Goal: Task Accomplishment & Management: Manage account settings

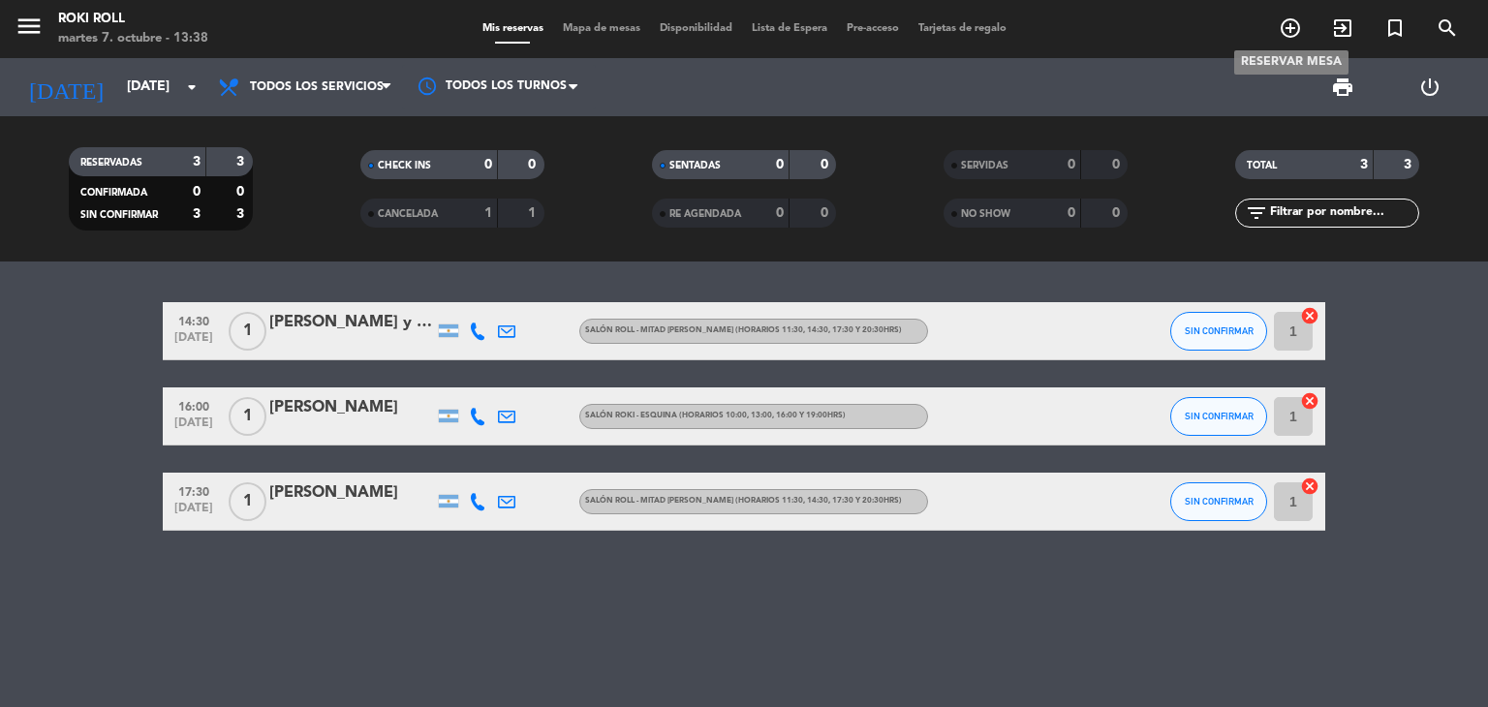
click at [1297, 32] on icon "add_circle_outline" at bounding box center [1290, 27] width 23 height 23
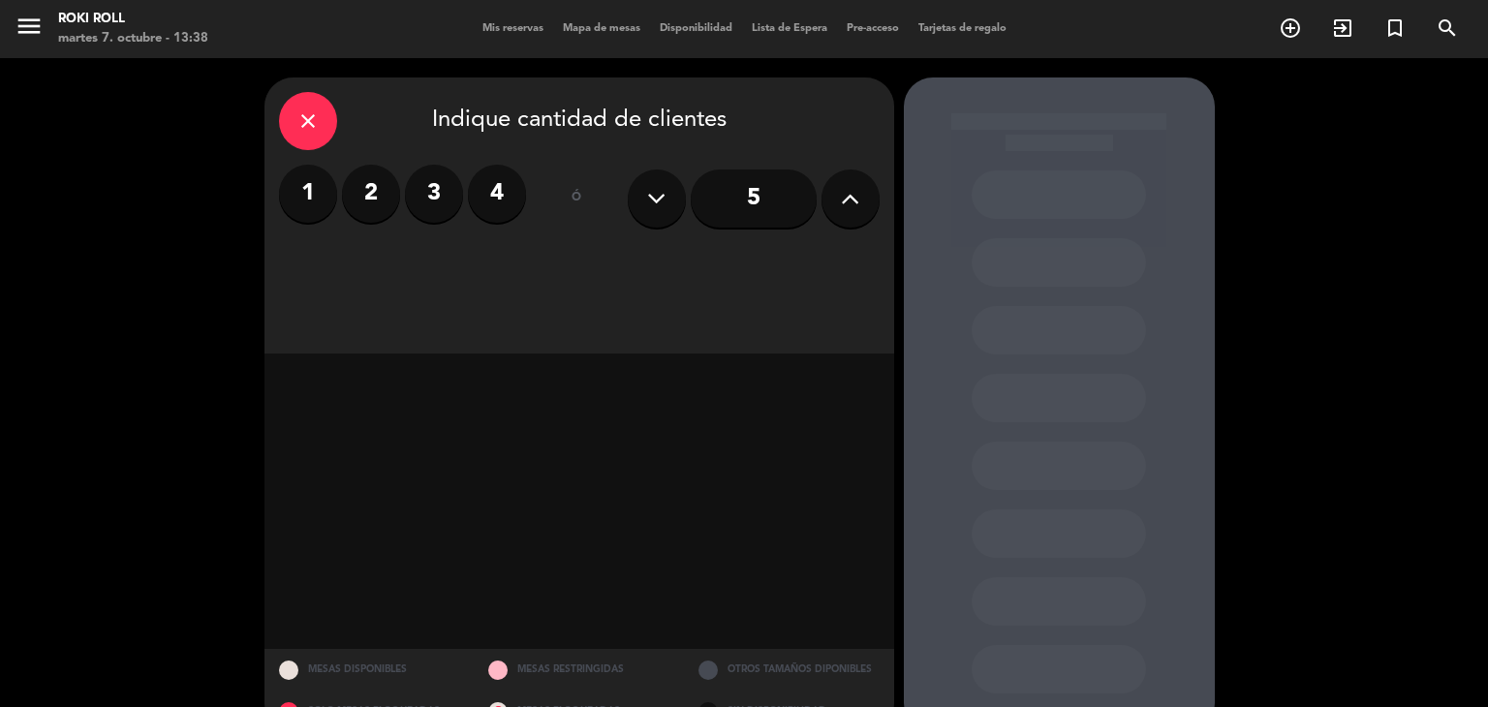
click at [308, 195] on label "1" at bounding box center [308, 194] width 58 height 58
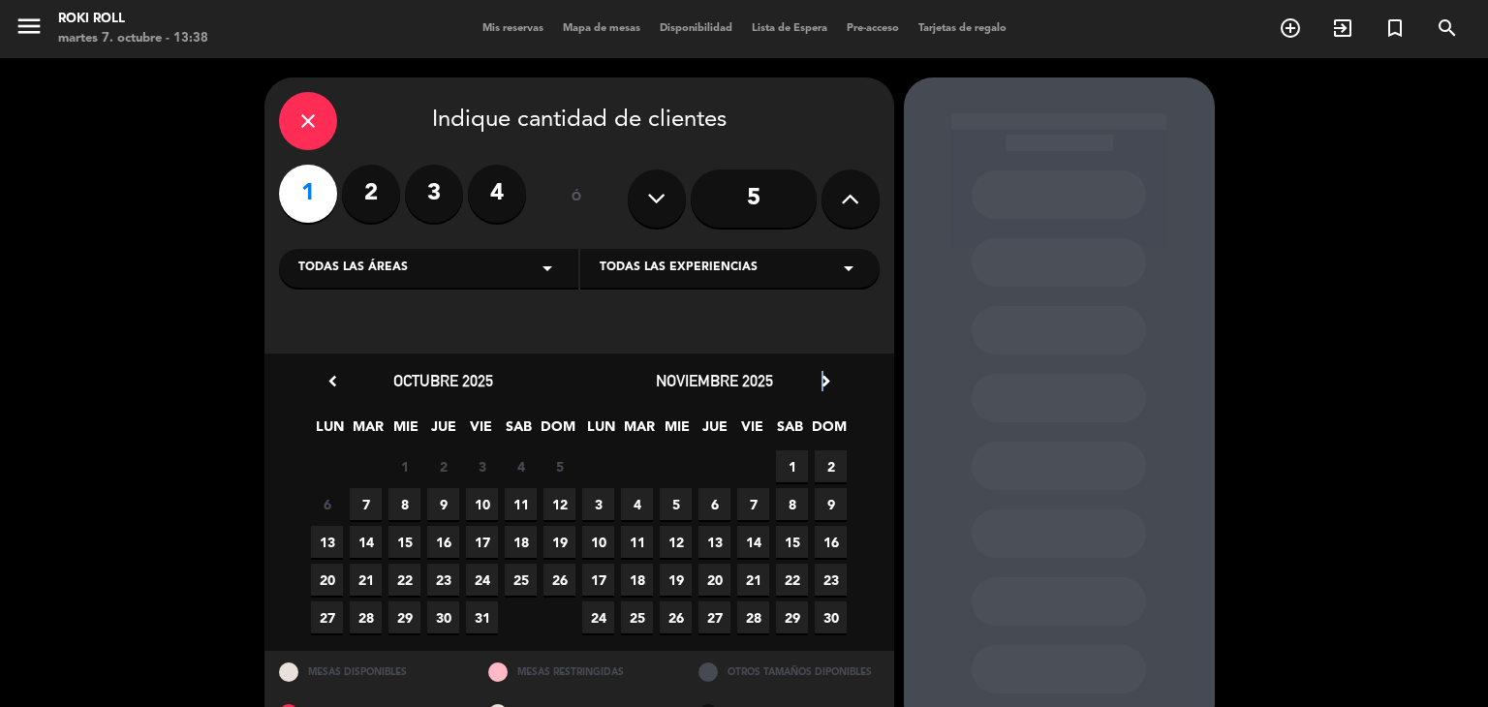
click at [826, 379] on icon "chevron_right" at bounding box center [826, 381] width 20 height 20
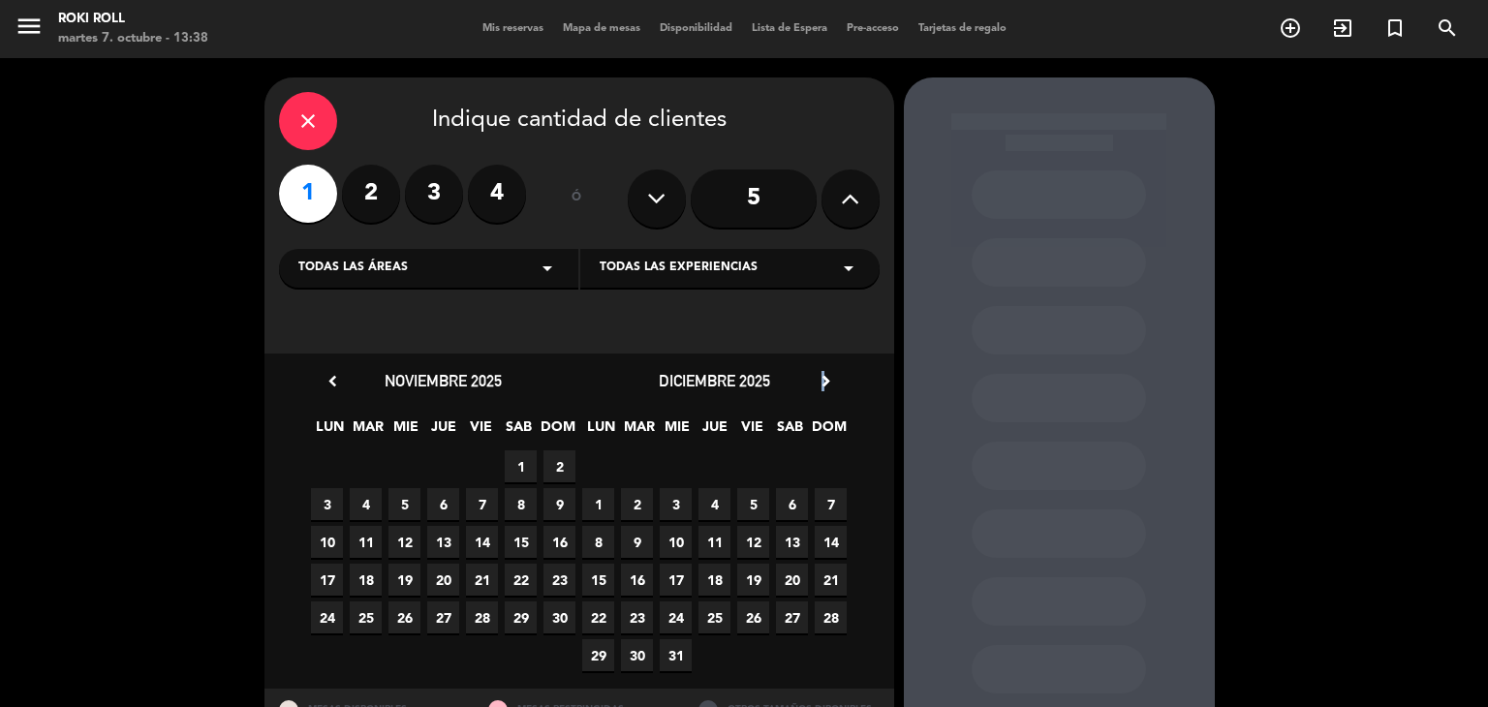
click at [643, 578] on span "16" at bounding box center [637, 580] width 32 height 32
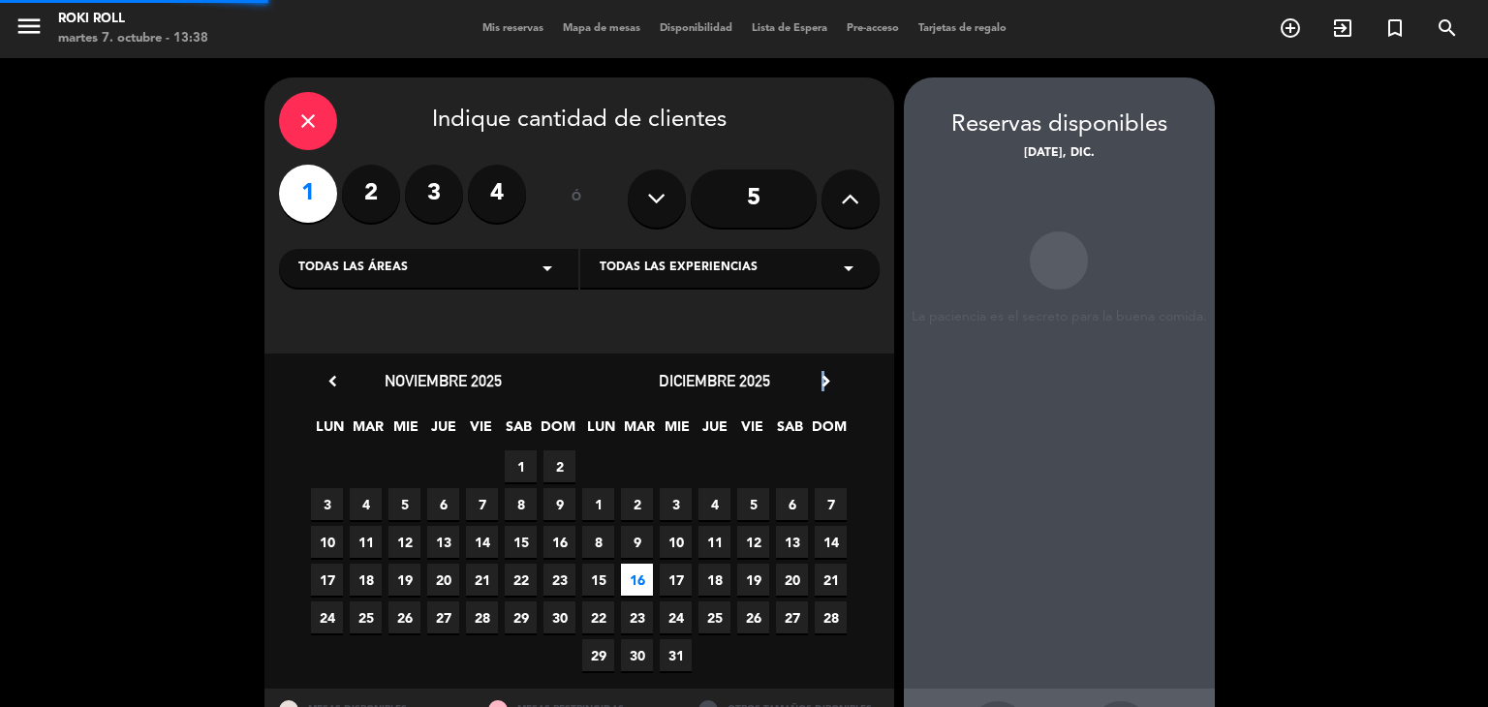
scroll to position [78, 0]
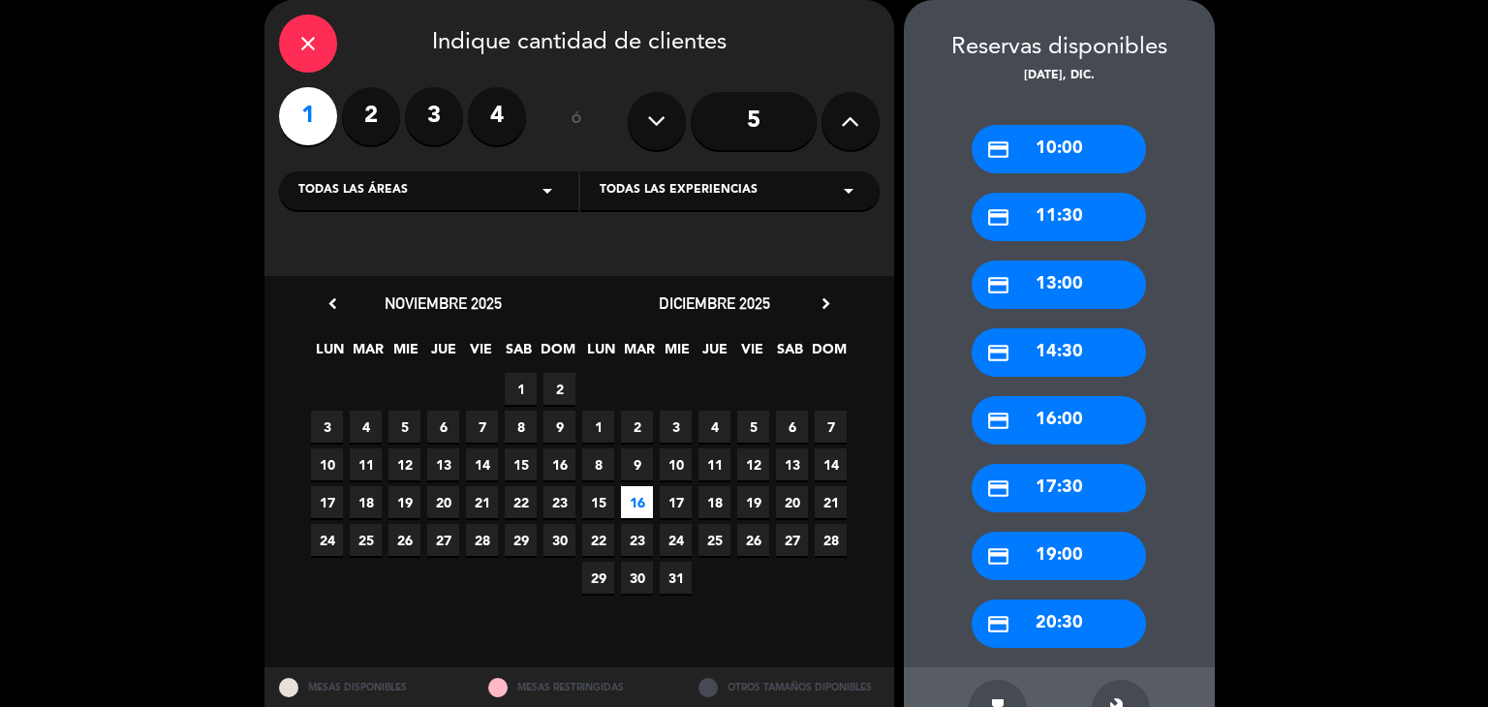
click at [1070, 229] on div "credit_card 11:30" at bounding box center [1059, 217] width 174 height 48
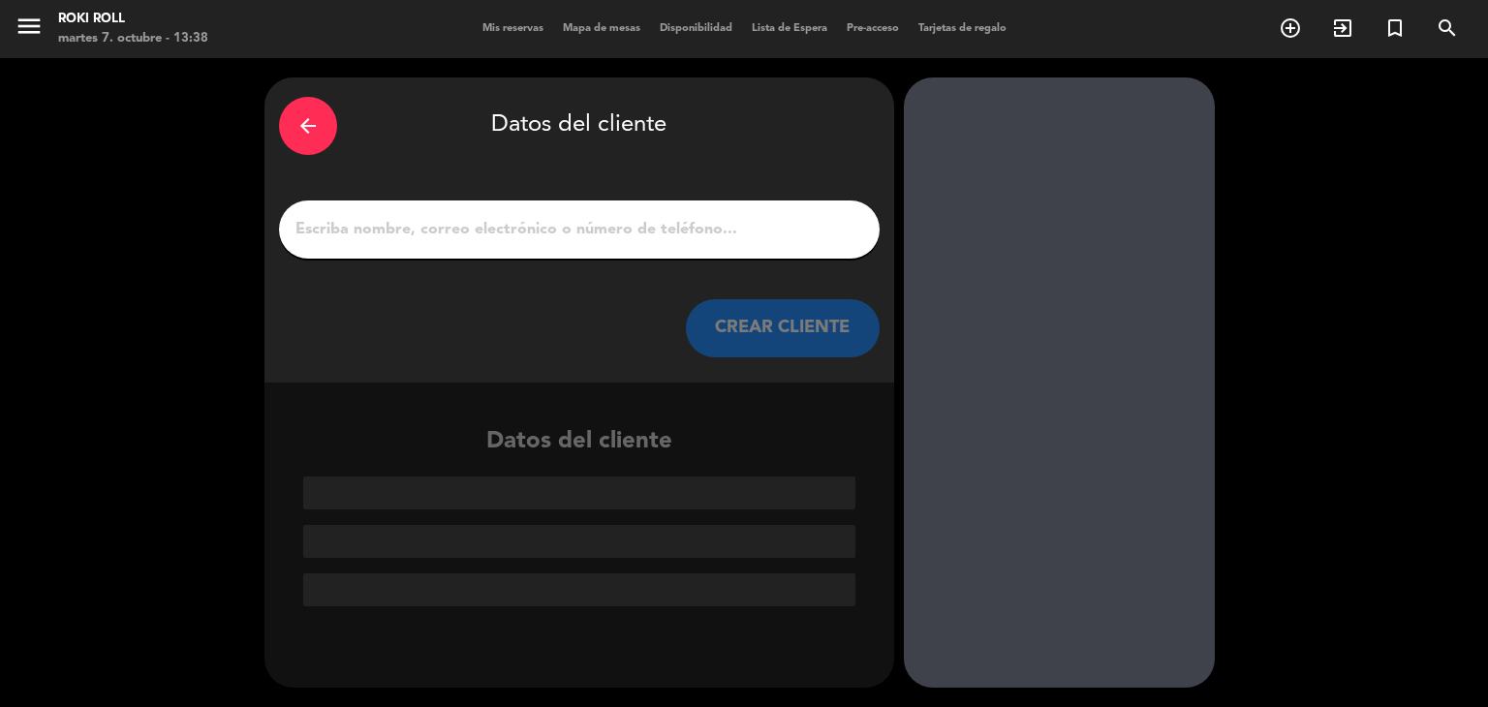
scroll to position [0, 0]
click at [705, 243] on div at bounding box center [579, 230] width 601 height 58
drag, startPoint x: 640, startPoint y: 203, endPoint x: 650, endPoint y: 205, distance: 10.1
click at [645, 203] on div at bounding box center [579, 230] width 601 height 58
click at [653, 208] on div at bounding box center [579, 230] width 601 height 58
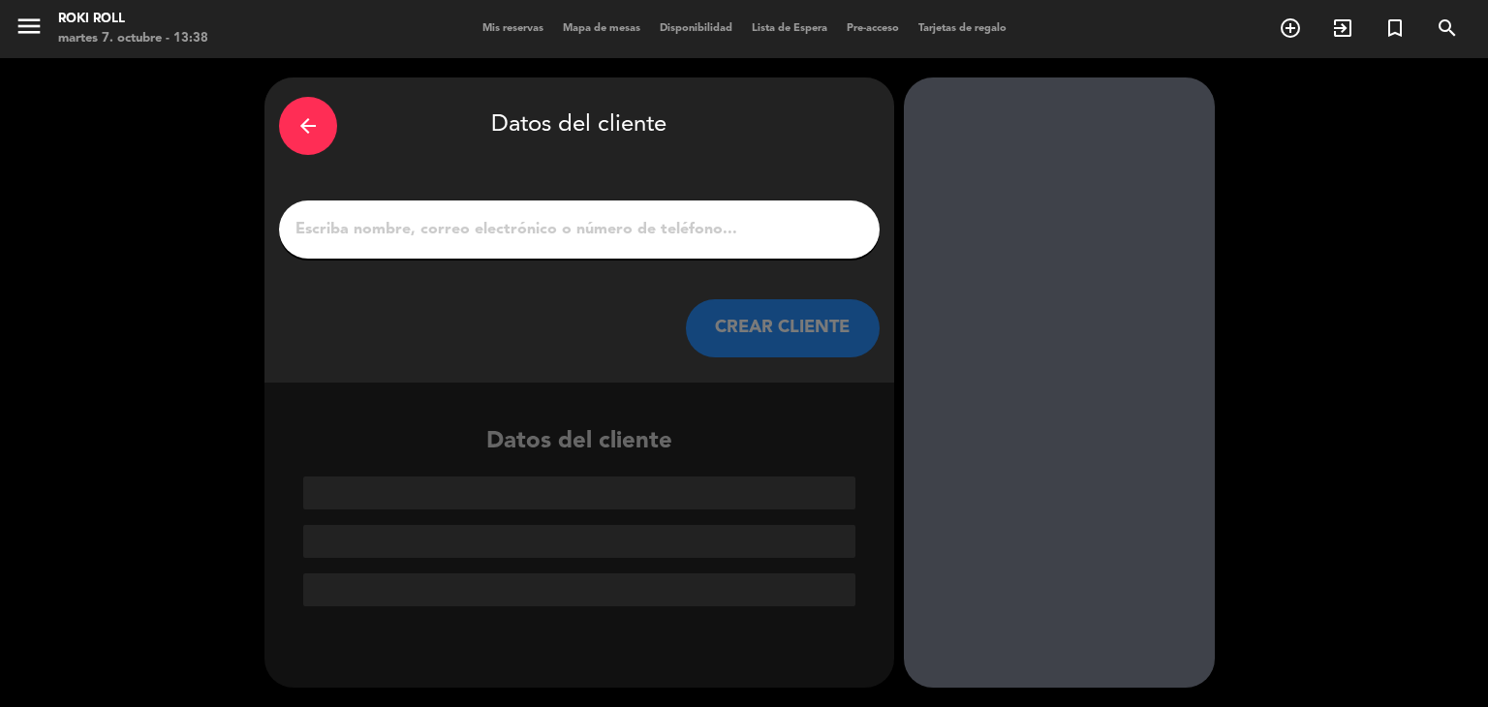
drag, startPoint x: 659, startPoint y: 246, endPoint x: 643, endPoint y: 228, distance: 24.1
click at [658, 246] on div at bounding box center [579, 230] width 601 height 58
drag, startPoint x: 612, startPoint y: 241, endPoint x: 612, endPoint y: 229, distance: 12.6
click at [612, 241] on input "1" at bounding box center [580, 229] width 572 height 27
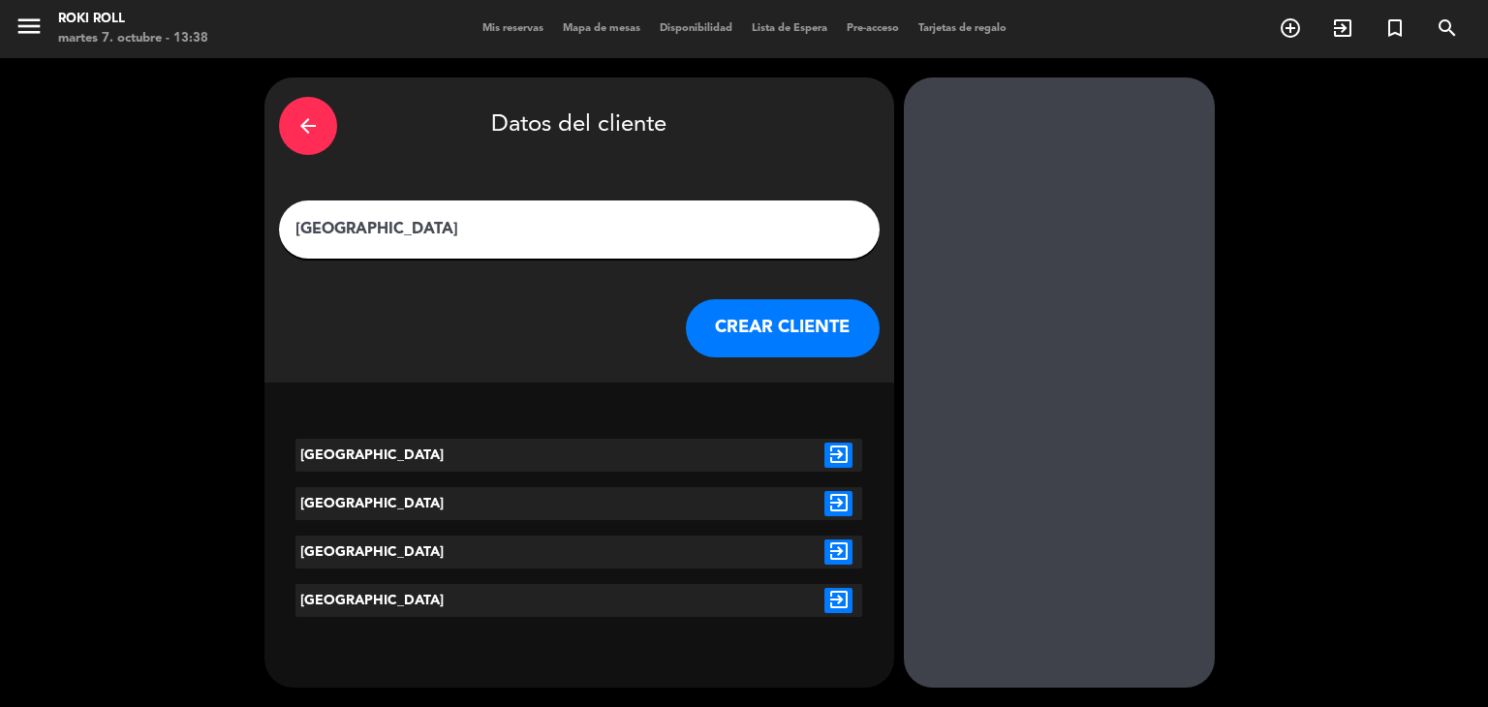
type input "[GEOGRAPHIC_DATA]"
click at [840, 470] on div "exit_to_app" at bounding box center [838, 455] width 47 height 33
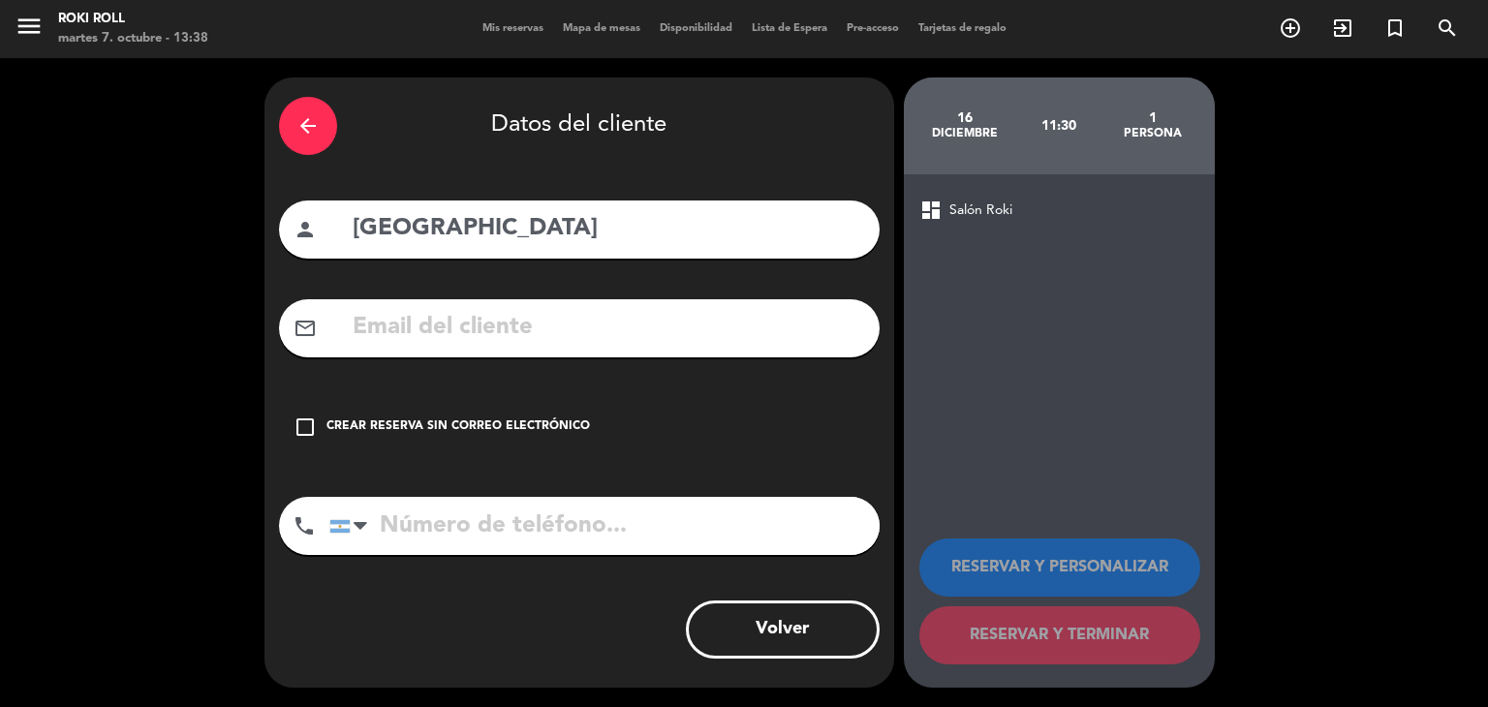
click at [520, 420] on div "Crear reserva sin correo electrónico" at bounding box center [459, 427] width 264 height 19
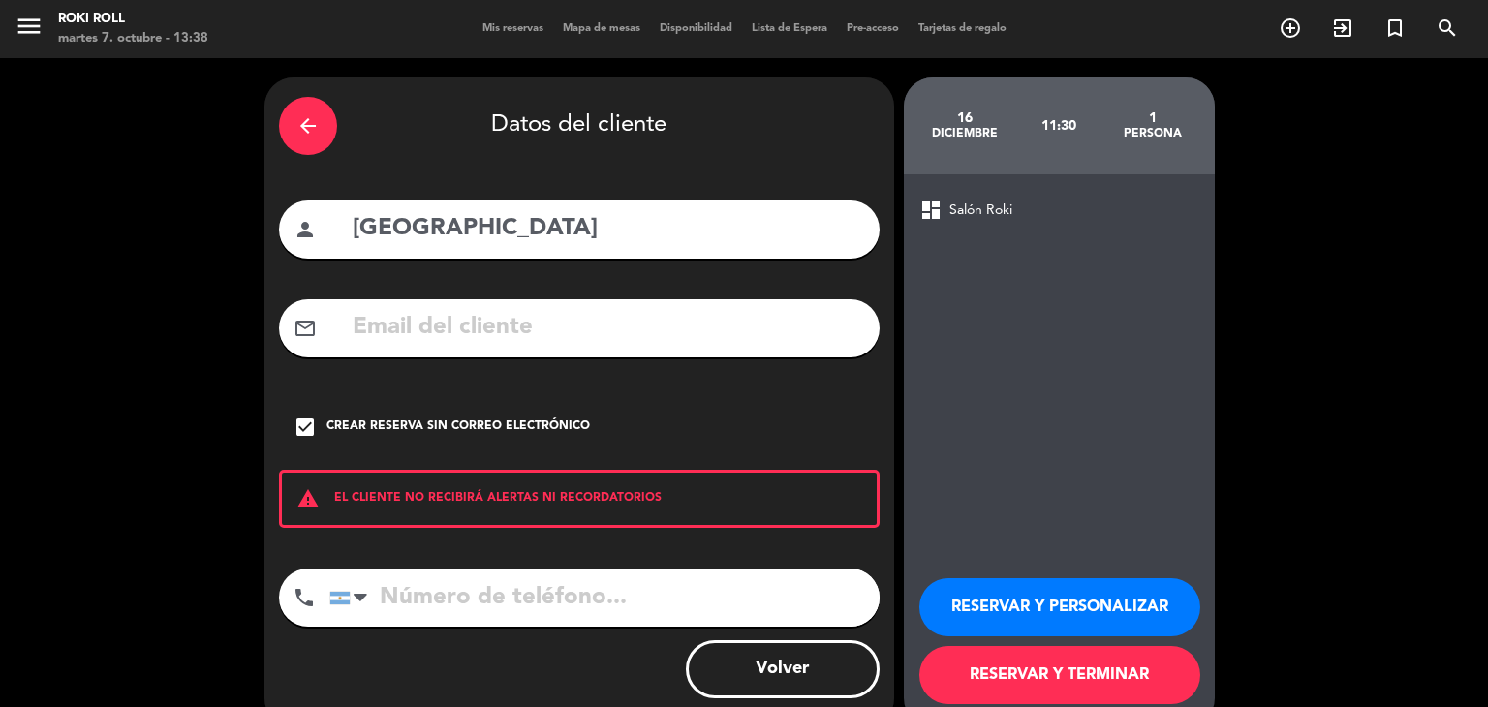
click at [1106, 678] on button "RESERVAR Y TERMINAR" at bounding box center [1060, 675] width 281 height 58
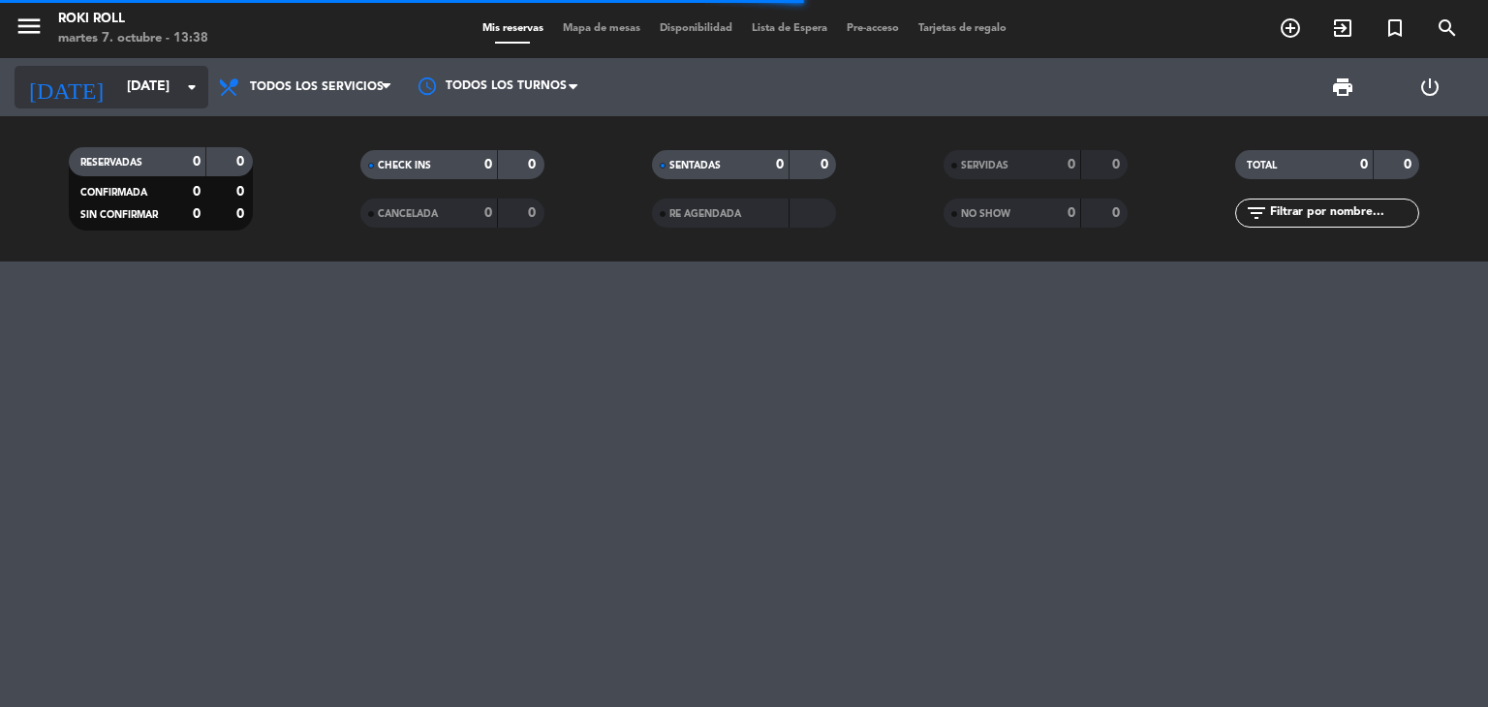
click at [117, 102] on input "[DATE]" at bounding box center [209, 87] width 184 height 35
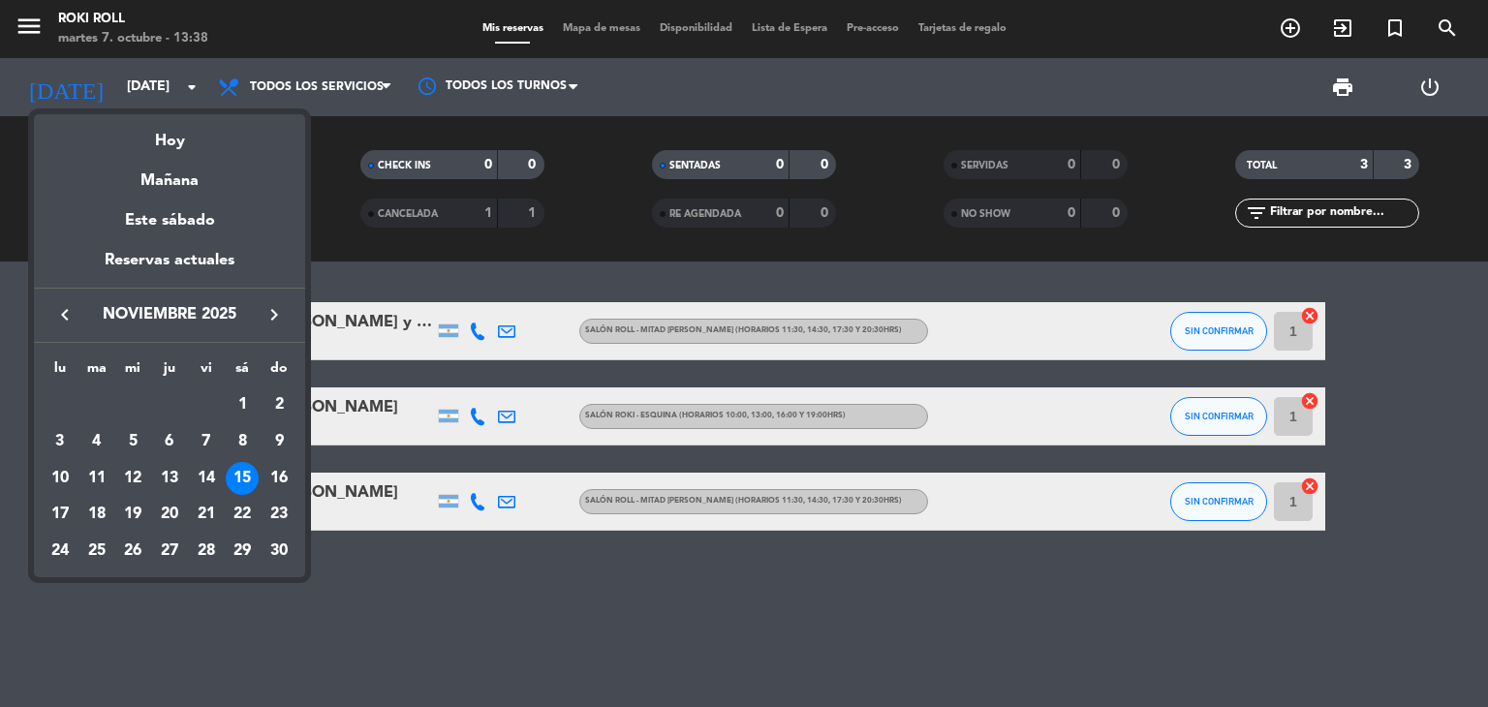
click at [284, 316] on icon "keyboard_arrow_right" at bounding box center [274, 314] width 23 height 23
click at [89, 515] on div "16" at bounding box center [96, 514] width 33 height 33
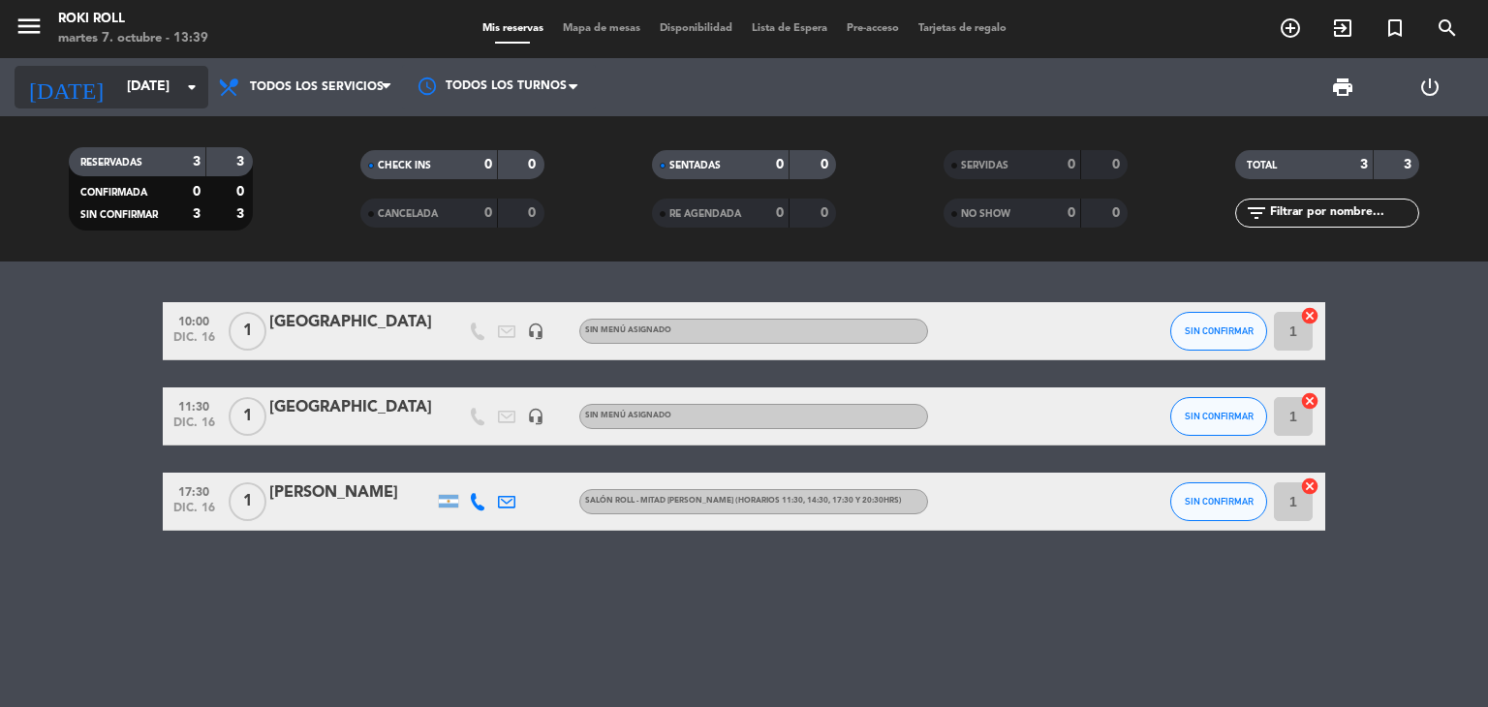
click at [122, 80] on input "[DATE]" at bounding box center [209, 87] width 184 height 35
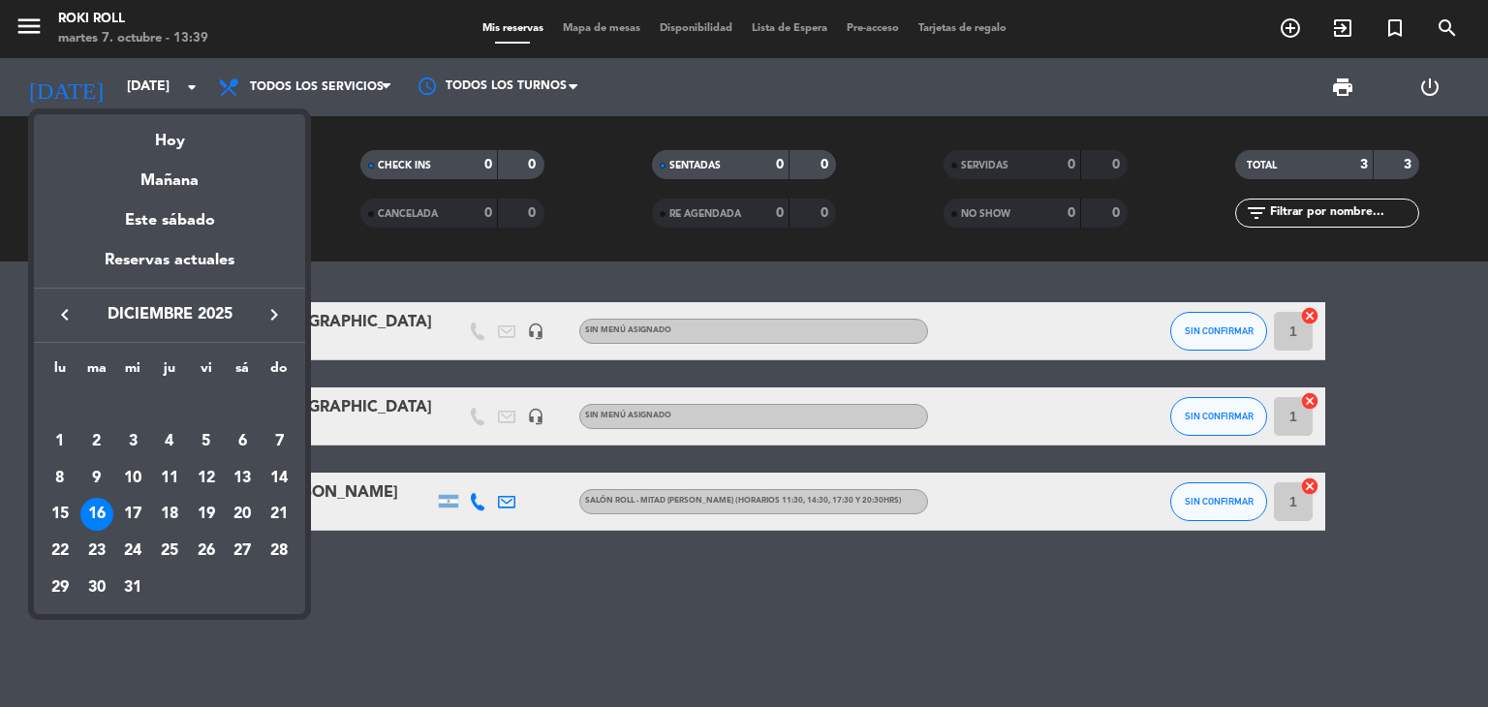
click at [136, 513] on div "17" at bounding box center [132, 514] width 33 height 33
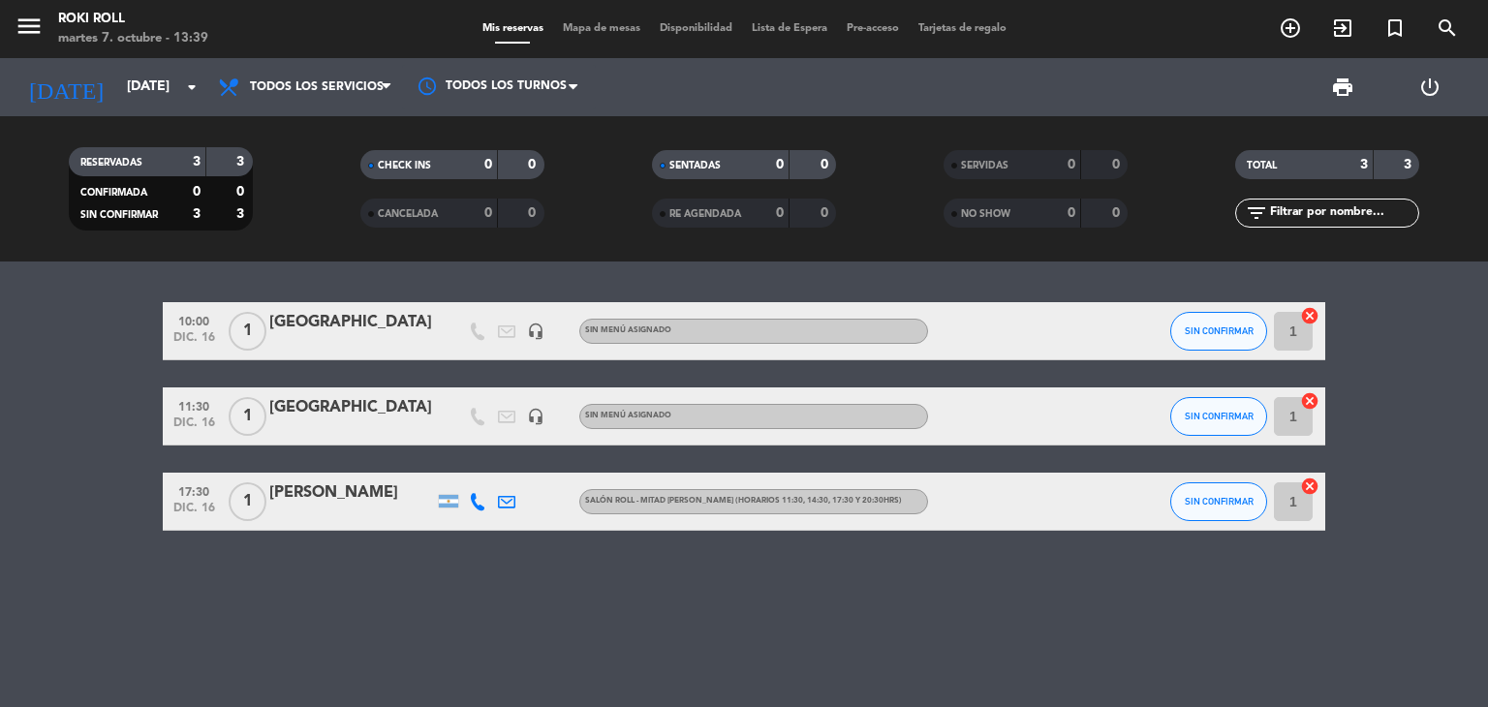
type input "mié. 17 dic."
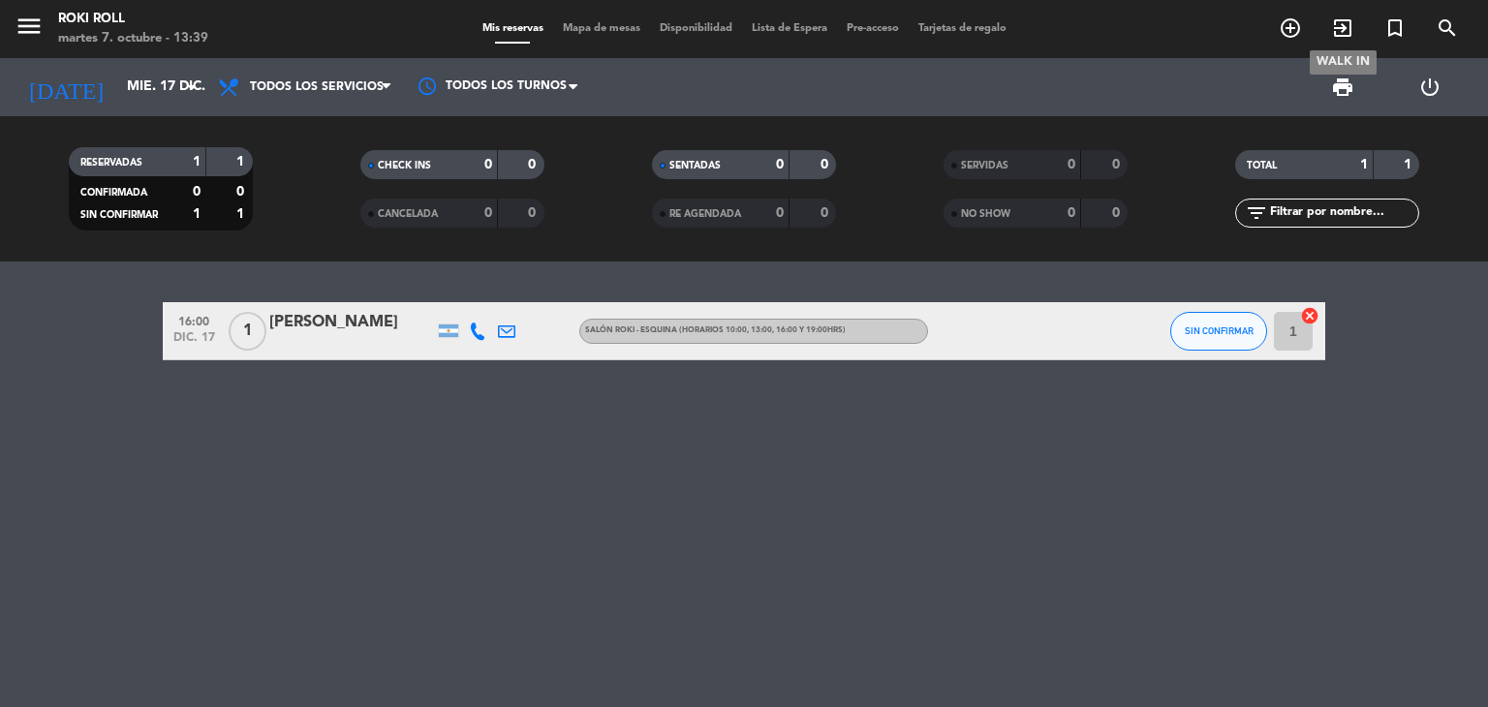
click at [1318, 28] on span "exit_to_app" at bounding box center [1343, 28] width 52 height 33
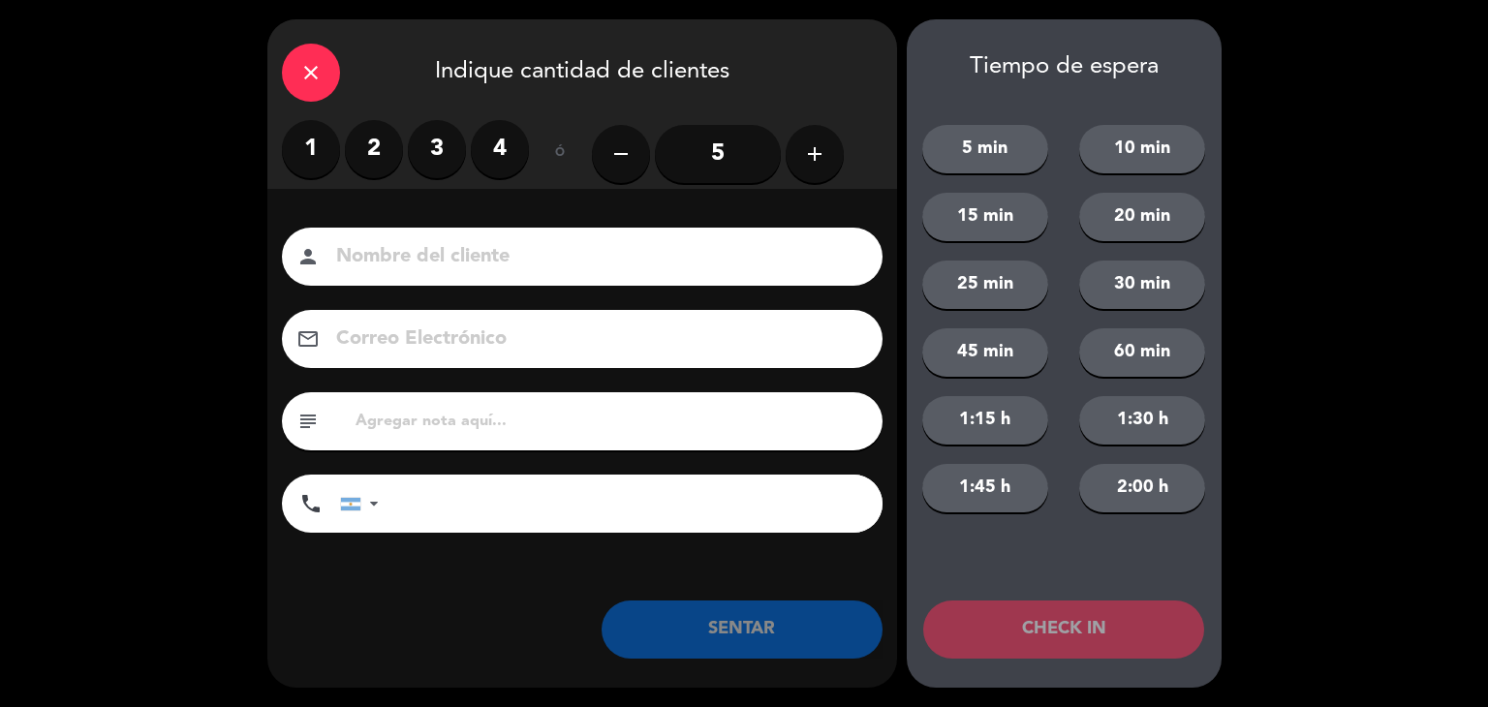
click at [314, 137] on label "1" at bounding box center [311, 149] width 58 height 58
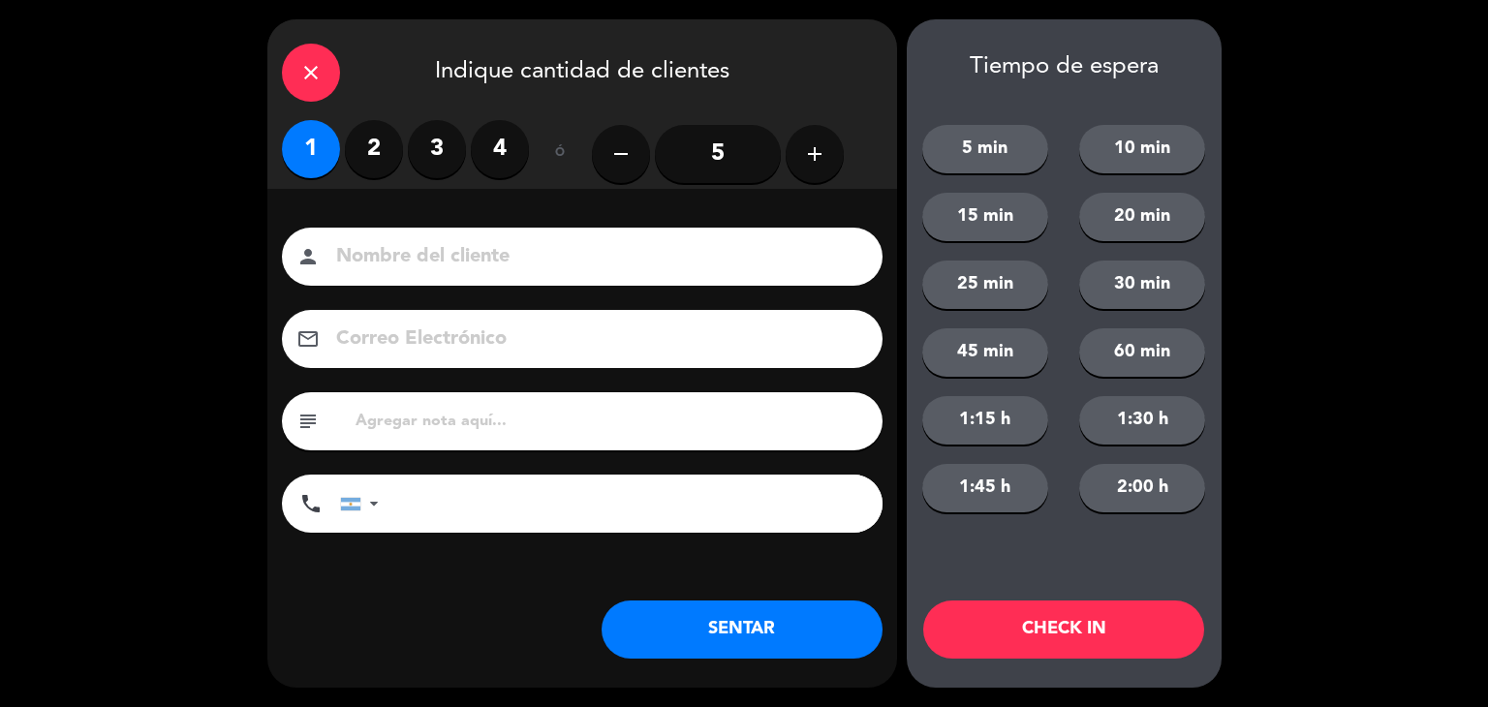
click at [332, 53] on div "close" at bounding box center [311, 73] width 58 height 58
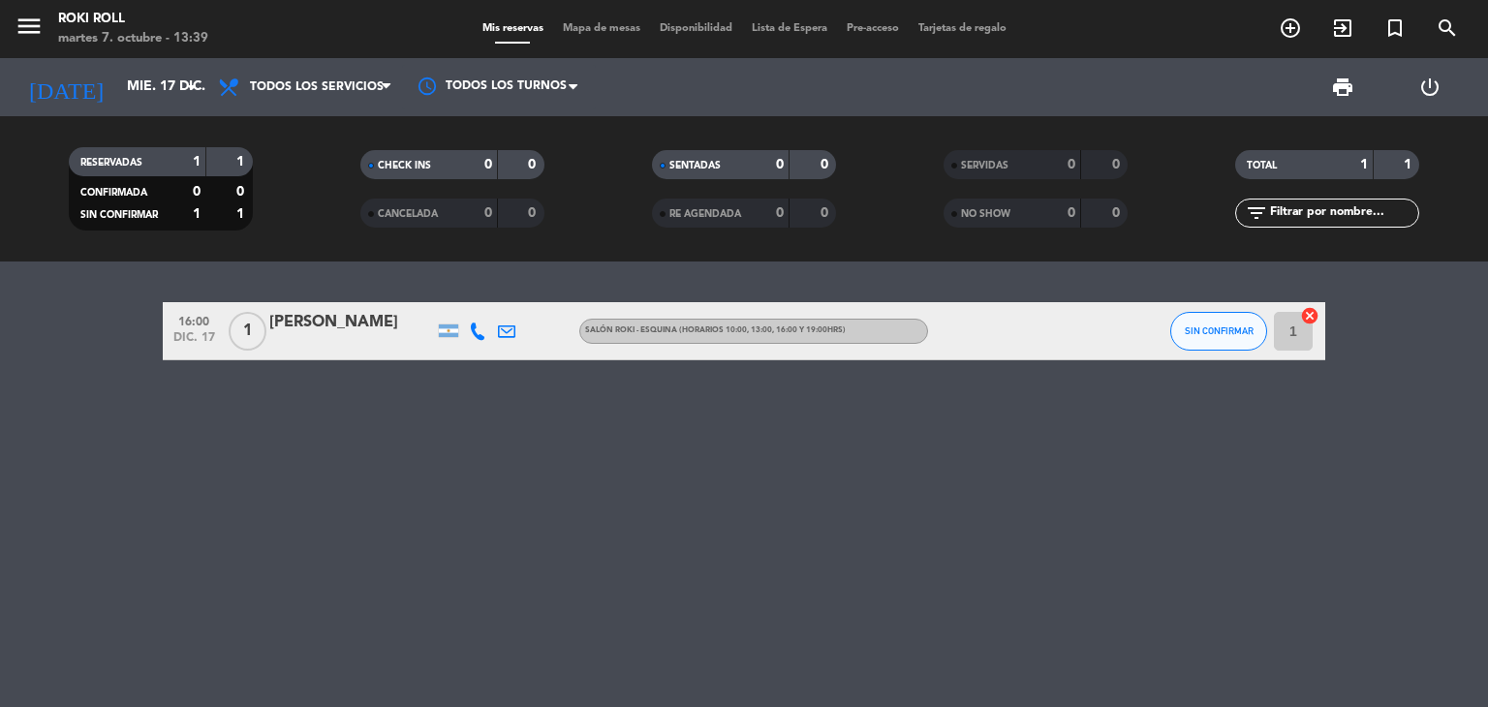
click at [1290, 47] on div "menu Roki Roll [DATE] 7. octubre - 13:39 Mis reservas Mapa de mesas Disponibili…" at bounding box center [744, 29] width 1488 height 58
click at [1290, 33] on icon "add_circle_outline" at bounding box center [1290, 27] width 23 height 23
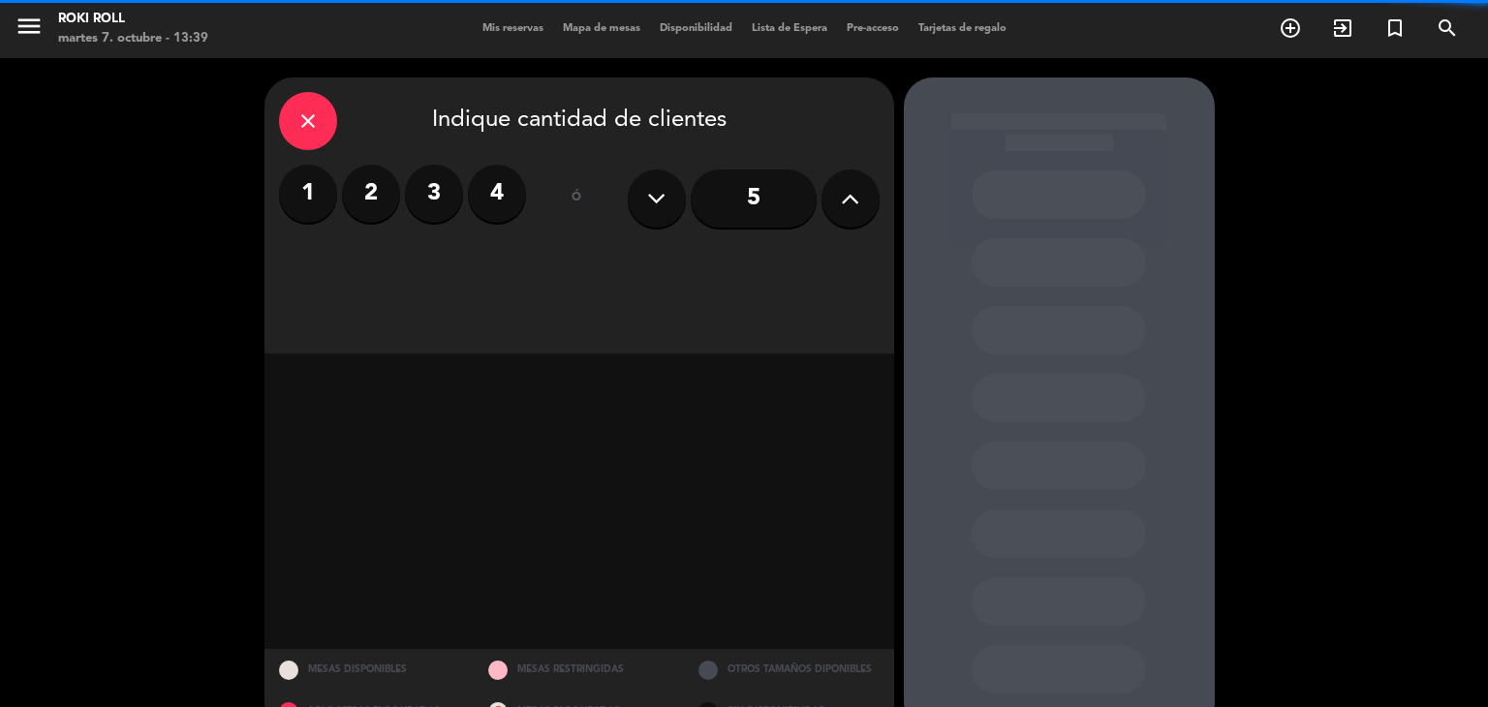
click at [307, 191] on label "1" at bounding box center [308, 194] width 58 height 58
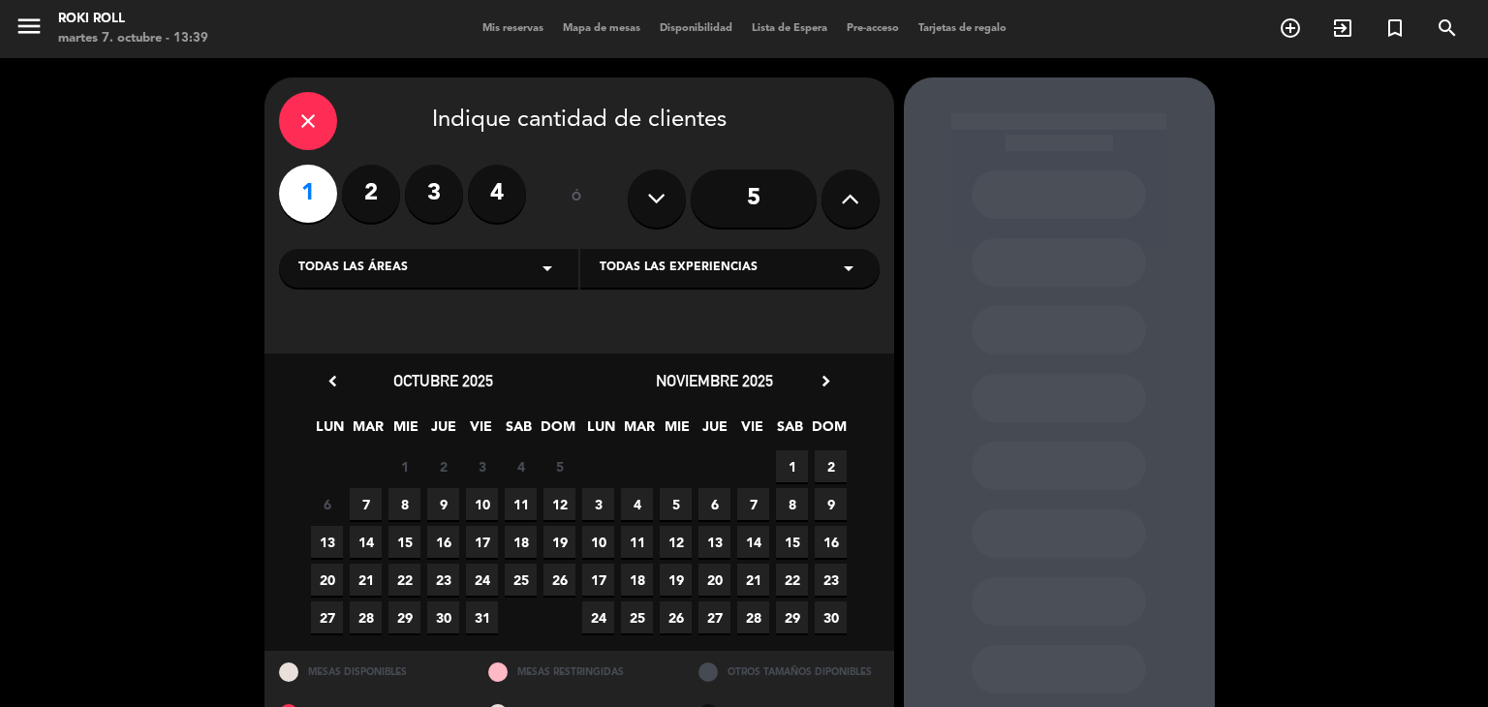
click at [823, 385] on icon "chevron_right" at bounding box center [826, 381] width 20 height 20
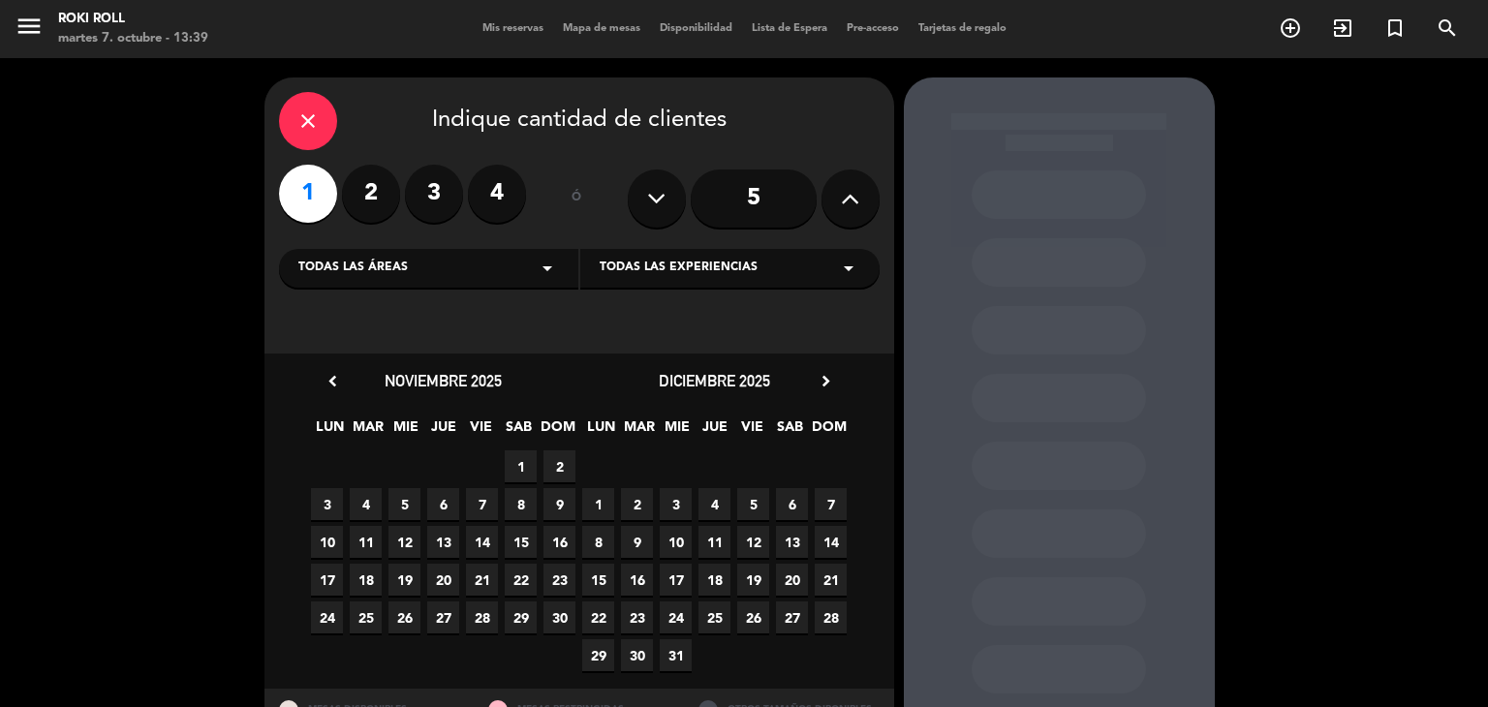
click at [675, 578] on span "17" at bounding box center [676, 580] width 32 height 32
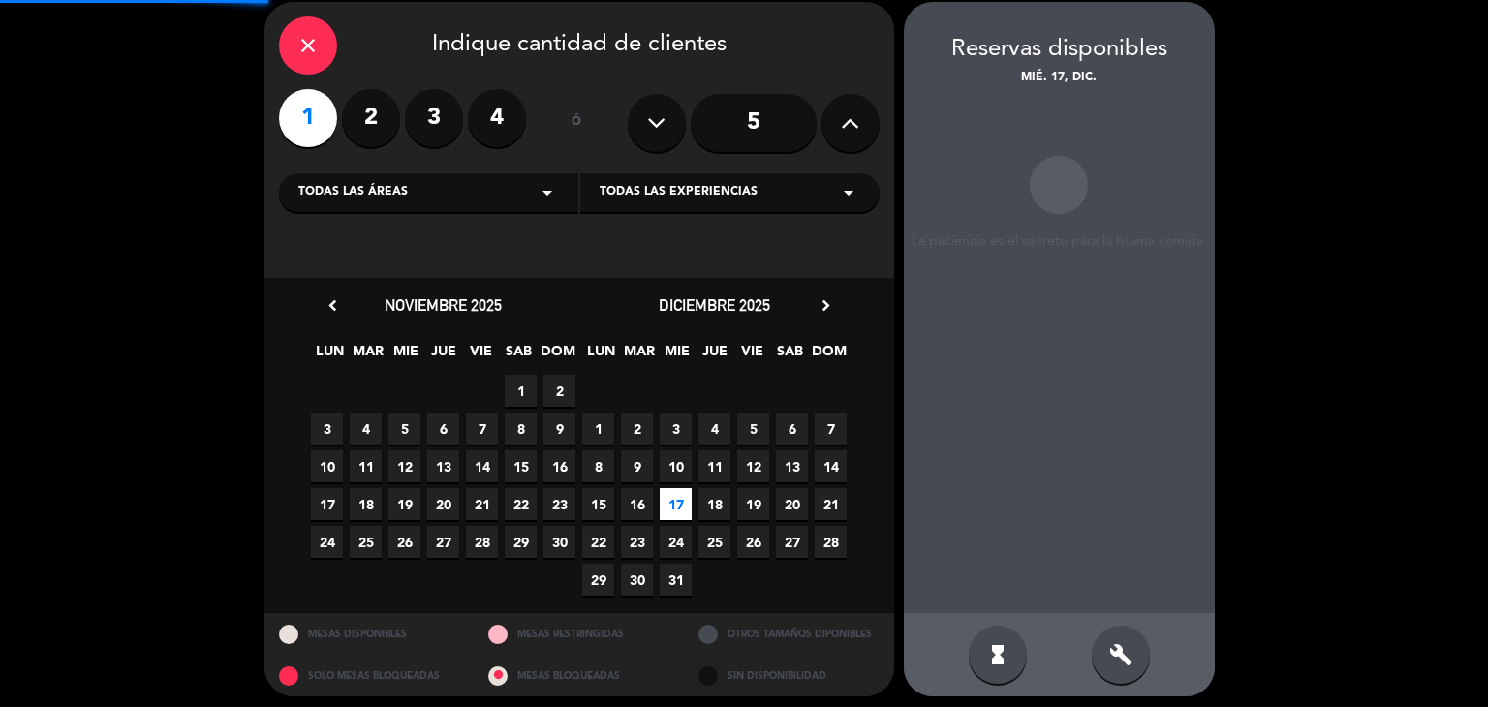
scroll to position [78, 0]
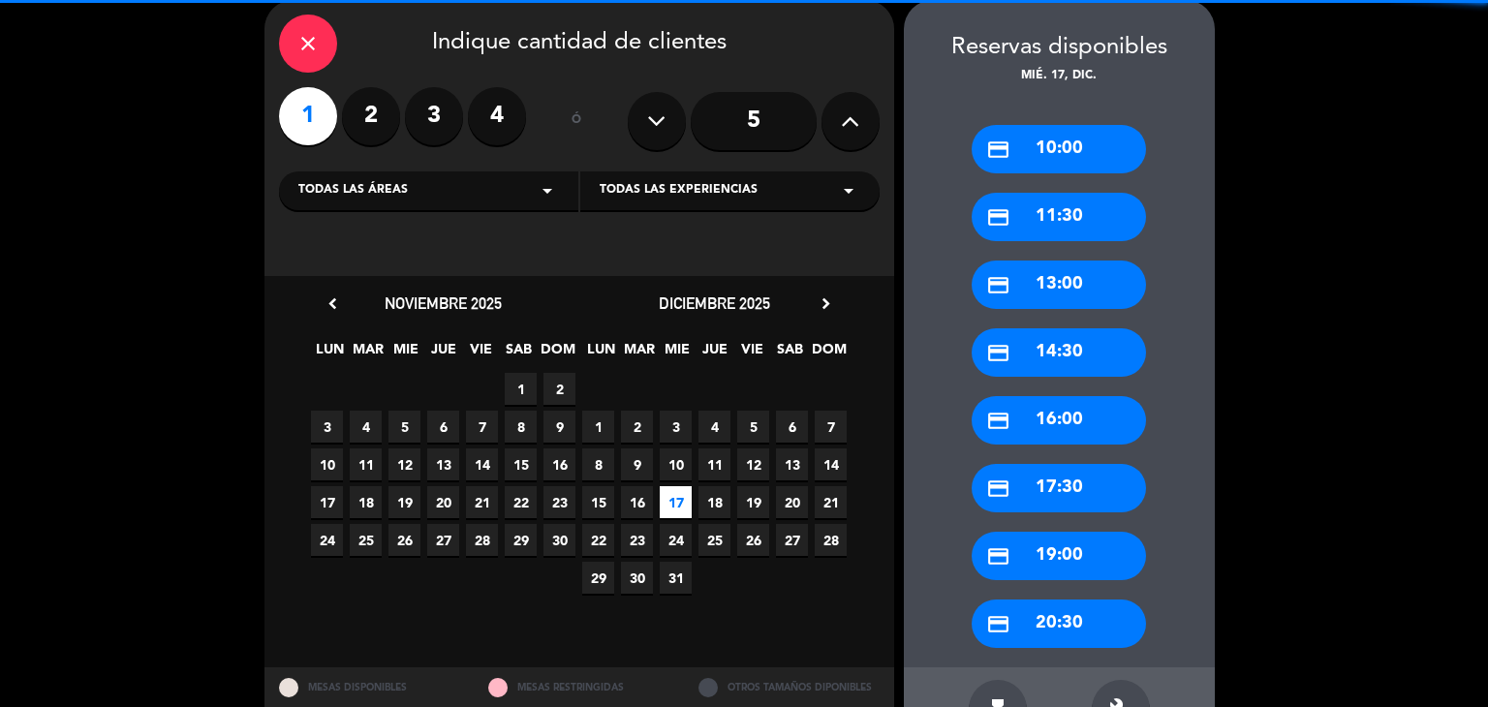
click at [1035, 146] on div "credit_card 10:00" at bounding box center [1059, 149] width 174 height 48
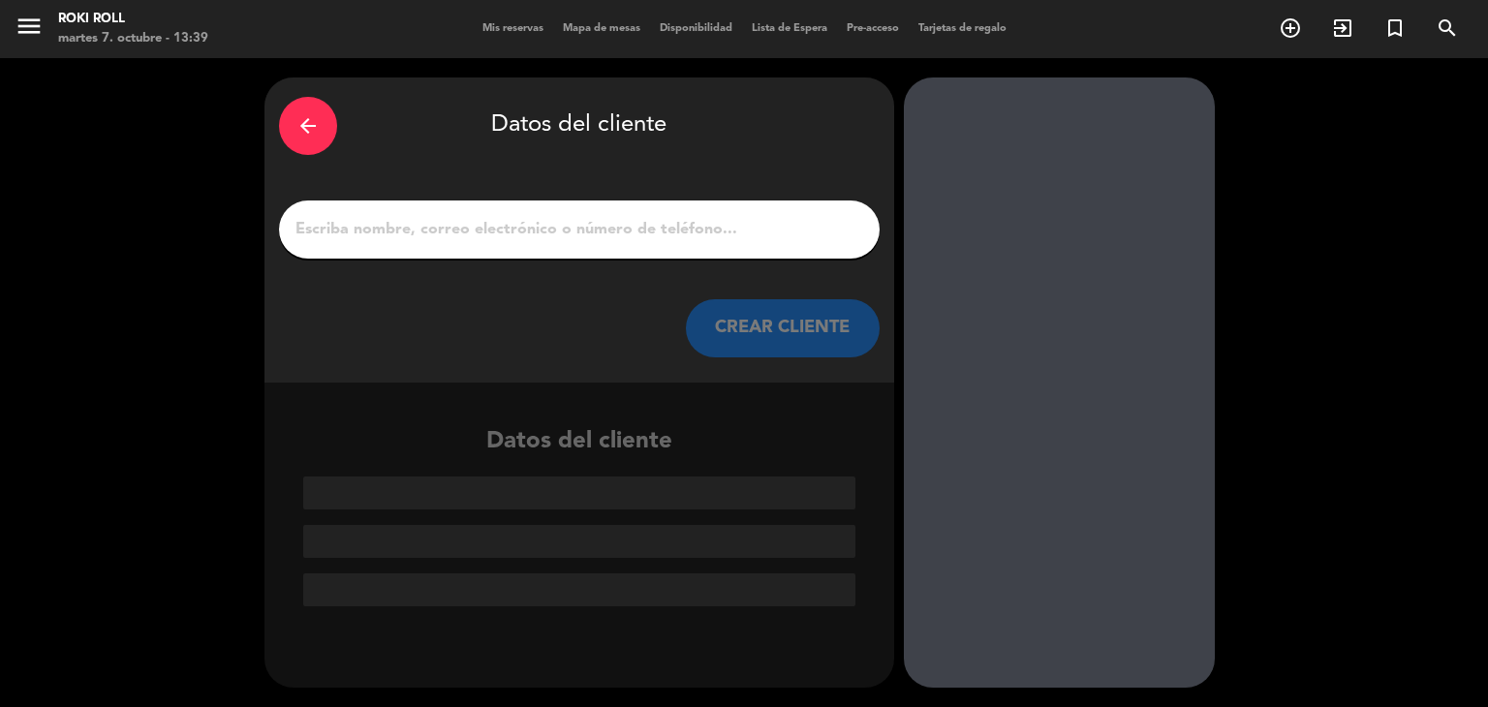
scroll to position [0, 0]
click at [639, 221] on input "1" at bounding box center [580, 229] width 572 height 27
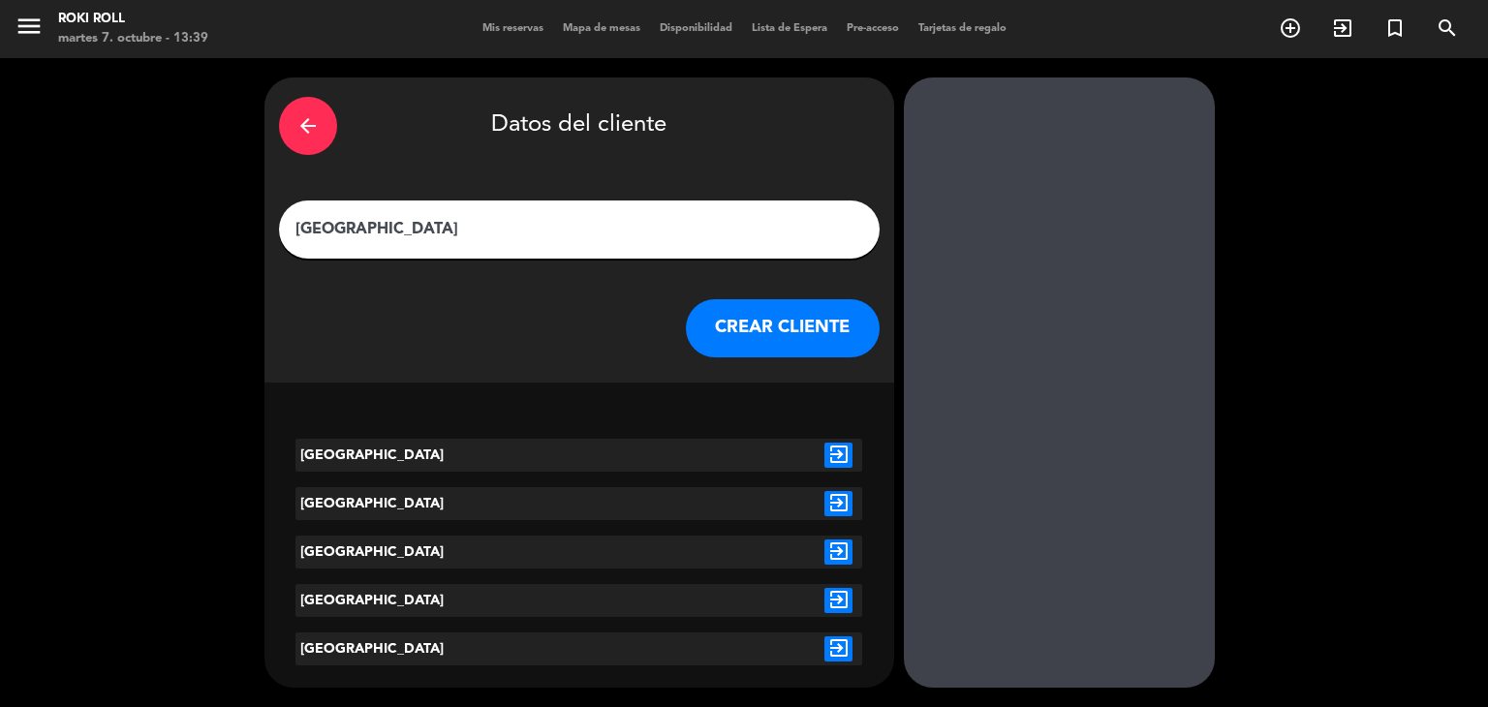
type input "[GEOGRAPHIC_DATA]"
click at [829, 458] on icon "exit_to_app" at bounding box center [839, 455] width 28 height 25
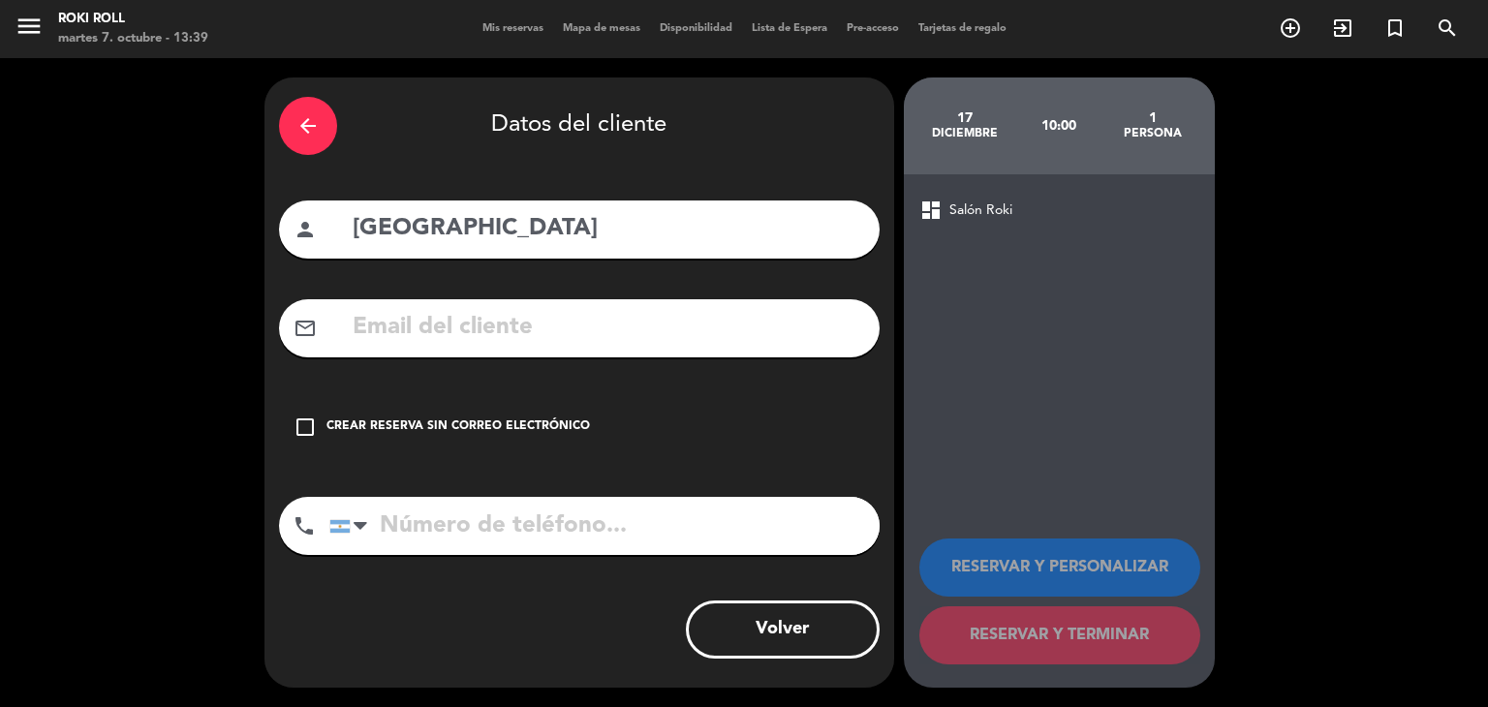
click at [556, 431] on div "Crear reserva sin correo electrónico" at bounding box center [459, 427] width 264 height 19
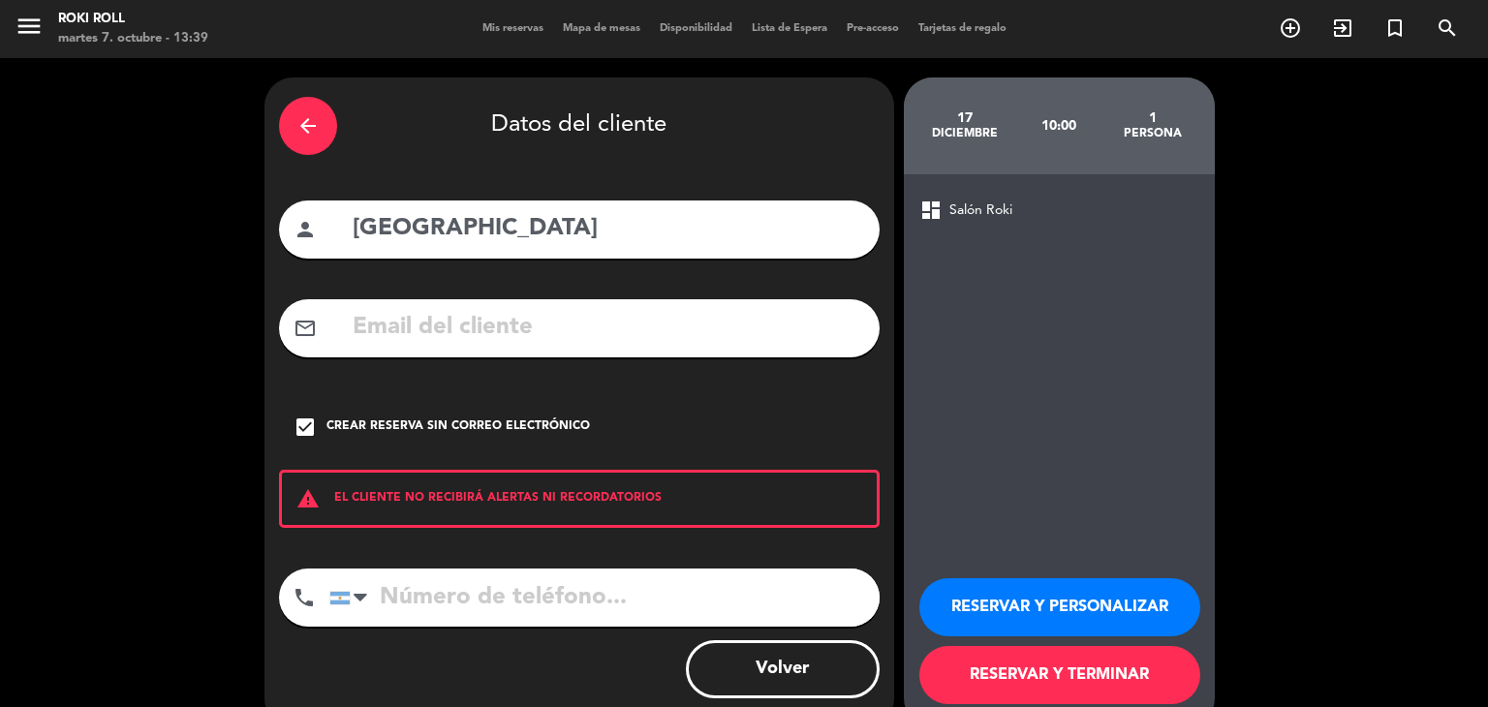
click at [1120, 659] on button "RESERVAR Y TERMINAR" at bounding box center [1060, 675] width 281 height 58
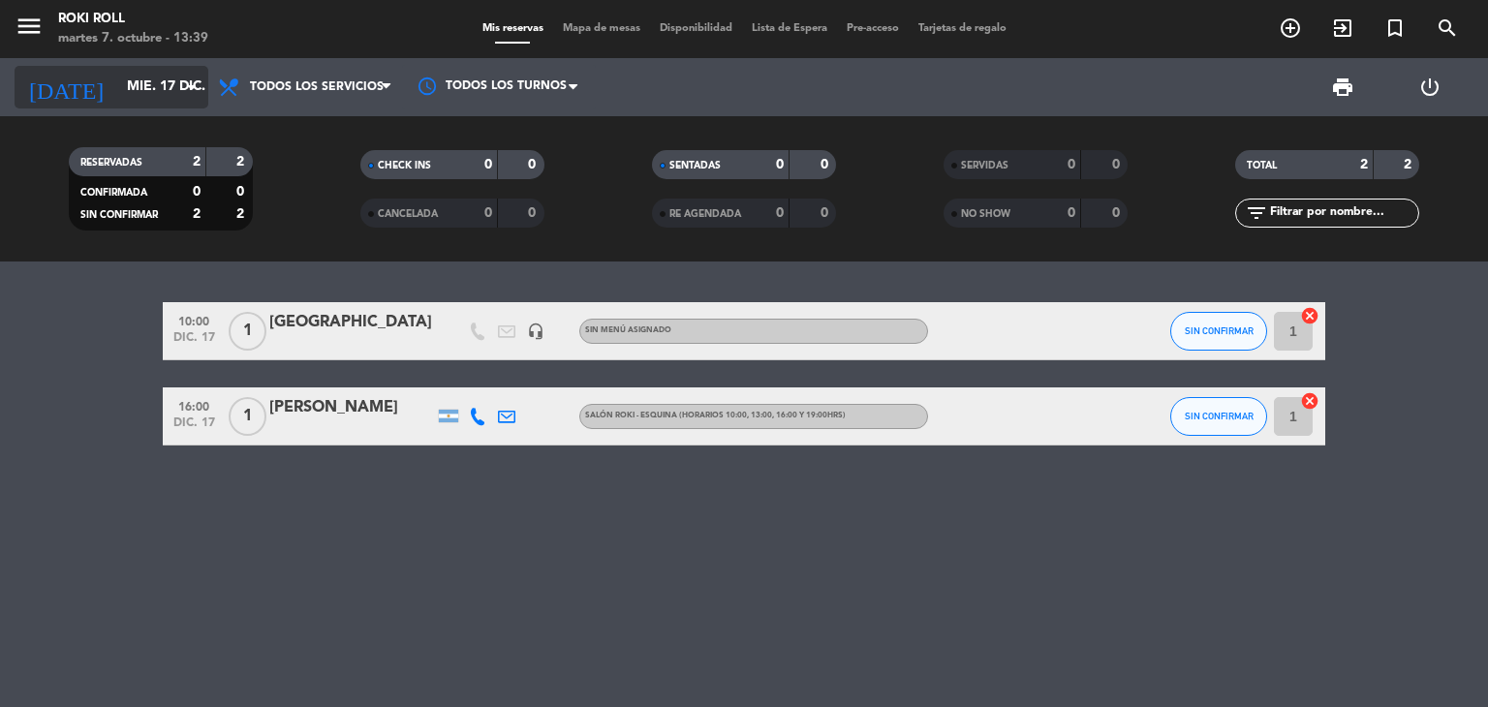
click at [117, 87] on input "mié. 17 dic." at bounding box center [209, 87] width 184 height 35
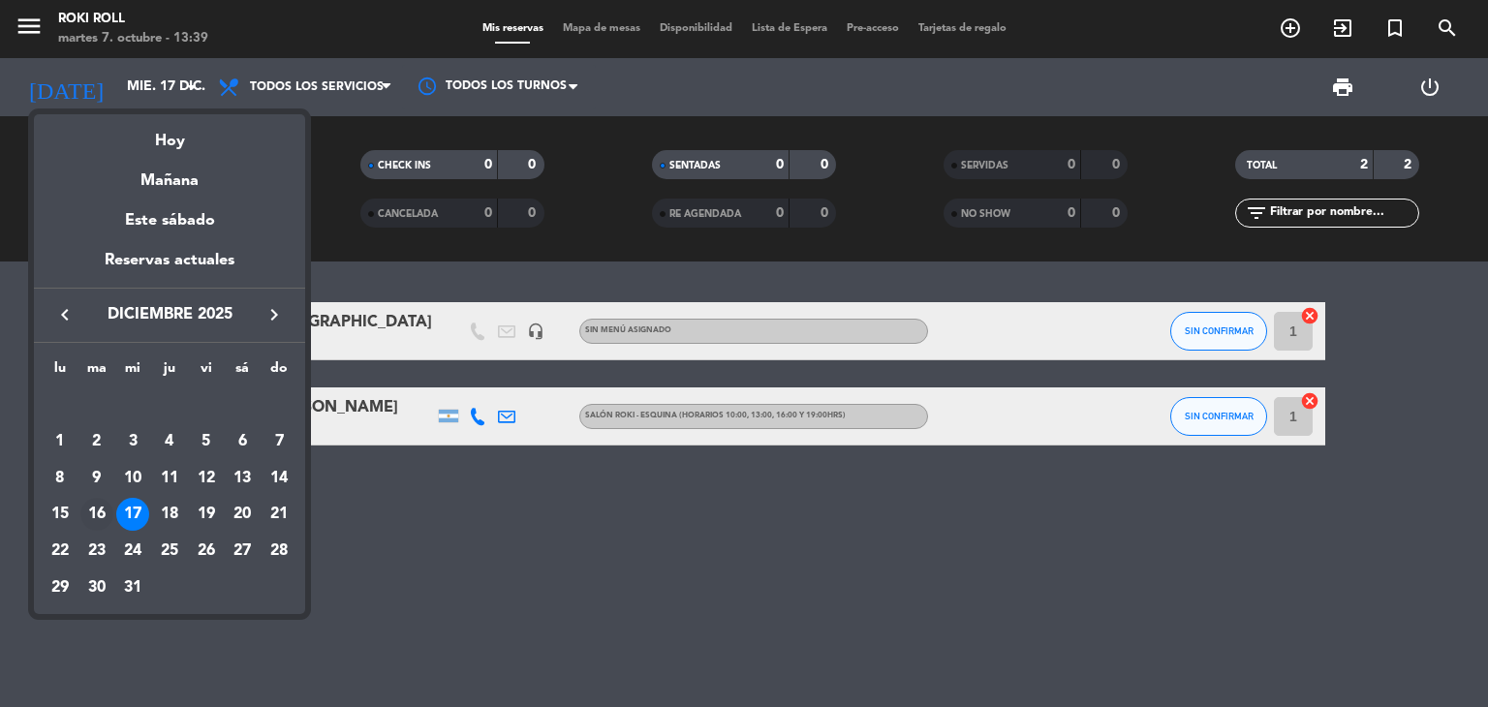
click at [105, 509] on div "16" at bounding box center [96, 514] width 33 height 33
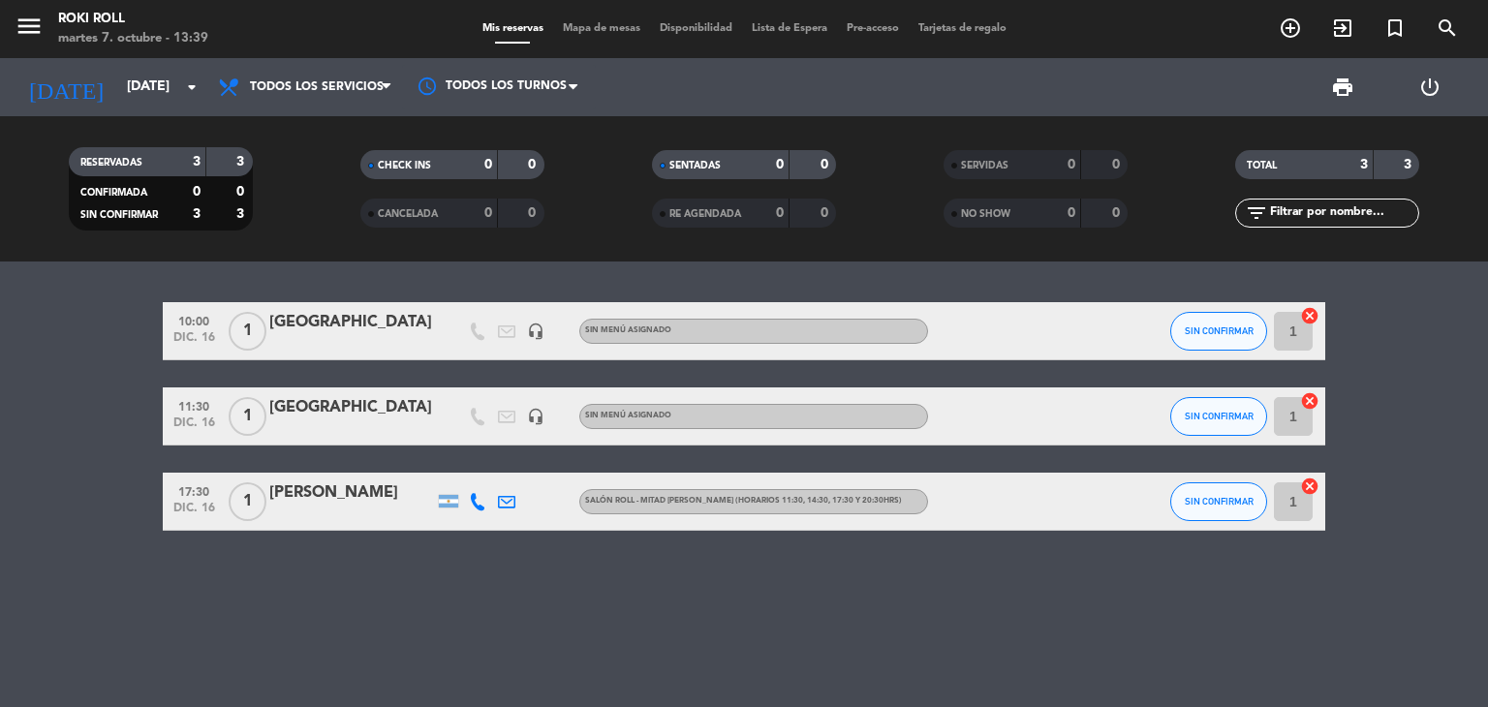
click at [120, 120] on div "RESERVADAS 3 3 CONFIRMADA 0 0 SIN CONFIRMAR 3 3 CHECK INS 0 0 CANCELADA 0 0 SEN…" at bounding box center [744, 188] width 1488 height 145
click at [128, 94] on input "[DATE]" at bounding box center [209, 87] width 184 height 35
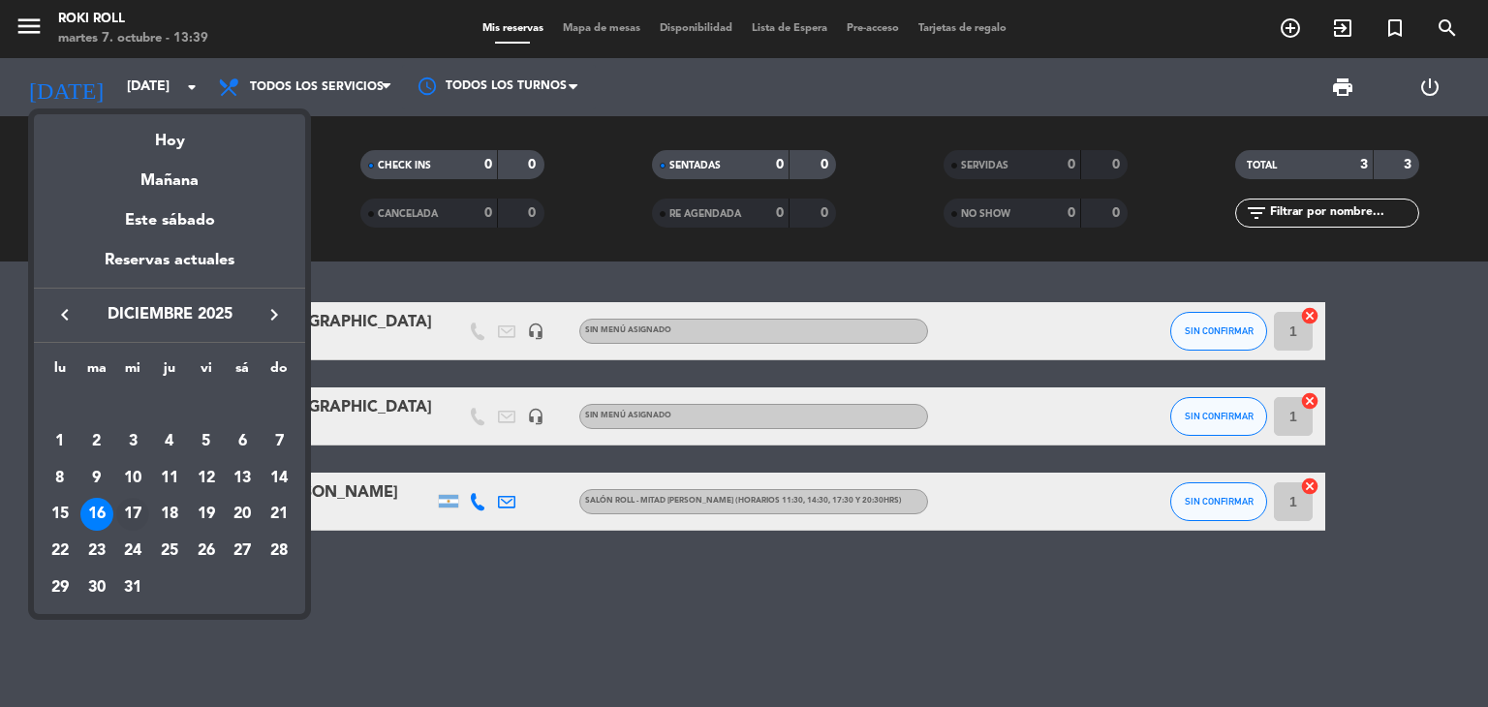
click at [143, 507] on div "17" at bounding box center [132, 514] width 33 height 33
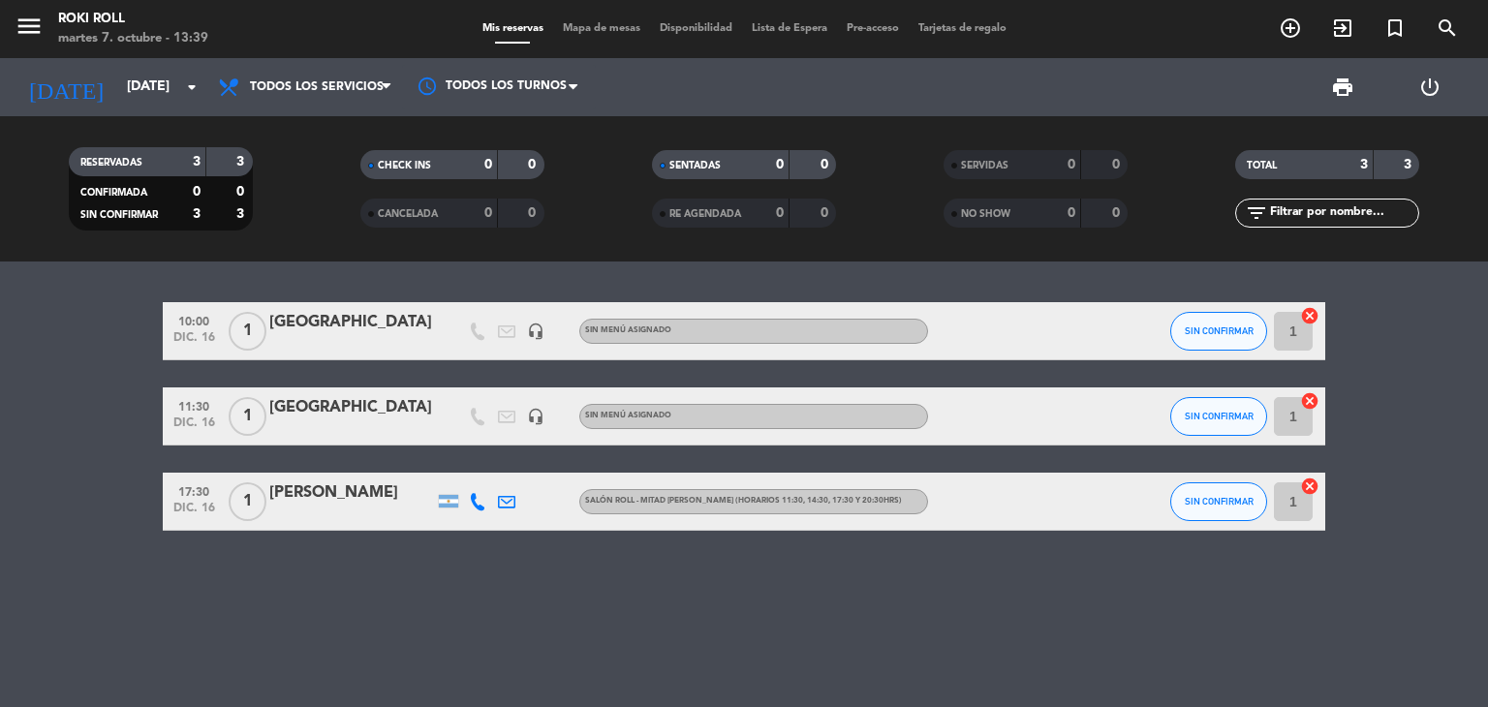
type input "mié. 17 dic."
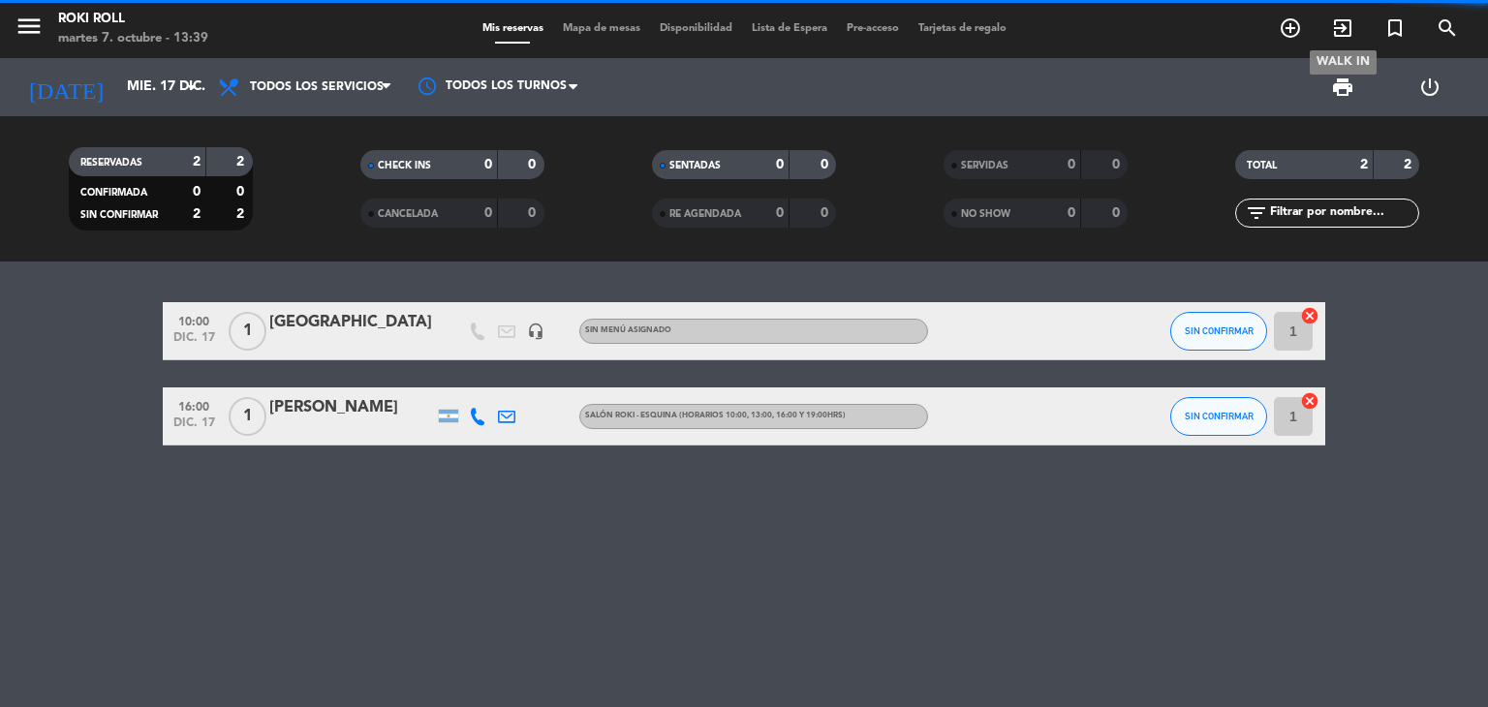
click at [1325, 24] on span "exit_to_app" at bounding box center [1343, 28] width 52 height 33
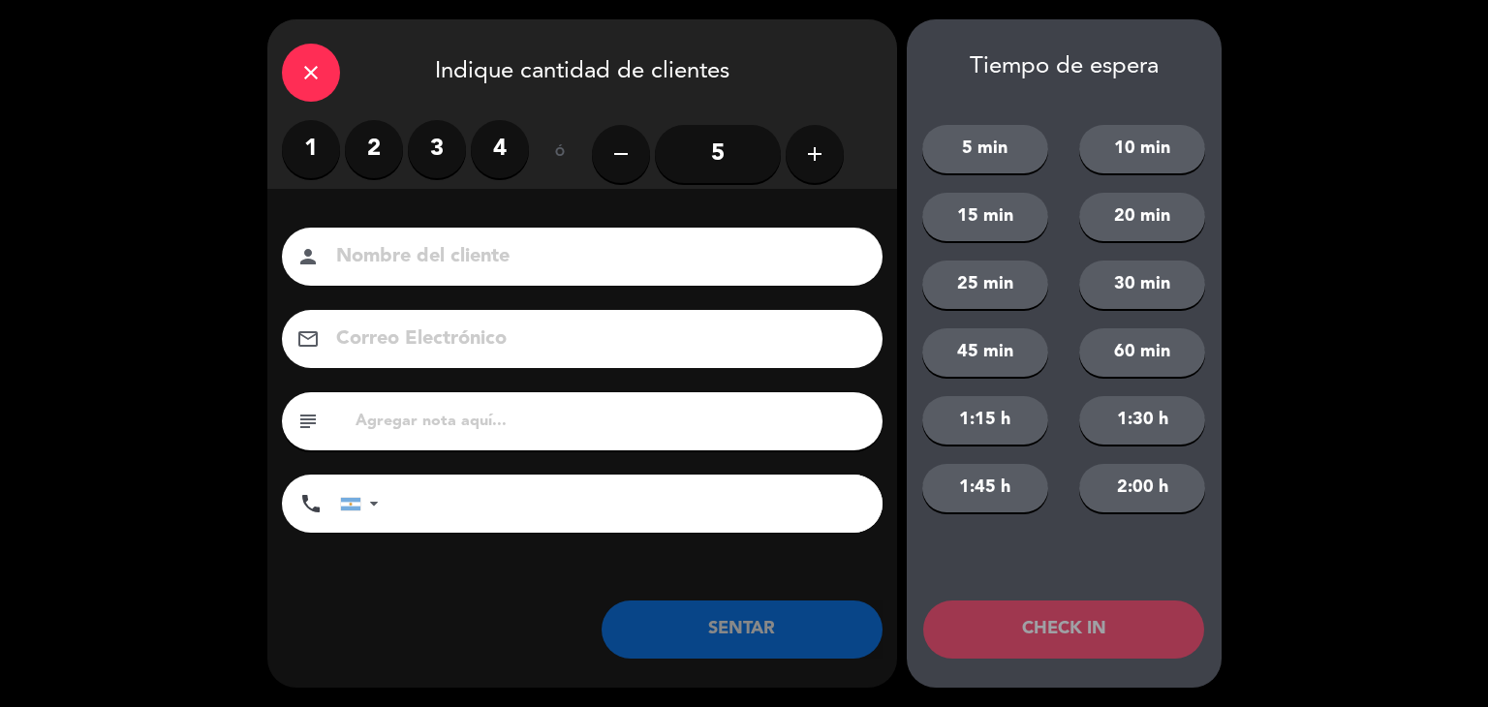
click at [333, 75] on div "close" at bounding box center [311, 73] width 58 height 58
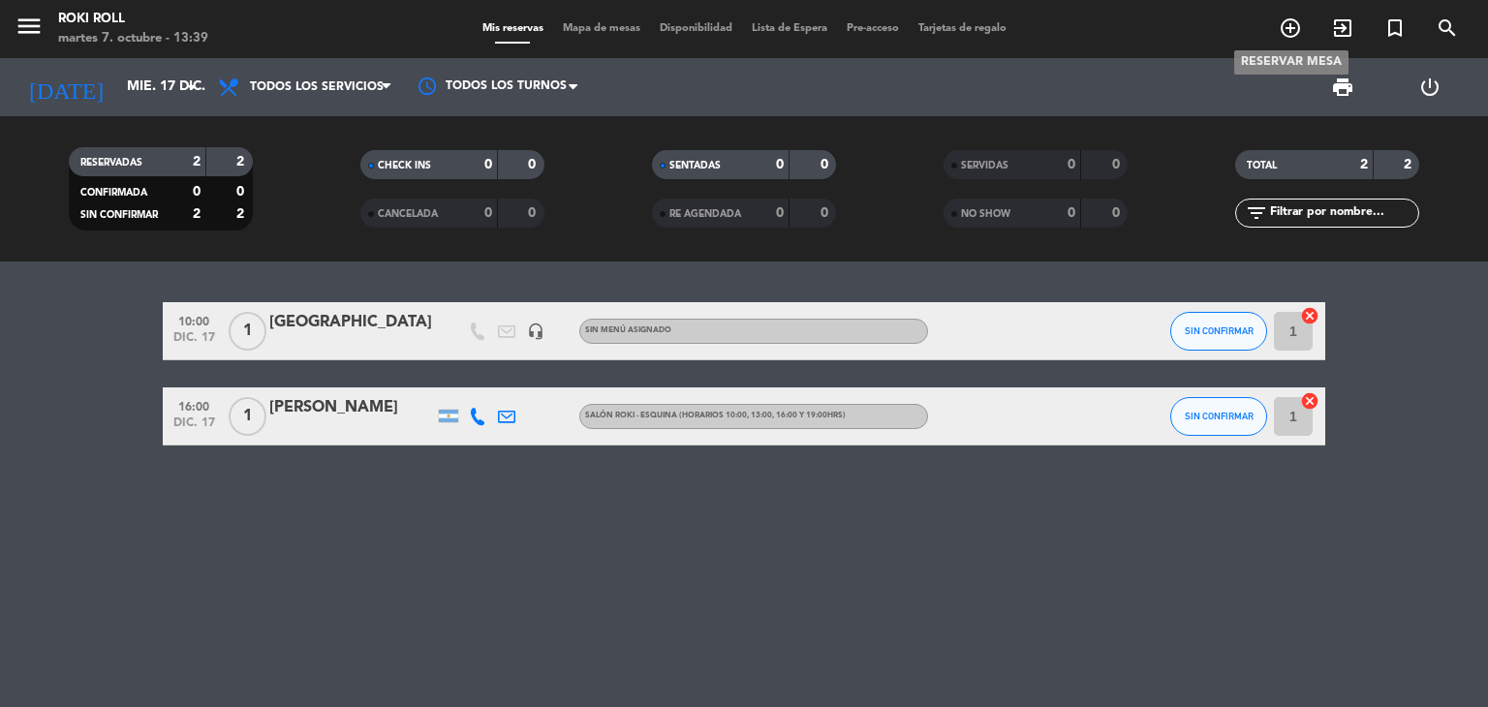
click at [1294, 27] on icon "add_circle_outline" at bounding box center [1290, 27] width 23 height 23
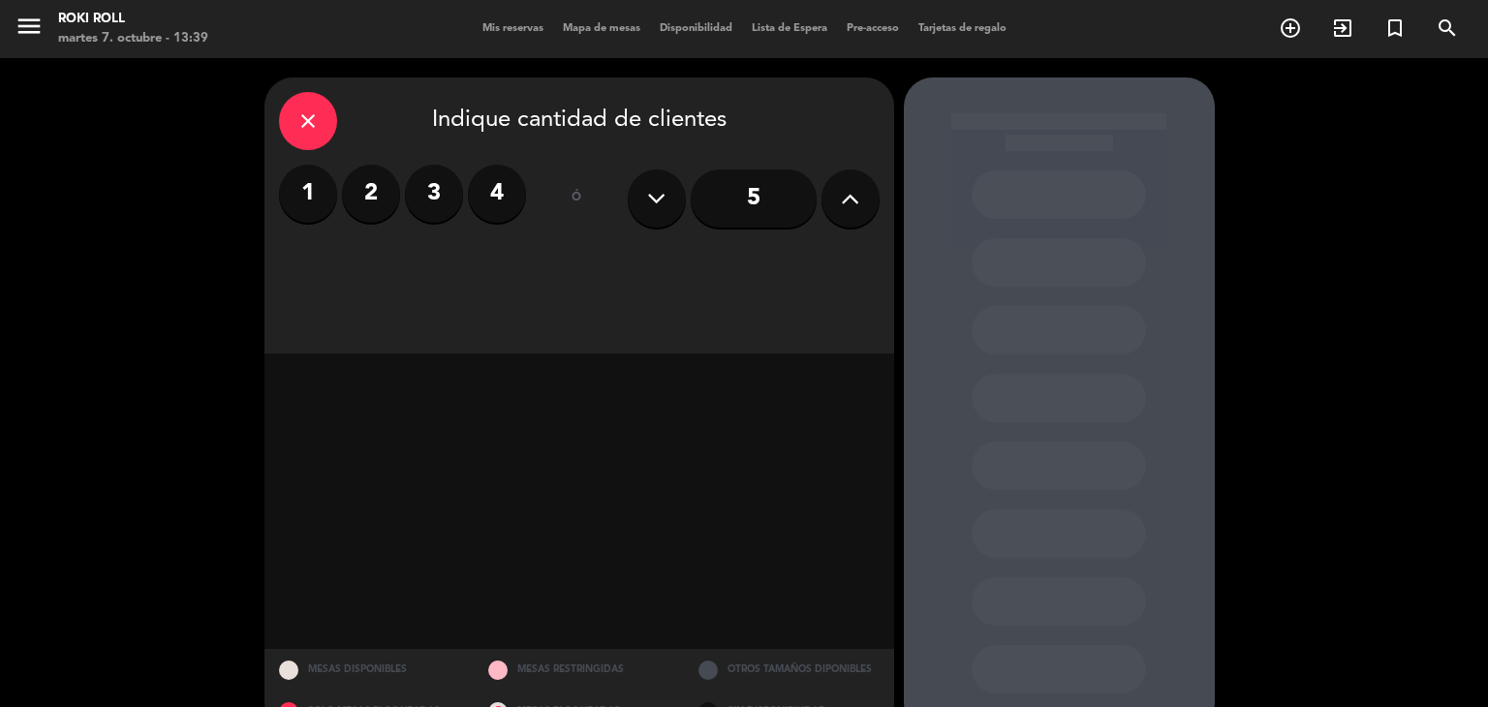
click at [319, 203] on label "1" at bounding box center [308, 194] width 58 height 58
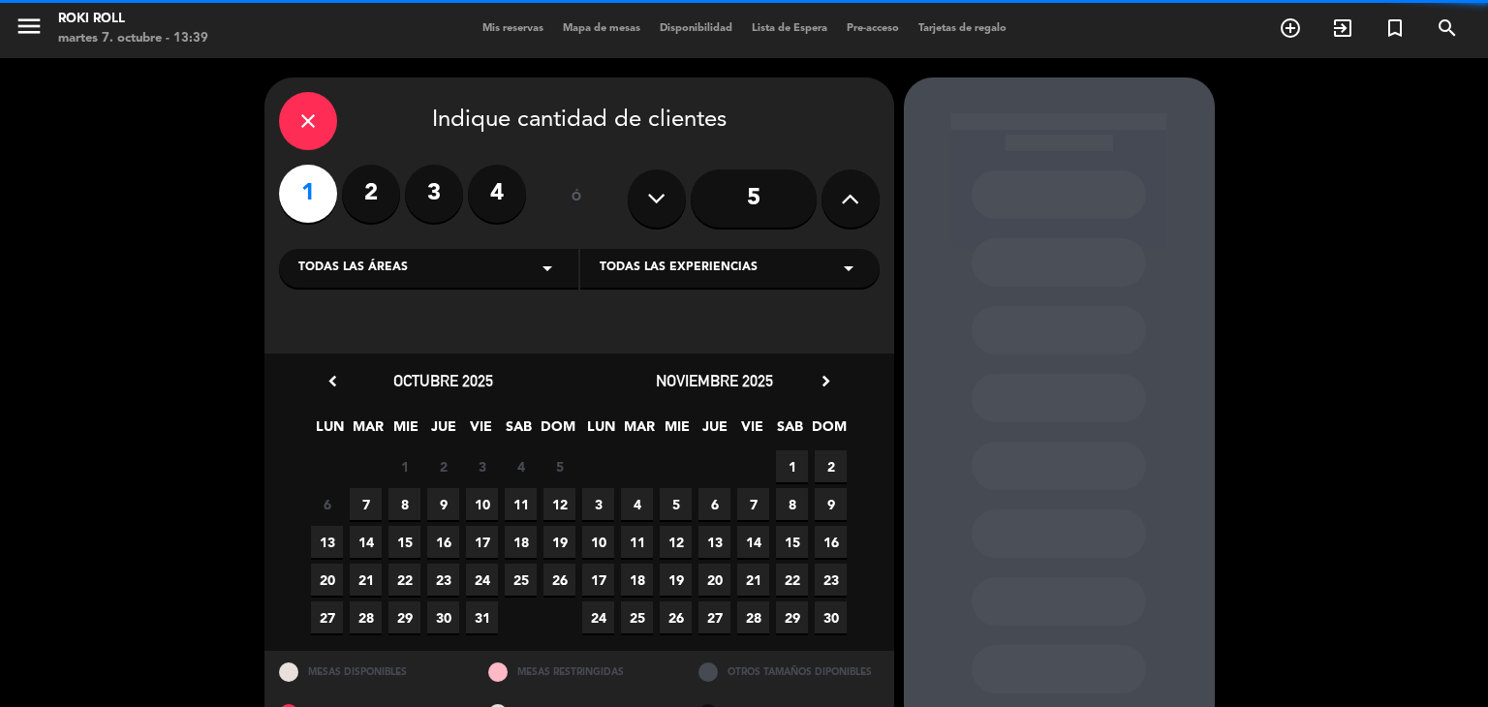
click at [733, 259] on span "Todas las experiencias" at bounding box center [679, 268] width 158 height 19
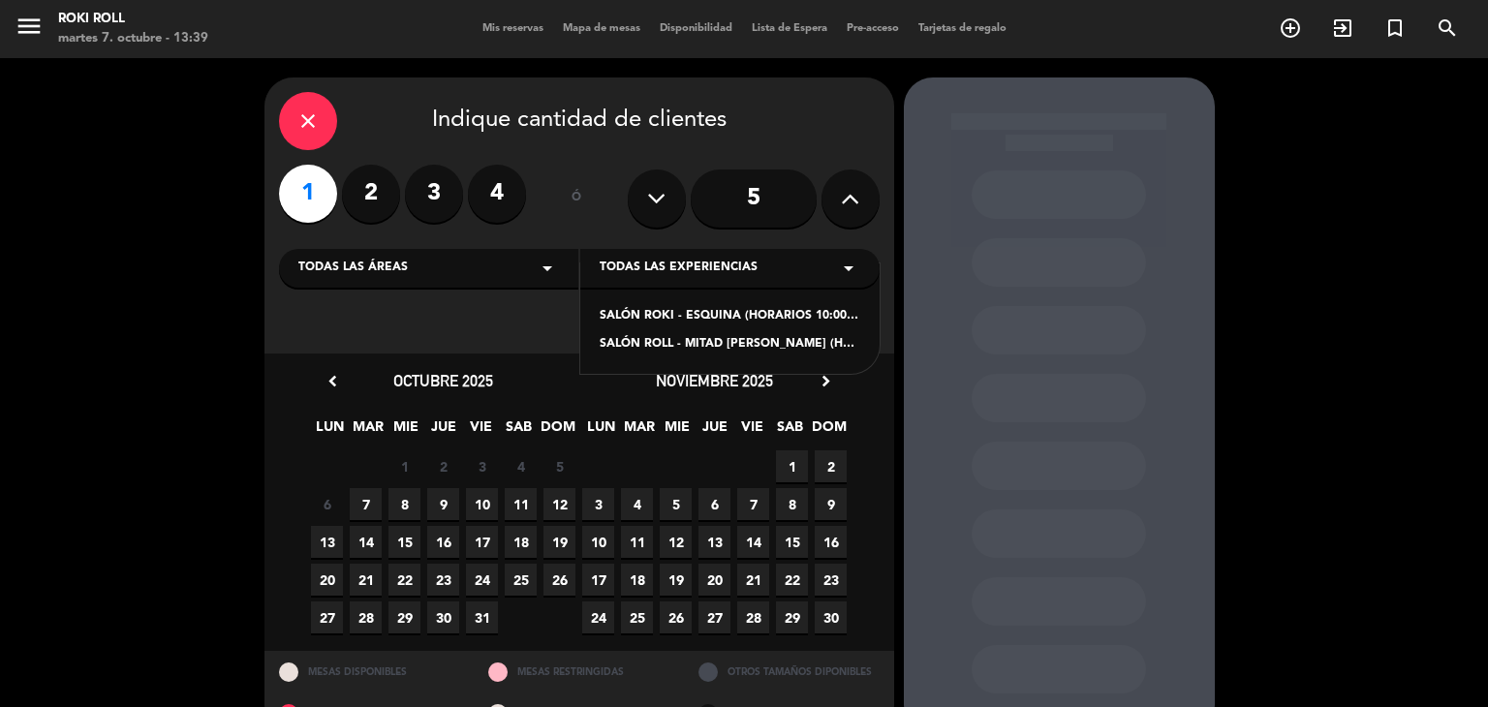
click at [760, 270] on div "Todas las experiencias arrow_drop_down" at bounding box center [729, 268] width 299 height 39
click at [831, 395] on div "[DATE] chevron_right LUN MAR MIE JUE VIE SAB DOM 27 28 29 30 31 1 2 3 4 5 6 7 8…" at bounding box center [714, 502] width 271 height 268
click at [827, 381] on icon "chevron_right" at bounding box center [826, 381] width 20 height 20
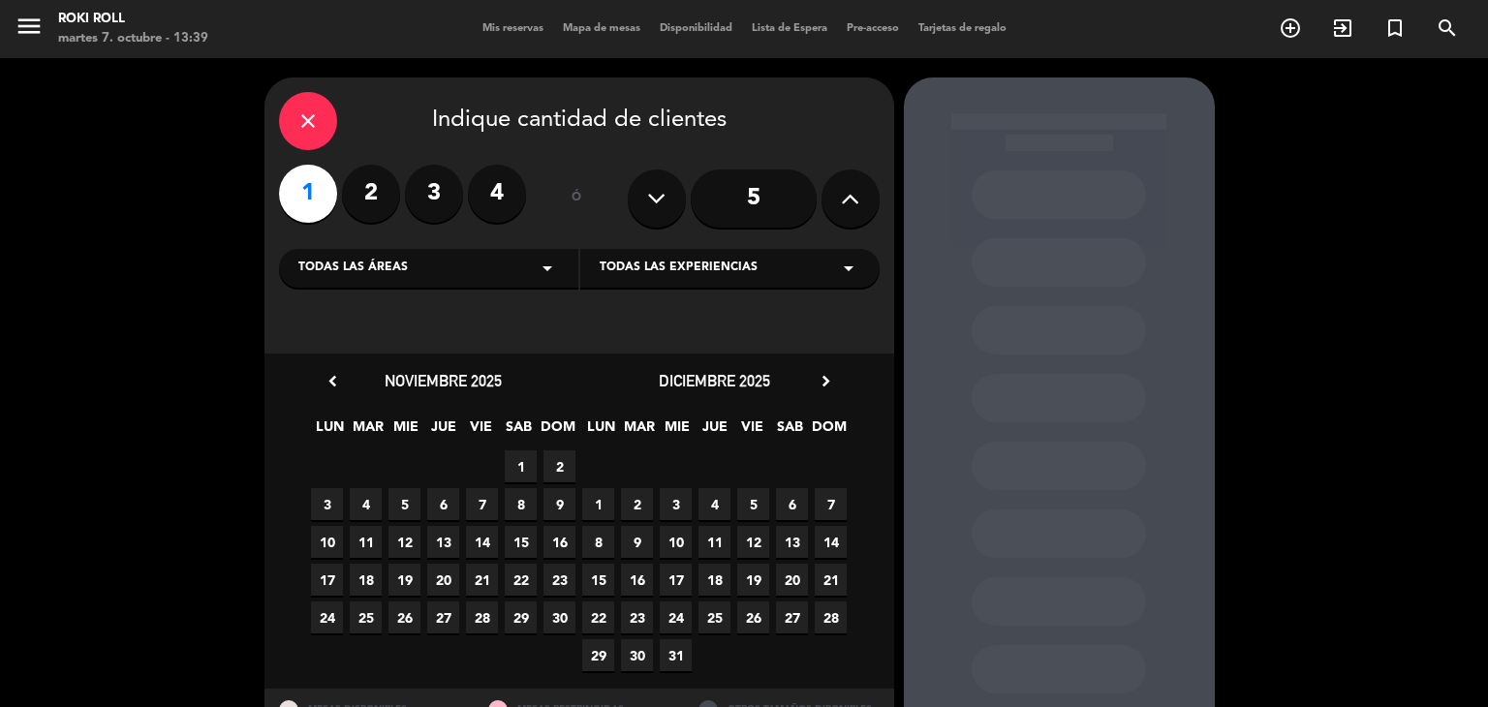
click at [685, 578] on span "17" at bounding box center [676, 580] width 32 height 32
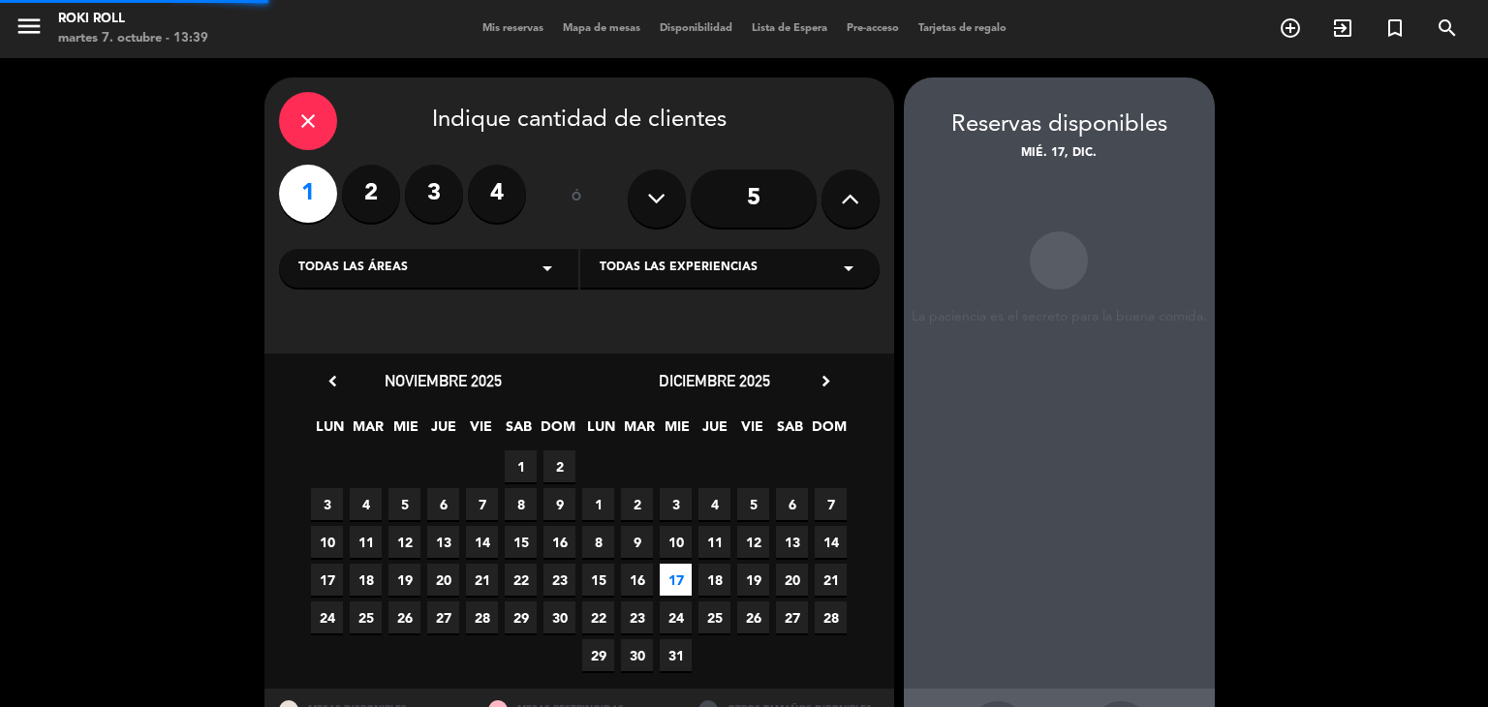
scroll to position [78, 0]
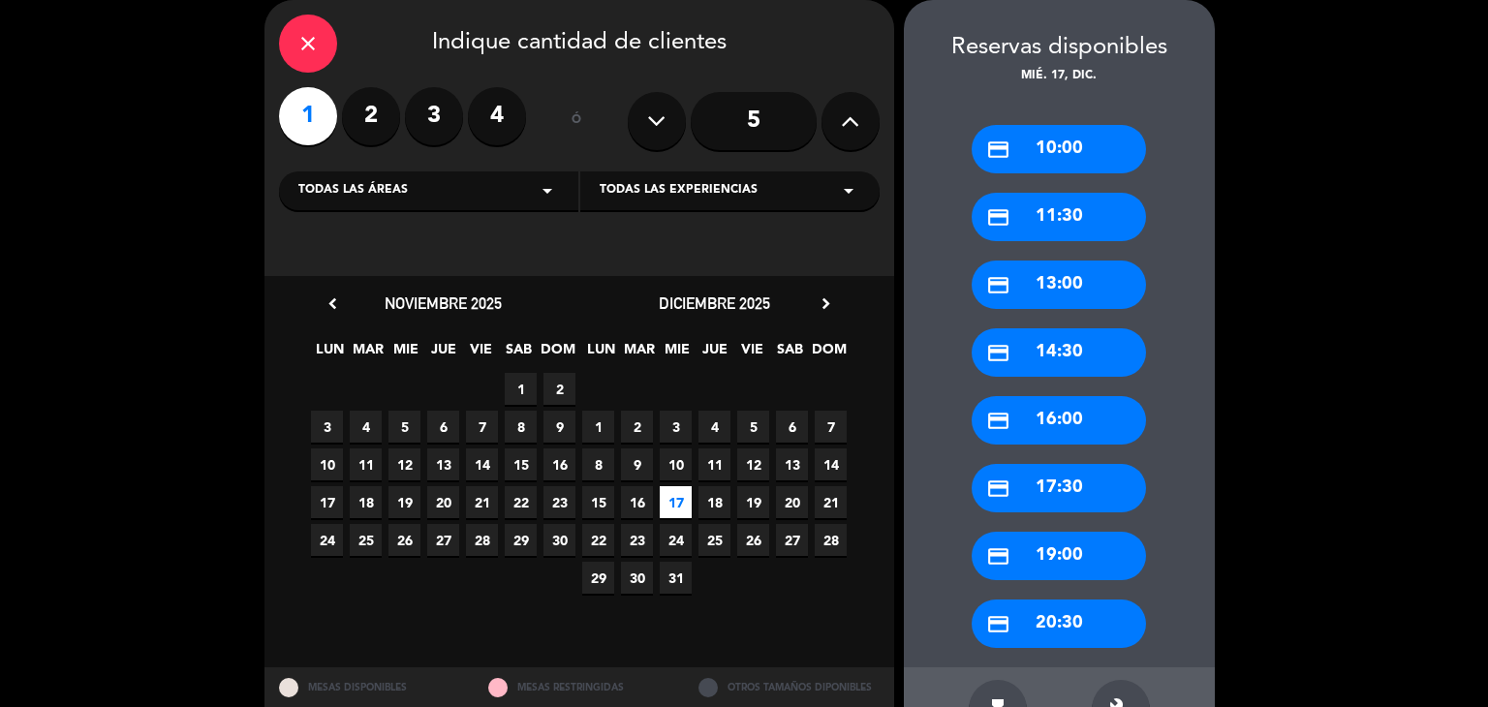
click at [1107, 222] on div "credit_card 11:30" at bounding box center [1059, 217] width 174 height 48
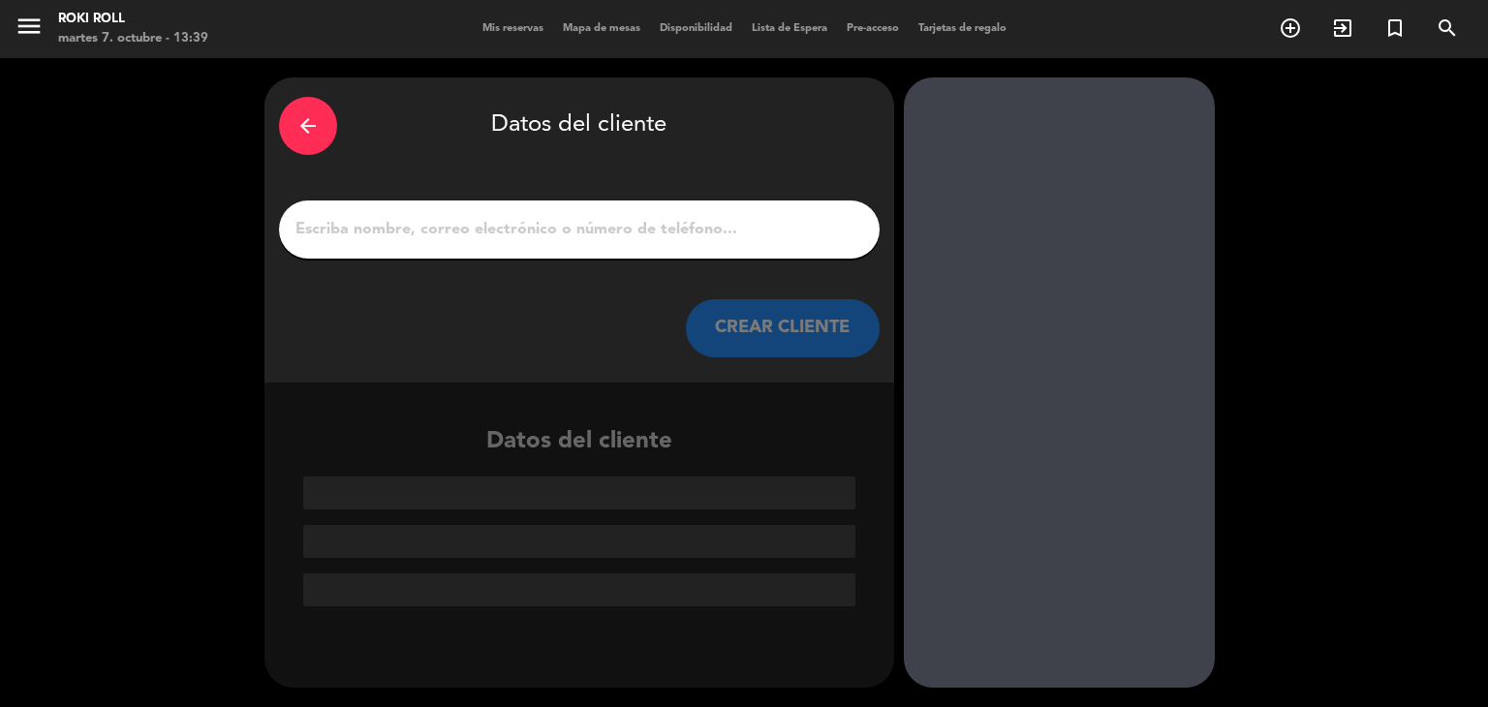
scroll to position [0, 0]
click at [615, 220] on input "1" at bounding box center [580, 229] width 572 height 27
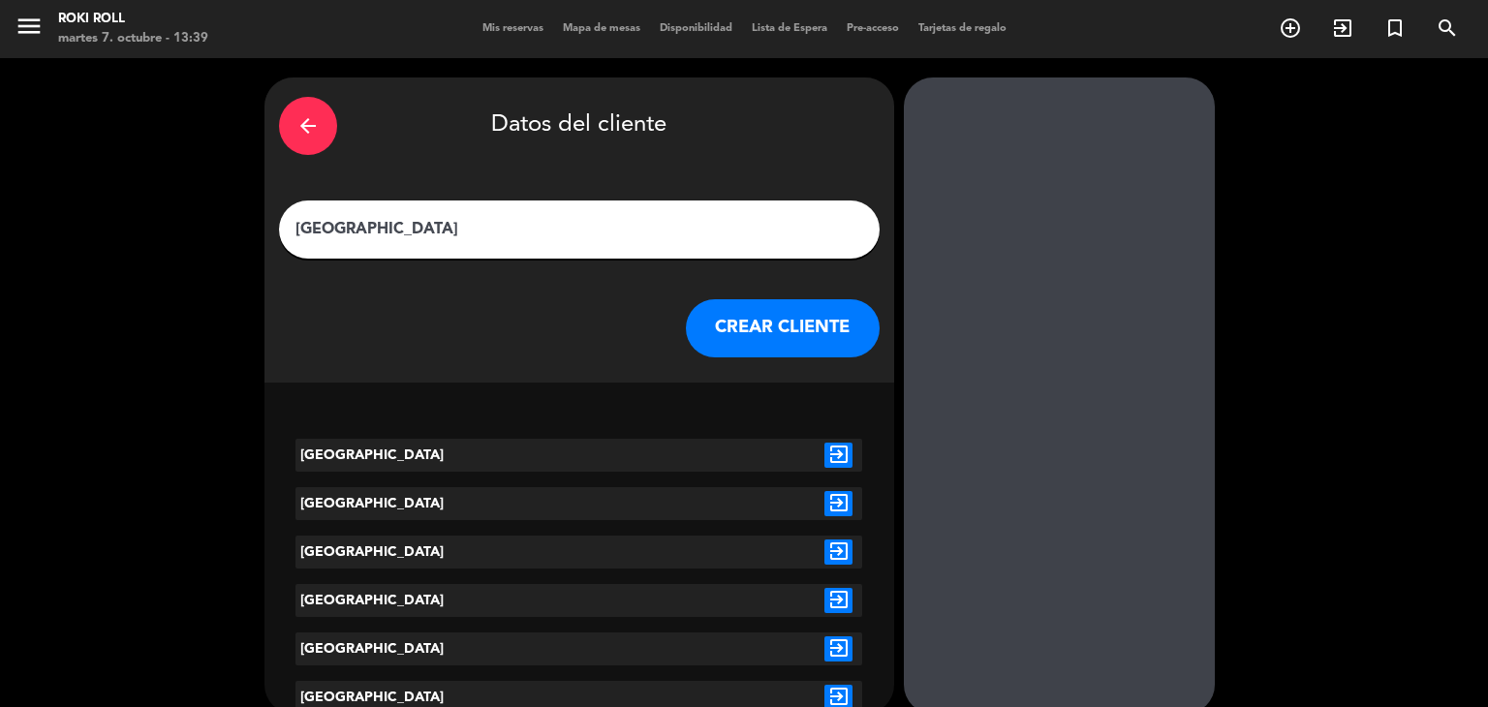
type input "[GEOGRAPHIC_DATA]"
click at [477, 460] on div "[GEOGRAPHIC_DATA]" at bounding box center [414, 455] width 236 height 33
click at [831, 450] on icon "exit_to_app" at bounding box center [839, 455] width 28 height 25
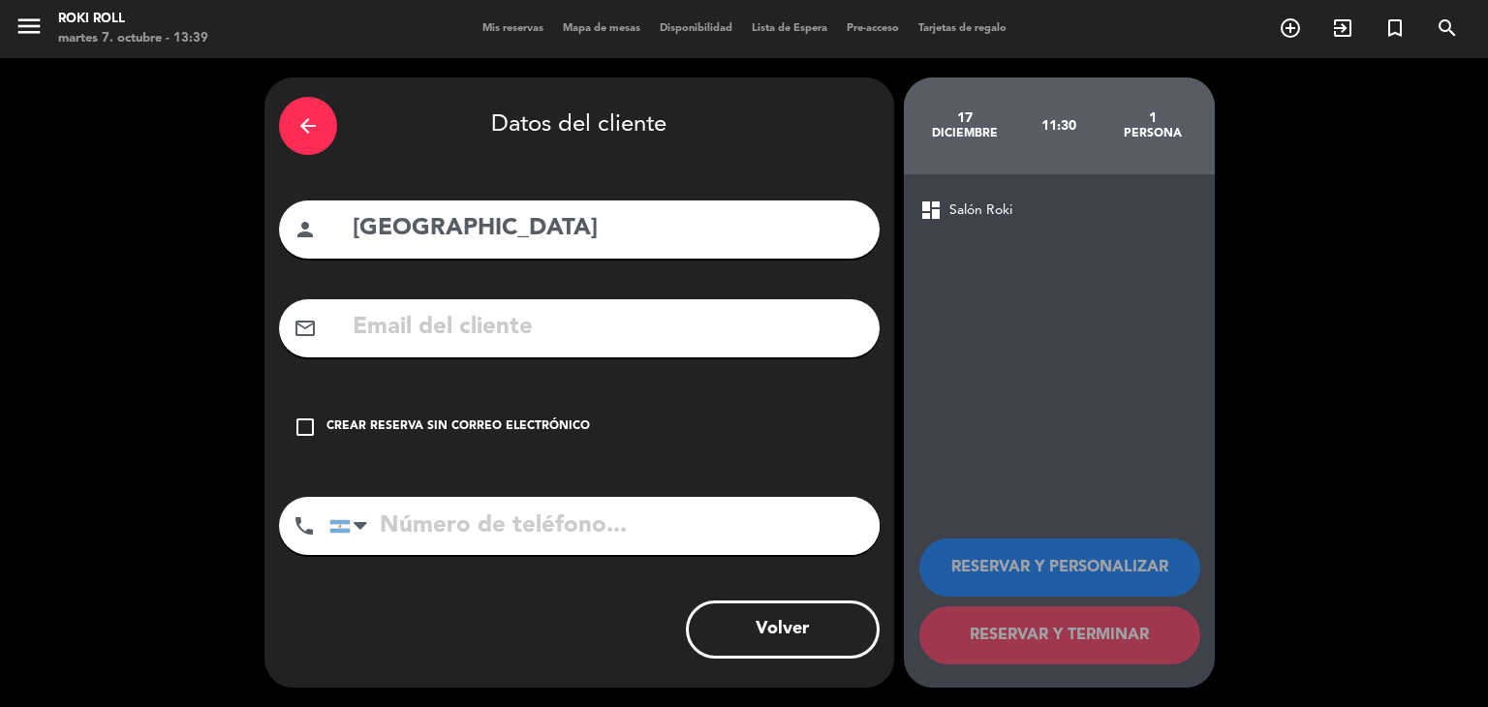
click at [462, 407] on div "check_box_outline_blank Crear reserva sin correo electrónico" at bounding box center [579, 427] width 601 height 58
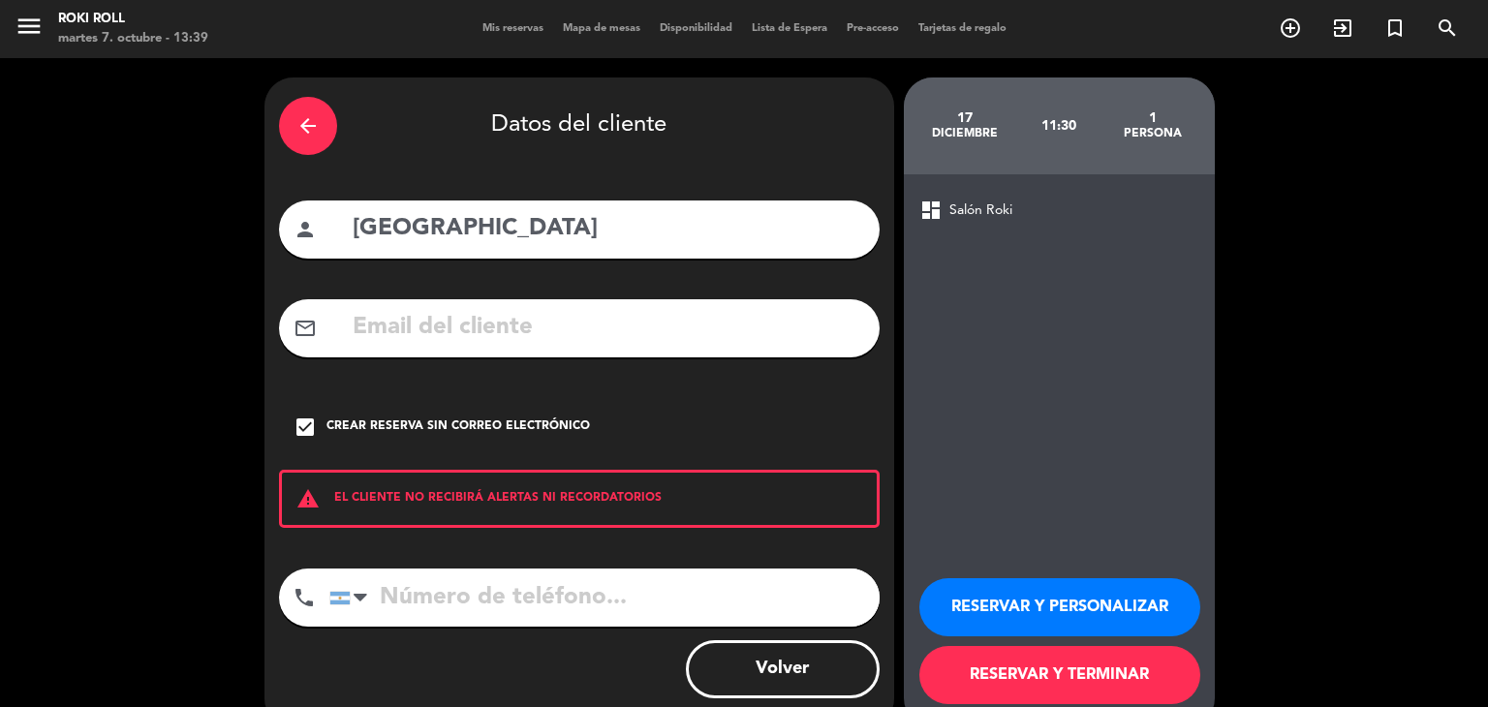
click at [1094, 668] on button "RESERVAR Y TERMINAR" at bounding box center [1060, 675] width 281 height 58
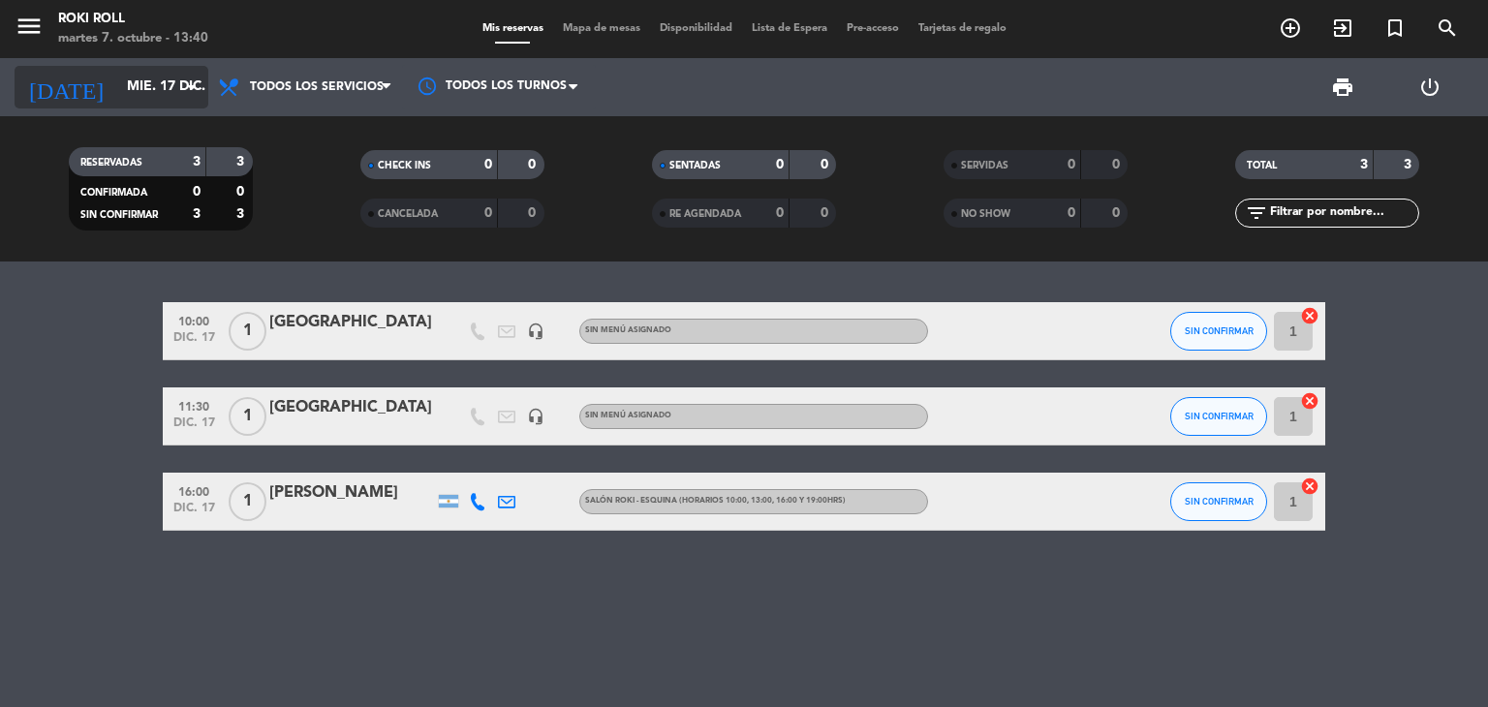
click at [150, 76] on input "mié. 17 dic." at bounding box center [209, 87] width 184 height 35
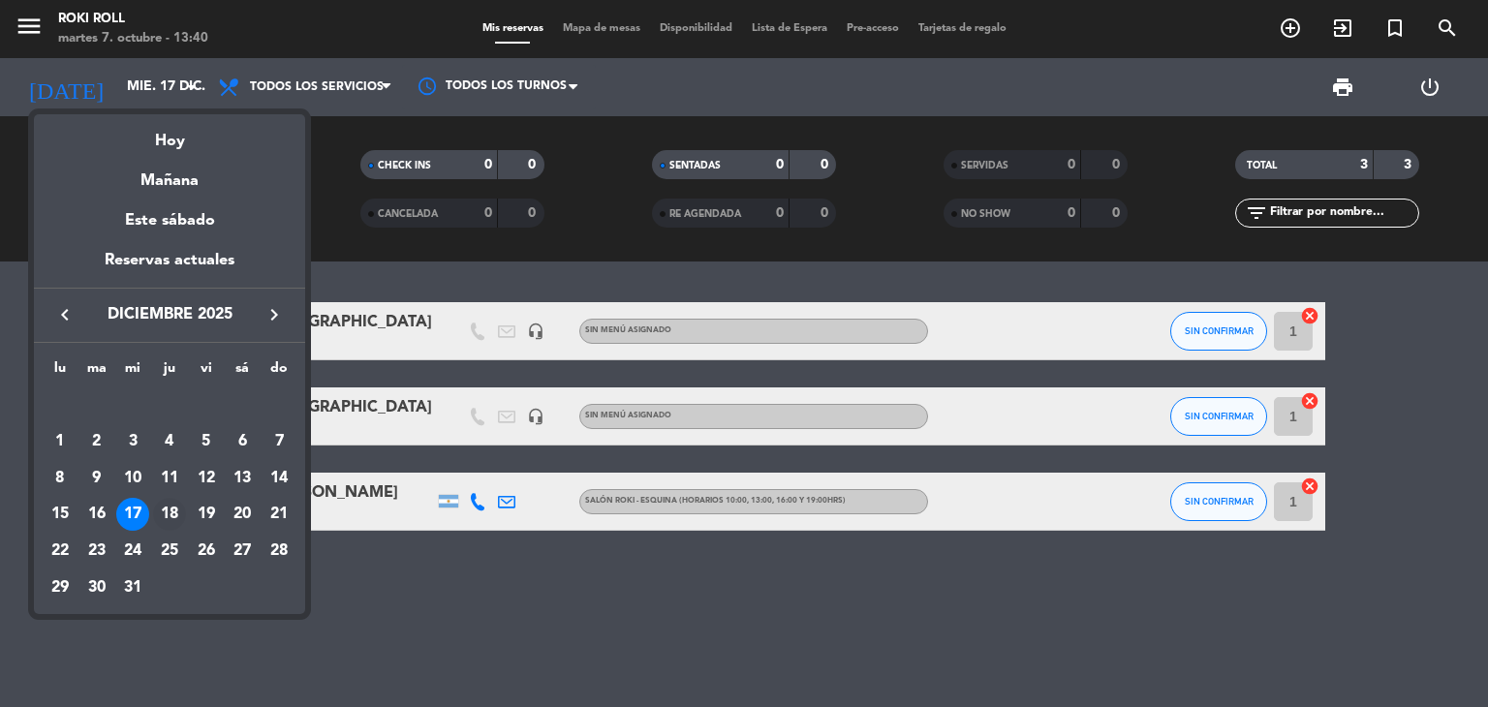
click at [169, 520] on div "18" at bounding box center [169, 514] width 33 height 33
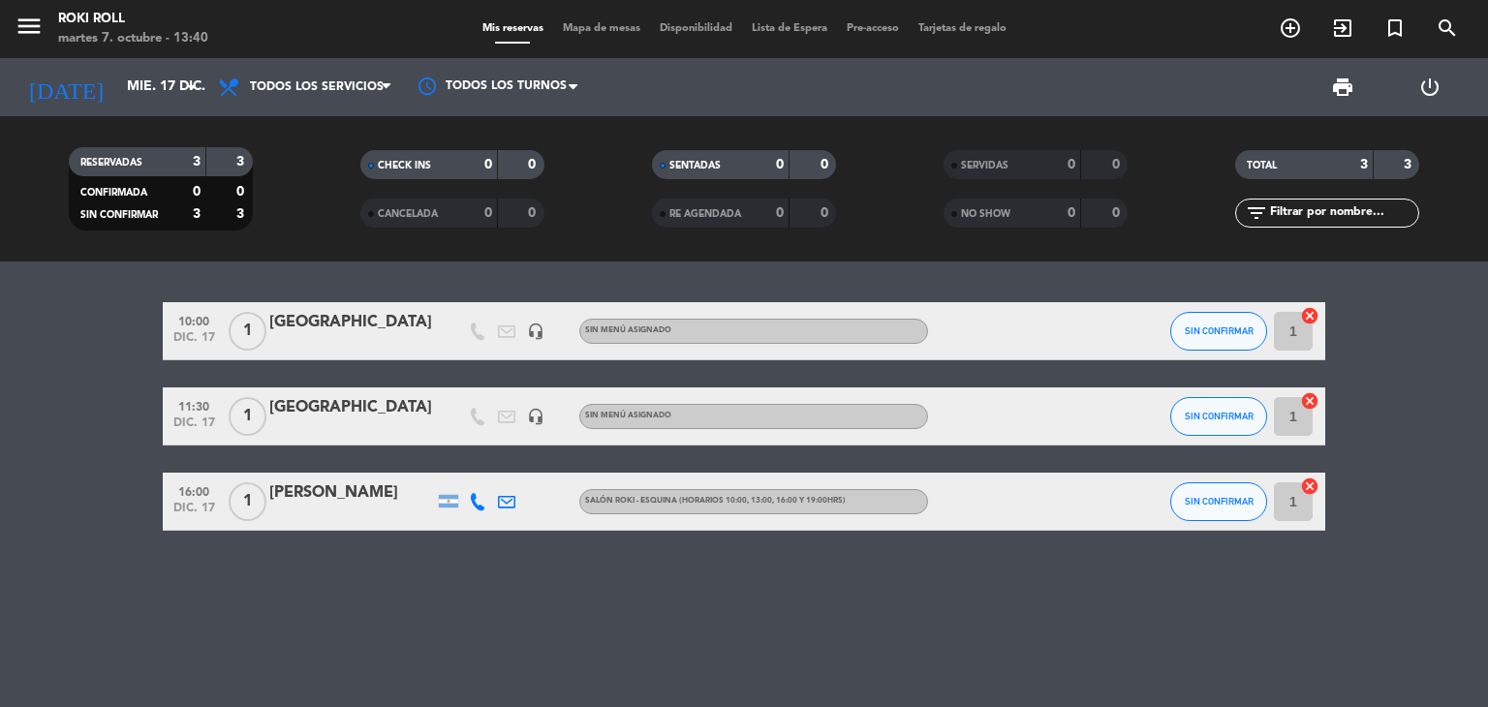
type input "[DEMOGRAPHIC_DATA][DATE]"
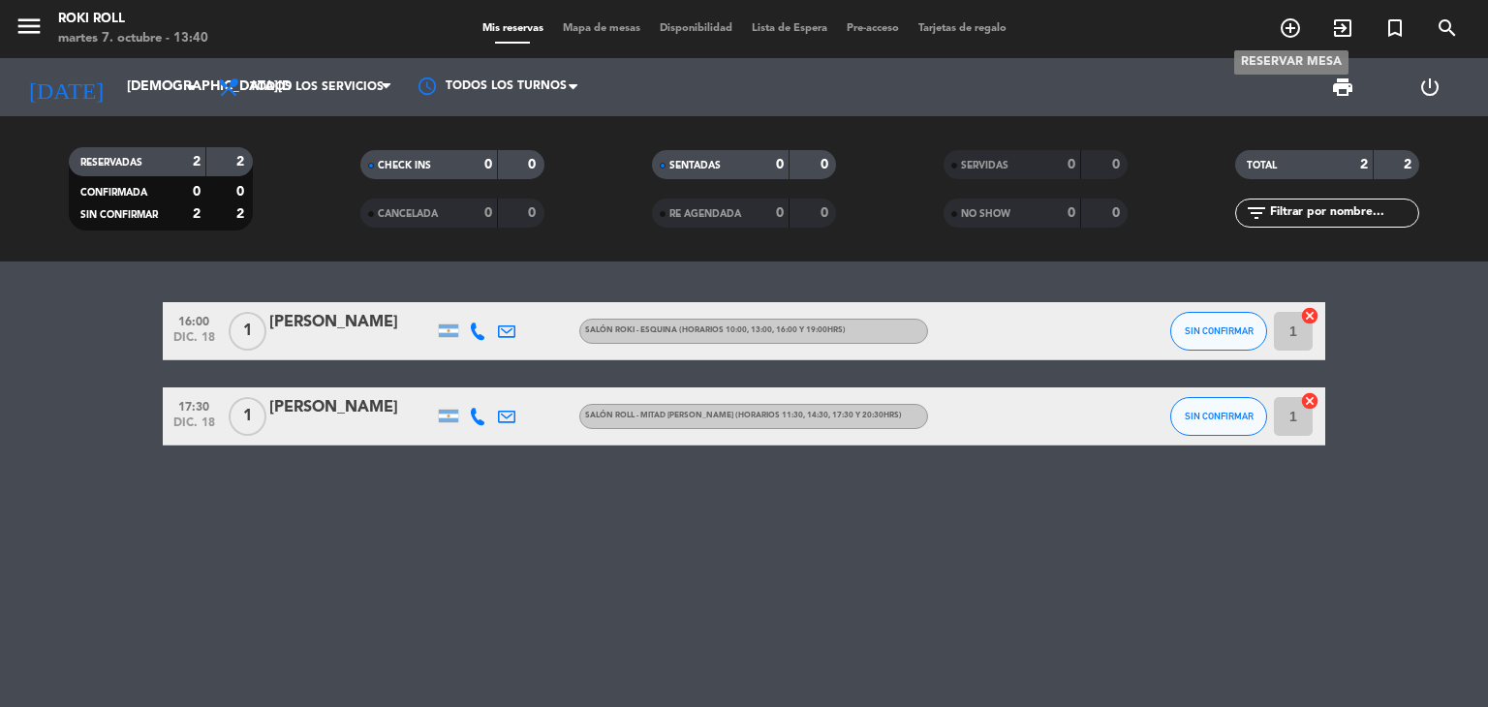
click at [1297, 28] on icon "add_circle_outline" at bounding box center [1290, 27] width 23 height 23
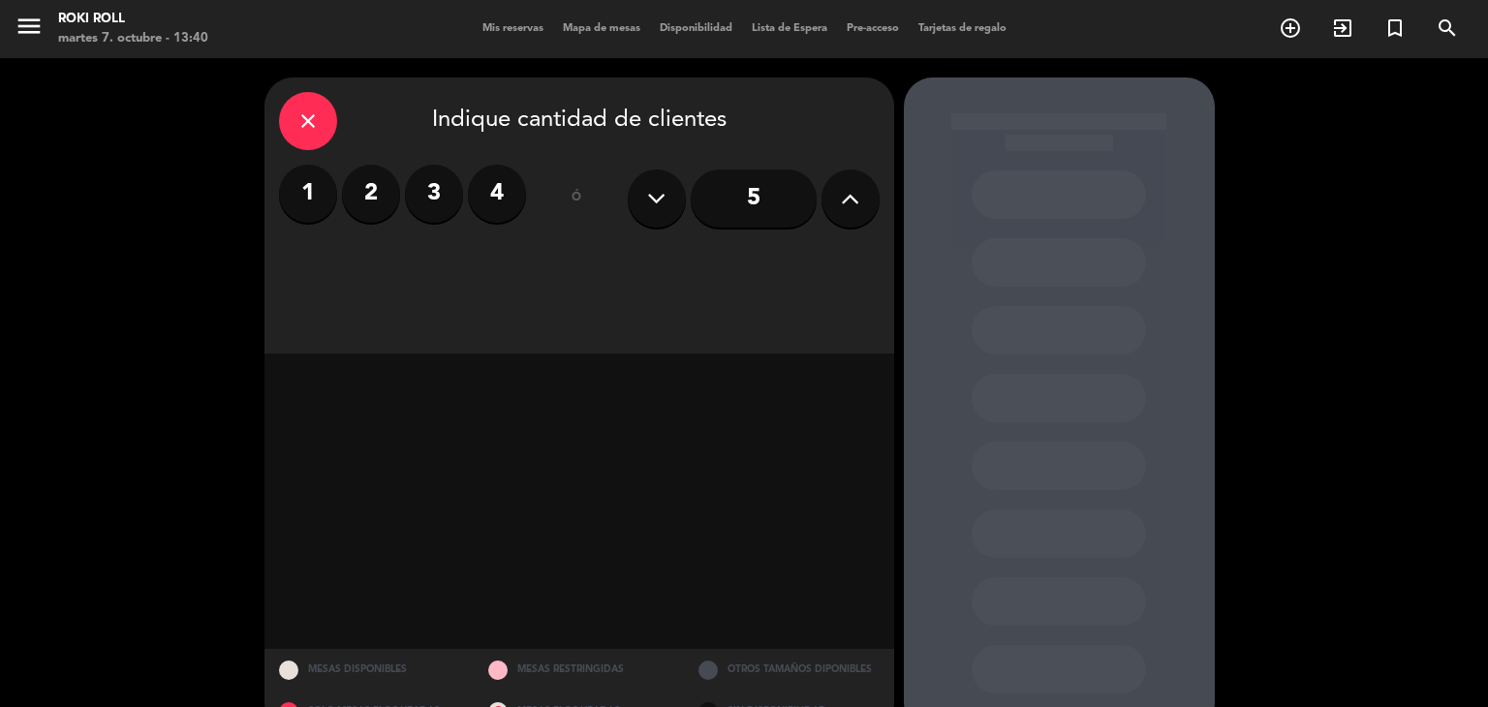
click at [332, 188] on label "1" at bounding box center [308, 194] width 58 height 58
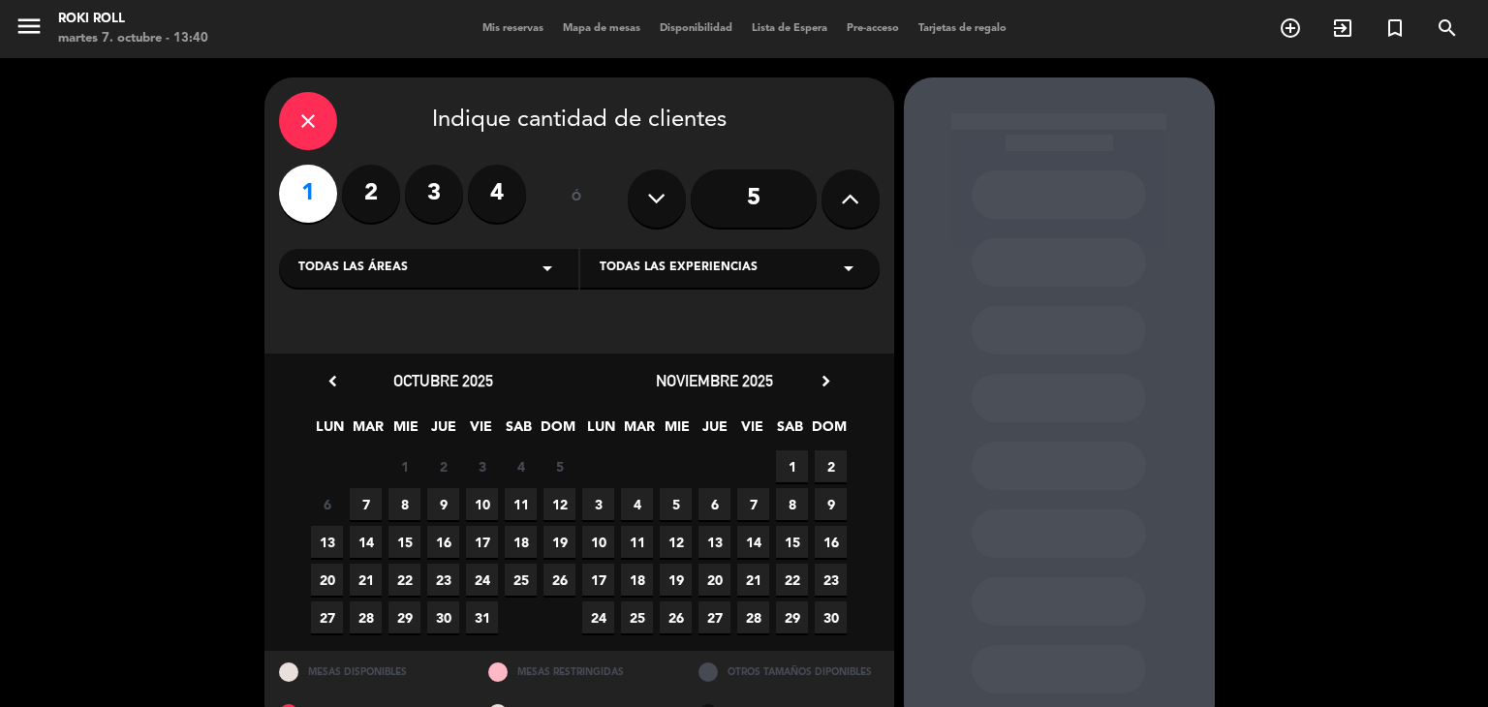
click at [812, 388] on div "noviembre 2025 chevron_right" at bounding box center [714, 381] width 271 height 26
click at [826, 385] on icon "chevron_right" at bounding box center [826, 381] width 20 height 20
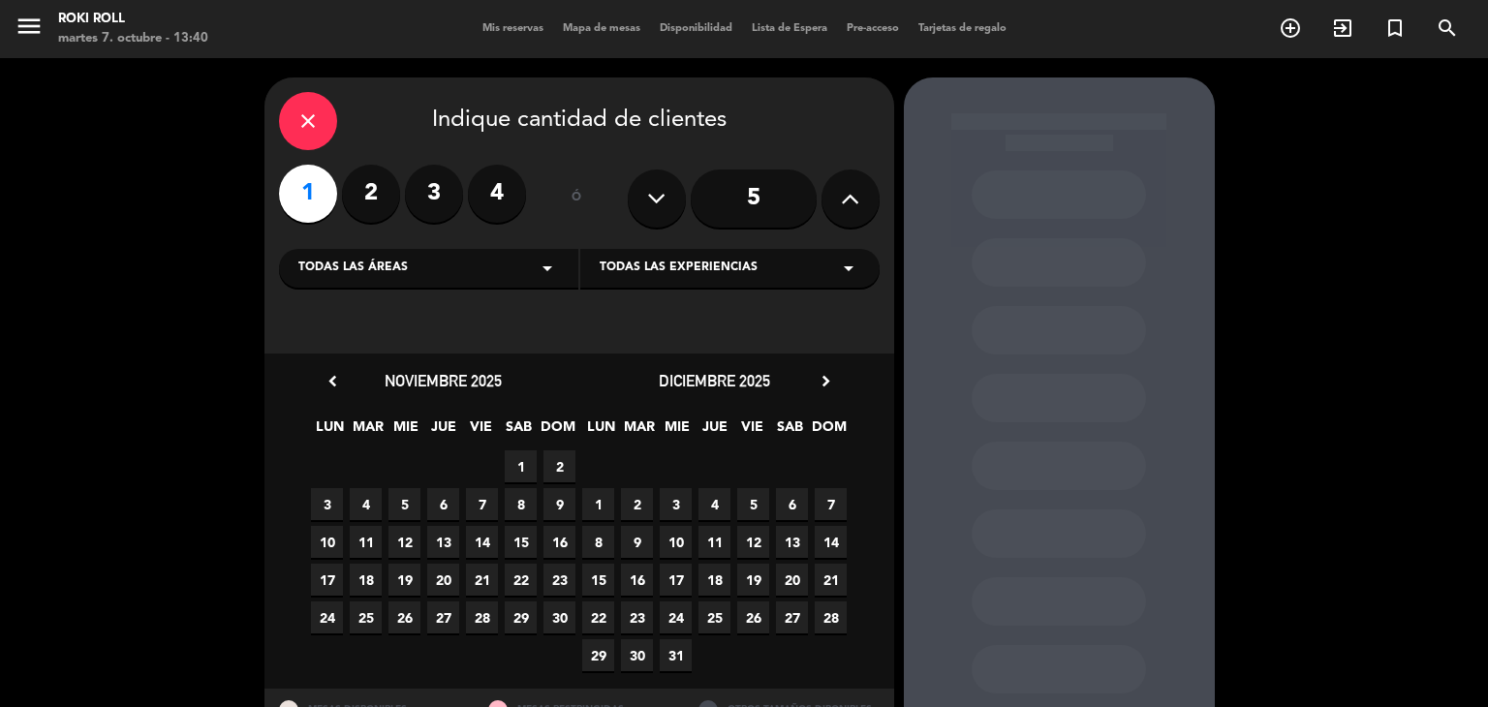
click at [712, 581] on span "18" at bounding box center [715, 580] width 32 height 32
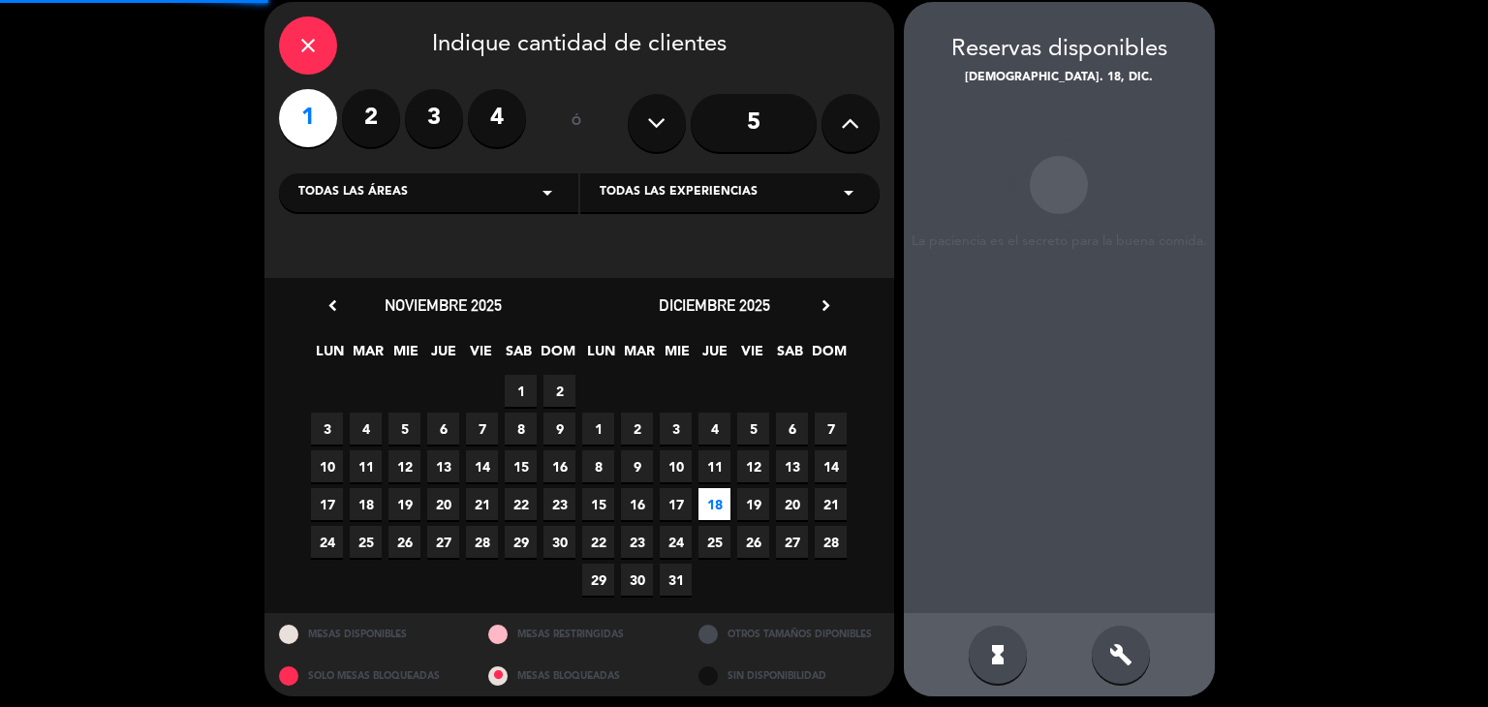
scroll to position [78, 0]
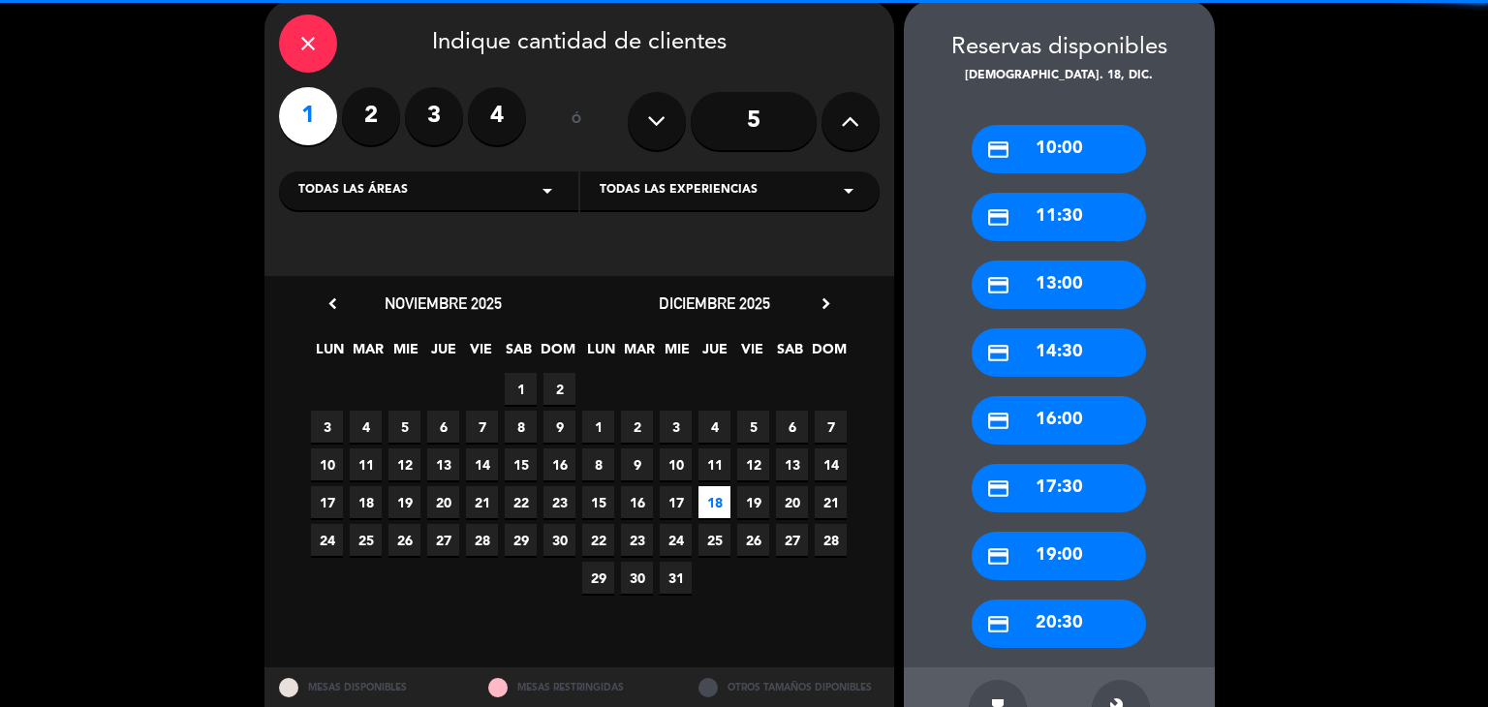
click at [1079, 161] on div "credit_card 10:00" at bounding box center [1059, 149] width 174 height 48
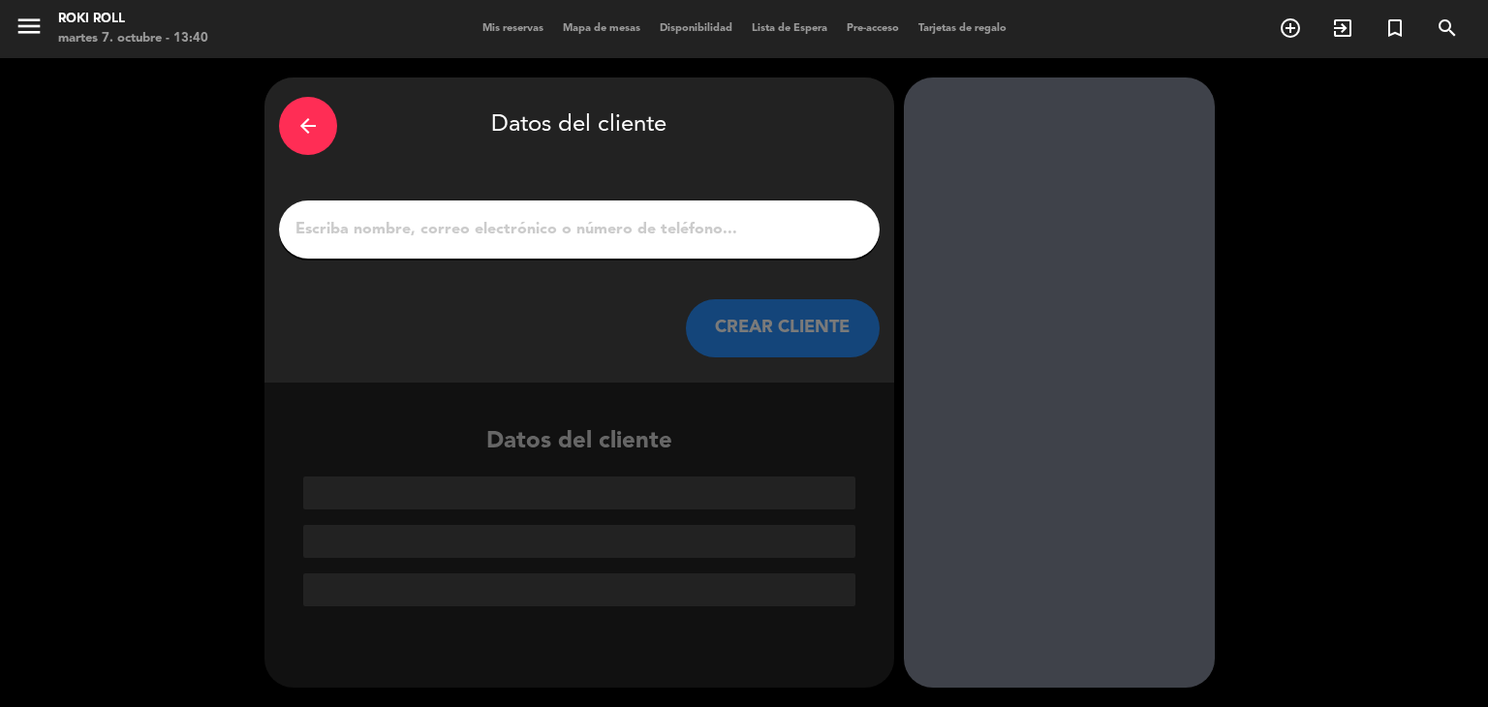
click at [683, 240] on input "1" at bounding box center [580, 229] width 572 height 27
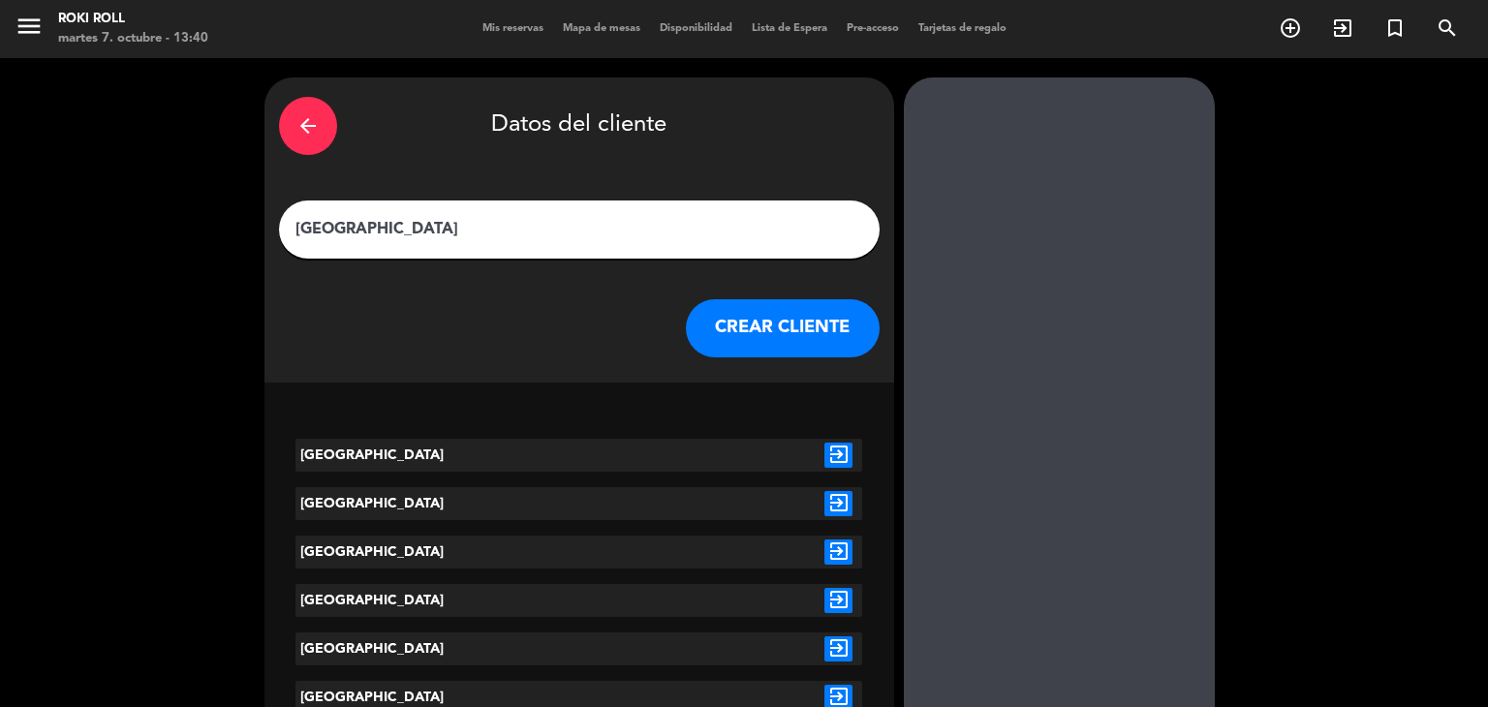
type input "[GEOGRAPHIC_DATA]"
click at [846, 454] on icon "exit_to_app" at bounding box center [839, 455] width 28 height 25
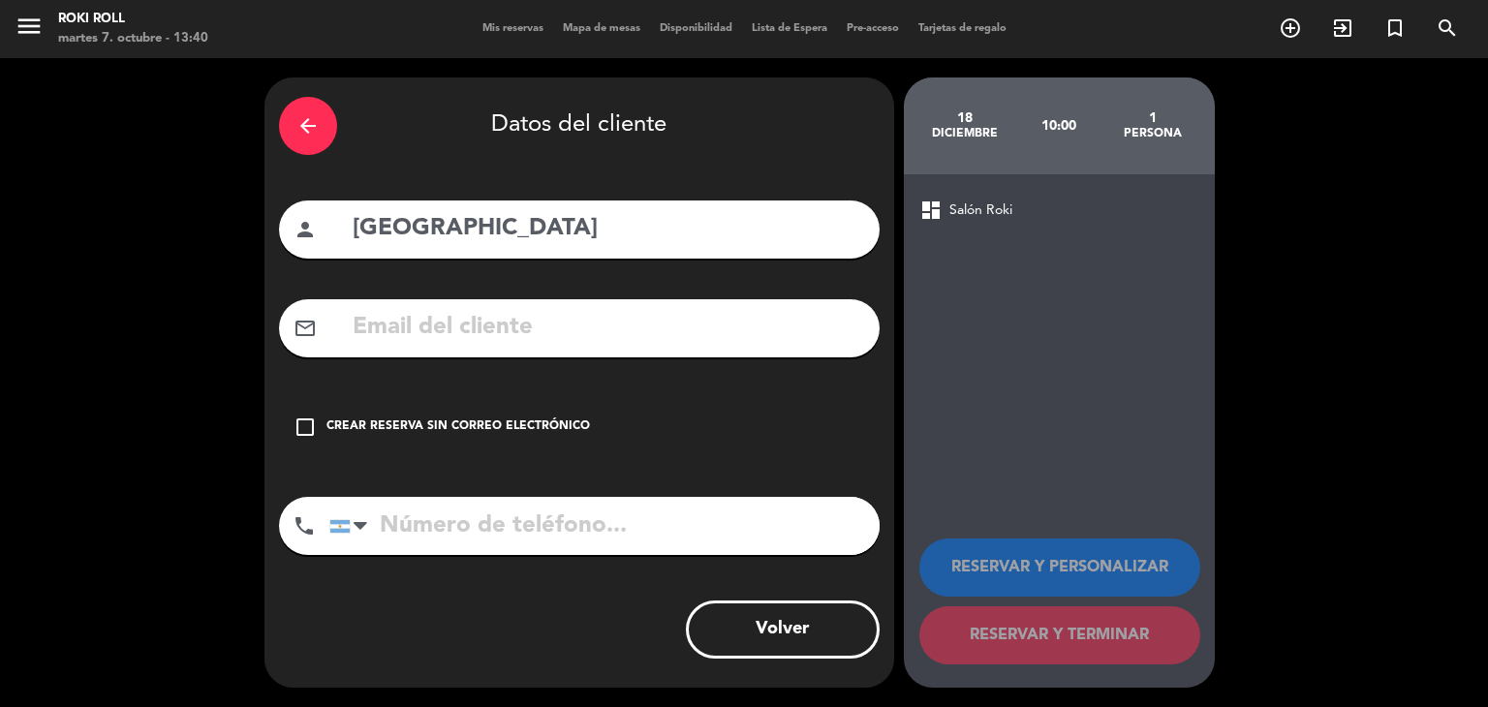
click at [486, 435] on div "Crear reserva sin correo electrónico" at bounding box center [459, 427] width 264 height 19
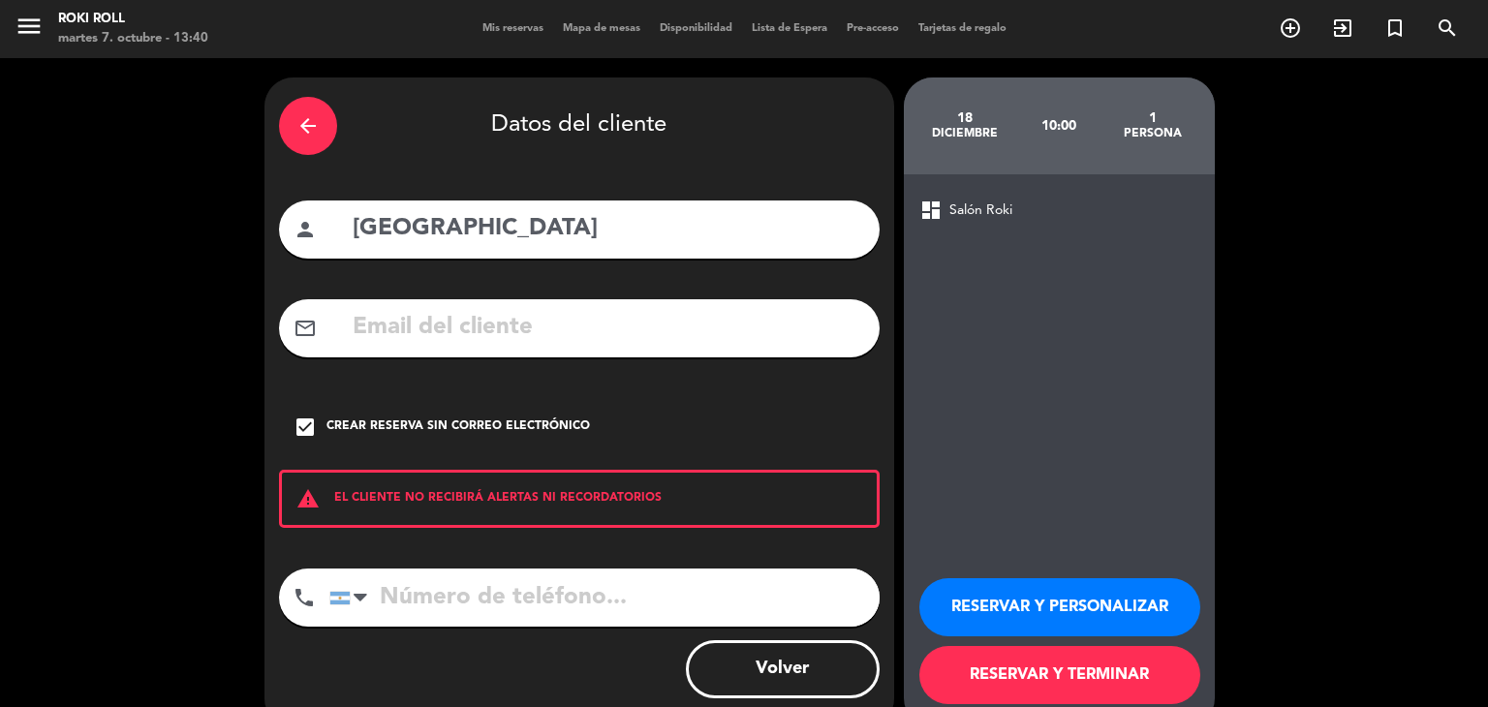
click at [1091, 660] on button "RESERVAR Y TERMINAR" at bounding box center [1060, 675] width 281 height 58
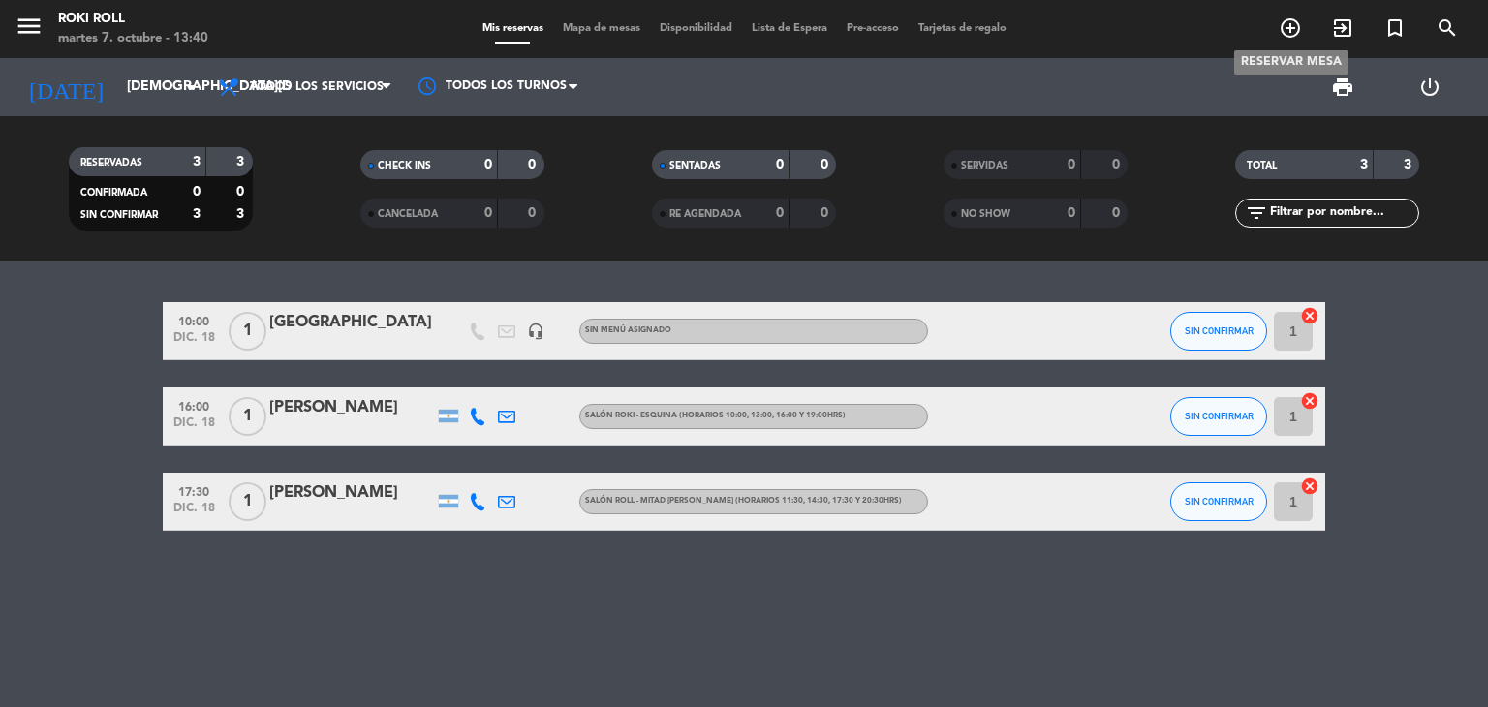
click at [1295, 27] on icon "add_circle_outline" at bounding box center [1290, 27] width 23 height 23
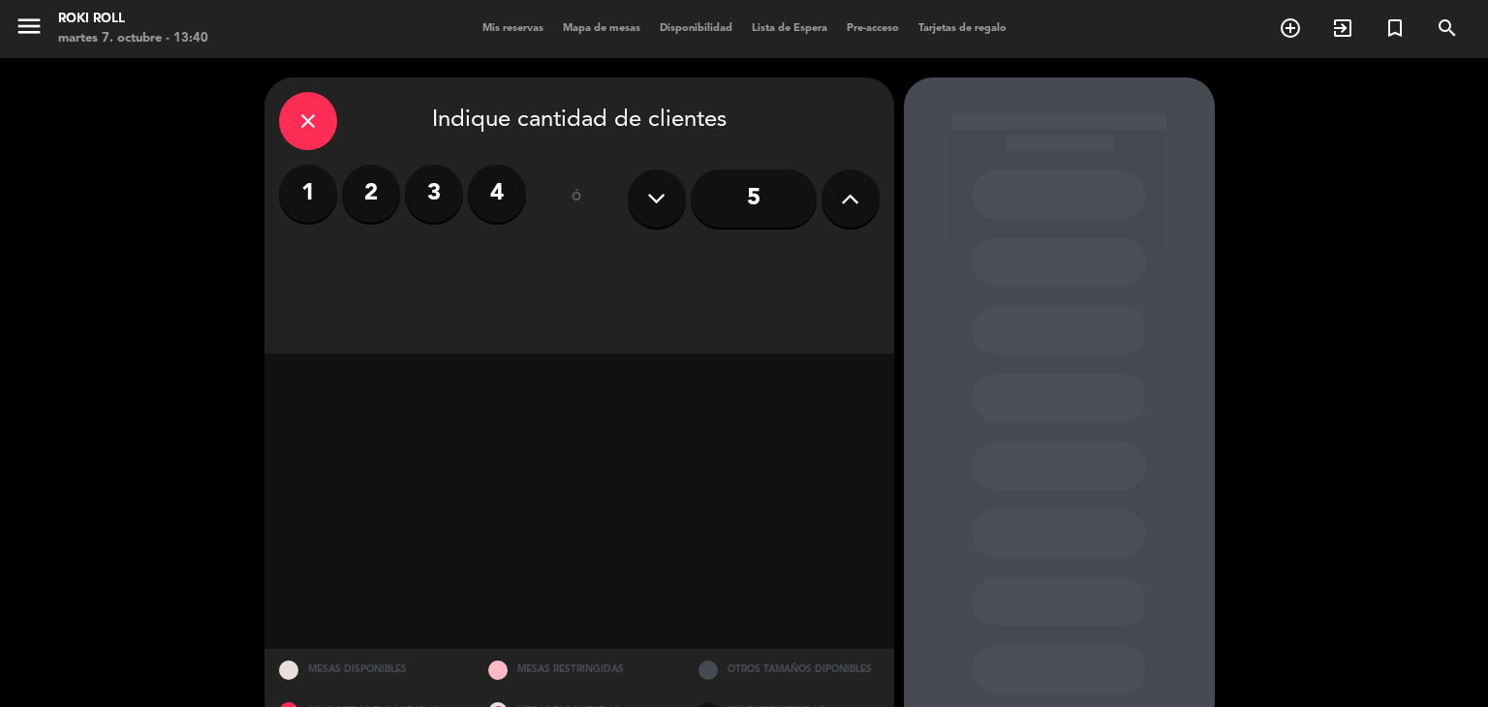
click at [327, 190] on label "1" at bounding box center [308, 194] width 58 height 58
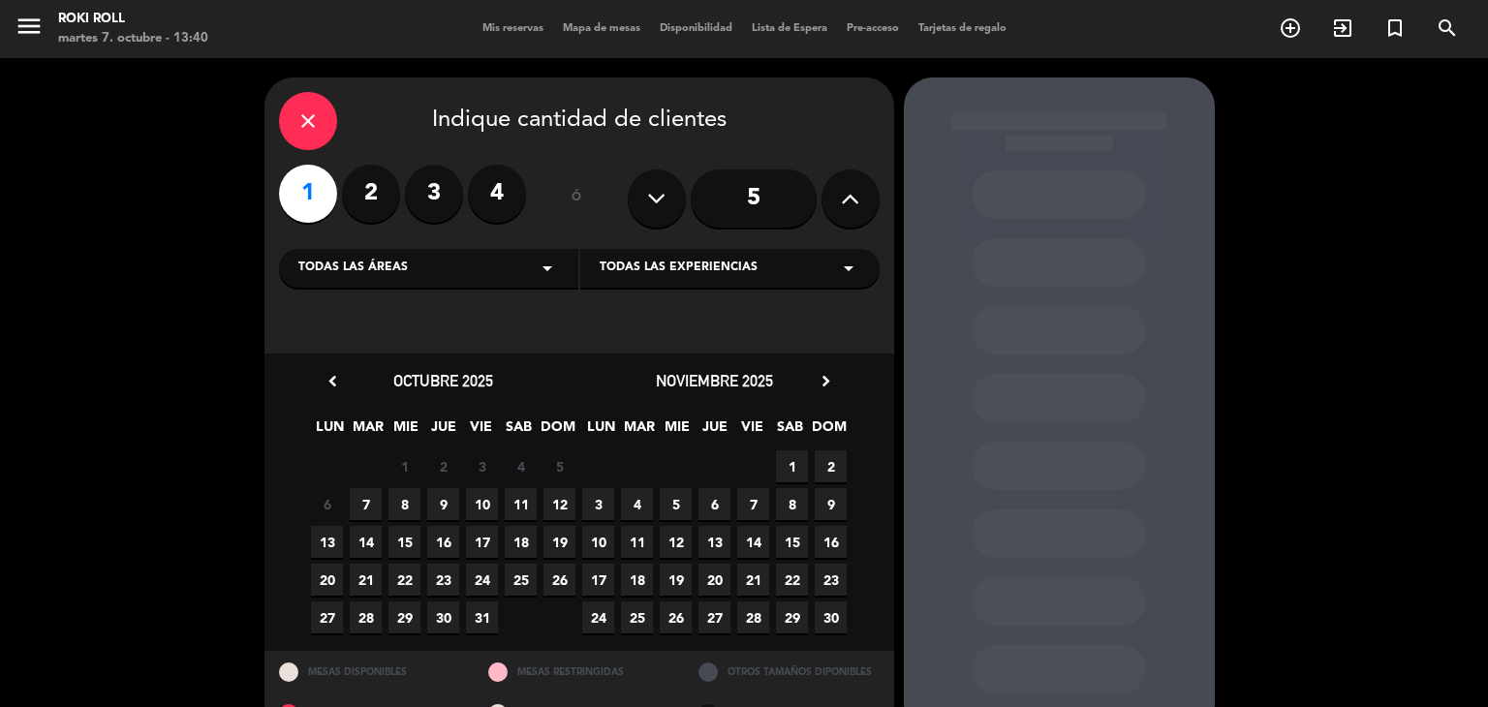
click at [827, 392] on div "noviembre 2025 chevron_right" at bounding box center [714, 381] width 271 height 26
click at [825, 382] on icon "chevron_right" at bounding box center [826, 381] width 20 height 20
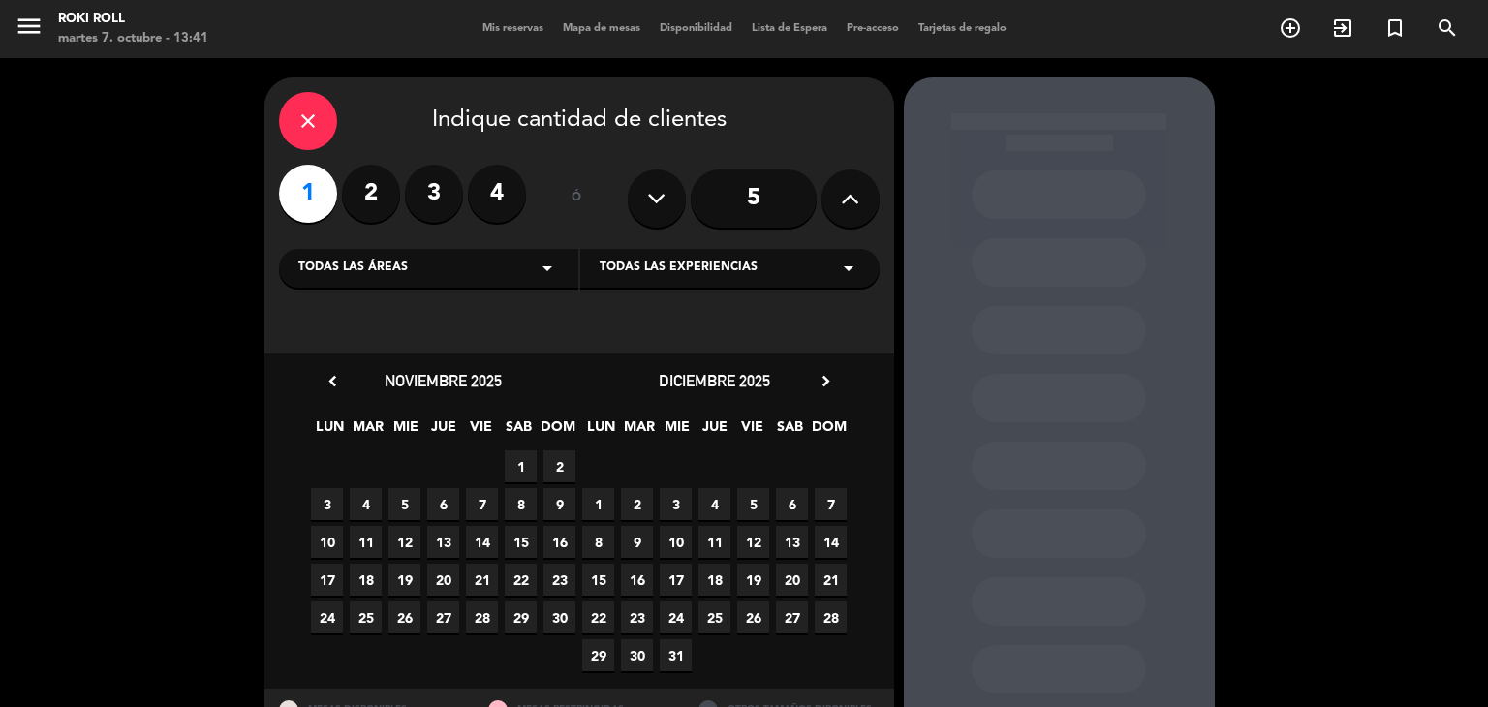
click at [725, 567] on span "18" at bounding box center [715, 580] width 32 height 32
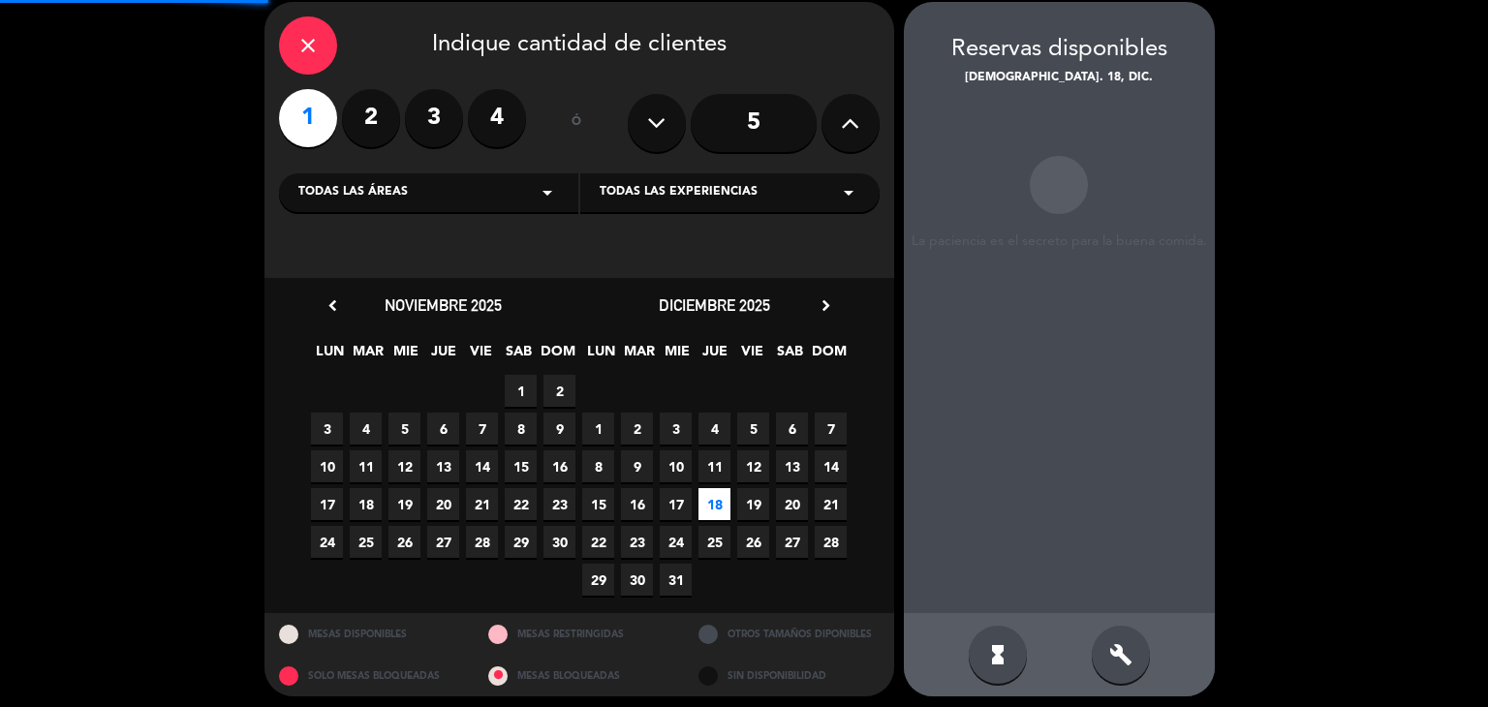
scroll to position [78, 0]
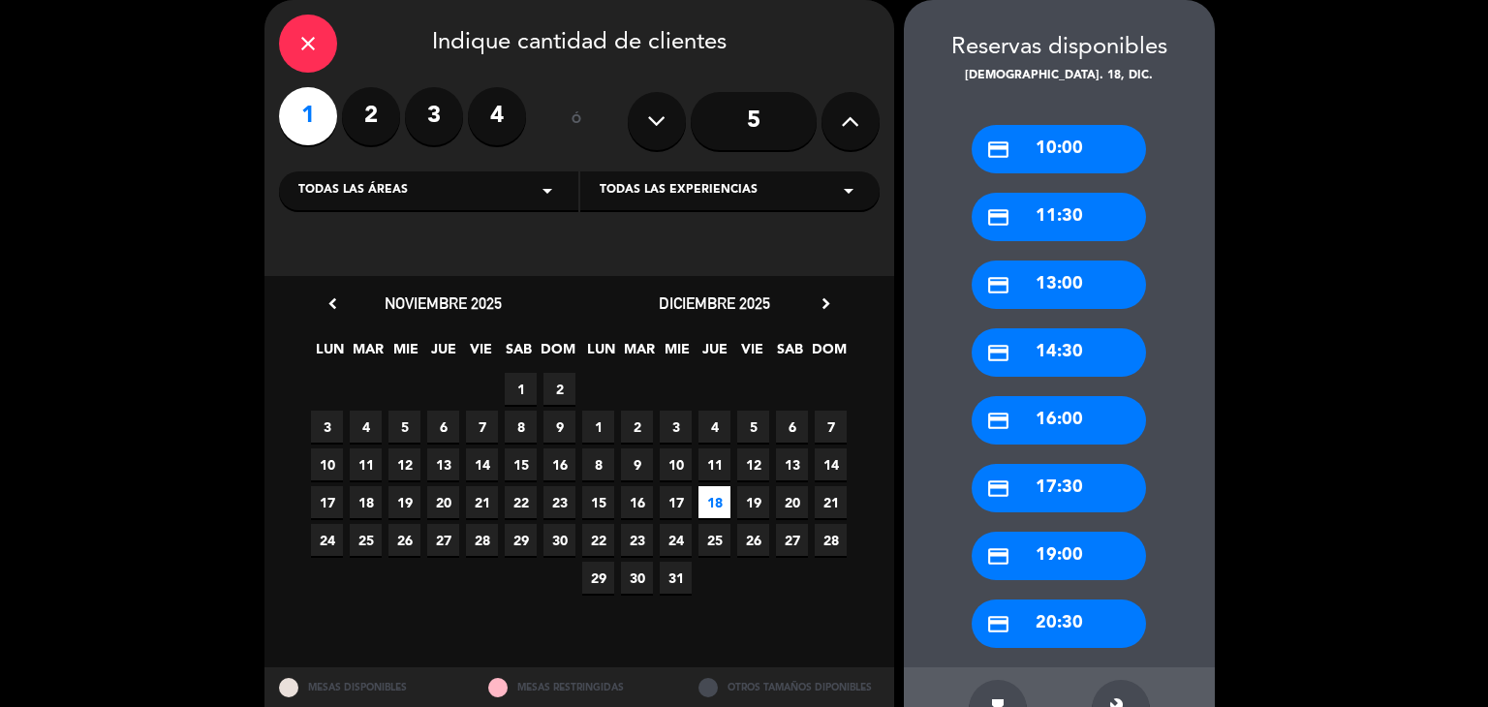
click at [1068, 205] on div "credit_card 11:30" at bounding box center [1059, 217] width 174 height 48
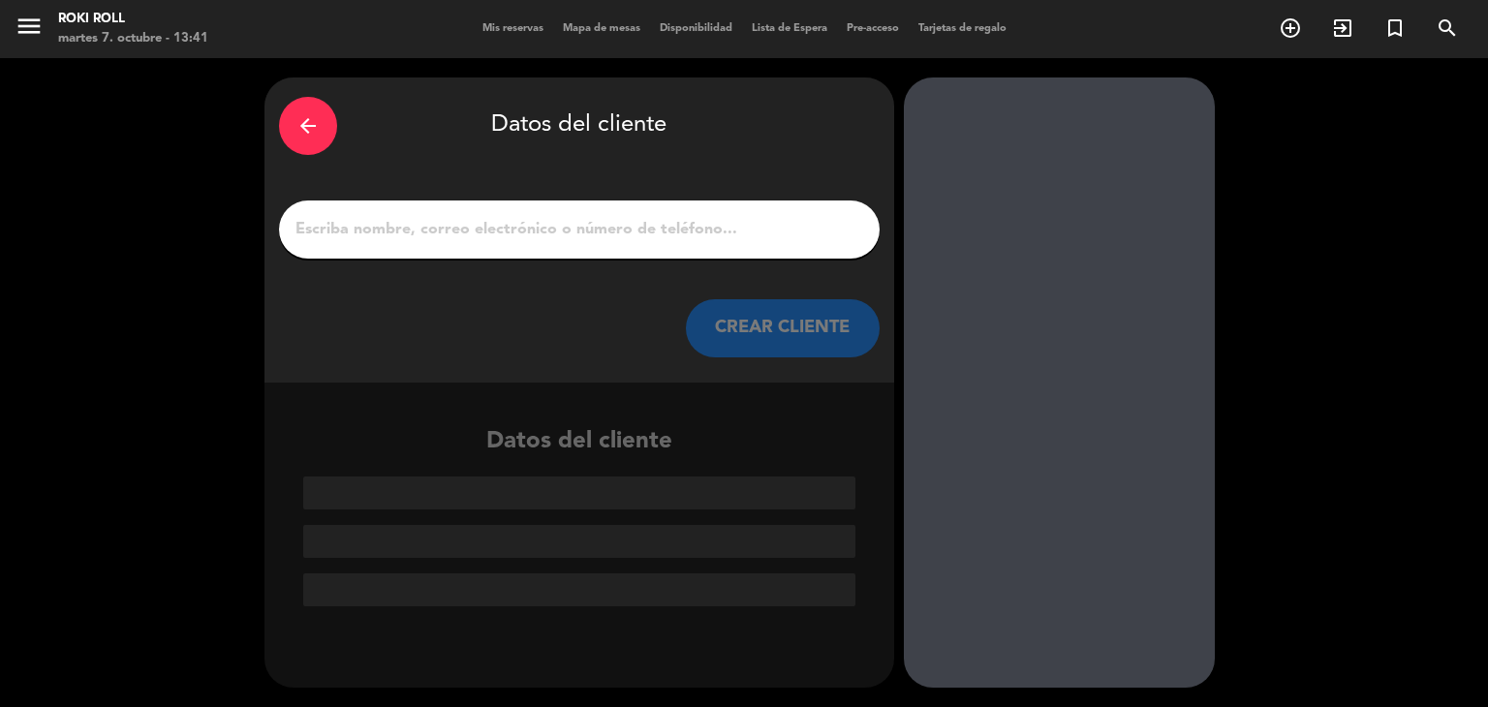
click at [680, 245] on div at bounding box center [579, 230] width 601 height 58
click at [664, 240] on input "1" at bounding box center [580, 229] width 572 height 27
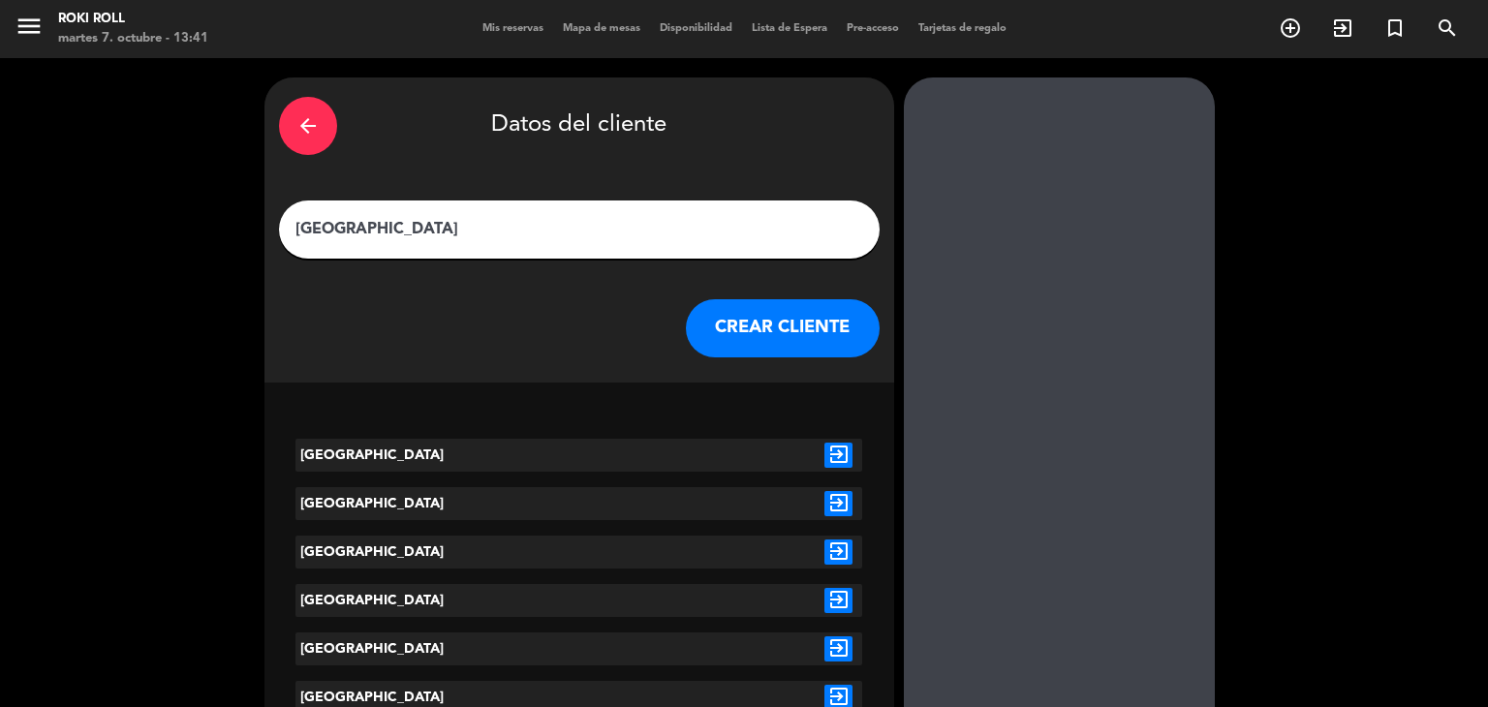
type input "[GEOGRAPHIC_DATA]"
click at [850, 452] on icon "exit_to_app" at bounding box center [839, 455] width 28 height 25
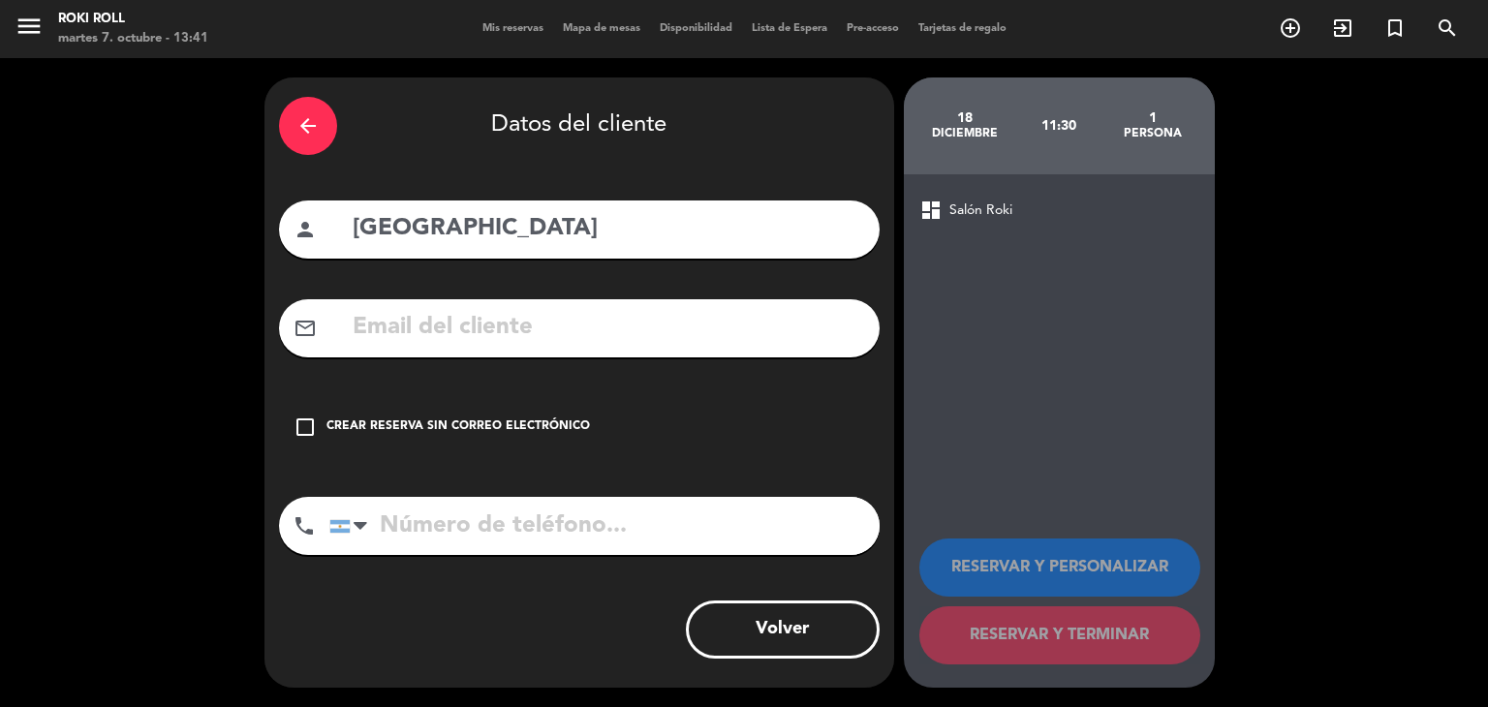
click at [416, 420] on div "Crear reserva sin correo electrónico" at bounding box center [459, 427] width 264 height 19
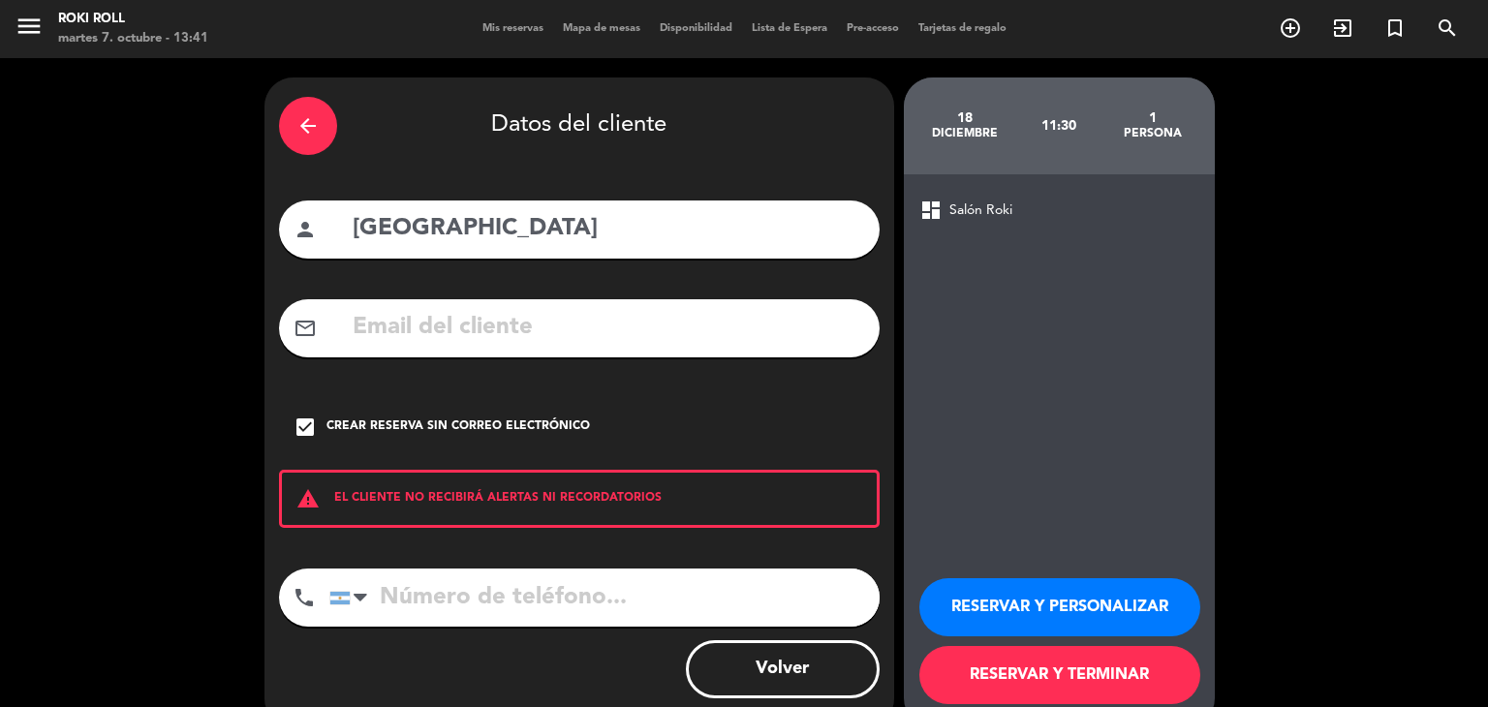
click at [1047, 673] on button "RESERVAR Y TERMINAR" at bounding box center [1060, 675] width 281 height 58
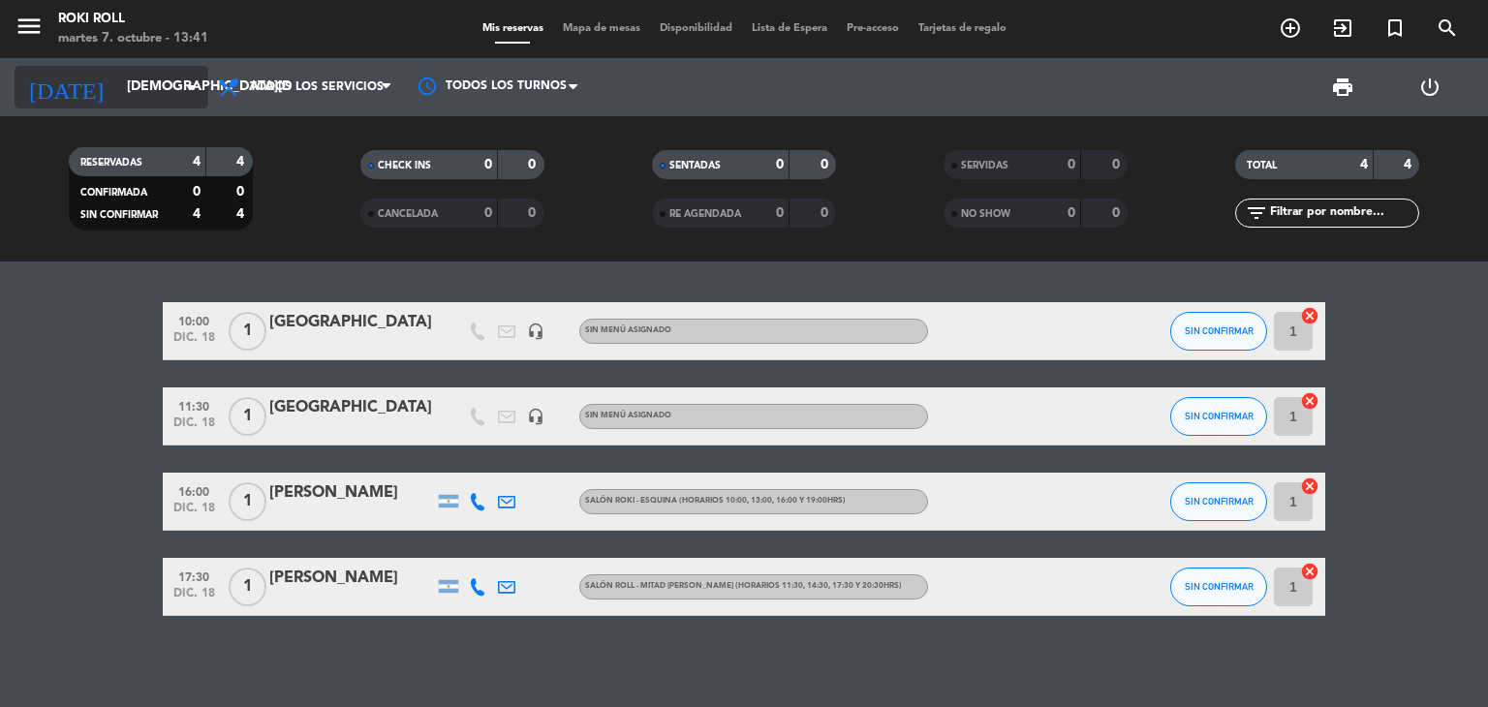
click at [174, 105] on div "[DATE] [DATE] arrow_drop_down" at bounding box center [112, 87] width 194 height 43
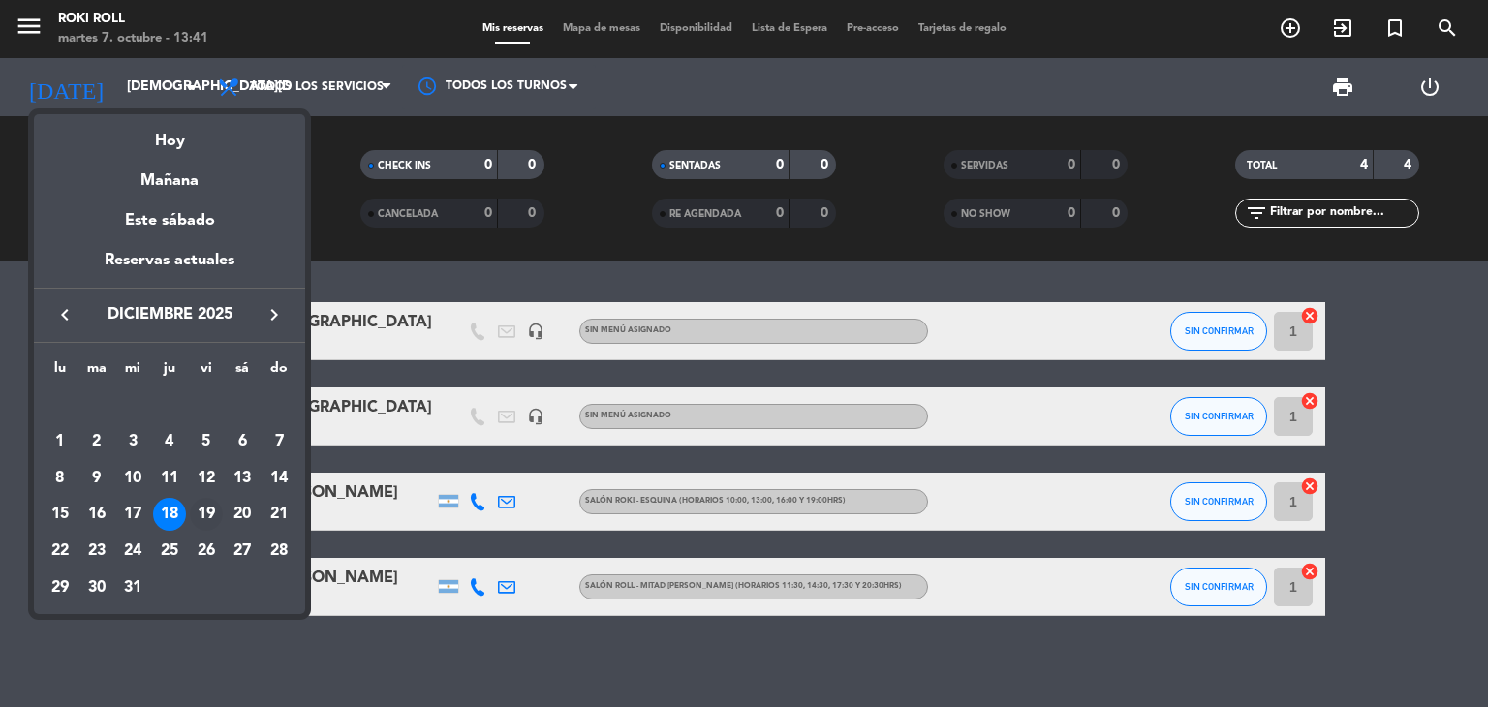
click at [200, 513] on div "19" at bounding box center [206, 514] width 33 height 33
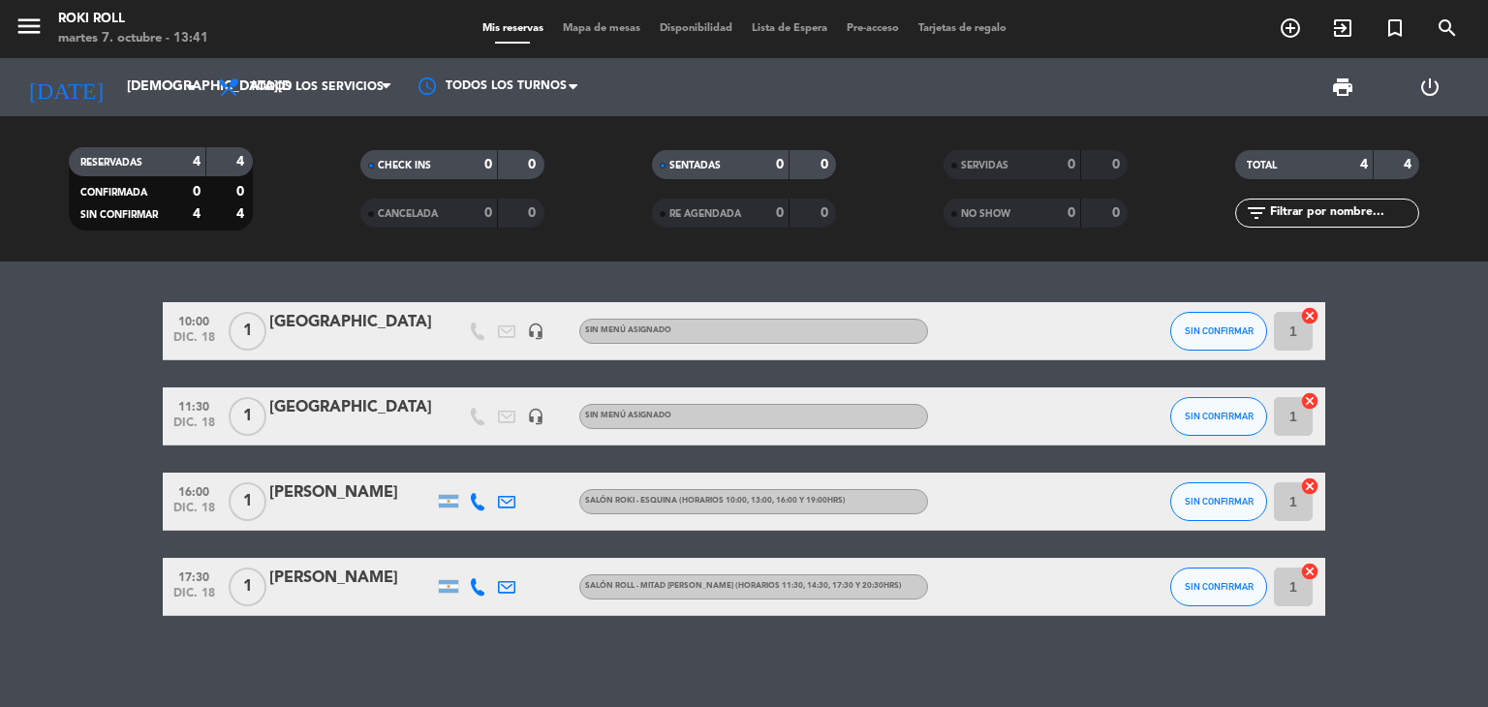
type input "vie. 19 dic."
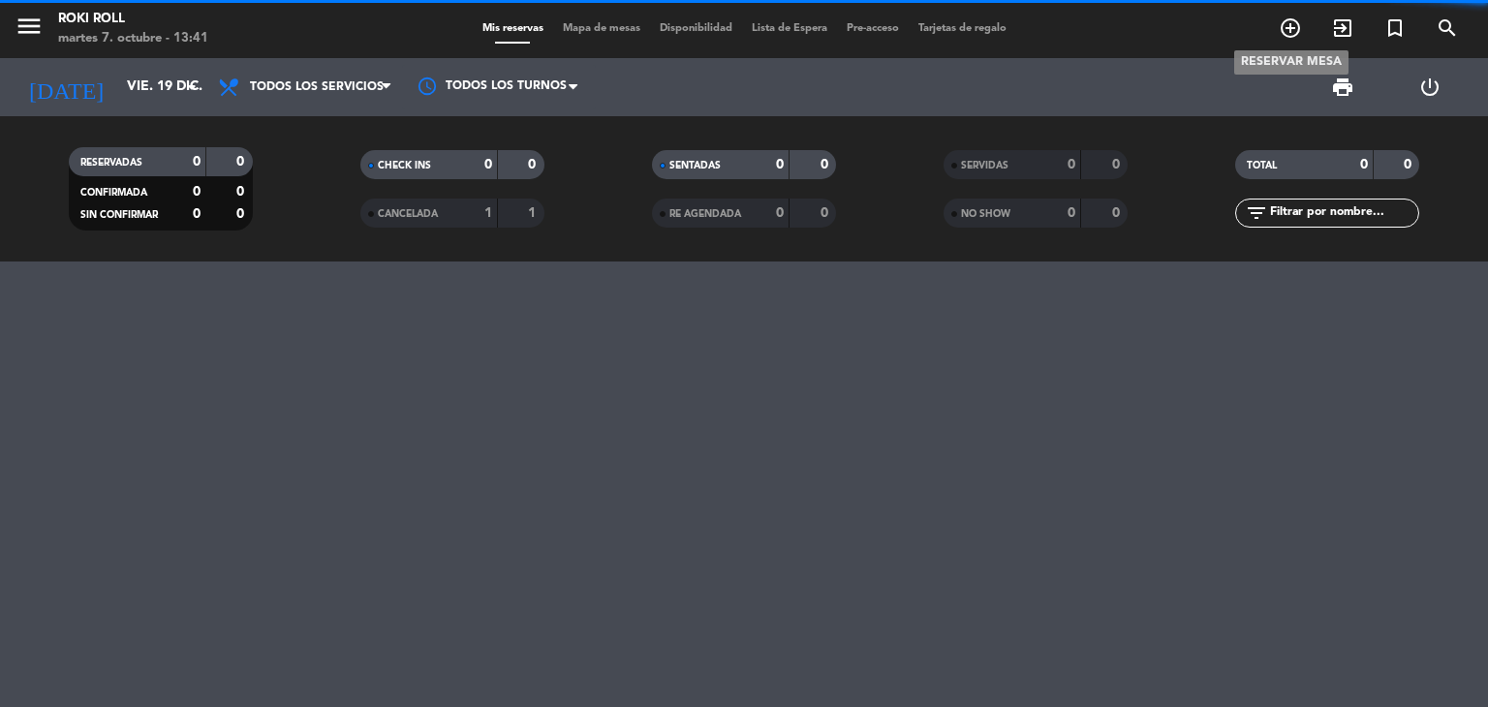
click at [1282, 28] on icon "add_circle_outline" at bounding box center [1290, 27] width 23 height 23
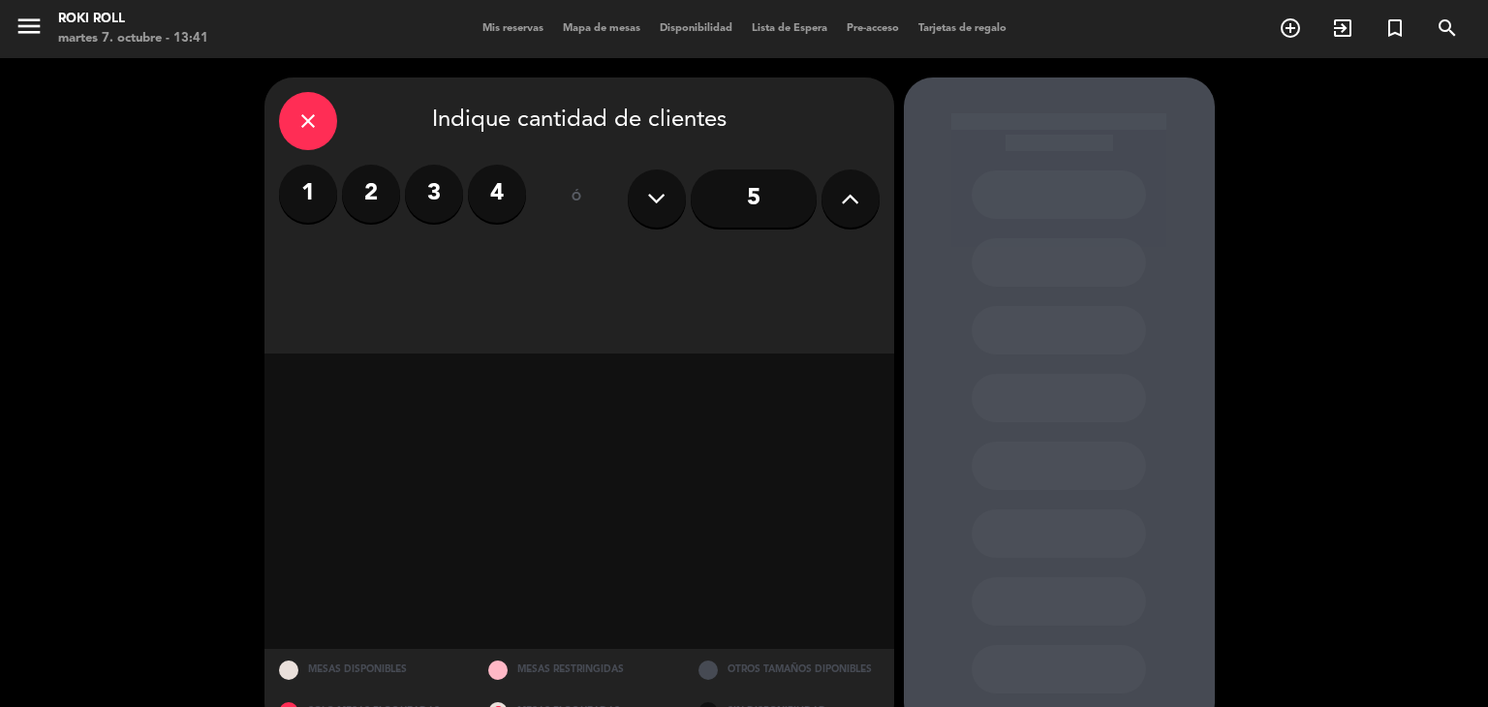
click at [318, 191] on label "1" at bounding box center [308, 194] width 58 height 58
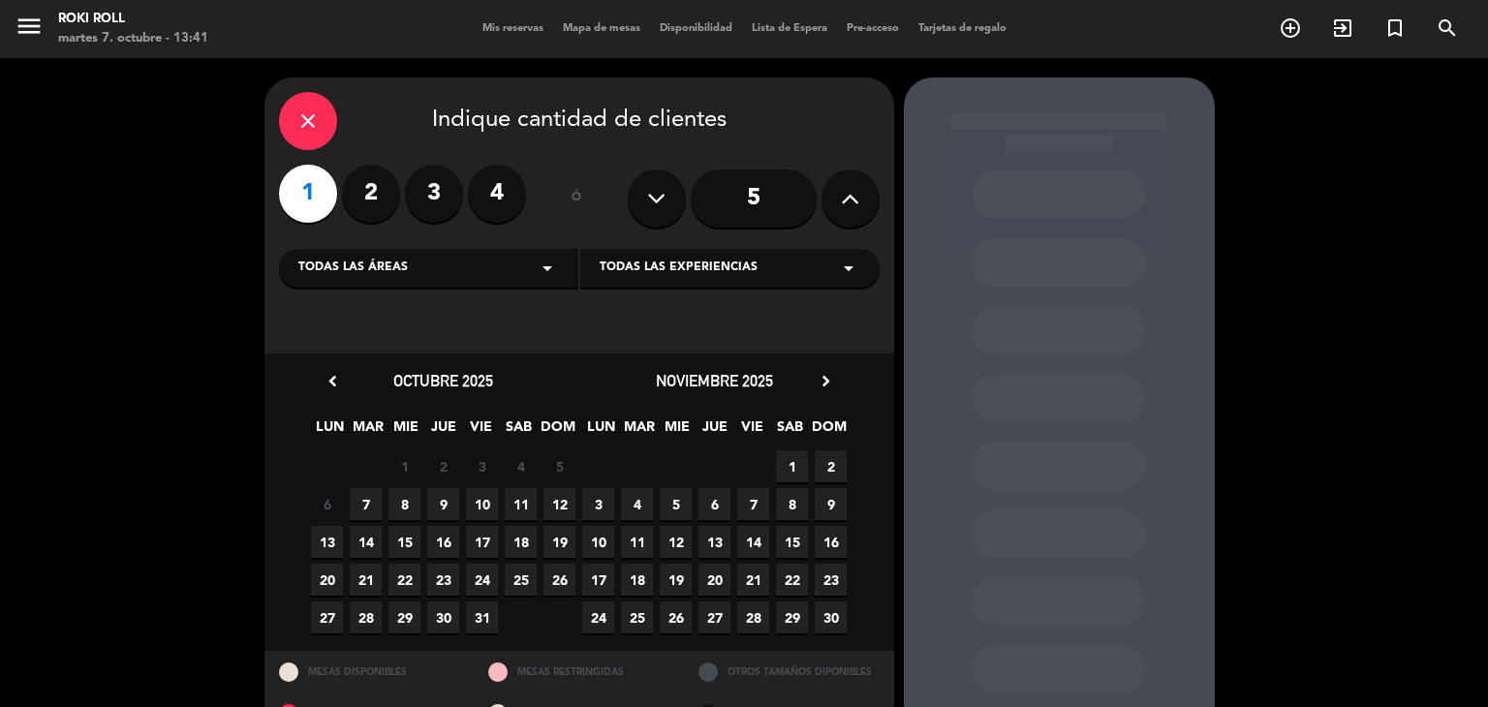
click at [826, 385] on icon "chevron_right" at bounding box center [826, 381] width 20 height 20
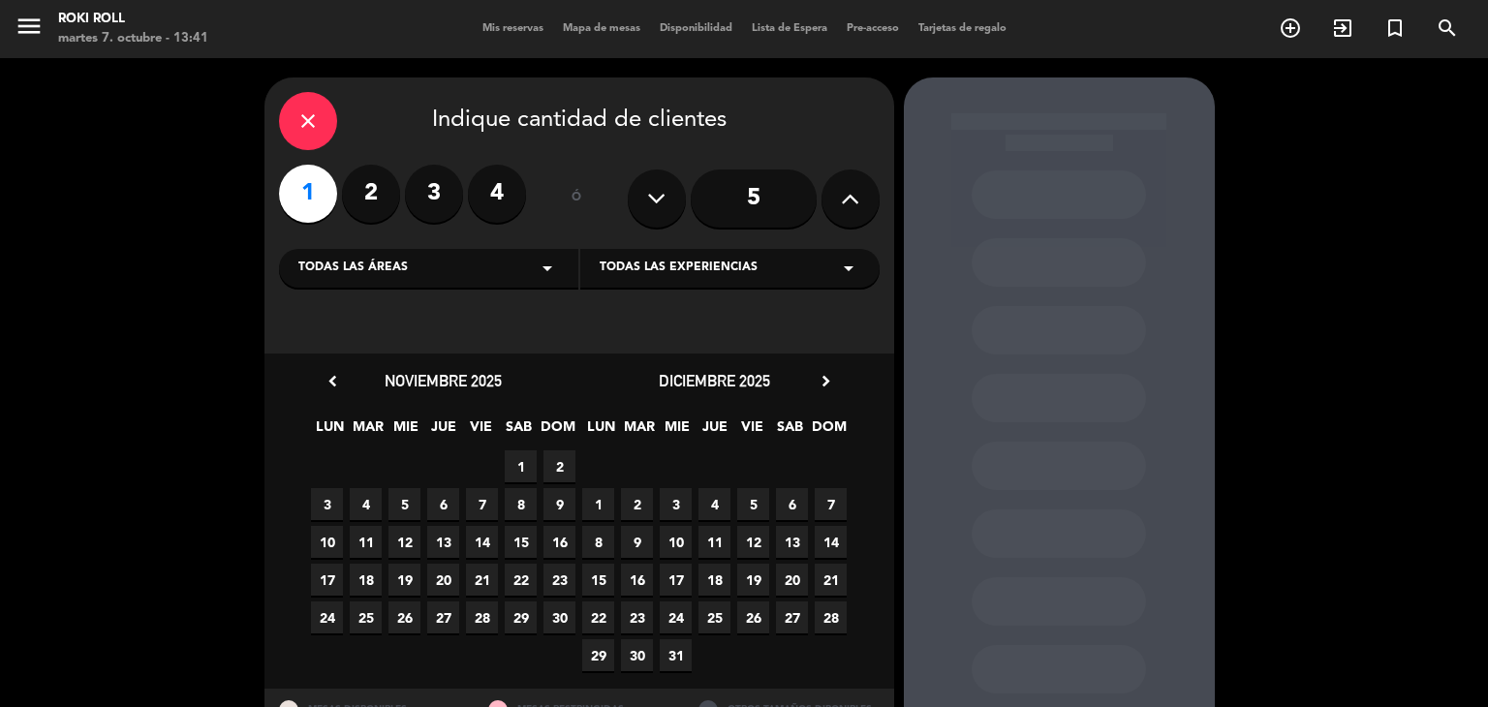
click at [747, 577] on span "19" at bounding box center [753, 580] width 32 height 32
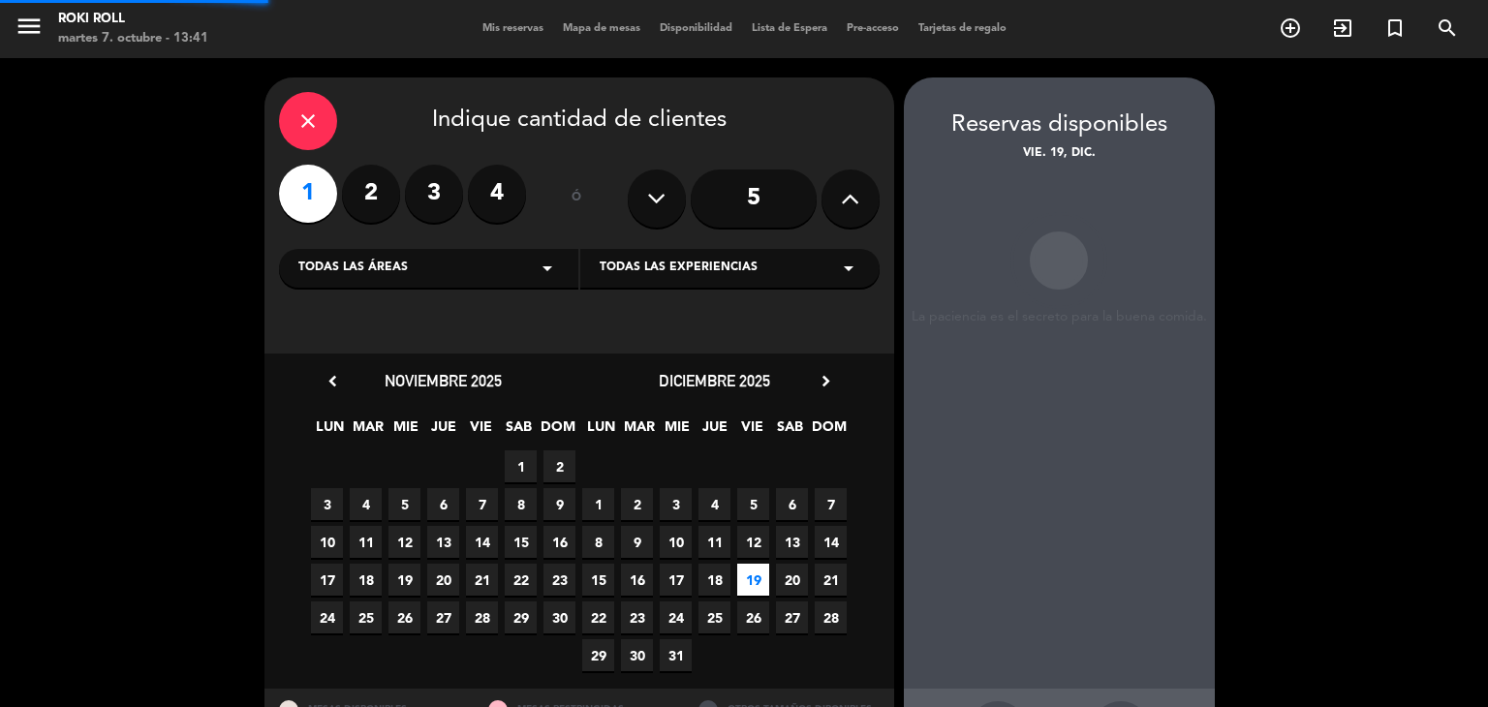
scroll to position [78, 0]
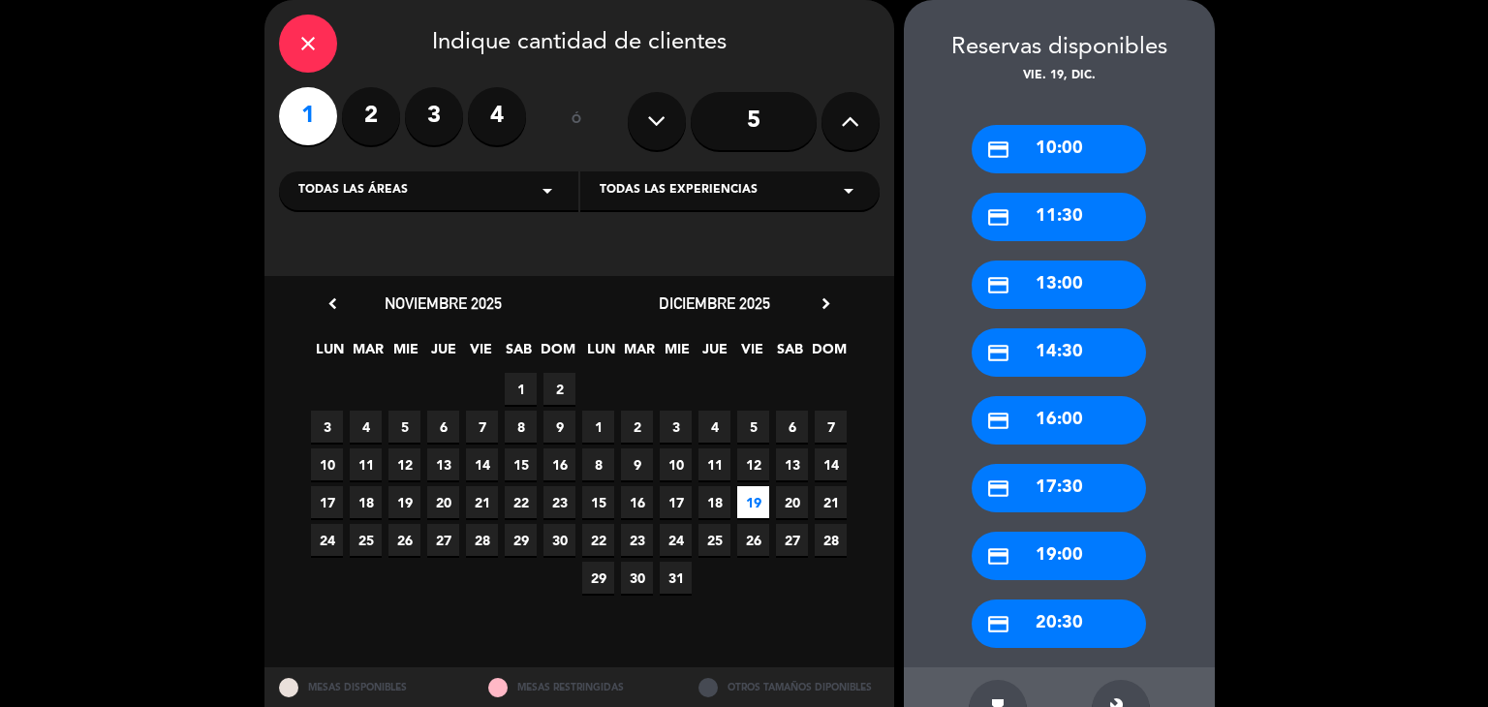
click at [1046, 167] on div "credit_card 10:00" at bounding box center [1059, 149] width 174 height 48
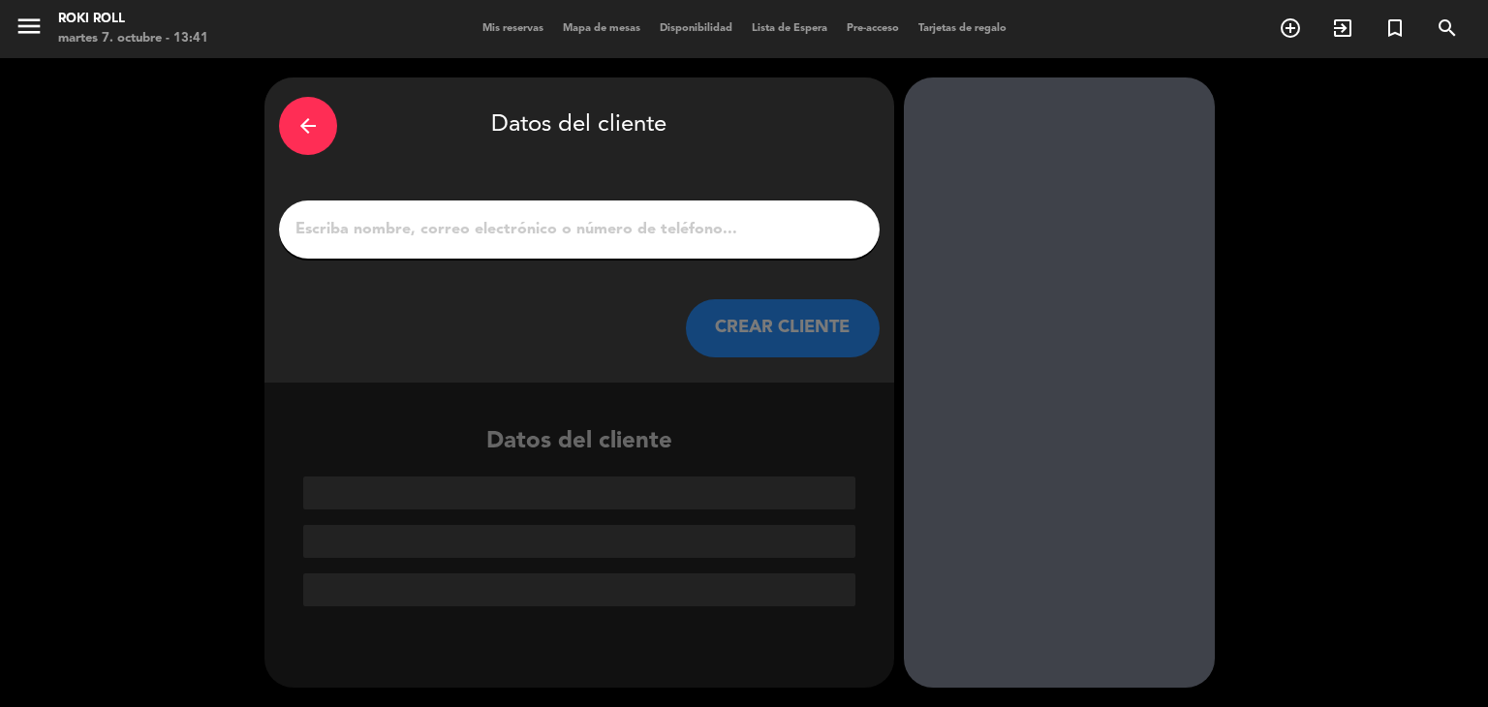
scroll to position [0, 0]
click at [652, 238] on input "1" at bounding box center [580, 229] width 572 height 27
click at [655, 238] on input "1" at bounding box center [580, 229] width 572 height 27
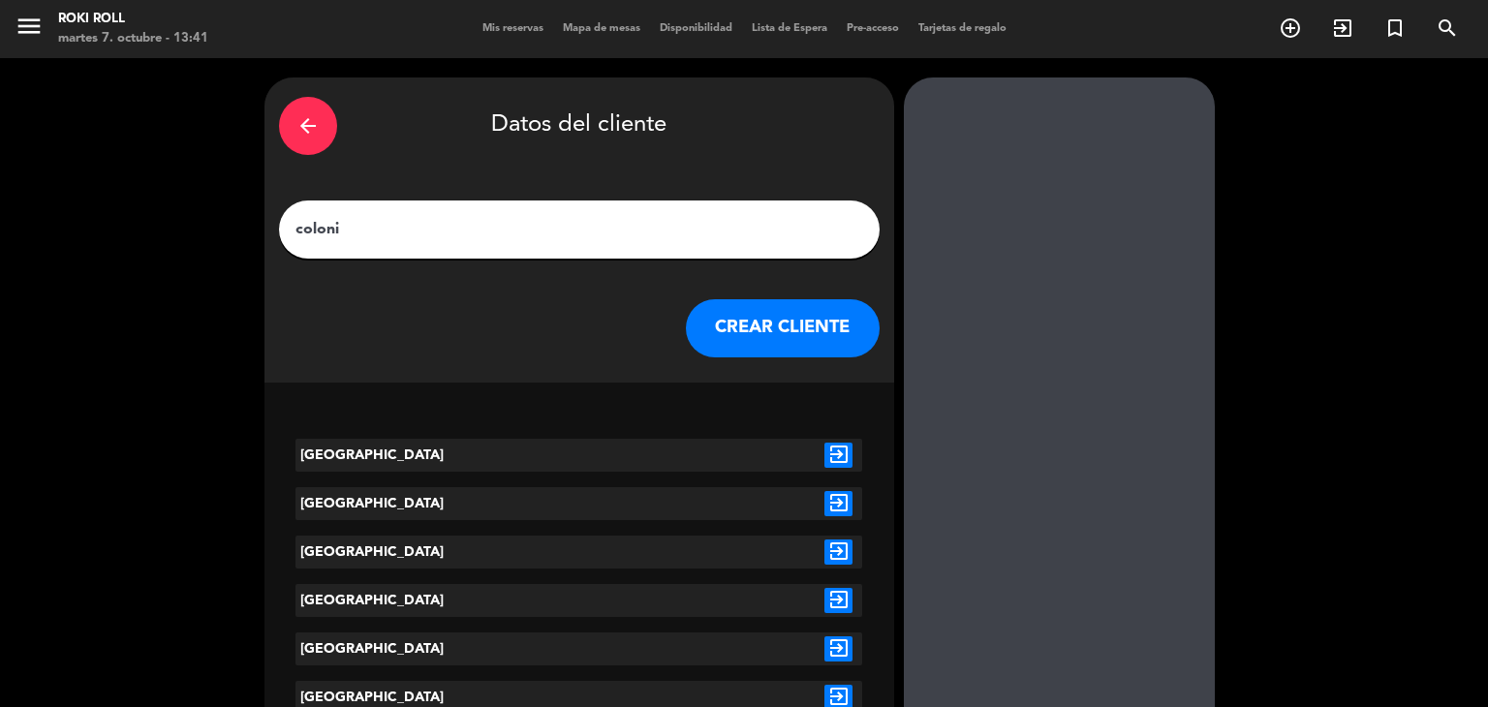
type input "coloni"
click at [838, 450] on icon "exit_to_app" at bounding box center [839, 455] width 28 height 25
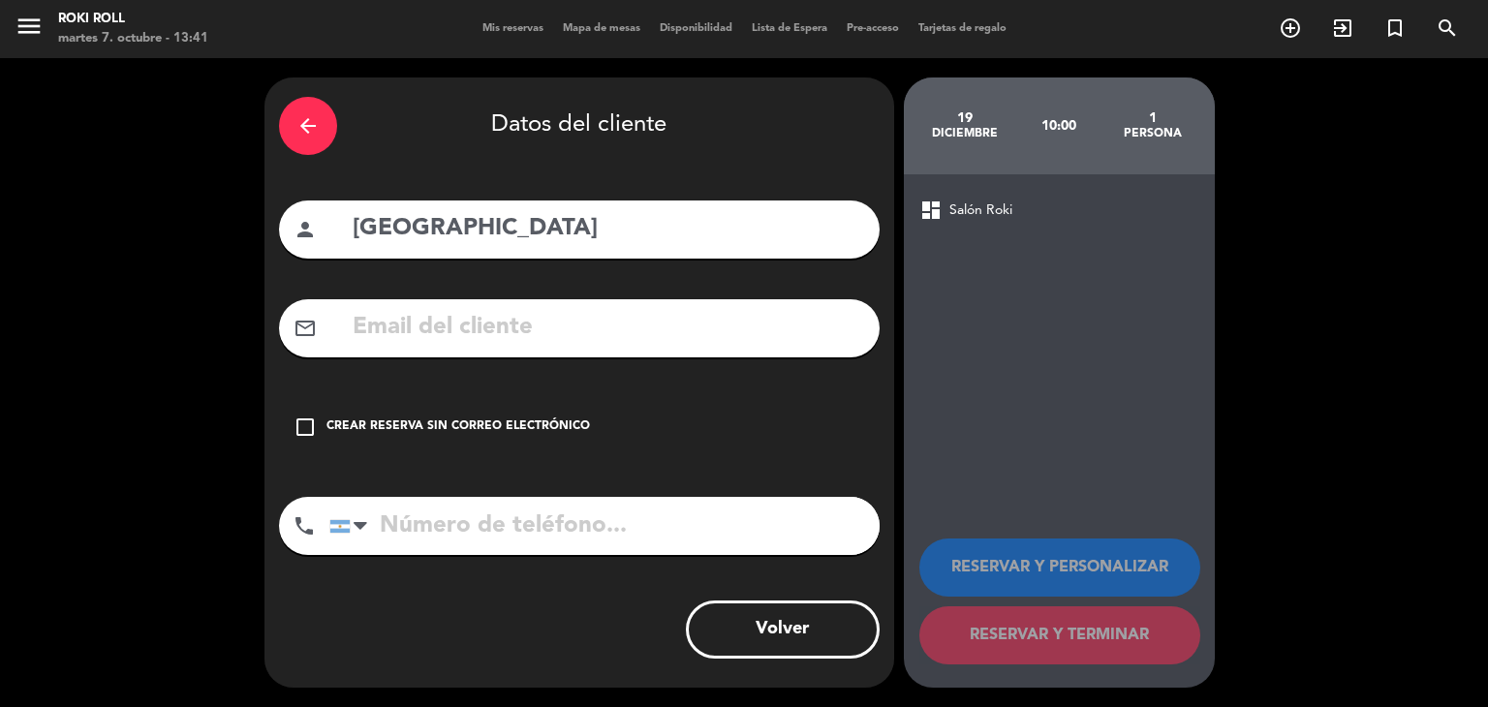
click at [532, 427] on div "Crear reserva sin correo electrónico" at bounding box center [459, 427] width 264 height 19
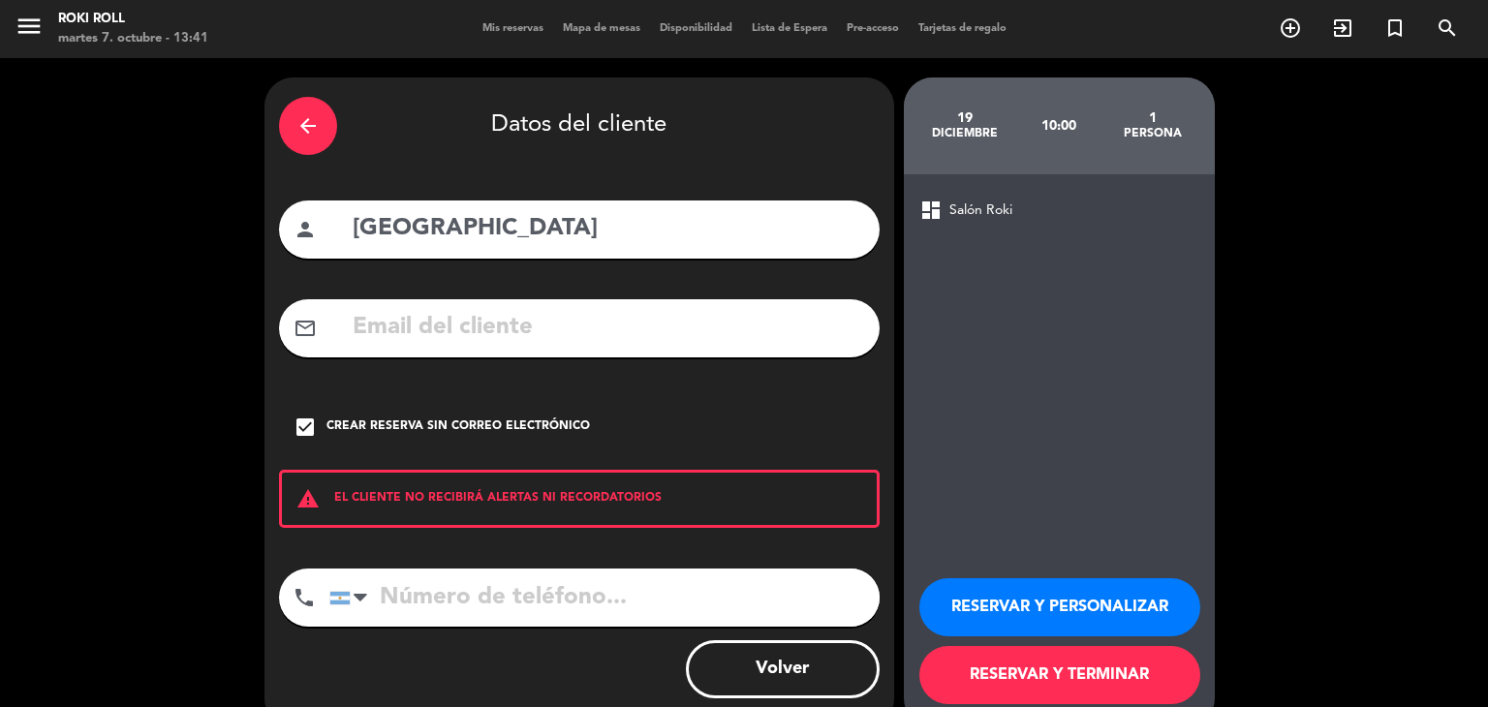
click at [1069, 674] on button "RESERVAR Y TERMINAR" at bounding box center [1060, 675] width 281 height 58
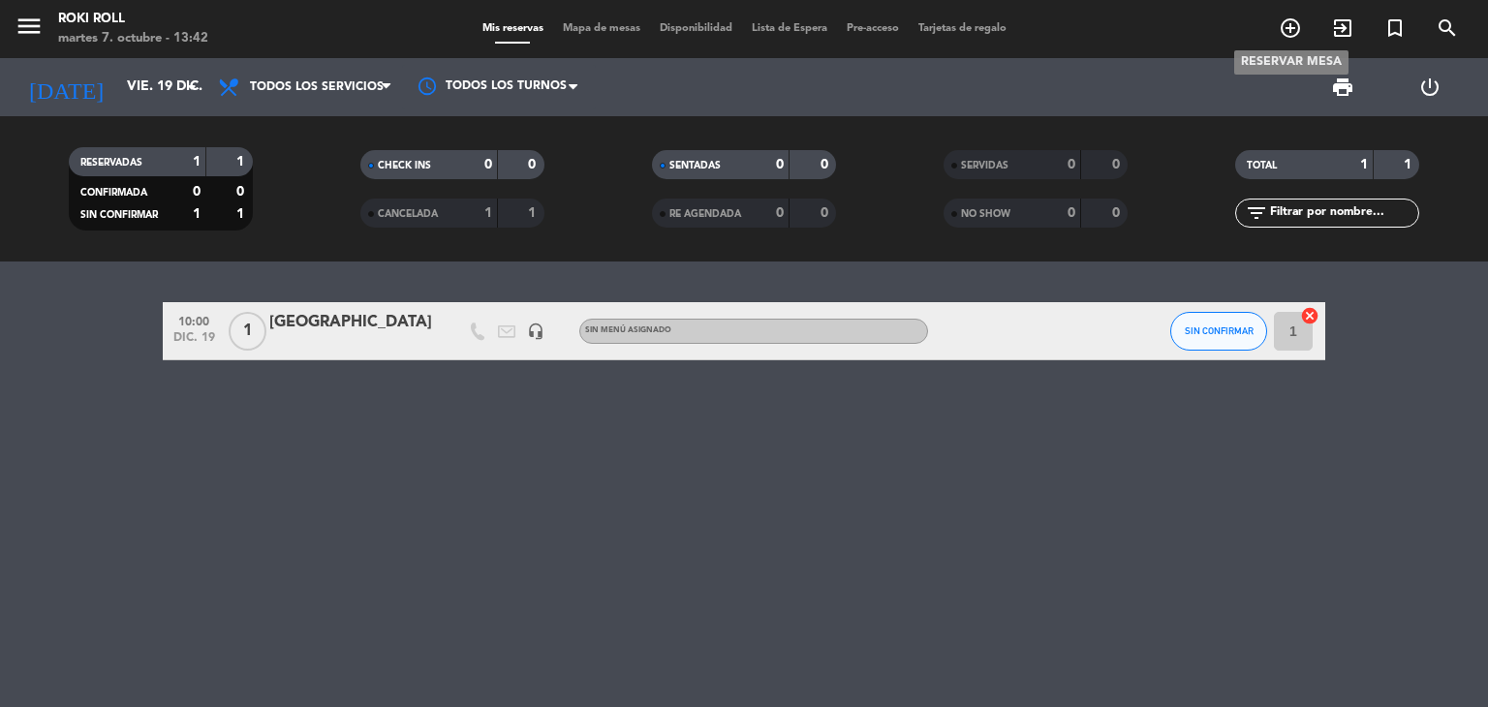
click at [1295, 36] on icon "add_circle_outline" at bounding box center [1290, 27] width 23 height 23
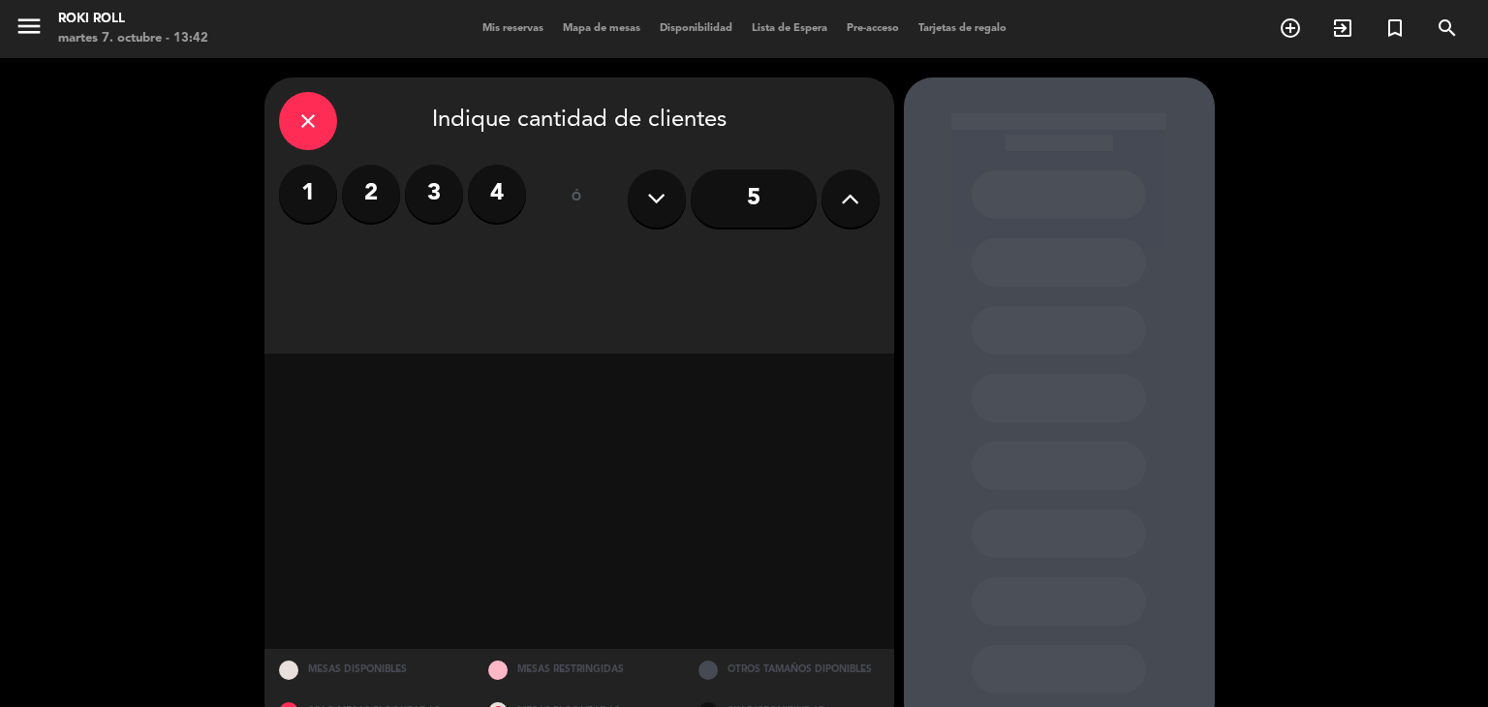
click at [288, 203] on label "1" at bounding box center [308, 194] width 58 height 58
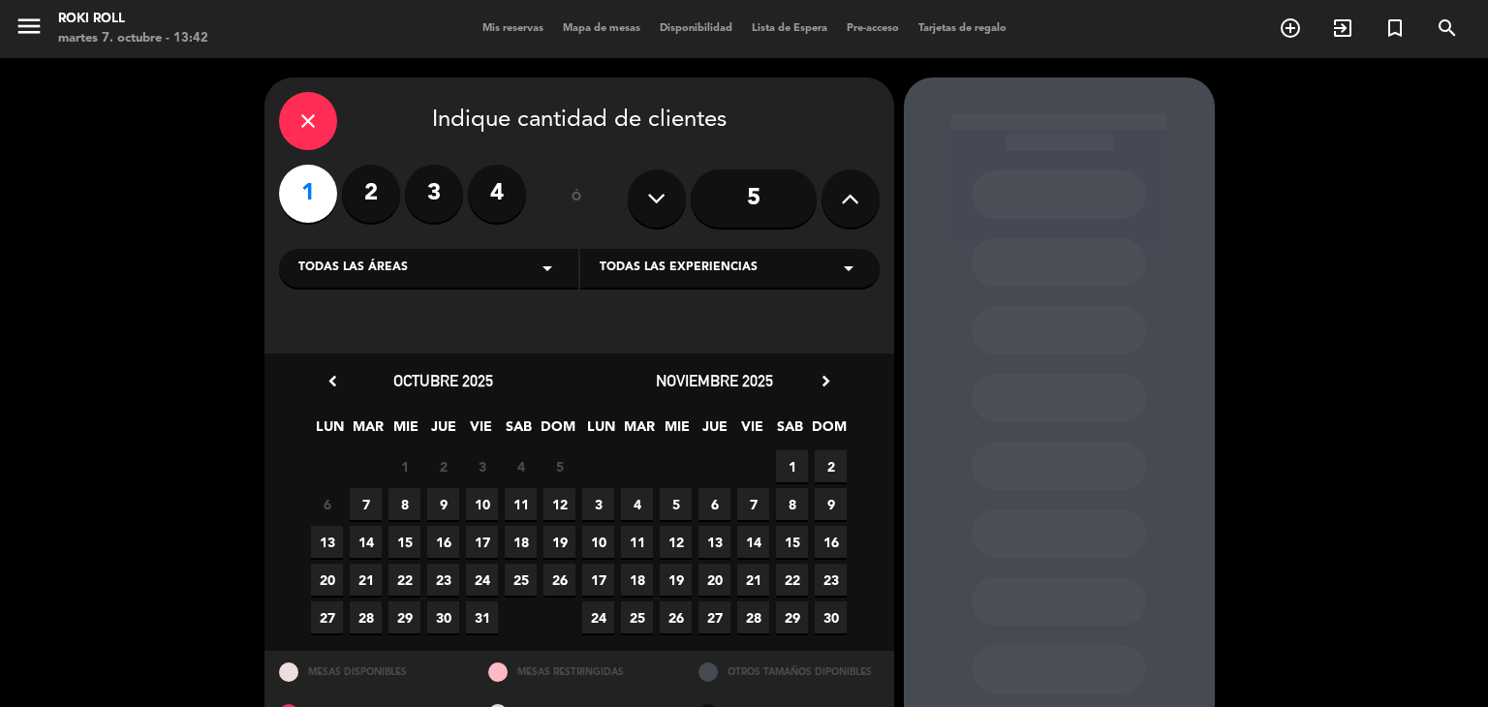
click at [835, 380] on icon "chevron_right" at bounding box center [826, 381] width 20 height 20
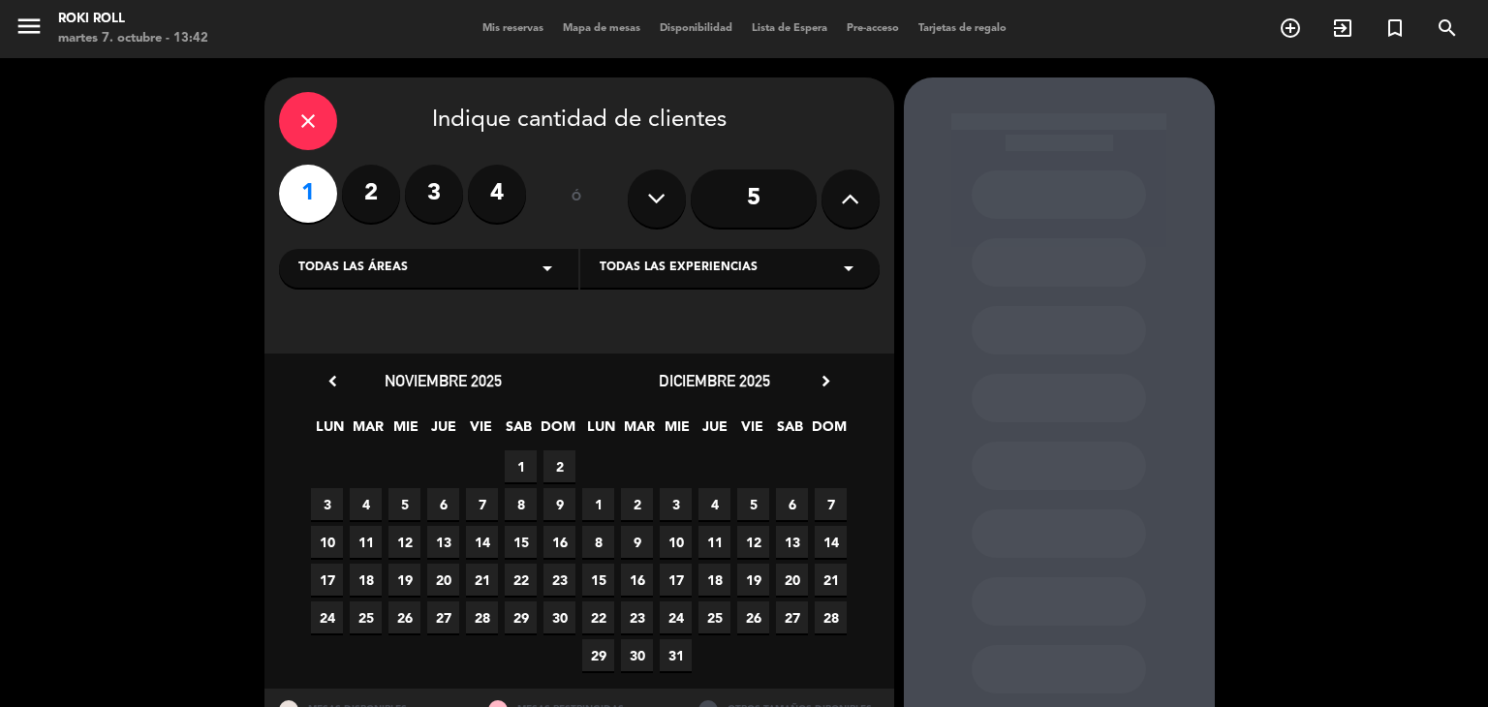
click at [743, 570] on span "19" at bounding box center [753, 580] width 32 height 32
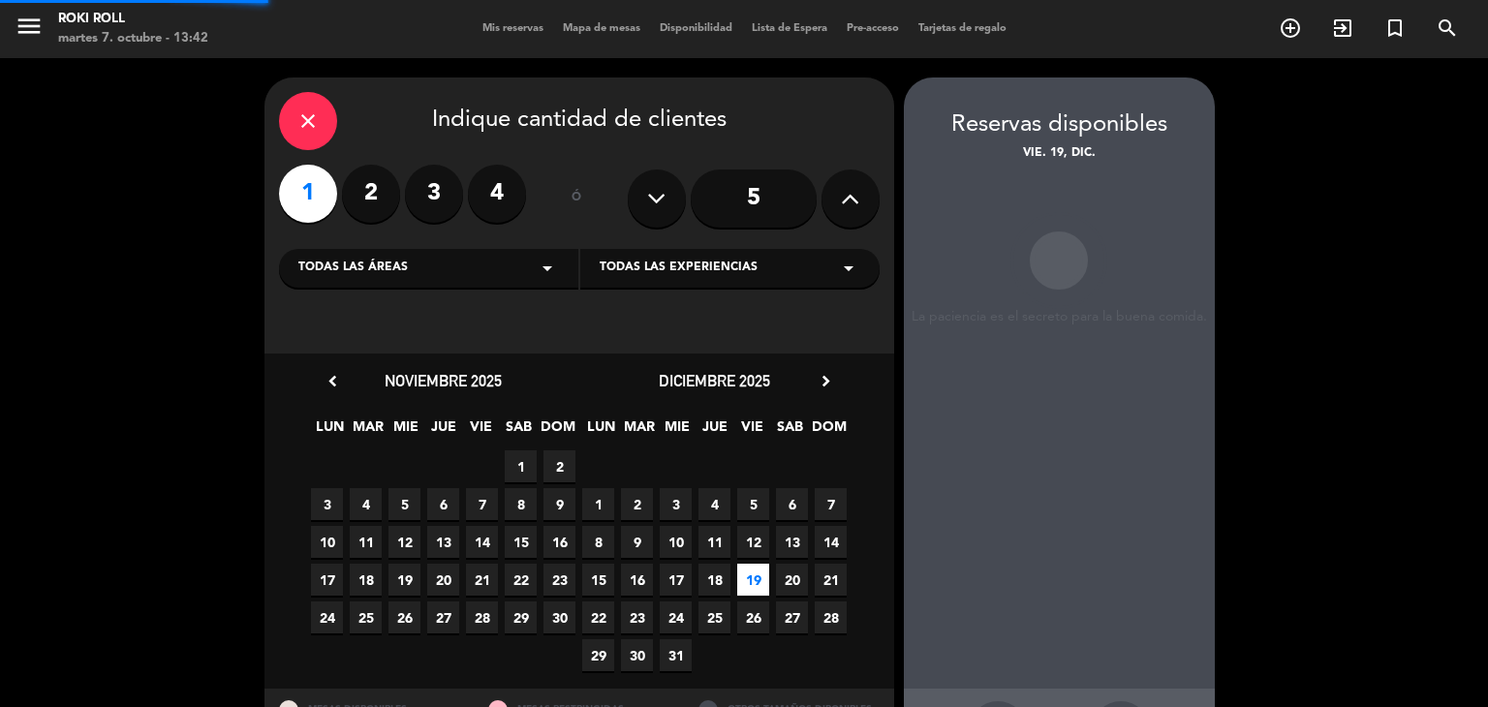
scroll to position [78, 0]
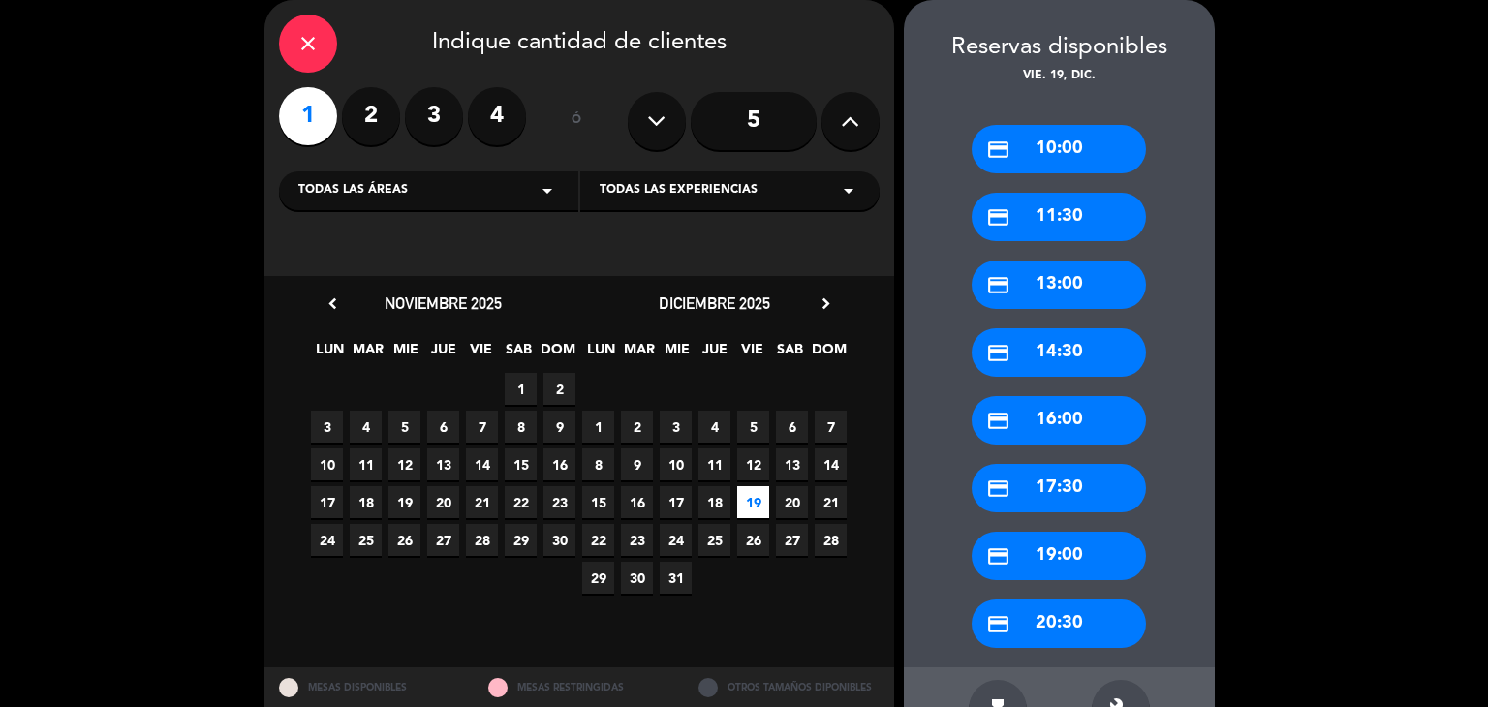
click at [1006, 222] on icon "credit_card" at bounding box center [998, 217] width 24 height 24
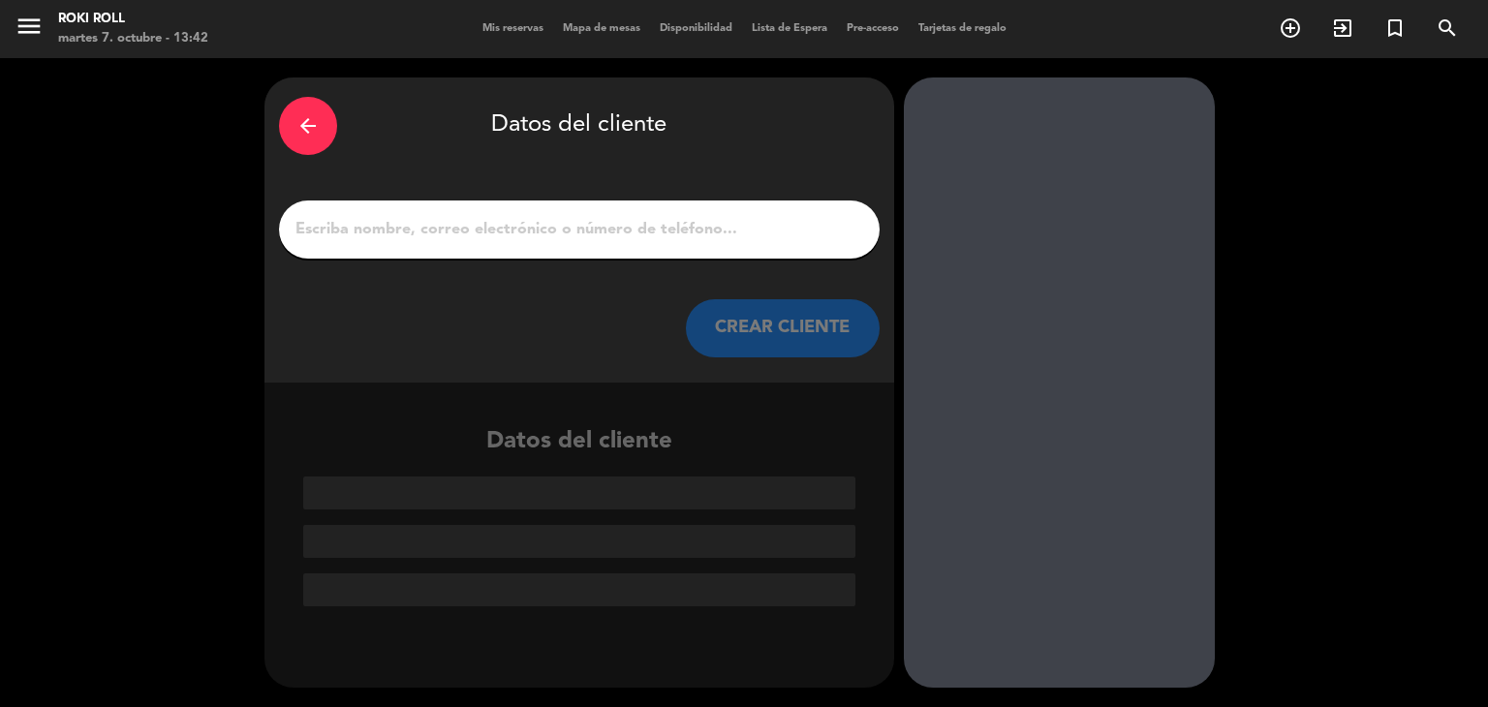
scroll to position [0, 0]
click at [747, 253] on div at bounding box center [579, 230] width 601 height 58
drag, startPoint x: 764, startPoint y: 234, endPoint x: 780, endPoint y: 232, distance: 16.6
click at [765, 234] on input "1" at bounding box center [580, 229] width 572 height 27
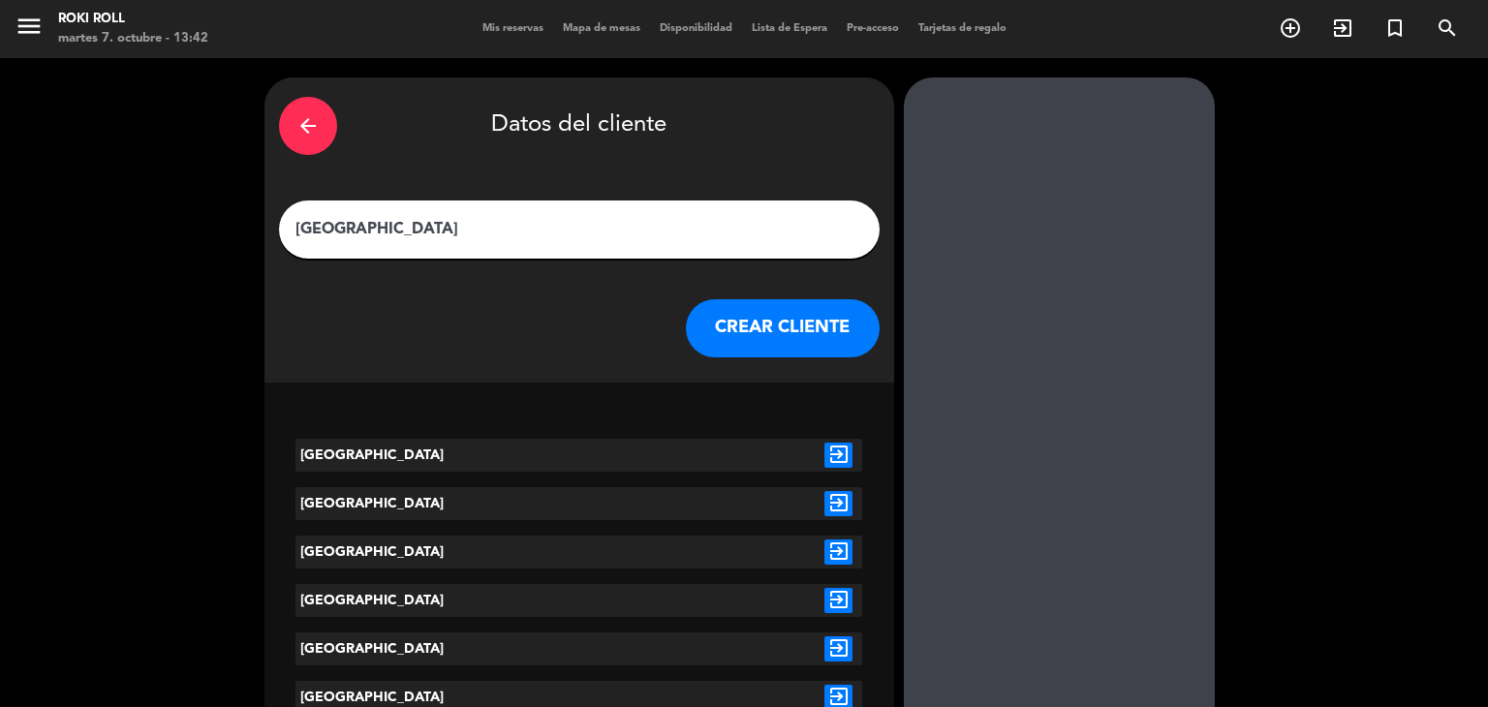
type input "[GEOGRAPHIC_DATA]"
click at [775, 320] on button "CREAR CLIENTE" at bounding box center [783, 328] width 194 height 58
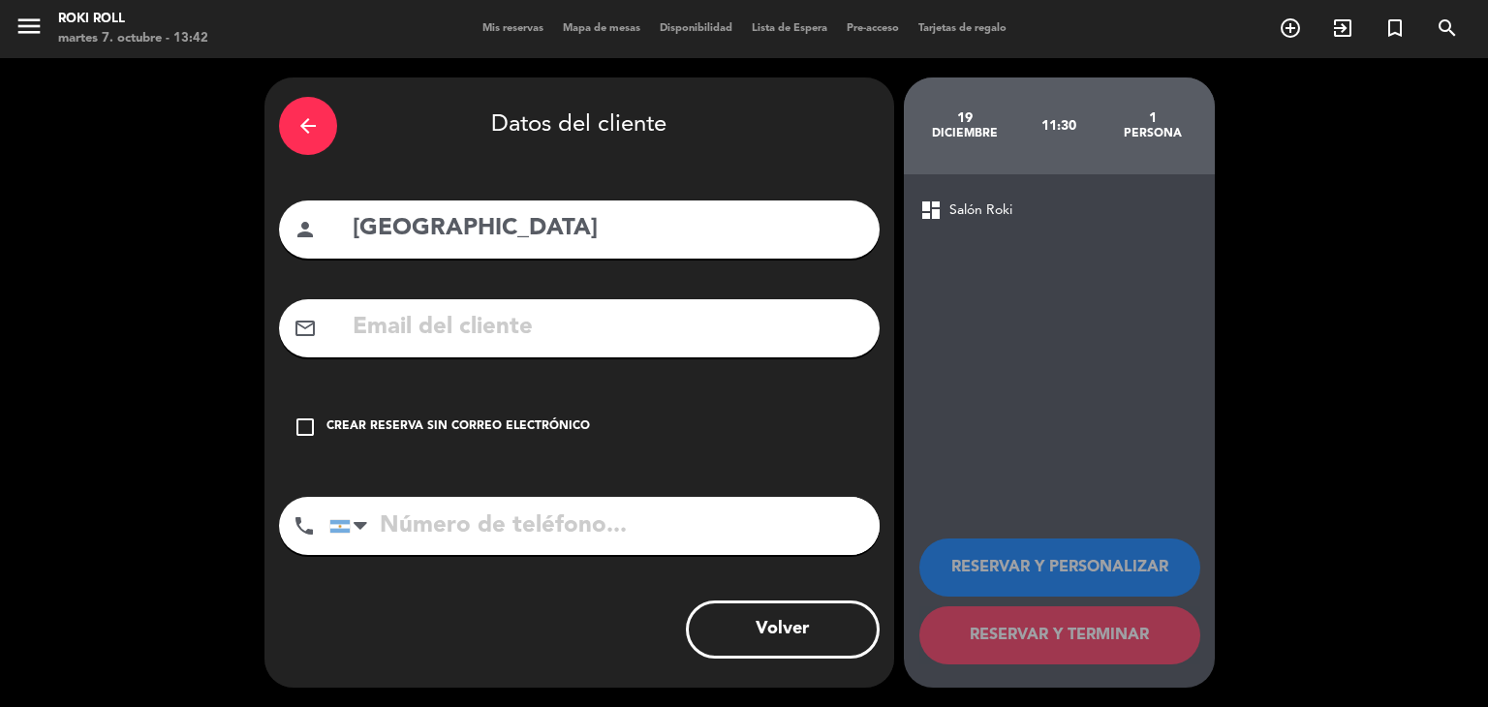
click at [550, 424] on div "Crear reserva sin correo electrónico" at bounding box center [459, 427] width 264 height 19
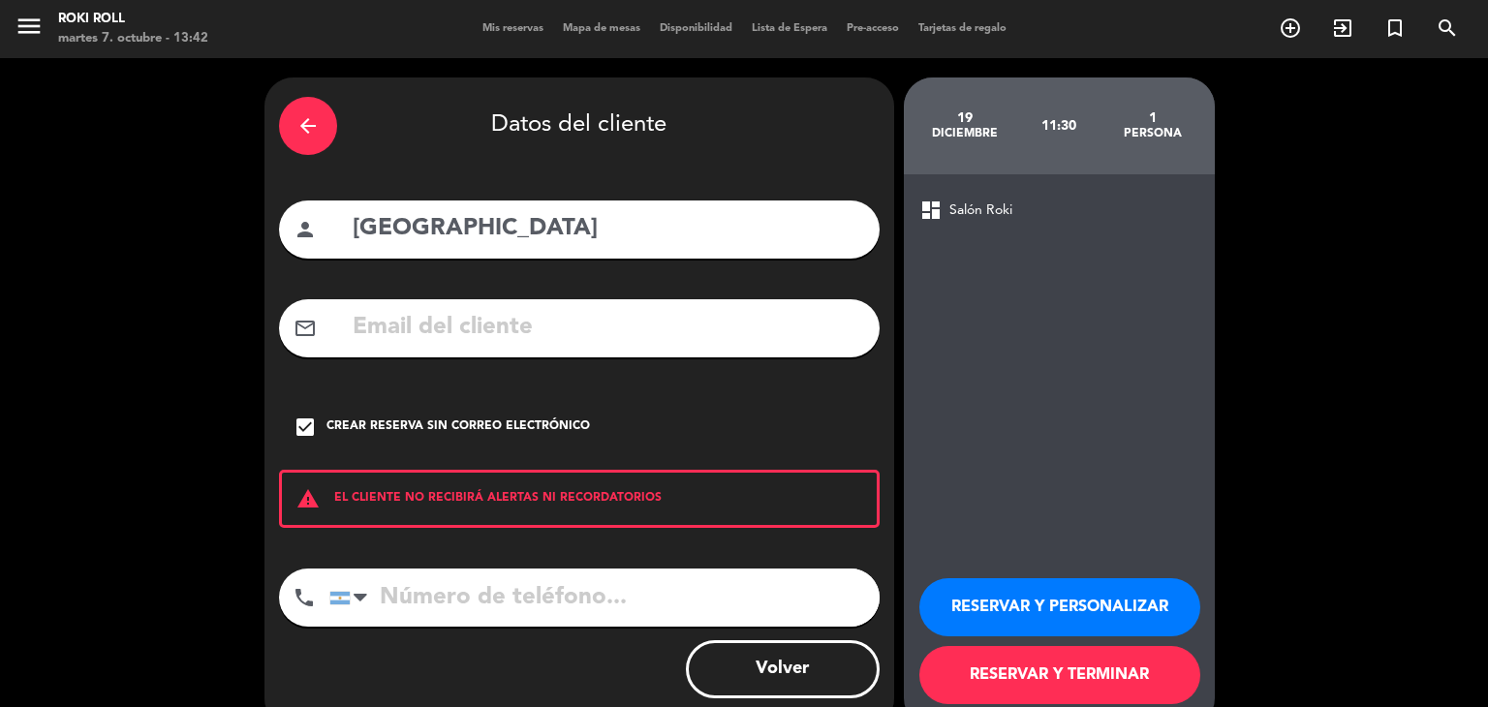
click at [1089, 675] on button "RESERVAR Y TERMINAR" at bounding box center [1060, 675] width 281 height 58
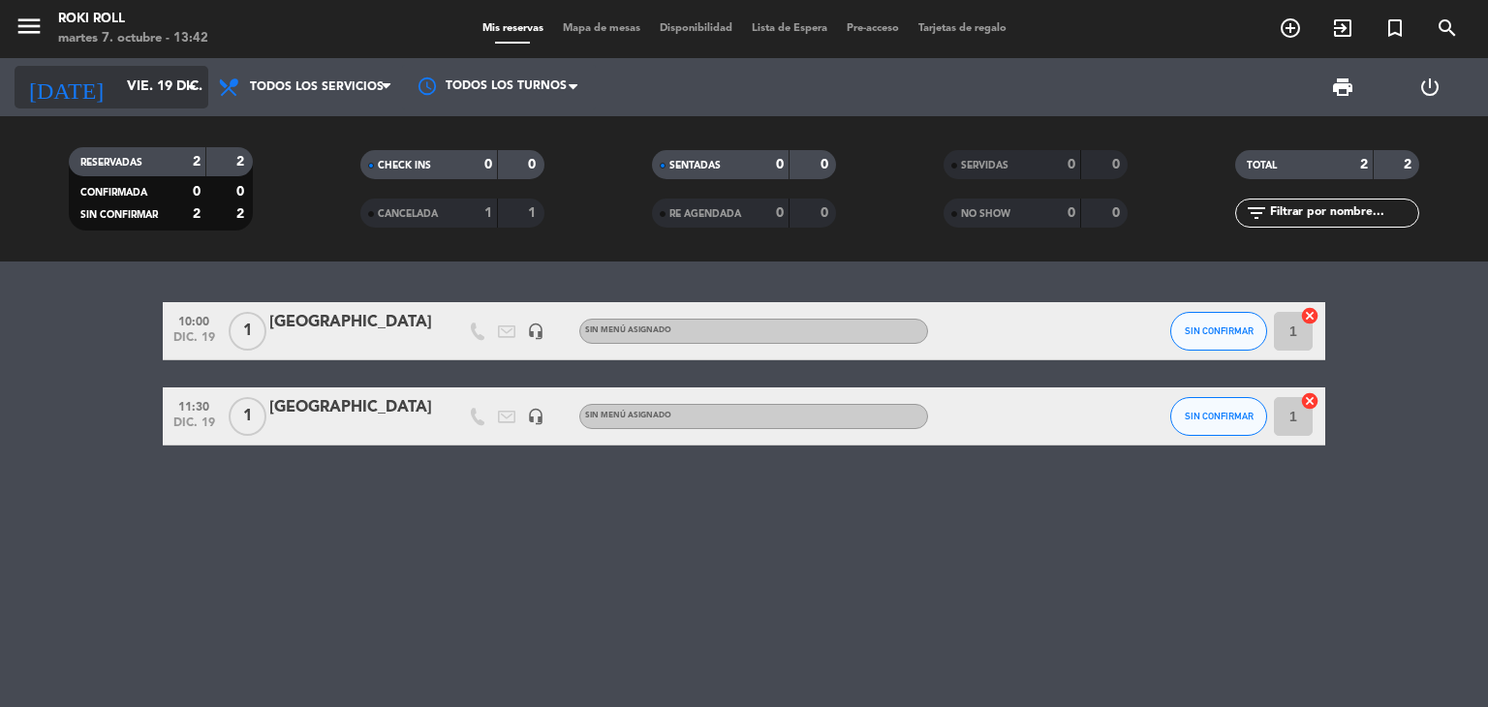
click at [141, 93] on input "vie. 19 dic." at bounding box center [209, 87] width 184 height 35
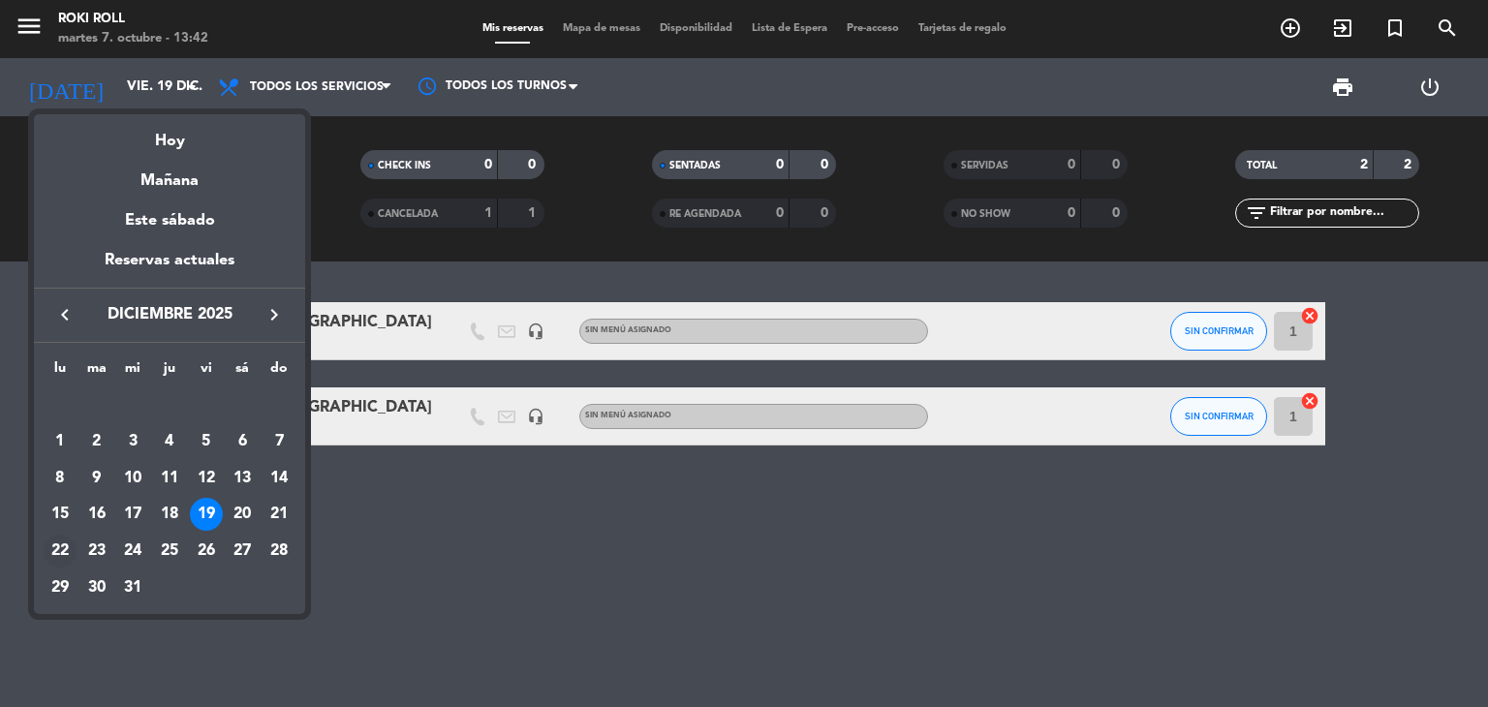
click at [59, 547] on div "22" at bounding box center [60, 551] width 33 height 33
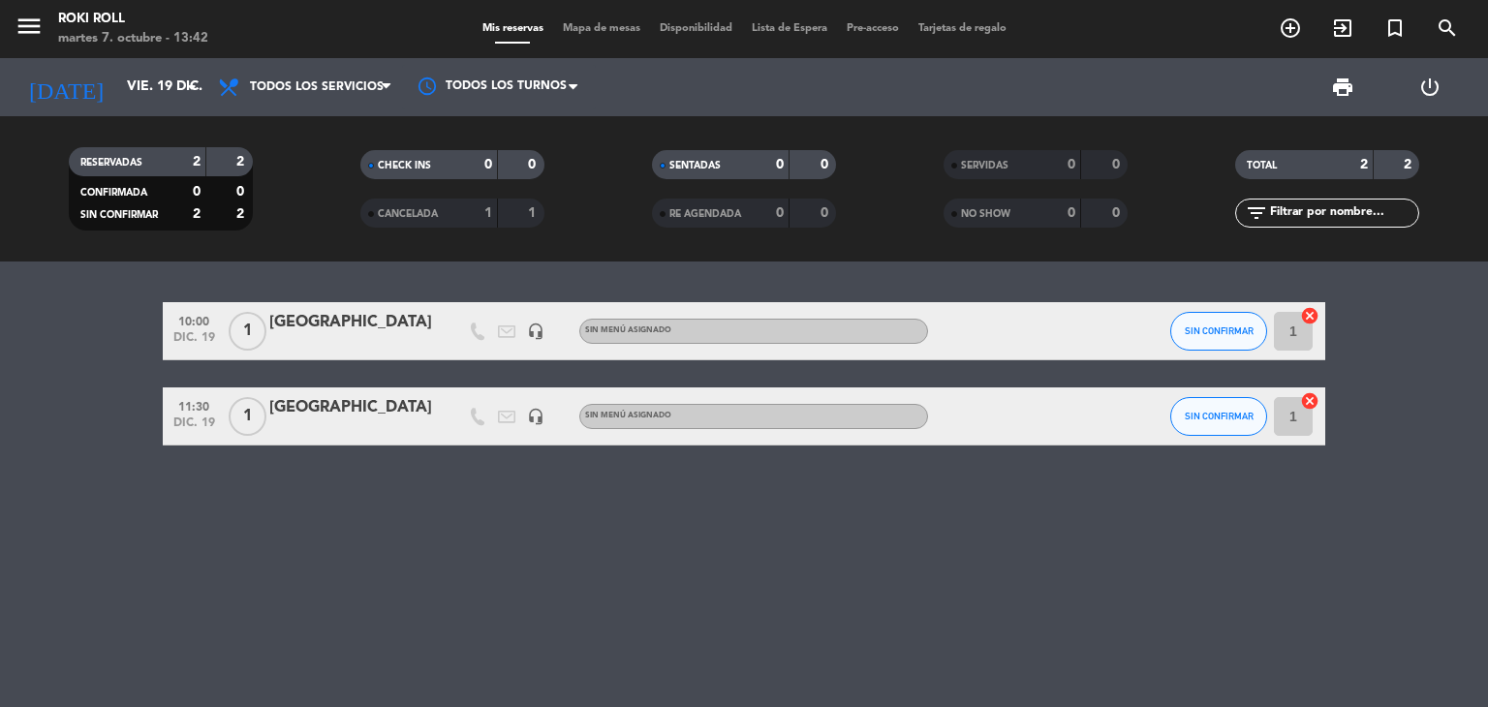
type input "lun. 22 dic."
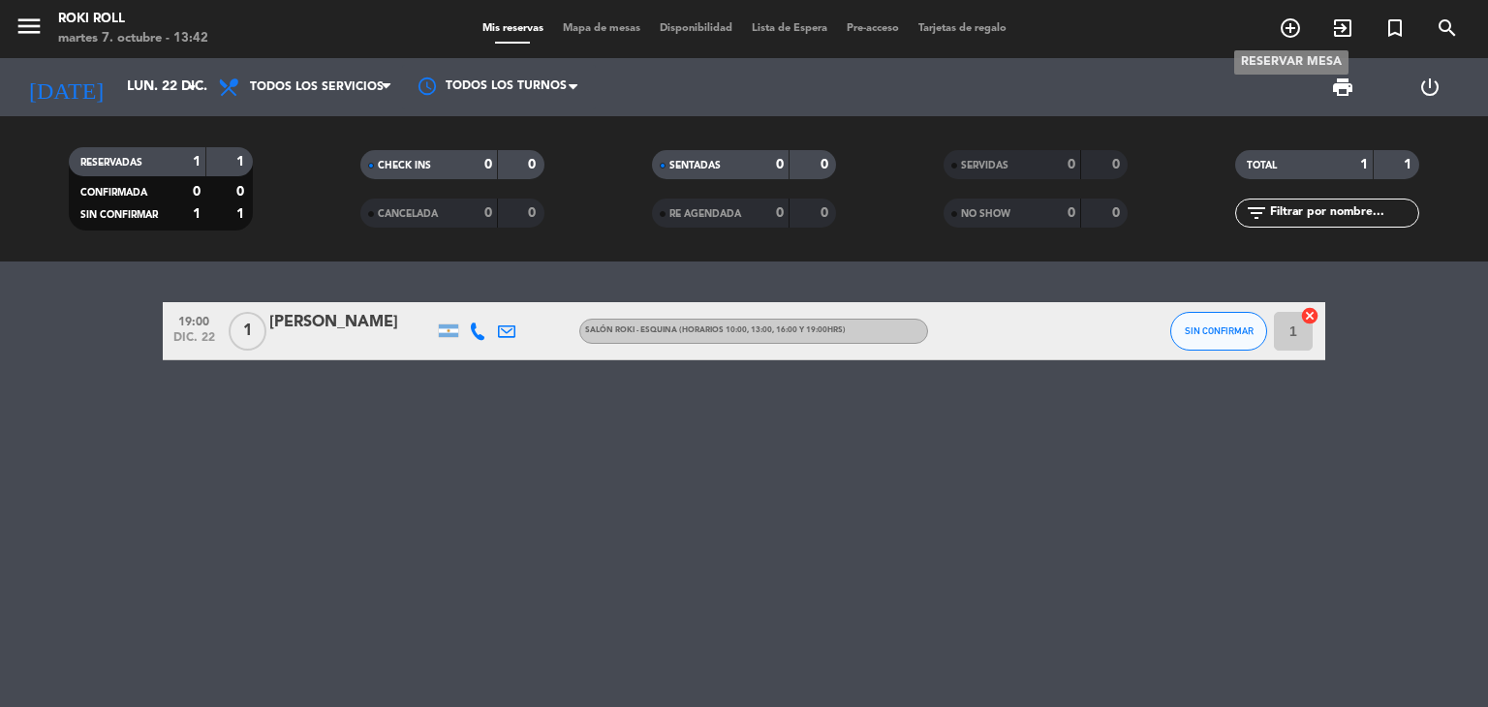
click at [1311, 22] on span "add_circle_outline" at bounding box center [1290, 28] width 52 height 33
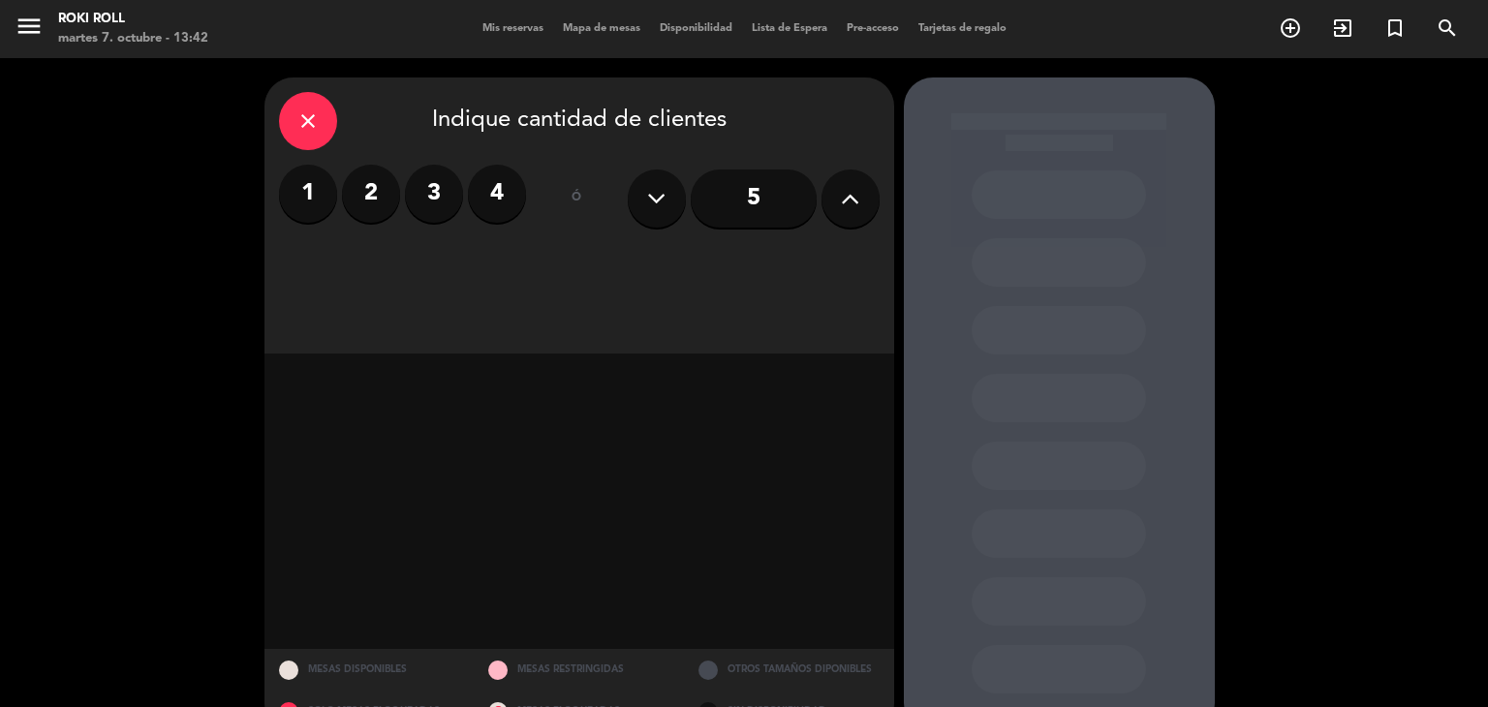
click at [312, 194] on label "1" at bounding box center [308, 194] width 58 height 58
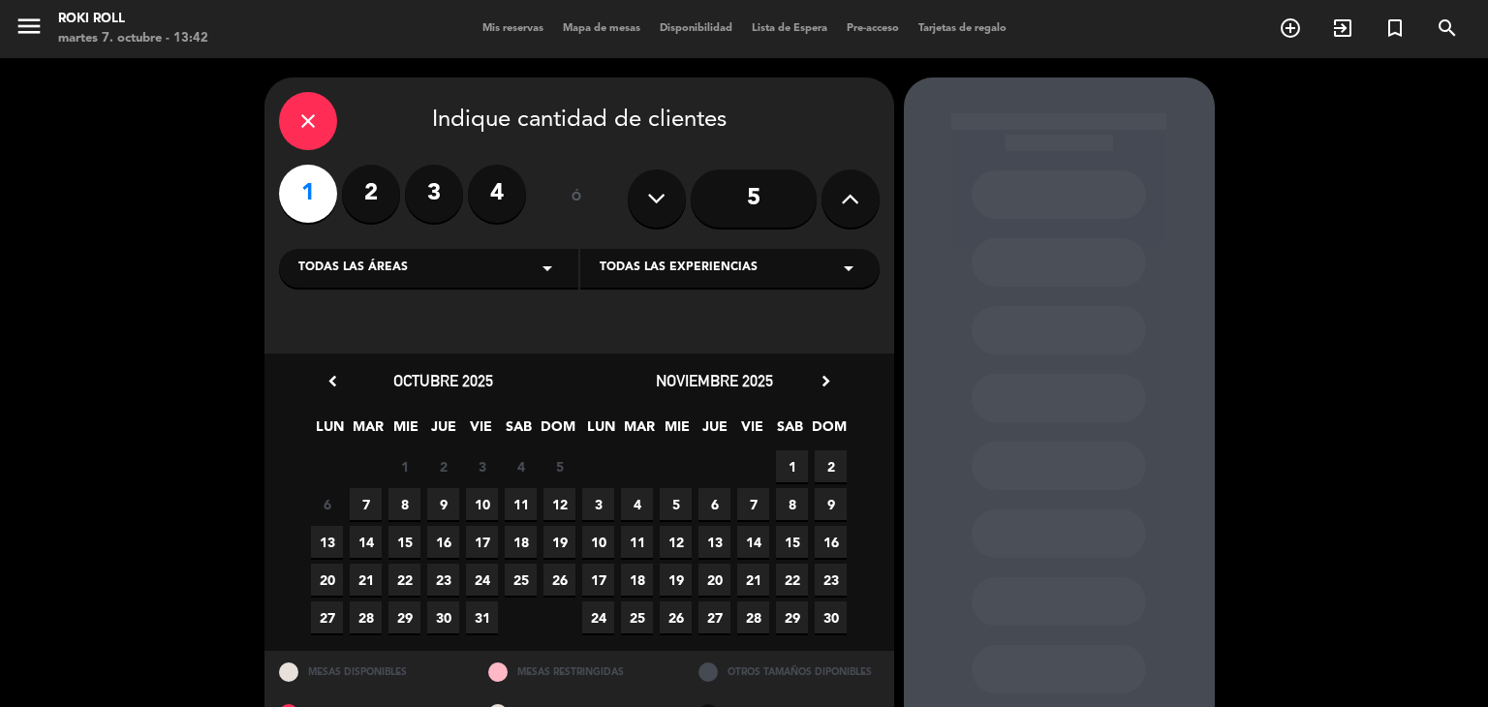
click at [848, 381] on div "noviembre 2025 chevron_right" at bounding box center [714, 381] width 271 height 26
click at [828, 381] on icon "chevron_right" at bounding box center [826, 381] width 20 height 20
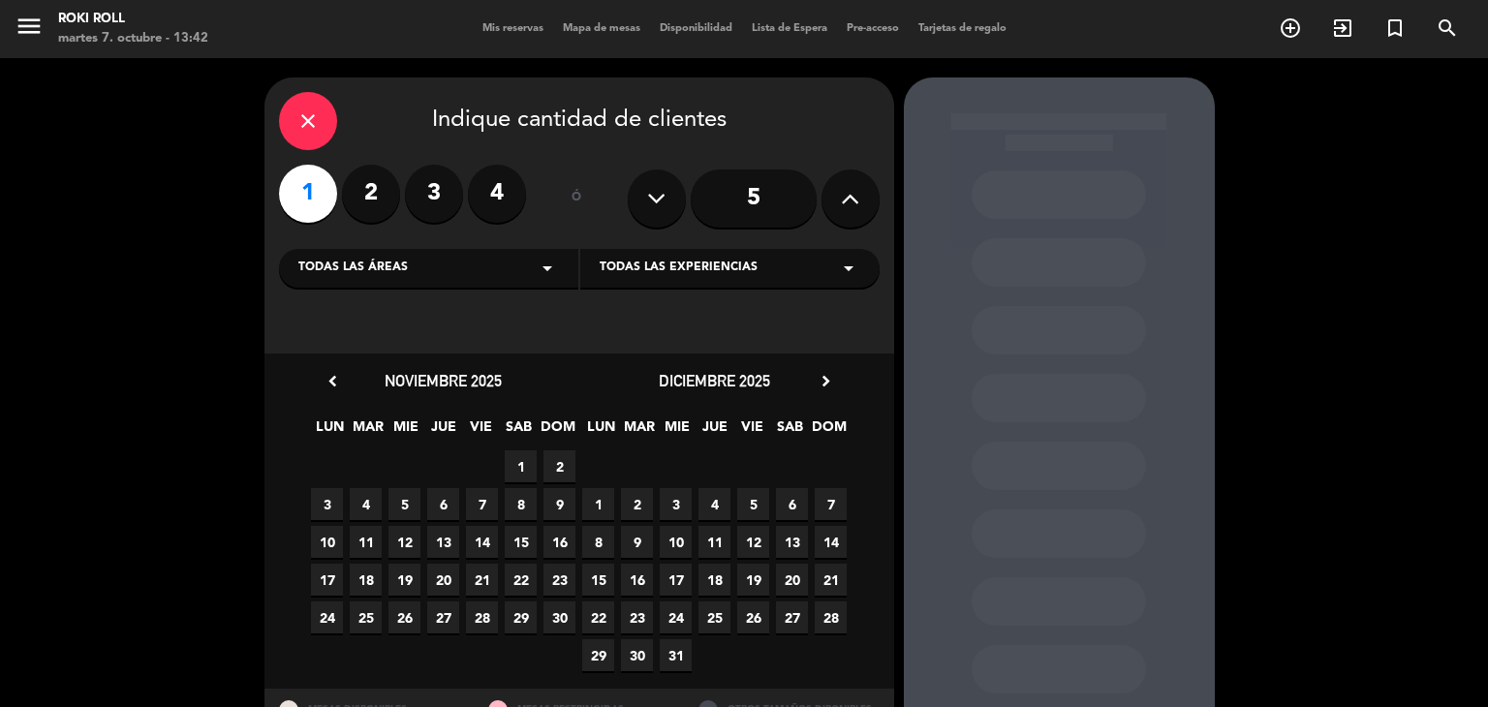
click at [597, 628] on span "22" at bounding box center [598, 618] width 32 height 32
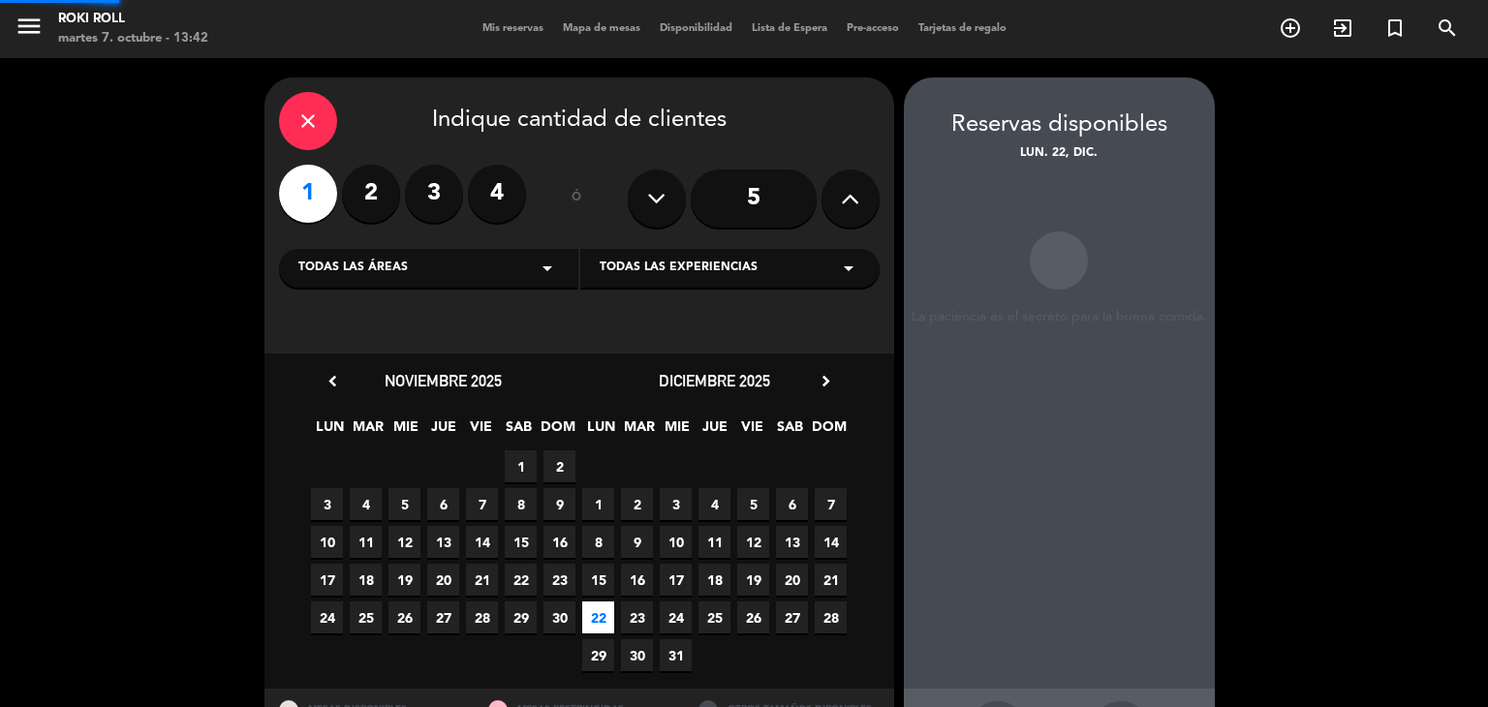
scroll to position [78, 0]
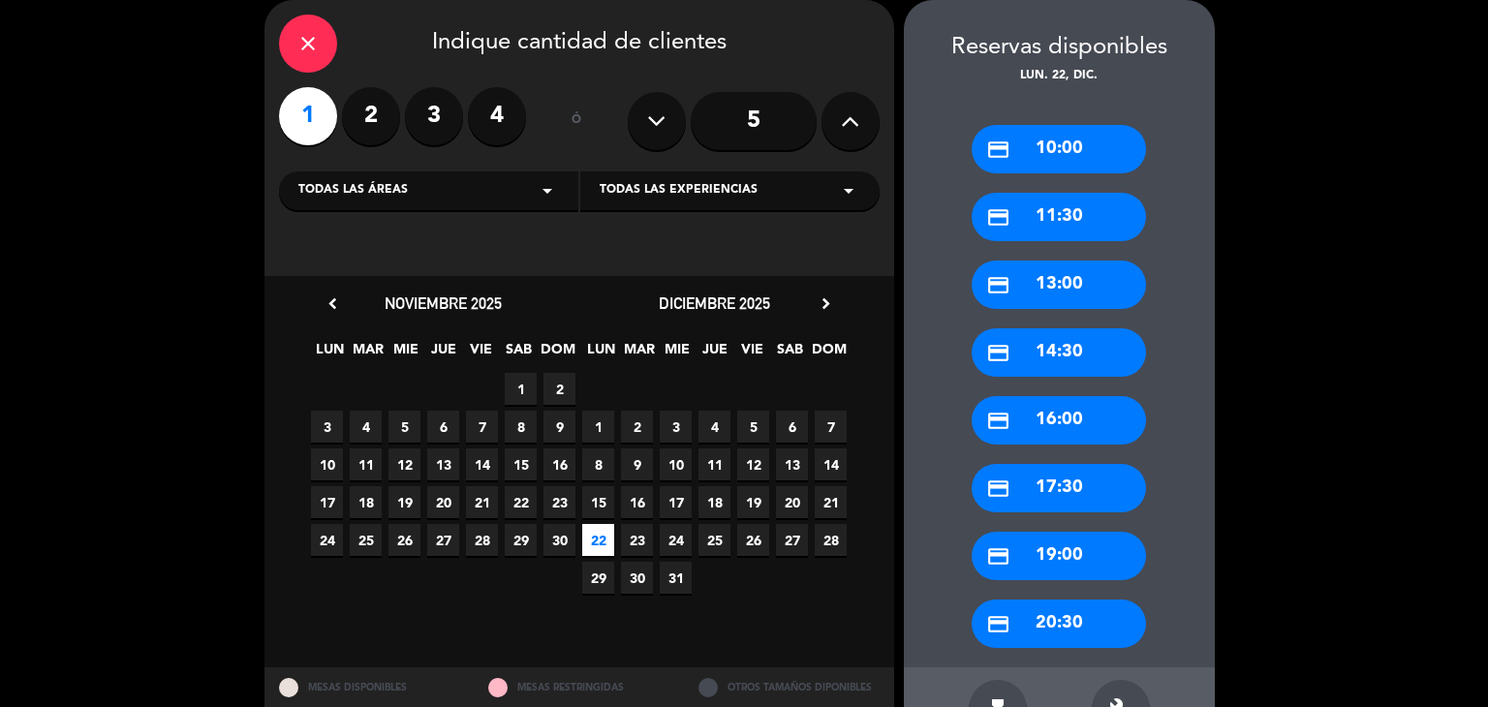
click at [1015, 148] on div "credit_card 10:00" at bounding box center [1059, 149] width 174 height 48
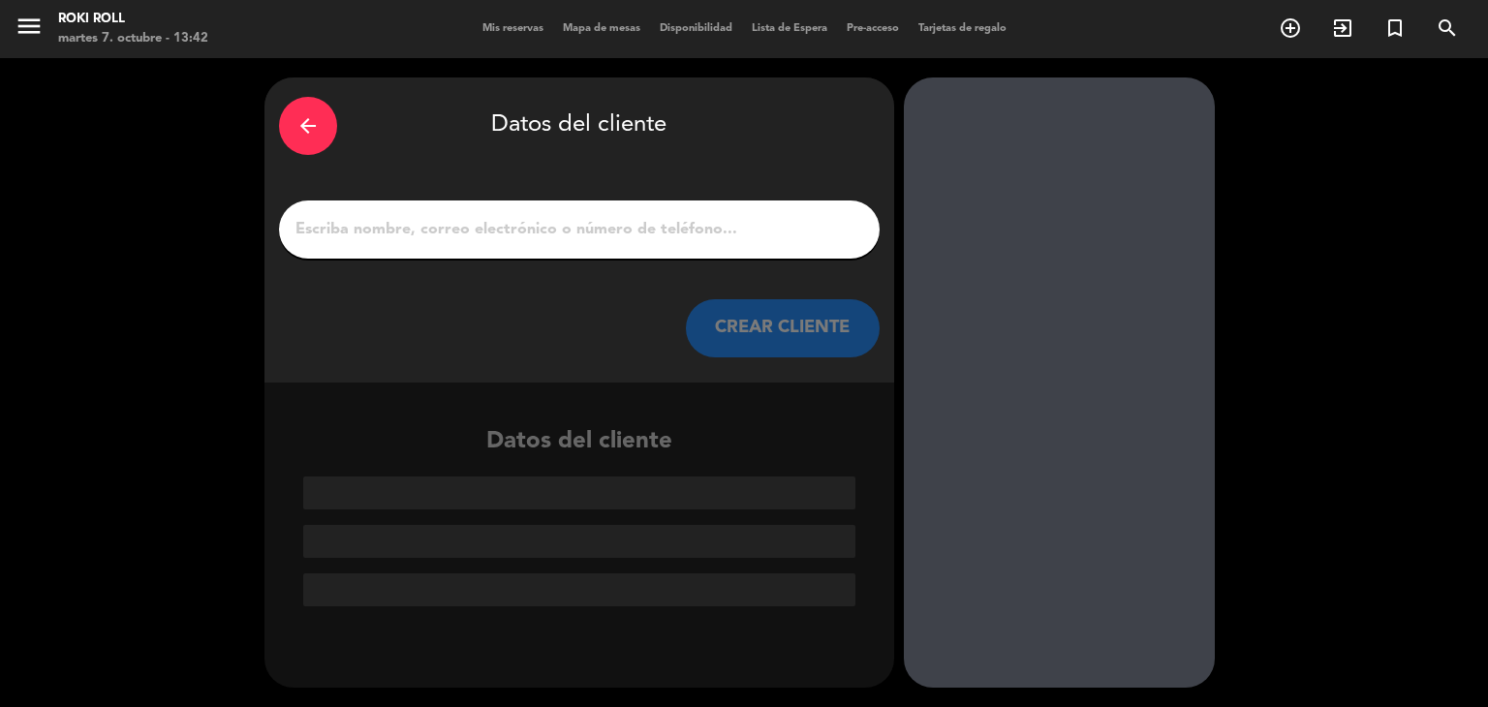
click at [580, 209] on div at bounding box center [579, 230] width 601 height 58
click at [578, 233] on input "1" at bounding box center [580, 229] width 572 height 27
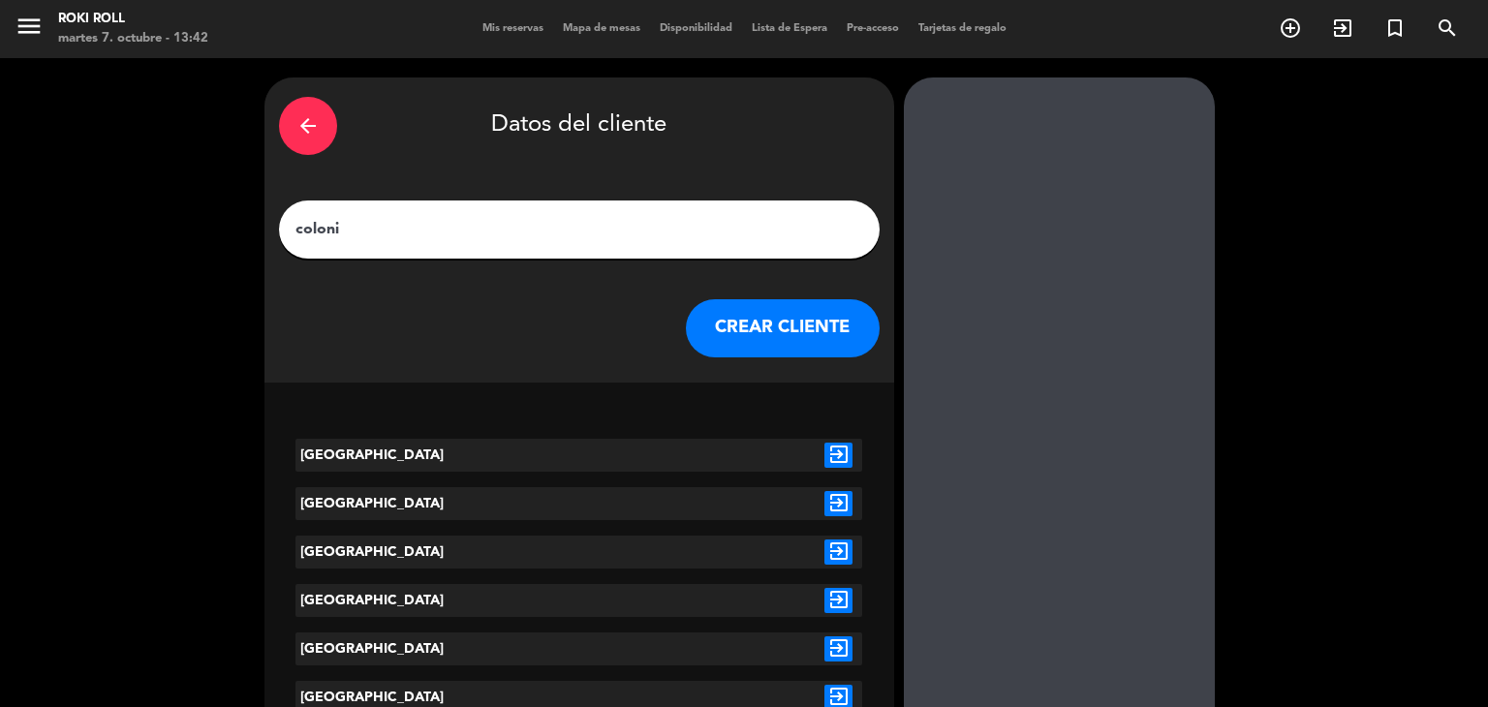
type input "coloni"
click at [829, 462] on icon "exit_to_app" at bounding box center [839, 455] width 28 height 25
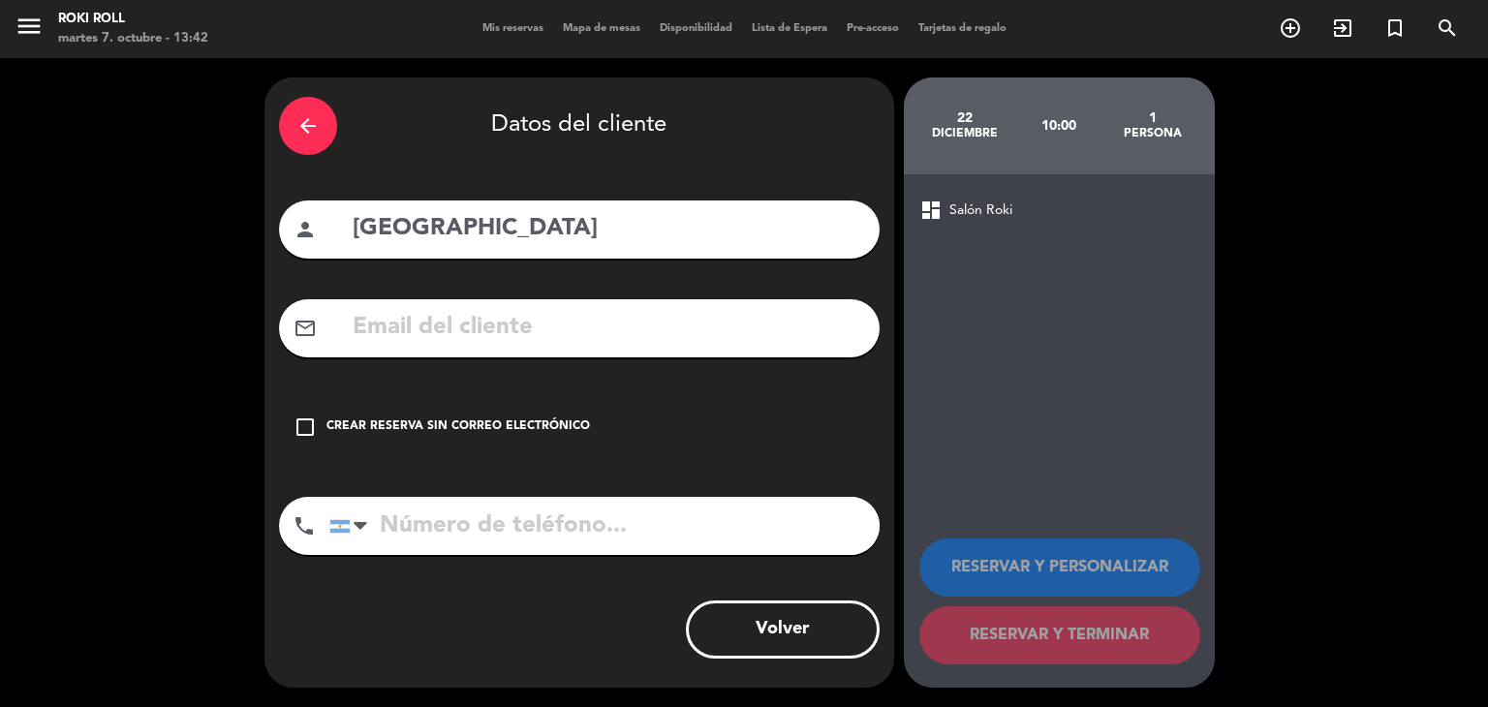
click at [551, 423] on div "Crear reserva sin correo electrónico" at bounding box center [459, 427] width 264 height 19
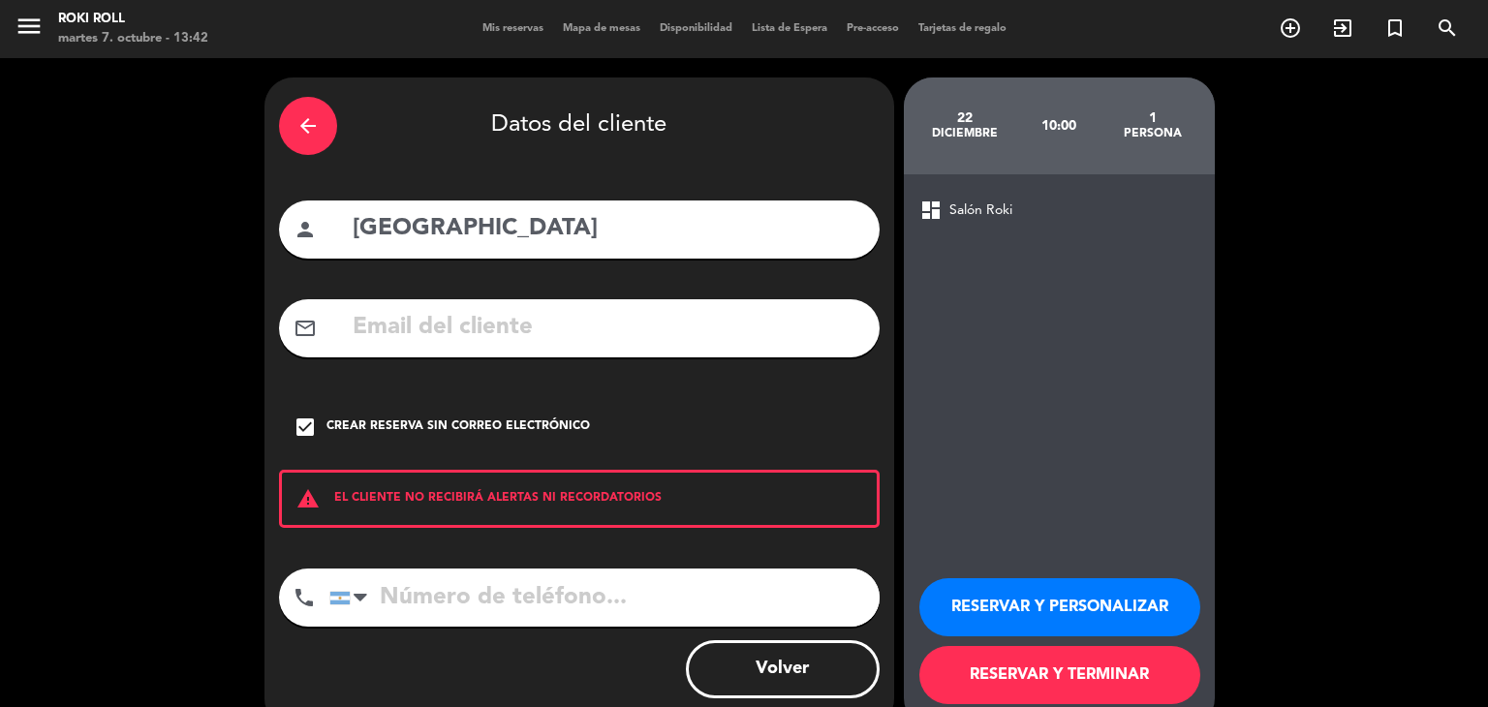
click at [979, 670] on button "RESERVAR Y TERMINAR" at bounding box center [1060, 675] width 281 height 58
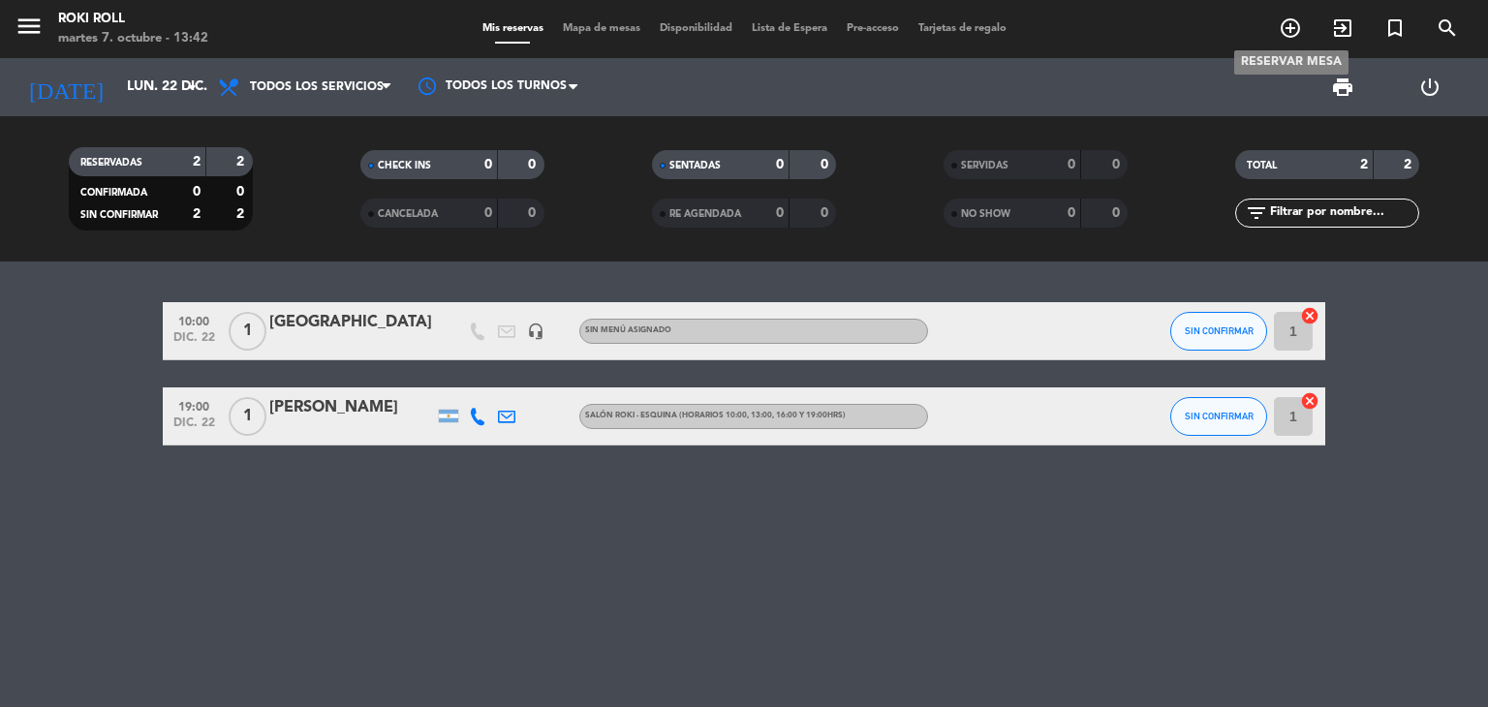
click at [1290, 33] on icon "add_circle_outline" at bounding box center [1290, 27] width 23 height 23
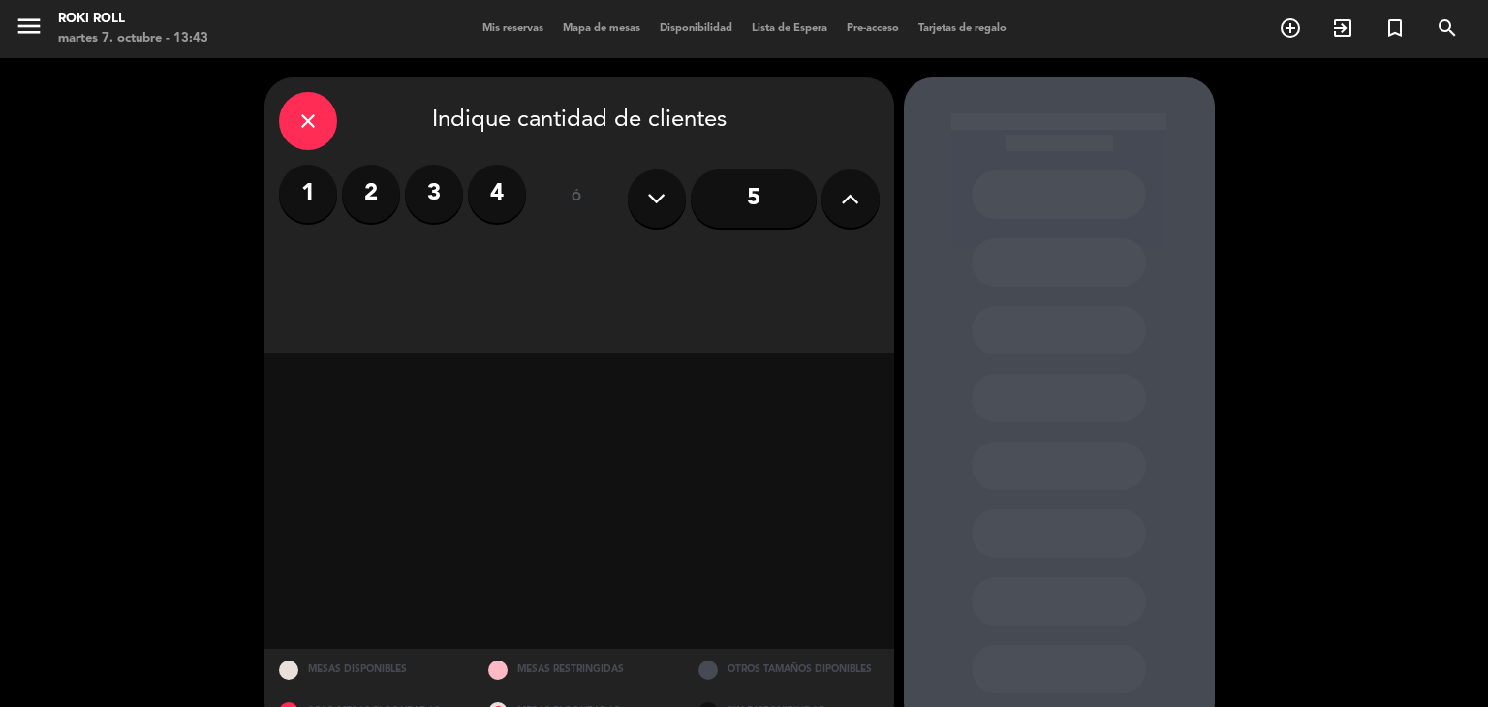
click at [290, 216] on label "1" at bounding box center [308, 194] width 58 height 58
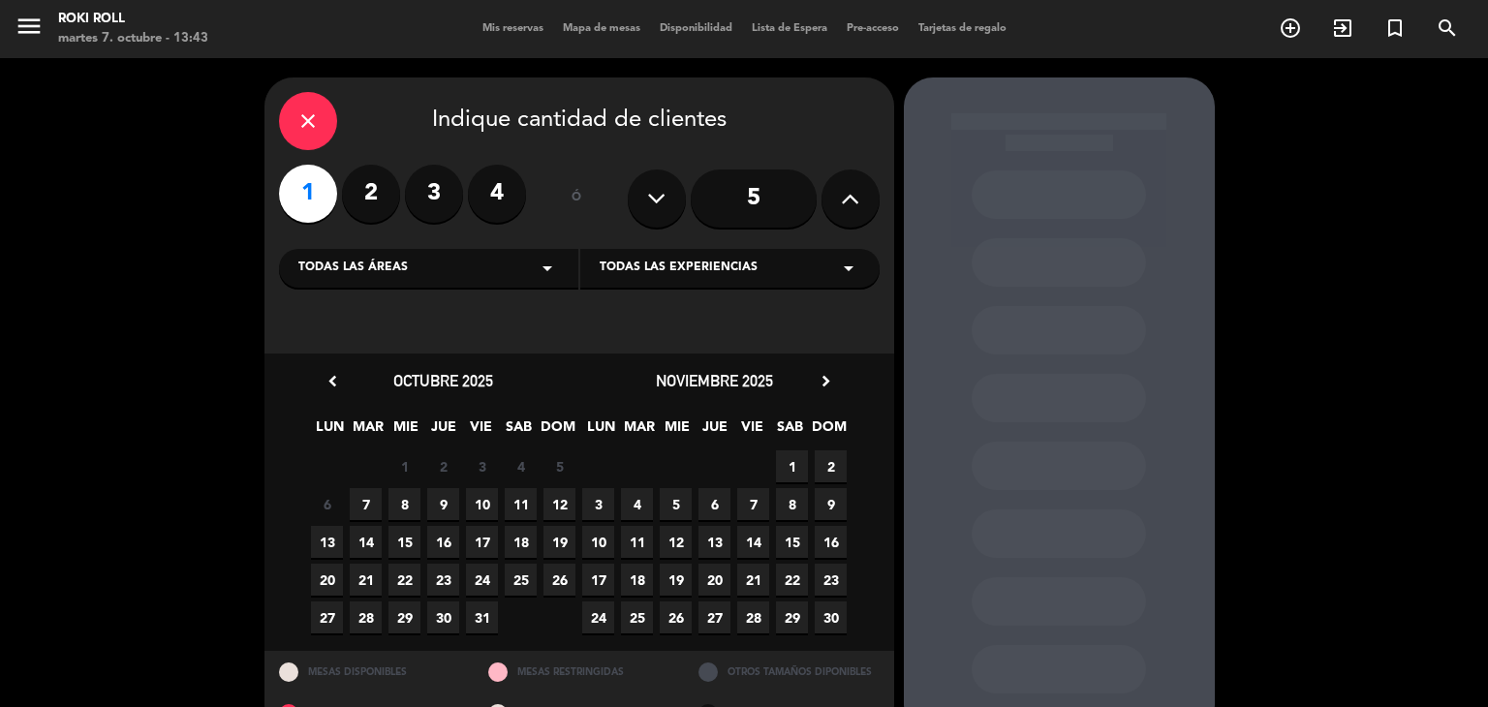
click at [840, 381] on div "noviembre 2025 chevron_right" at bounding box center [714, 381] width 271 height 26
click at [827, 379] on icon "chevron_right" at bounding box center [826, 381] width 20 height 20
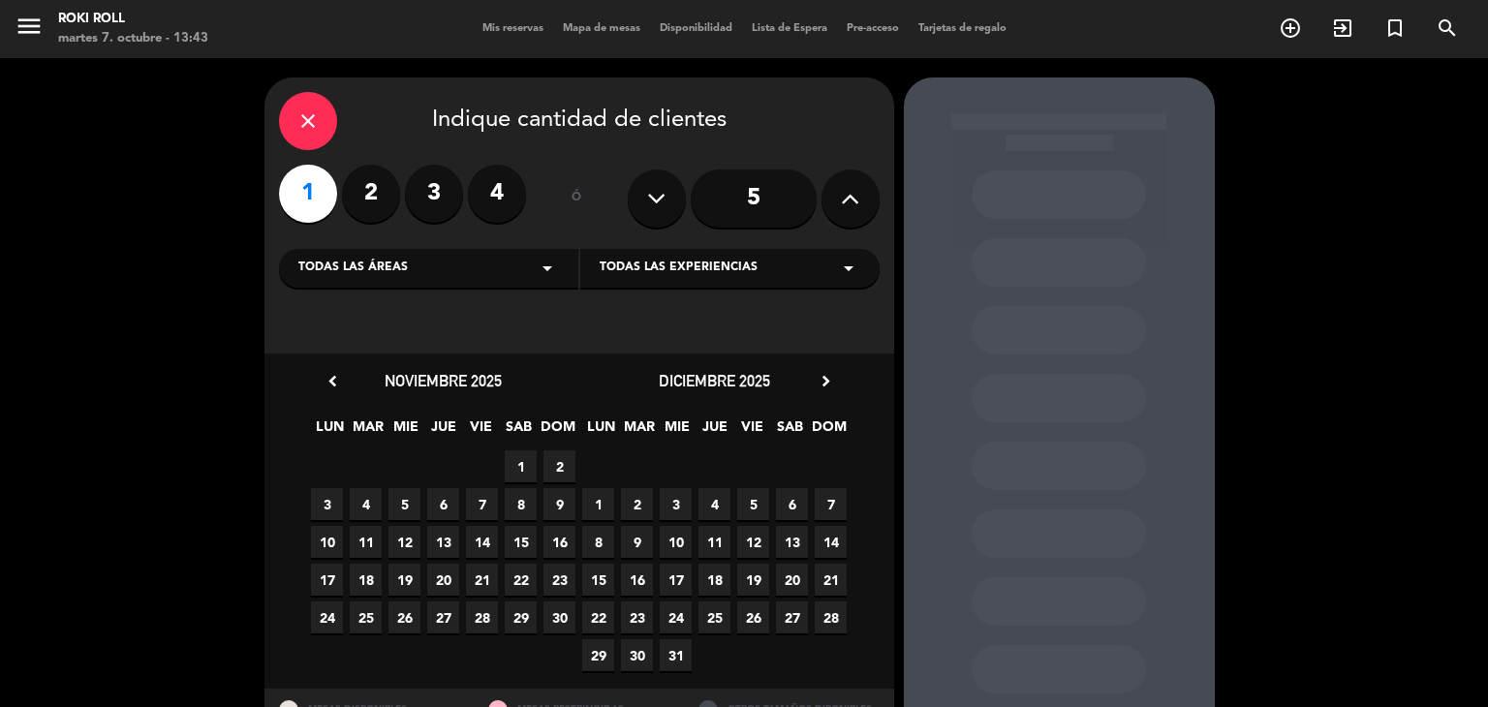
click at [606, 607] on span "22" at bounding box center [598, 618] width 32 height 32
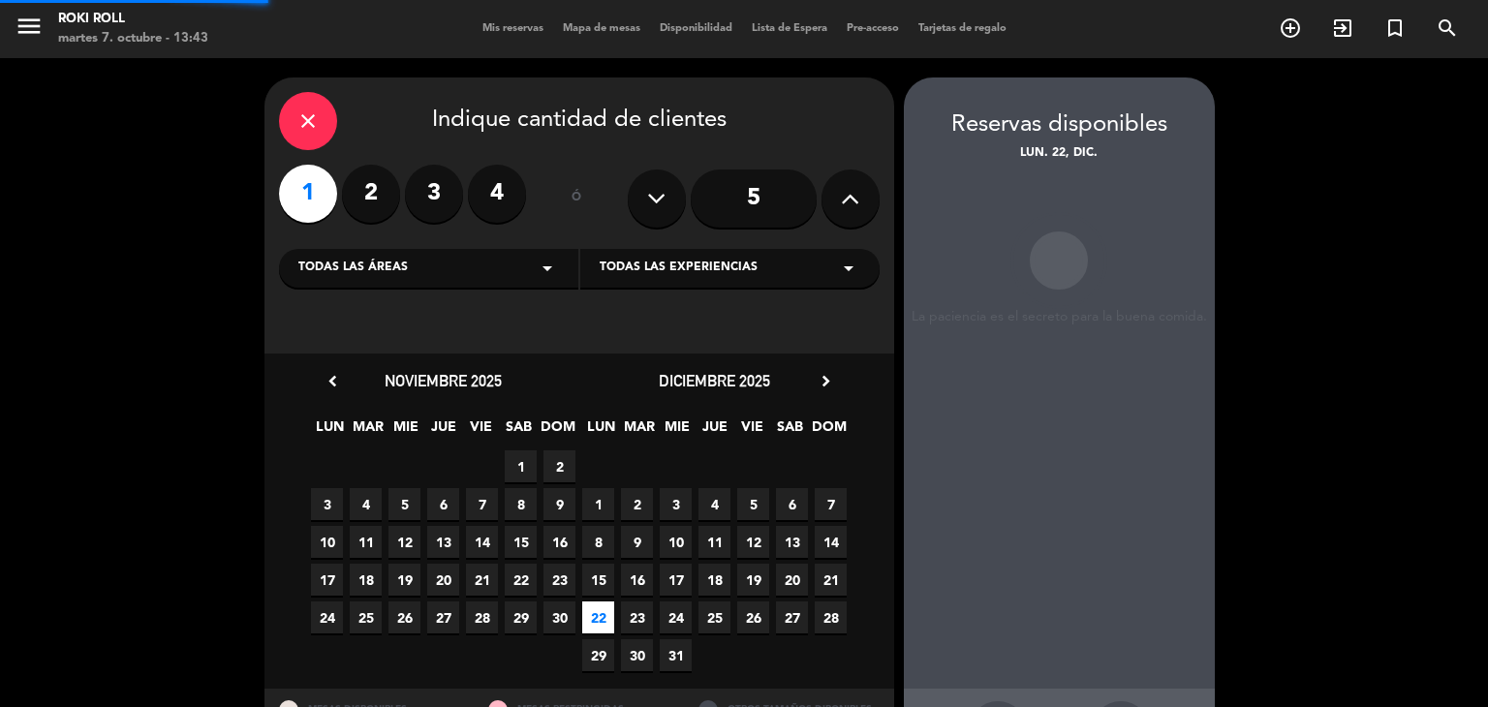
scroll to position [78, 0]
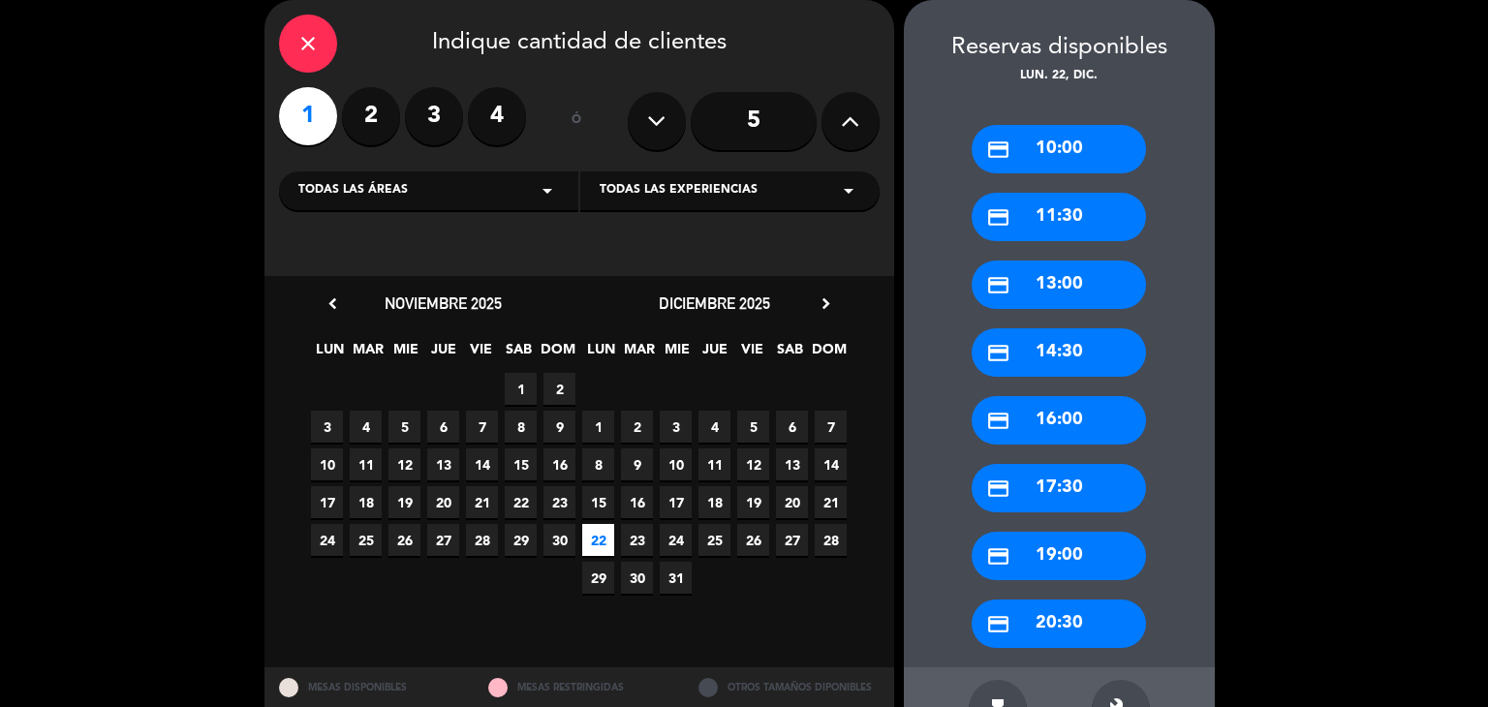
click at [1061, 230] on div "credit_card 11:30" at bounding box center [1059, 217] width 174 height 48
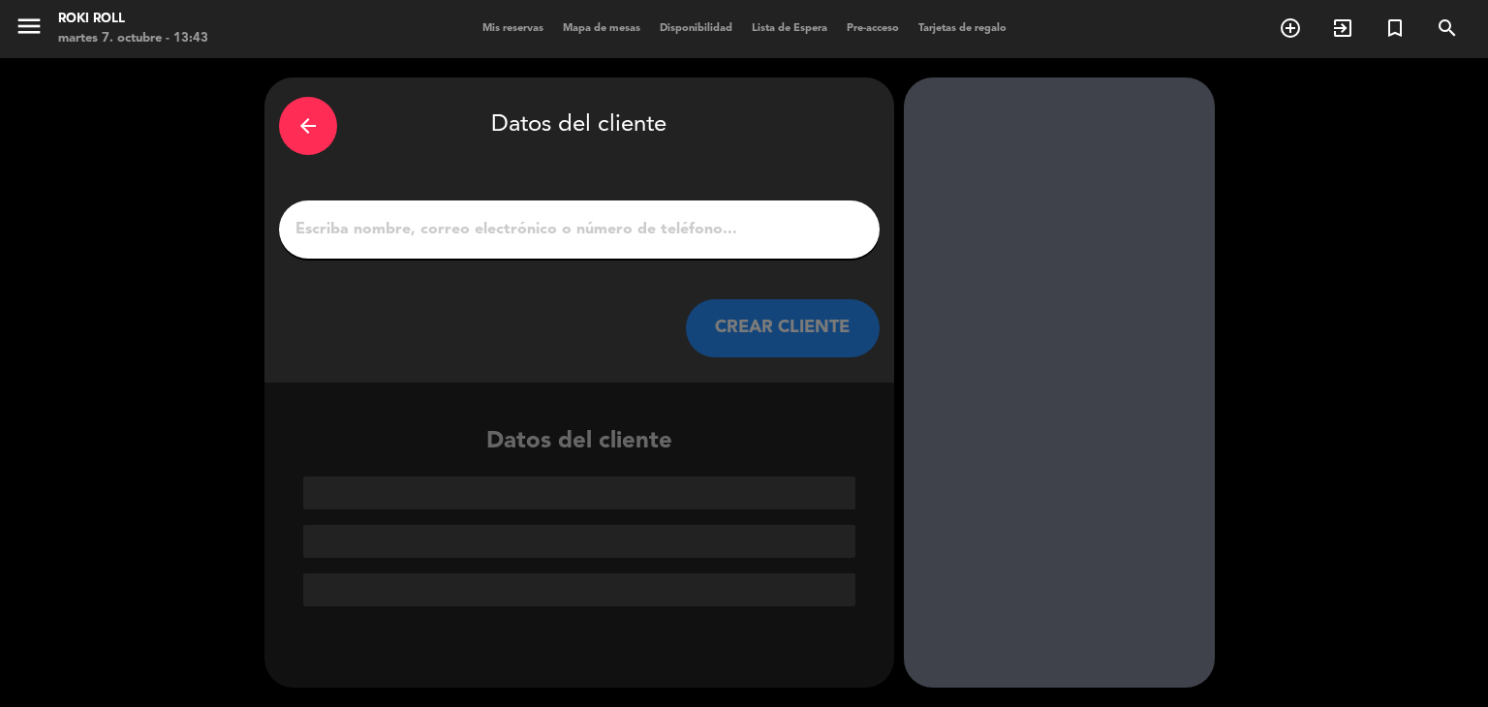
click at [616, 248] on div at bounding box center [579, 230] width 601 height 58
click at [629, 236] on input "1" at bounding box center [580, 229] width 572 height 27
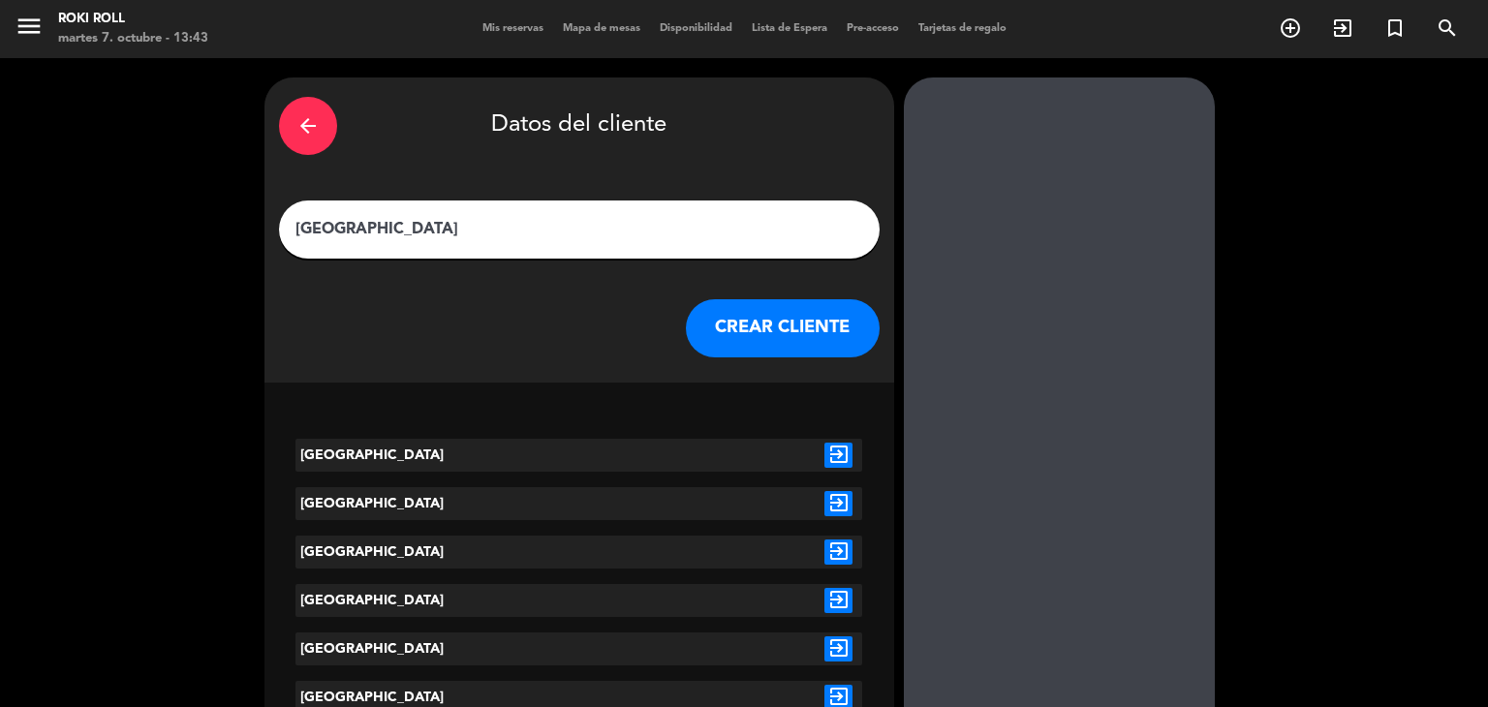
type input "[GEOGRAPHIC_DATA]"
click at [832, 461] on icon "exit_to_app" at bounding box center [839, 455] width 28 height 25
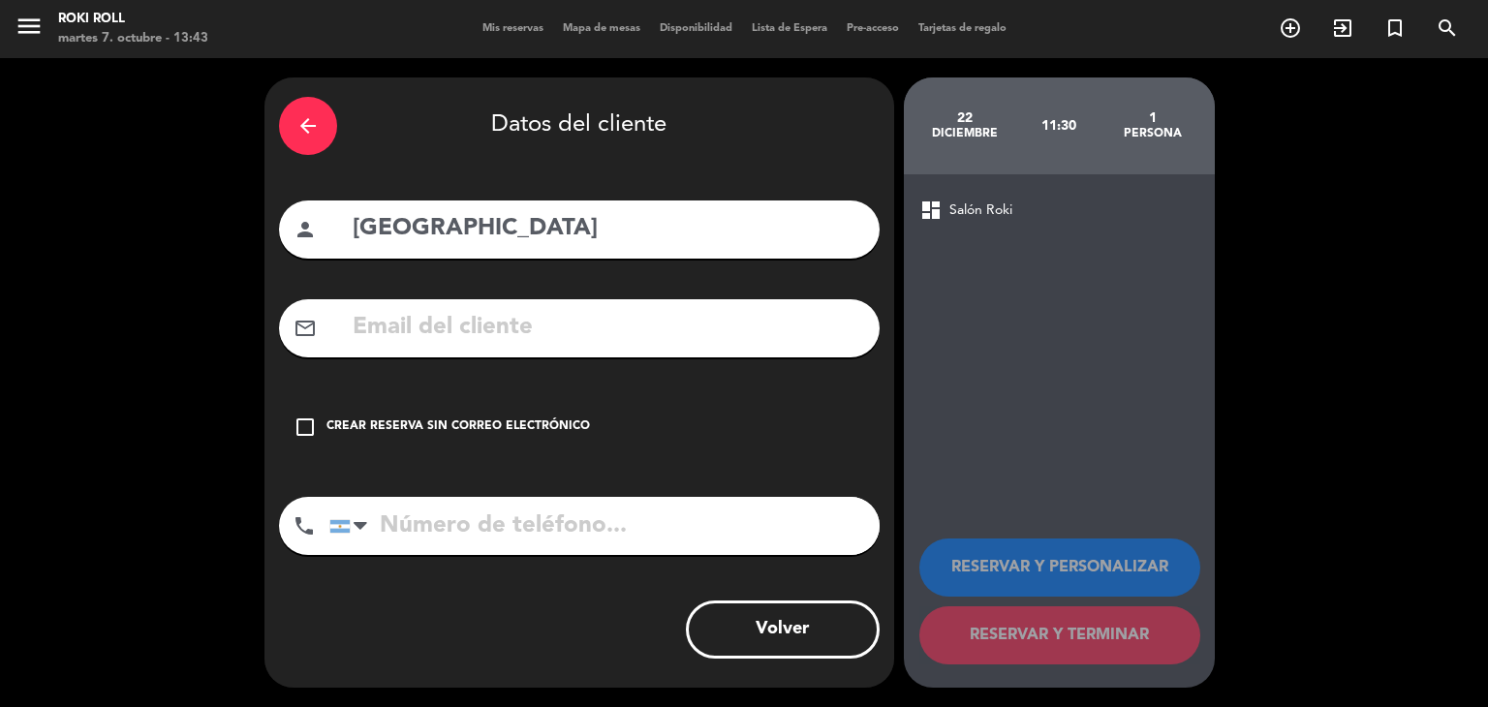
click at [396, 444] on div "check_box_outline_blank Crear reserva sin correo electrónico" at bounding box center [579, 427] width 601 height 58
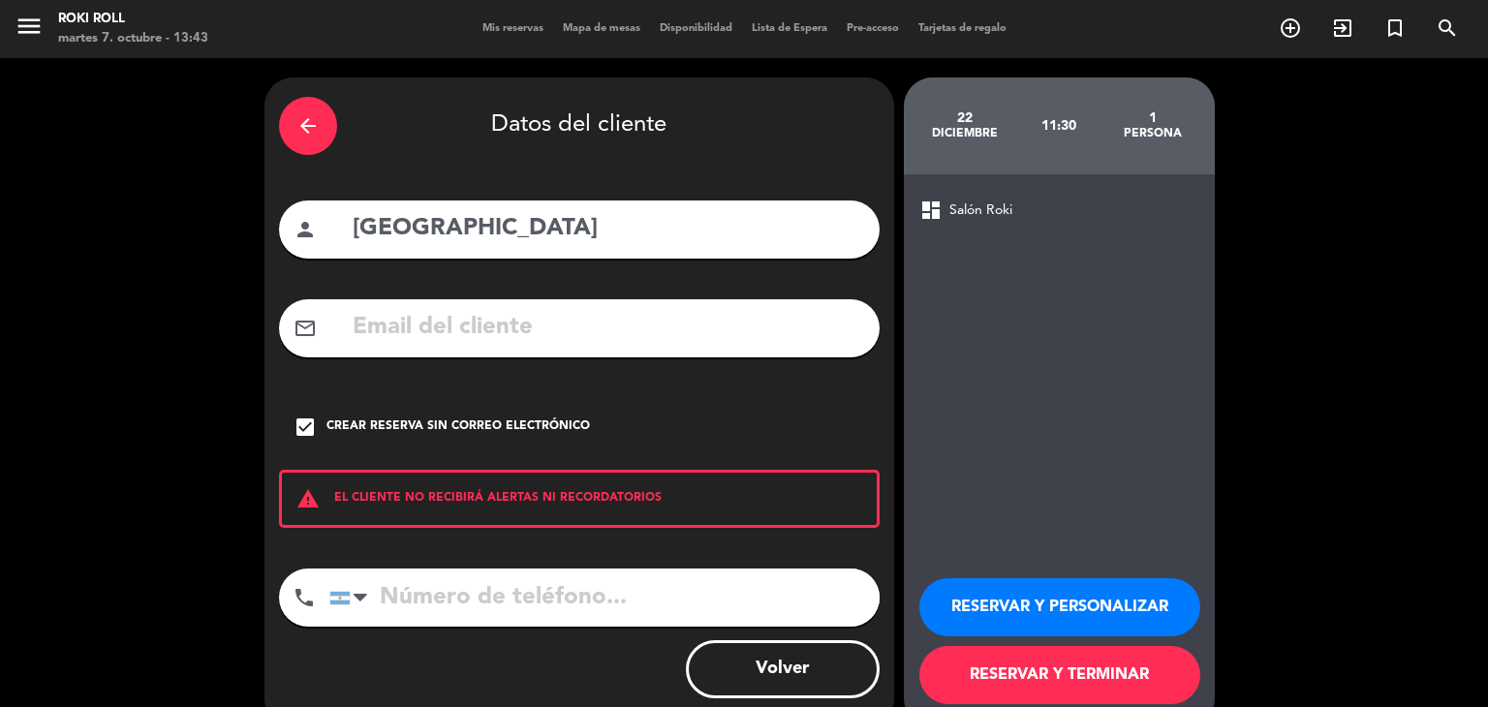
click at [1174, 663] on button "RESERVAR Y TERMINAR" at bounding box center [1060, 675] width 281 height 58
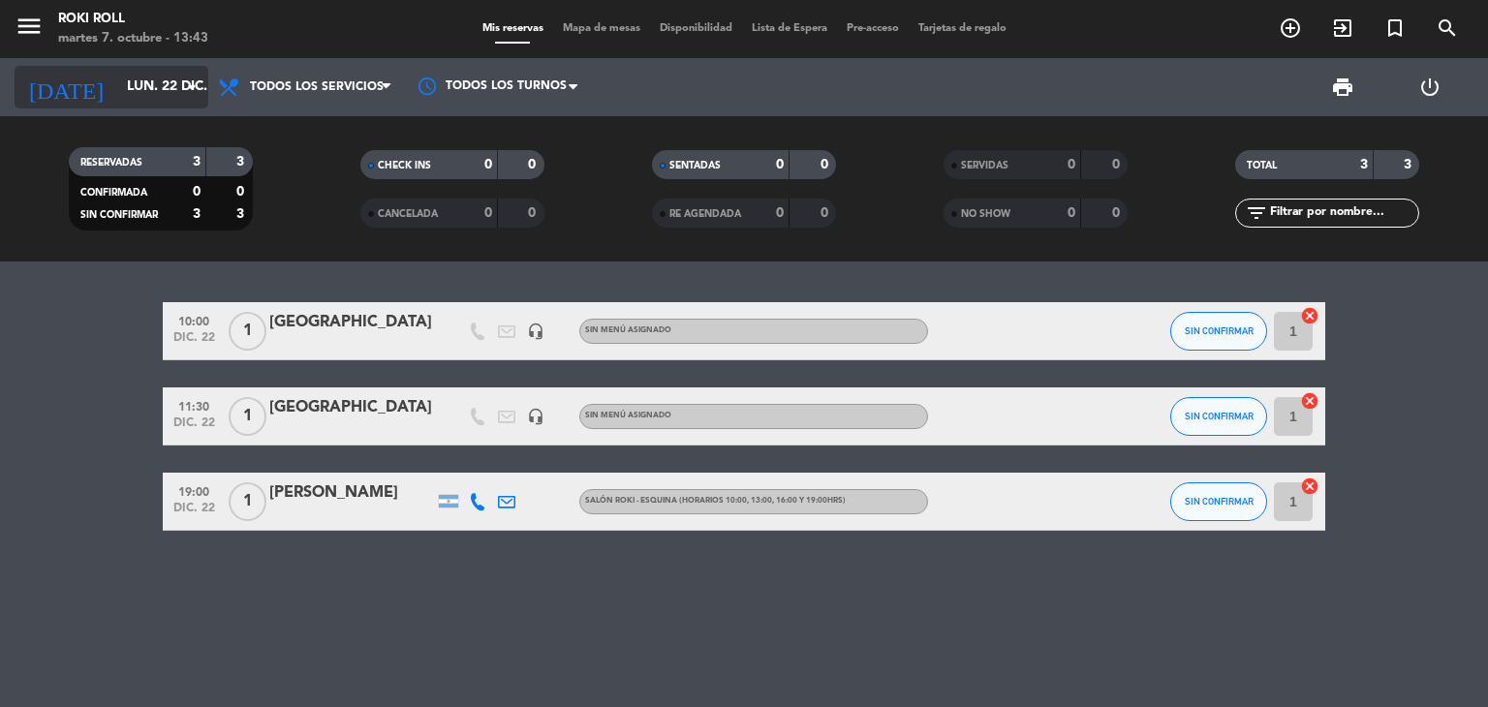
click at [168, 101] on input "lun. 22 dic." at bounding box center [209, 87] width 184 height 35
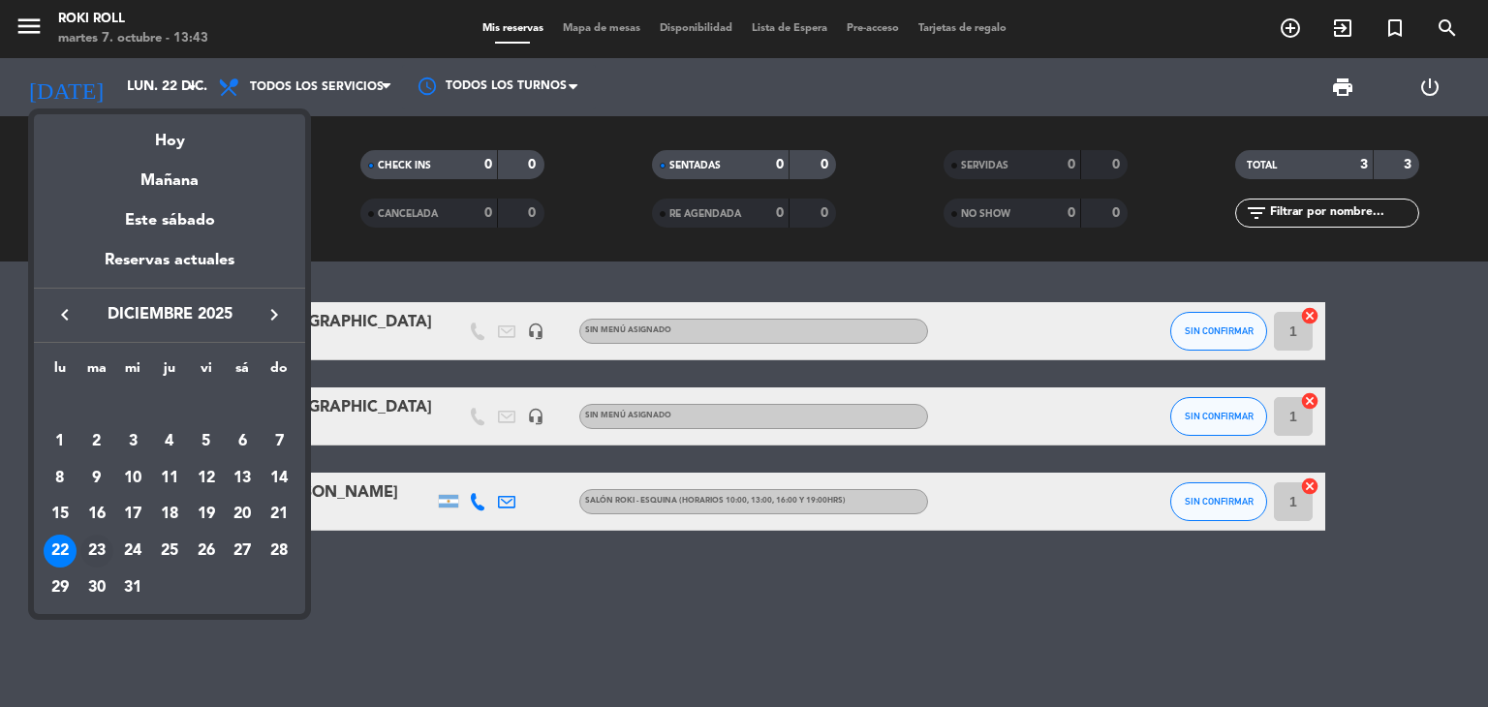
click at [97, 544] on div "23" at bounding box center [96, 551] width 33 height 33
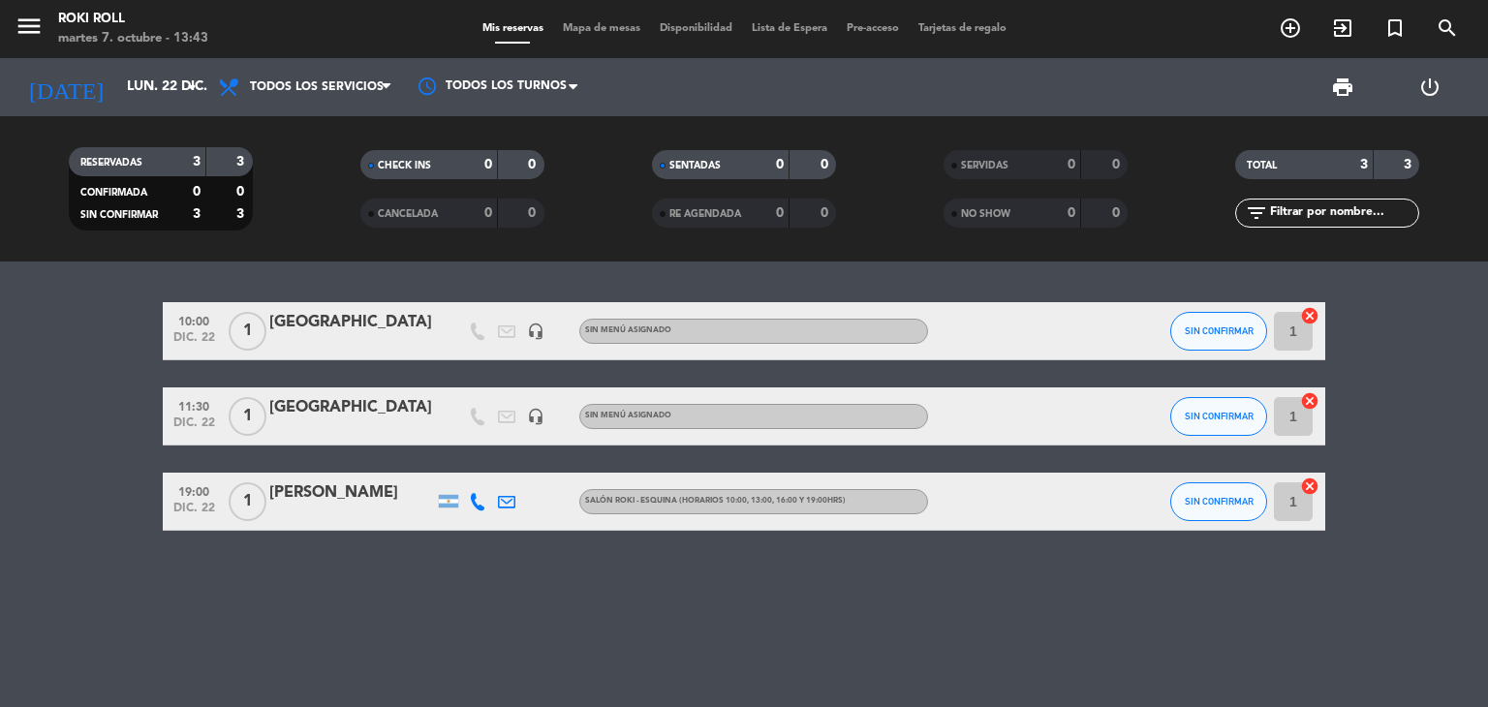
type input "[DATE]"
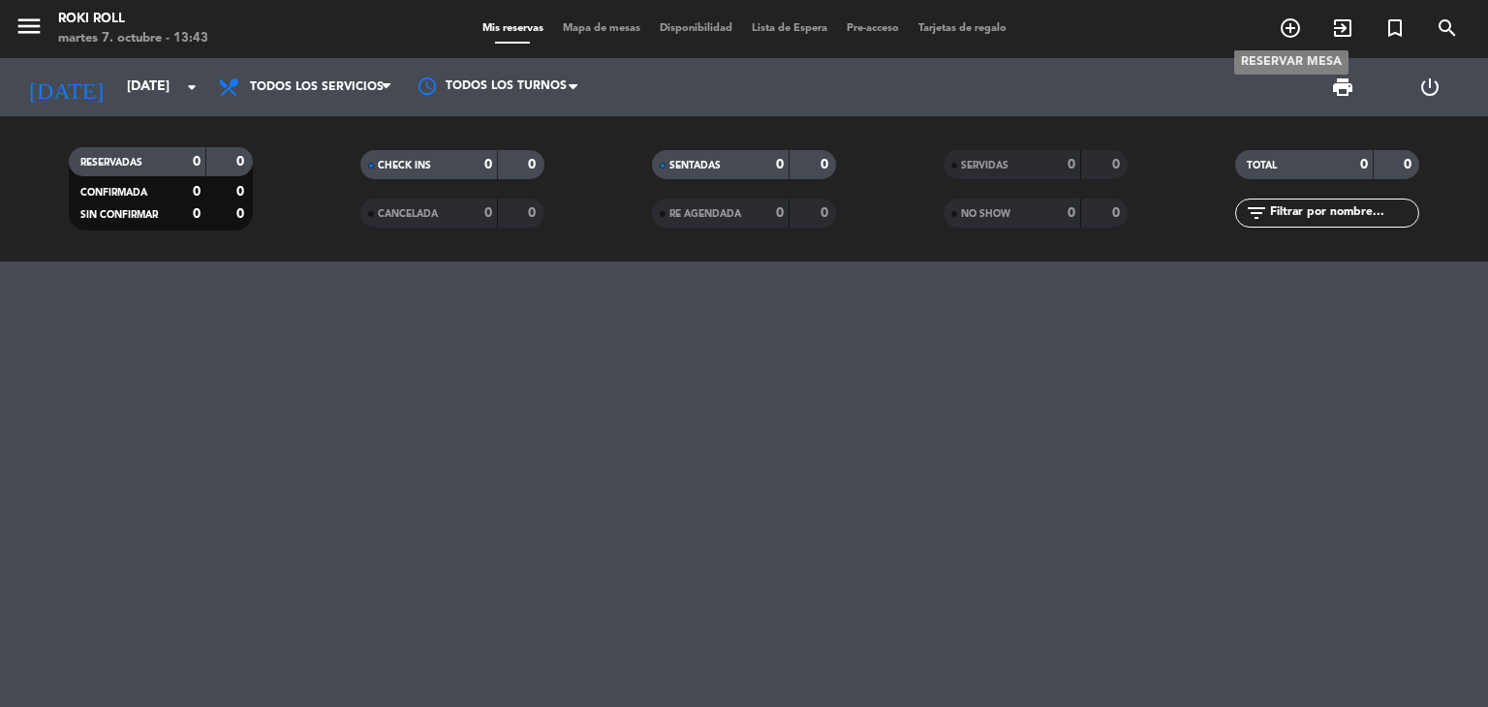
click at [1301, 32] on icon "add_circle_outline" at bounding box center [1290, 27] width 23 height 23
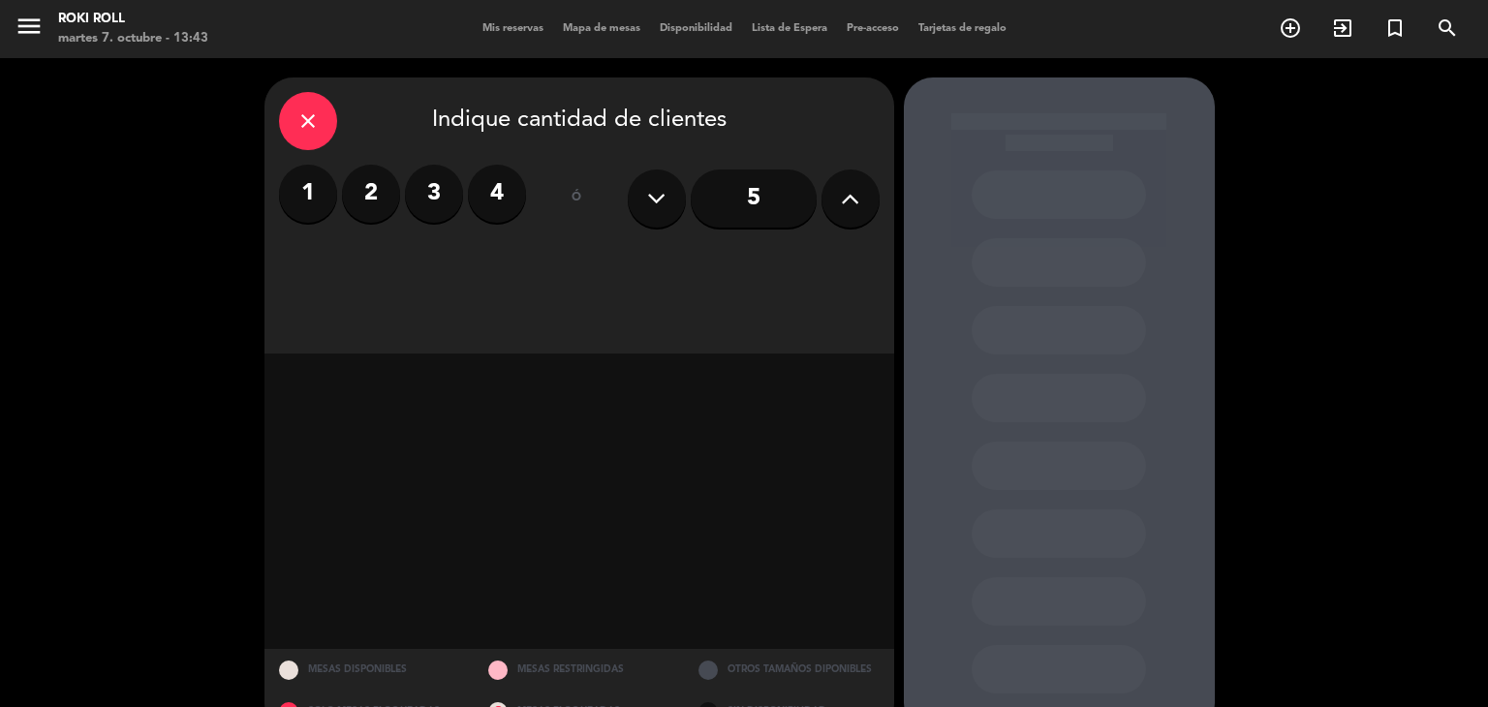
click at [322, 217] on label "1" at bounding box center [308, 194] width 58 height 58
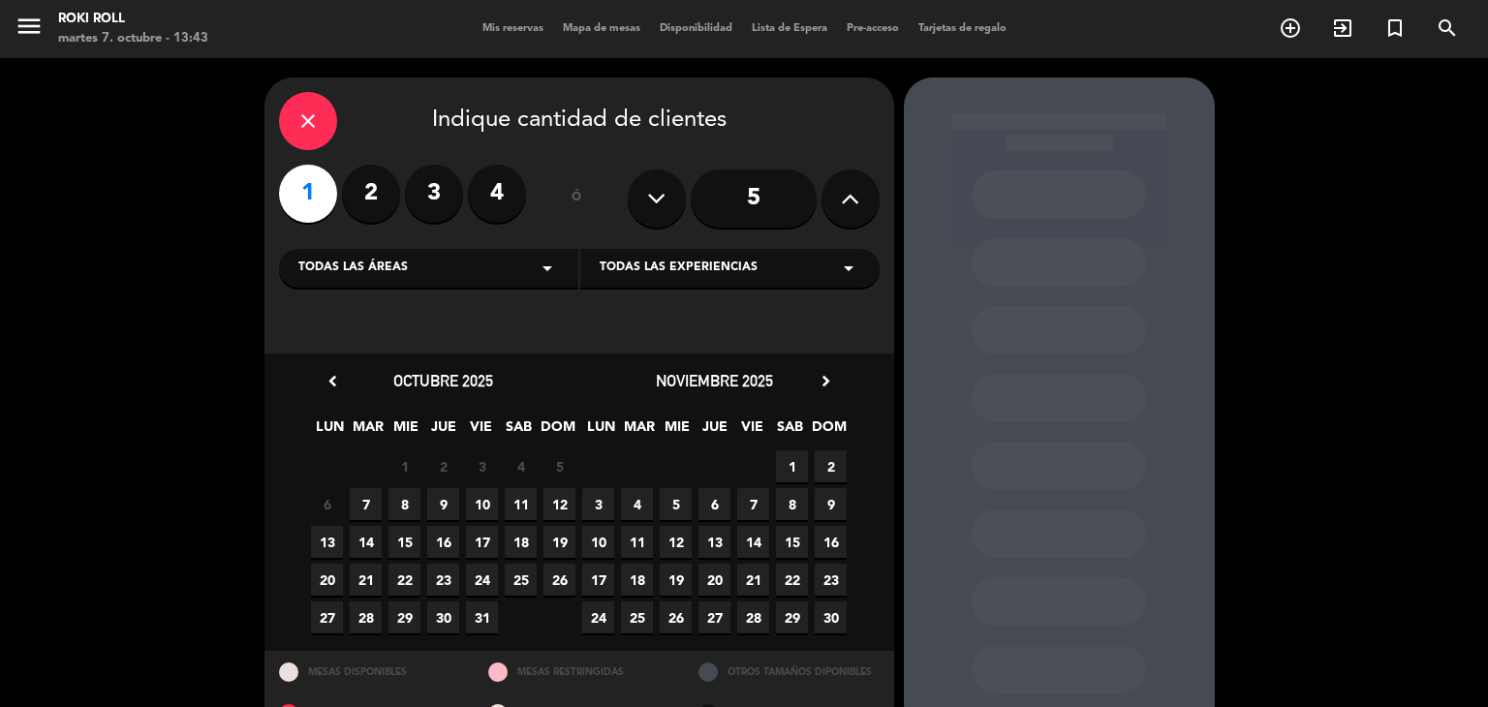
click at [817, 387] on icon "chevron_right" at bounding box center [826, 381] width 20 height 20
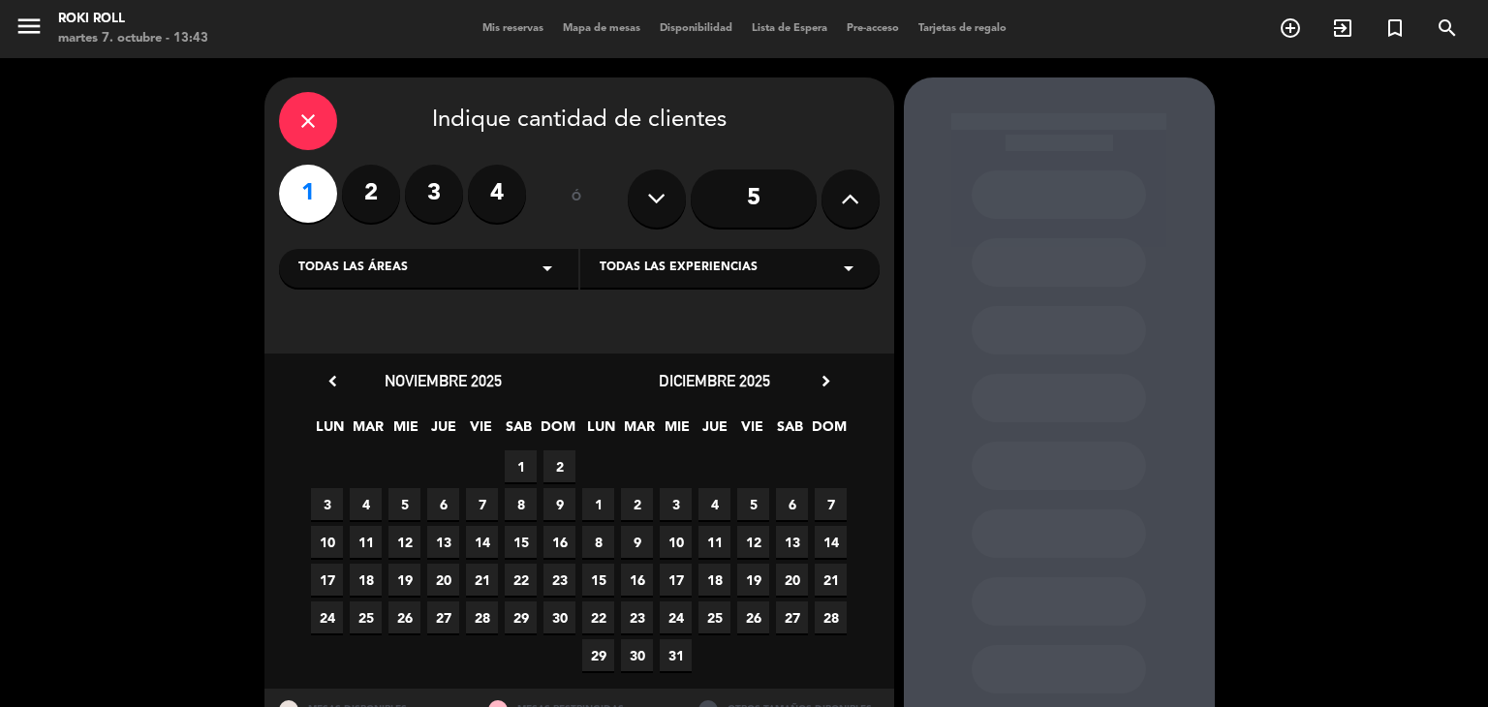
click at [643, 625] on span "23" at bounding box center [637, 618] width 32 height 32
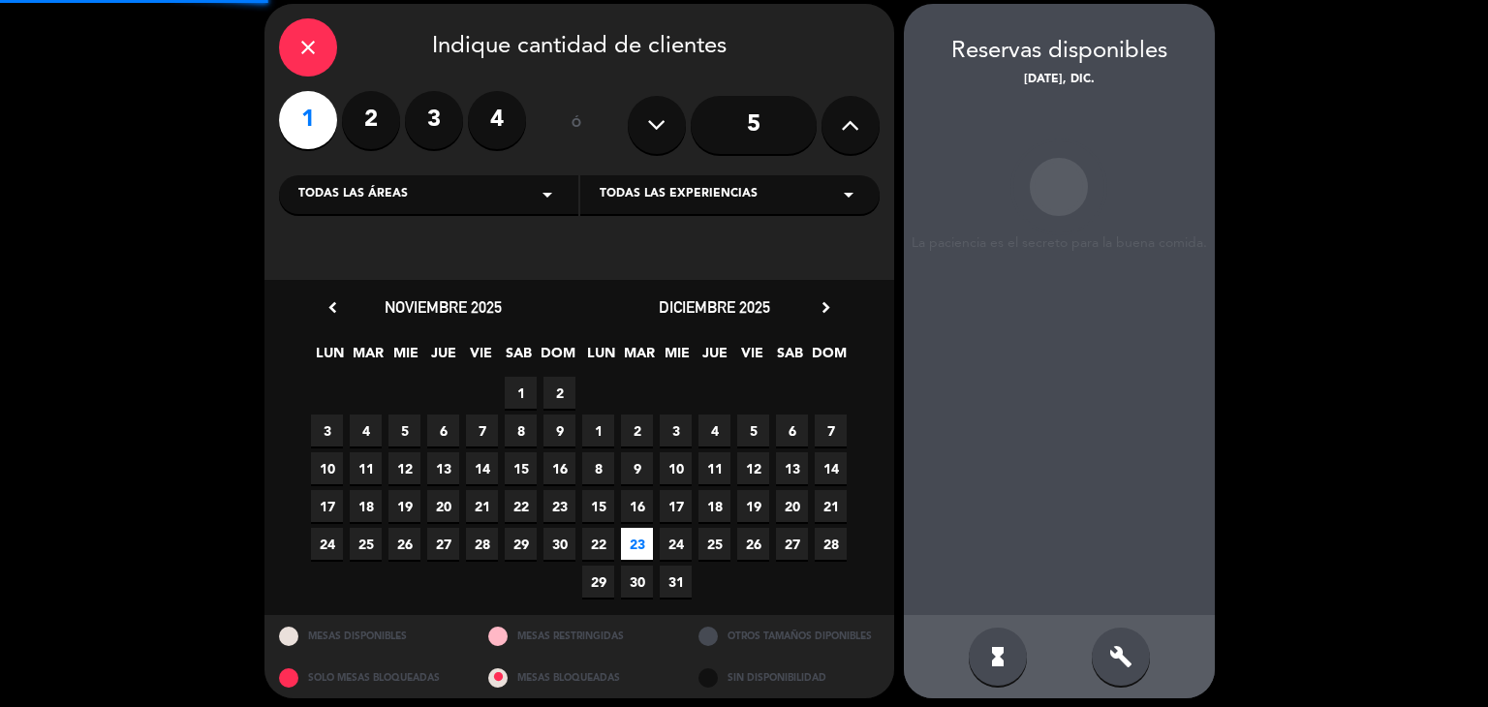
scroll to position [78, 0]
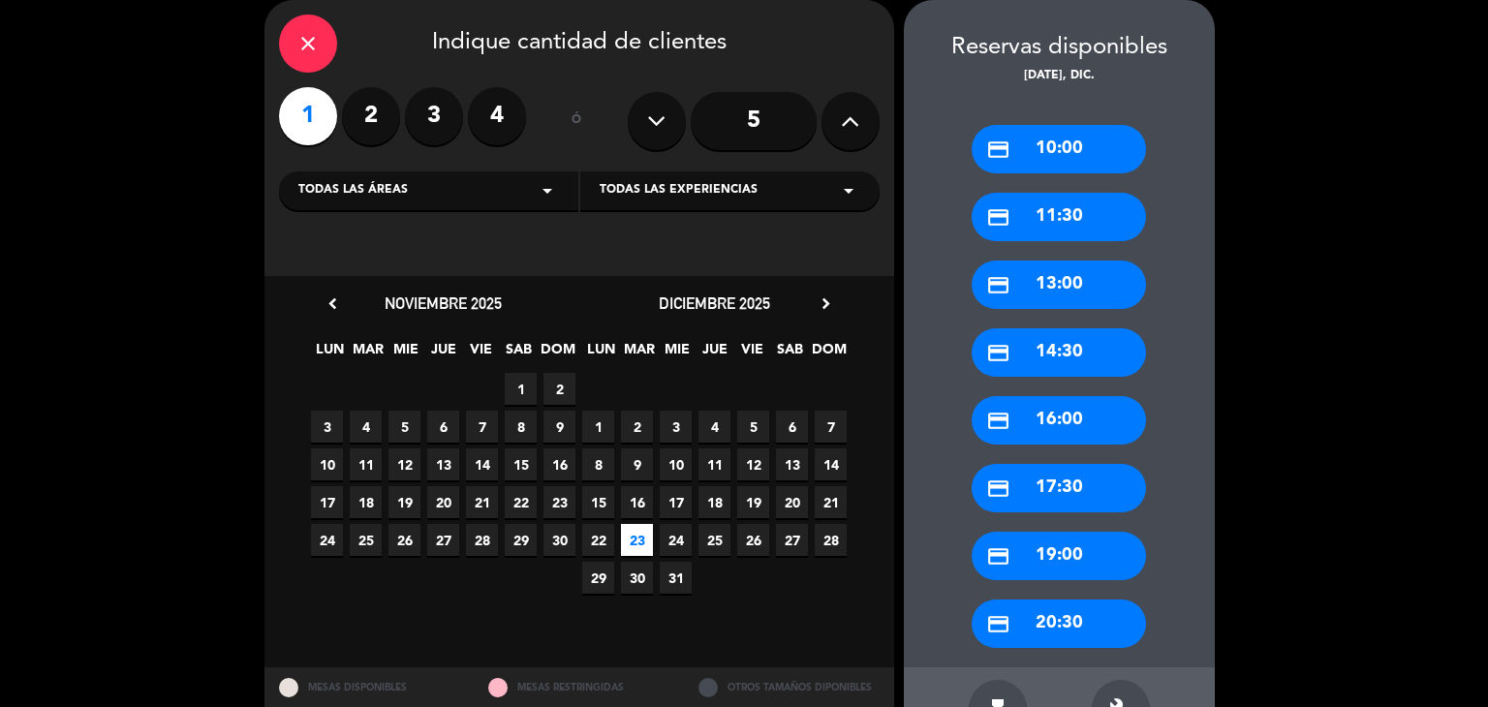
click at [1040, 227] on div "credit_card 11:30" at bounding box center [1059, 217] width 174 height 48
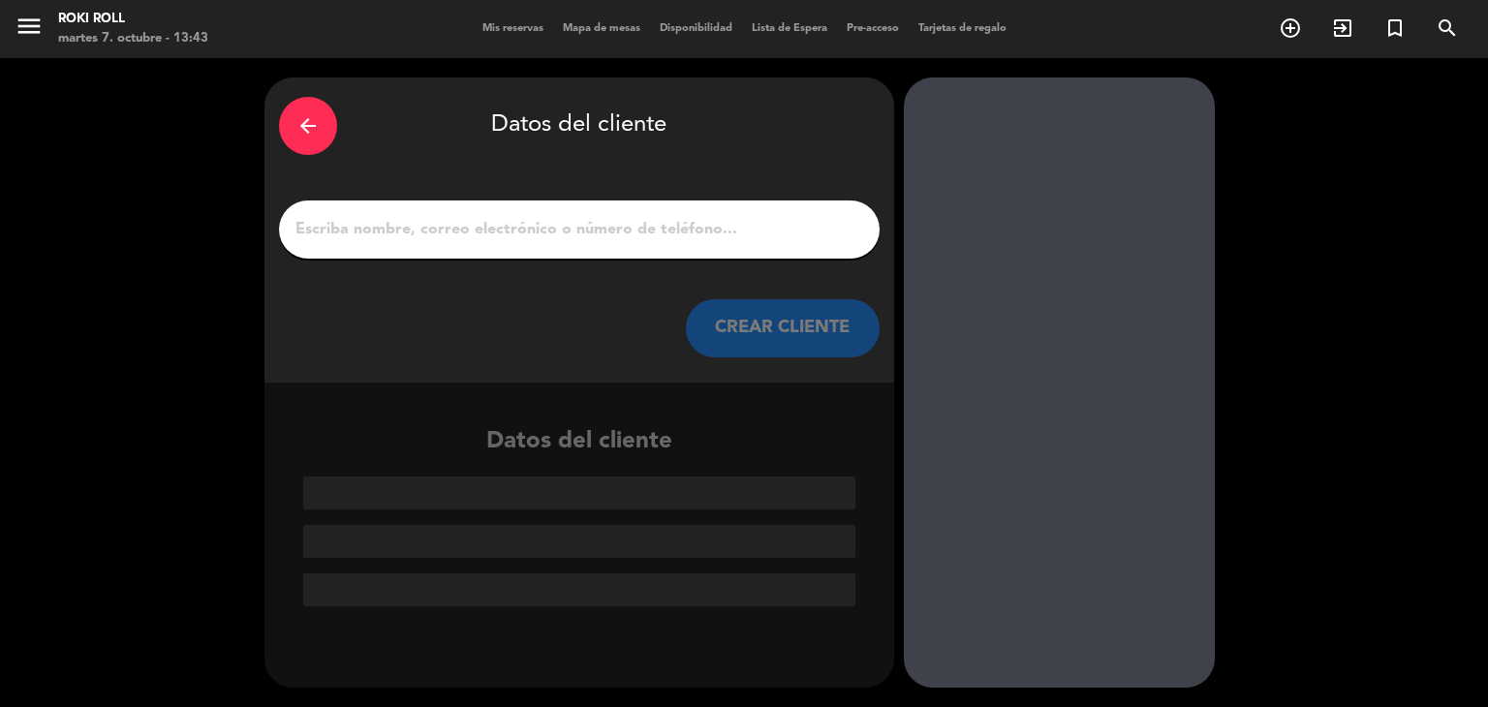
scroll to position [0, 0]
click at [679, 221] on input "1" at bounding box center [580, 229] width 572 height 27
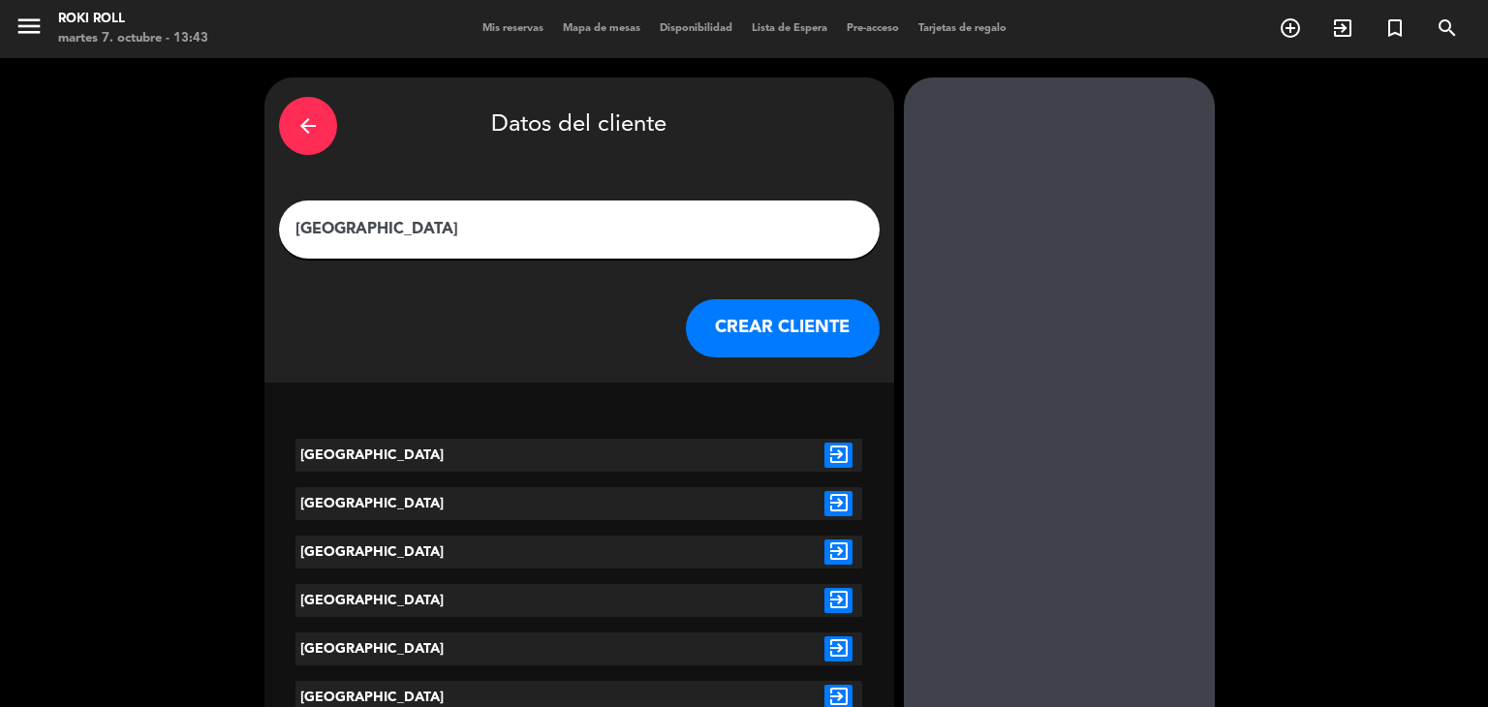
type input "[GEOGRAPHIC_DATA]"
click at [843, 448] on icon "exit_to_app" at bounding box center [839, 455] width 28 height 25
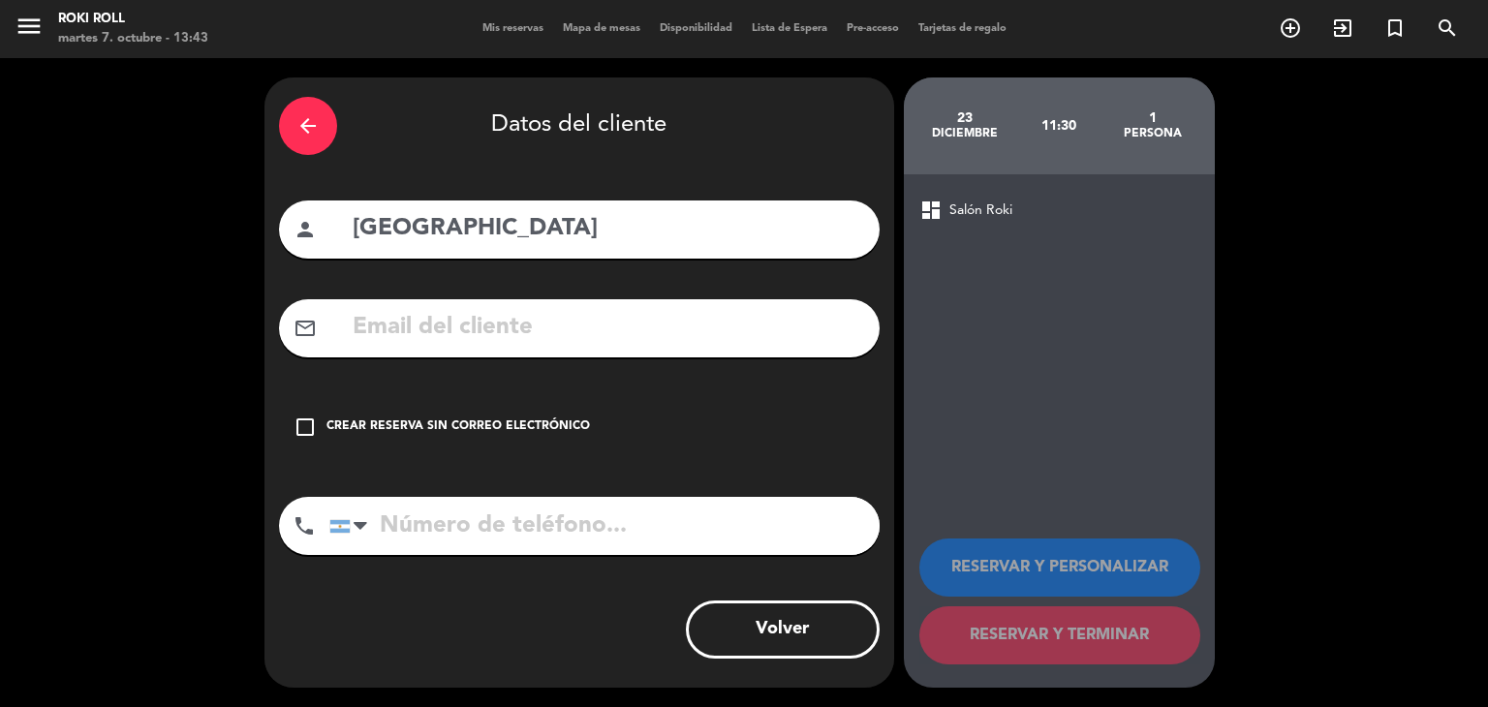
click at [404, 435] on div "Crear reserva sin correo electrónico" at bounding box center [459, 427] width 264 height 19
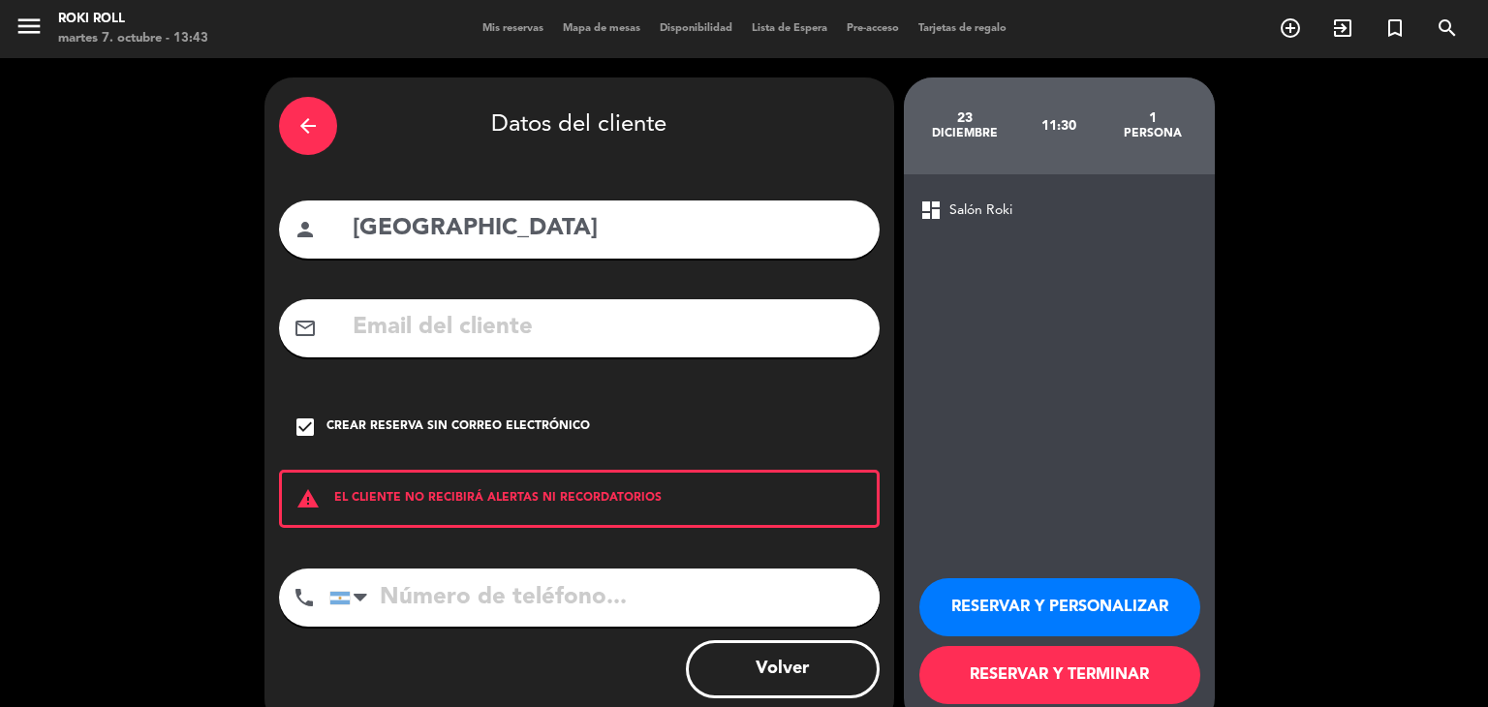
click at [1107, 670] on button "RESERVAR Y TERMINAR" at bounding box center [1060, 675] width 281 height 58
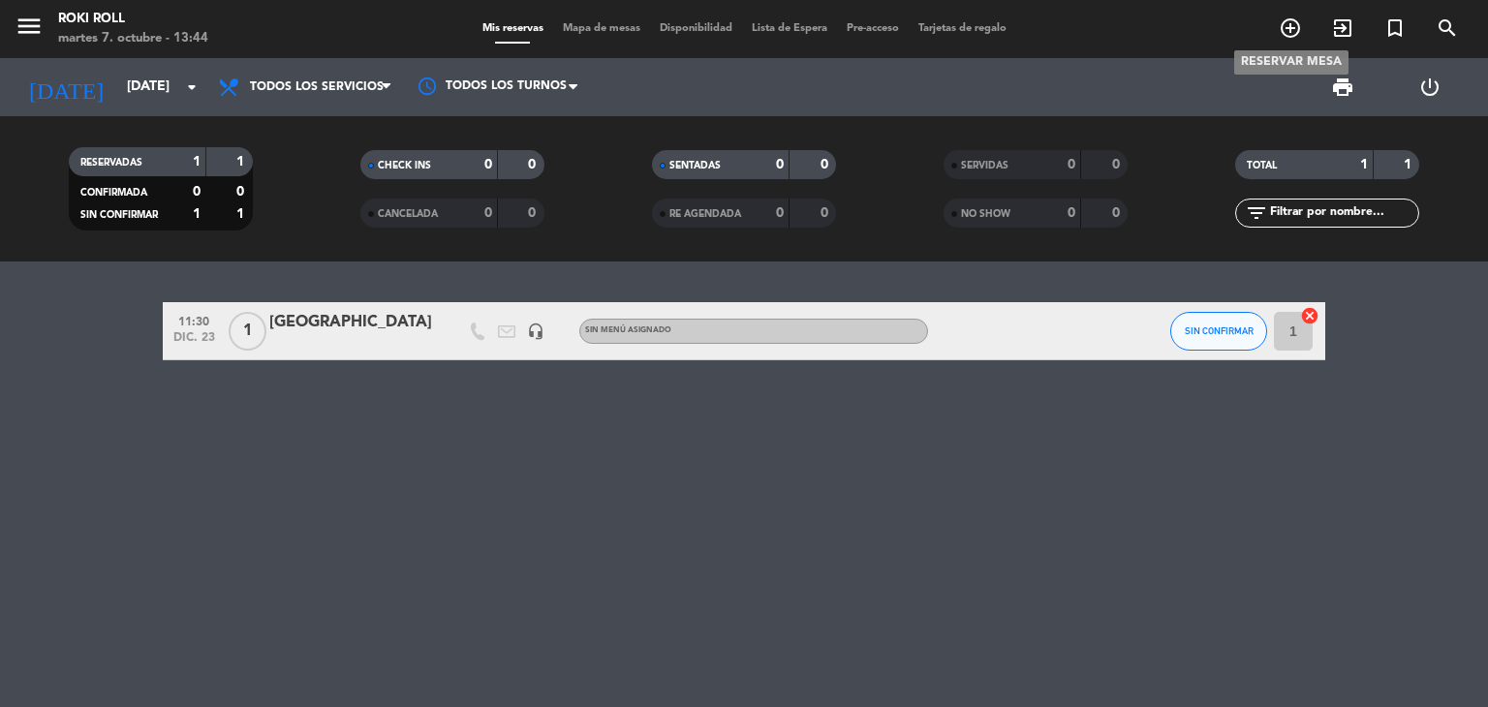
click at [1285, 35] on icon "add_circle_outline" at bounding box center [1290, 27] width 23 height 23
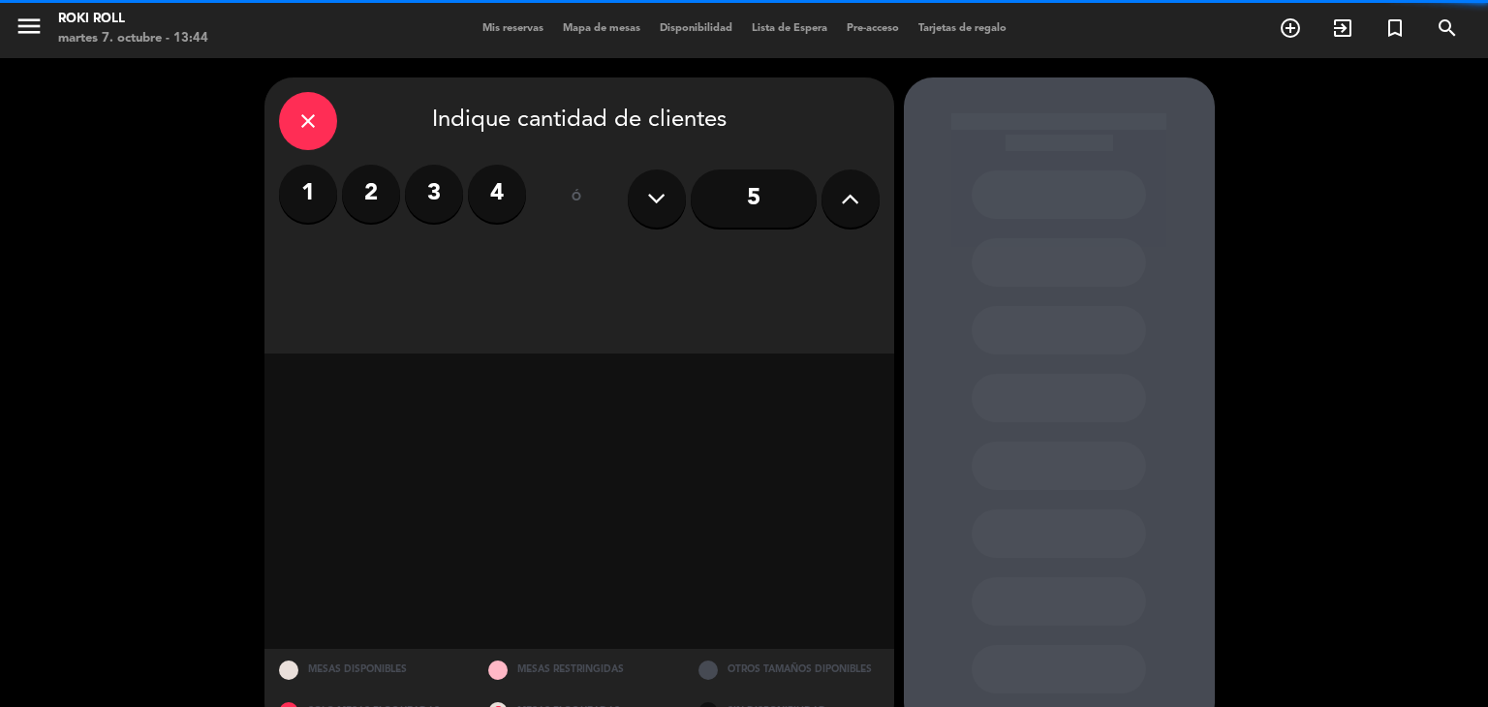
click at [309, 195] on label "1" at bounding box center [308, 194] width 58 height 58
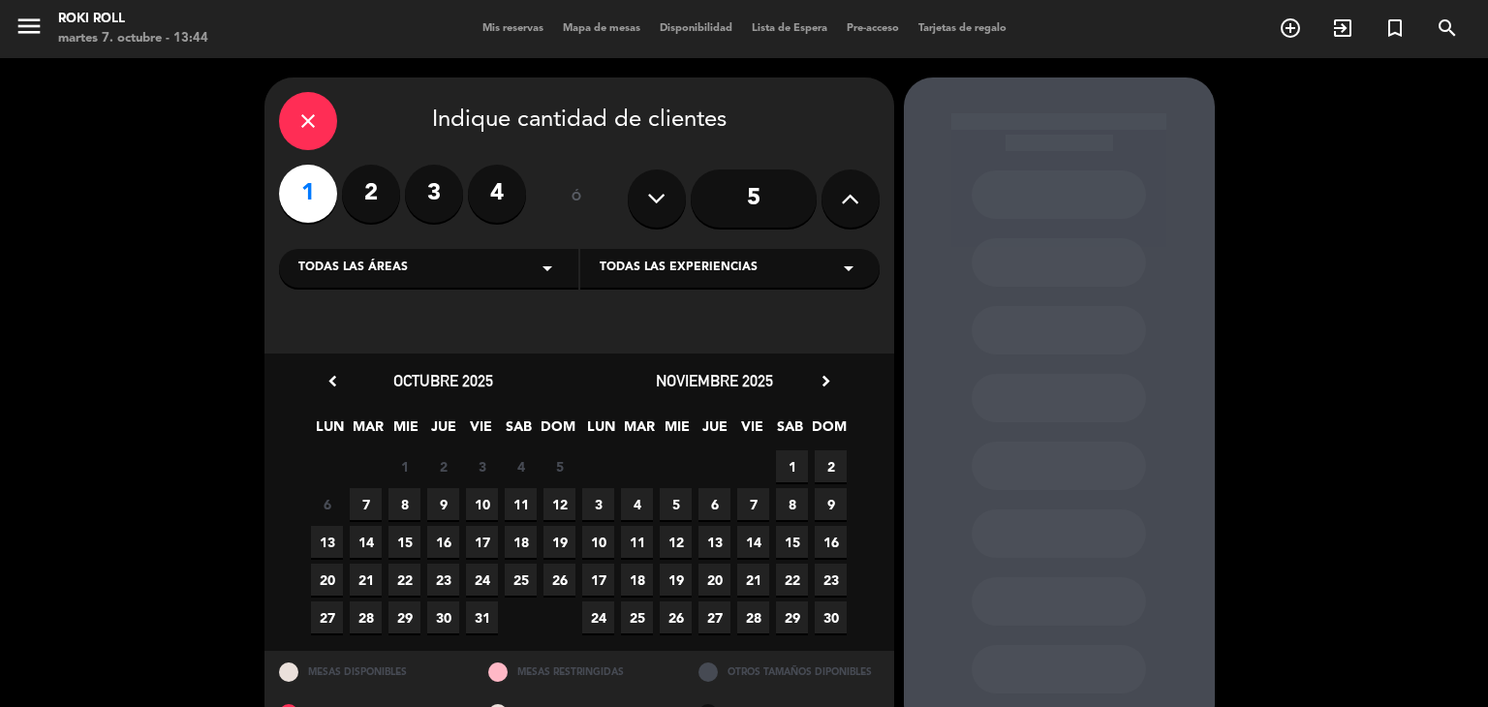
click at [826, 377] on icon "chevron_right" at bounding box center [826, 381] width 20 height 20
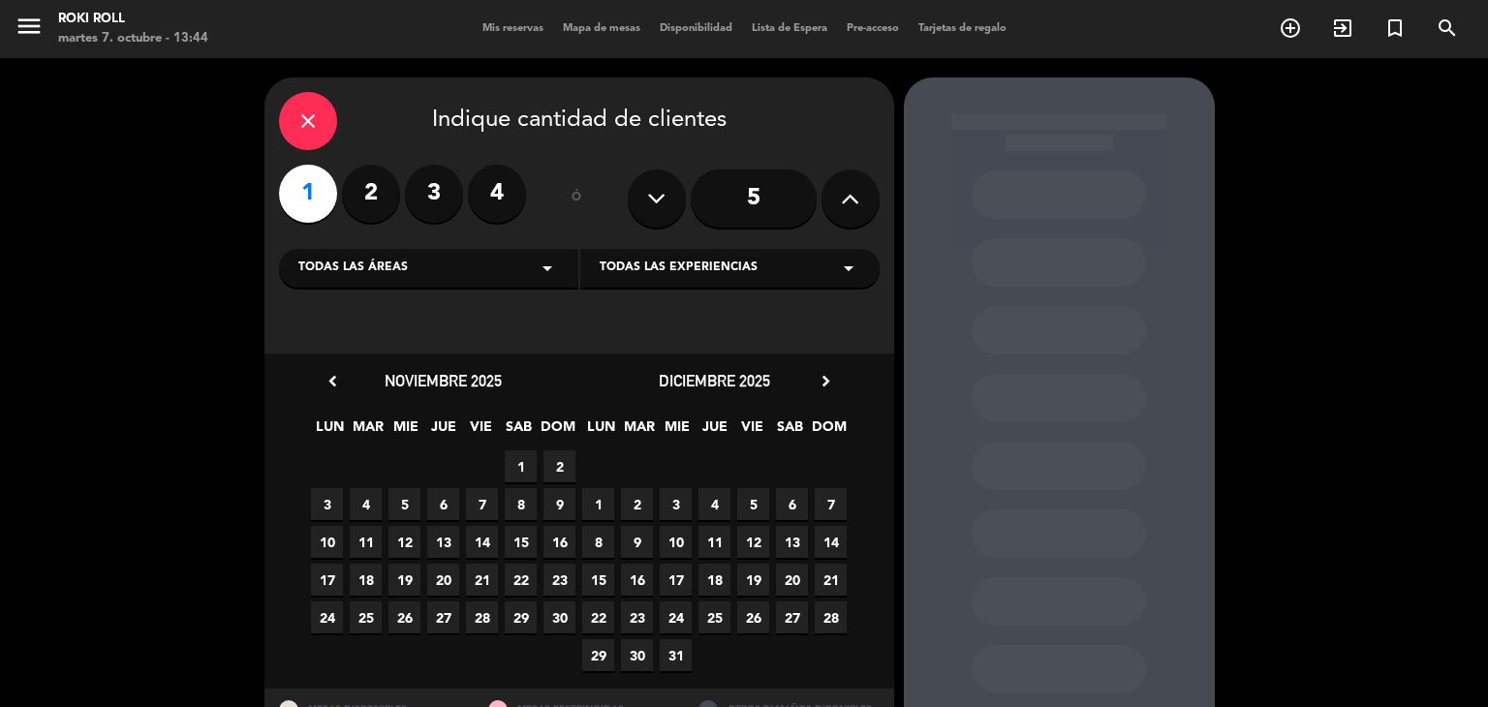
click at [639, 602] on span "23" at bounding box center [637, 618] width 32 height 32
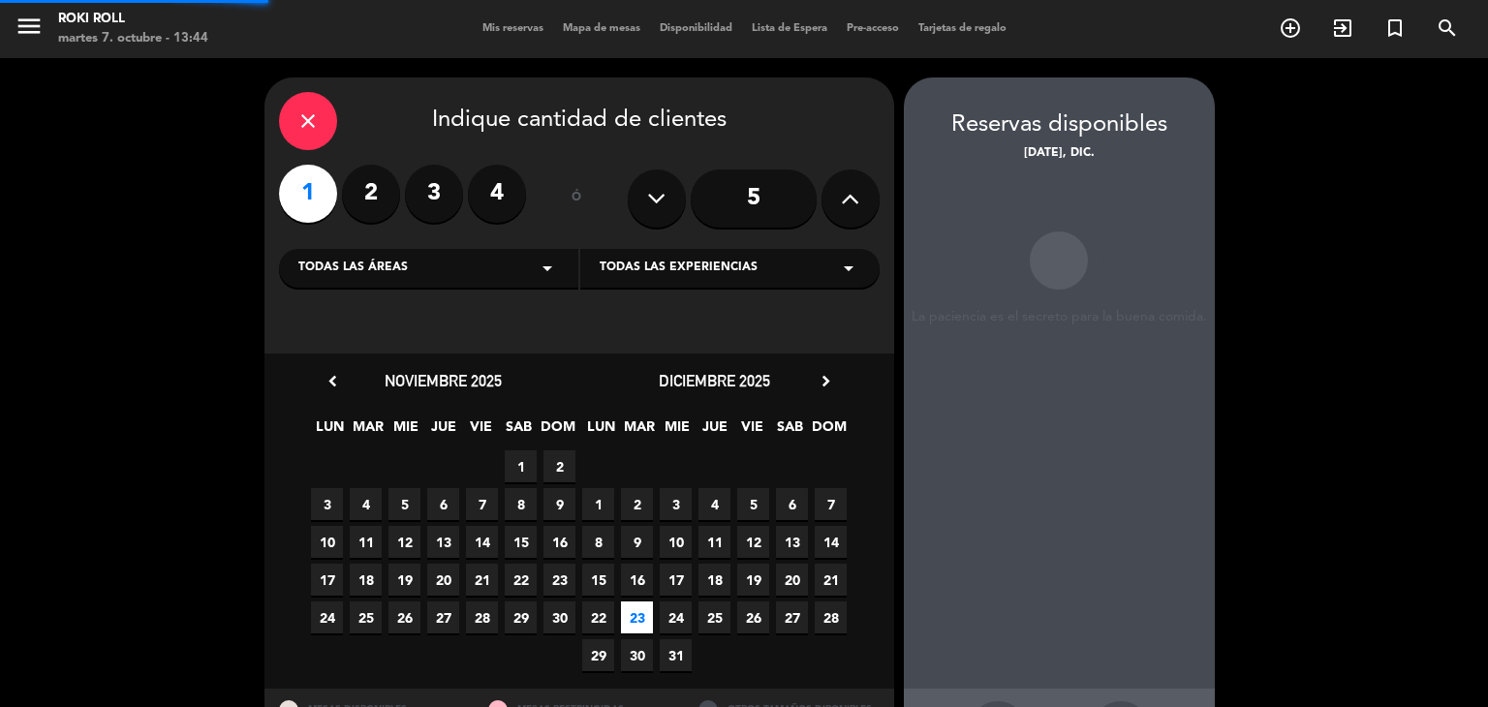
scroll to position [78, 0]
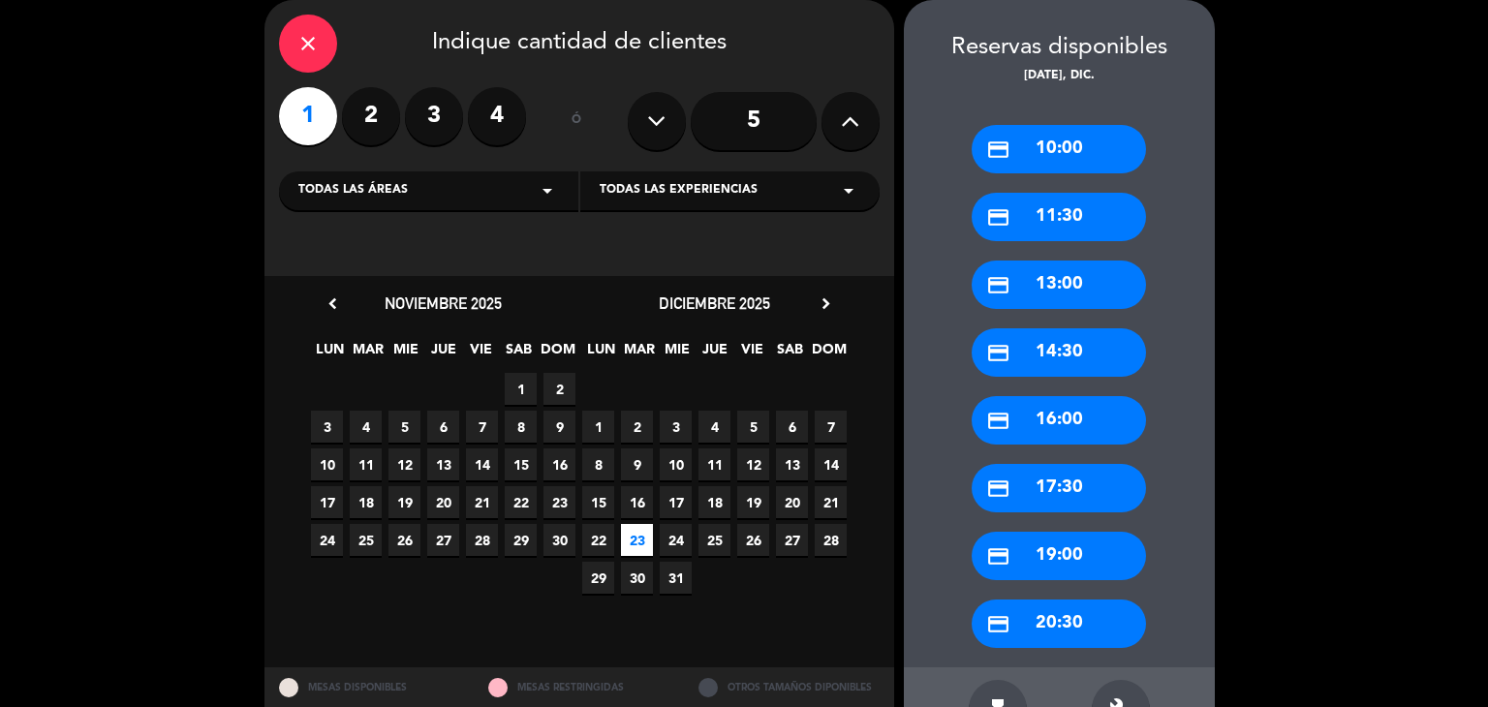
click at [1066, 137] on div "credit_card 10:00" at bounding box center [1059, 149] width 174 height 48
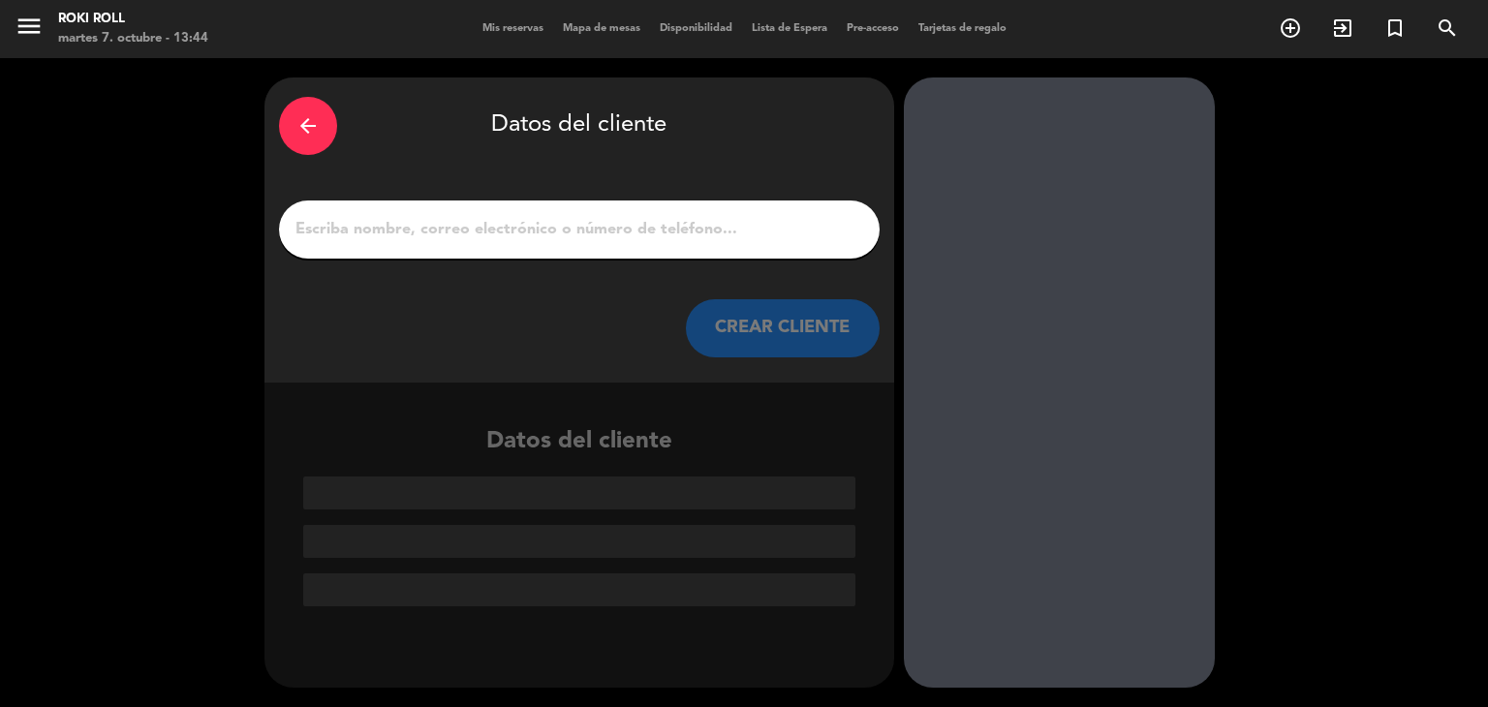
click at [590, 252] on div at bounding box center [579, 230] width 601 height 58
click at [576, 236] on input "1" at bounding box center [580, 229] width 572 height 27
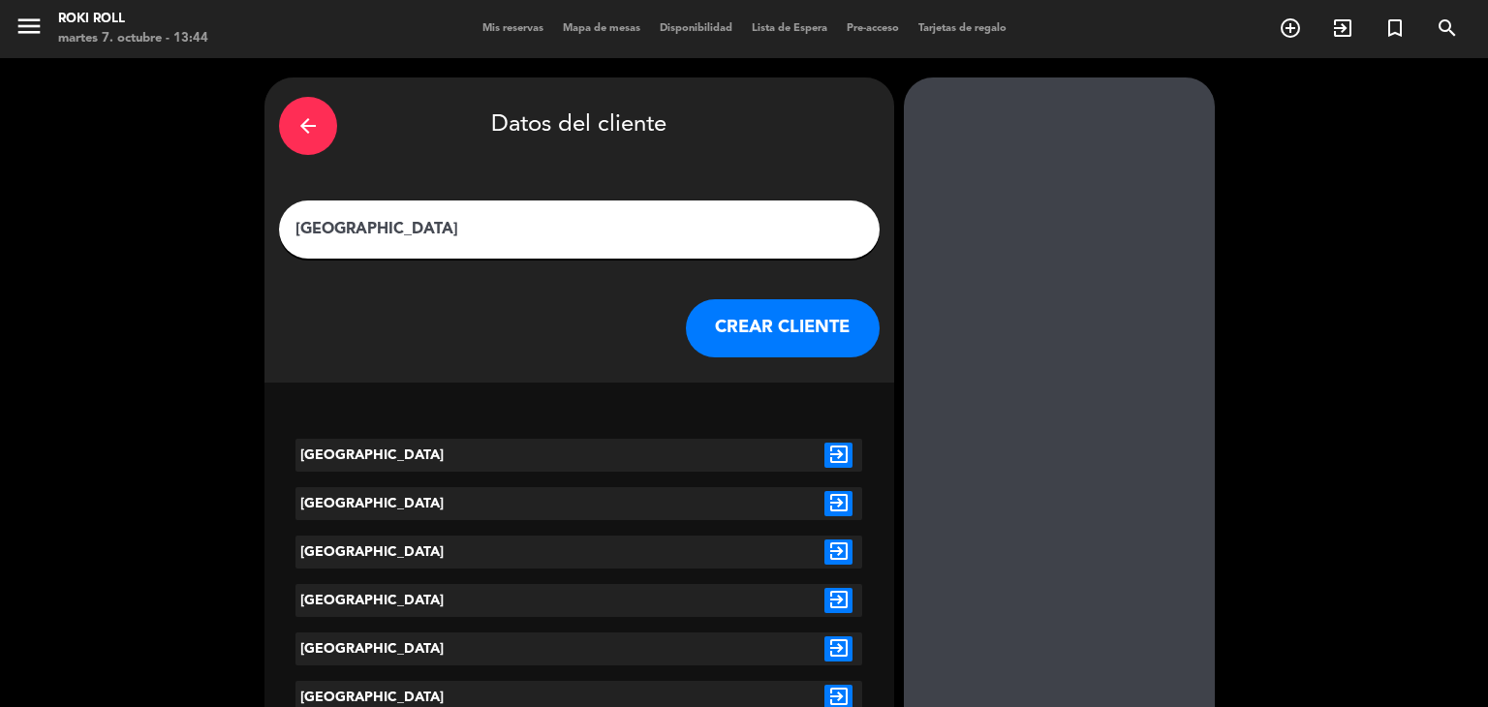
type input "[GEOGRAPHIC_DATA]"
click at [841, 450] on icon "exit_to_app" at bounding box center [839, 455] width 28 height 25
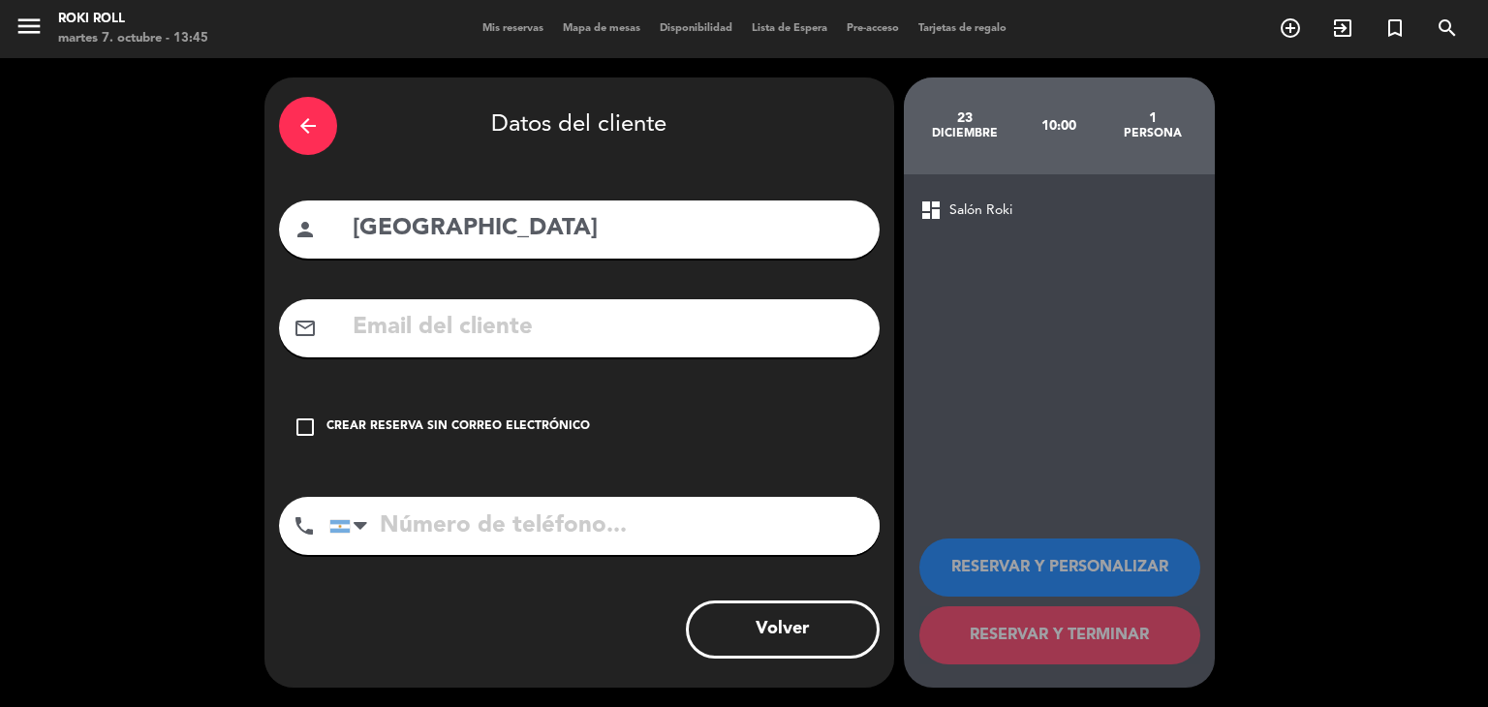
click at [417, 448] on div "check_box_outline_blank Crear reserva sin correo electrónico" at bounding box center [579, 427] width 601 height 58
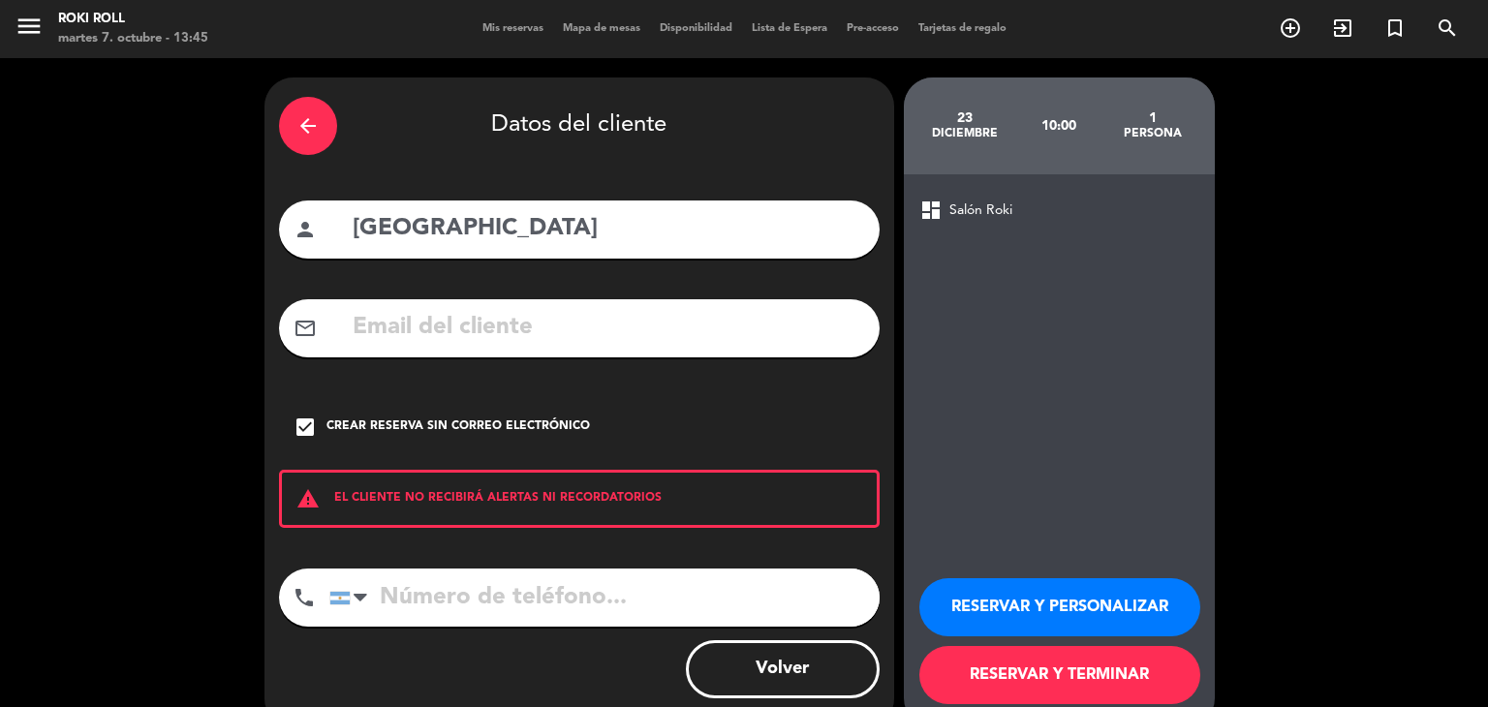
click at [1057, 660] on button "RESERVAR Y TERMINAR" at bounding box center [1060, 675] width 281 height 58
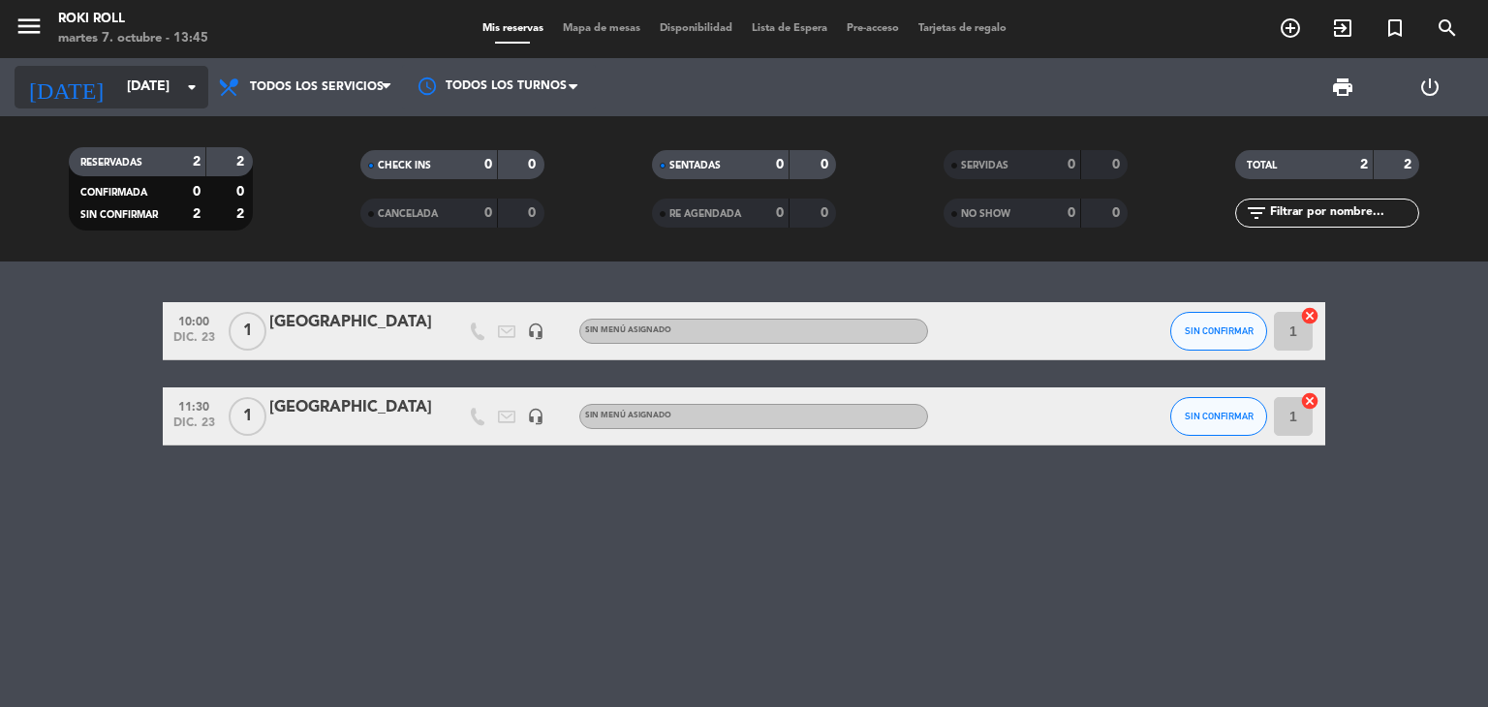
click at [147, 82] on input "[DATE]" at bounding box center [209, 87] width 184 height 35
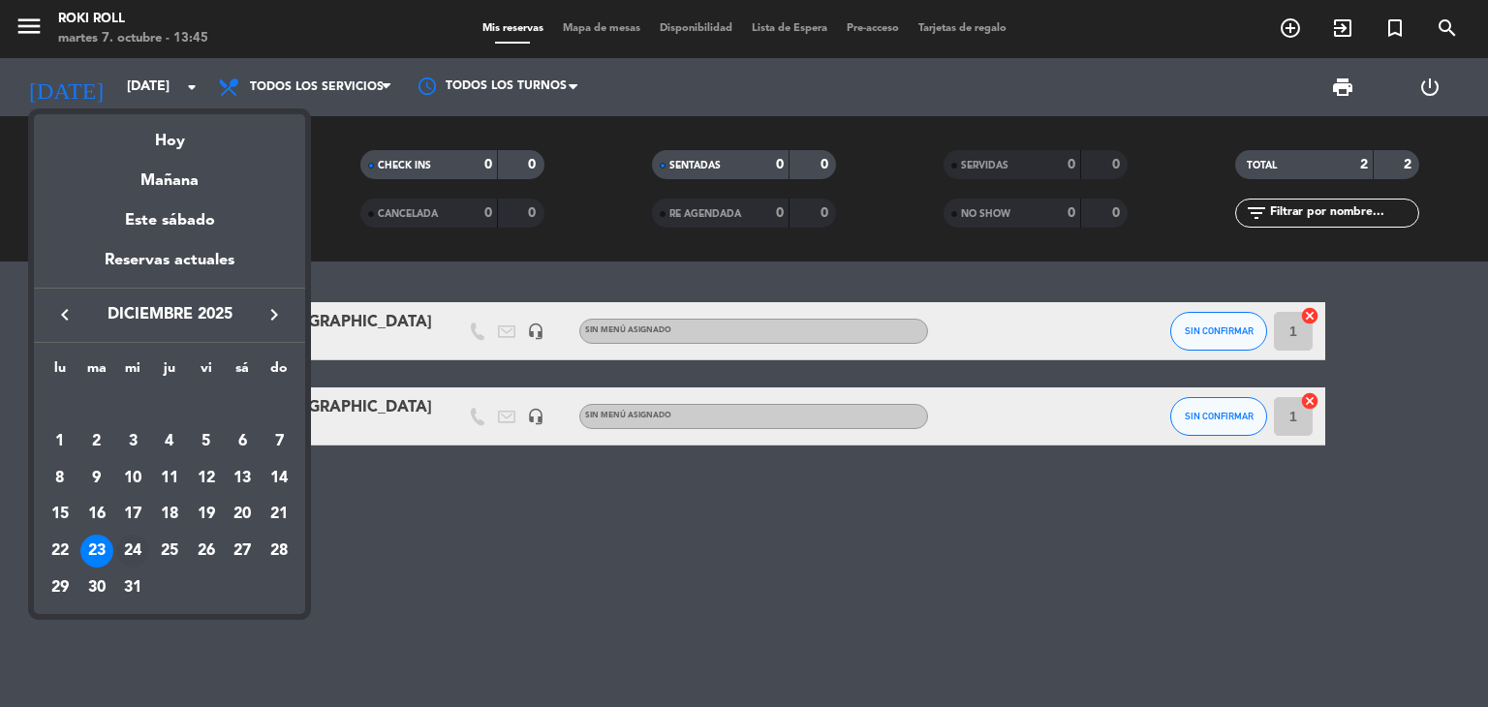
click at [136, 555] on div "24" at bounding box center [132, 551] width 33 height 33
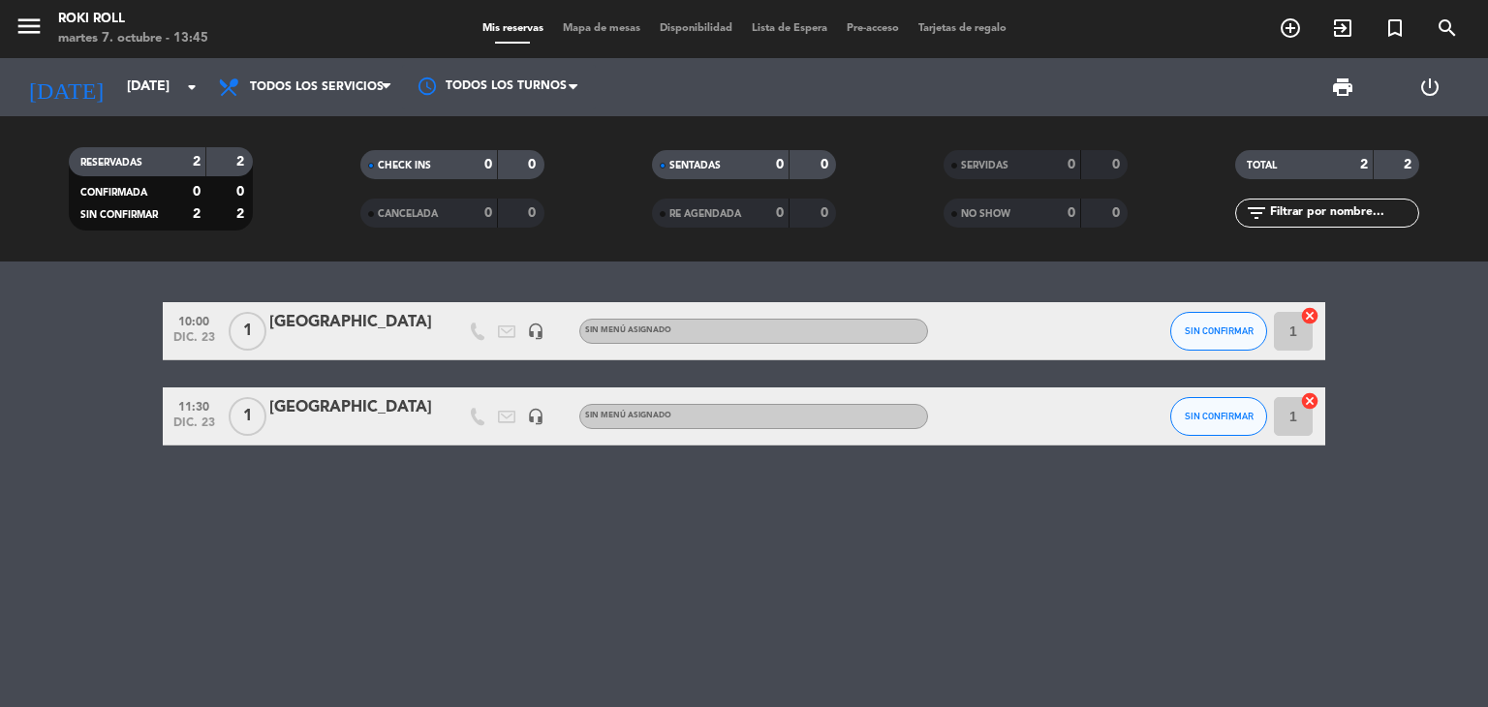
type input "[DATE]"
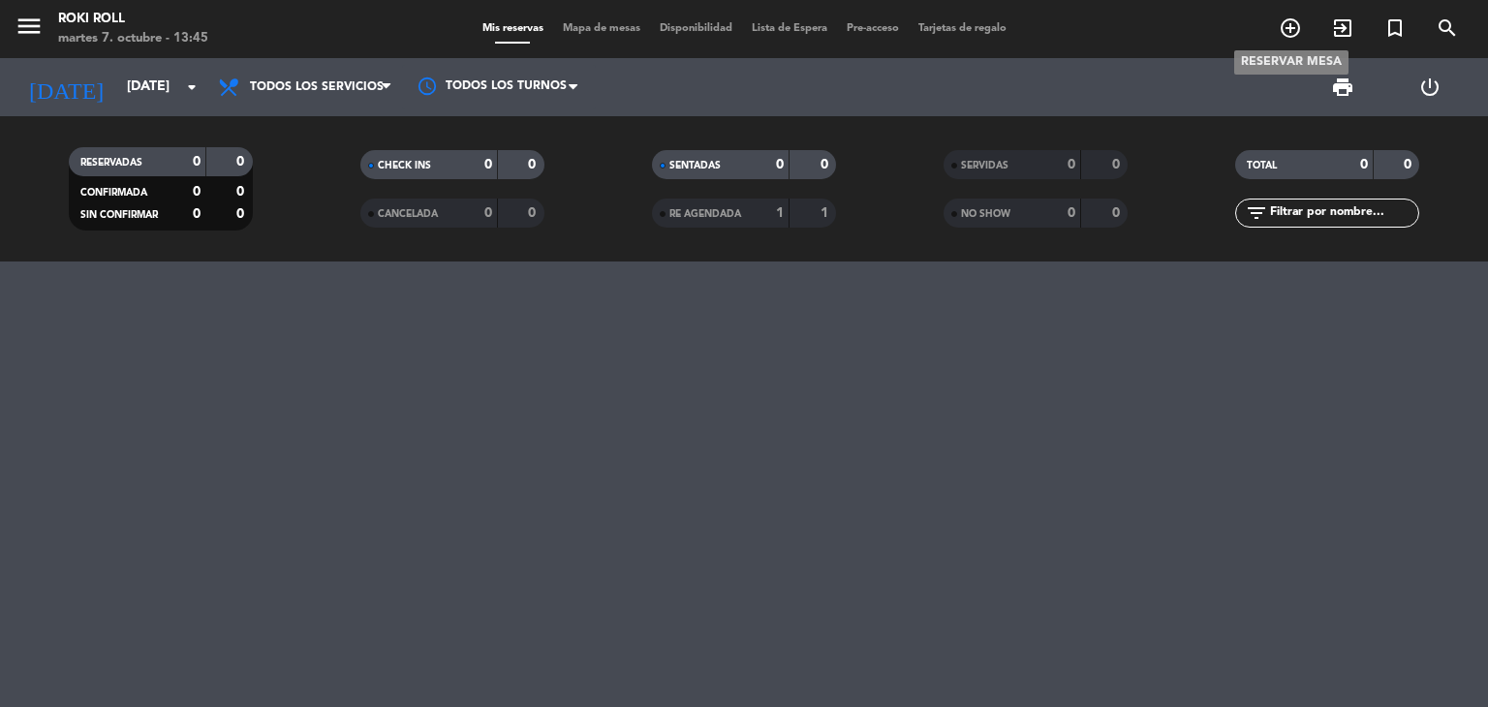
click at [1294, 32] on icon "add_circle_outline" at bounding box center [1290, 27] width 23 height 23
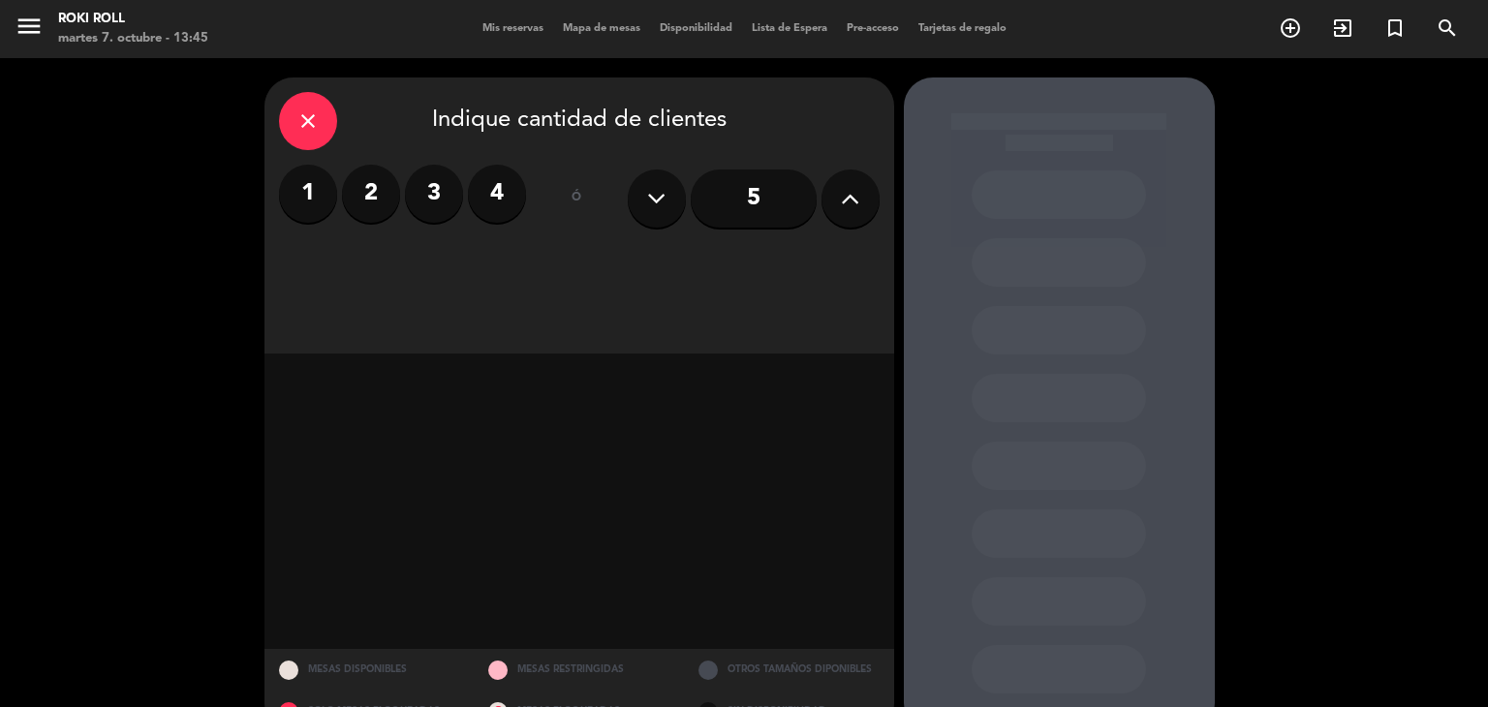
click at [308, 208] on label "1" at bounding box center [308, 194] width 58 height 58
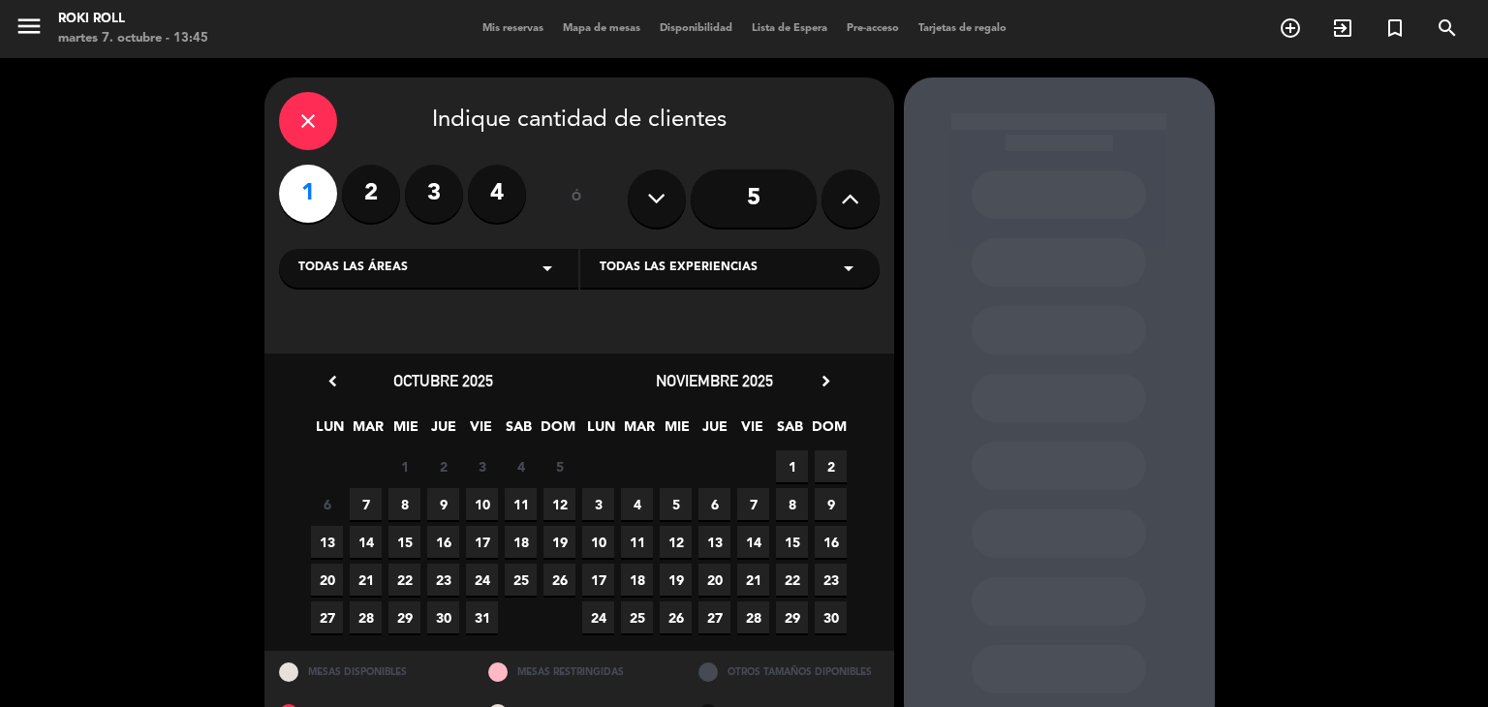
click at [822, 384] on icon "chevron_right" at bounding box center [826, 381] width 20 height 20
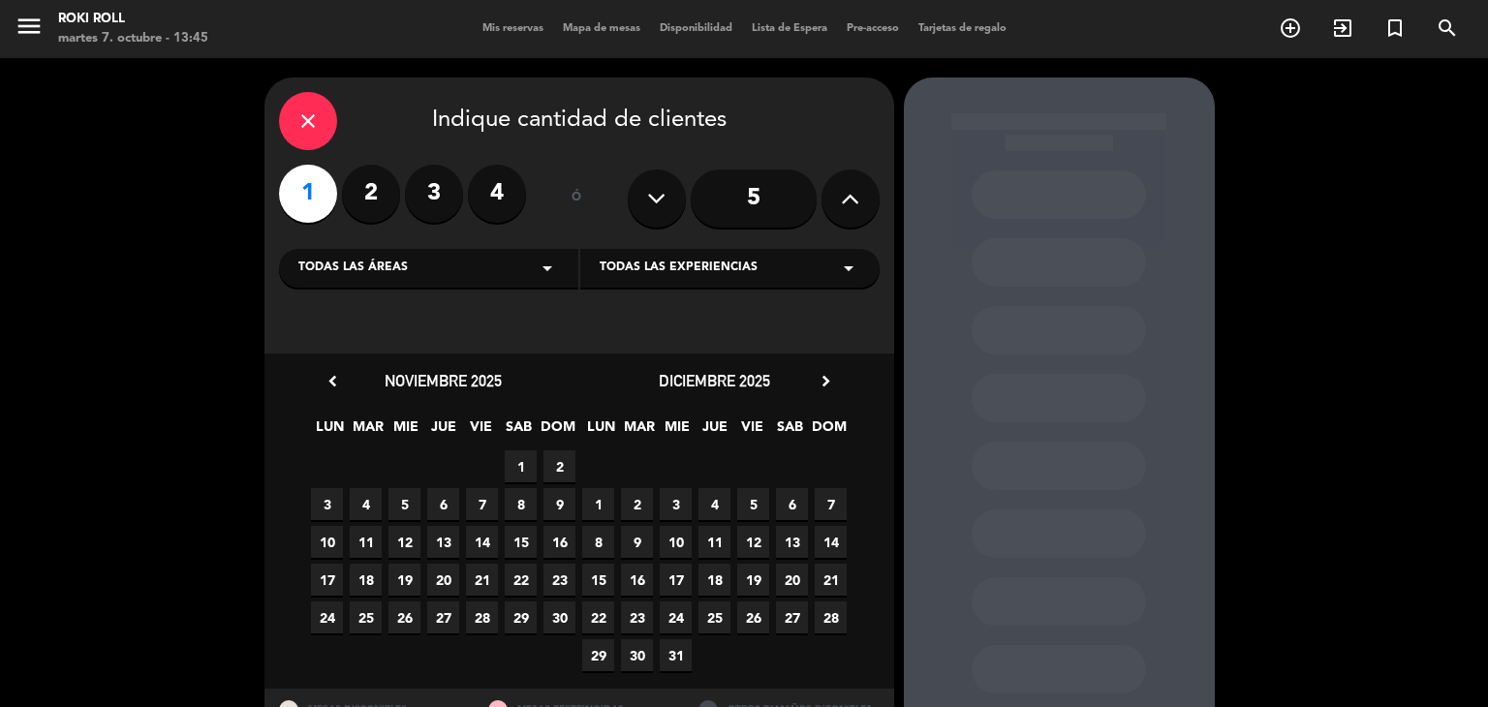
click at [679, 617] on span "24" at bounding box center [676, 618] width 32 height 32
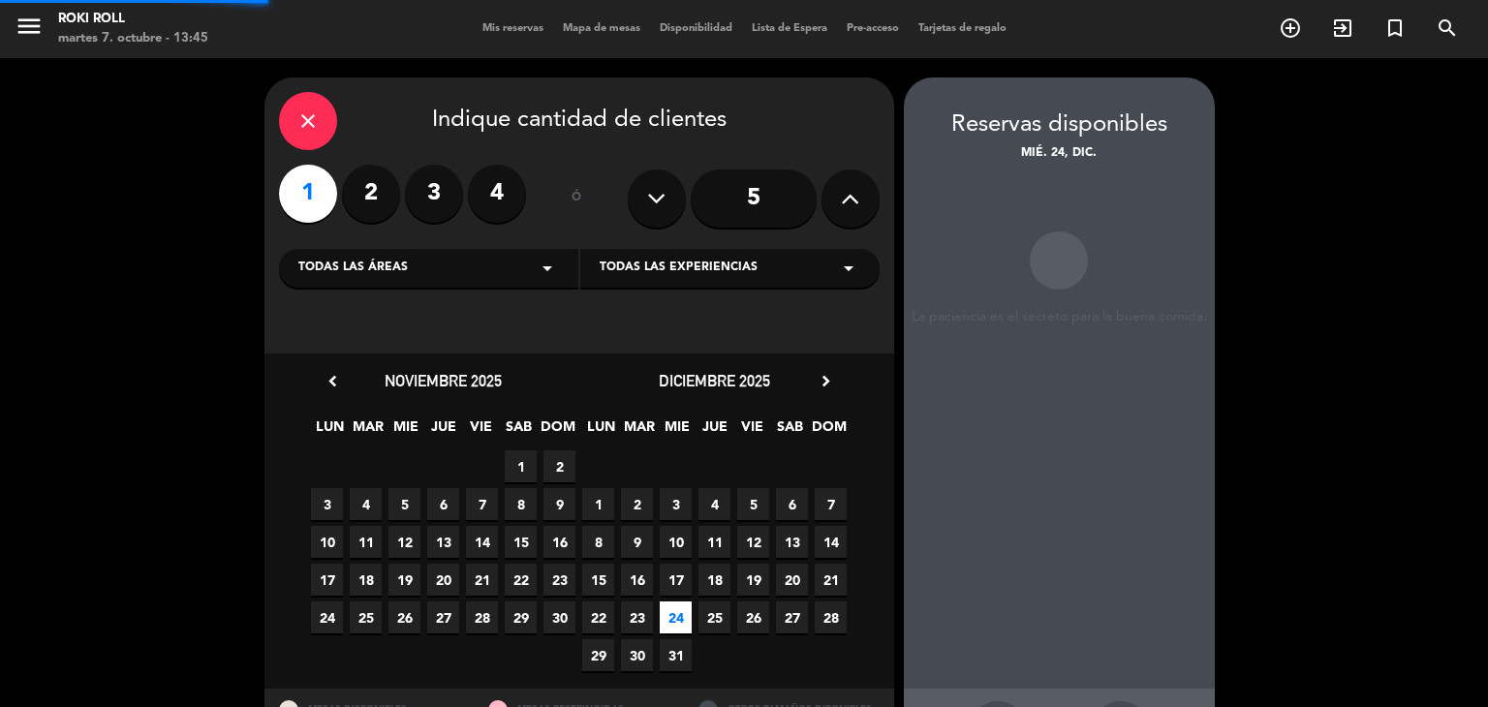
scroll to position [78, 0]
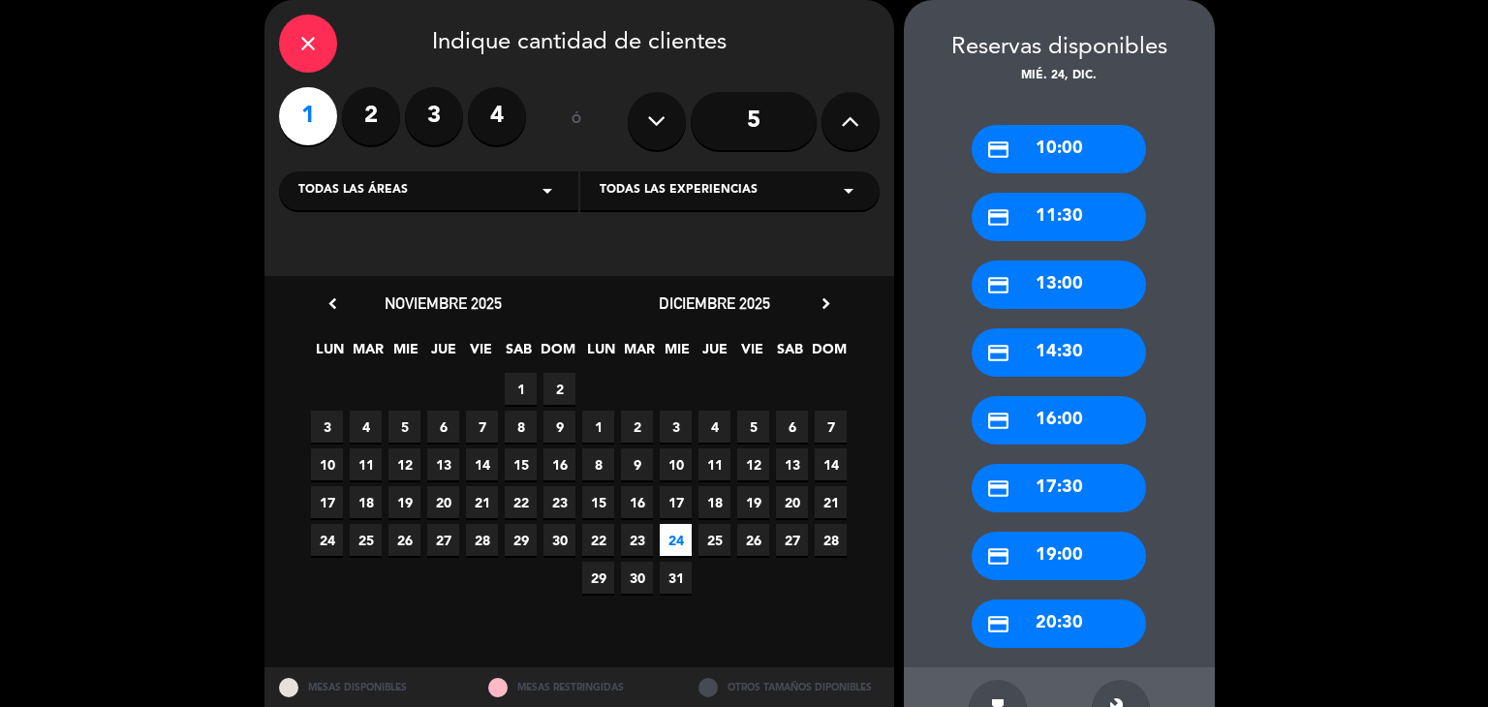
click at [1074, 146] on div "credit_card 10:00" at bounding box center [1059, 149] width 174 height 48
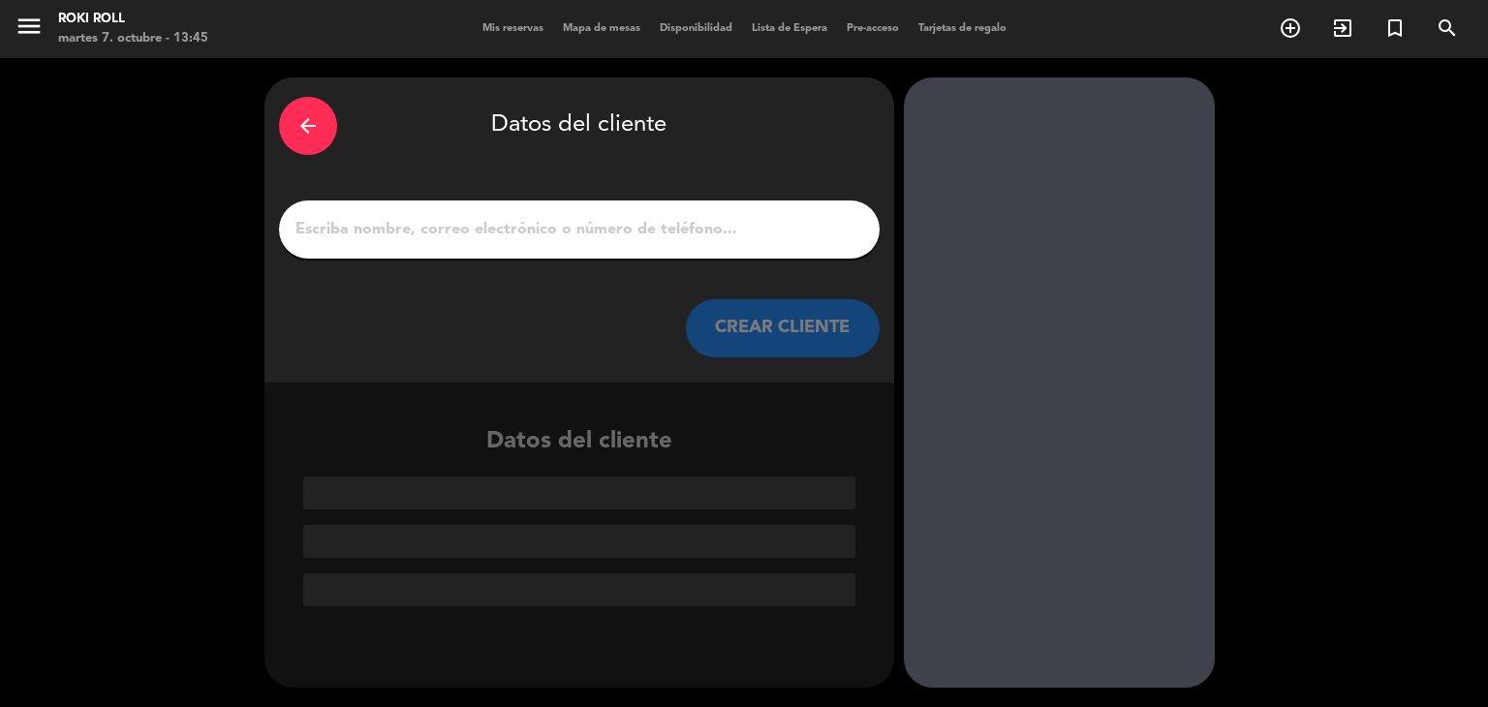
click at [704, 244] on div at bounding box center [579, 230] width 601 height 58
click at [704, 234] on input "1" at bounding box center [580, 229] width 572 height 27
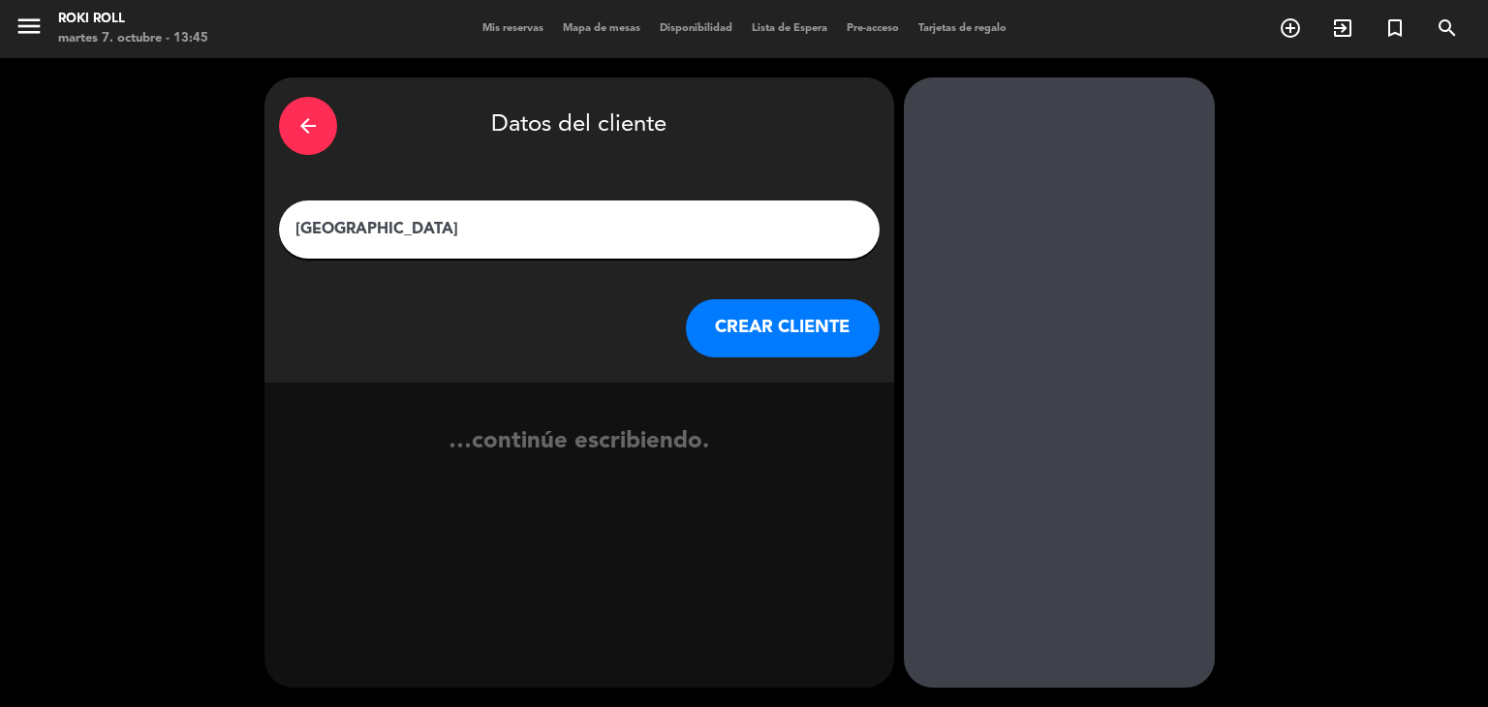
type input "[GEOGRAPHIC_DATA]"
click at [778, 320] on button "CREAR CLIENTE" at bounding box center [783, 328] width 194 height 58
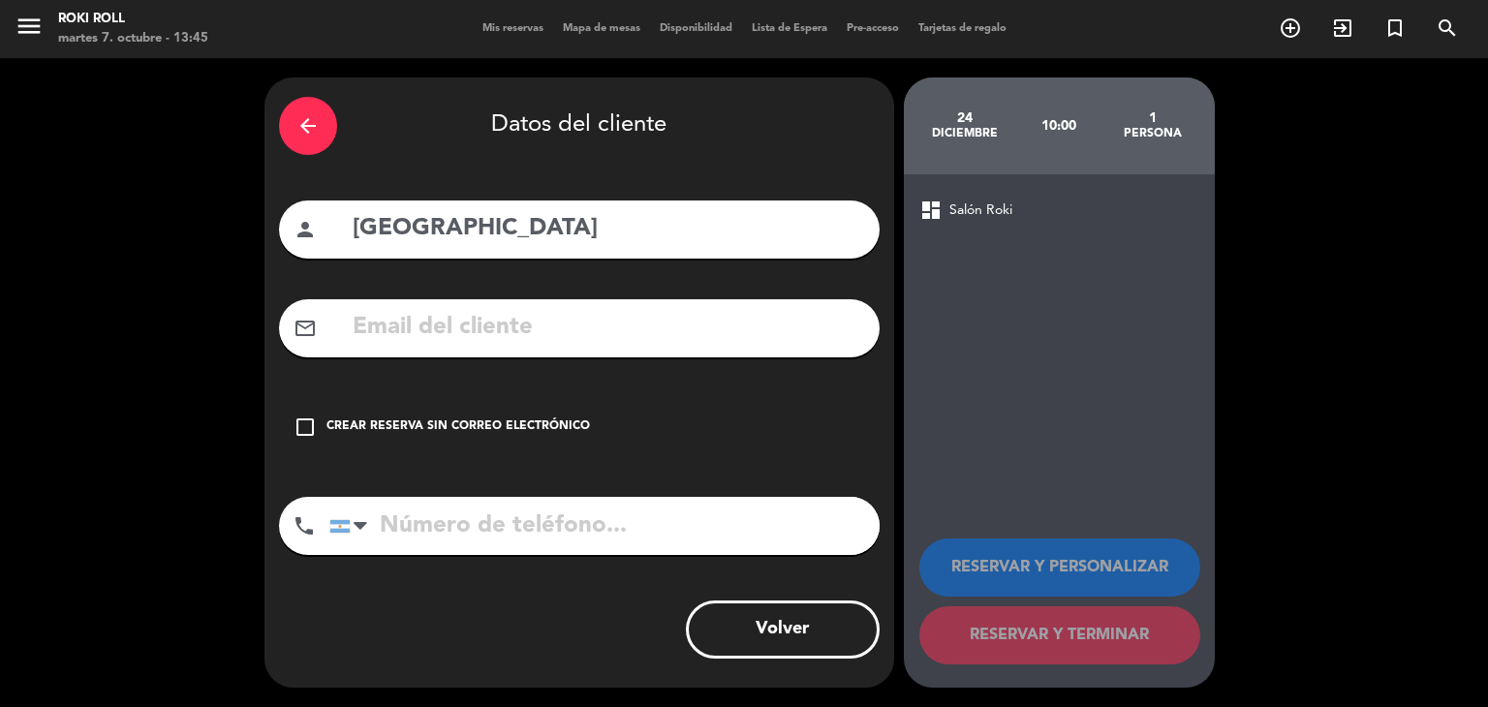
click at [380, 416] on div "check_box_outline_blank Crear reserva sin correo electrónico" at bounding box center [579, 427] width 601 height 58
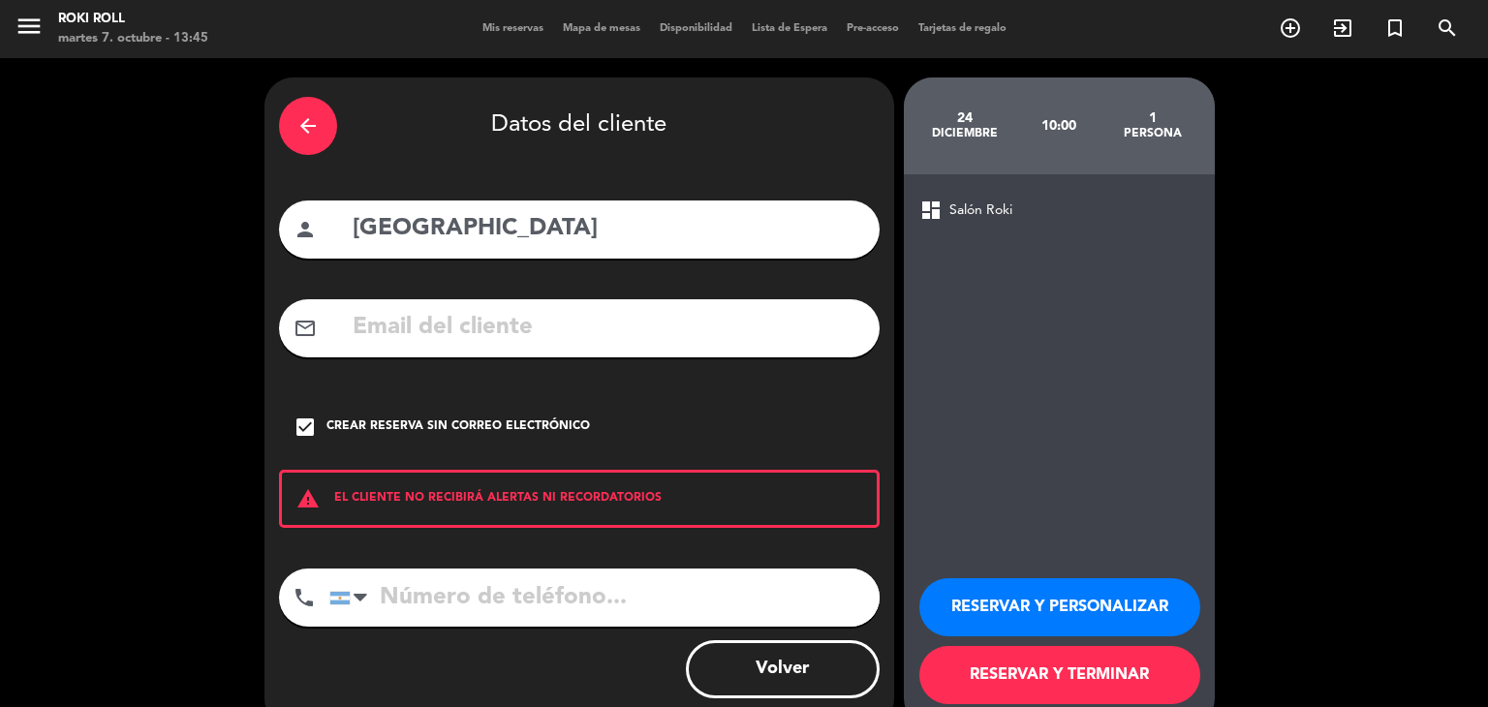
click at [1091, 671] on button "RESERVAR Y TERMINAR" at bounding box center [1060, 675] width 281 height 58
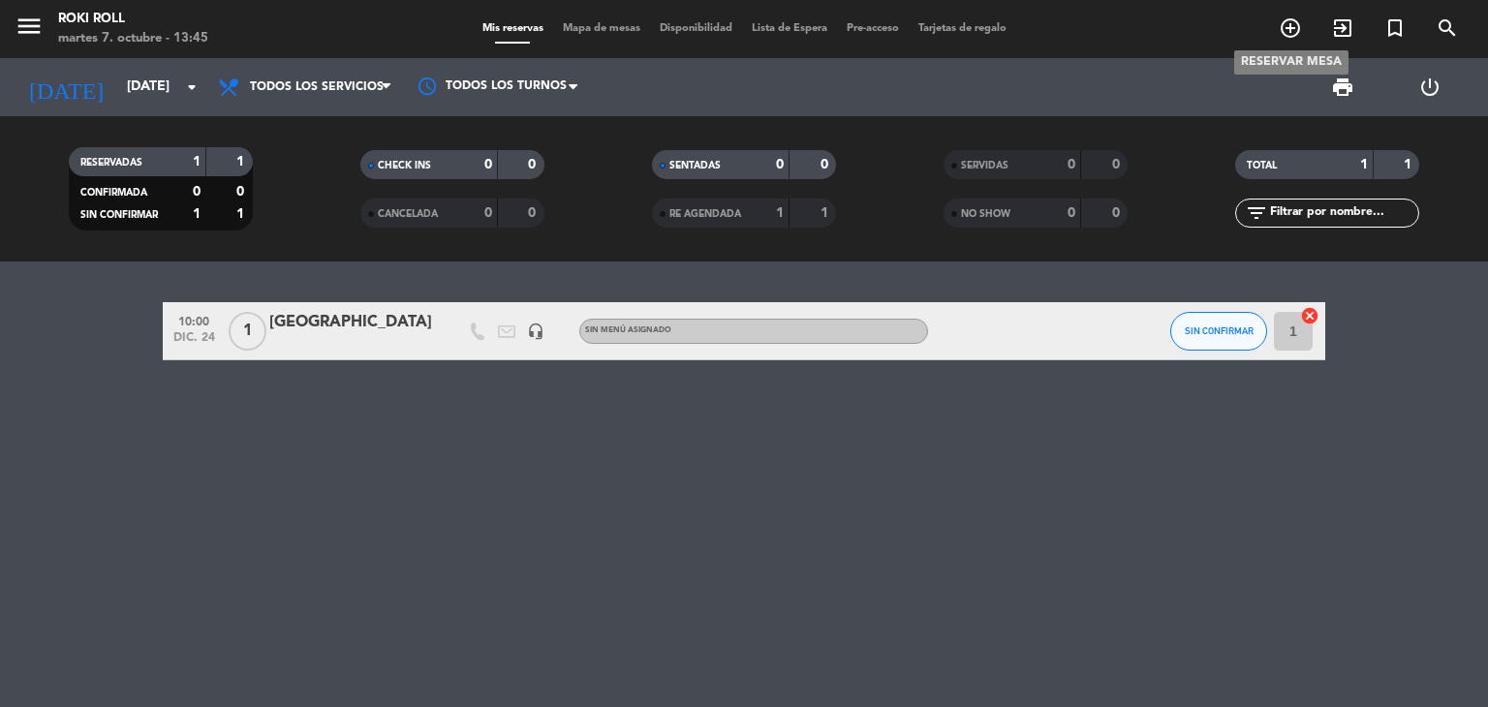
click at [1292, 40] on icon "add_circle_outline" at bounding box center [1290, 27] width 23 height 23
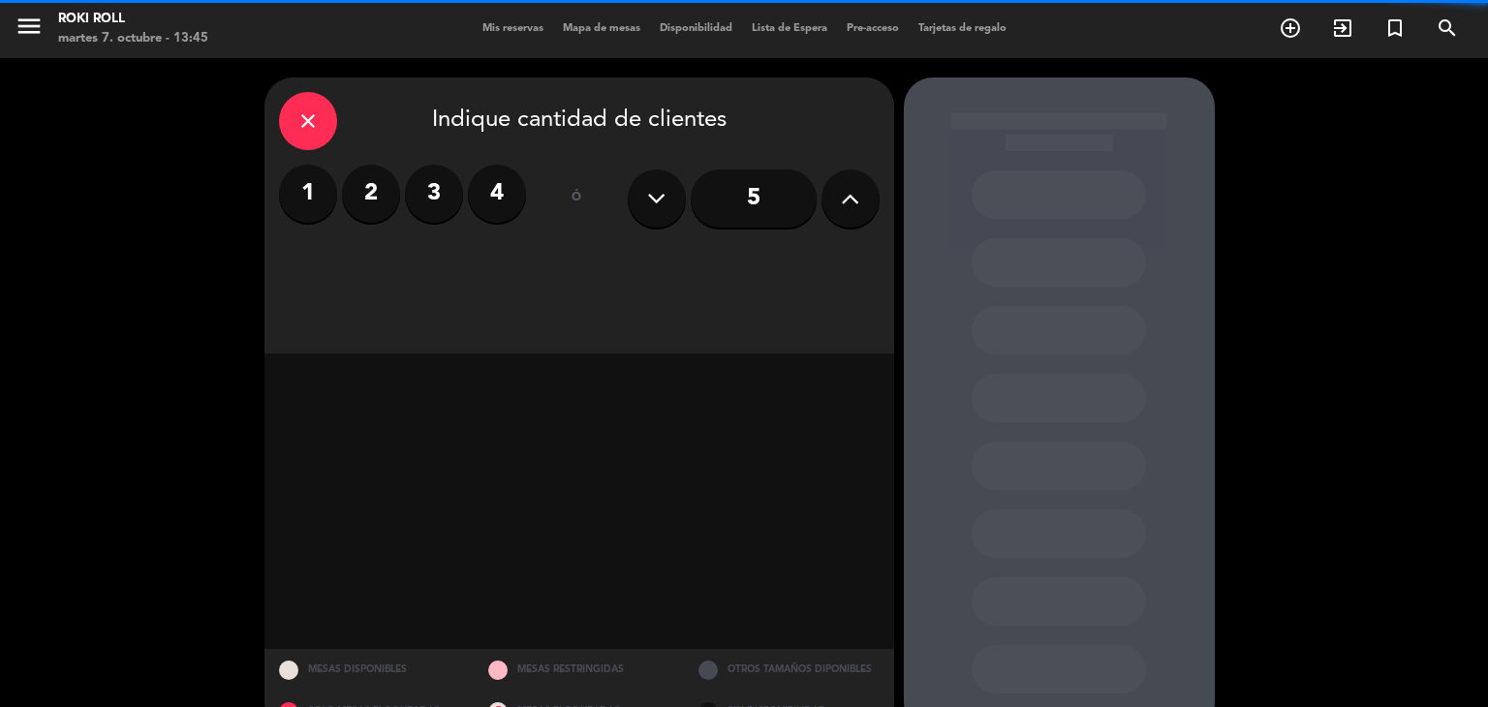
click at [299, 191] on label "1" at bounding box center [308, 194] width 58 height 58
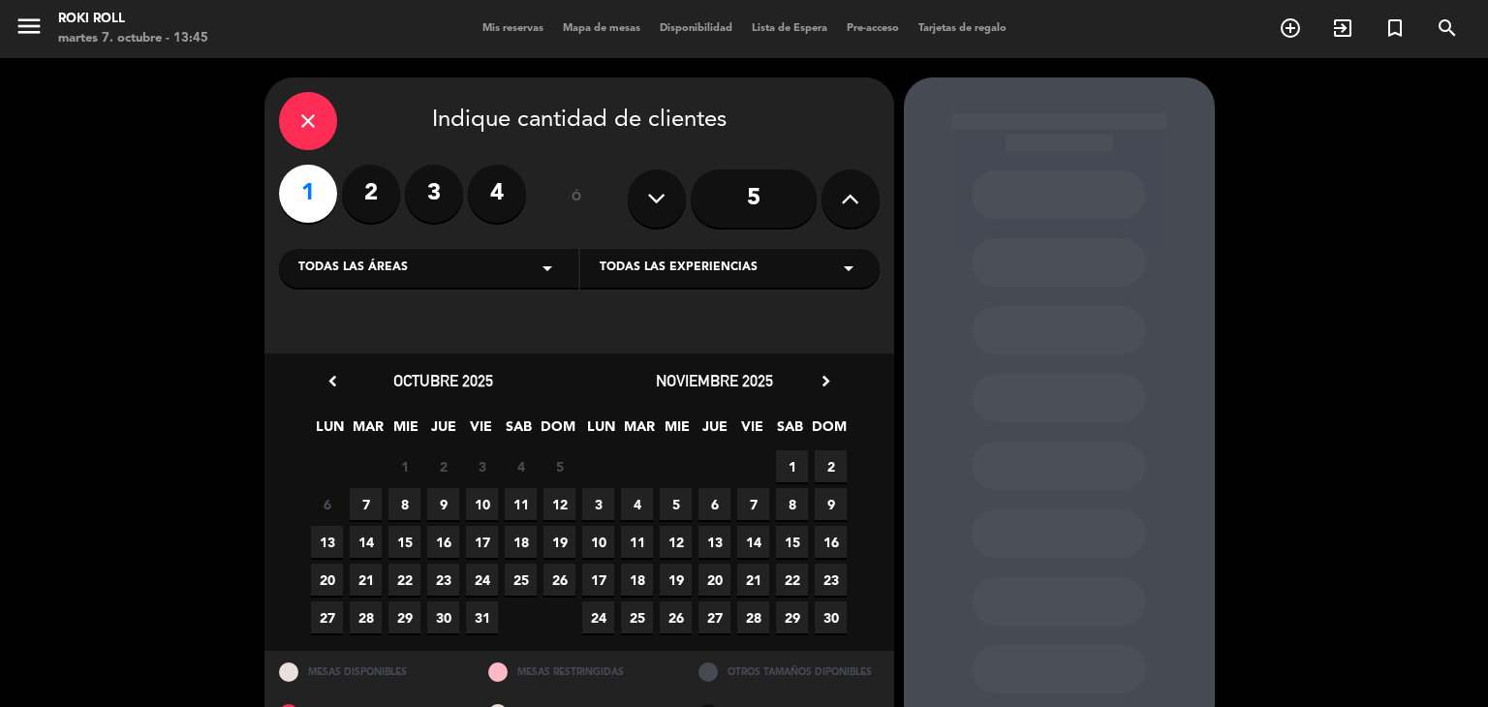
click at [827, 389] on icon "chevron_right" at bounding box center [826, 381] width 20 height 20
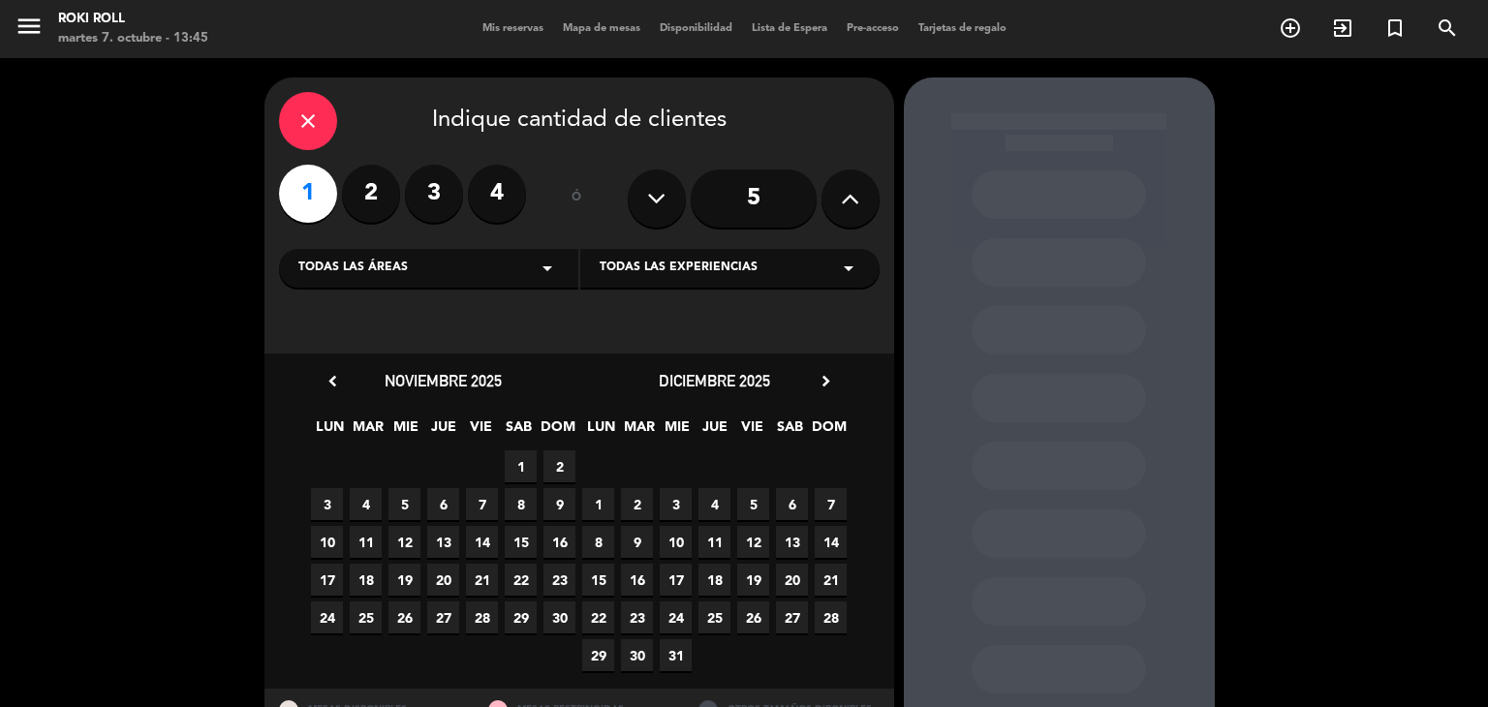
click at [682, 617] on span "24" at bounding box center [676, 618] width 32 height 32
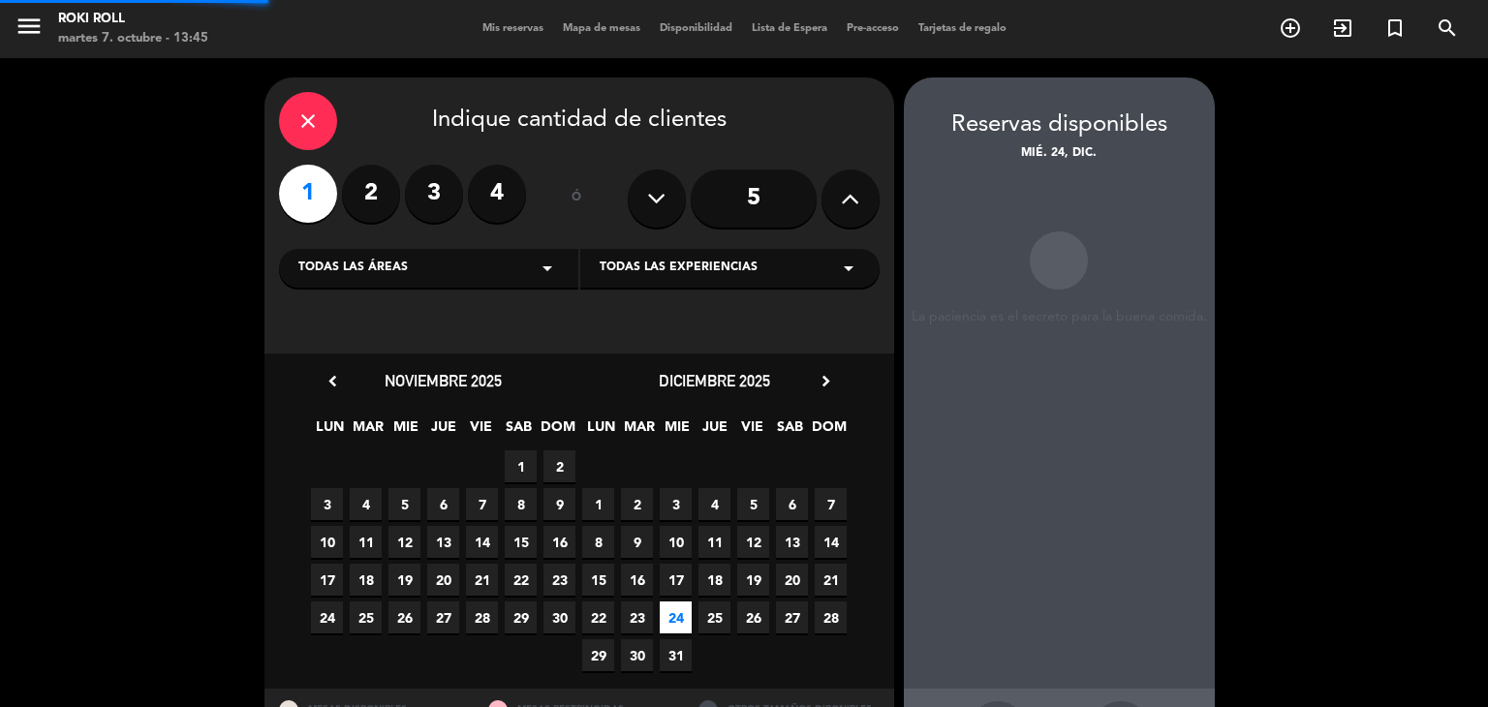
scroll to position [78, 0]
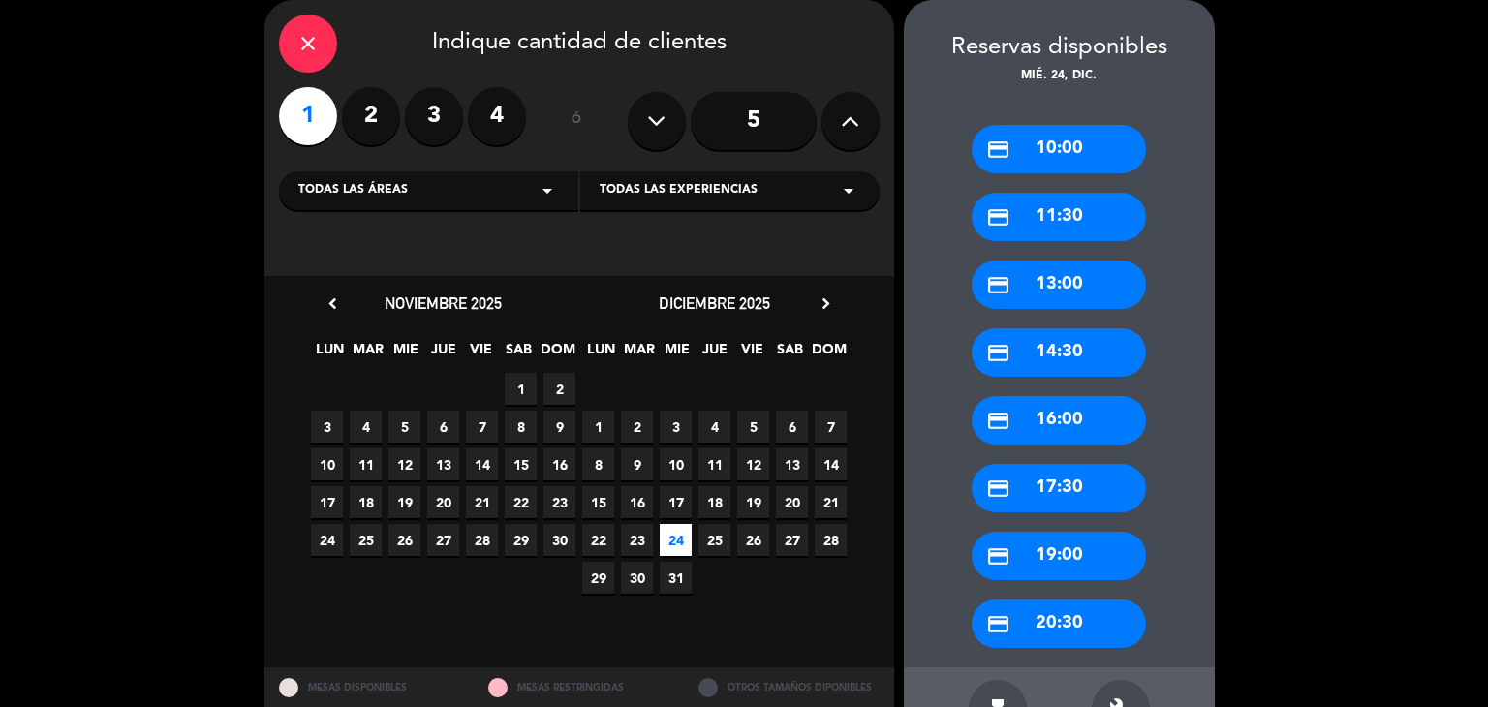
click at [989, 209] on icon "credit_card" at bounding box center [998, 217] width 24 height 24
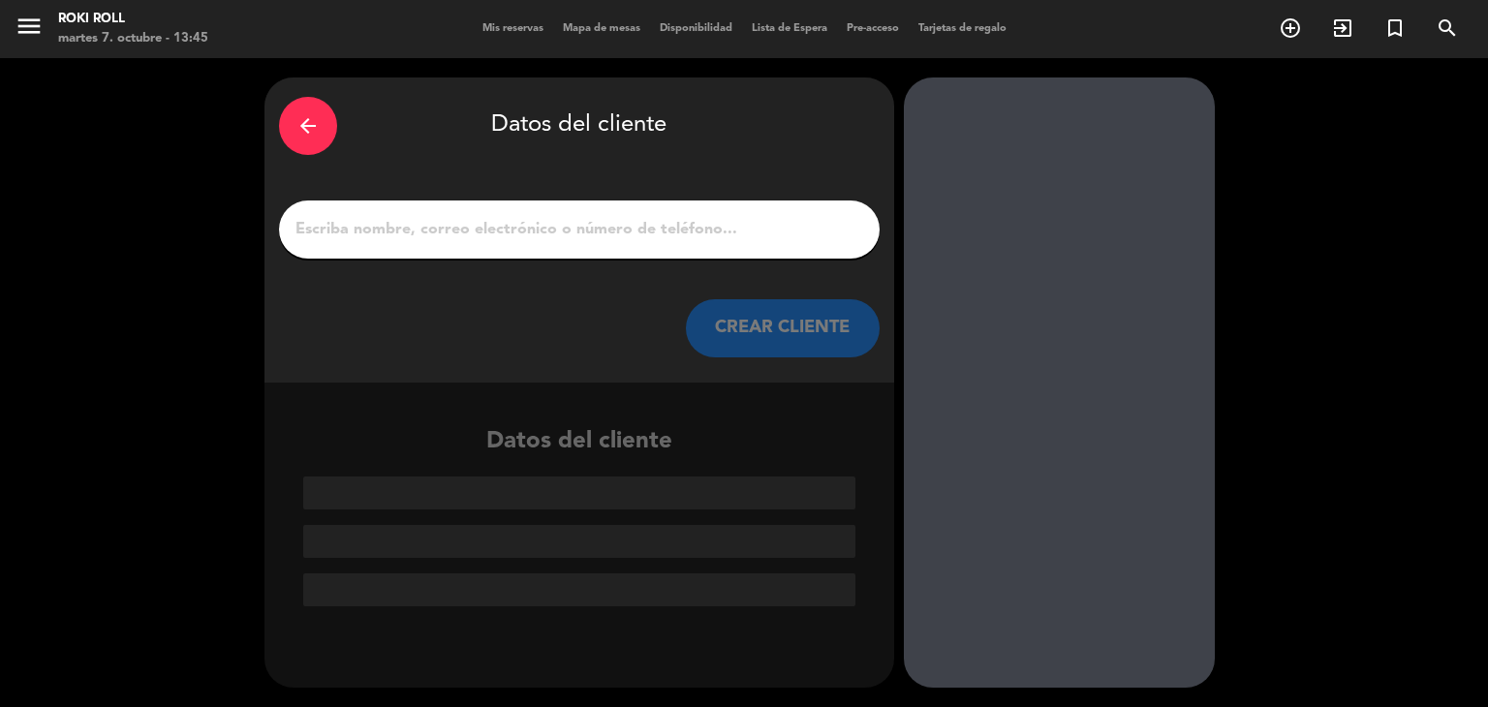
click at [680, 241] on input "1" at bounding box center [580, 229] width 572 height 27
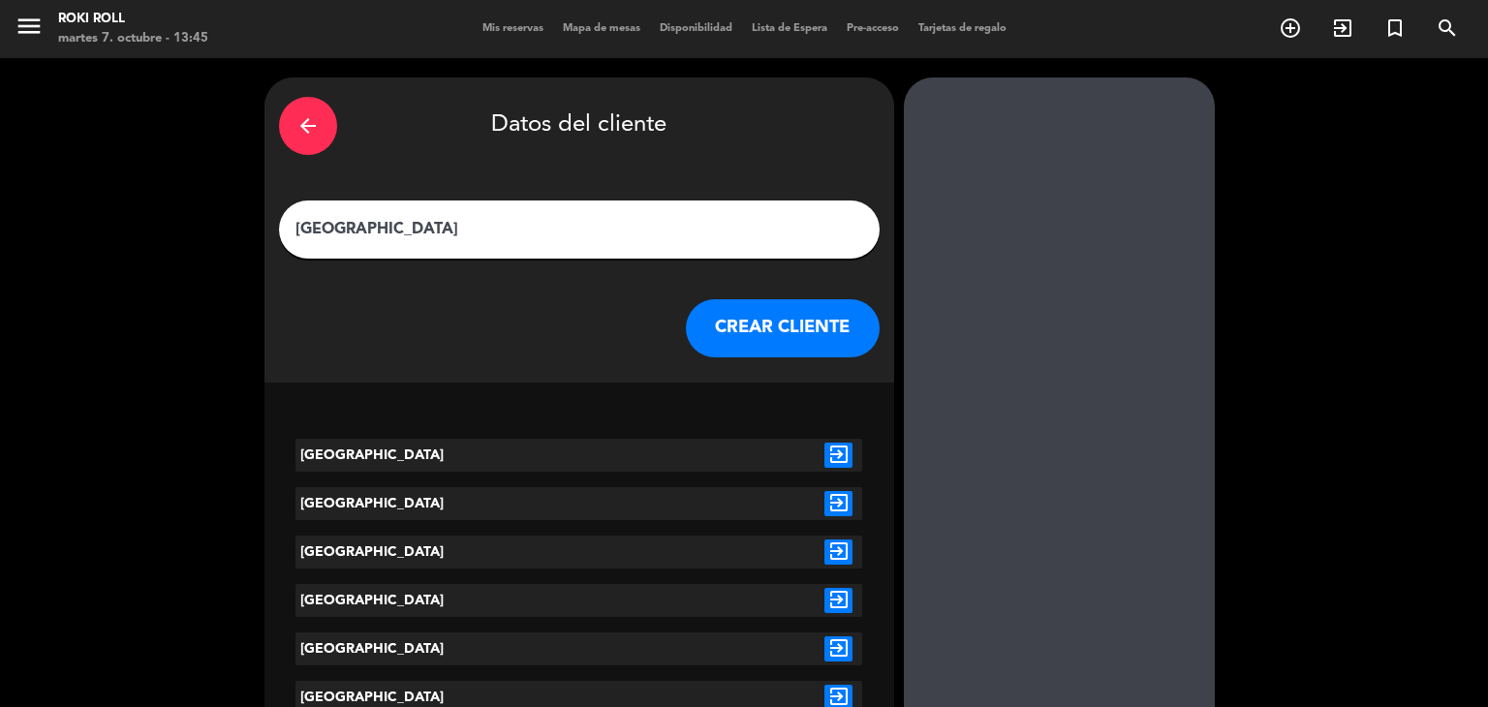
type input "[GEOGRAPHIC_DATA]"
click at [847, 452] on icon "exit_to_app" at bounding box center [839, 455] width 28 height 25
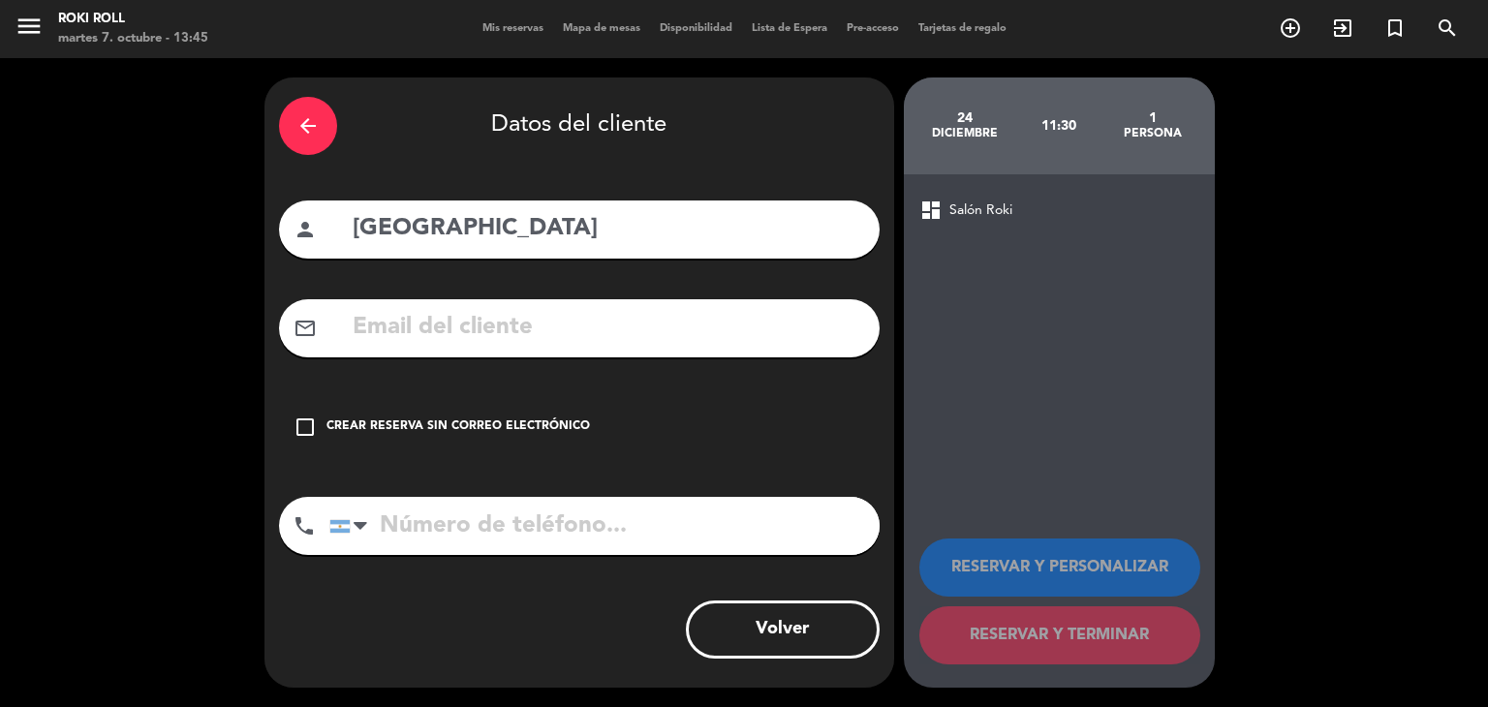
click at [492, 419] on div "Crear reserva sin correo electrónico" at bounding box center [459, 427] width 264 height 19
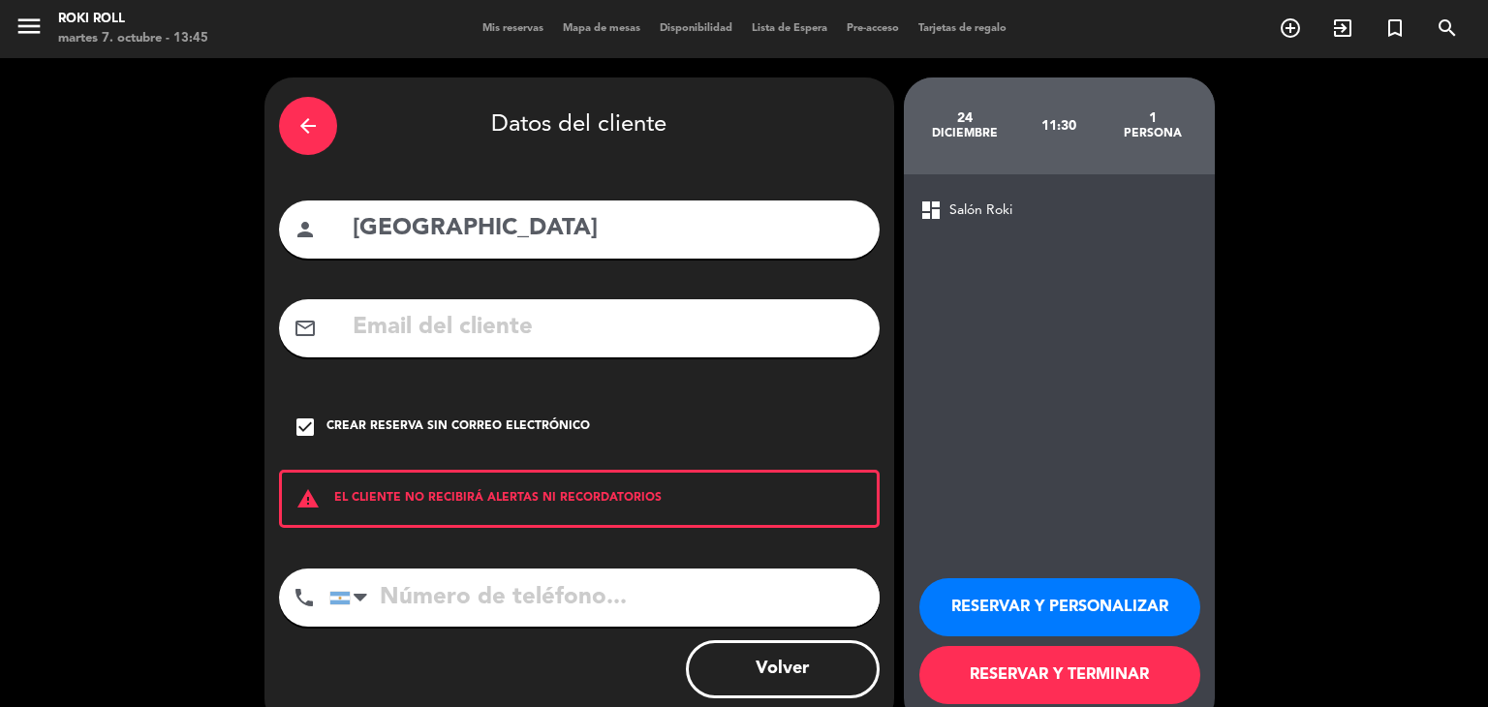
click at [1139, 665] on button "RESERVAR Y TERMINAR" at bounding box center [1060, 675] width 281 height 58
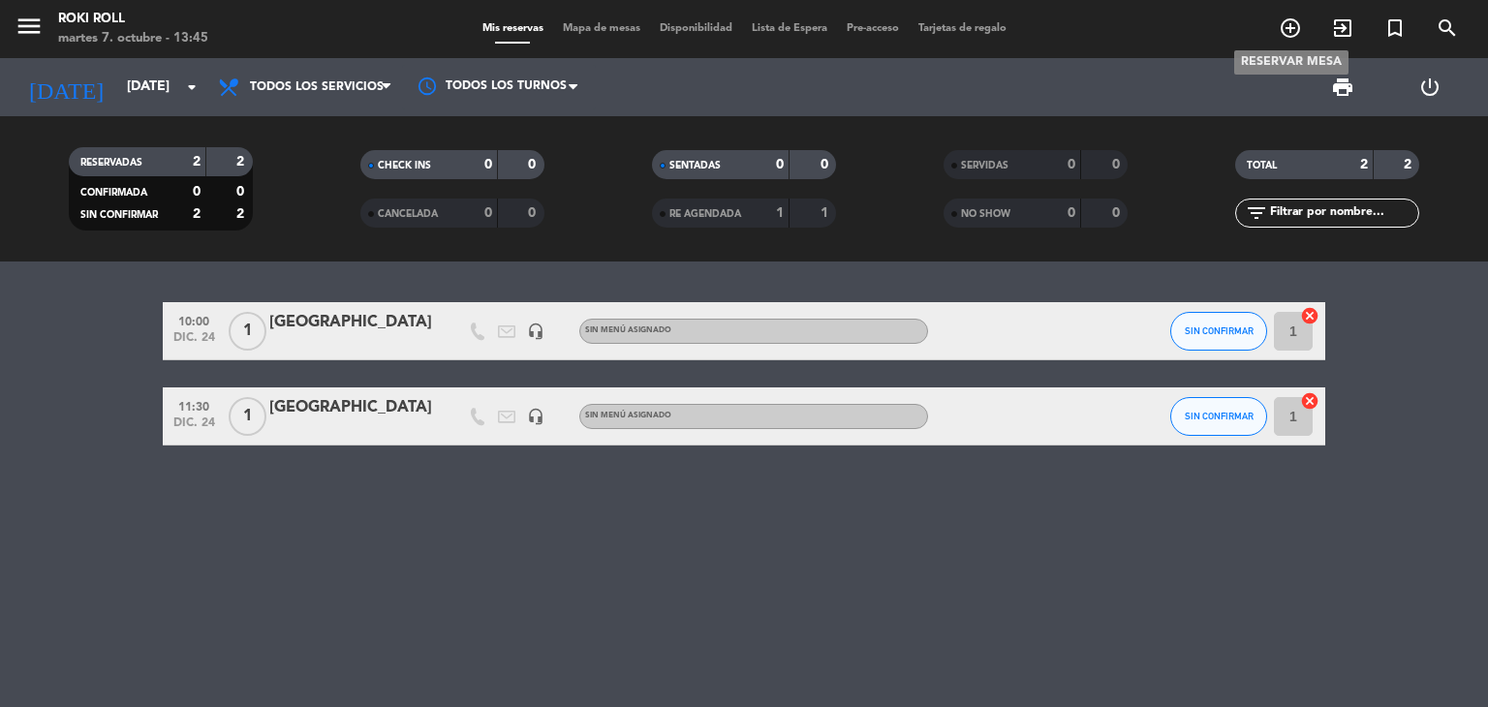
click at [1279, 17] on icon "add_circle_outline" at bounding box center [1290, 27] width 23 height 23
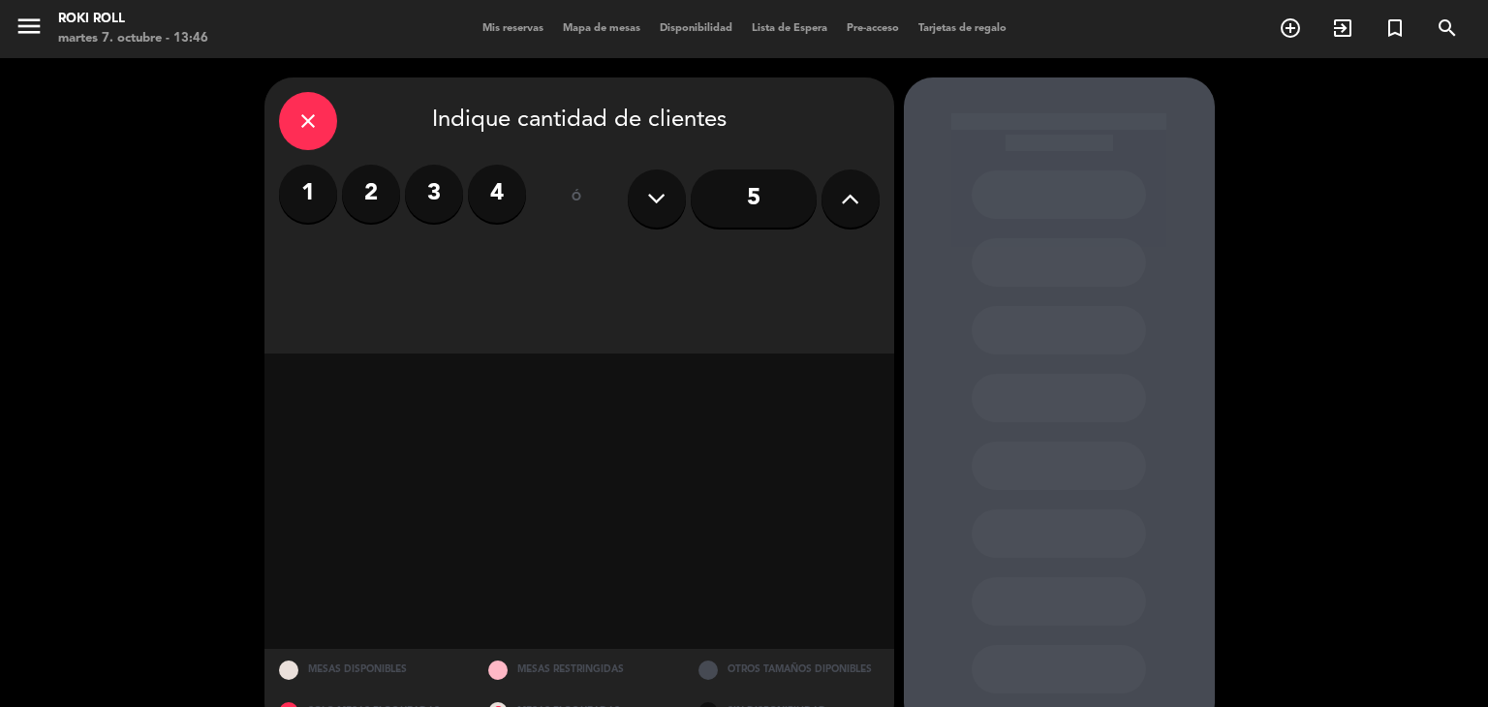
click at [305, 190] on label "1" at bounding box center [308, 194] width 58 height 58
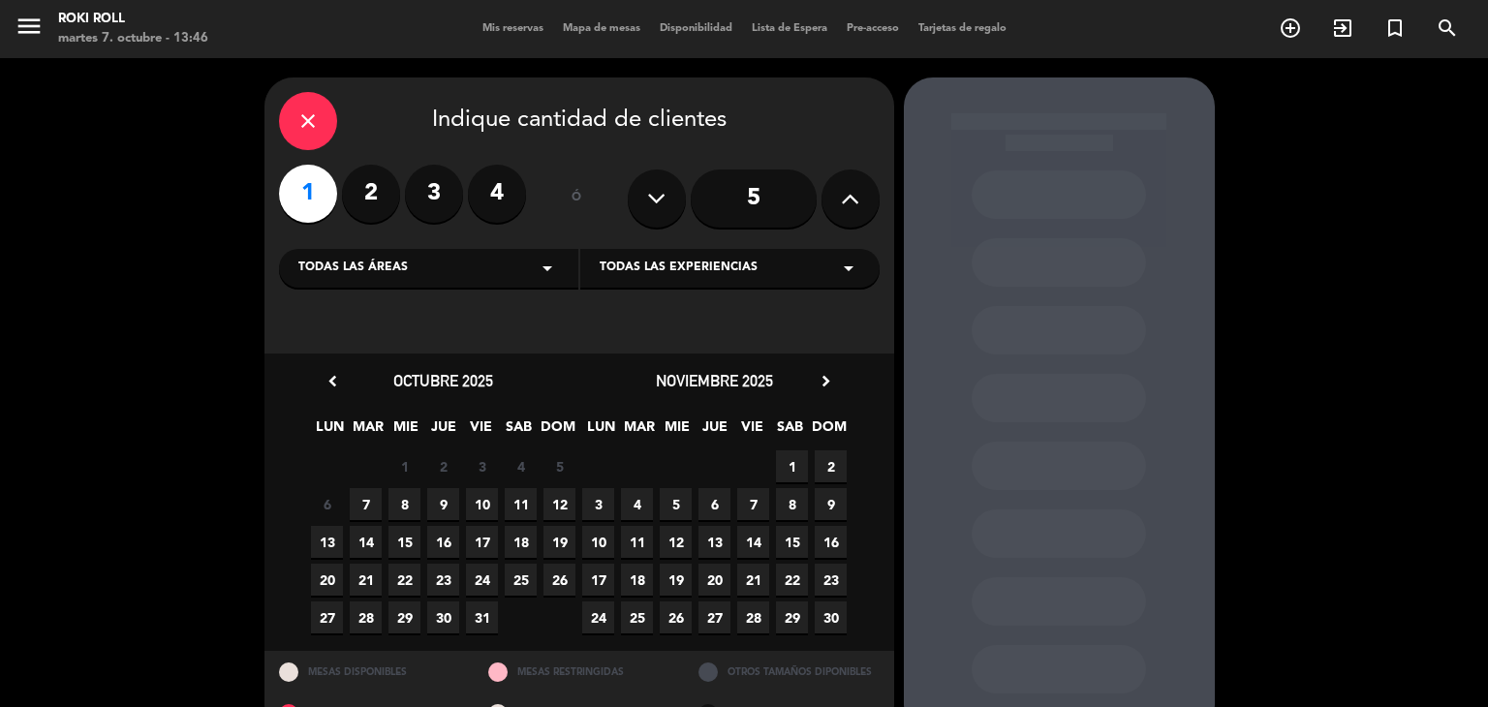
click at [822, 390] on icon "chevron_right" at bounding box center [826, 381] width 20 height 20
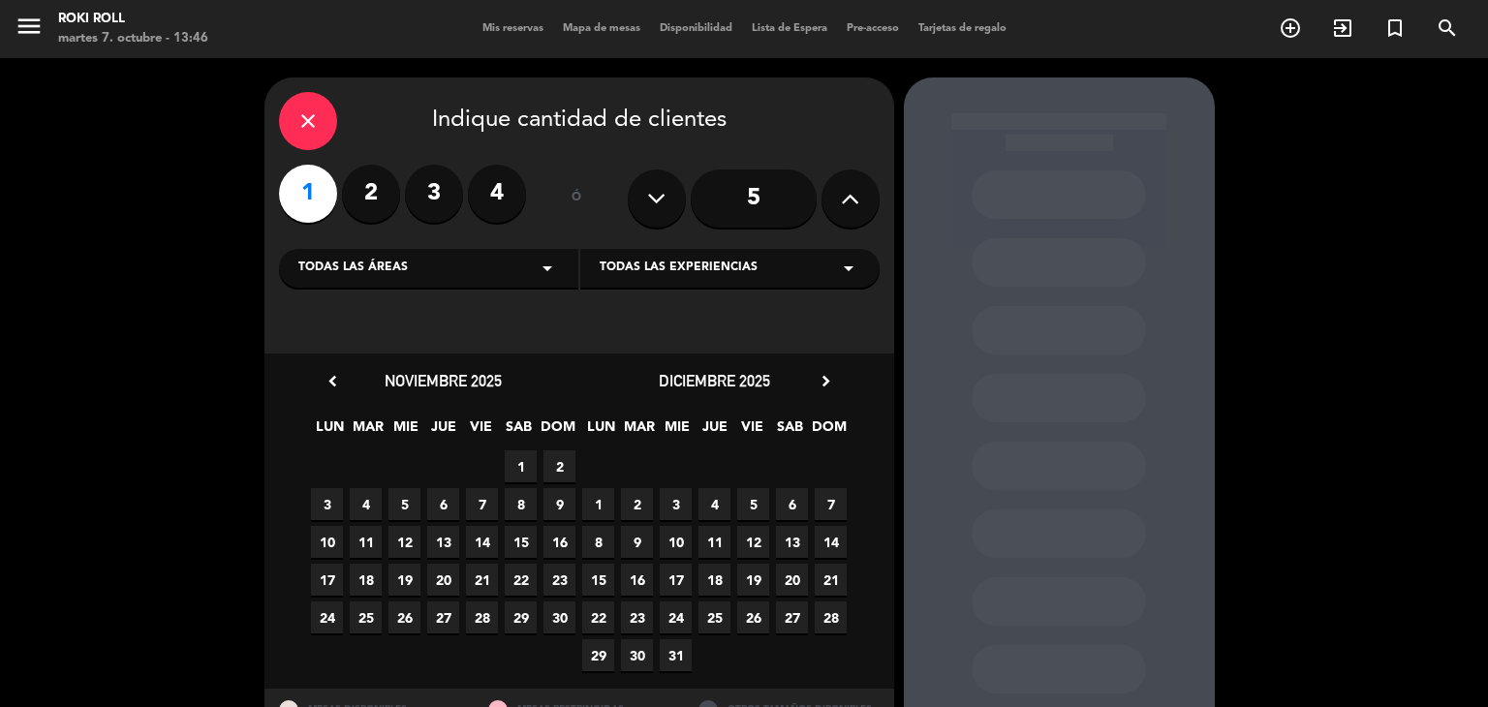
click at [715, 624] on span "25" at bounding box center [715, 618] width 32 height 32
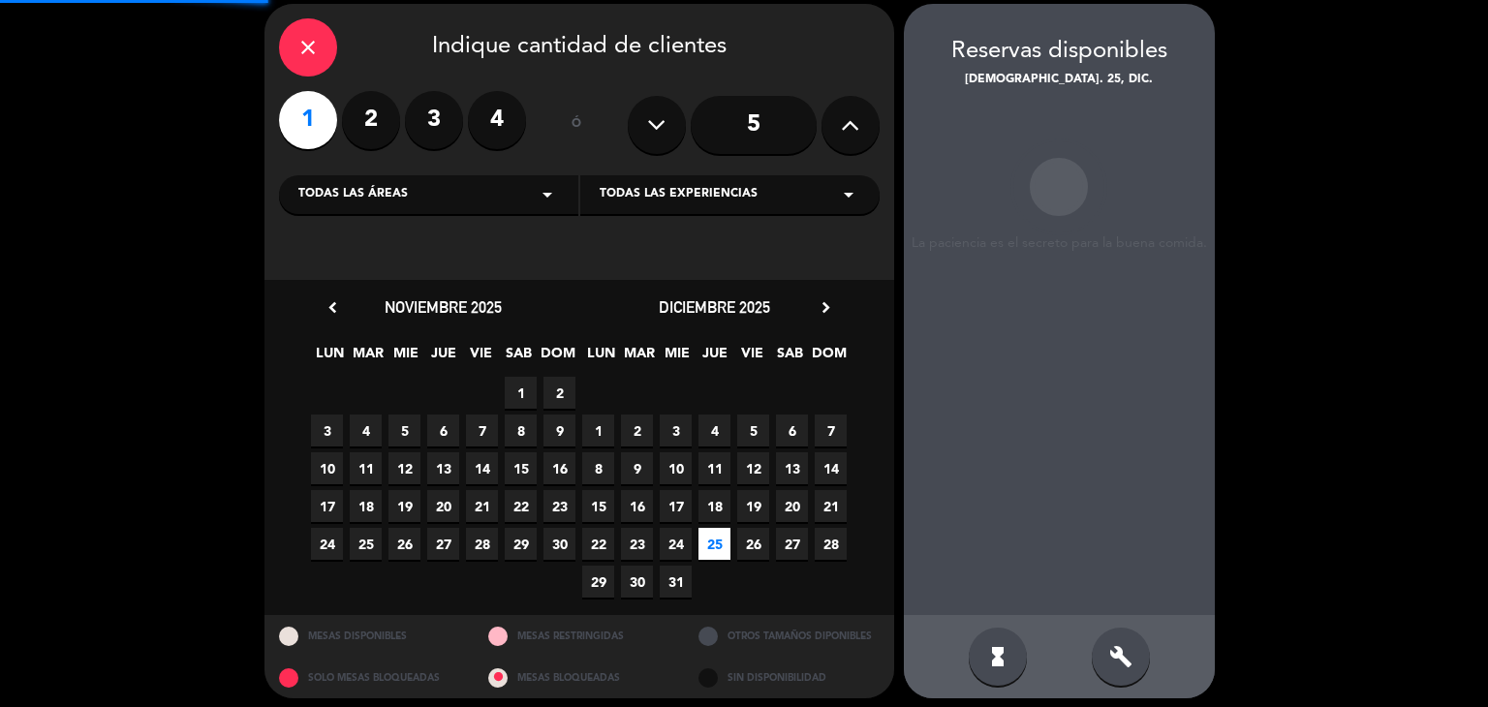
scroll to position [78, 0]
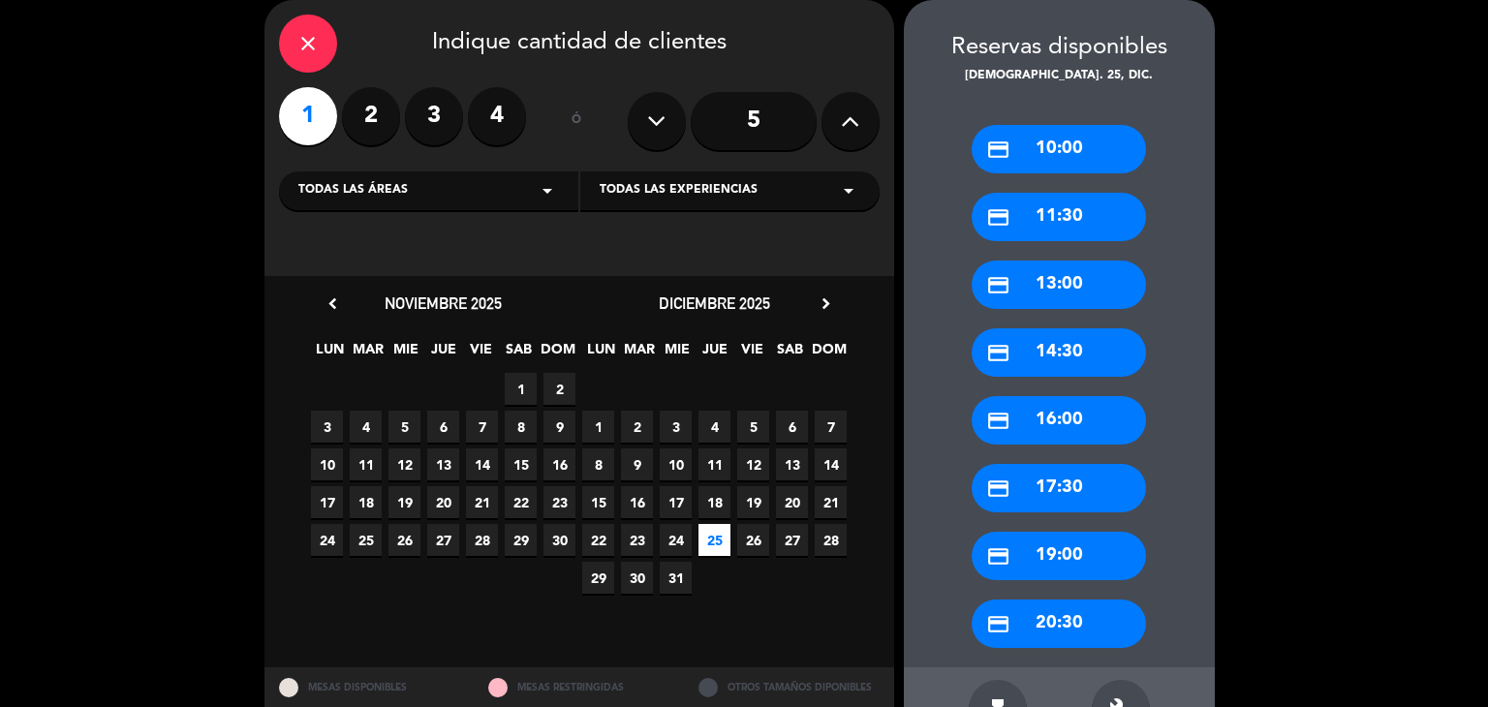
click at [997, 164] on div "credit_card 10:00" at bounding box center [1059, 149] width 174 height 48
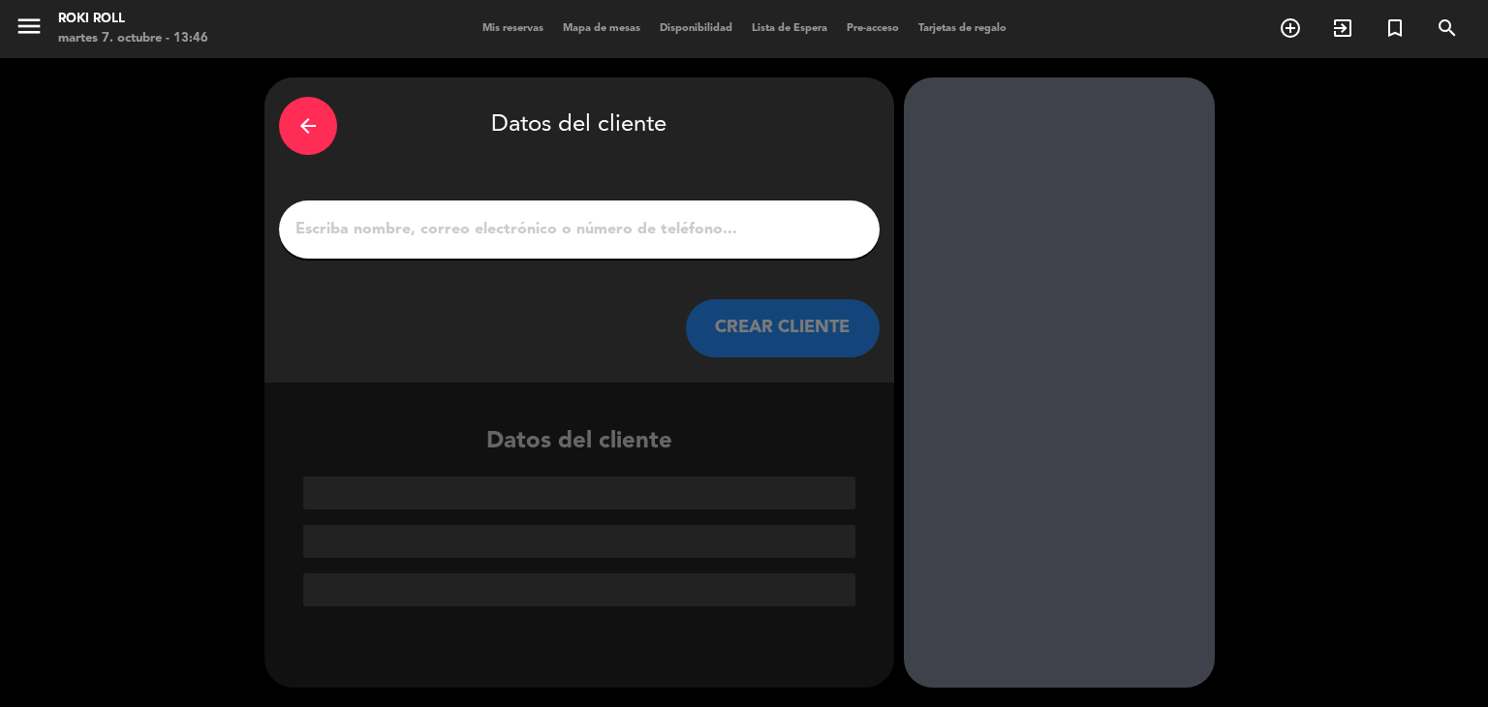
click at [681, 234] on input "1" at bounding box center [580, 229] width 572 height 27
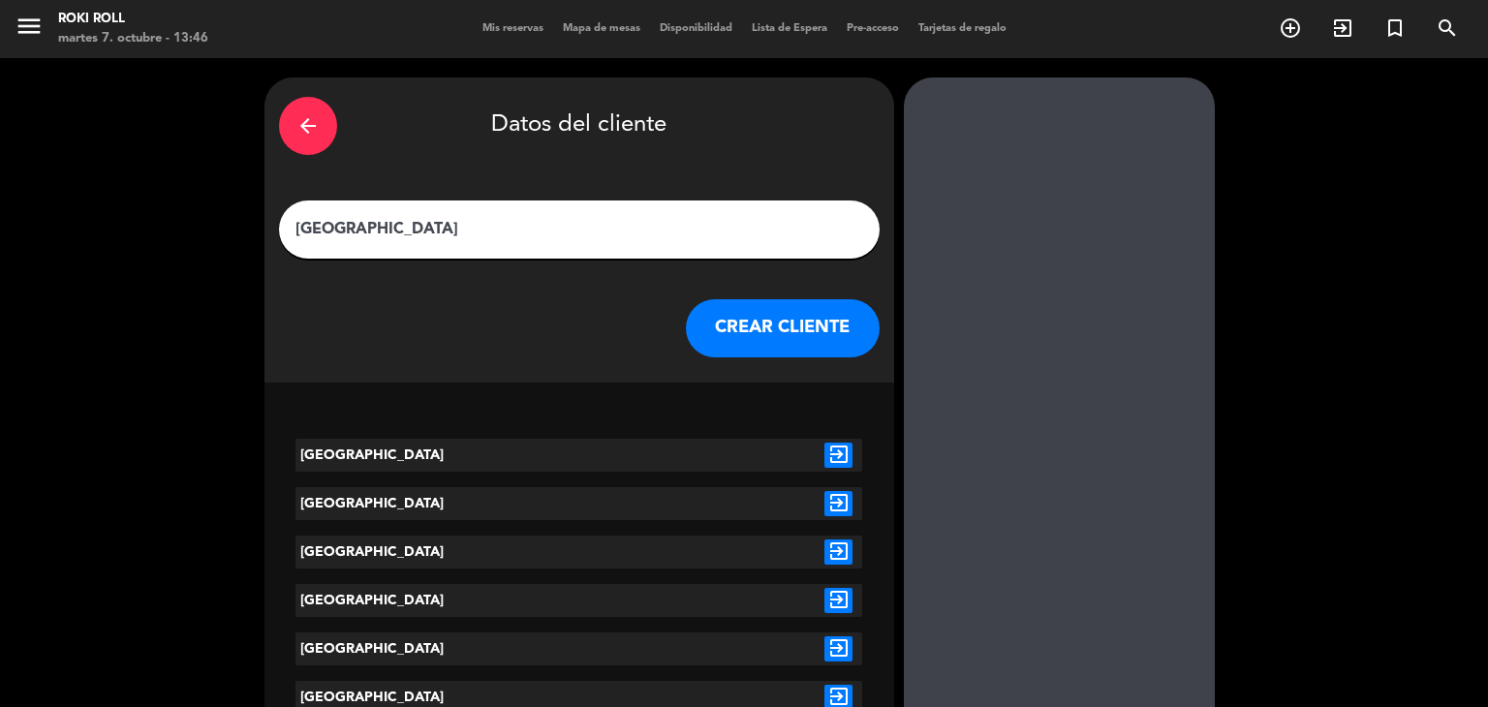
type input "[GEOGRAPHIC_DATA]"
drag, startPoint x: 535, startPoint y: 203, endPoint x: 264, endPoint y: 219, distance: 271.8
click at [265, 219] on div "arrow_back Datos del cliente colonia CREAR CLIENTE" at bounding box center [580, 230] width 630 height 305
drag, startPoint x: 367, startPoint y: 241, endPoint x: 246, endPoint y: 243, distance: 121.1
click at [246, 243] on div "arrow_back Datos del cliente colonia CREAR CLIENTE colonia exit_to_app colonia …" at bounding box center [744, 662] width 1488 height 1208
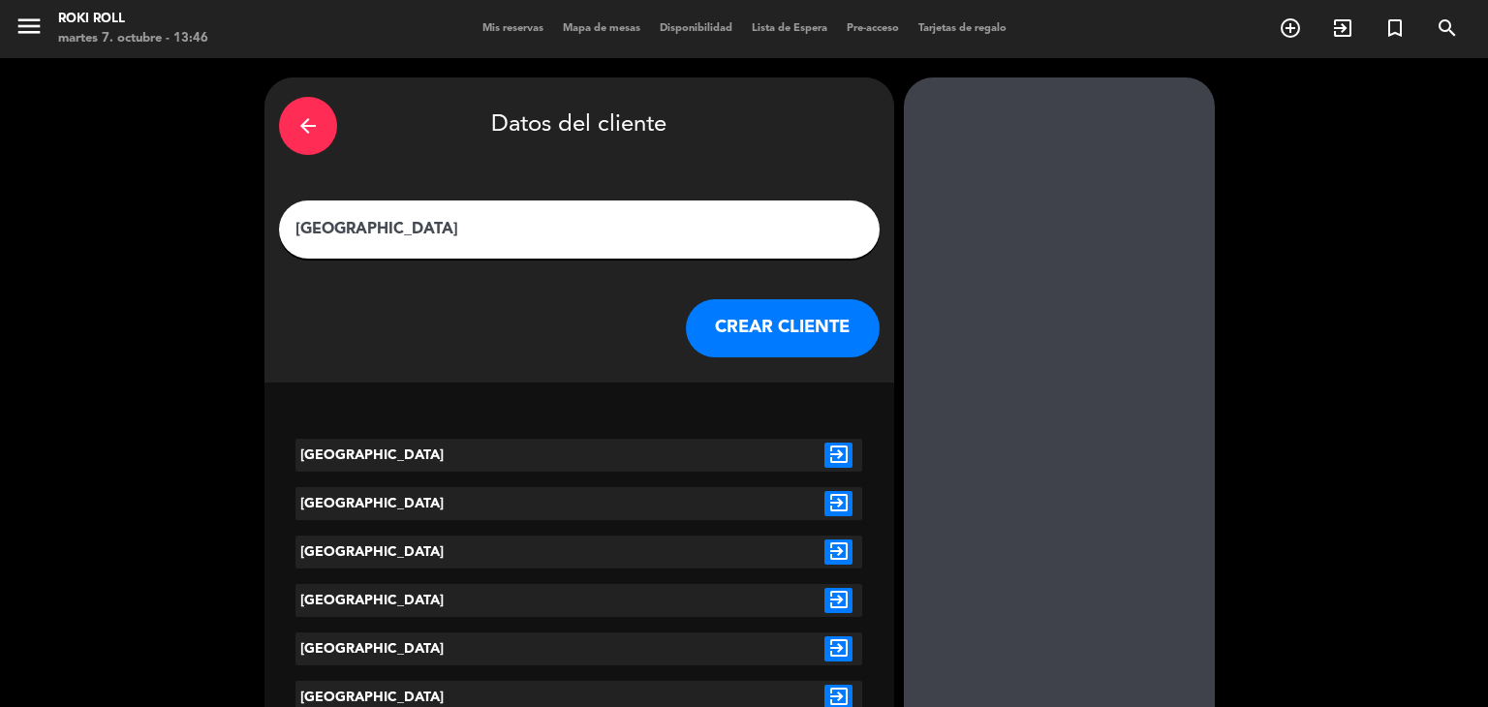
click at [785, 367] on div "arrow_back Datos del cliente colonia CREAR CLIENTE" at bounding box center [580, 230] width 630 height 305
click at [783, 339] on button "CREAR CLIENTE" at bounding box center [783, 328] width 194 height 58
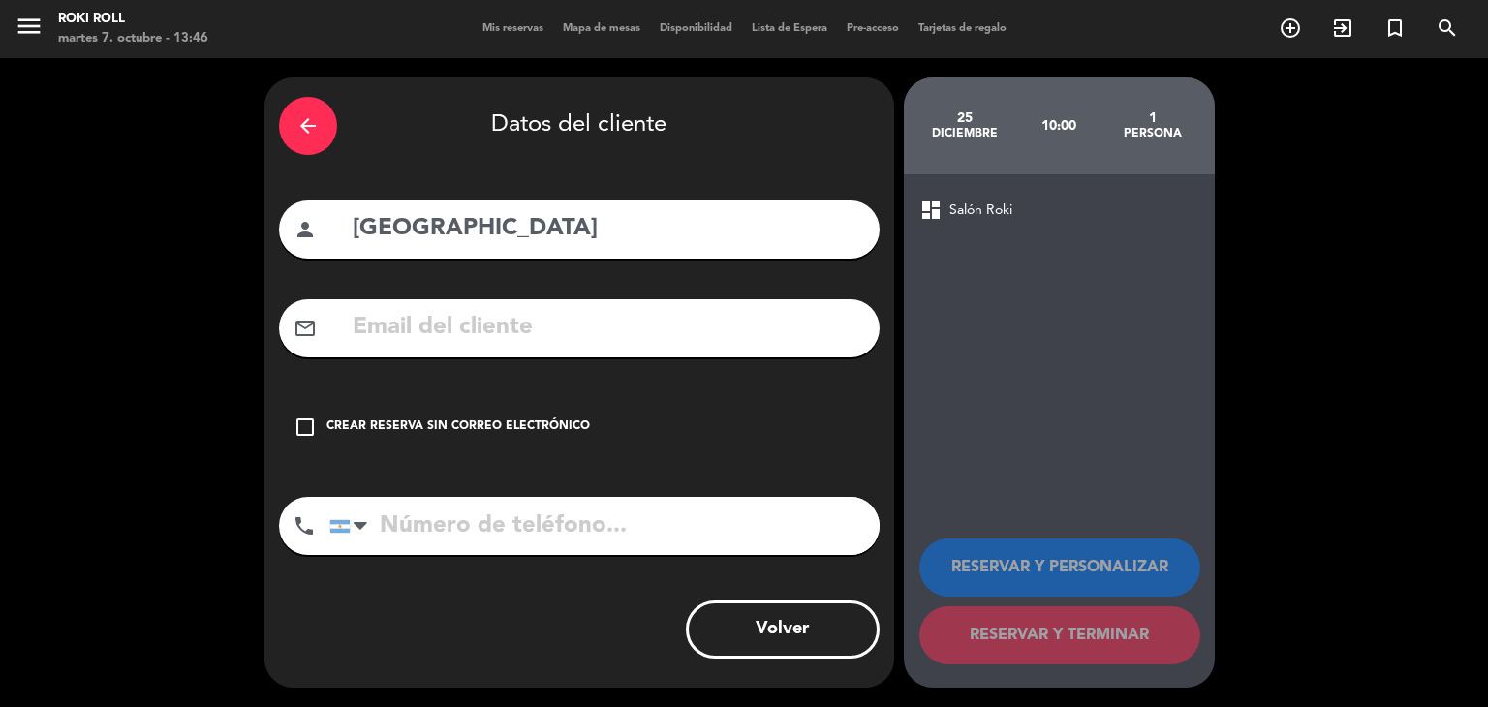
click at [544, 425] on div "Crear reserva sin correo electrónico" at bounding box center [459, 427] width 264 height 19
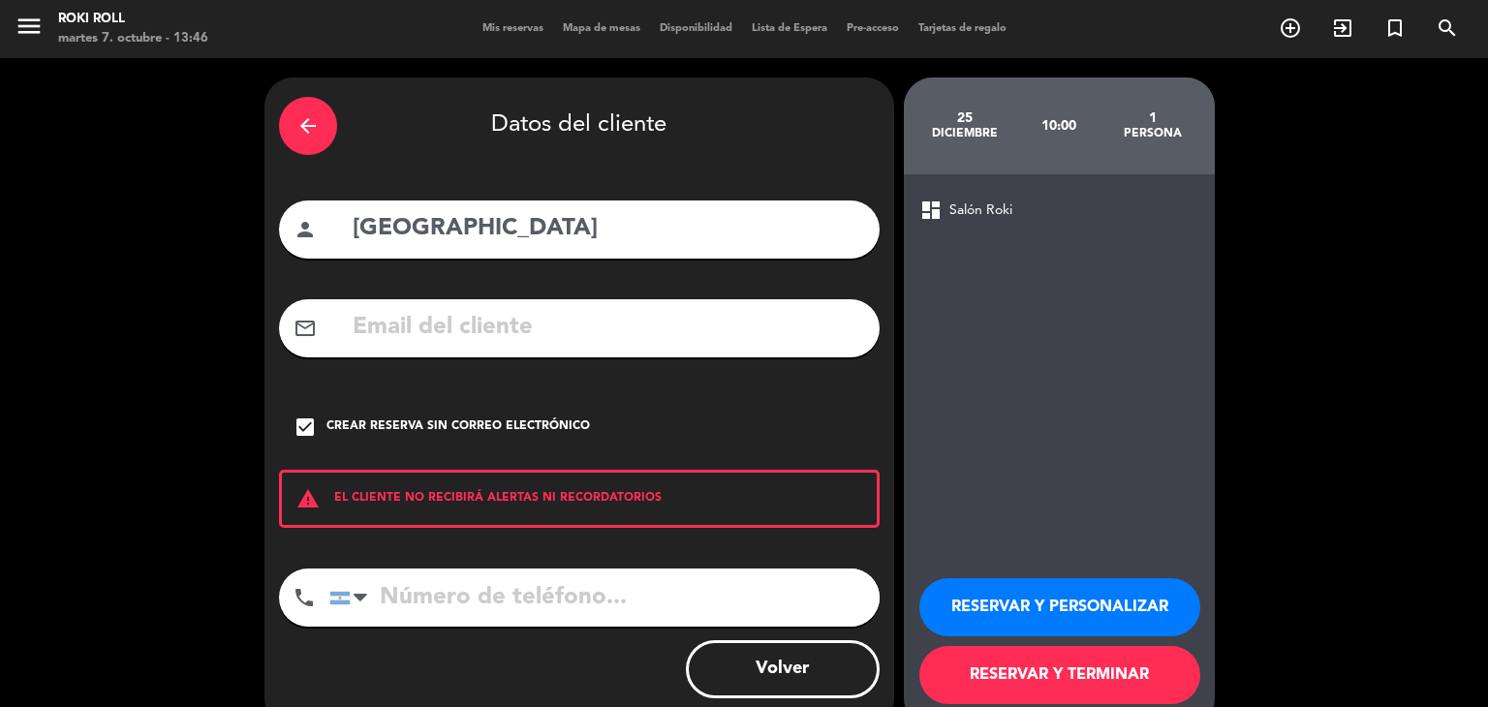
click at [1050, 661] on button "RESERVAR Y TERMINAR" at bounding box center [1060, 675] width 281 height 58
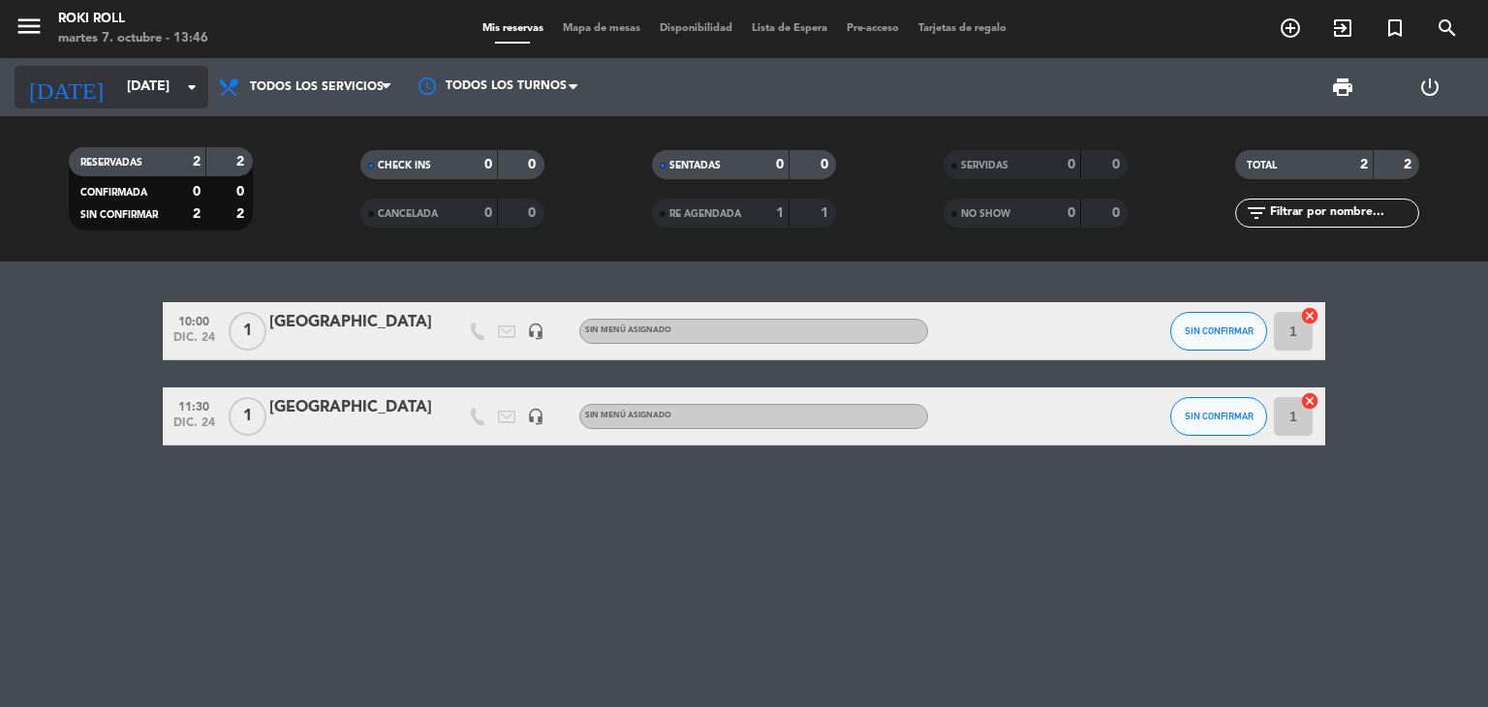
click at [156, 102] on input "[DATE]" at bounding box center [209, 87] width 184 height 35
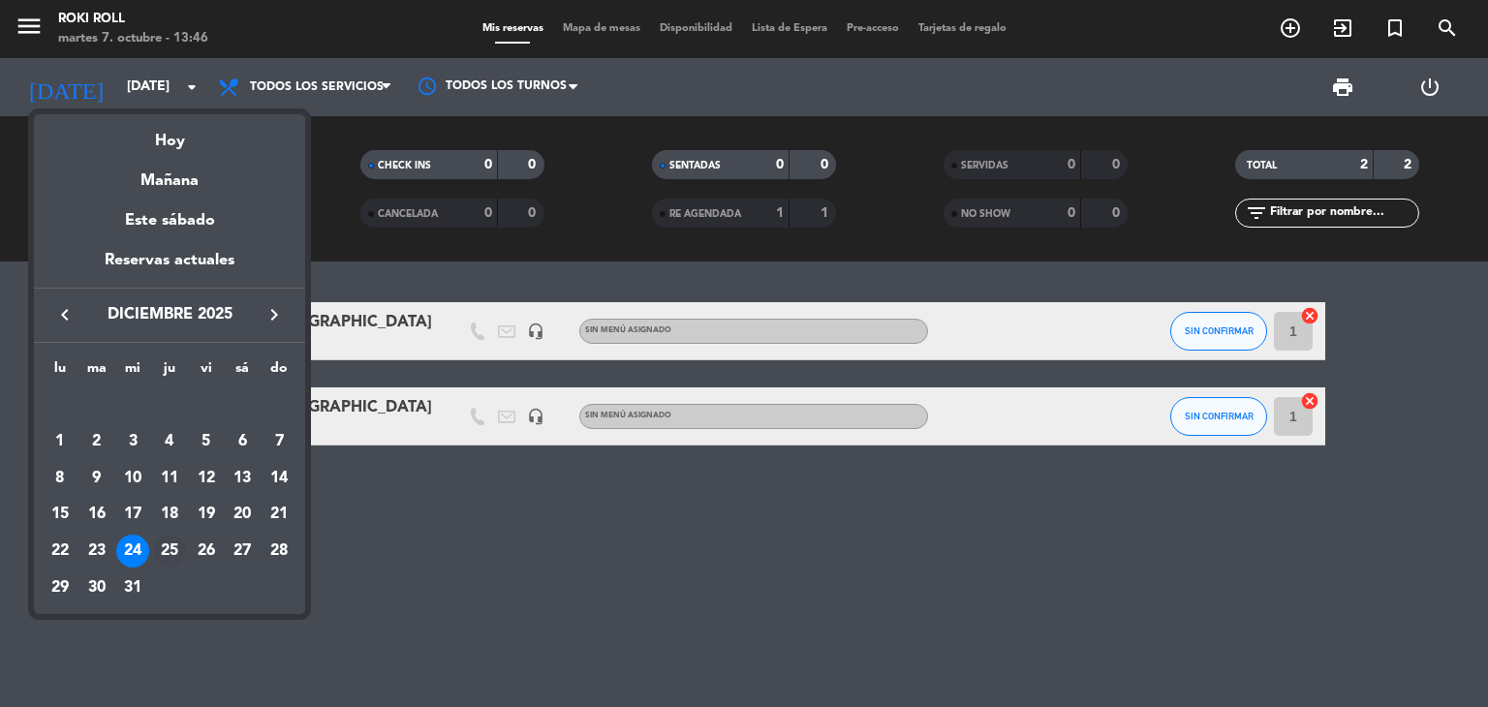
click at [163, 553] on div "25" at bounding box center [169, 551] width 33 height 33
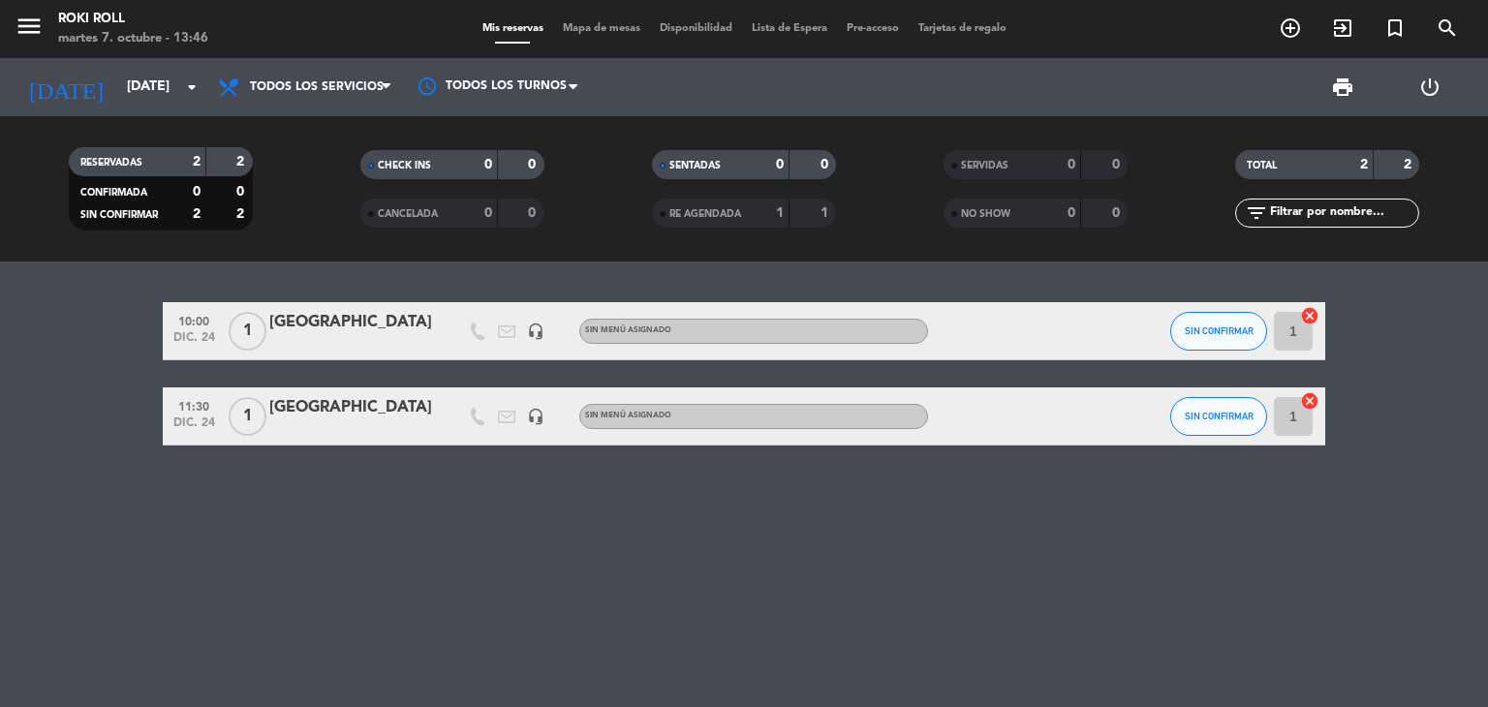
type input "[DEMOGRAPHIC_DATA][DATE]"
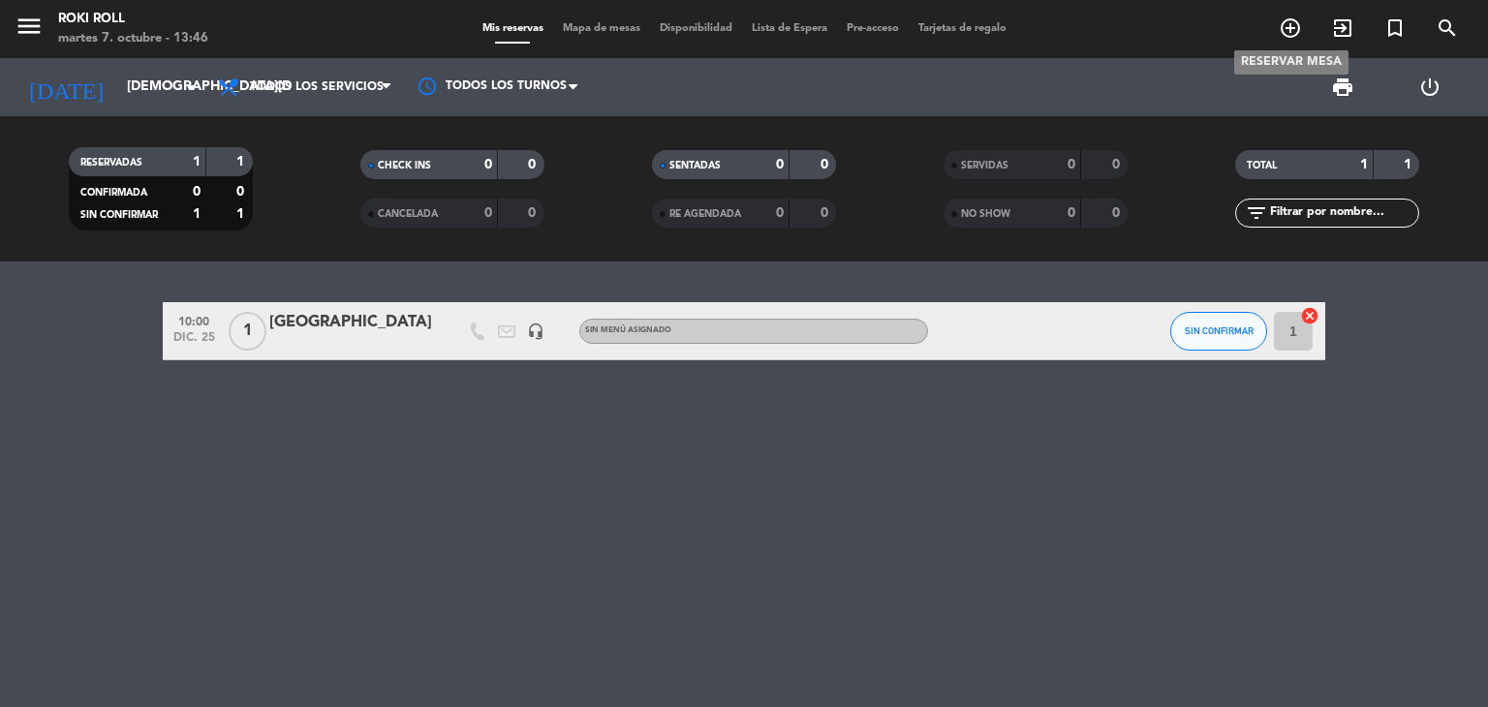
click at [1291, 37] on icon "add_circle_outline" at bounding box center [1290, 27] width 23 height 23
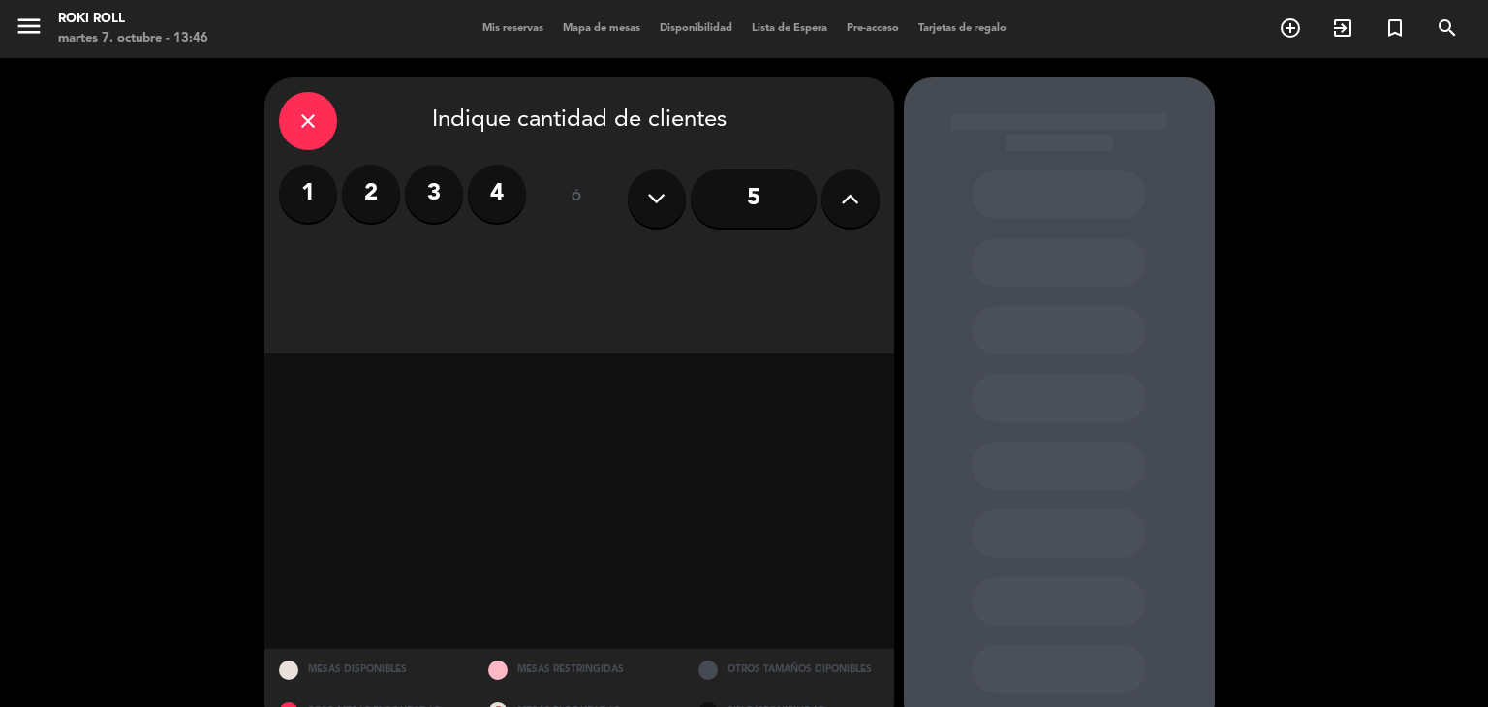
click at [284, 186] on label "1" at bounding box center [308, 194] width 58 height 58
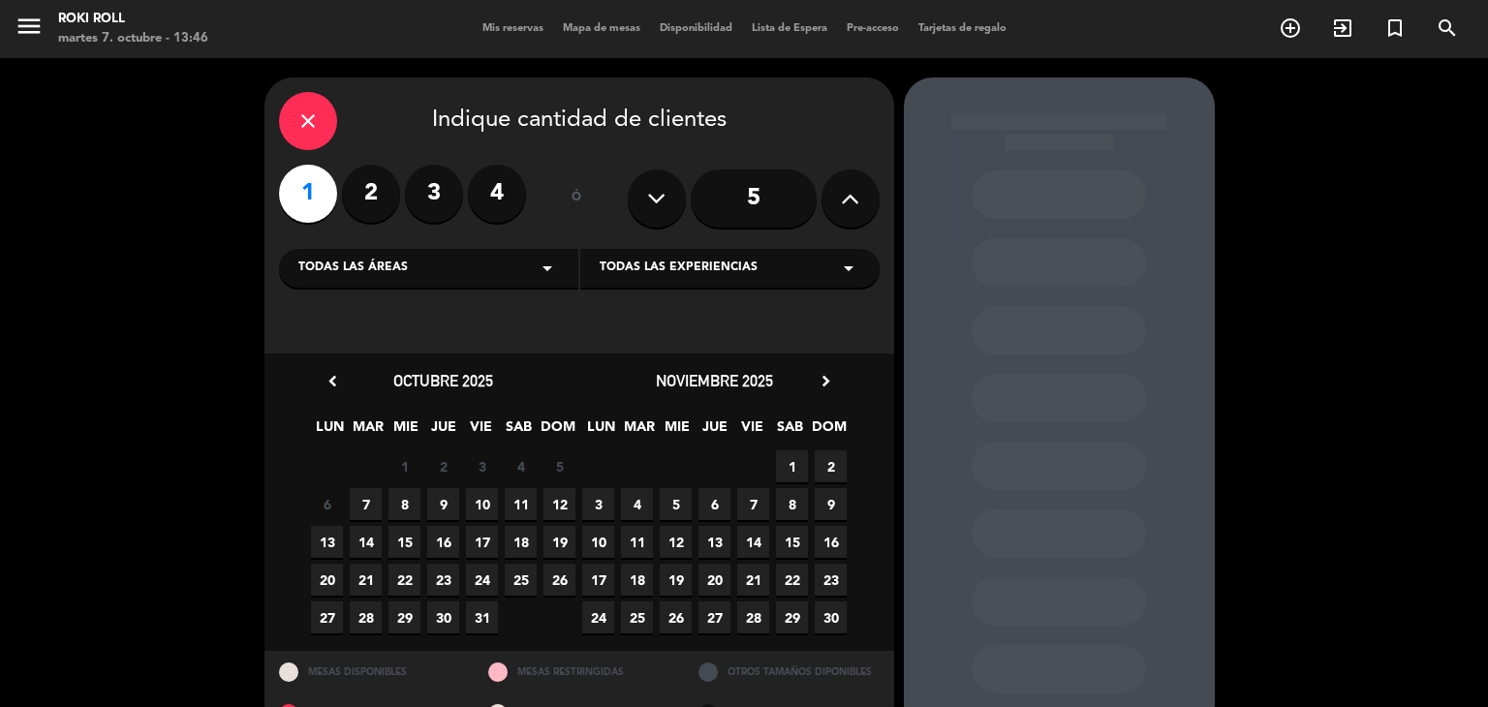
click at [827, 387] on icon "chevron_right" at bounding box center [826, 381] width 20 height 20
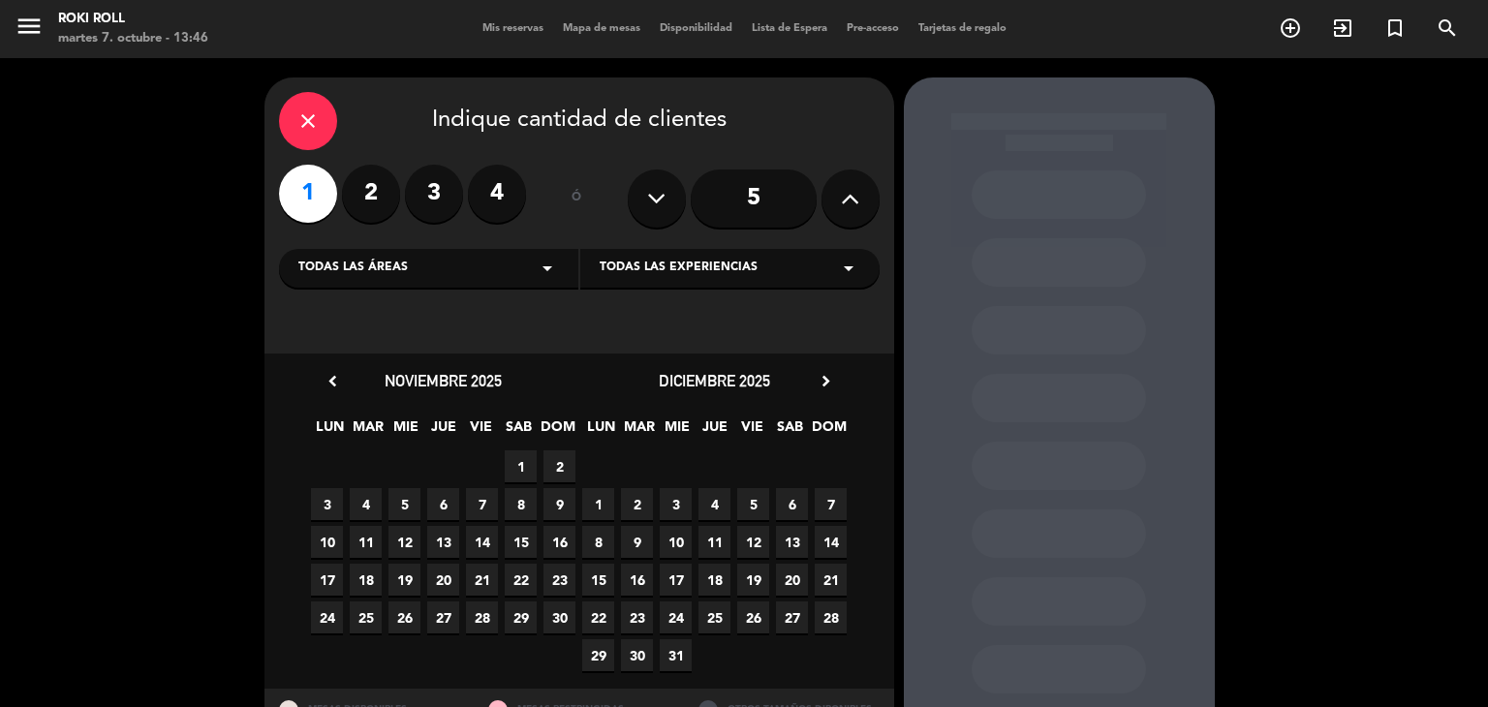
click at [715, 609] on span "25" at bounding box center [715, 618] width 32 height 32
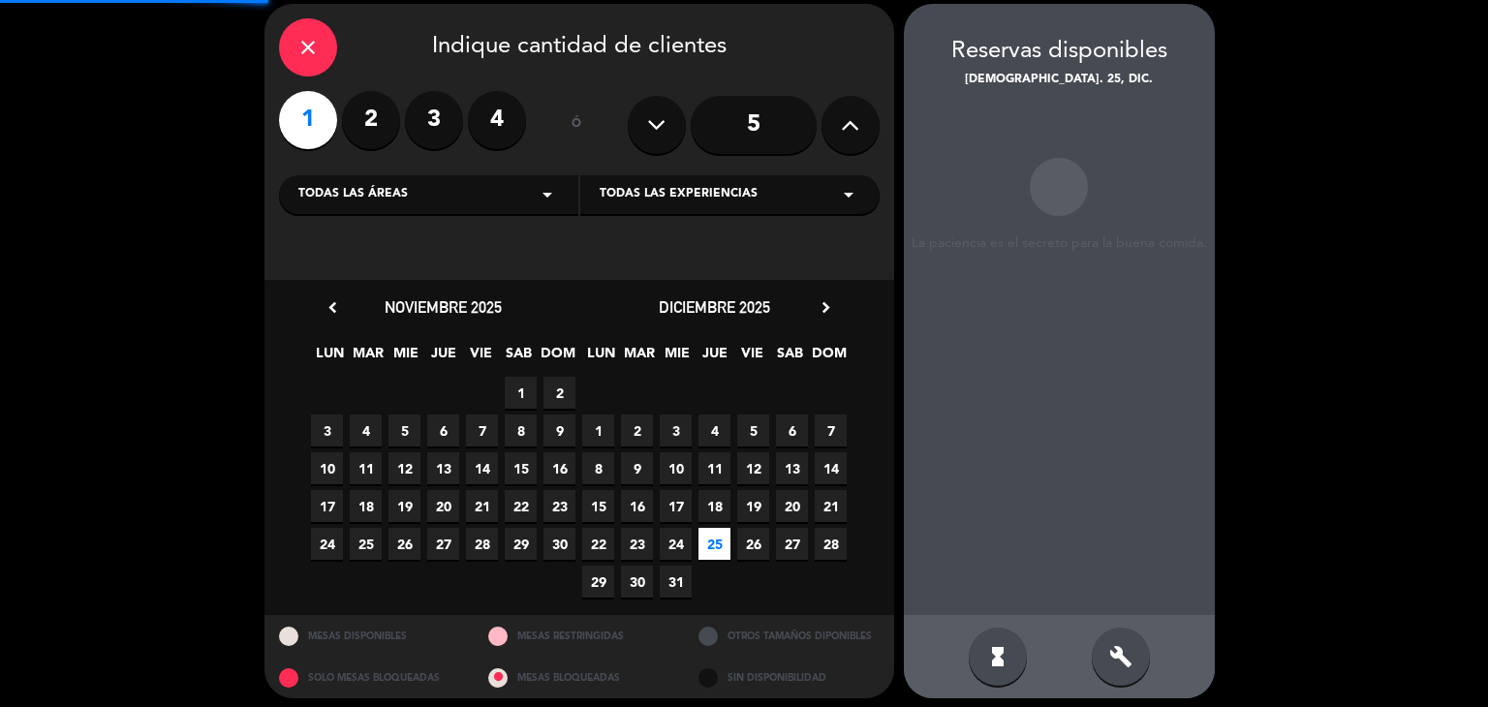
scroll to position [78, 0]
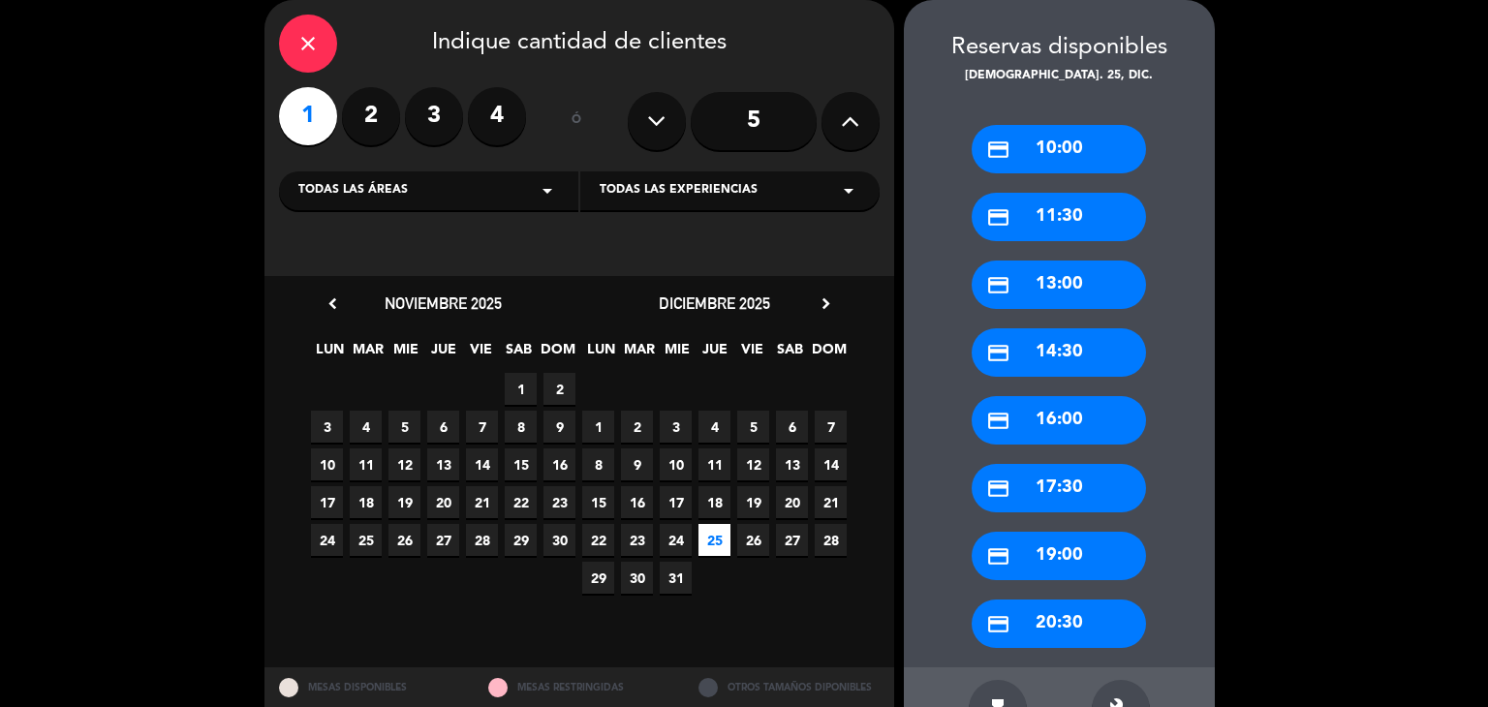
click at [1045, 214] on div "credit_card 11:30" at bounding box center [1059, 217] width 174 height 48
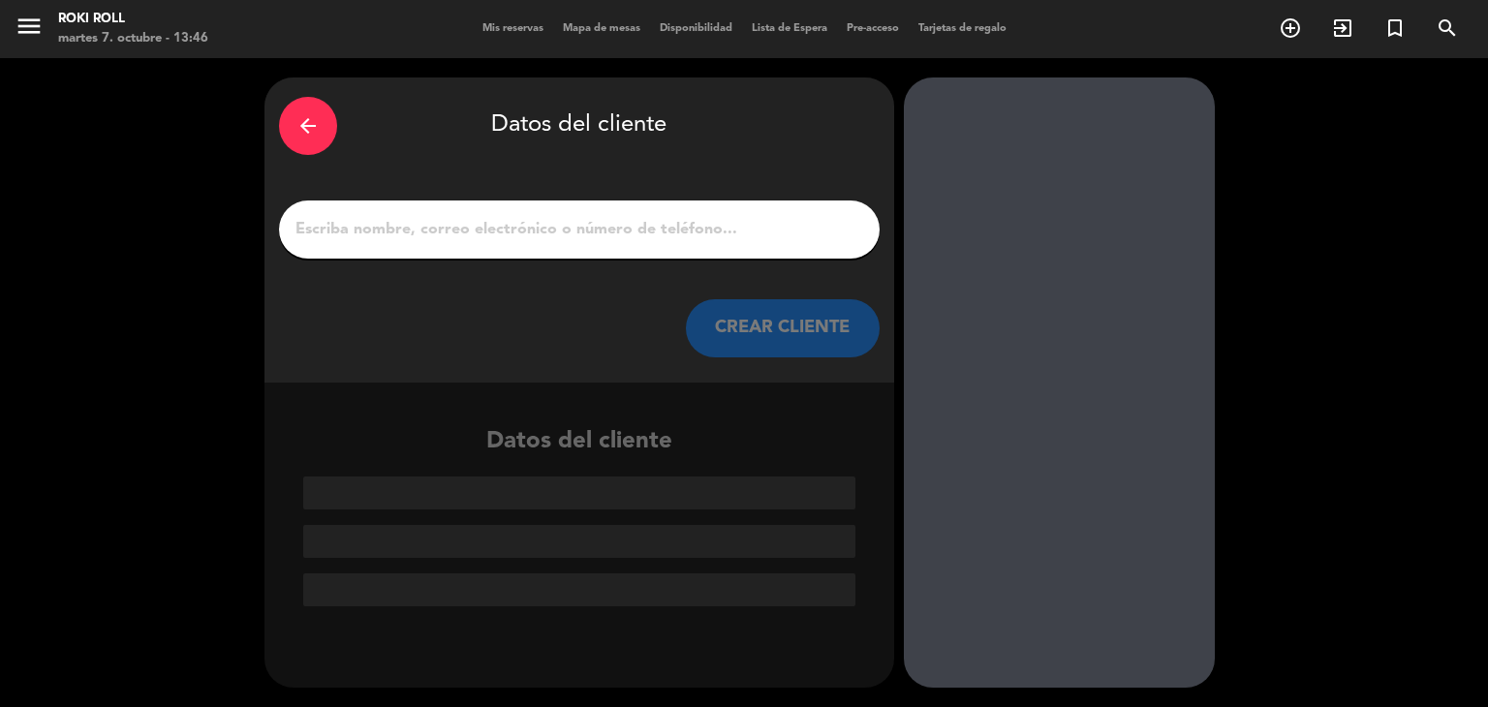
scroll to position [0, 0]
click at [718, 243] on div at bounding box center [579, 230] width 601 height 58
click at [707, 230] on input "1" at bounding box center [580, 229] width 572 height 27
paste input "[GEOGRAPHIC_DATA]"
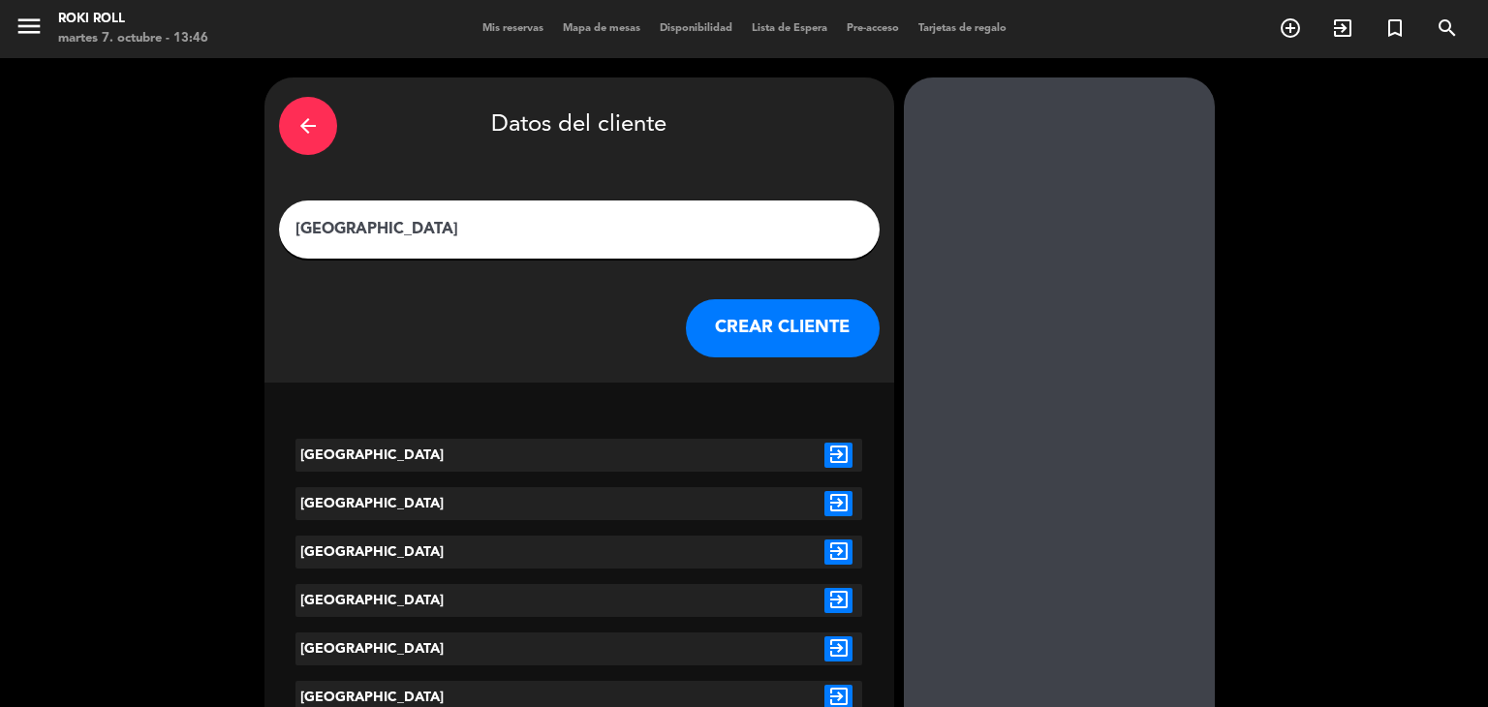
type input "[GEOGRAPHIC_DATA]"
click at [762, 323] on button "CREAR CLIENTE" at bounding box center [783, 328] width 194 height 58
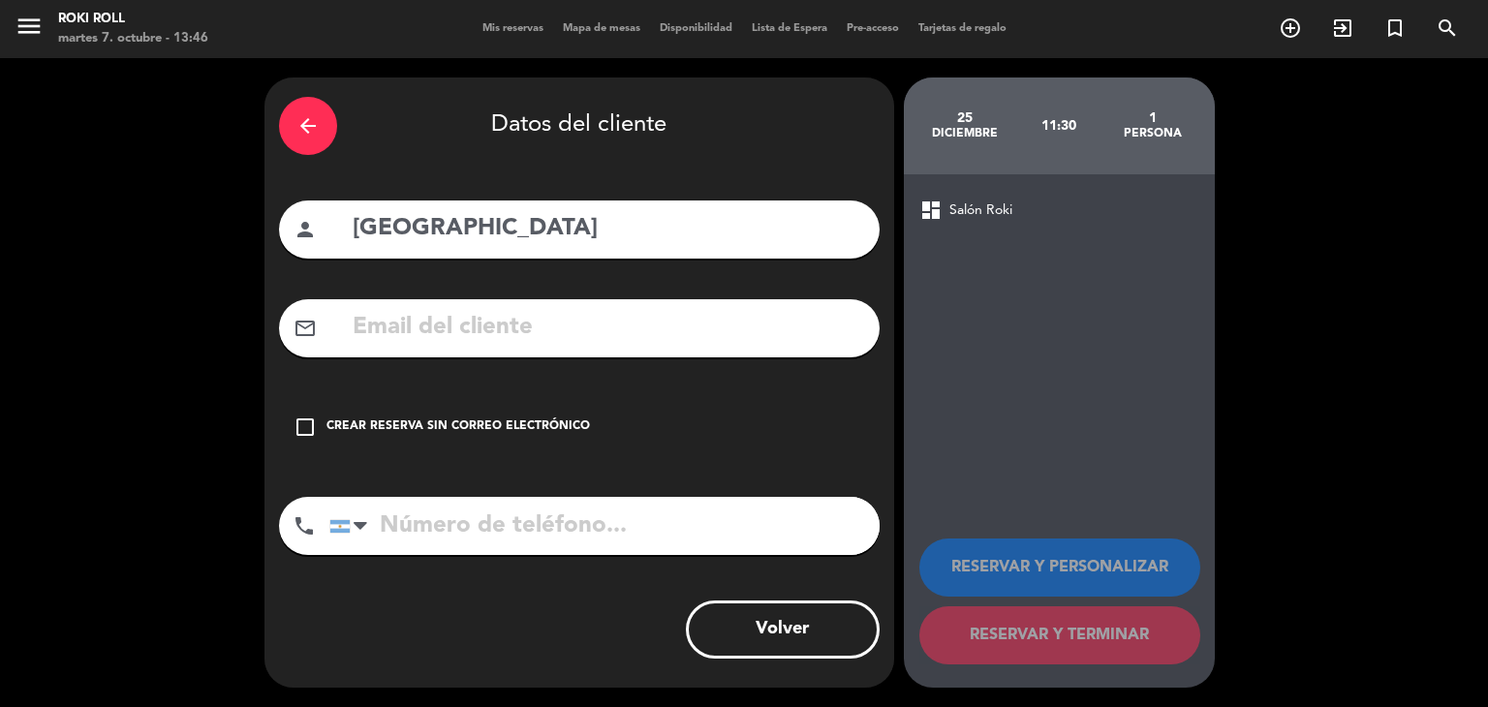
click at [561, 424] on div "Crear reserva sin correo electrónico" at bounding box center [459, 427] width 264 height 19
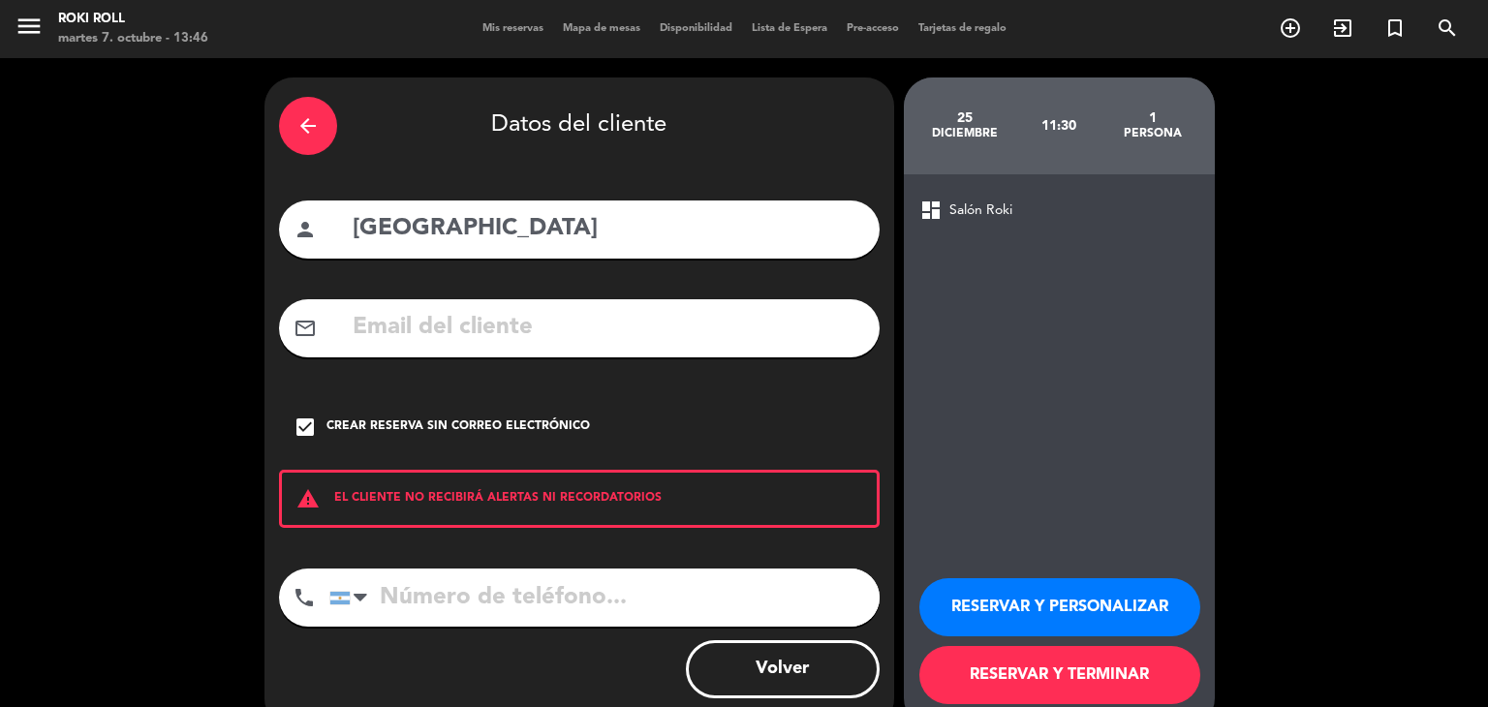
click at [1074, 673] on button "RESERVAR Y TERMINAR" at bounding box center [1060, 675] width 281 height 58
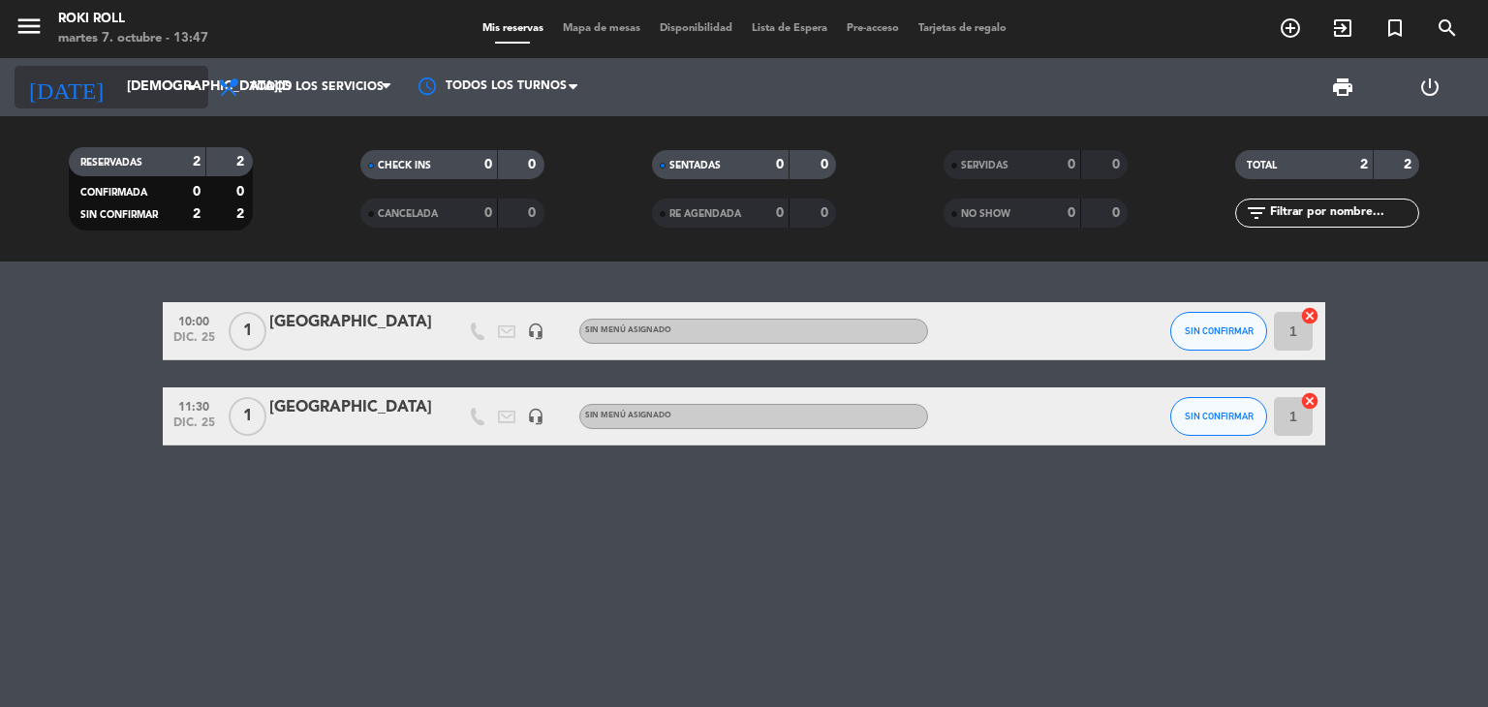
click at [182, 106] on div "[DATE] [DATE] arrow_drop_down" at bounding box center [112, 87] width 194 height 43
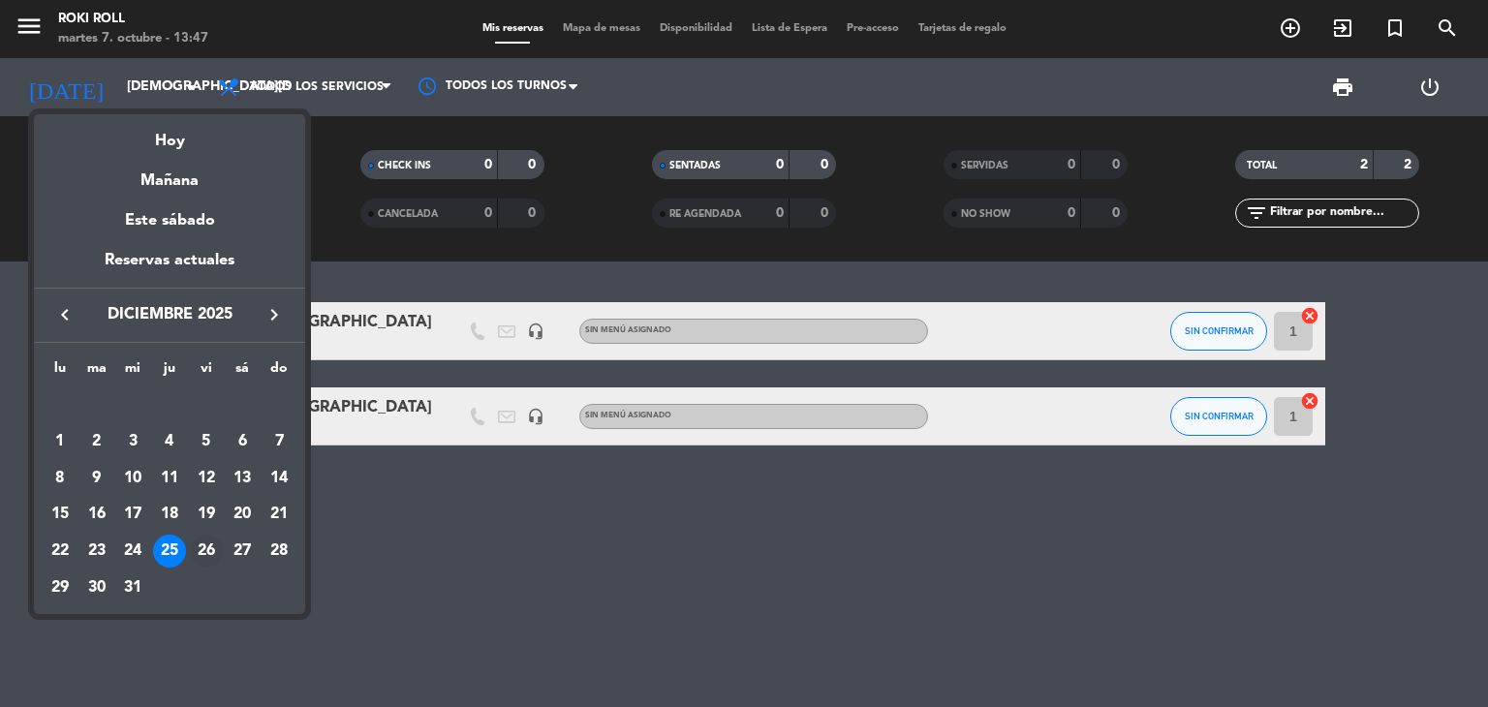
click at [198, 555] on div "26" at bounding box center [206, 551] width 33 height 33
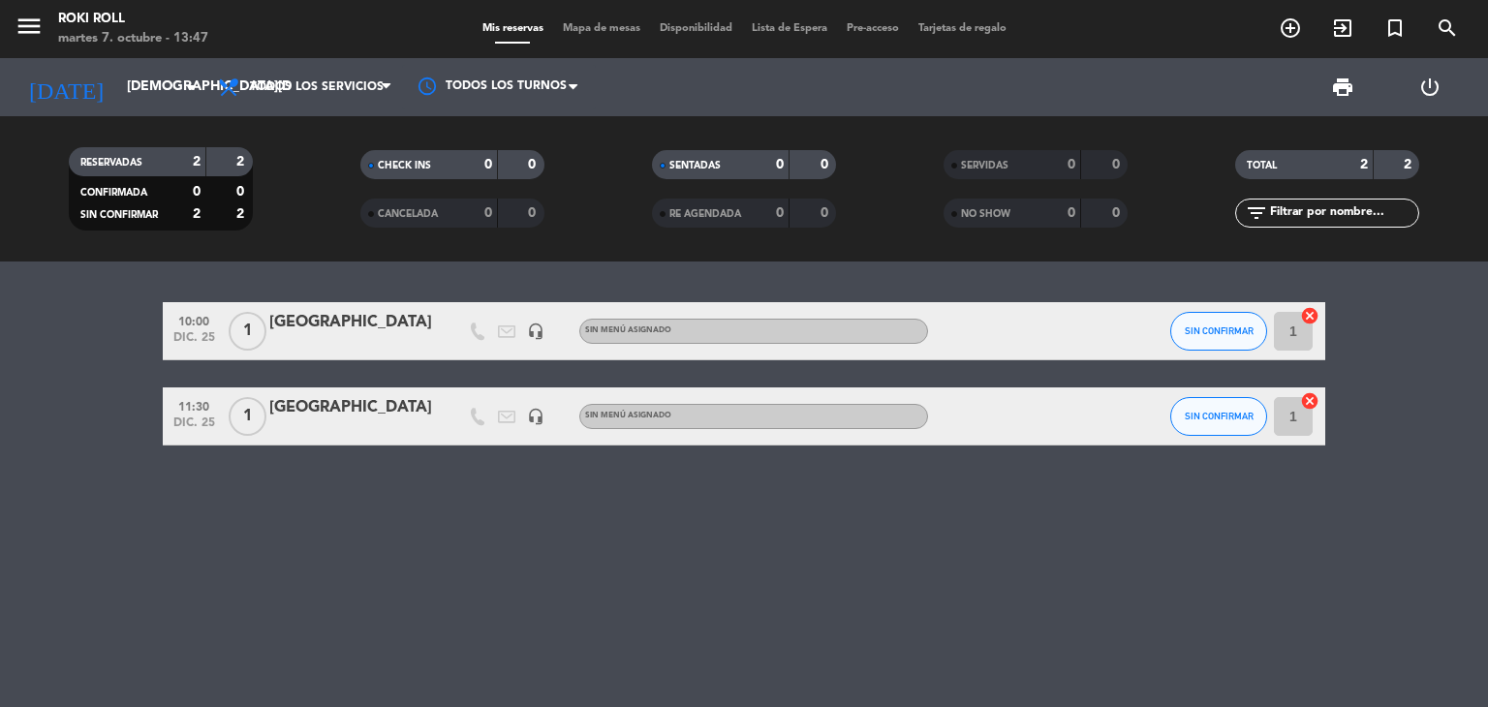
type input "vie. 26 dic."
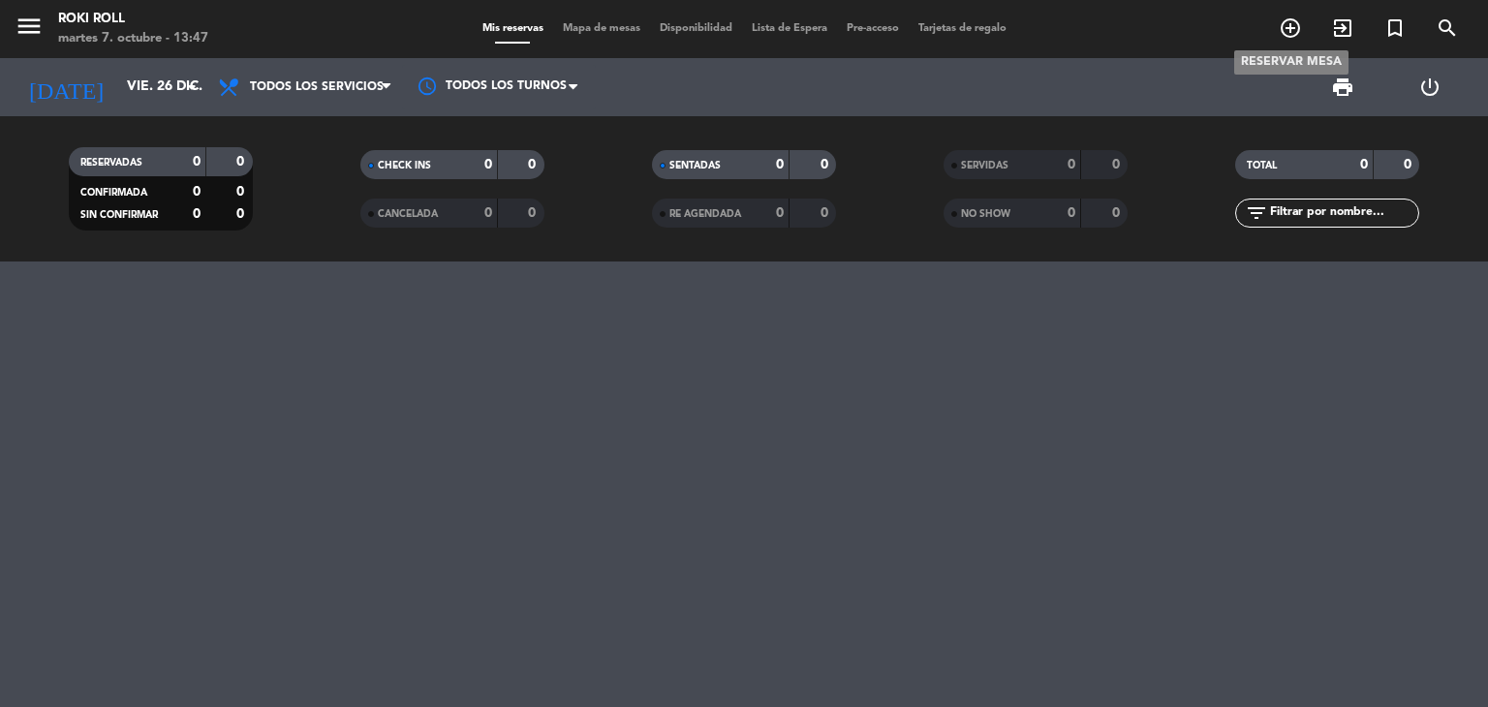
click at [1277, 21] on span "add_circle_outline" at bounding box center [1290, 28] width 52 height 33
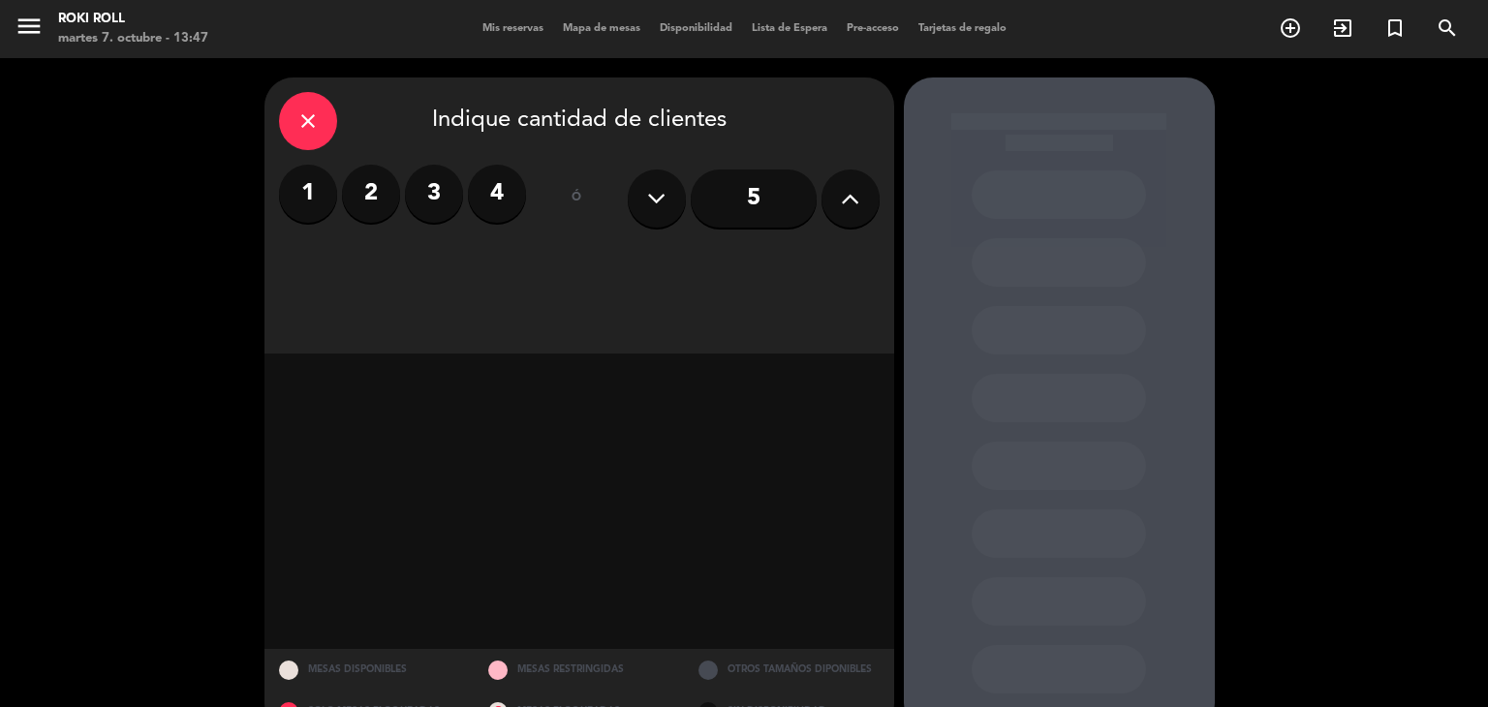
click at [311, 187] on label "1" at bounding box center [308, 194] width 58 height 58
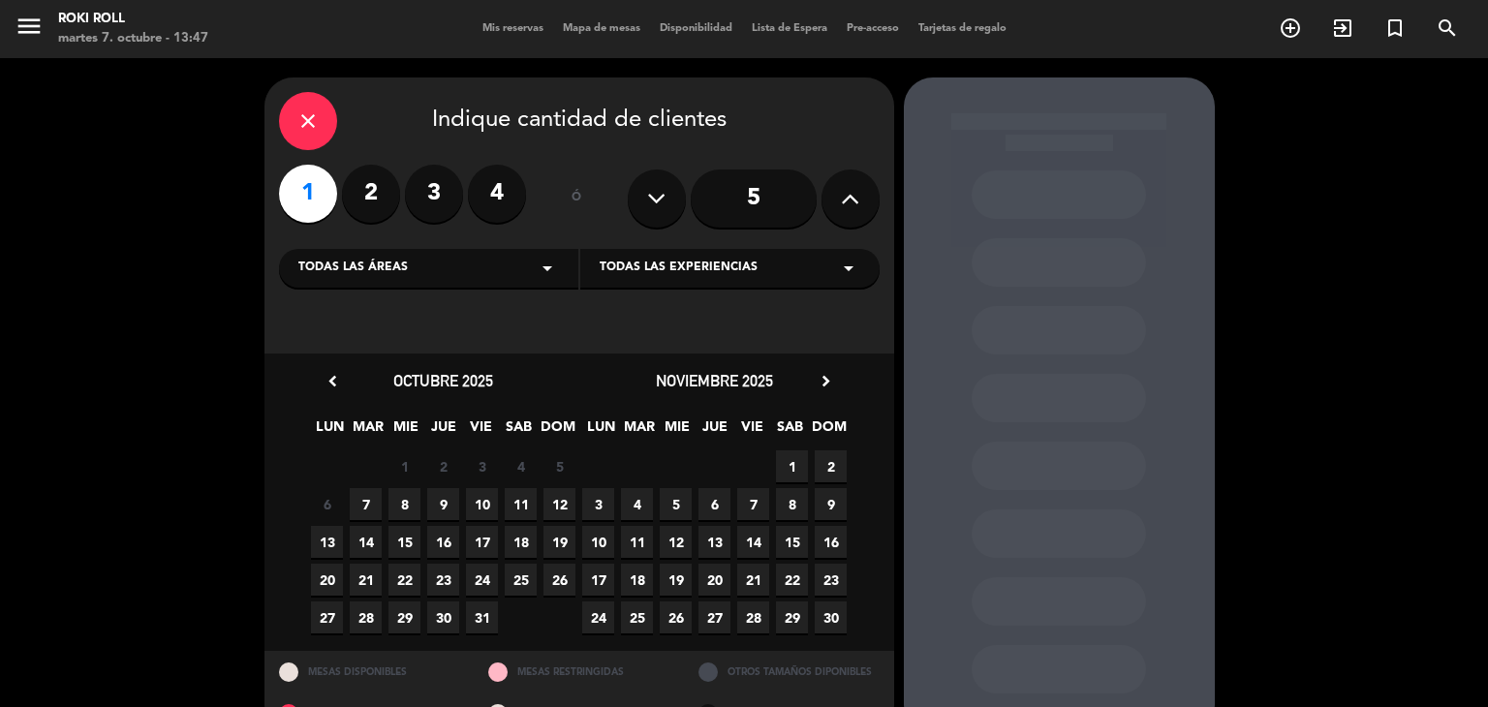
click at [826, 381] on icon "chevron_right" at bounding box center [826, 381] width 20 height 20
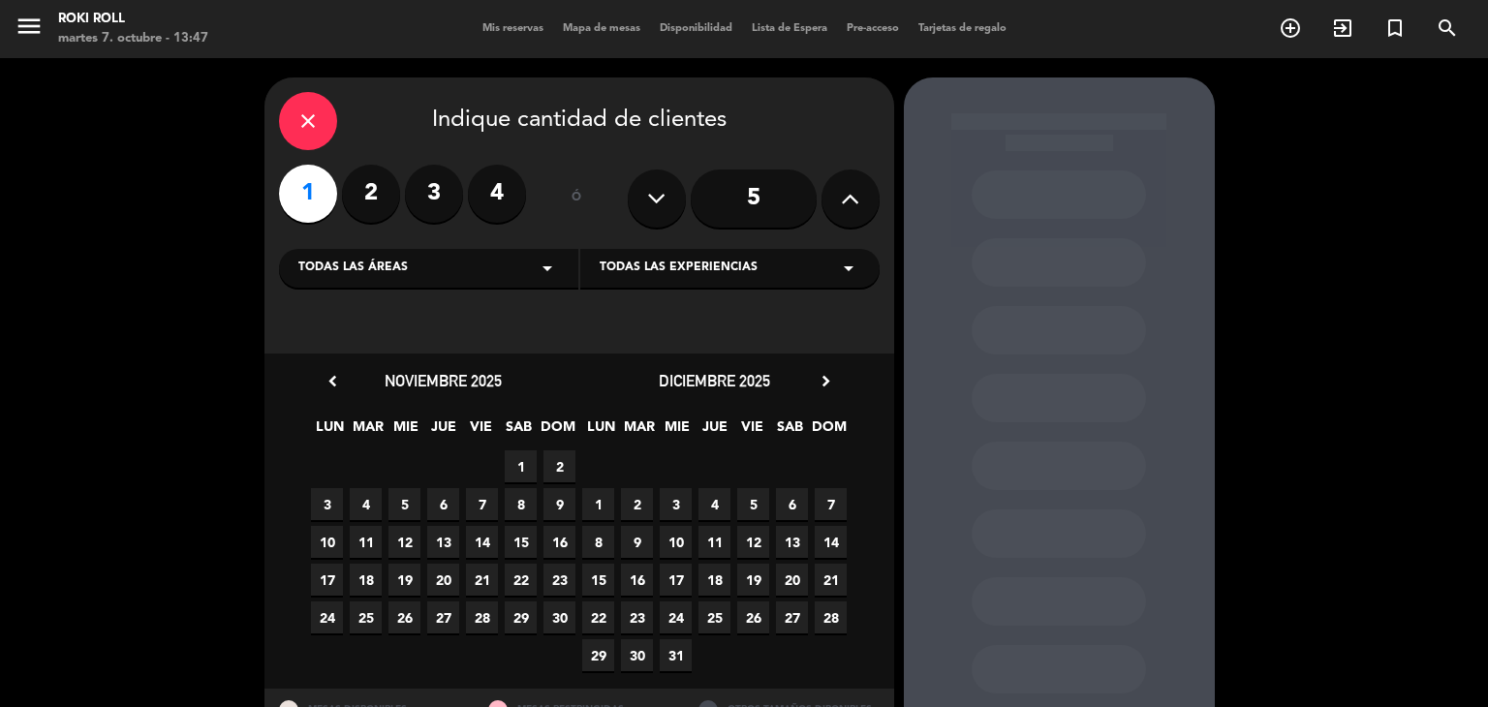
click at [741, 621] on span "26" at bounding box center [753, 618] width 32 height 32
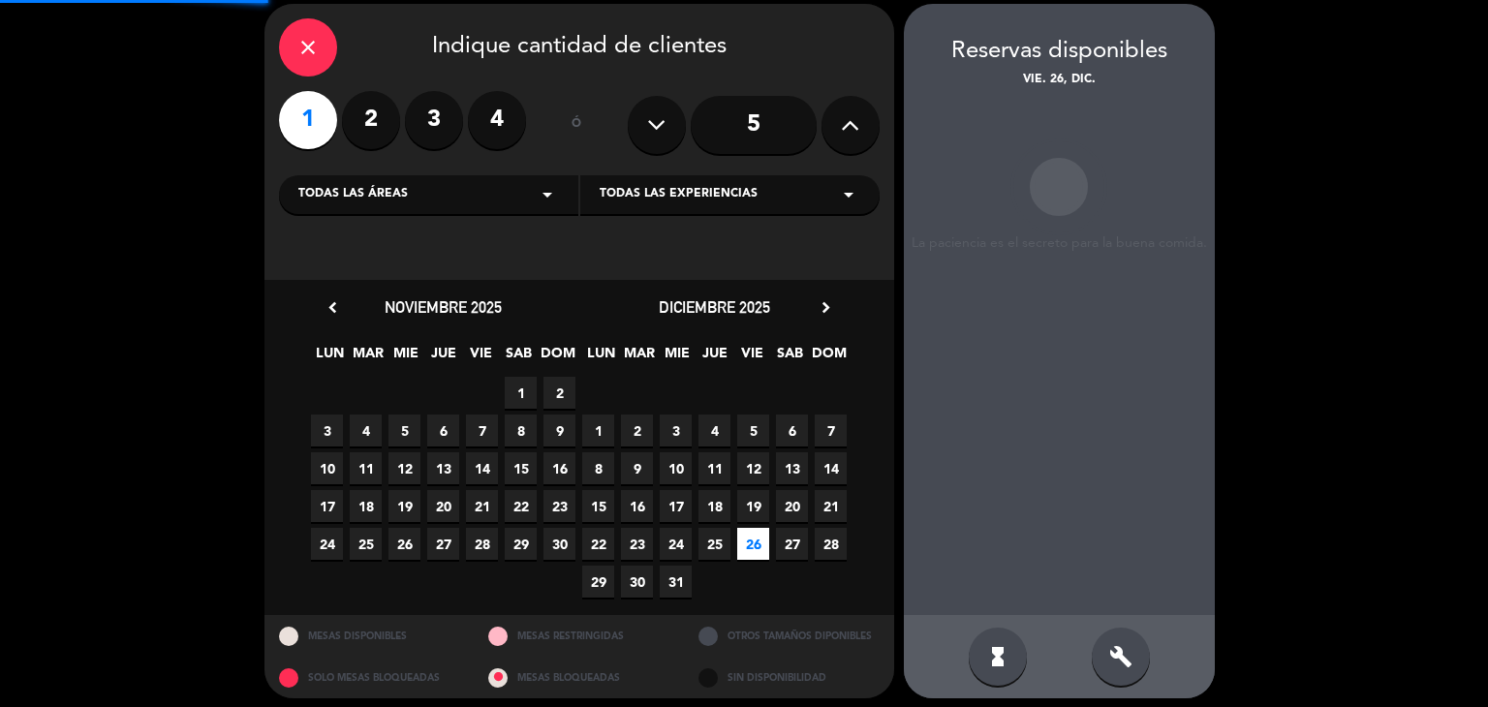
scroll to position [78, 0]
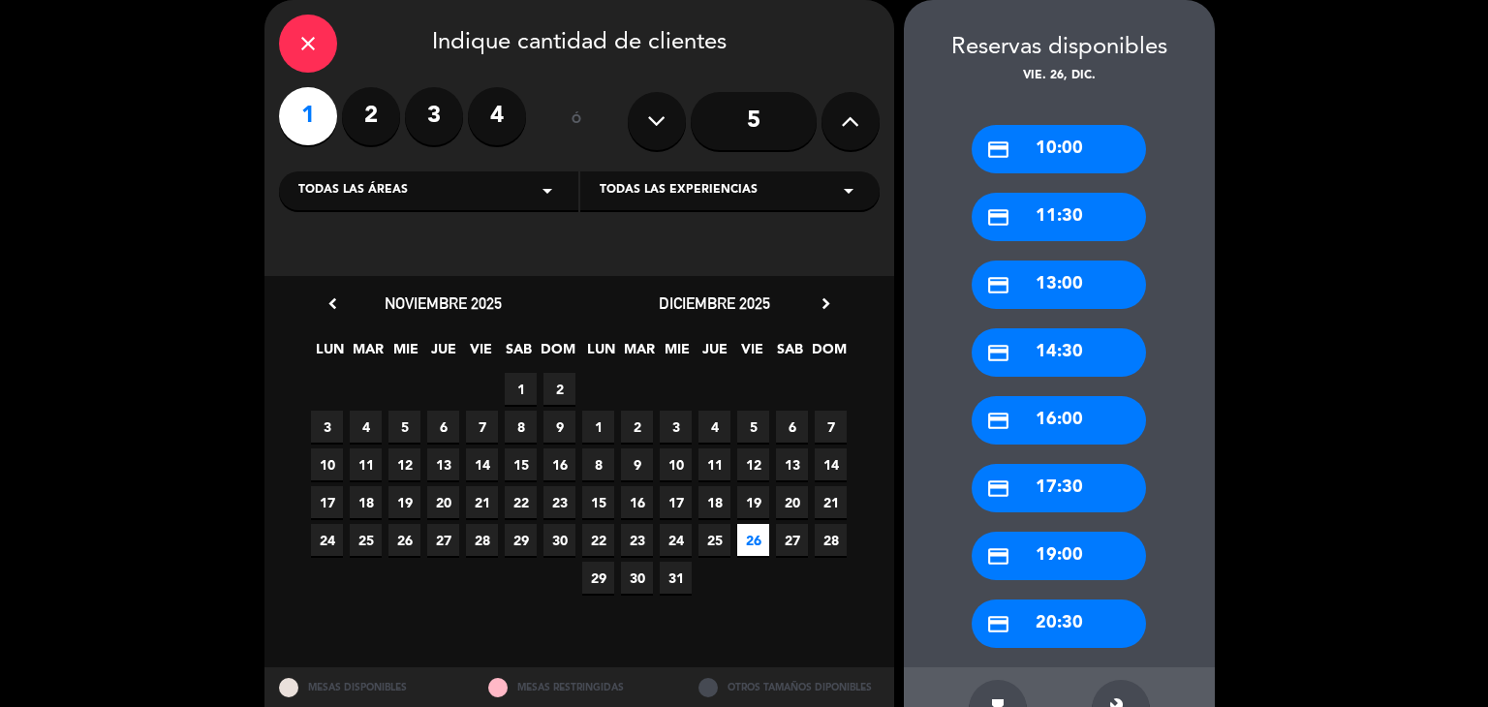
click at [1056, 129] on div "credit_card 10:00" at bounding box center [1059, 149] width 174 height 48
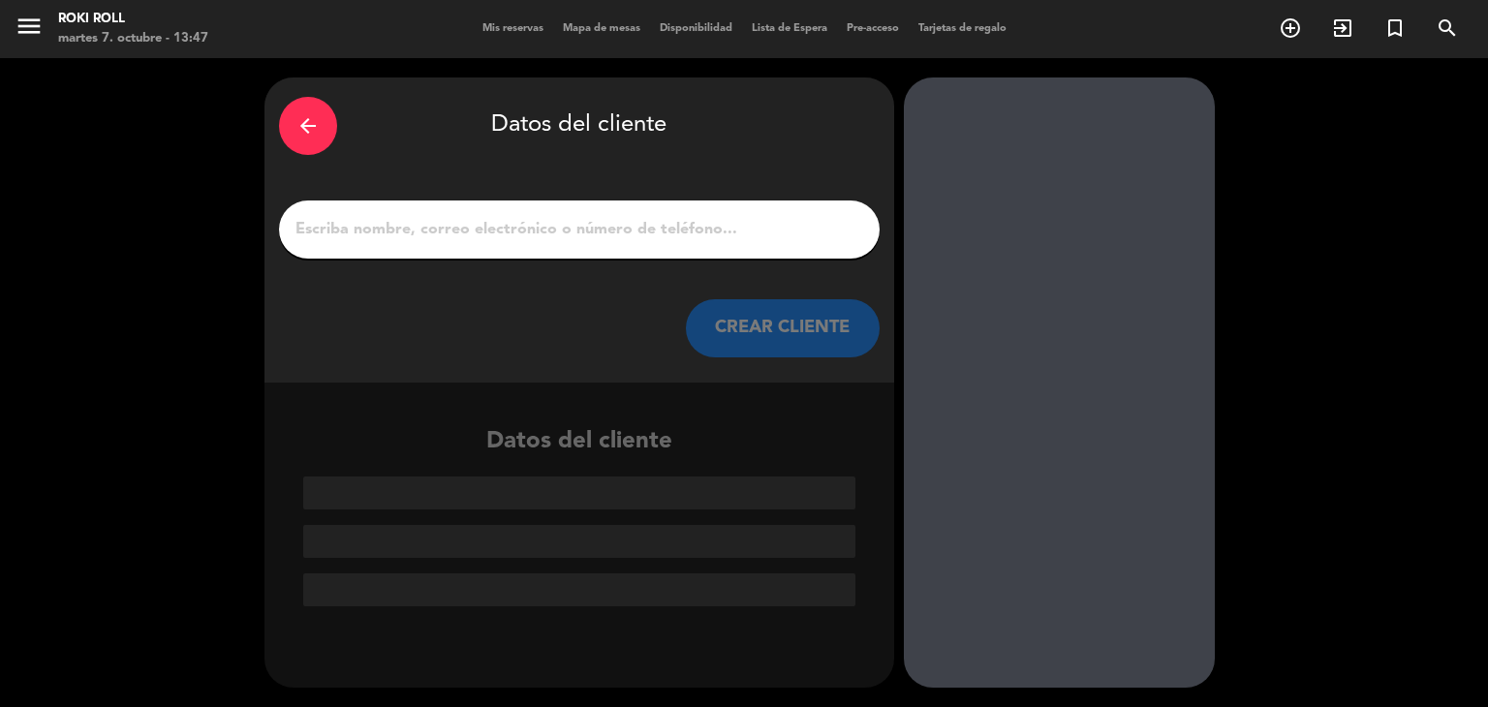
scroll to position [0, 0]
drag, startPoint x: 784, startPoint y: 191, endPoint x: 786, endPoint y: 245, distance: 54.3
click at [784, 194] on div "arrow_back Datos del cliente CREAR CLIENTE" at bounding box center [580, 230] width 630 height 305
click at [786, 245] on div at bounding box center [579, 230] width 601 height 58
click at [719, 237] on input "1" at bounding box center [580, 229] width 572 height 27
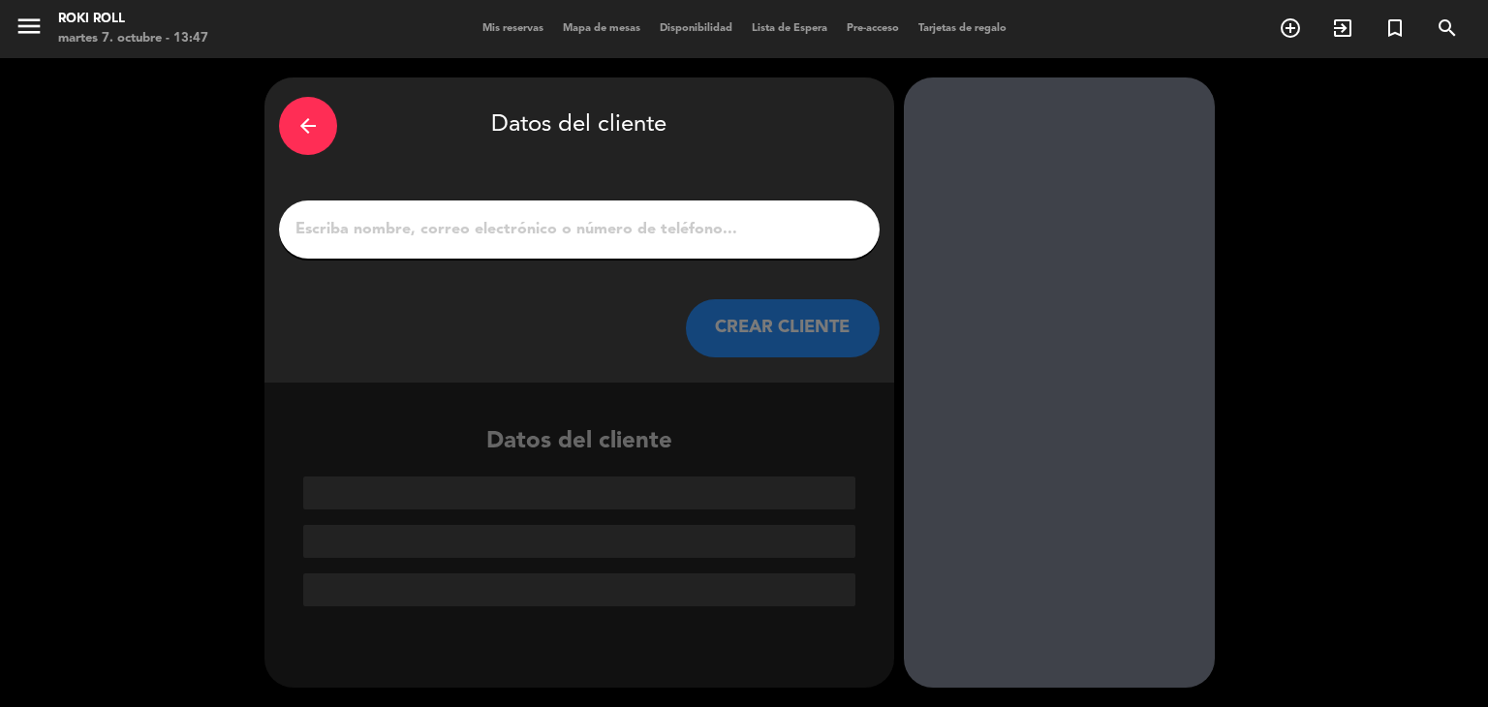
paste input "[GEOGRAPHIC_DATA]"
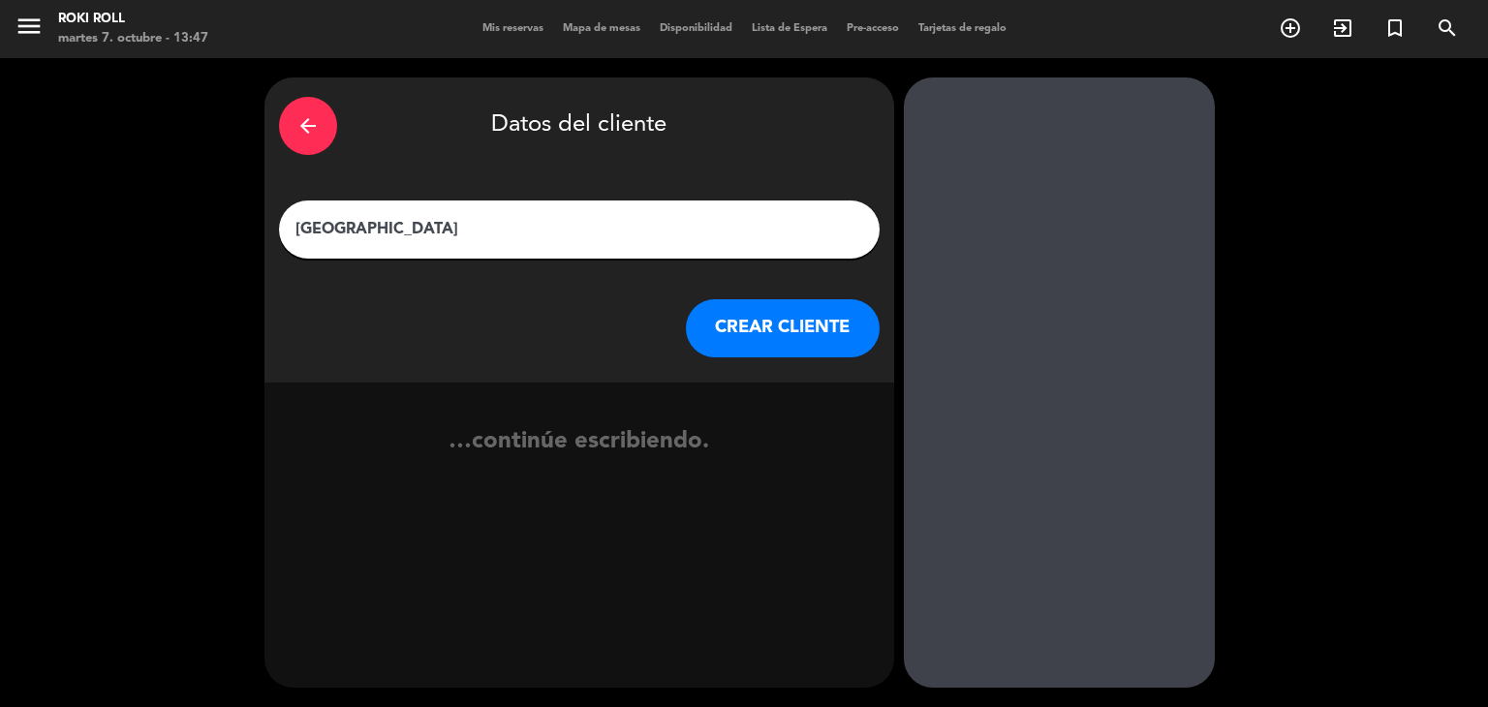
type input "[GEOGRAPHIC_DATA]"
click at [790, 310] on button "CREAR CLIENTE" at bounding box center [783, 328] width 194 height 58
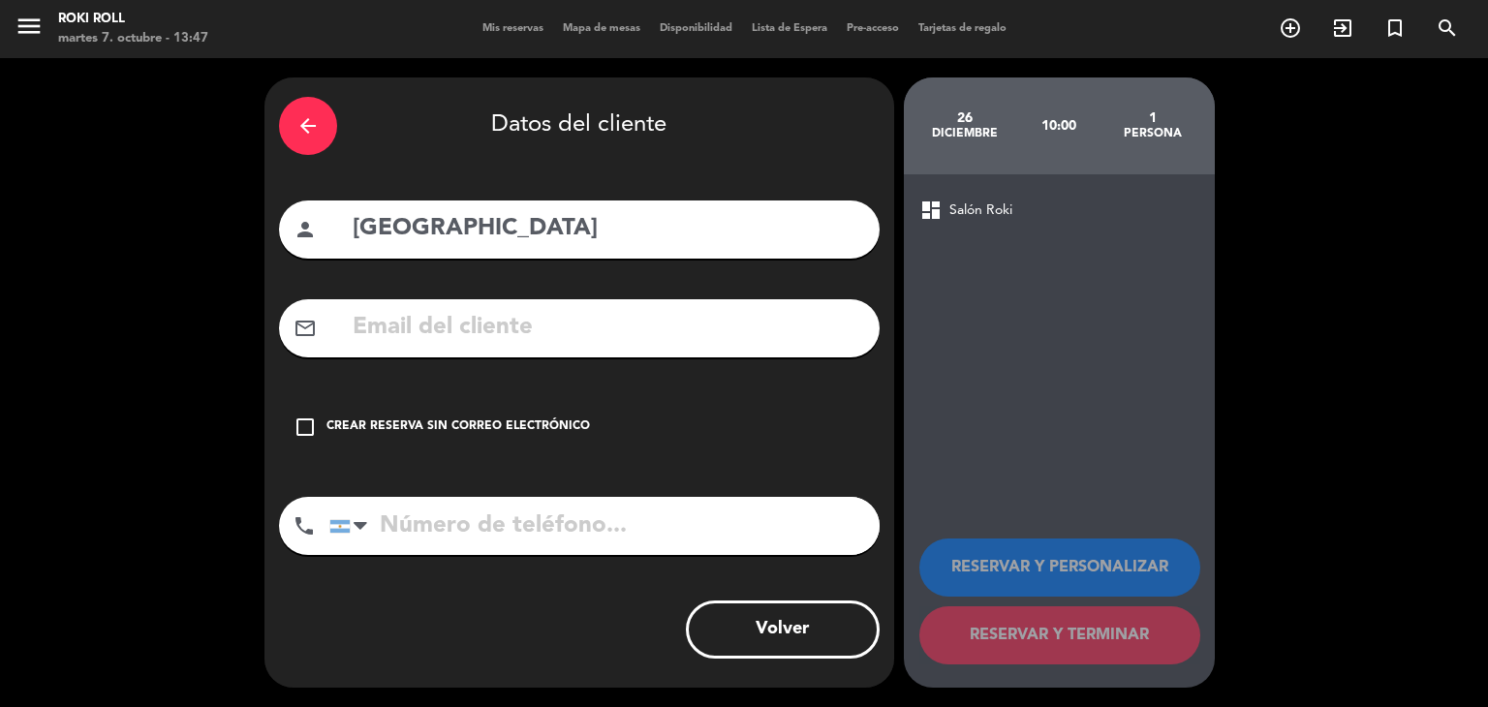
click at [474, 449] on div "check_box_outline_blank Crear reserva sin correo electrónico" at bounding box center [579, 427] width 601 height 58
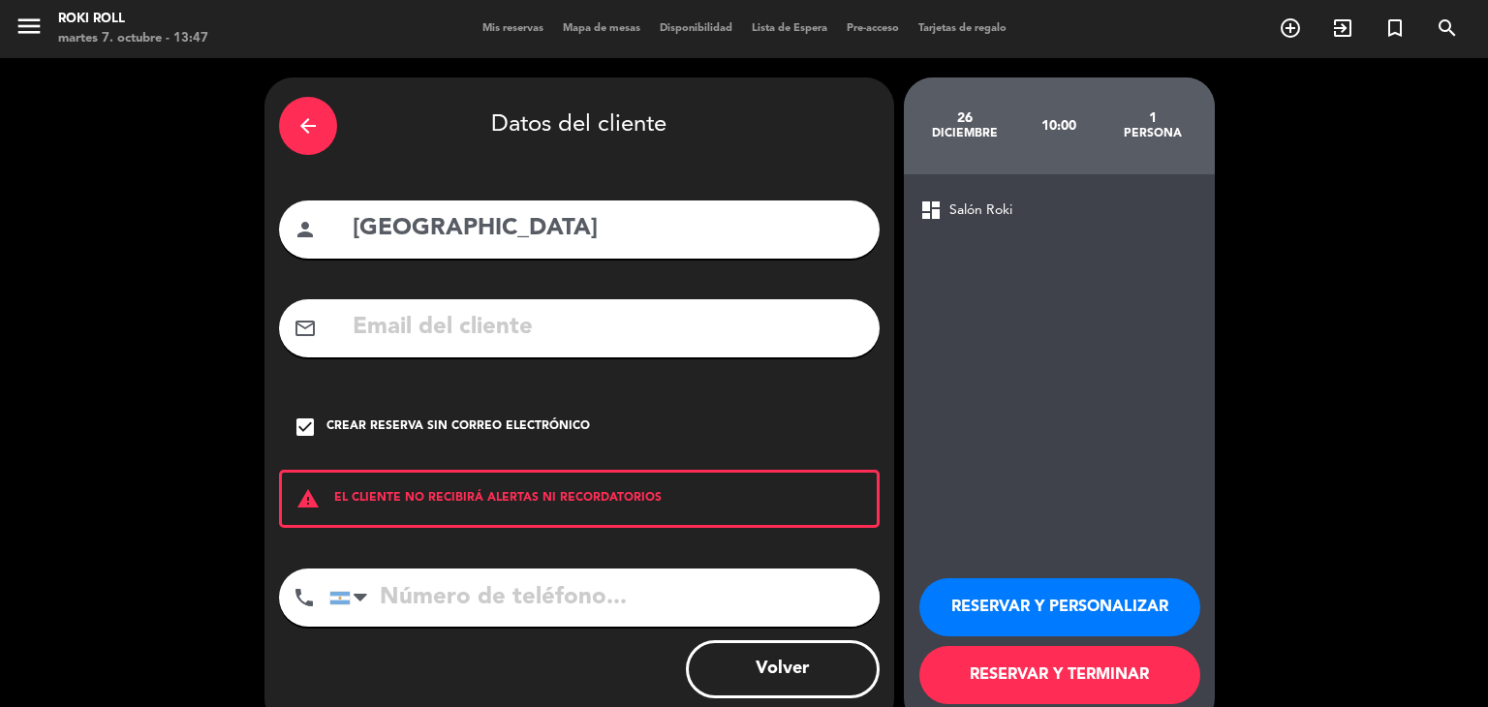
click at [1029, 687] on button "RESERVAR Y TERMINAR" at bounding box center [1060, 675] width 281 height 58
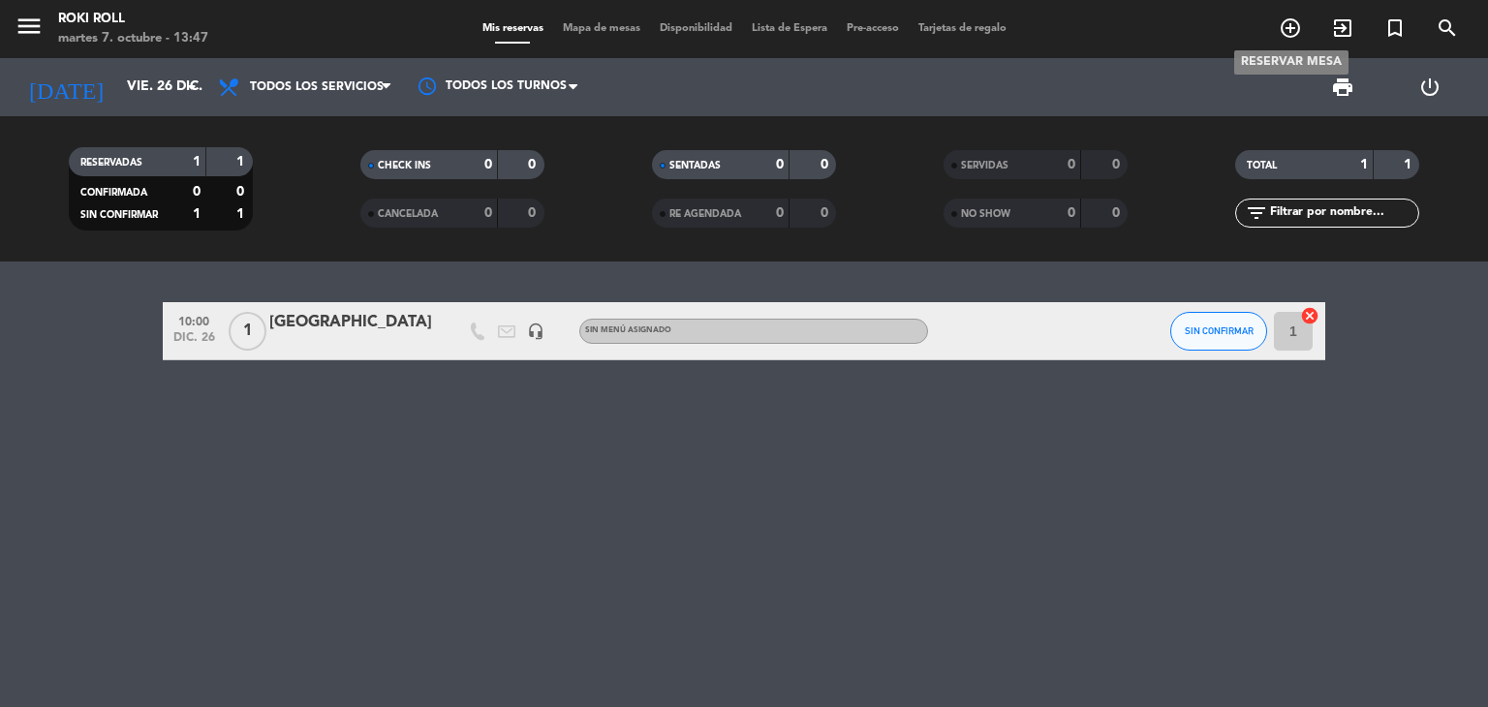
click at [1305, 32] on span "add_circle_outline" at bounding box center [1290, 28] width 52 height 33
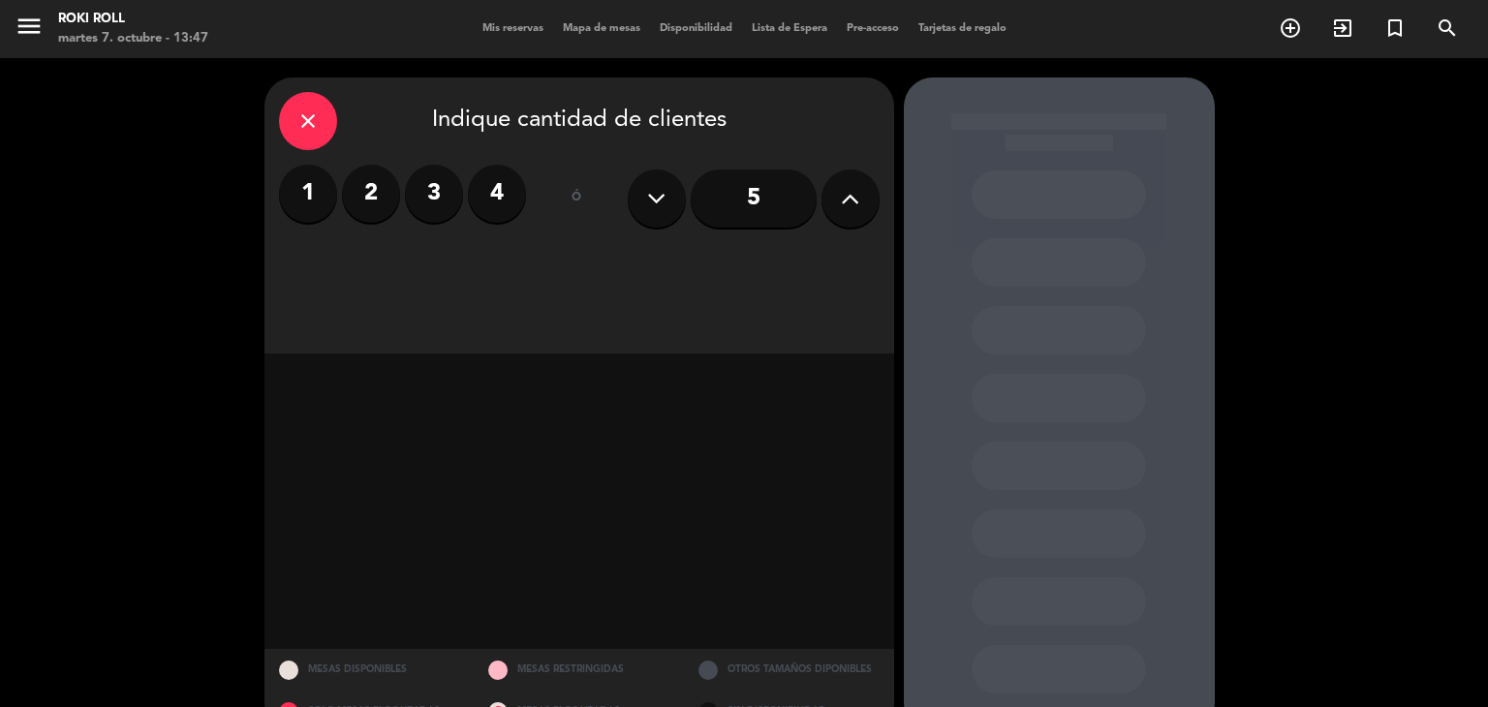
click at [322, 185] on label "1" at bounding box center [308, 194] width 58 height 58
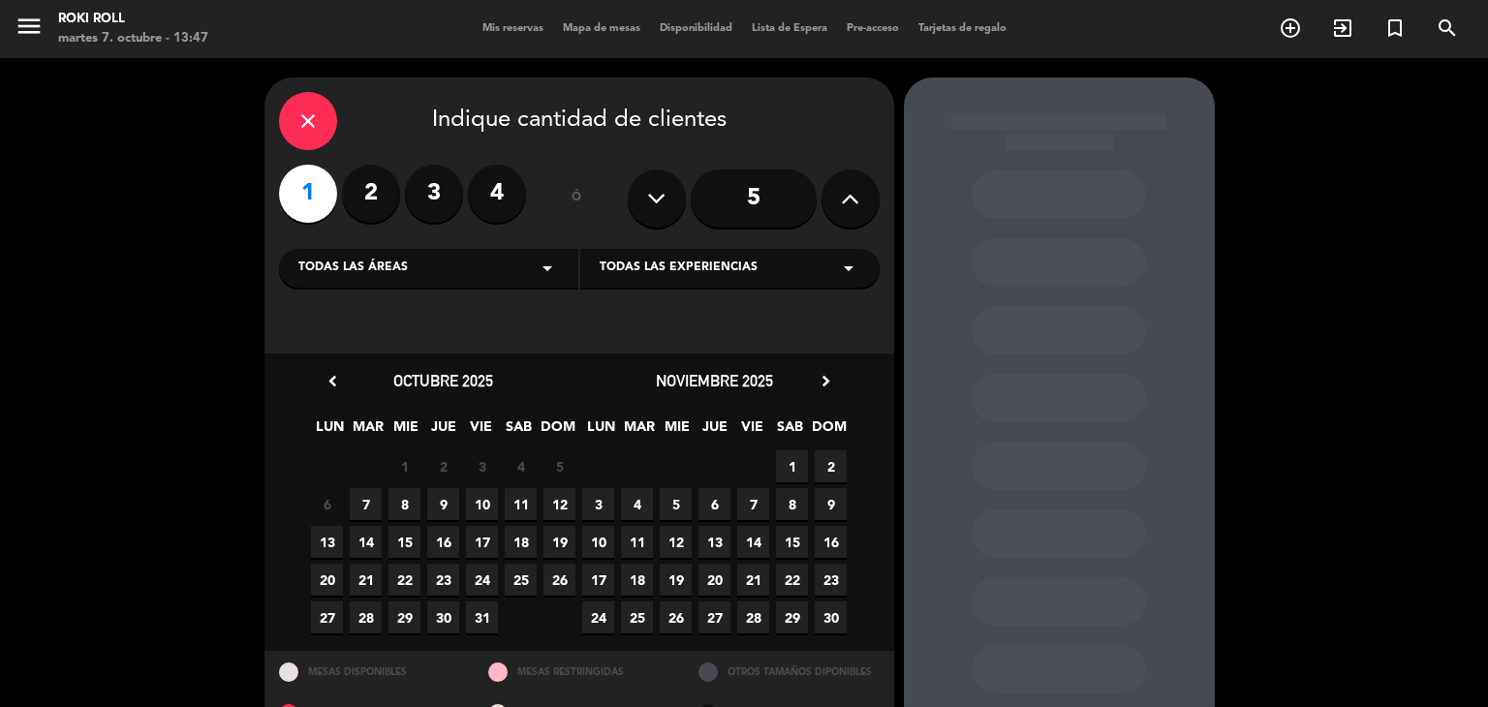
click at [832, 384] on icon "chevron_right" at bounding box center [826, 381] width 20 height 20
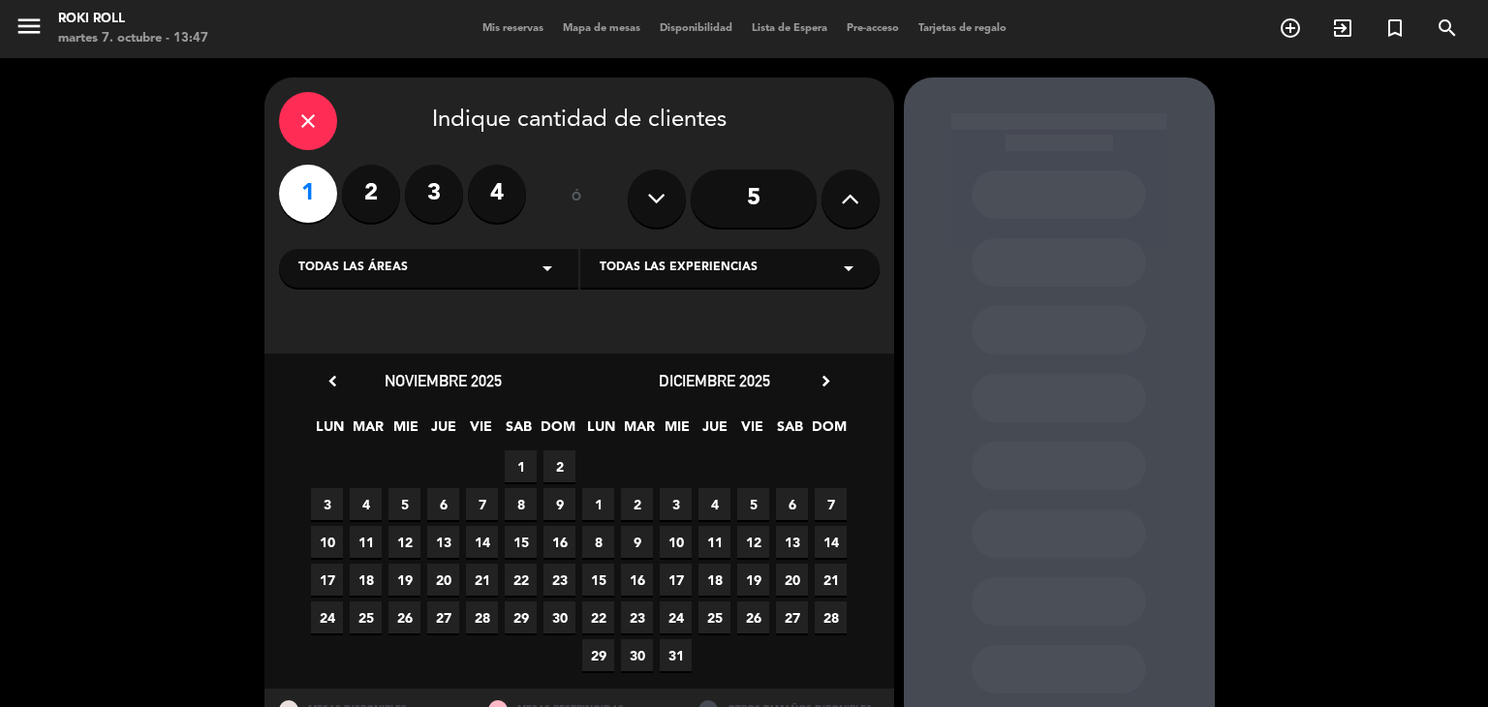
click at [829, 382] on icon "chevron_right" at bounding box center [826, 381] width 20 height 20
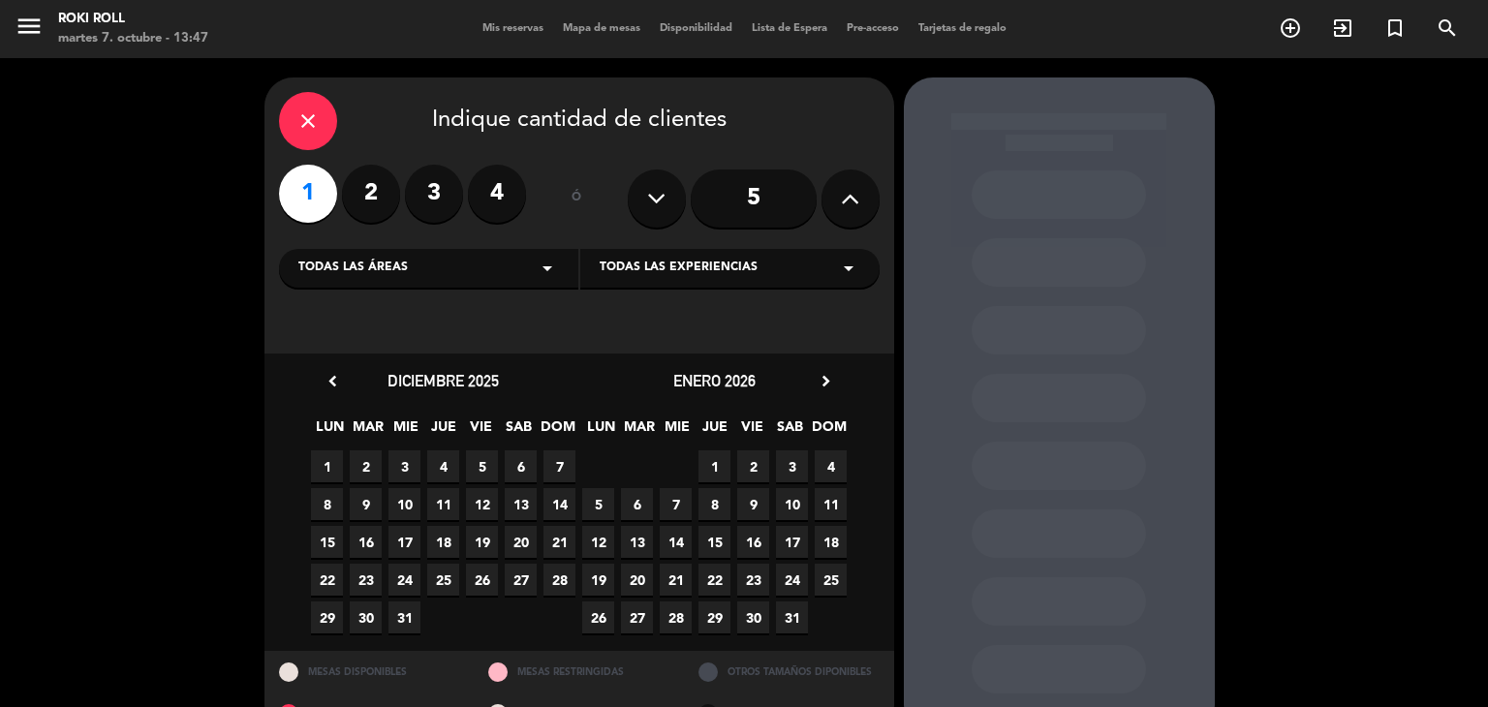
click at [492, 577] on span "26" at bounding box center [482, 580] width 32 height 32
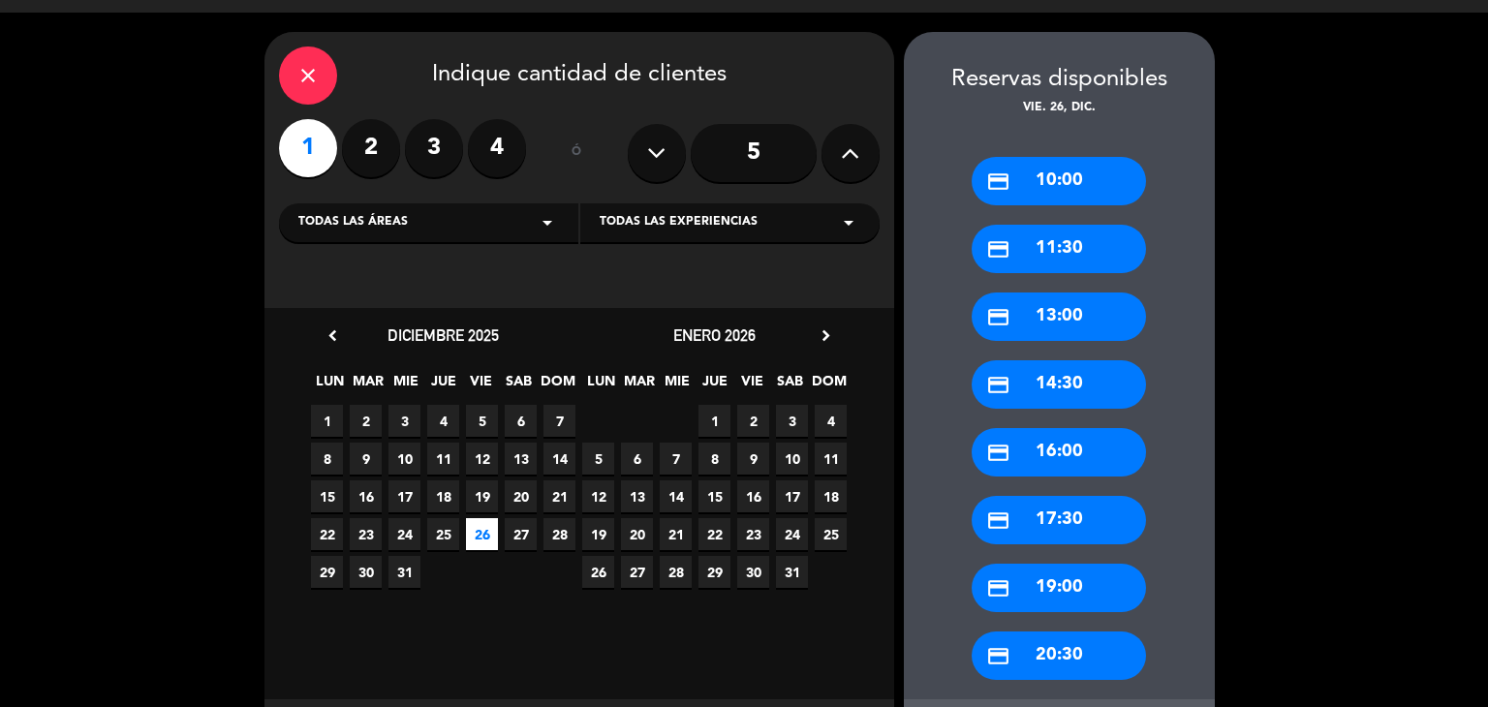
click at [1089, 245] on div "credit_card 11:30" at bounding box center [1059, 249] width 174 height 48
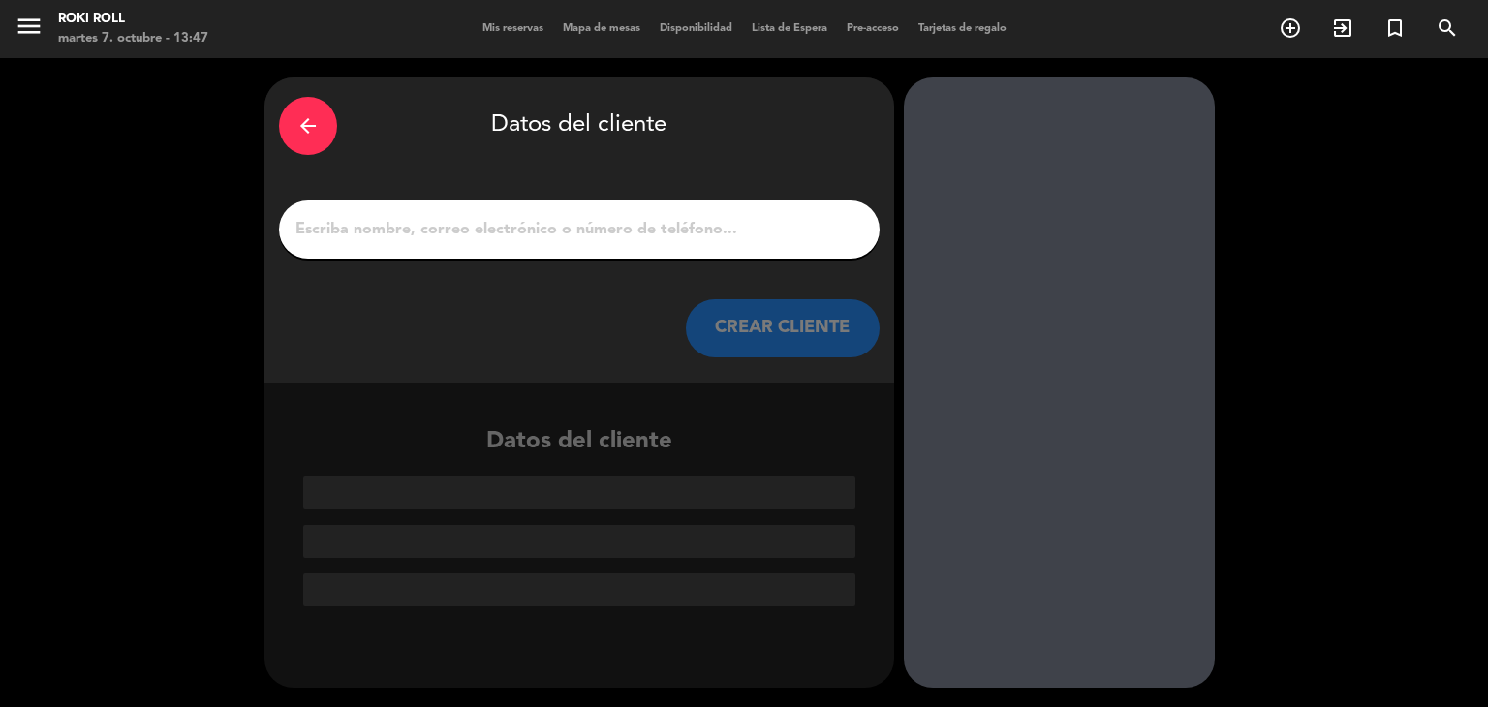
scroll to position [0, 0]
click at [750, 253] on div at bounding box center [579, 230] width 601 height 58
click at [754, 232] on input "1" at bounding box center [580, 229] width 572 height 27
paste input "[GEOGRAPHIC_DATA]"
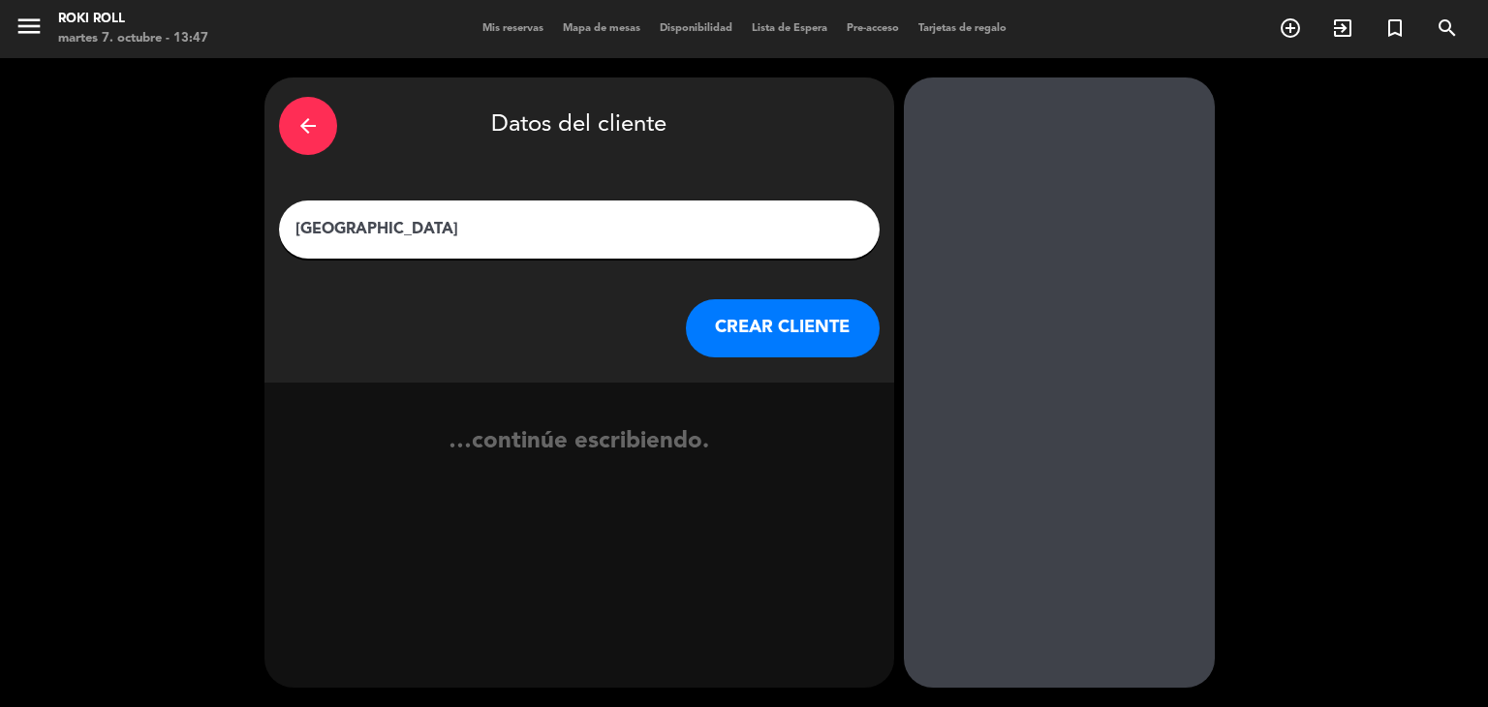
type input "[GEOGRAPHIC_DATA]"
click at [757, 321] on button "CREAR CLIENTE" at bounding box center [783, 328] width 194 height 58
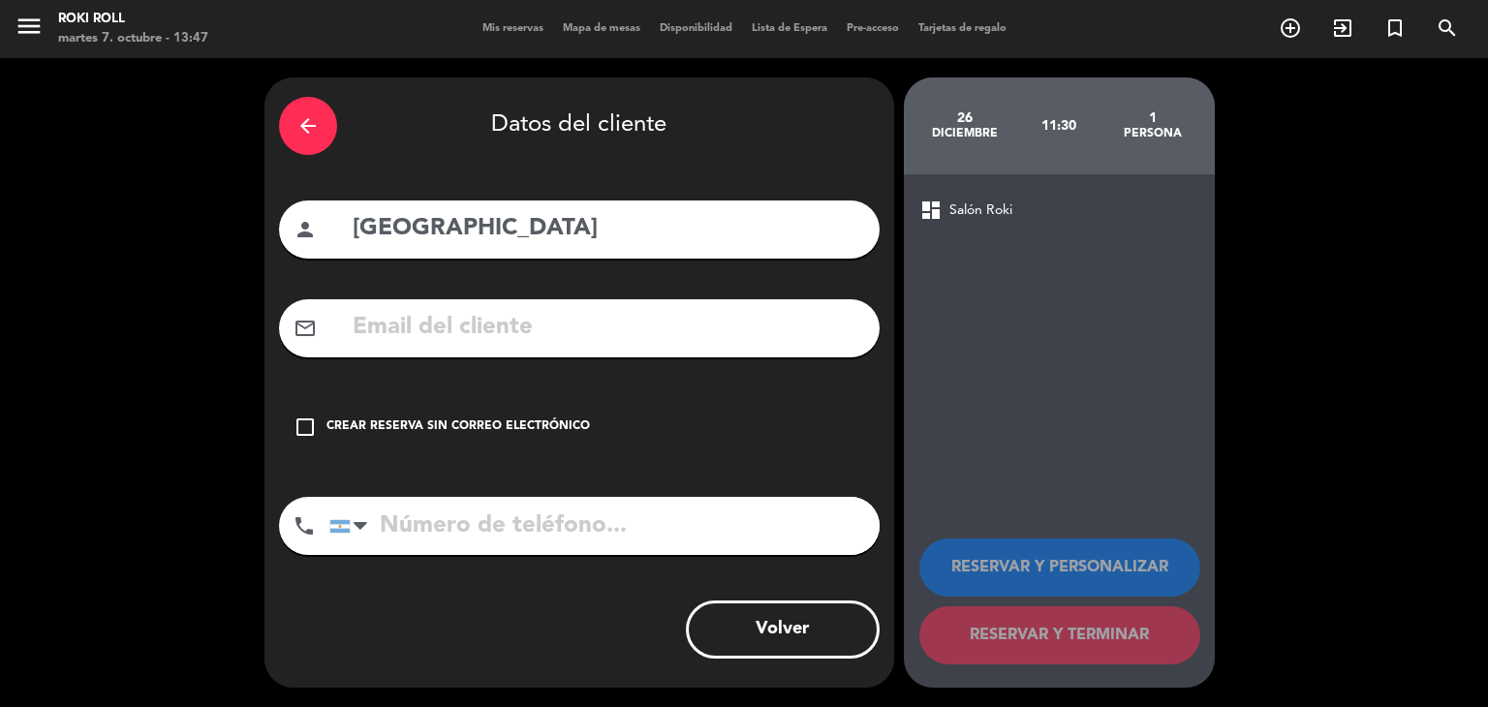
click at [565, 442] on div "check_box_outline_blank Crear reserva sin correo electrónico" at bounding box center [579, 427] width 601 height 58
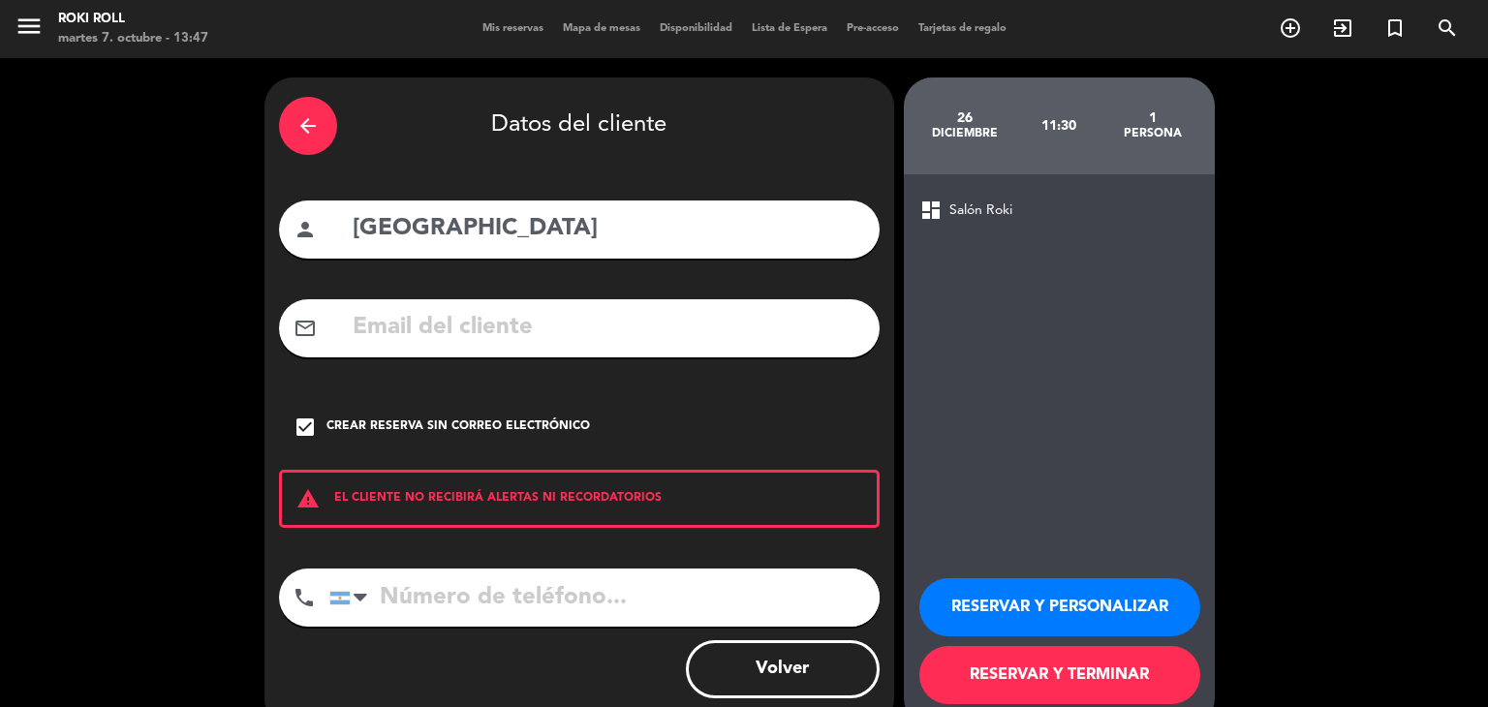
click at [1137, 675] on button "RESERVAR Y TERMINAR" at bounding box center [1060, 675] width 281 height 58
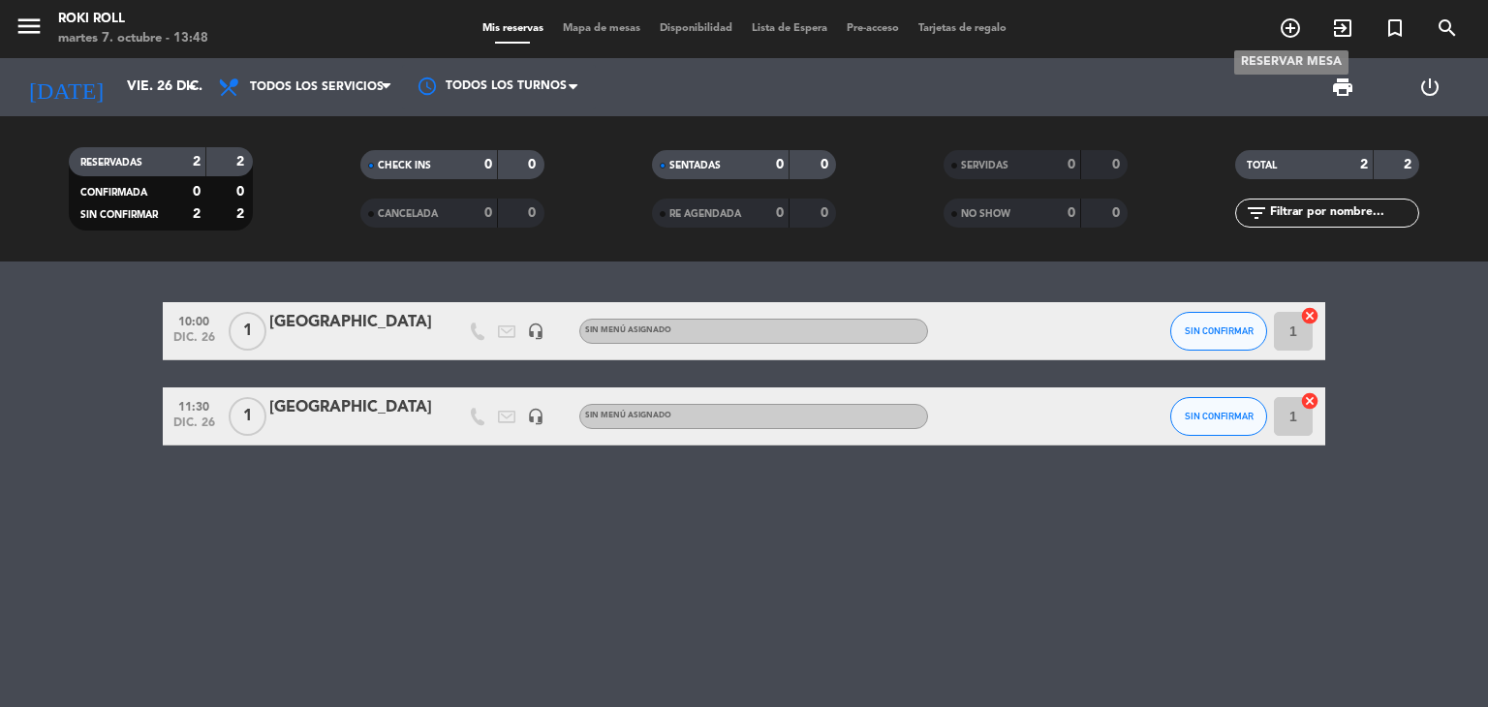
click at [1288, 24] on icon "add_circle_outline" at bounding box center [1290, 27] width 23 height 23
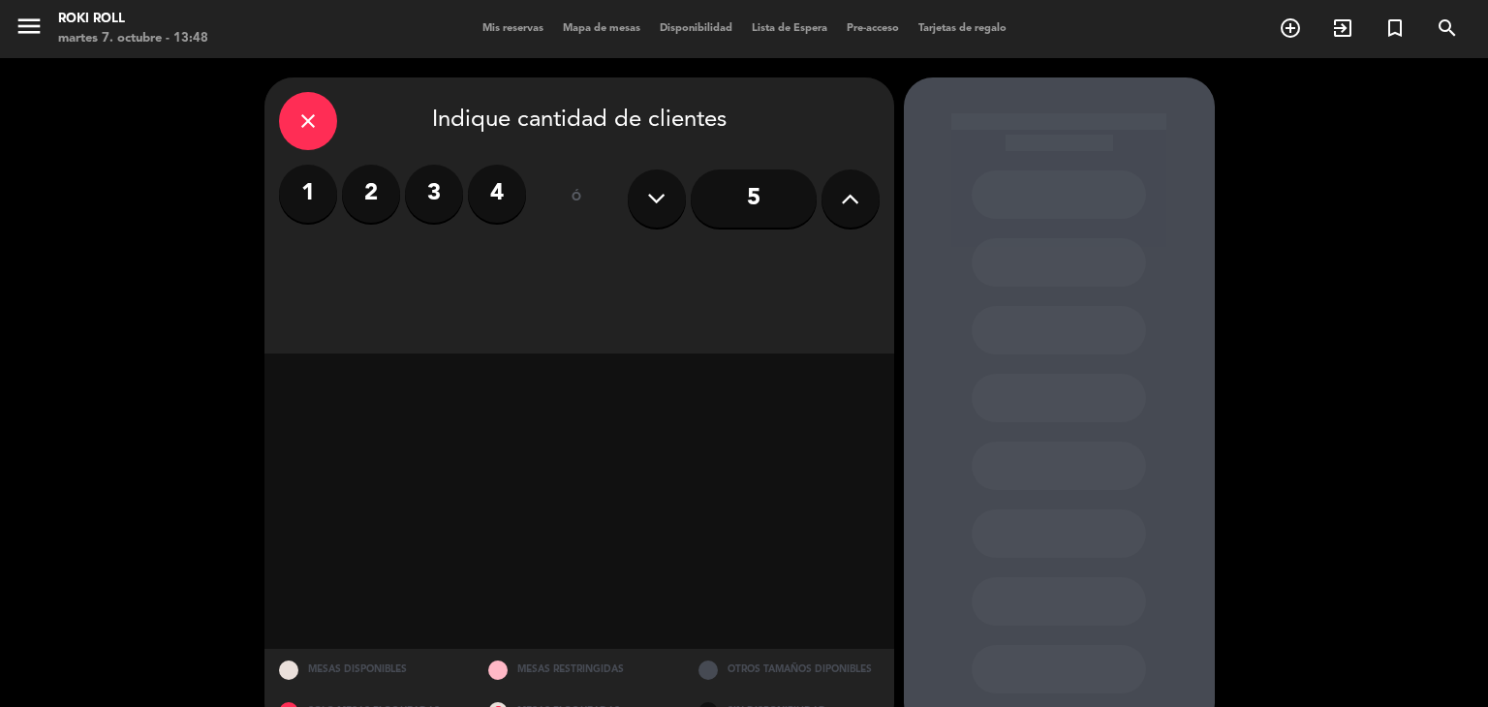
click at [303, 198] on label "1" at bounding box center [308, 194] width 58 height 58
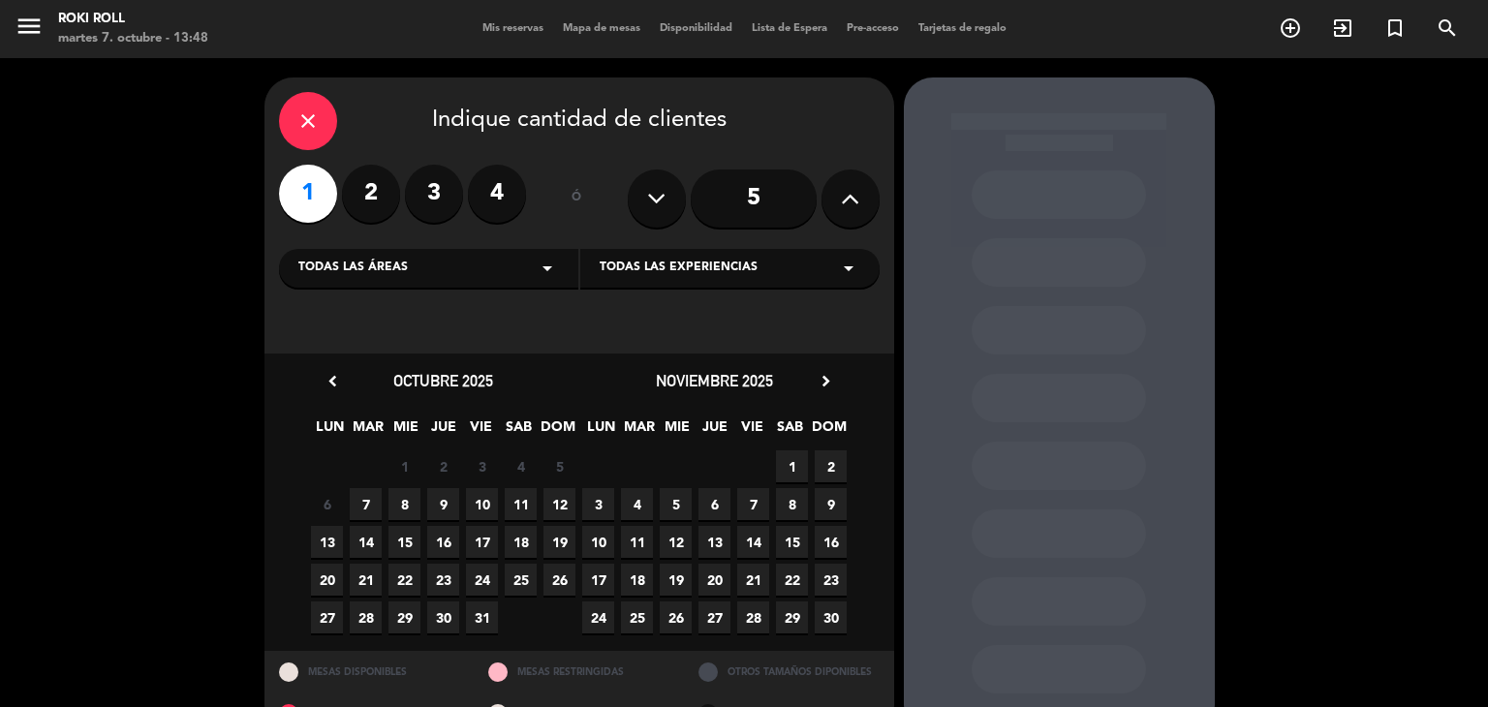
click at [827, 385] on icon "chevron_right" at bounding box center [826, 381] width 20 height 20
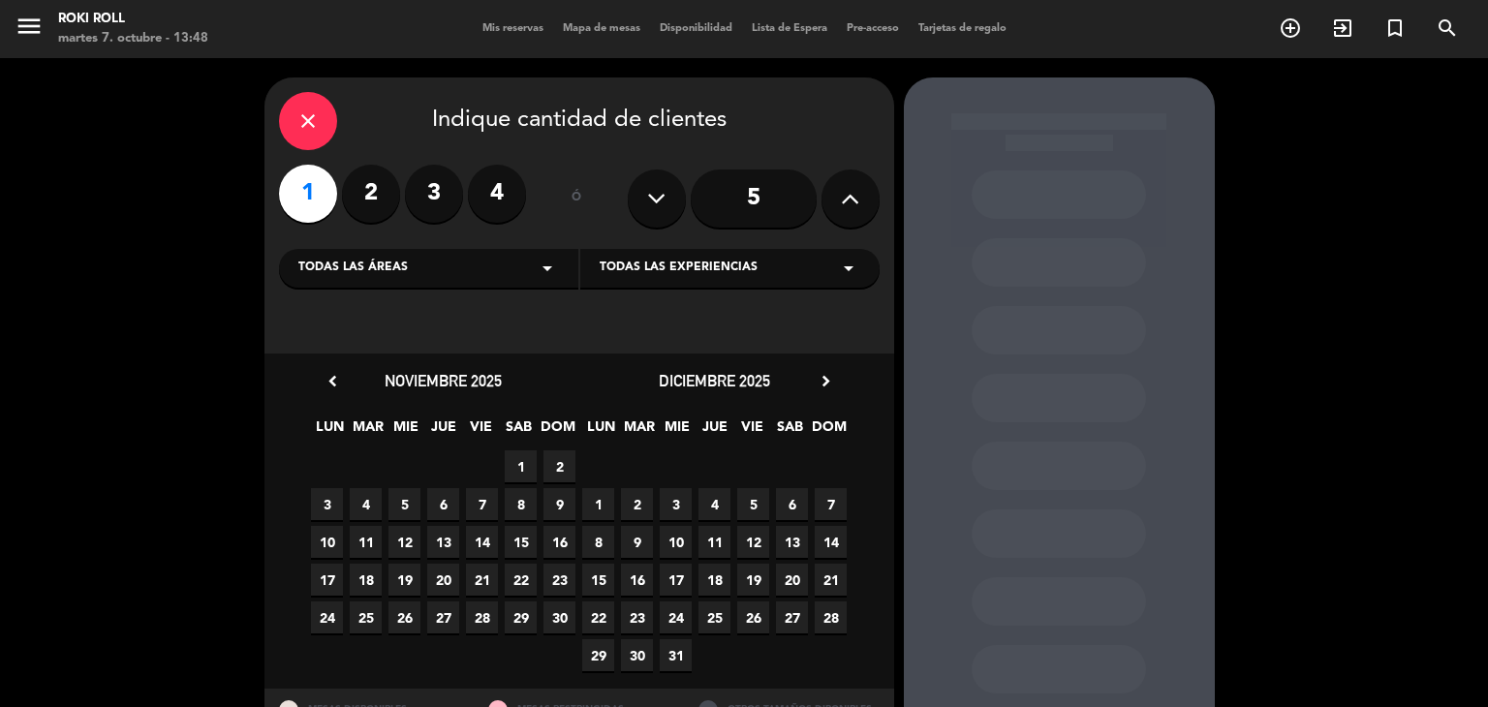
click at [604, 652] on span "29" at bounding box center [598, 655] width 32 height 32
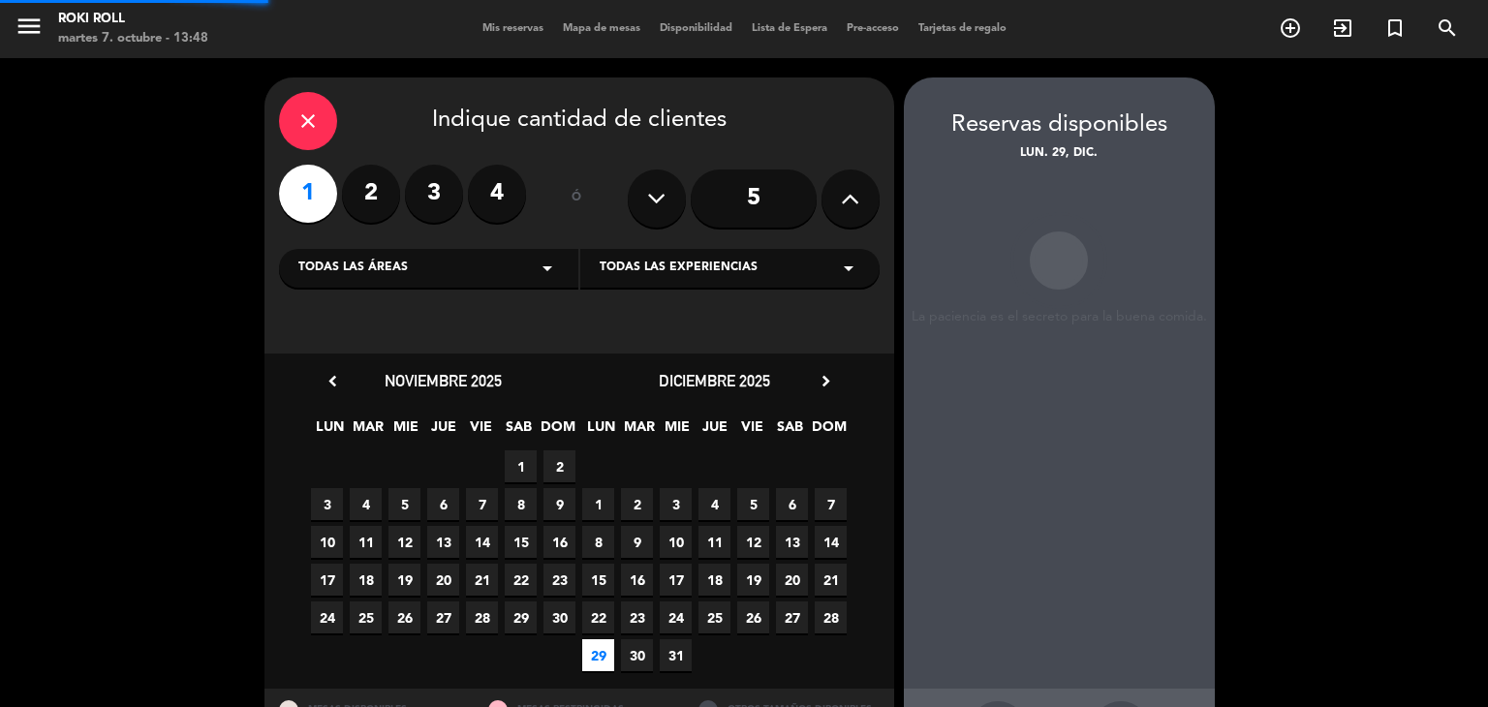
scroll to position [78, 0]
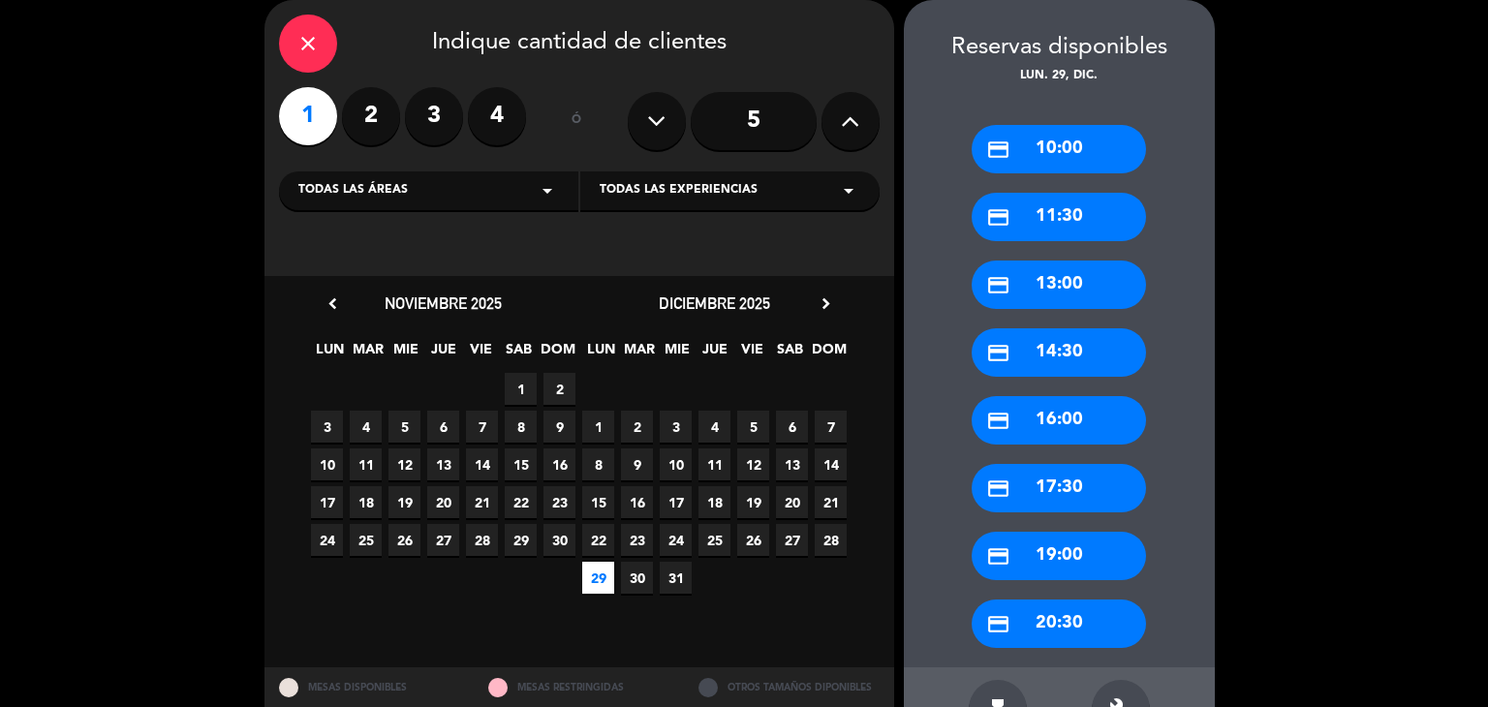
click at [1085, 151] on div "credit_card 10:00" at bounding box center [1059, 149] width 174 height 48
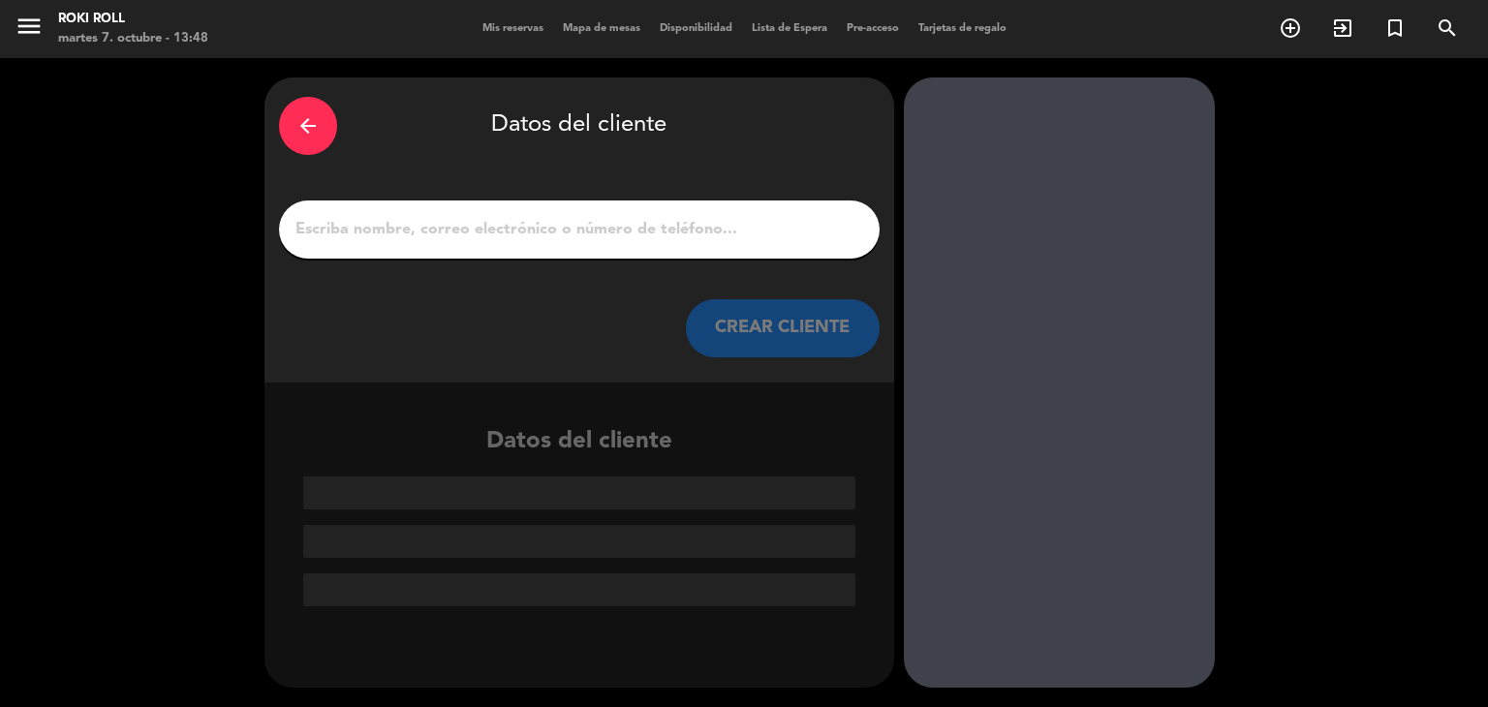
click at [692, 233] on input "1" at bounding box center [580, 229] width 572 height 27
paste input "[GEOGRAPHIC_DATA]"
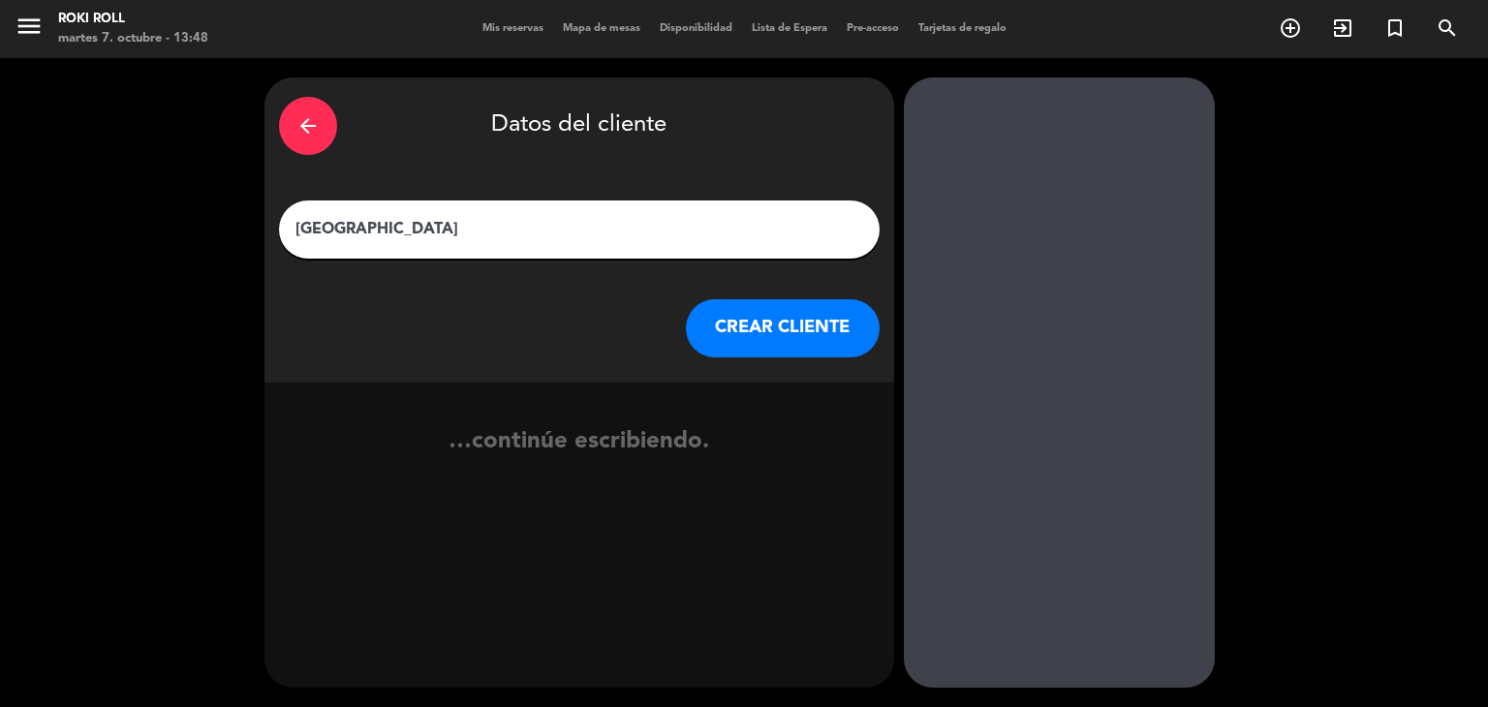
type input "[GEOGRAPHIC_DATA]"
click at [709, 336] on button "CREAR CLIENTE" at bounding box center [783, 328] width 194 height 58
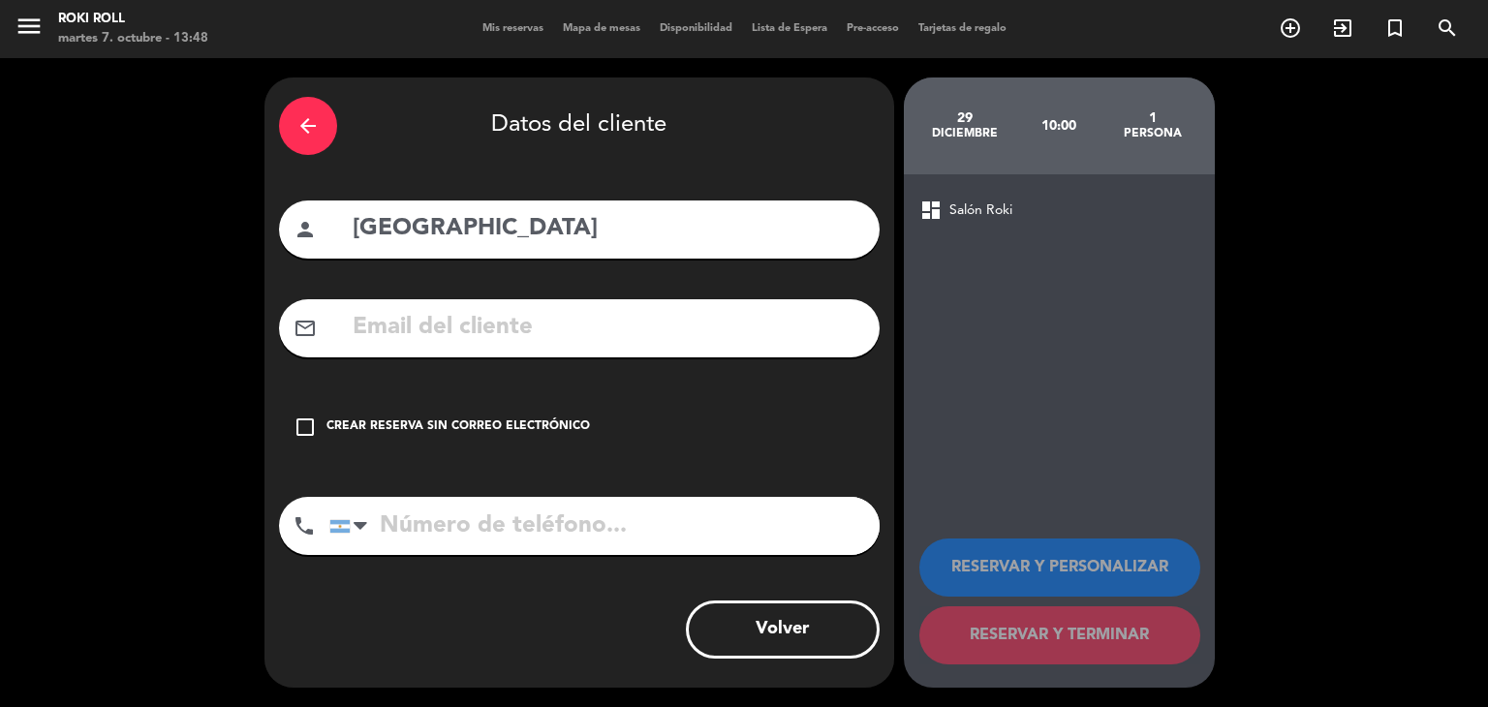
click at [562, 435] on div "Crear reserva sin correo electrónico" at bounding box center [459, 427] width 264 height 19
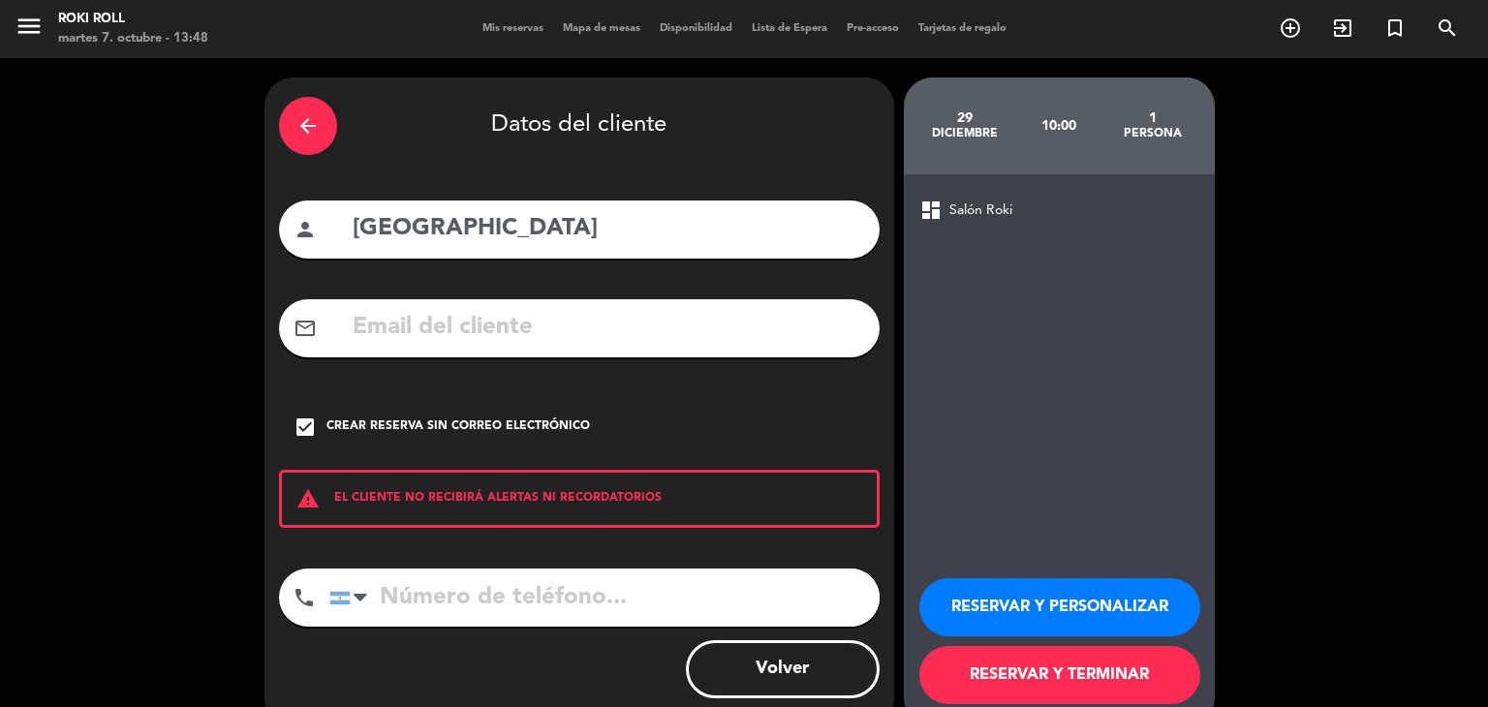
click at [1054, 656] on button "RESERVAR Y TERMINAR" at bounding box center [1060, 675] width 281 height 58
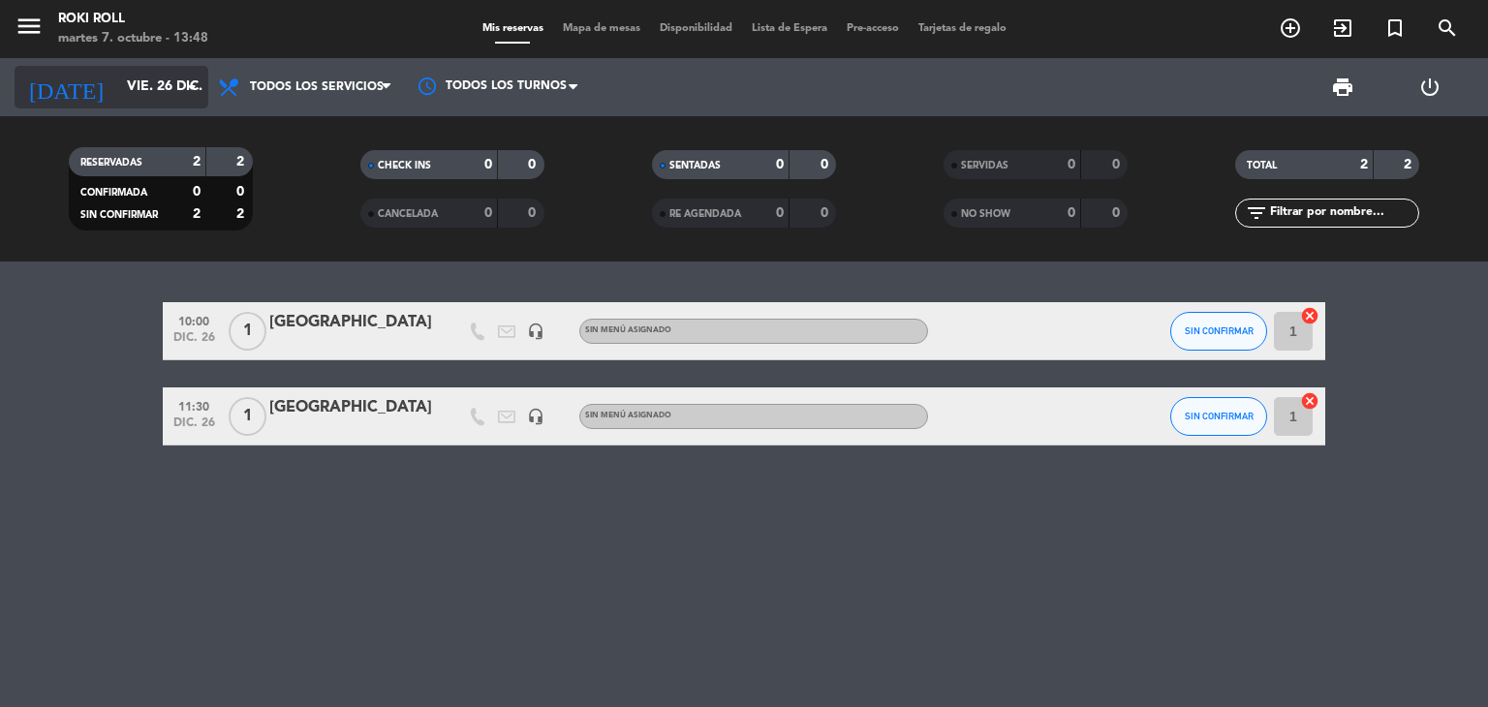
click at [182, 88] on icon "arrow_drop_down" at bounding box center [191, 87] width 23 height 23
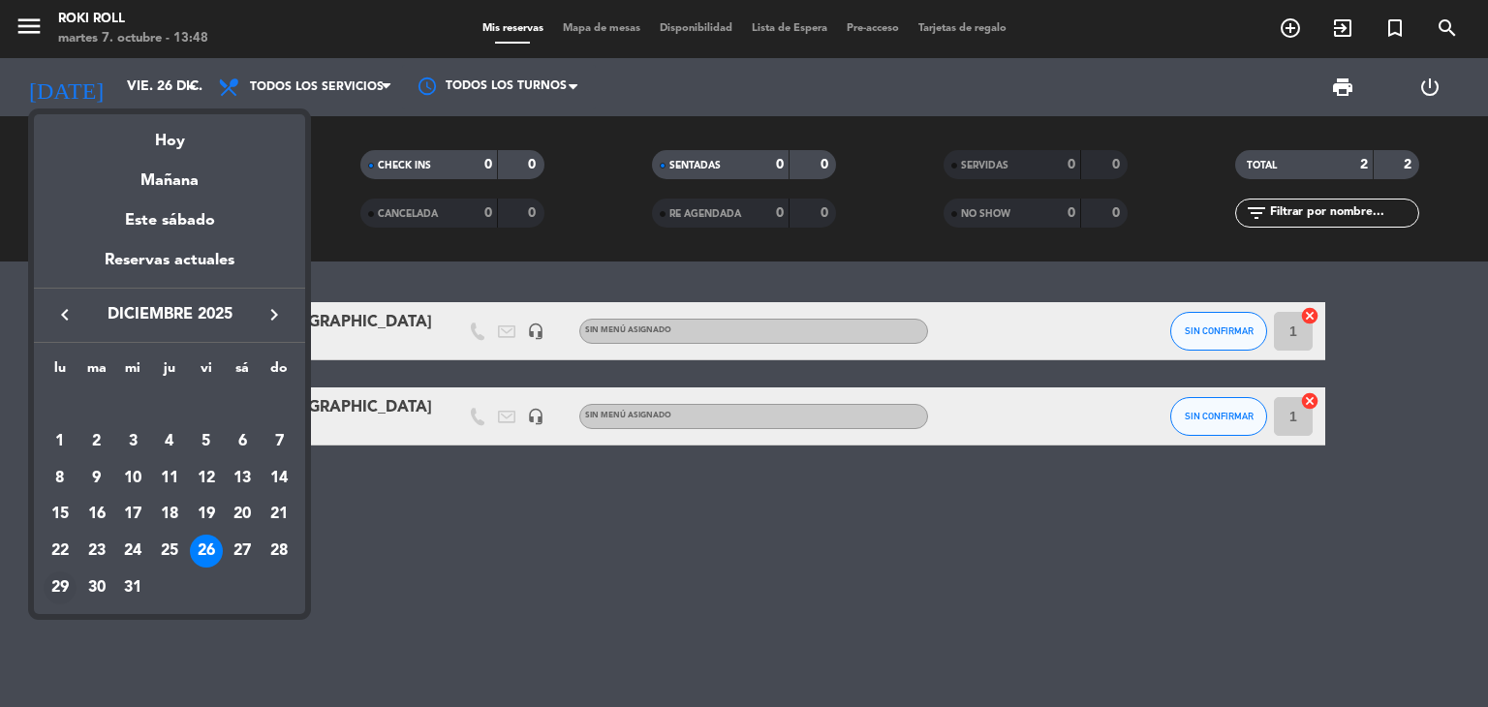
click at [51, 593] on div "29" at bounding box center [60, 588] width 33 height 33
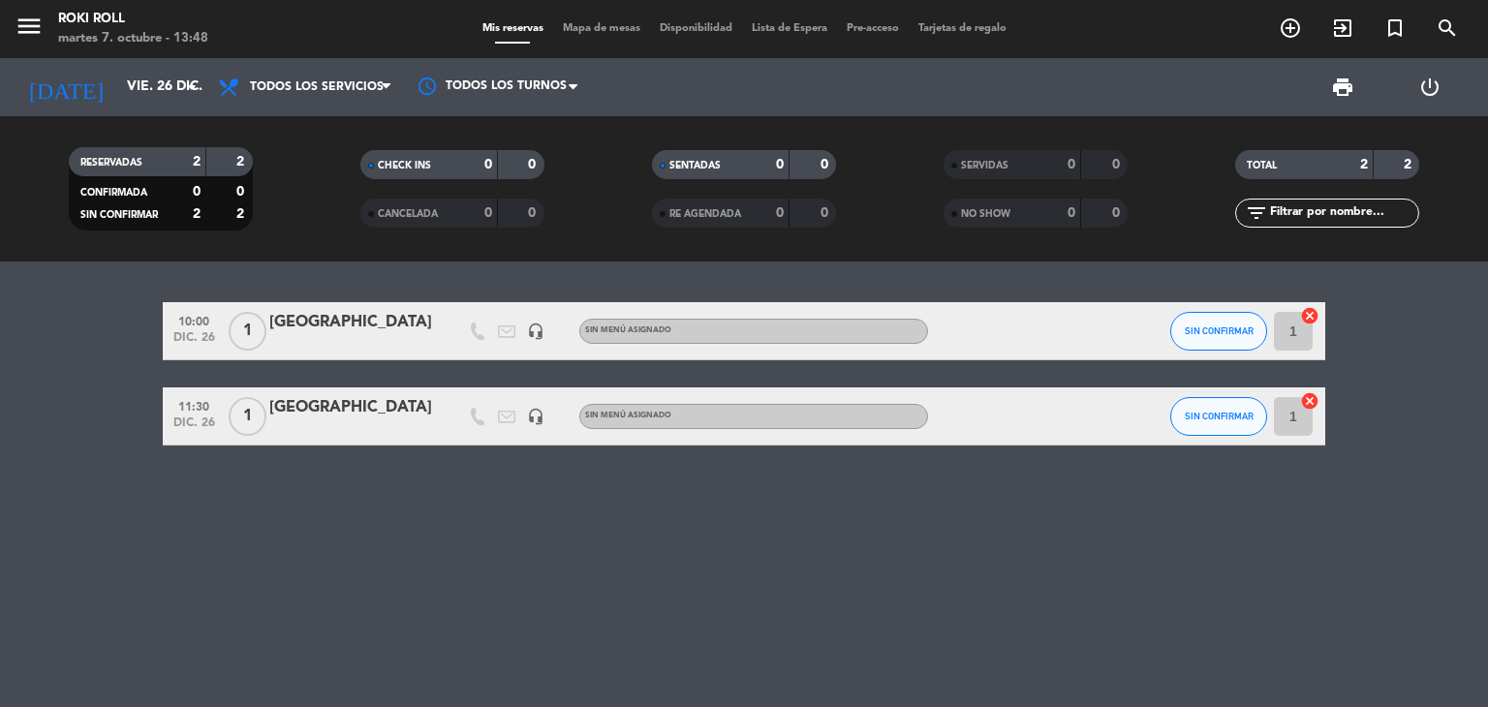
type input "lun. 29 dic."
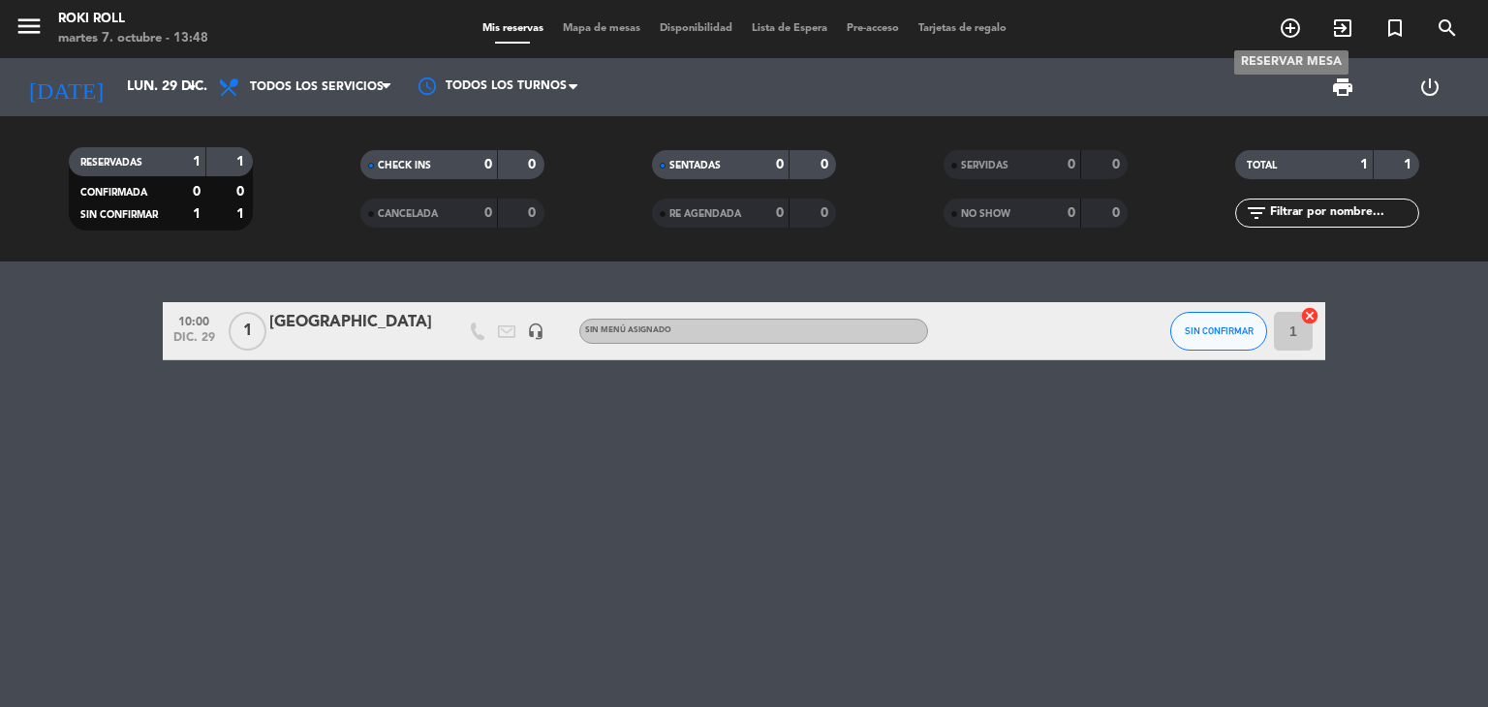
click at [1287, 31] on icon "add_circle_outline" at bounding box center [1290, 27] width 23 height 23
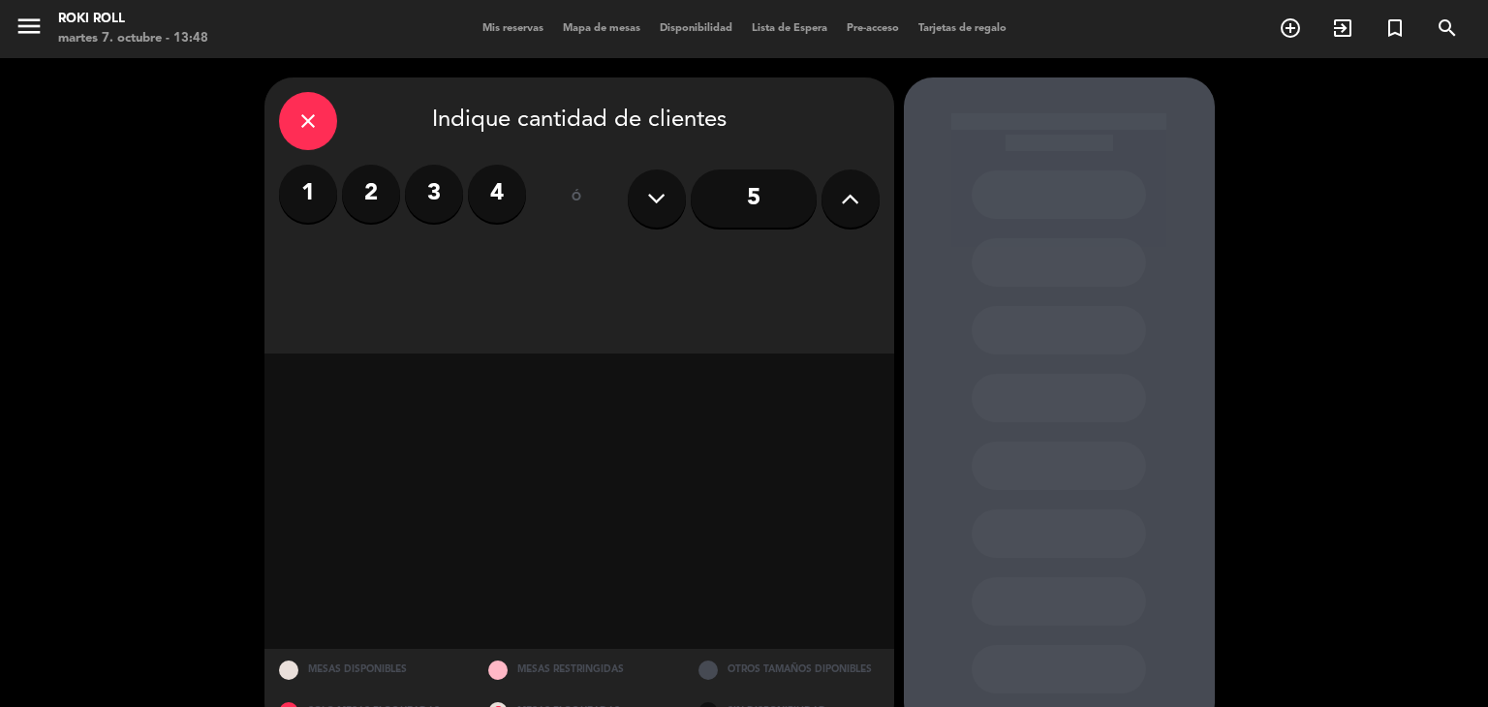
click at [318, 171] on label "1" at bounding box center [308, 194] width 58 height 58
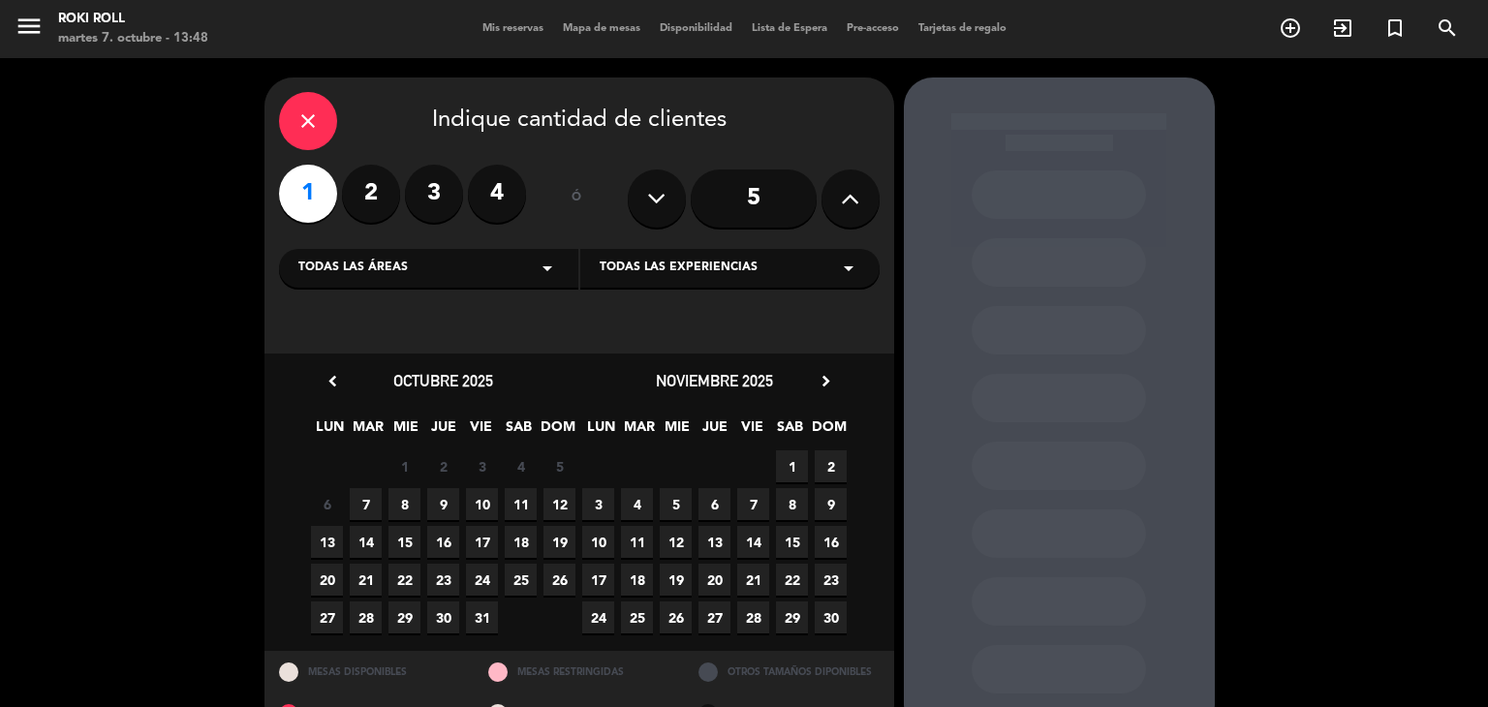
click at [814, 361] on div "chevron_left [DATE] LUN MAR MIE JUE VIE SAB DOM 29 30 1 2 3 4 5 6 7 8 9 10 11 1…" at bounding box center [580, 502] width 630 height 297
drag, startPoint x: 828, startPoint y: 394, endPoint x: 827, endPoint y: 385, distance: 9.7
click at [828, 392] on div "noviembre 2025 chevron_right" at bounding box center [714, 381] width 271 height 26
click at [827, 382] on icon "chevron_right" at bounding box center [826, 381] width 20 height 20
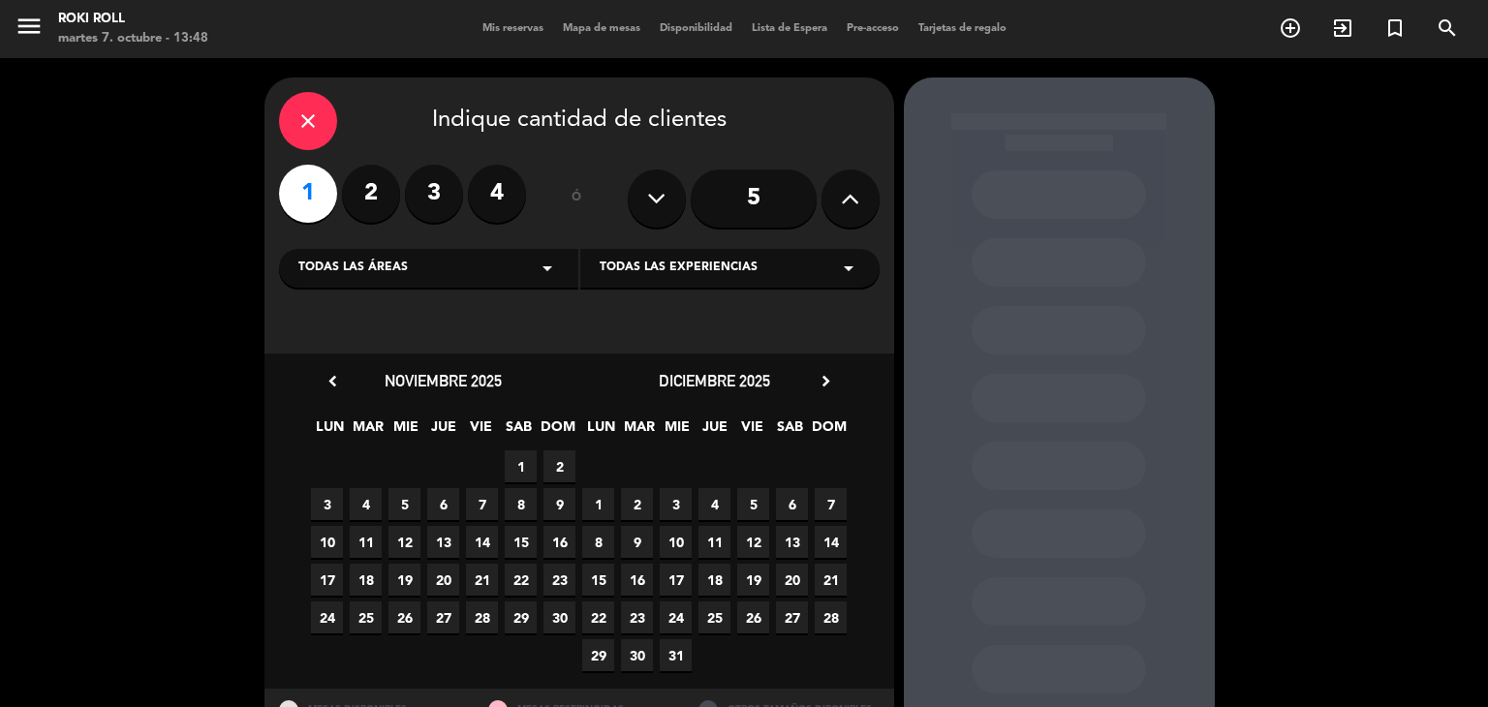
click at [600, 639] on span "29" at bounding box center [598, 655] width 32 height 32
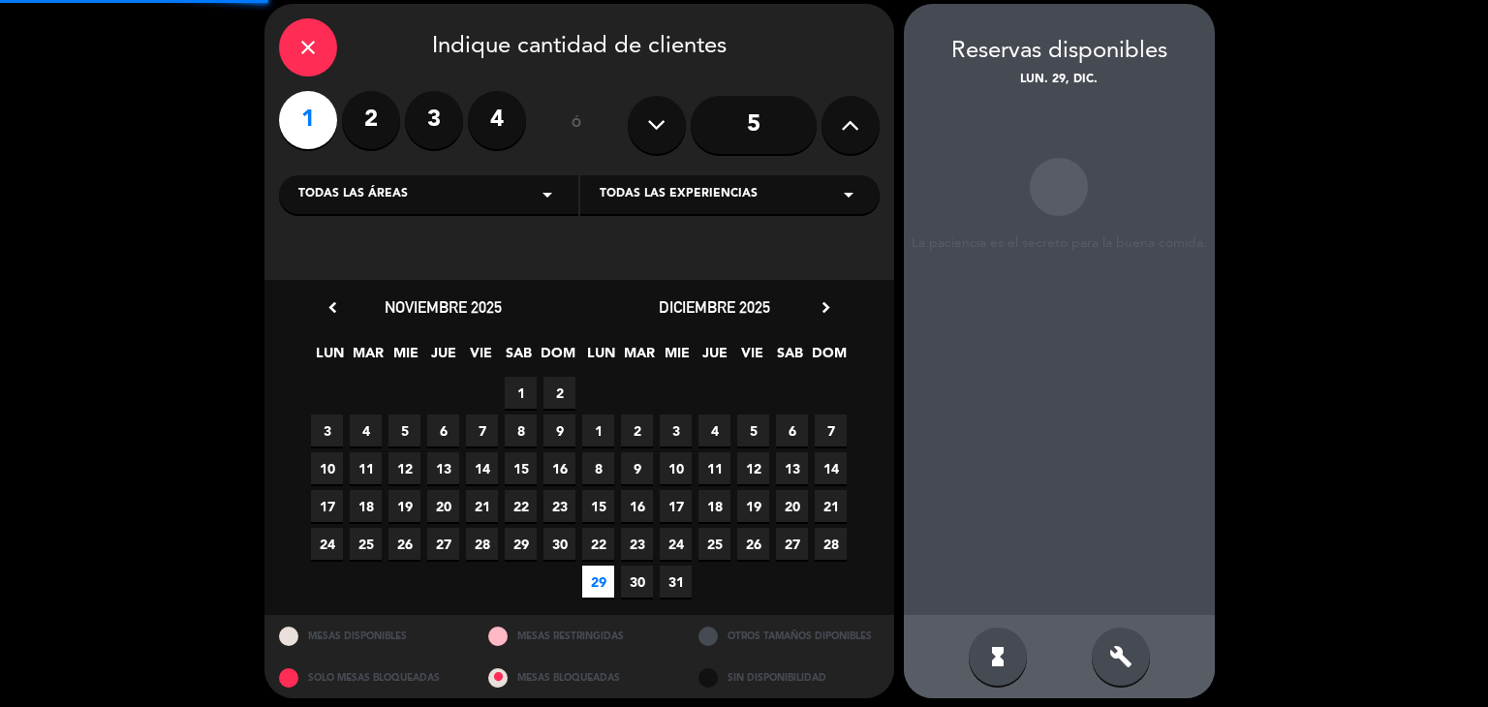
scroll to position [78, 0]
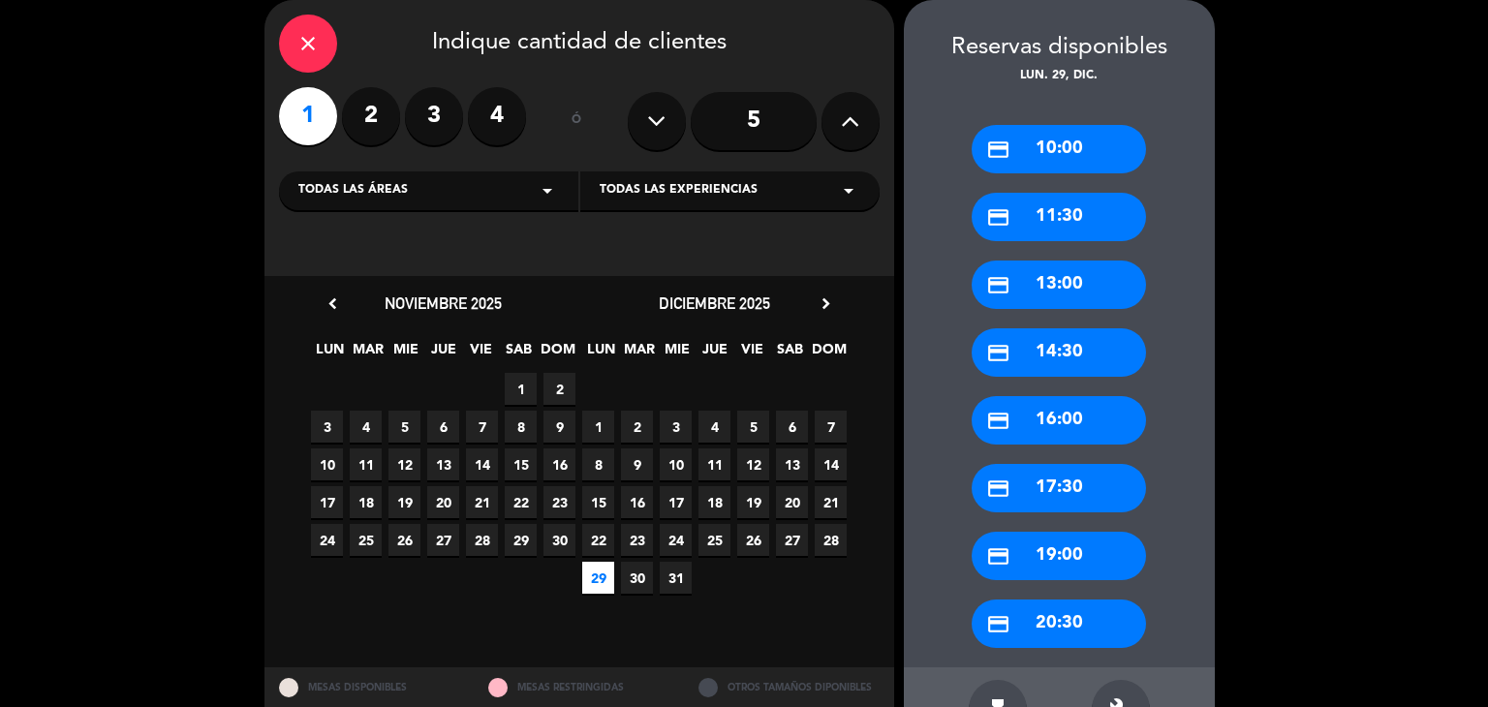
click at [1053, 221] on div "credit_card 11:30" at bounding box center [1059, 217] width 174 height 48
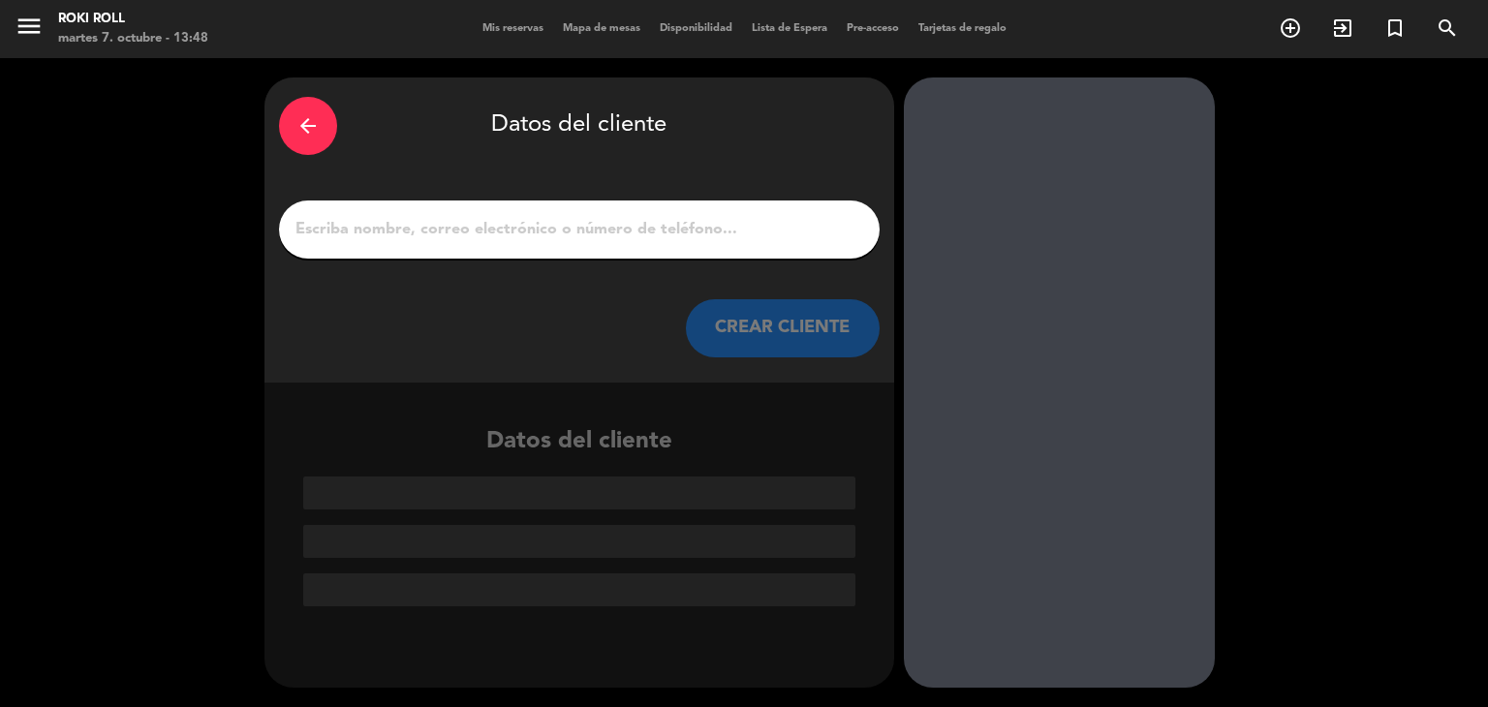
click at [550, 245] on div at bounding box center [579, 230] width 601 height 58
drag, startPoint x: 530, startPoint y: 207, endPoint x: 536, endPoint y: 241, distance: 34.4
click at [532, 214] on div at bounding box center [579, 230] width 601 height 58
click at [537, 242] on input "1" at bounding box center [580, 229] width 572 height 27
paste input "[GEOGRAPHIC_DATA]"
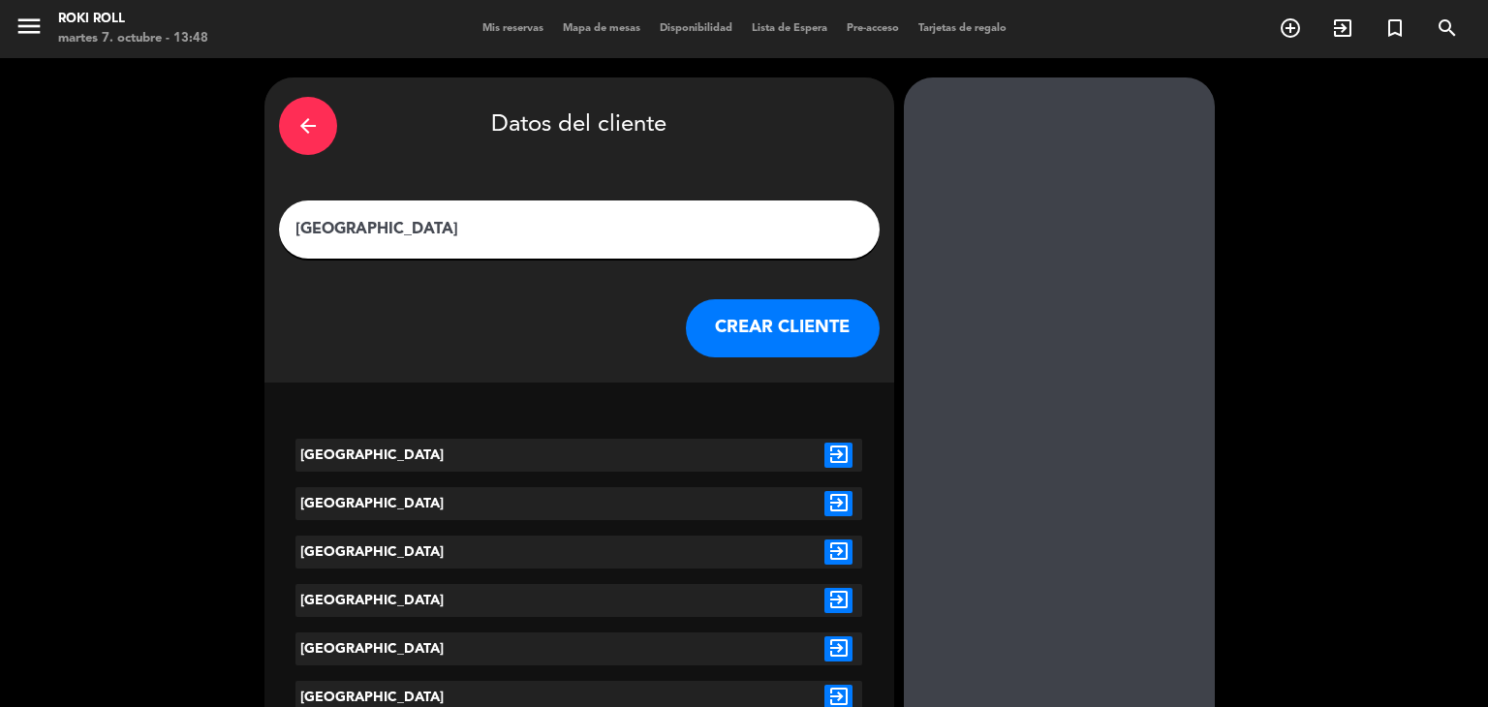
type input "[GEOGRAPHIC_DATA]"
click at [818, 324] on button "CREAR CLIENTE" at bounding box center [783, 328] width 194 height 58
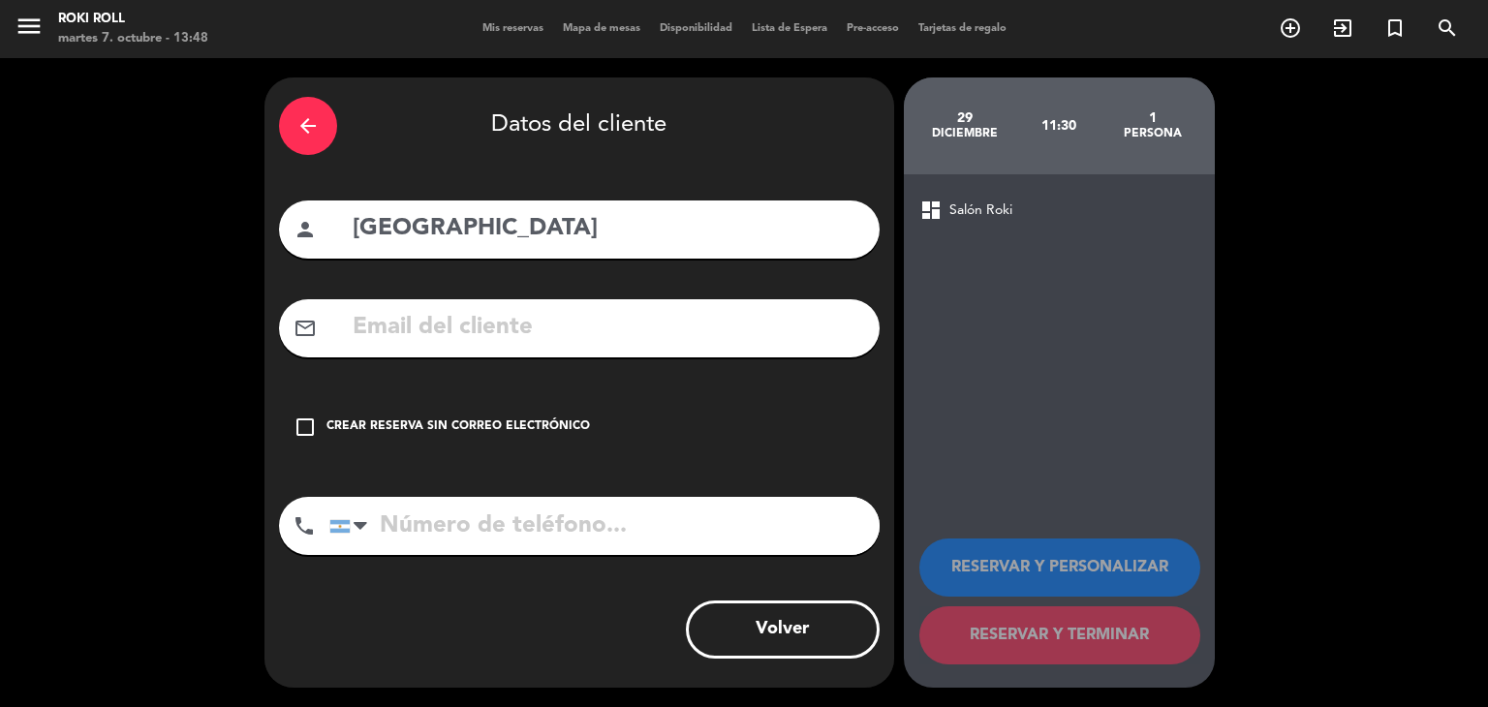
click at [546, 429] on div "Crear reserva sin correo electrónico" at bounding box center [459, 427] width 264 height 19
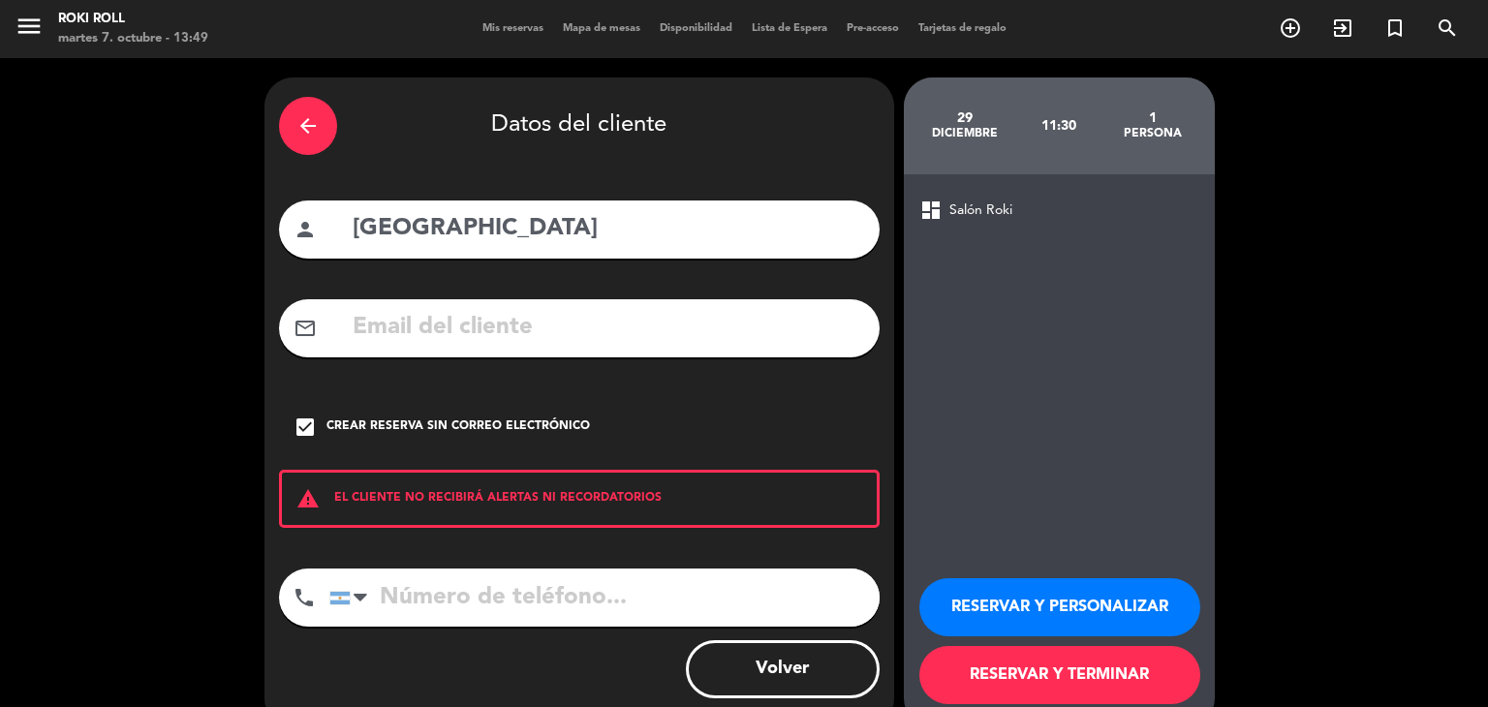
click at [843, 683] on button "Volver" at bounding box center [783, 669] width 194 height 58
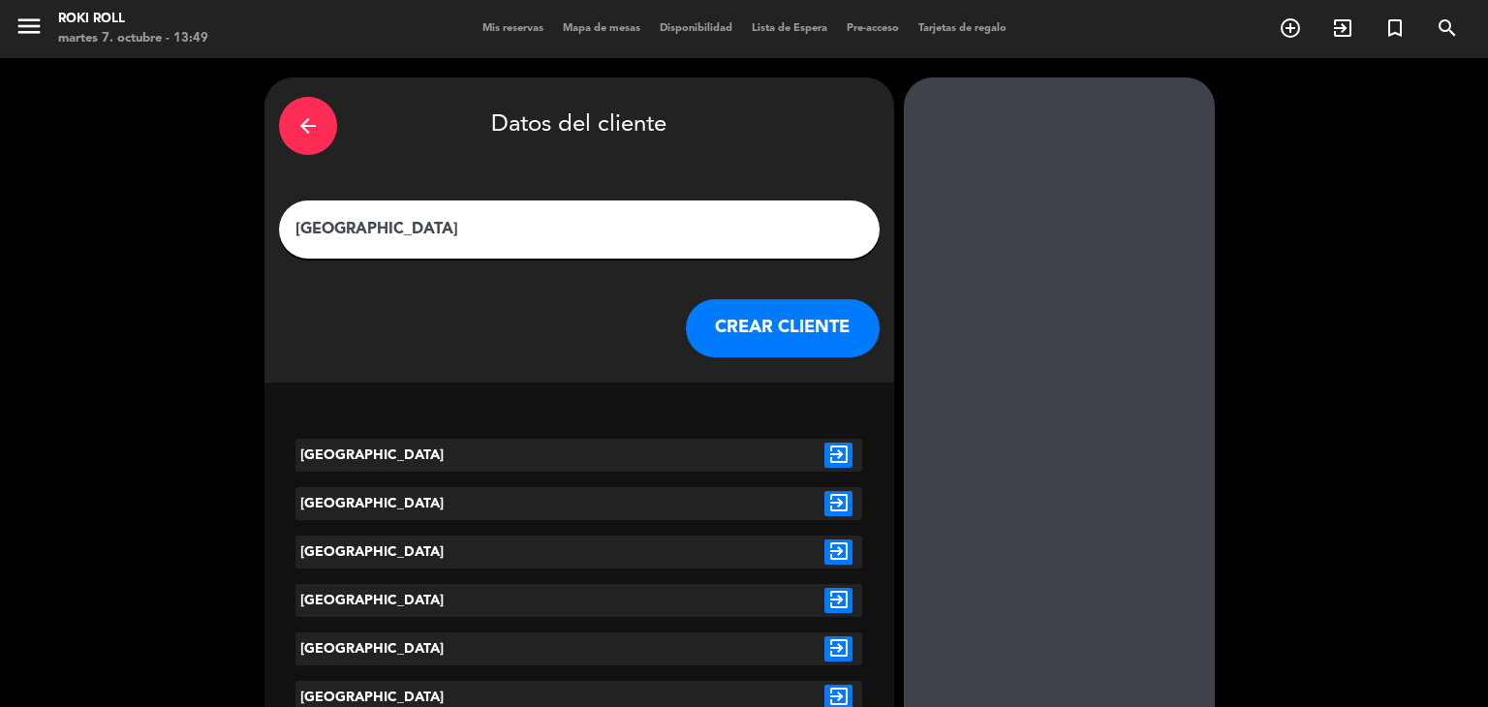
click at [835, 458] on icon "exit_to_app" at bounding box center [839, 455] width 28 height 25
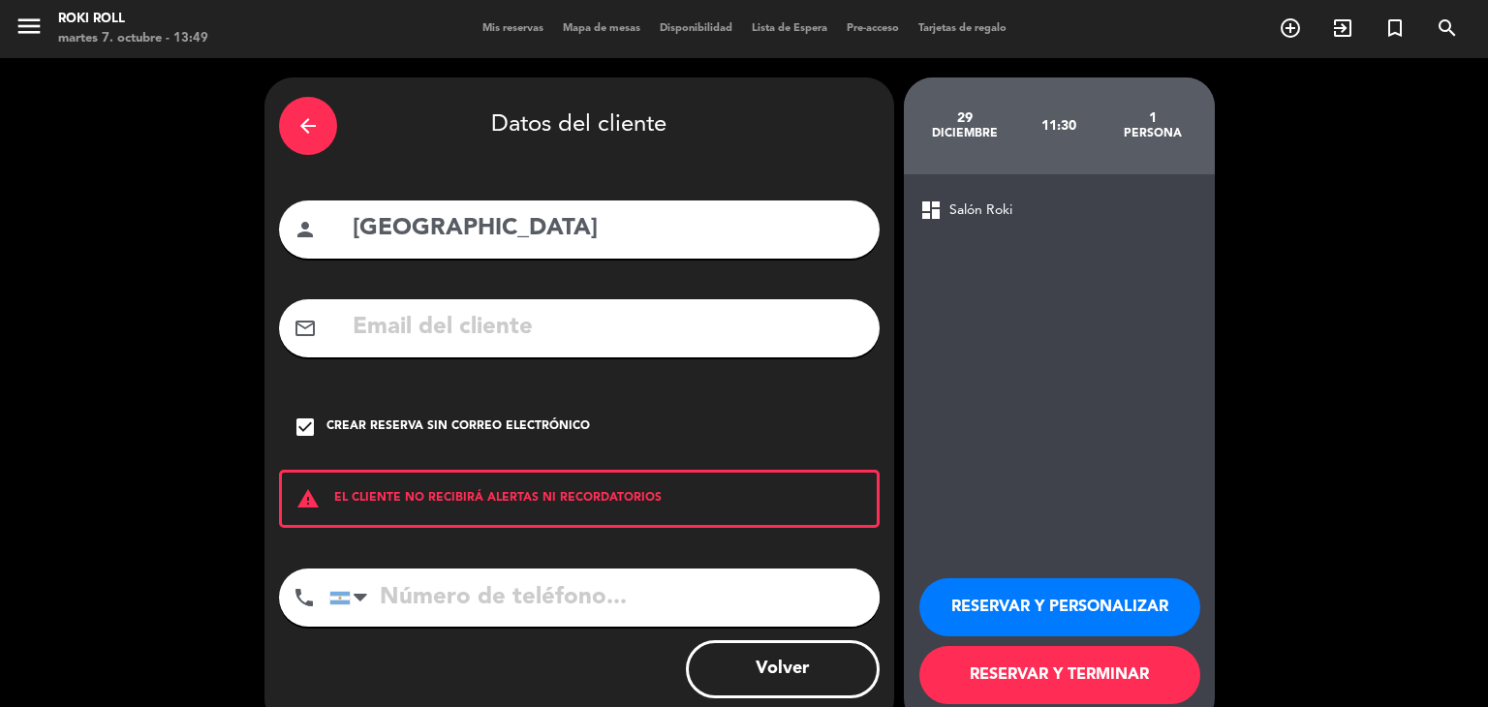
click at [1098, 668] on button "RESERVAR Y TERMINAR" at bounding box center [1060, 675] width 281 height 58
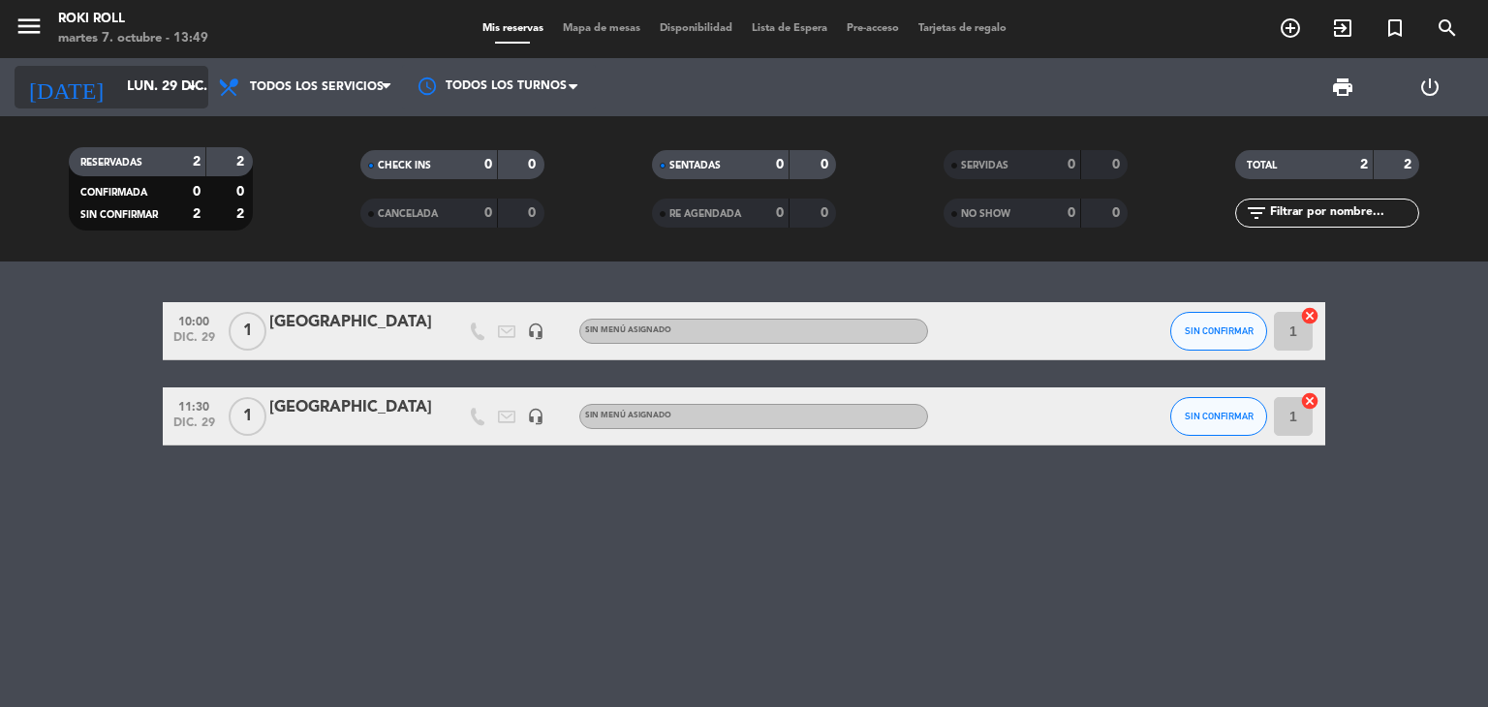
click at [168, 87] on input "lun. 29 dic." at bounding box center [209, 87] width 184 height 35
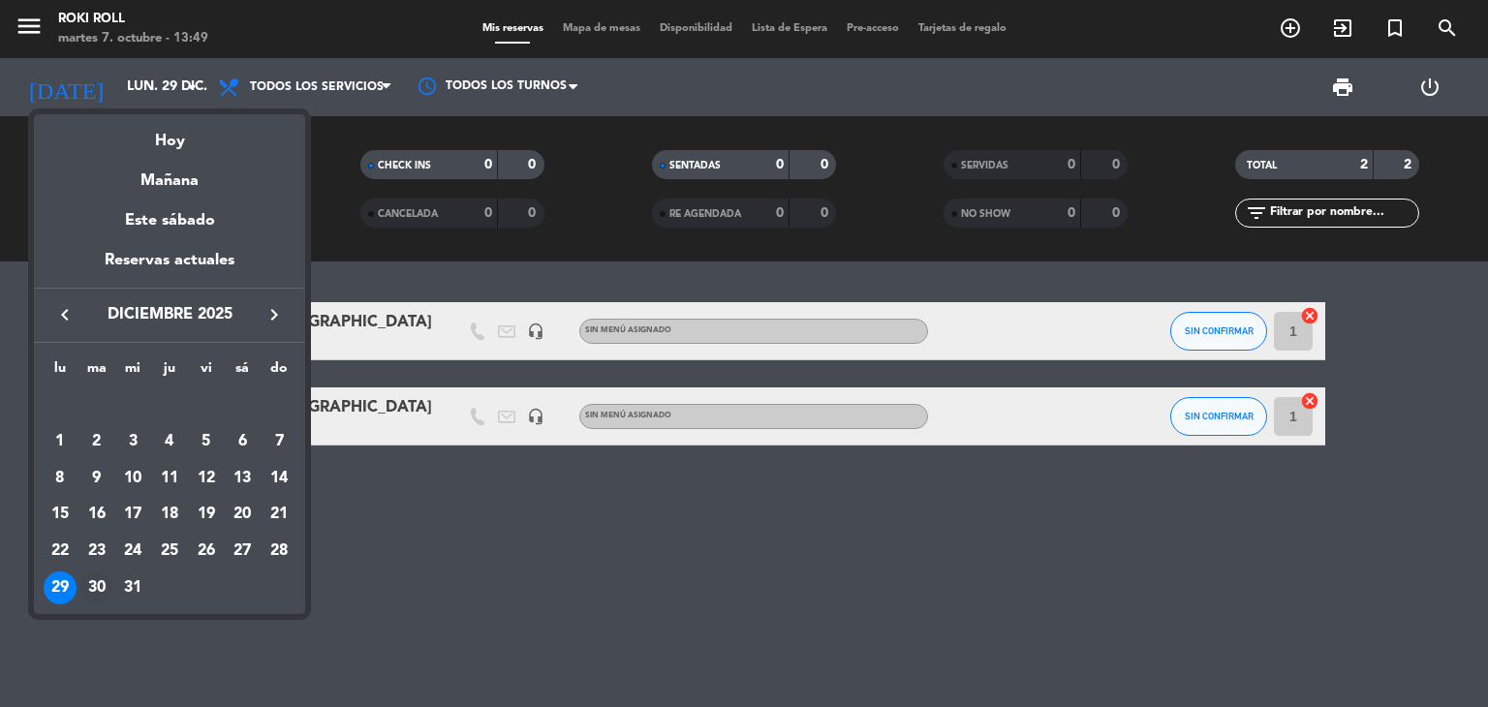
click at [84, 598] on div "30" at bounding box center [96, 588] width 33 height 33
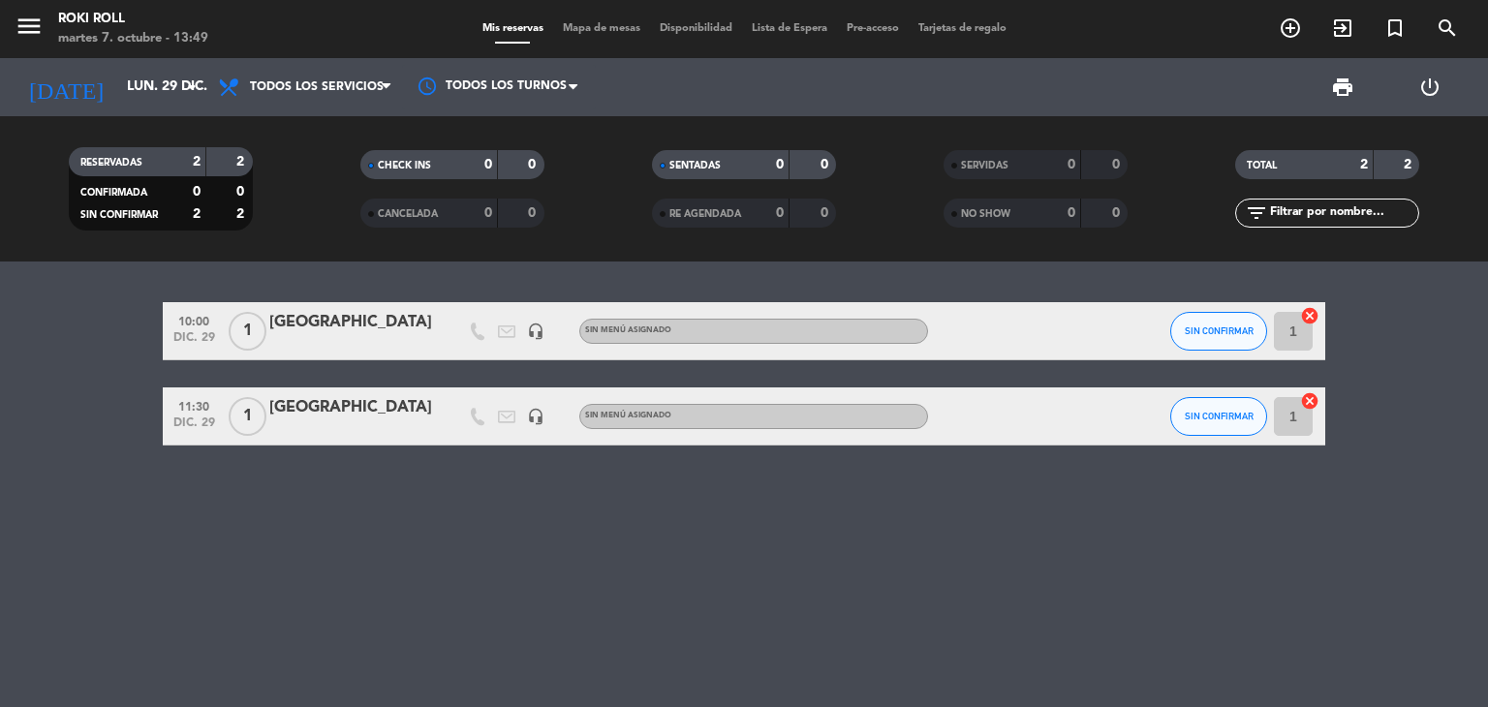
type input "[DATE]"
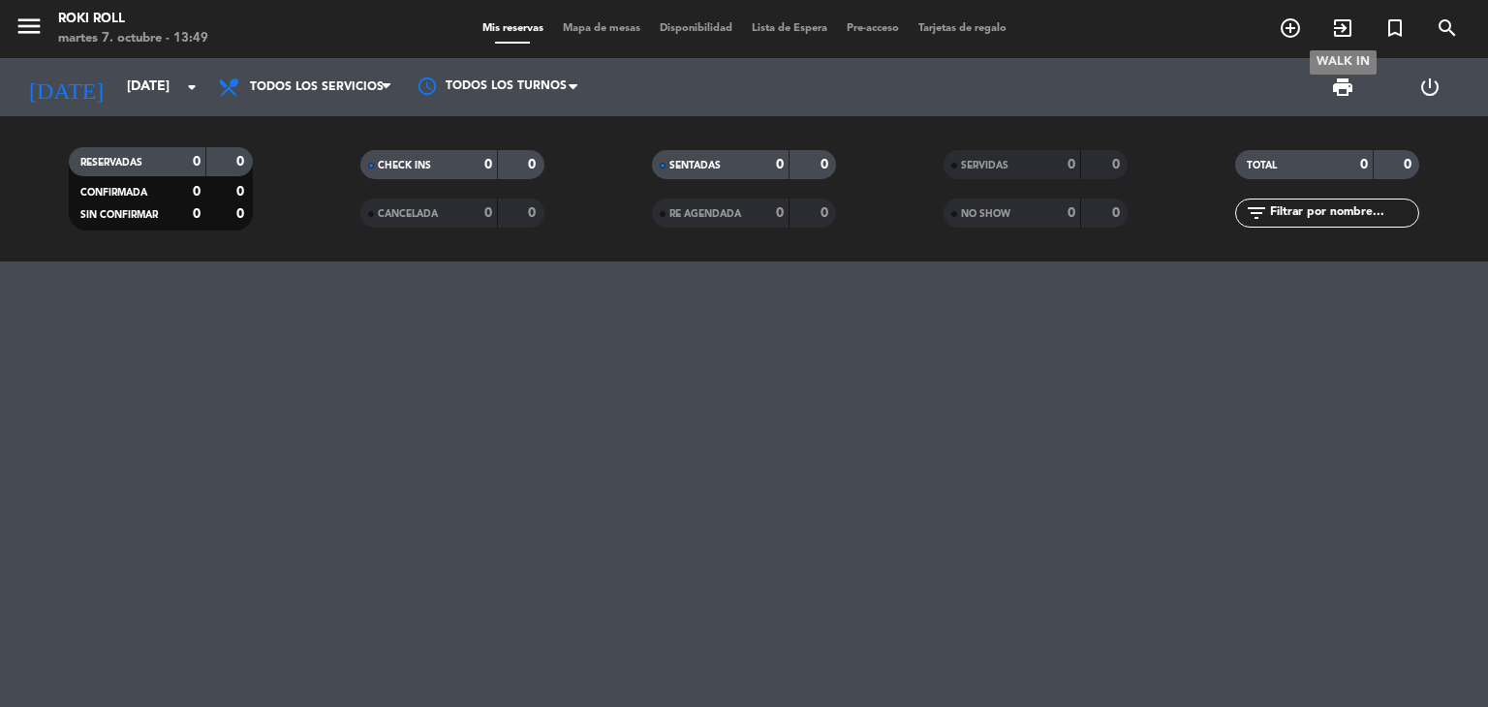
click at [1319, 44] on span "exit_to_app" at bounding box center [1343, 28] width 52 height 33
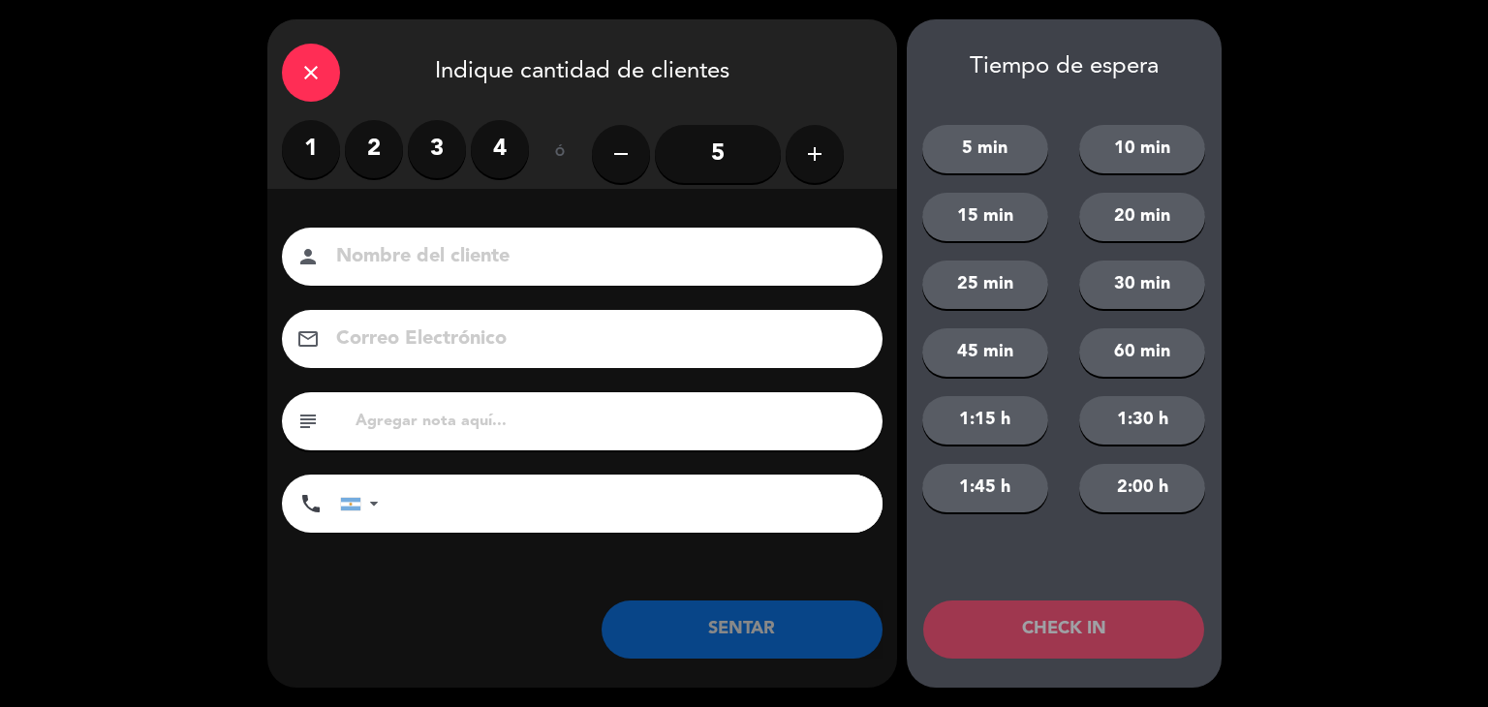
click at [1302, 38] on div "close Indique cantidad de clientes 1 2 3 4 ó remove 5 add Nombre del cliente pe…" at bounding box center [744, 353] width 1488 height 707
click at [326, 60] on div "close" at bounding box center [311, 73] width 58 height 58
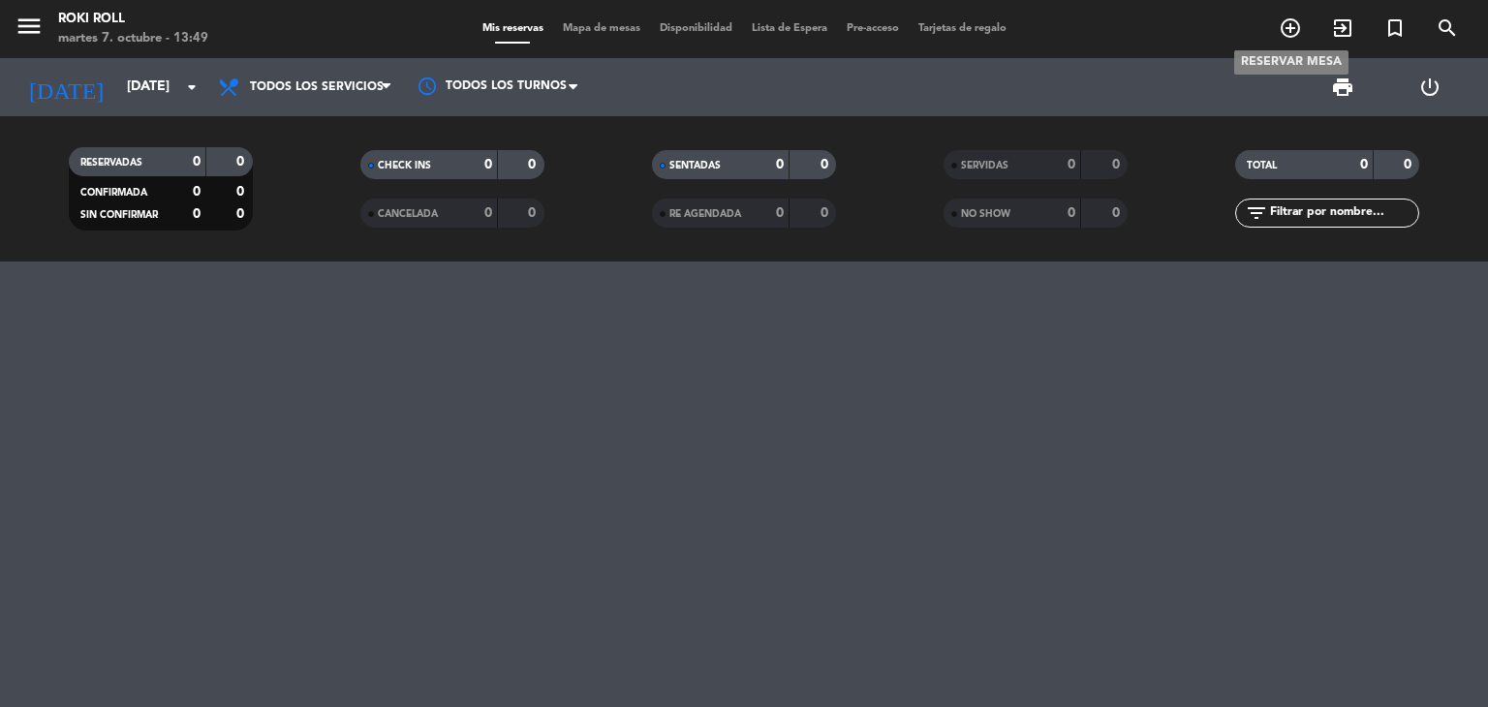
click at [1301, 32] on icon "add_circle_outline" at bounding box center [1290, 27] width 23 height 23
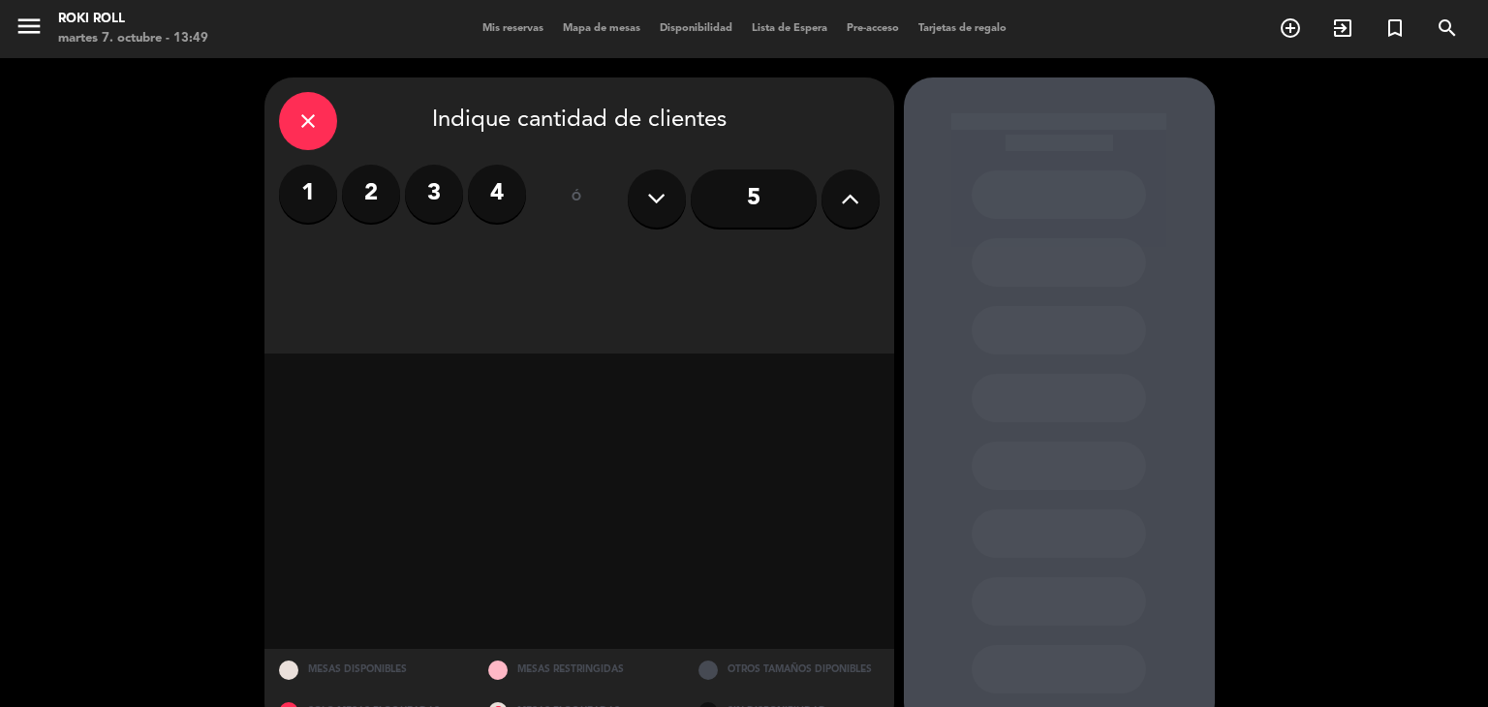
click at [307, 193] on label "1" at bounding box center [308, 194] width 58 height 58
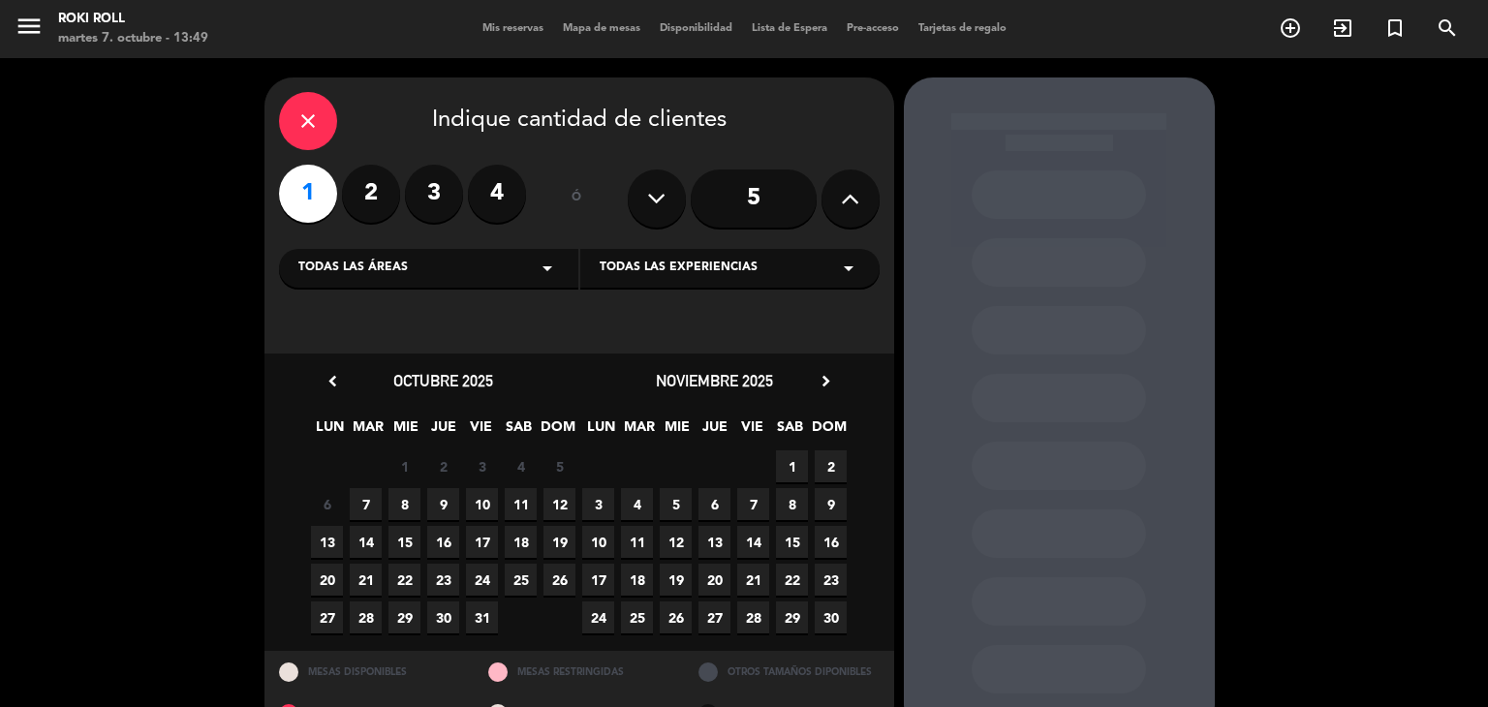
click at [829, 381] on icon "chevron_right" at bounding box center [826, 381] width 20 height 20
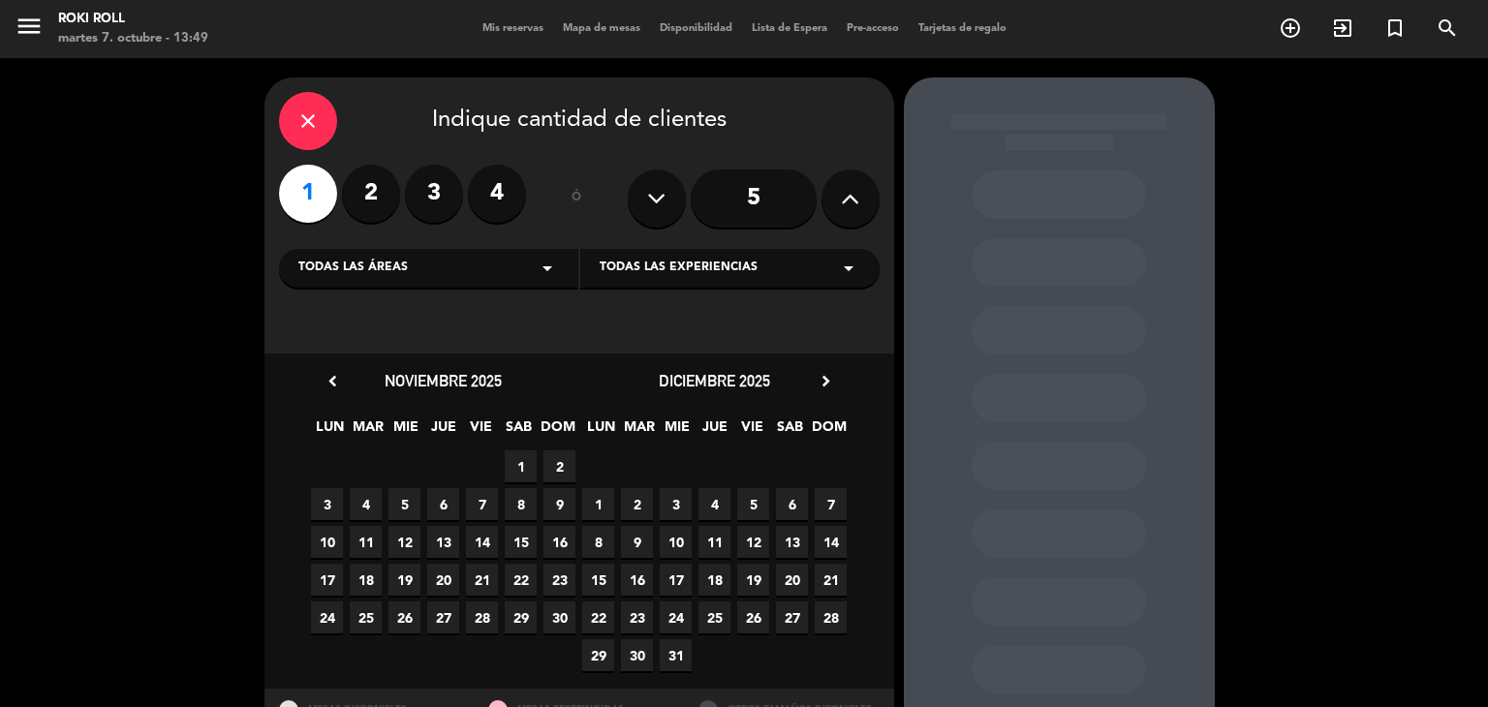
click at [640, 661] on span "30" at bounding box center [637, 655] width 32 height 32
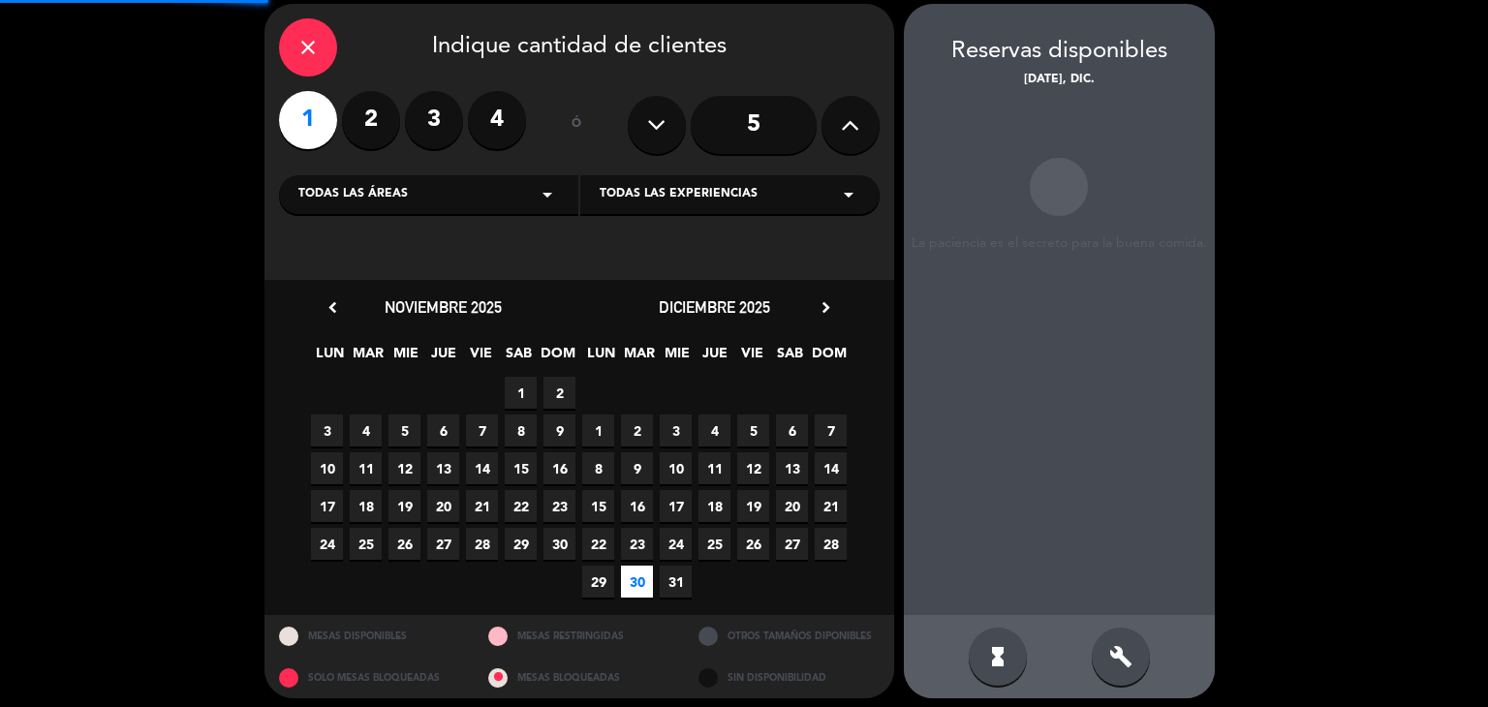
scroll to position [78, 0]
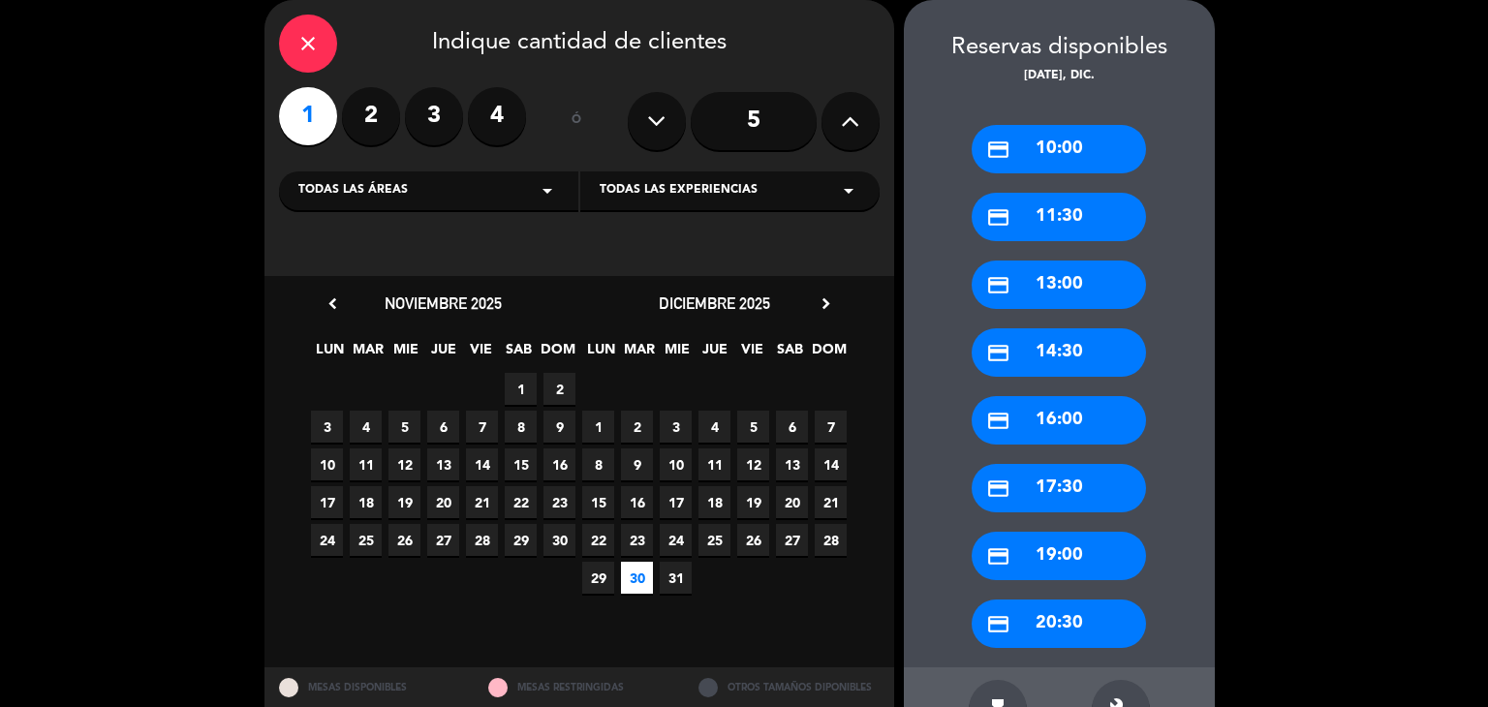
click at [1119, 153] on div "credit_card 10:00" at bounding box center [1059, 149] width 174 height 48
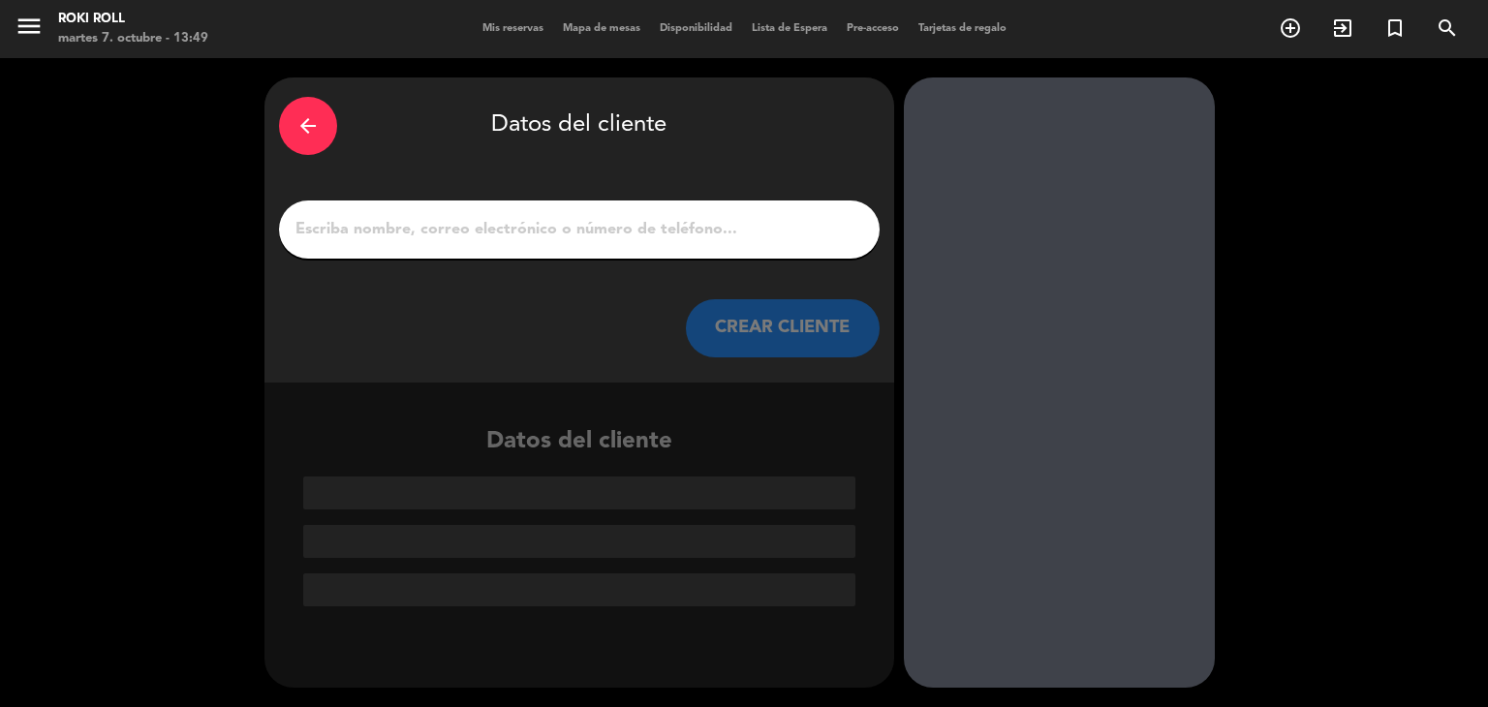
click at [786, 226] on input "1" at bounding box center [580, 229] width 572 height 27
paste input "[GEOGRAPHIC_DATA]"
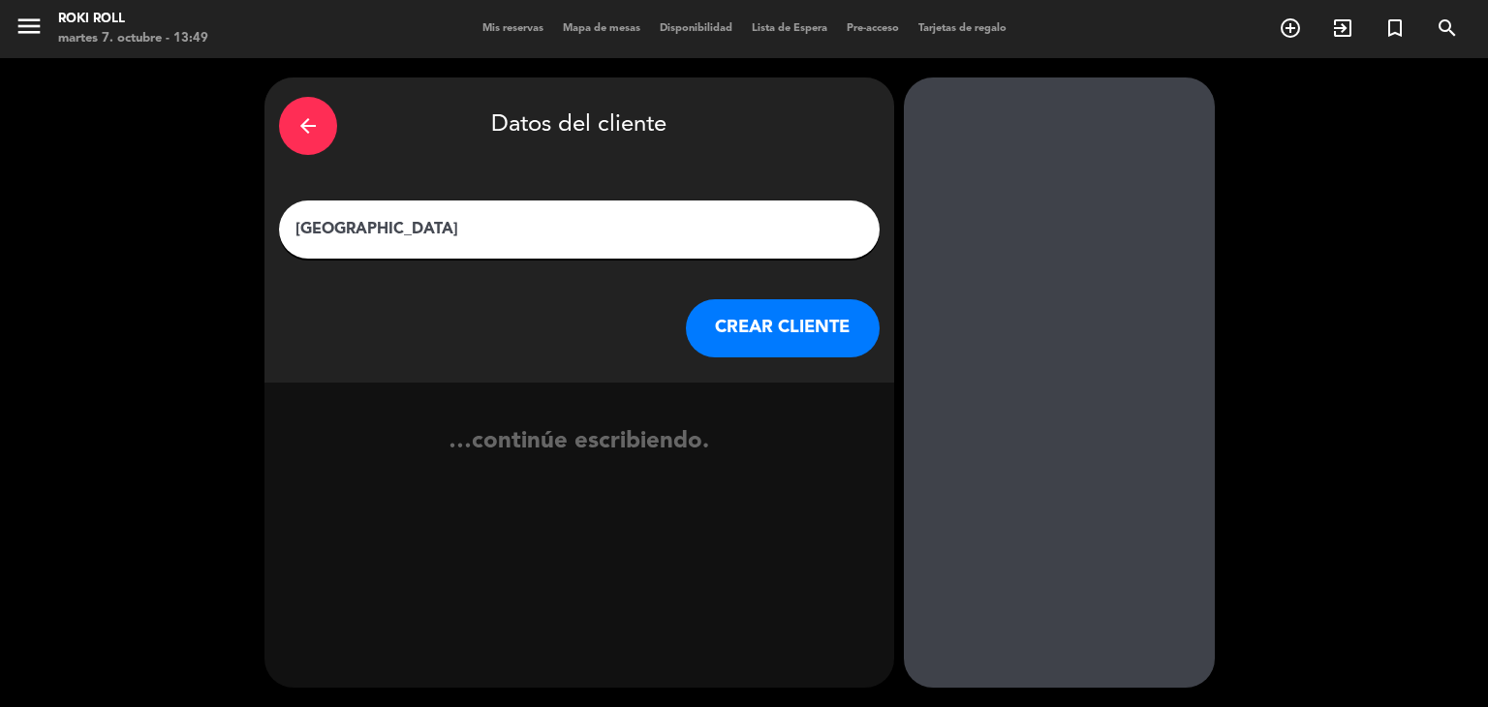
type input "[GEOGRAPHIC_DATA]"
click at [769, 323] on button "CREAR CLIENTE" at bounding box center [783, 328] width 194 height 58
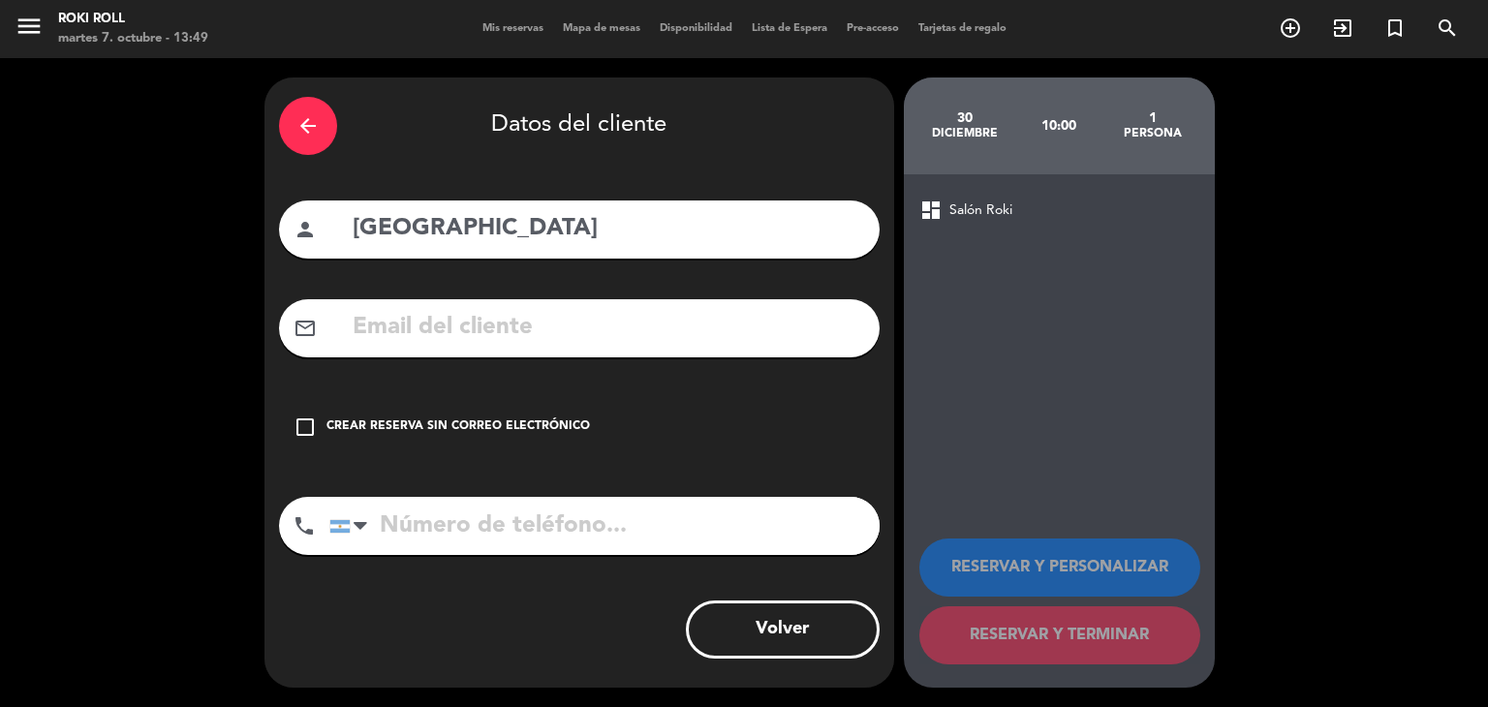
click at [548, 433] on div "Crear reserva sin correo electrónico" at bounding box center [459, 427] width 264 height 19
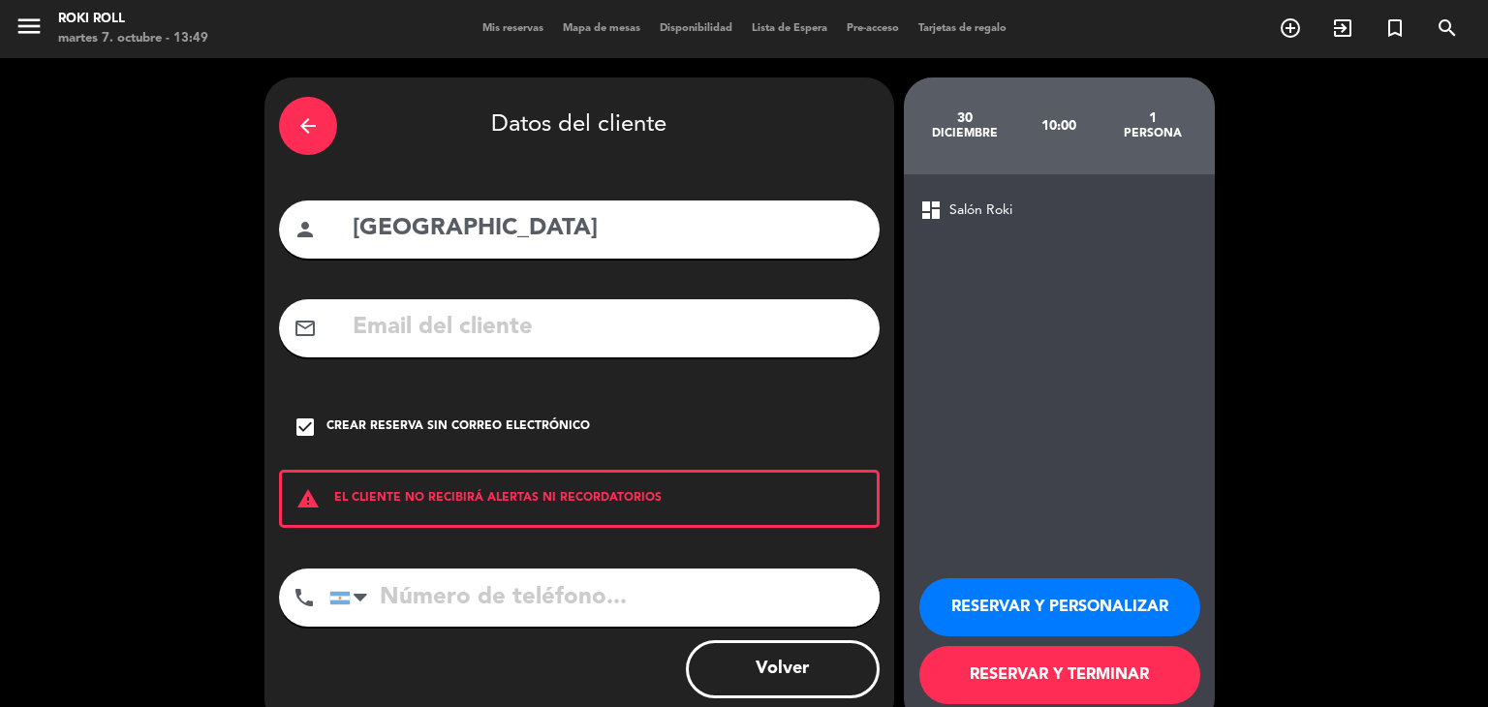
click at [1115, 648] on button "RESERVAR Y TERMINAR" at bounding box center [1060, 675] width 281 height 58
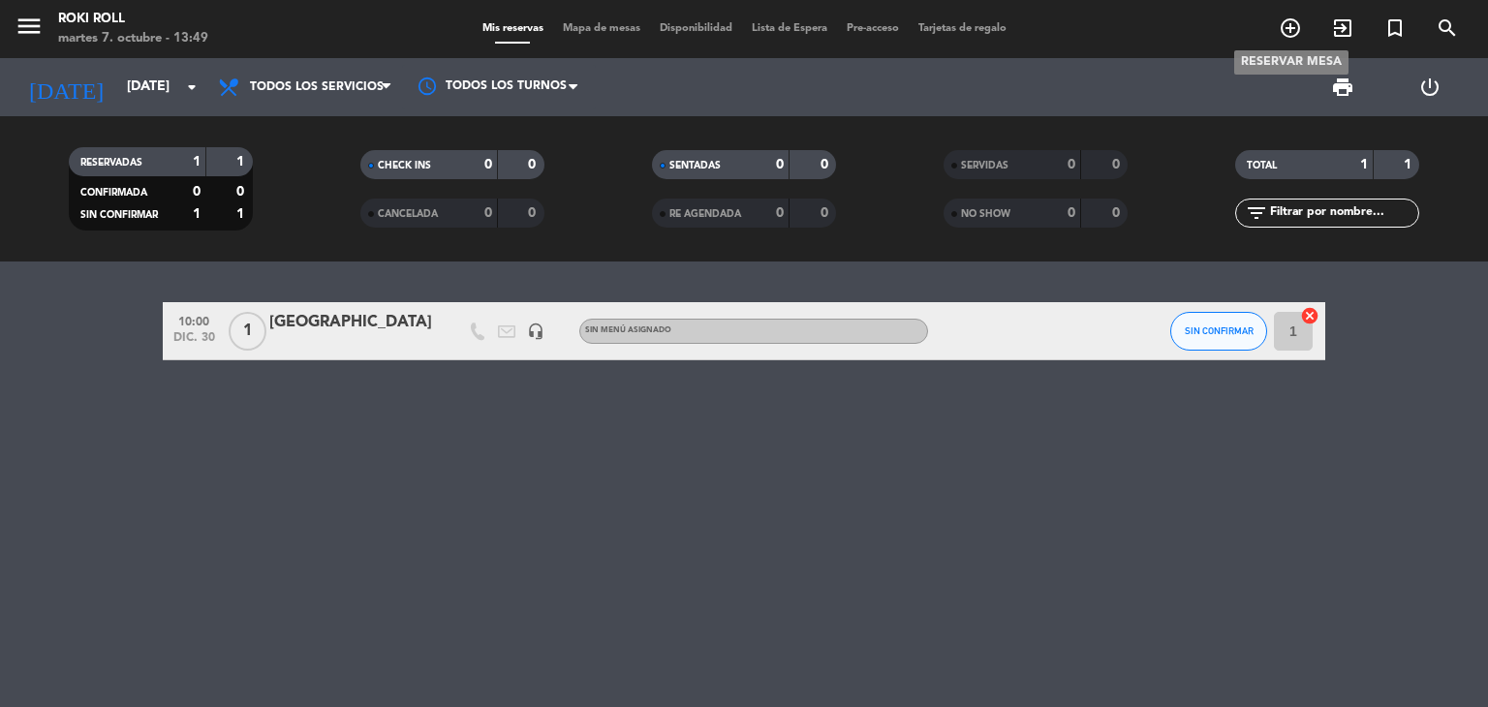
click at [1289, 54] on div "menu Roki Roll [DATE] 7. octubre - 13:49 Mis reservas Mapa de mesas Disponibili…" at bounding box center [744, 29] width 1488 height 58
click at [1287, 31] on icon "add_circle_outline" at bounding box center [1290, 27] width 23 height 23
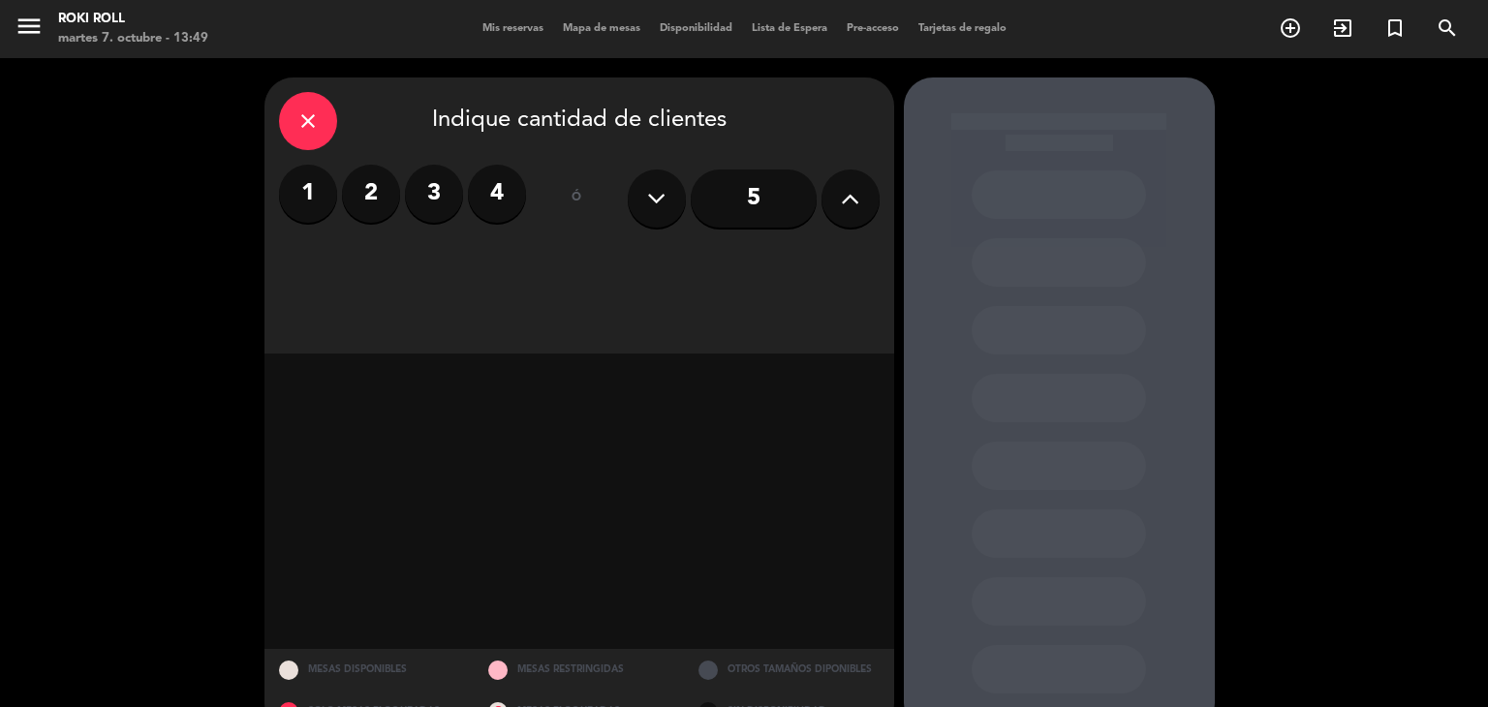
drag, startPoint x: 339, startPoint y: 185, endPoint x: 319, endPoint y: 185, distance: 20.3
click at [333, 185] on div "1 2 3 4" at bounding box center [402, 194] width 247 height 58
click at [318, 185] on label "1" at bounding box center [308, 194] width 58 height 58
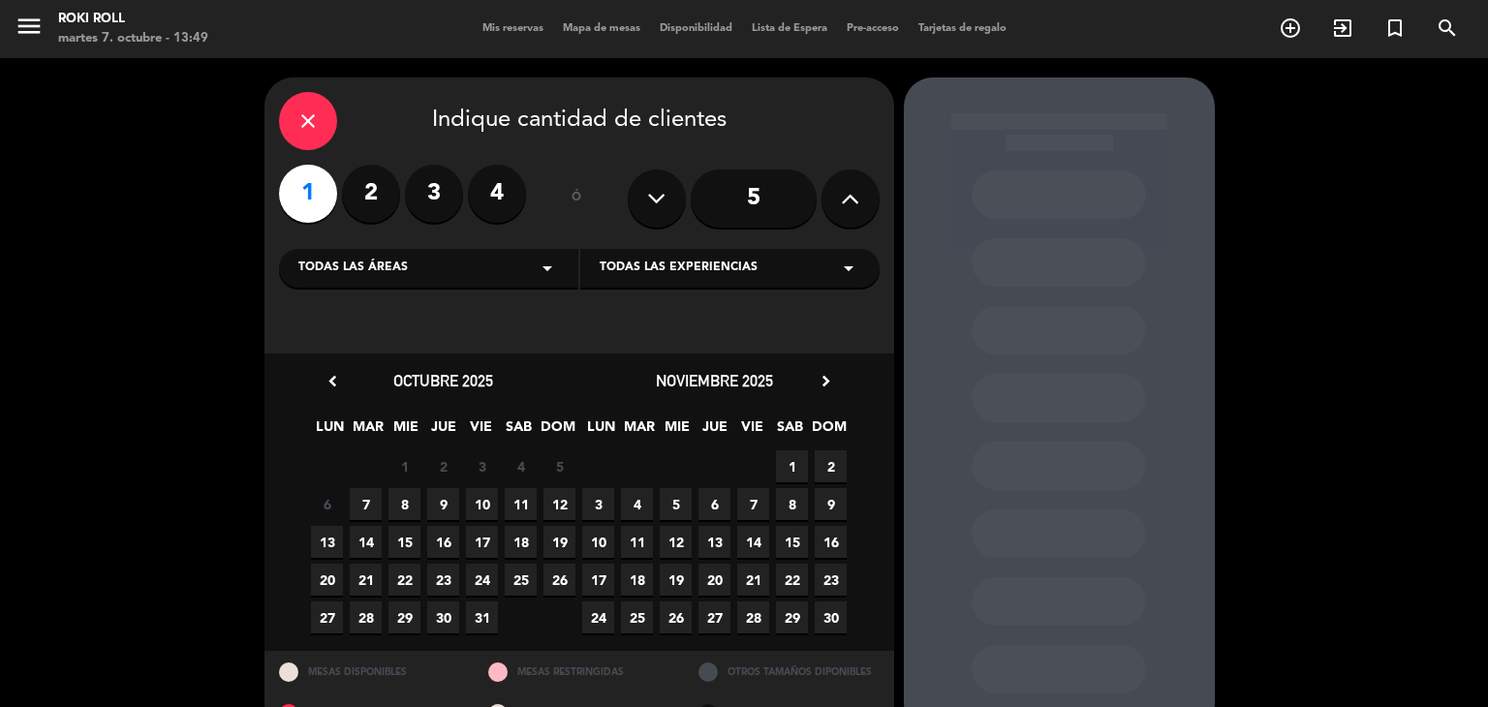
click at [818, 377] on icon "chevron_right" at bounding box center [826, 381] width 20 height 20
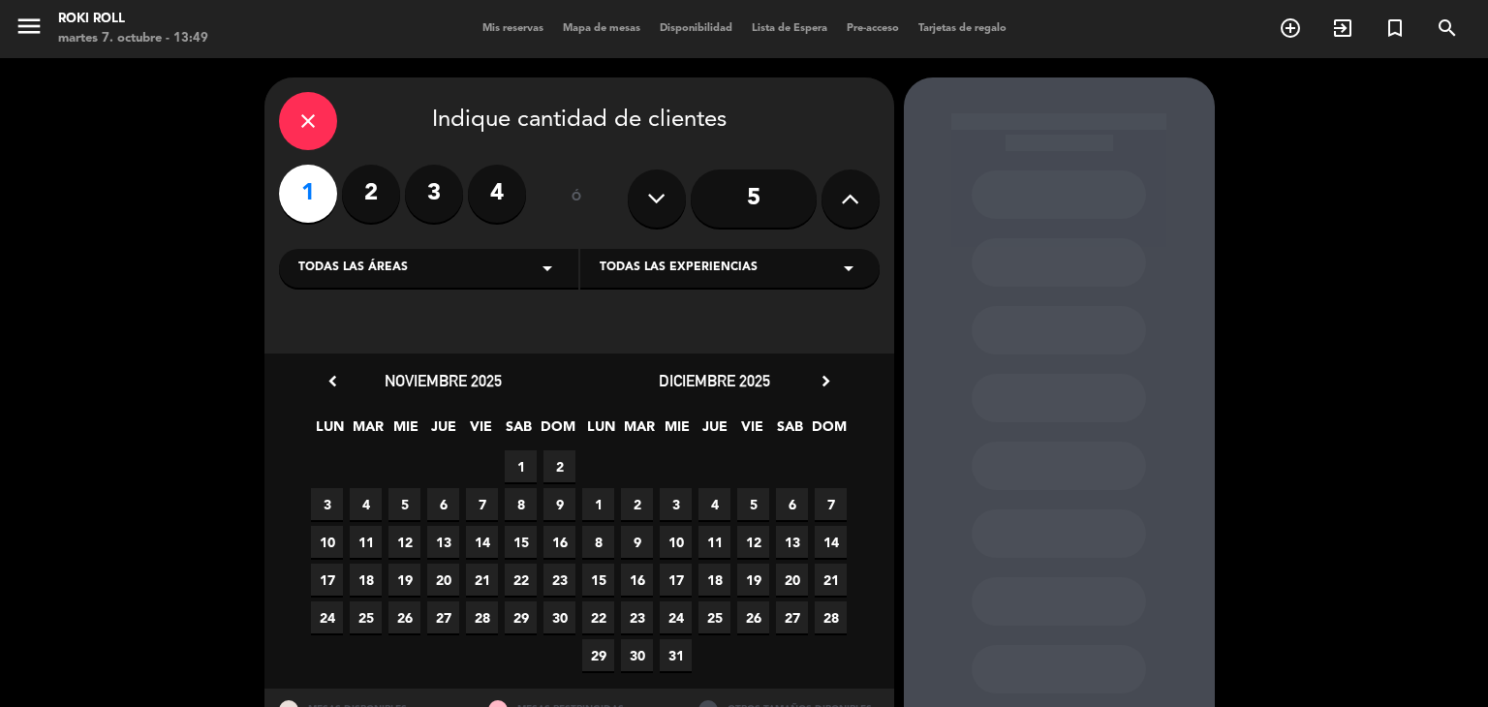
click at [637, 648] on span "30" at bounding box center [637, 655] width 32 height 32
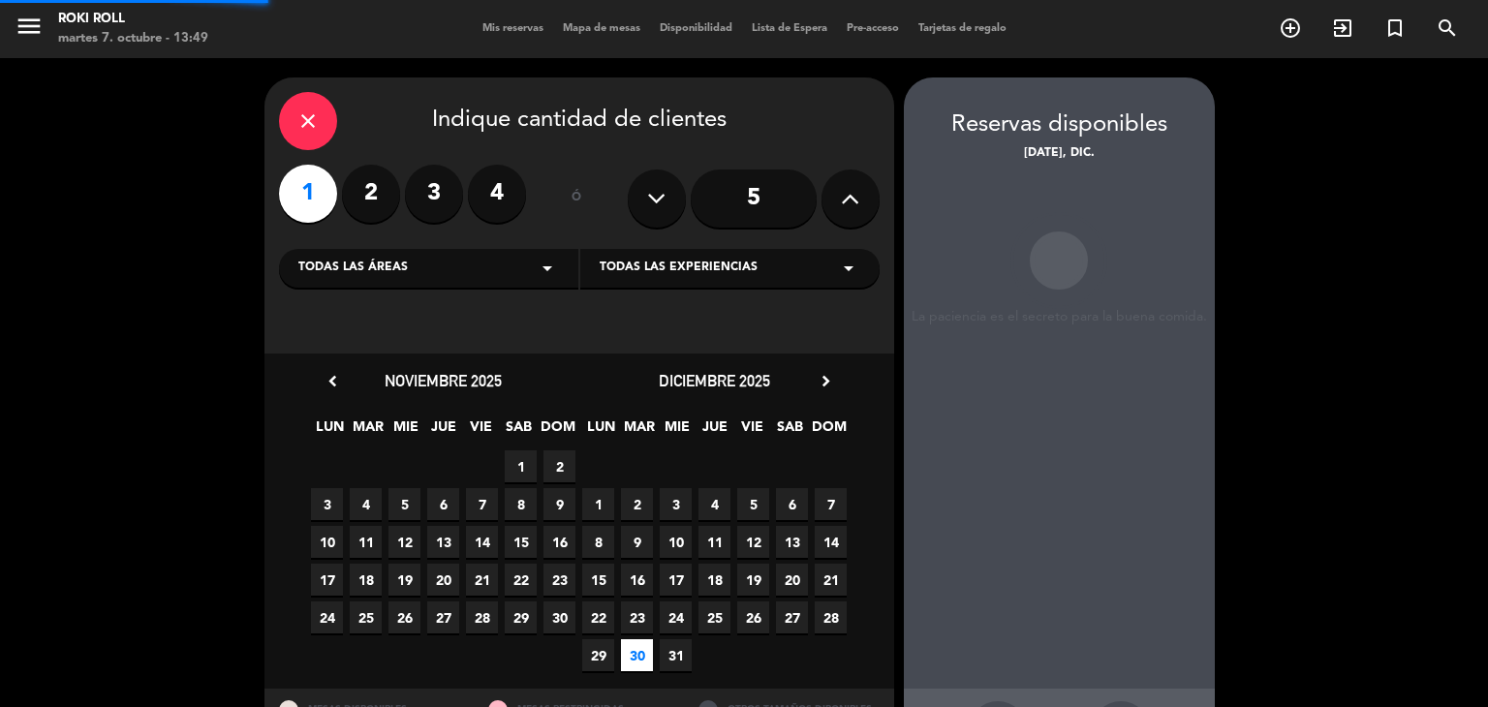
scroll to position [78, 0]
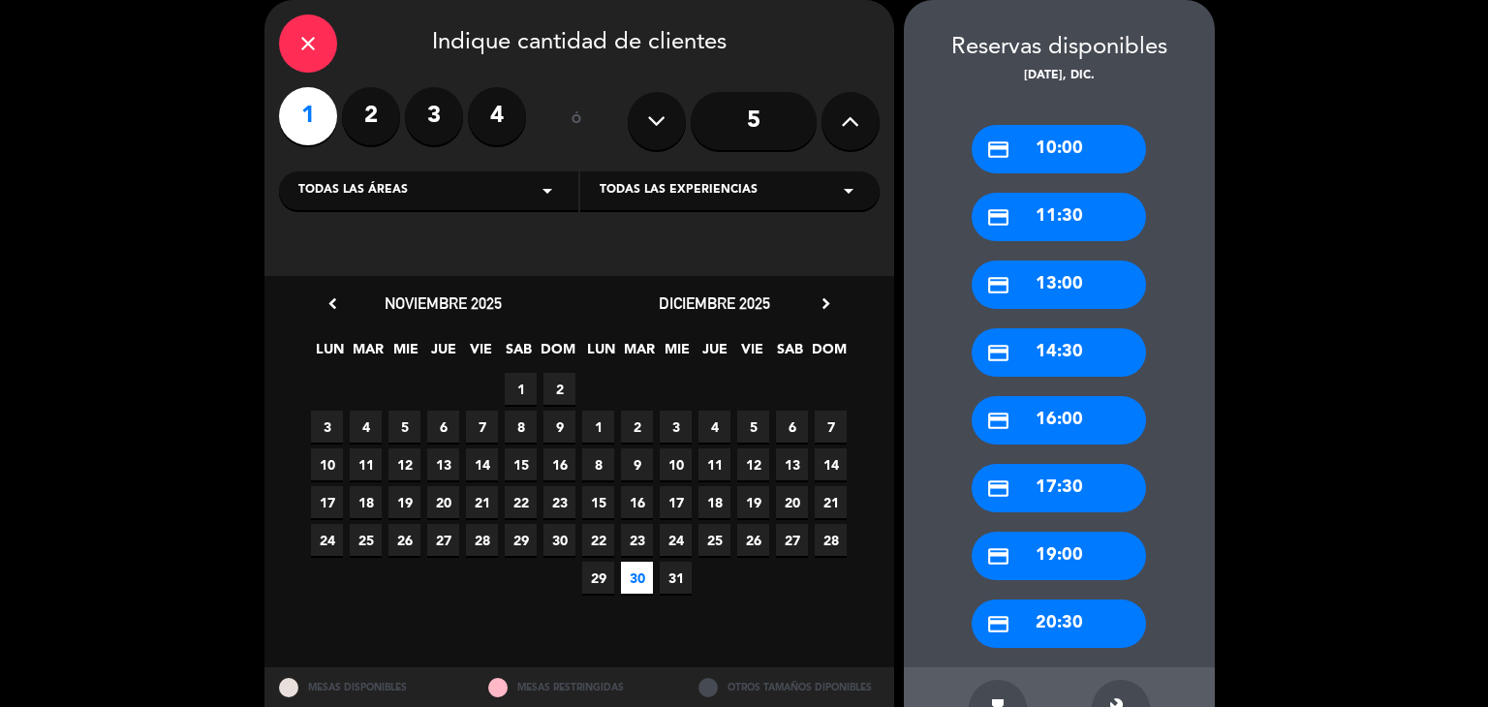
click at [1024, 224] on div "credit_card 11:30" at bounding box center [1059, 217] width 174 height 48
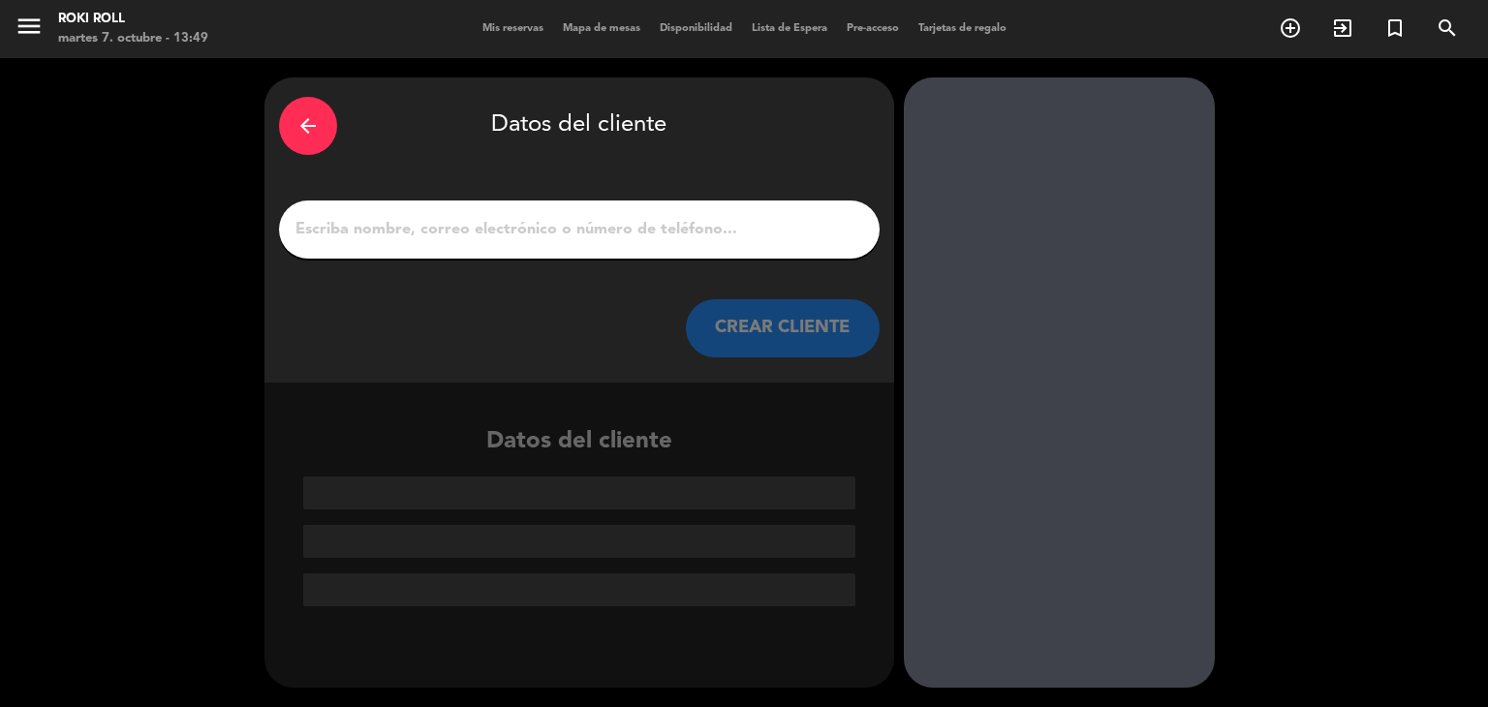
scroll to position [0, 0]
click at [675, 243] on div at bounding box center [579, 230] width 601 height 58
click at [683, 233] on input "1" at bounding box center [580, 229] width 572 height 27
paste input "[GEOGRAPHIC_DATA]"
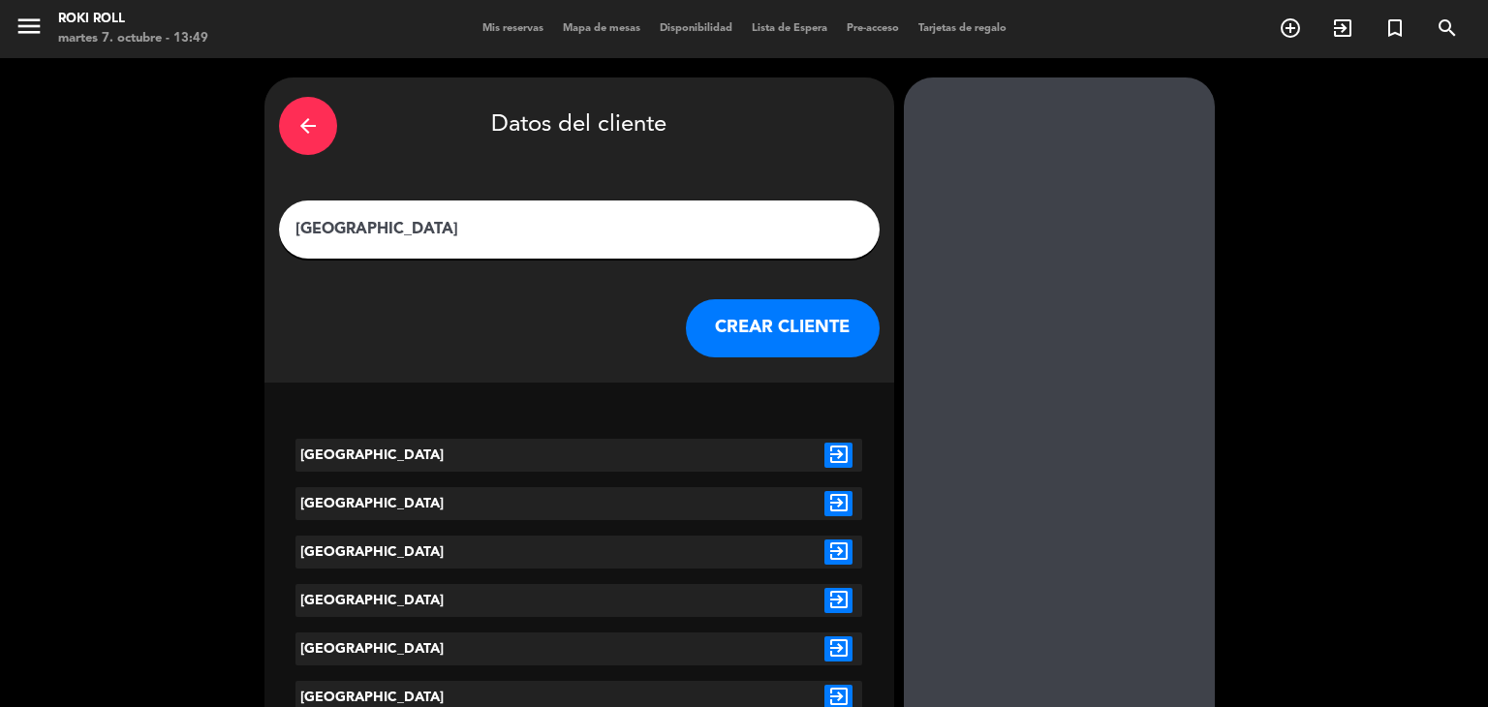
type input "[GEOGRAPHIC_DATA]"
click at [843, 450] on icon "exit_to_app" at bounding box center [839, 455] width 28 height 25
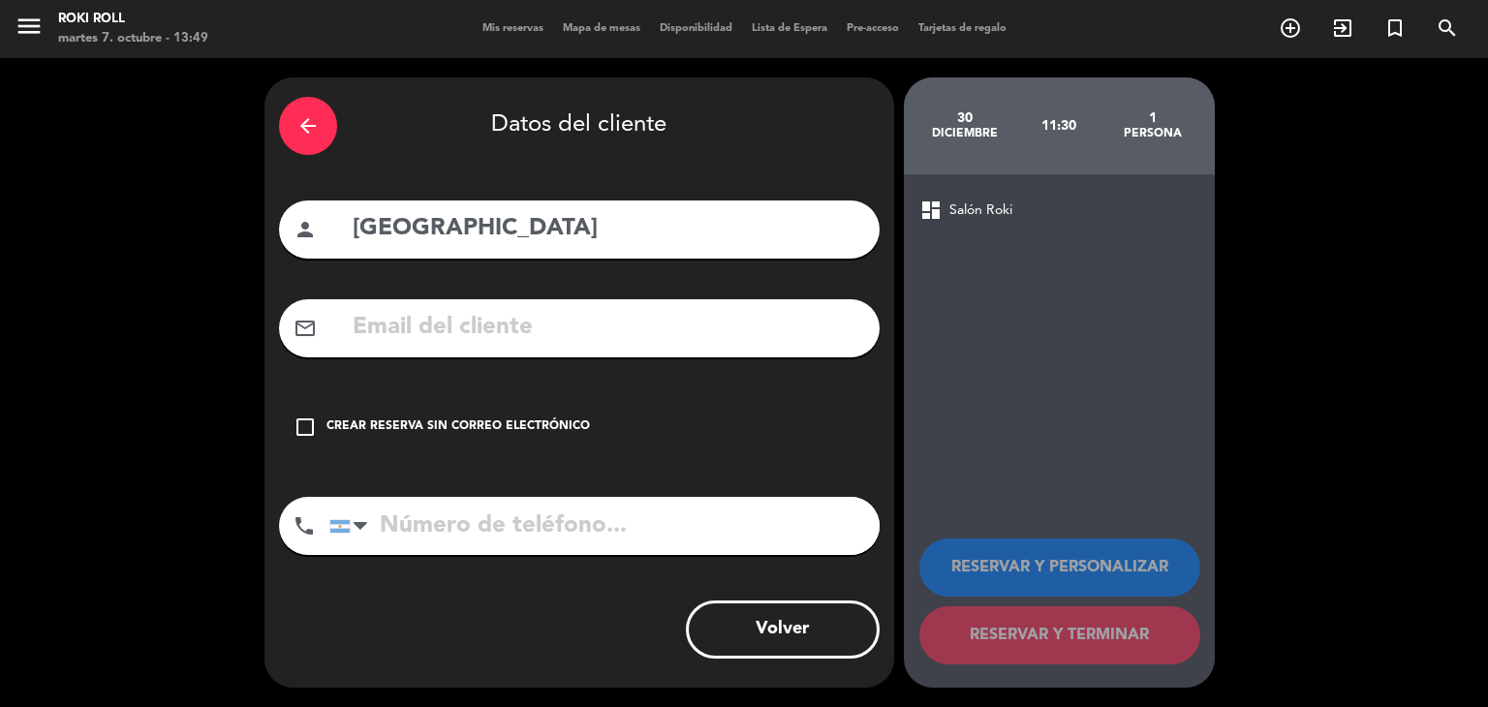
click at [563, 421] on div "Crear reserva sin correo electrónico" at bounding box center [459, 427] width 264 height 19
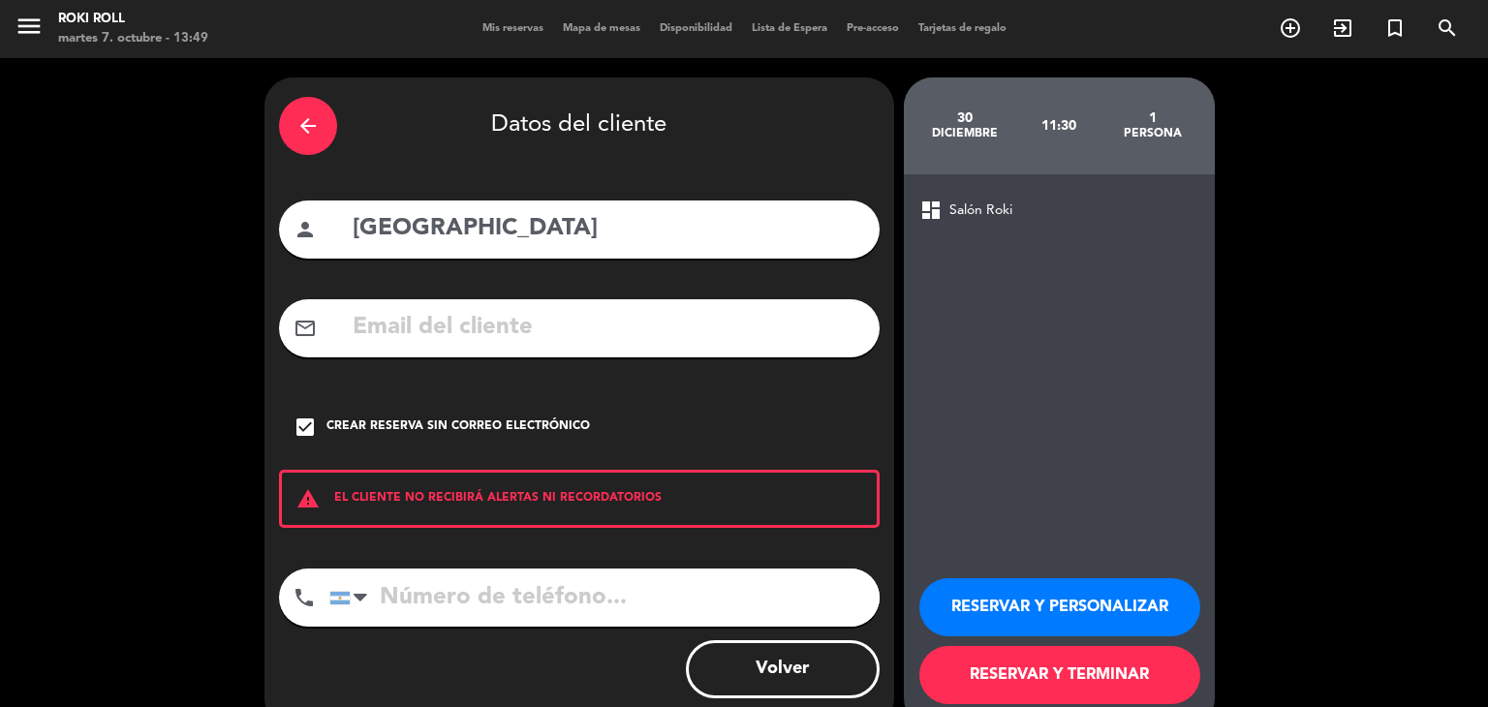
click at [1062, 679] on button "RESERVAR Y TERMINAR" at bounding box center [1060, 675] width 281 height 58
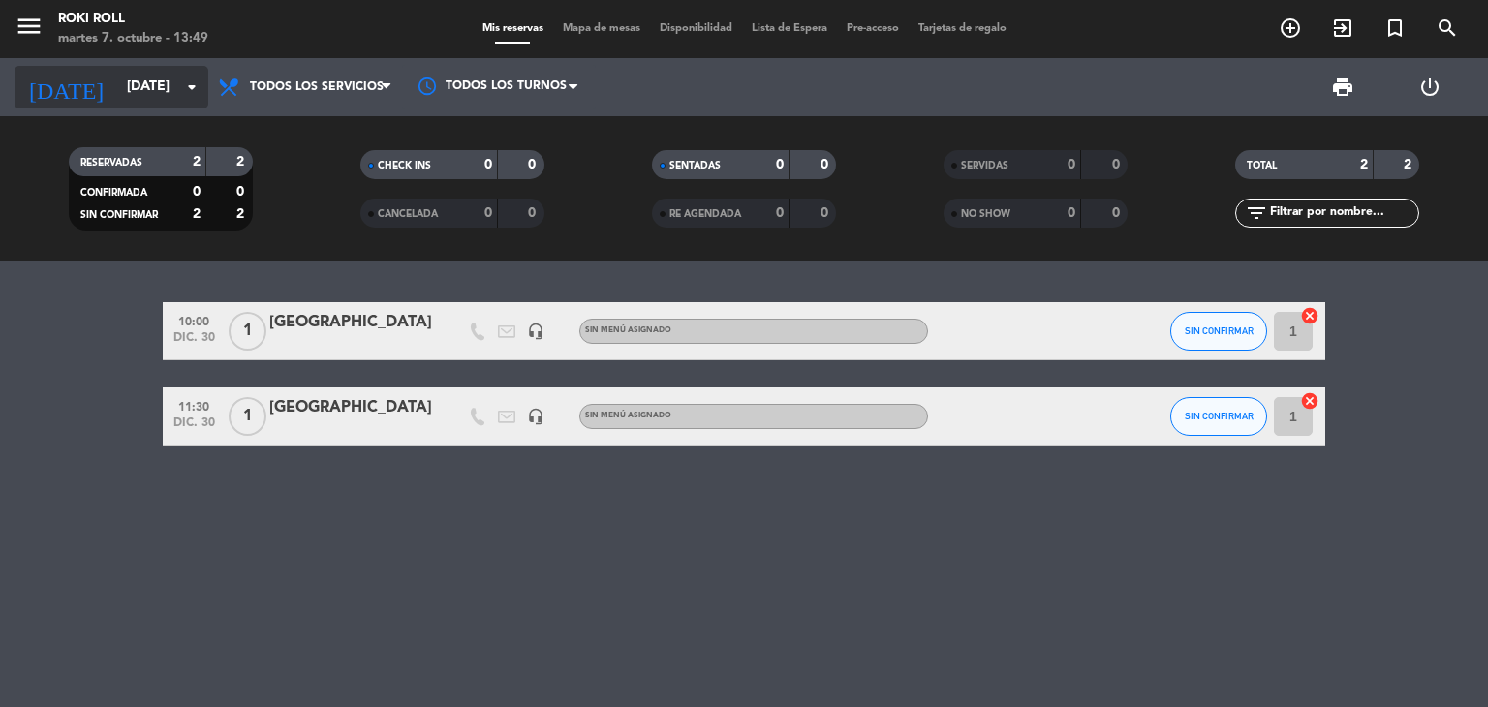
click at [159, 85] on input "[DATE]" at bounding box center [209, 87] width 184 height 35
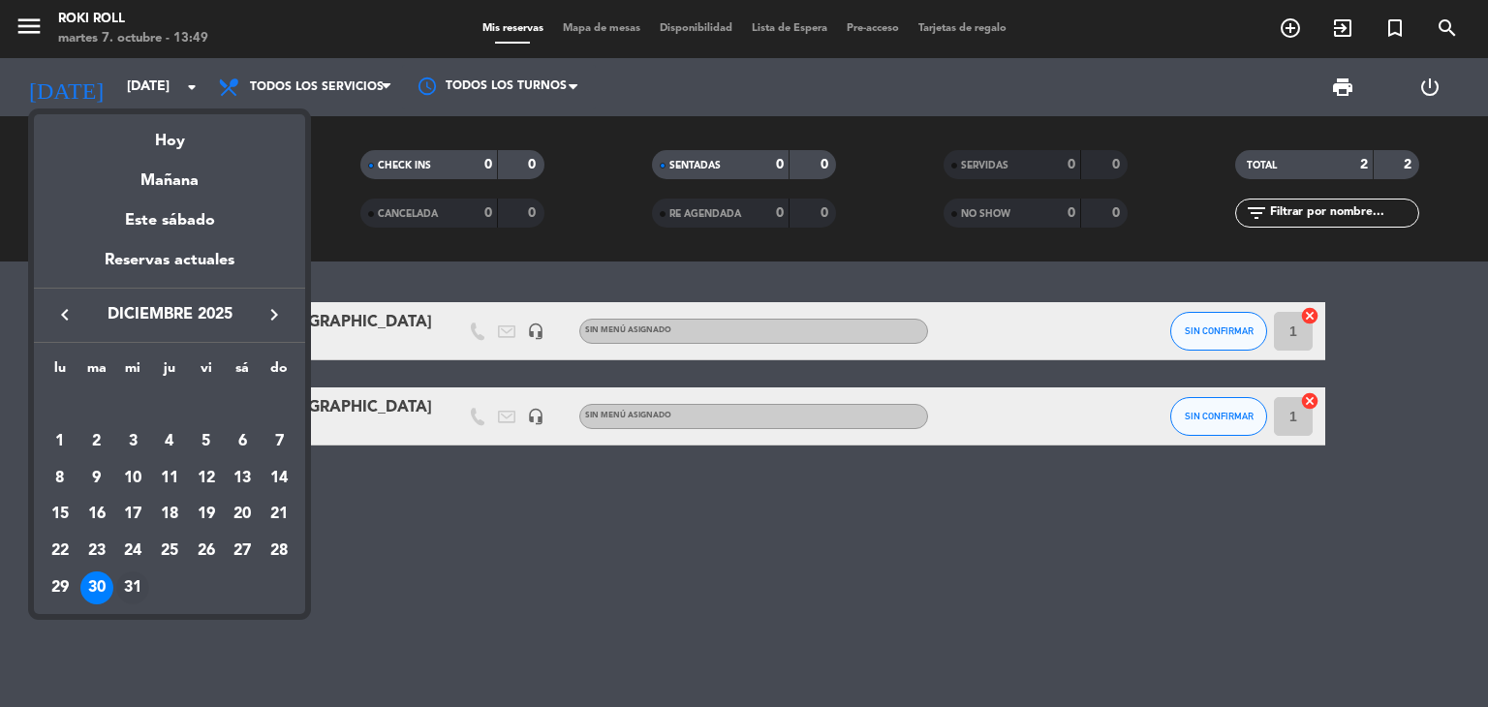
click at [133, 601] on div "31" at bounding box center [132, 588] width 33 height 33
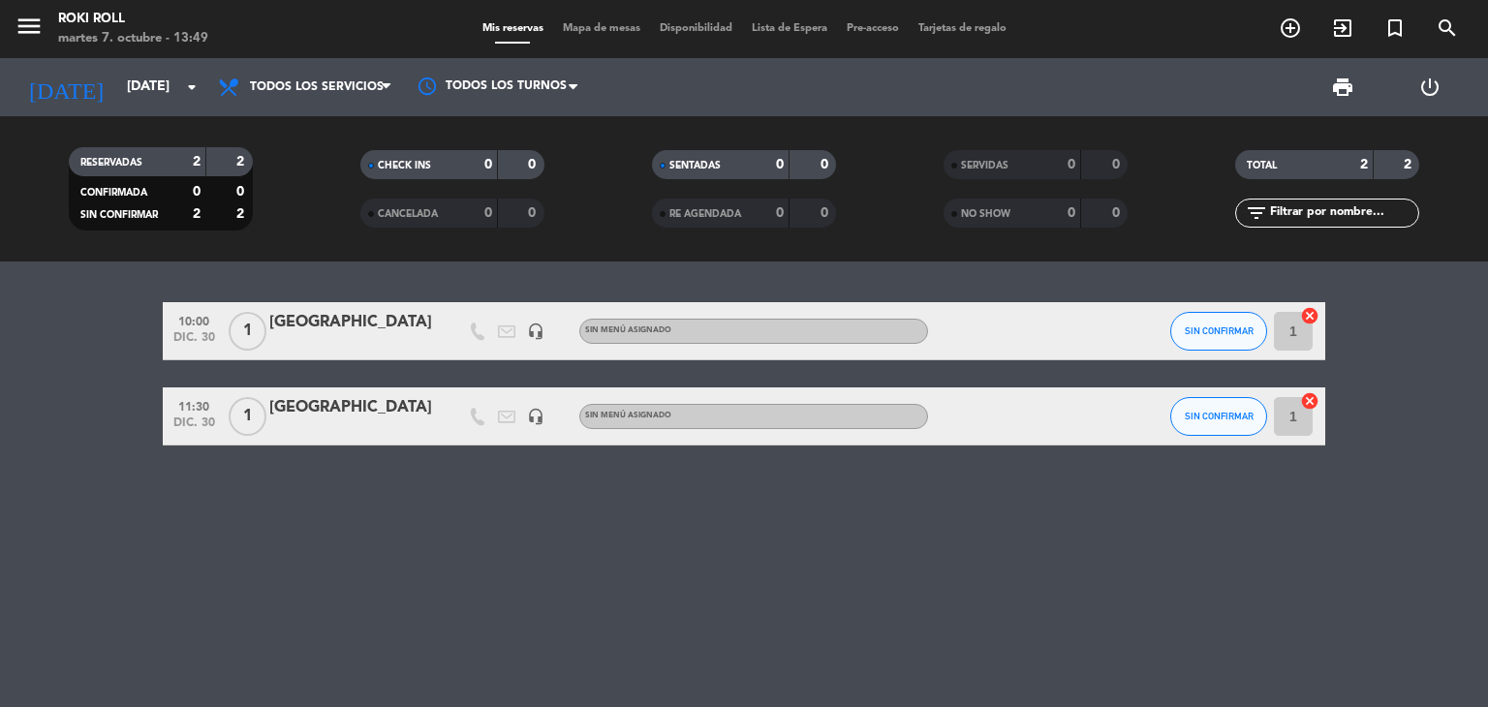
type input "mié. 31 dic."
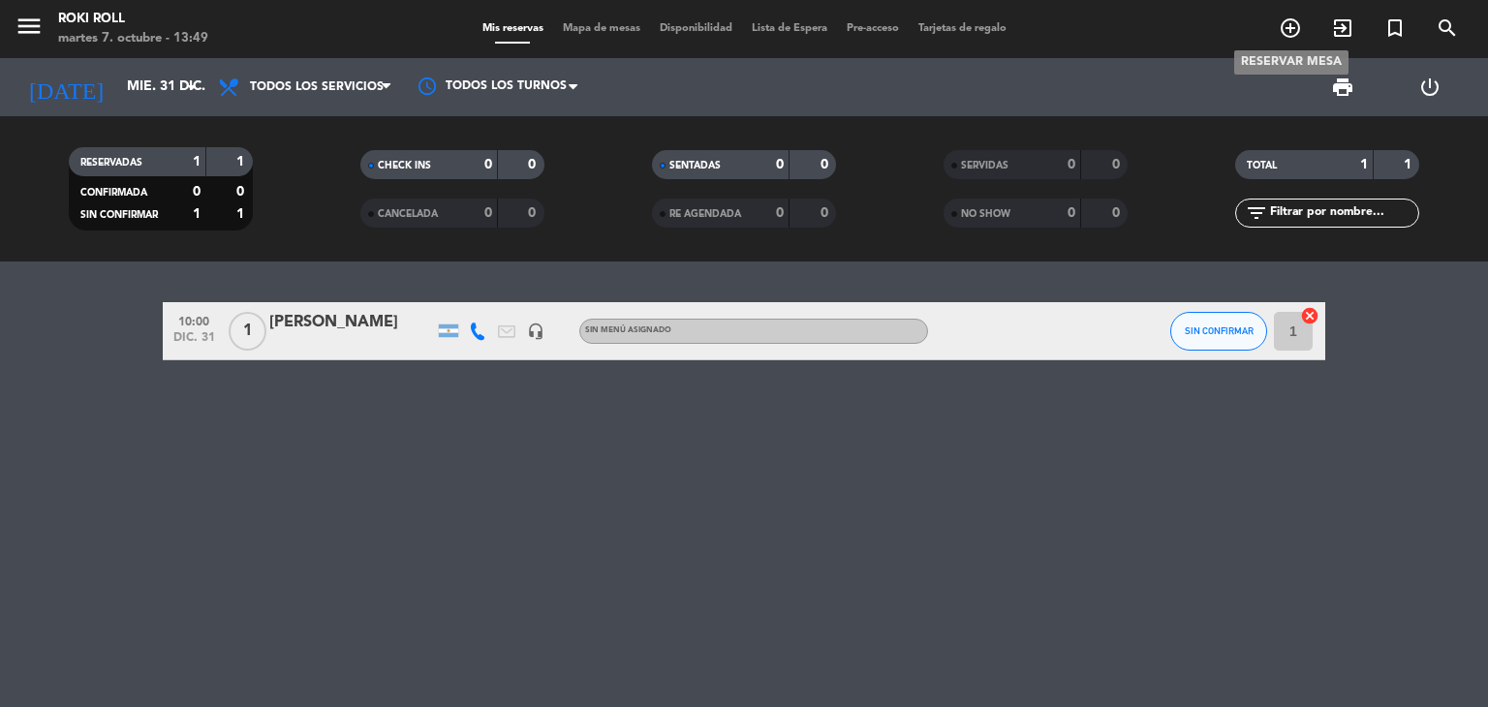
click at [1283, 35] on icon "add_circle_outline" at bounding box center [1290, 27] width 23 height 23
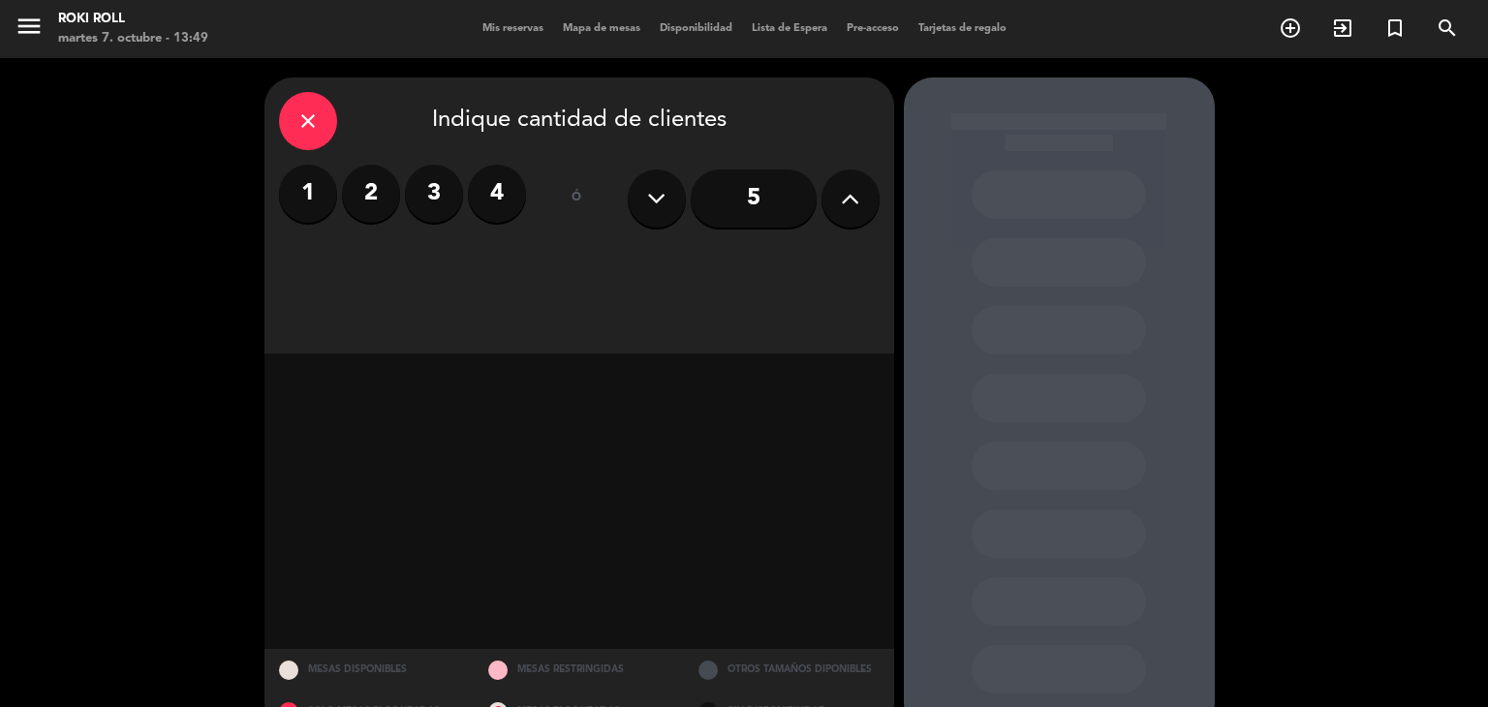
click at [310, 200] on label "1" at bounding box center [308, 194] width 58 height 58
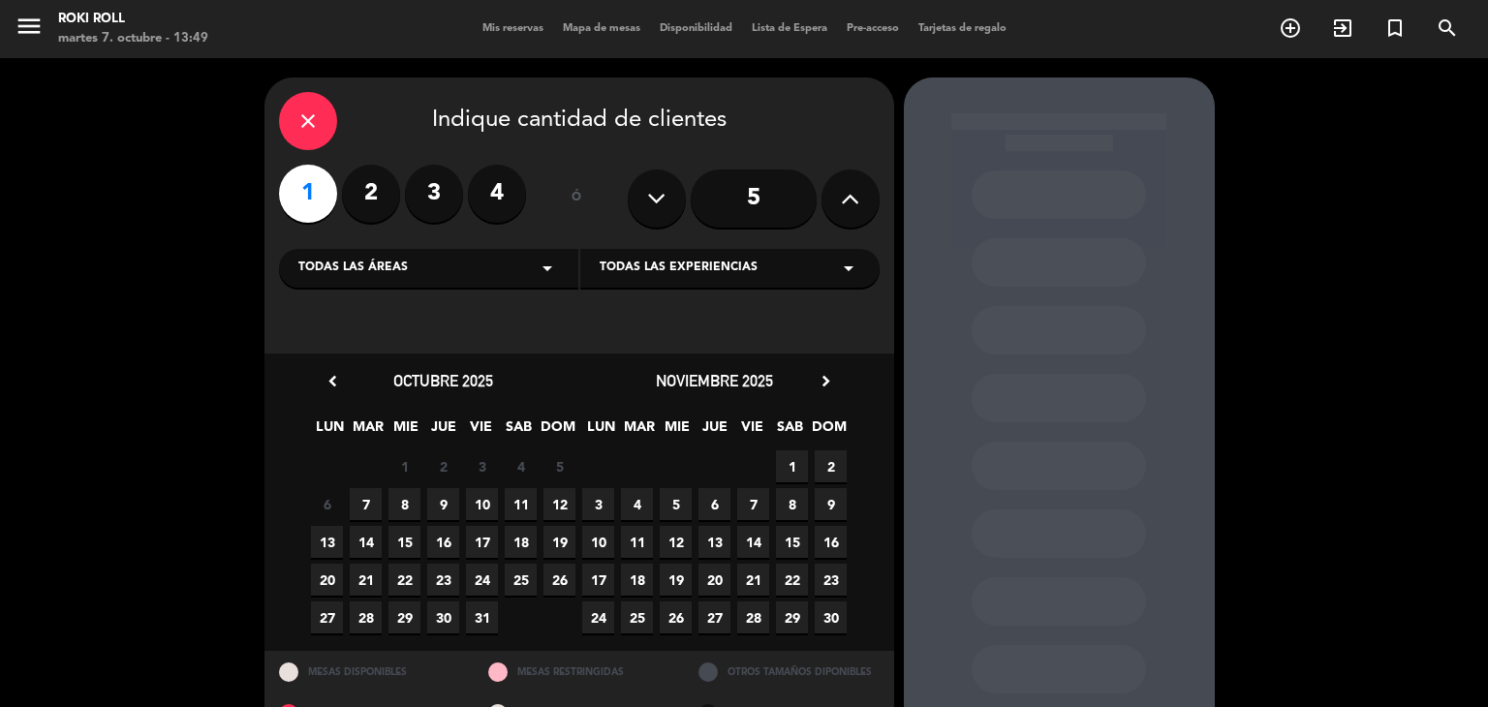
click at [829, 389] on icon "chevron_right" at bounding box center [826, 381] width 20 height 20
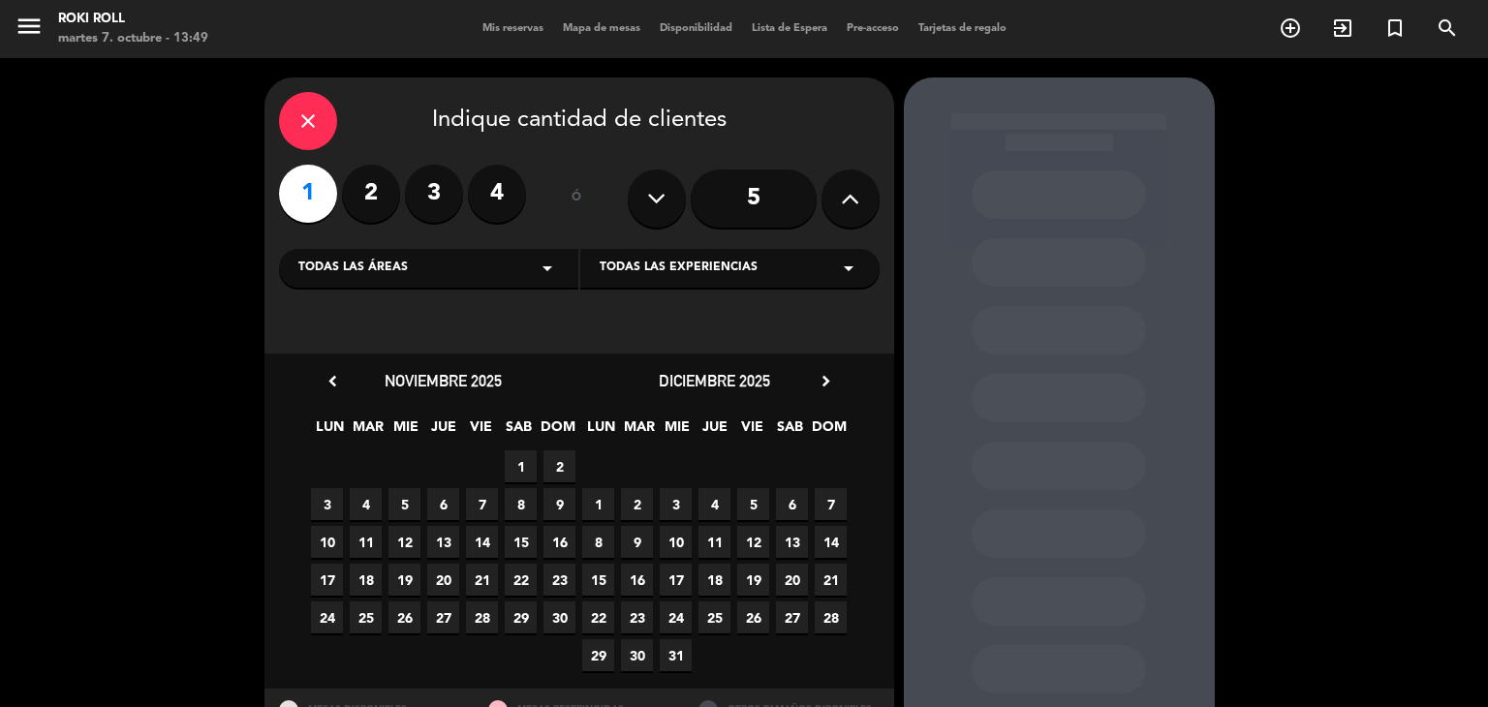
click at [681, 653] on span "31" at bounding box center [676, 655] width 32 height 32
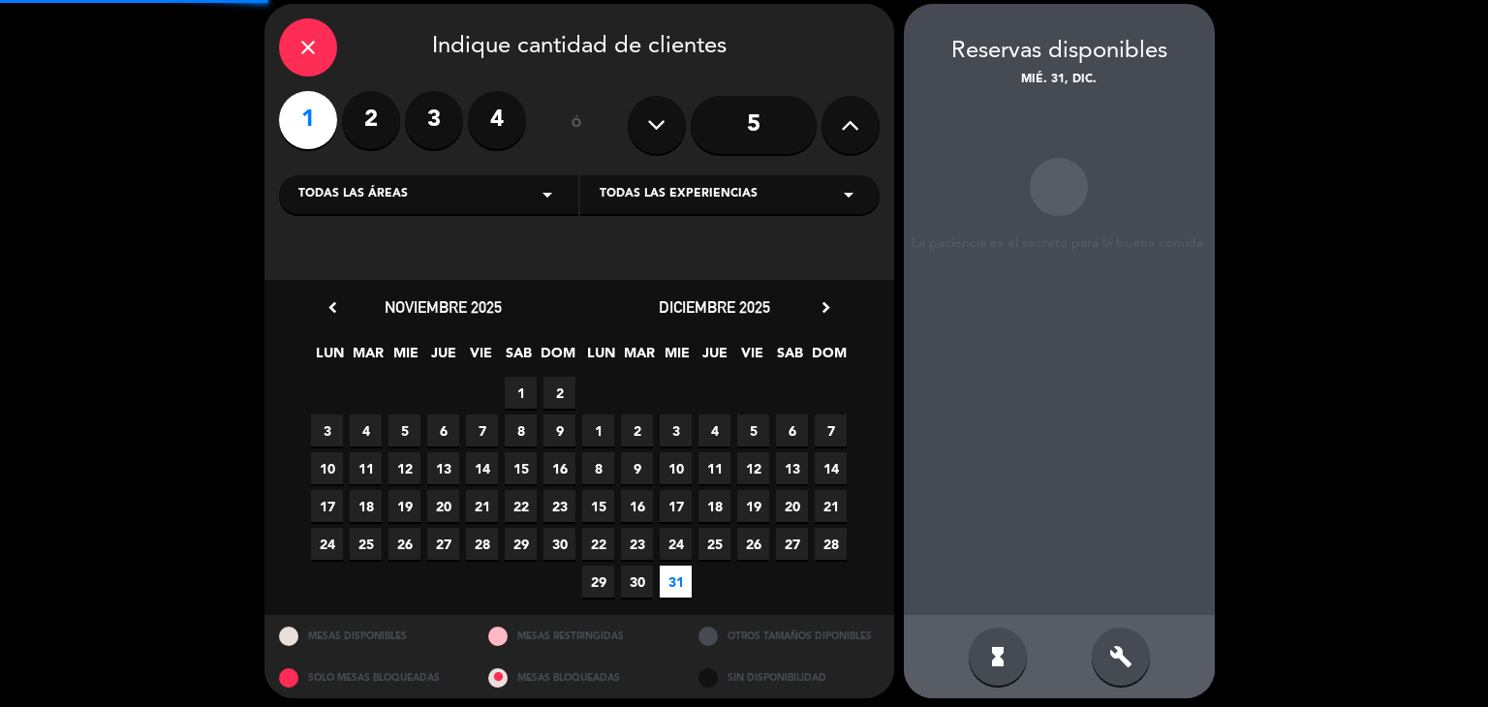
scroll to position [78, 0]
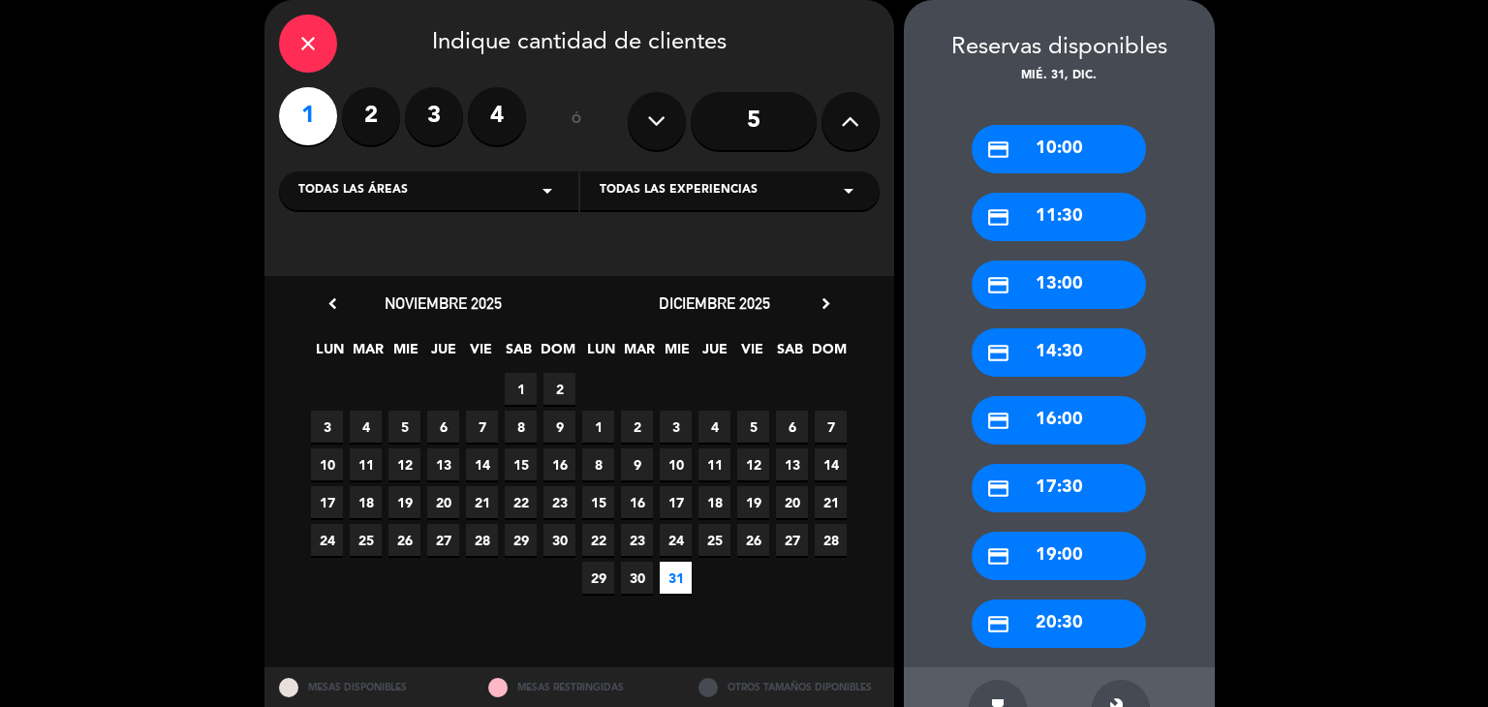
click at [1097, 156] on div "credit_card 10:00" at bounding box center [1059, 149] width 174 height 48
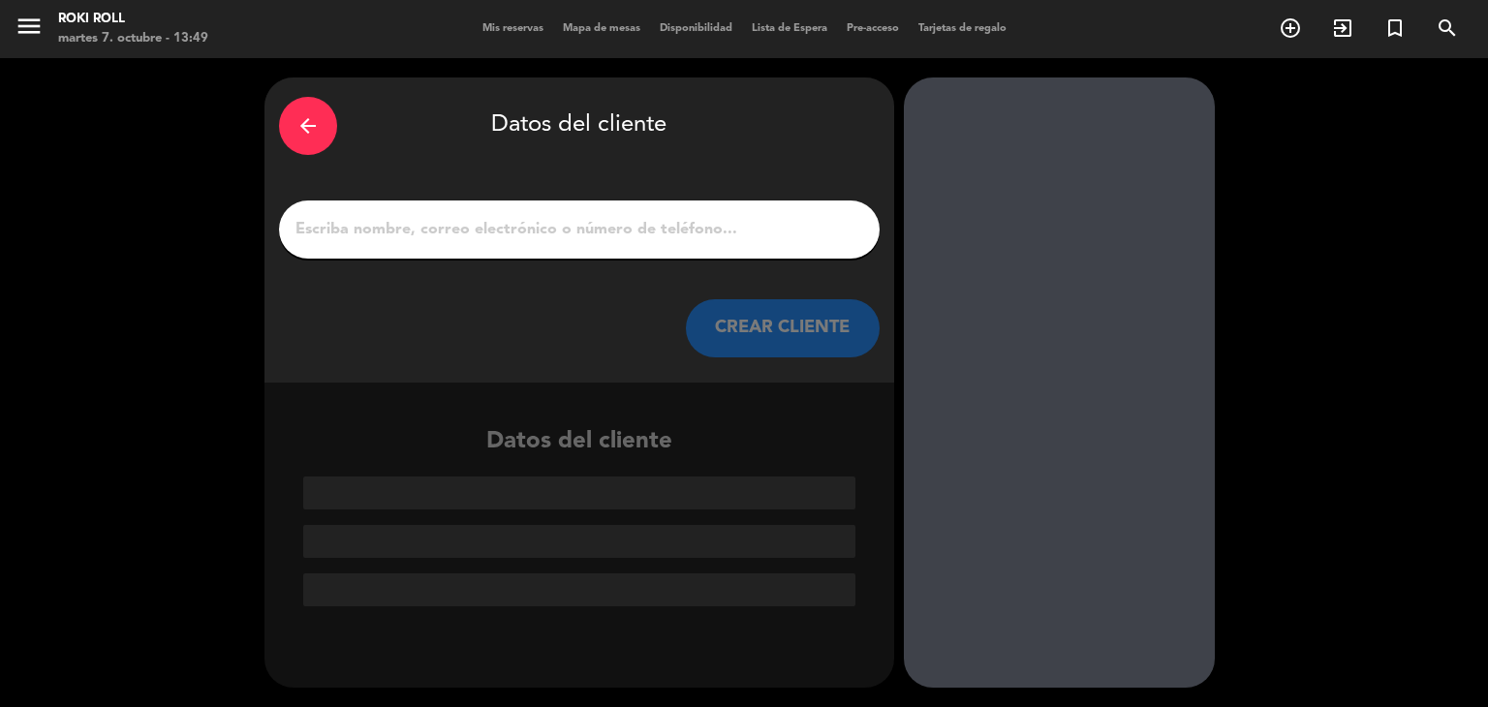
click at [691, 244] on div at bounding box center [579, 230] width 601 height 58
click at [691, 237] on input "1" at bounding box center [580, 229] width 572 height 27
paste input "[GEOGRAPHIC_DATA]"
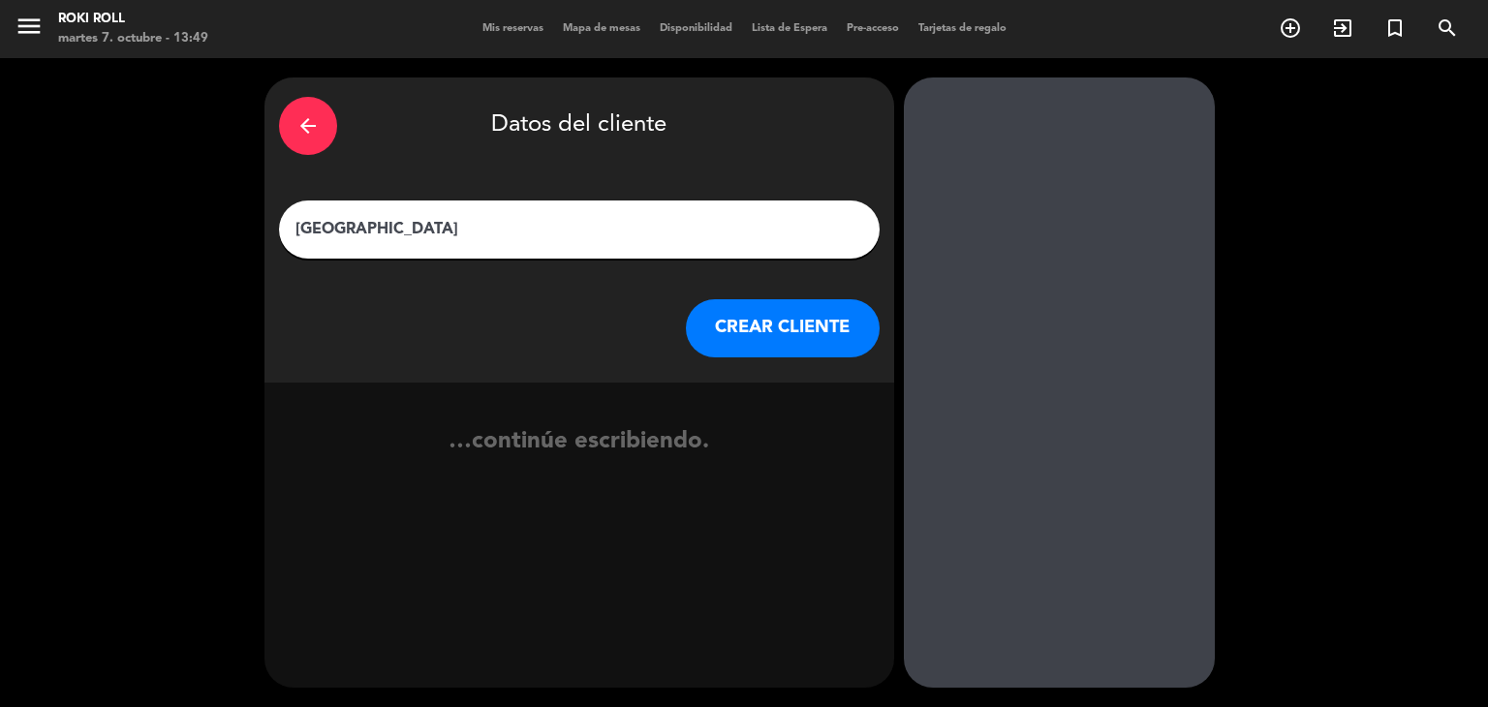
type input "[GEOGRAPHIC_DATA]"
click at [757, 311] on button "CREAR CLIENTE" at bounding box center [783, 328] width 194 height 58
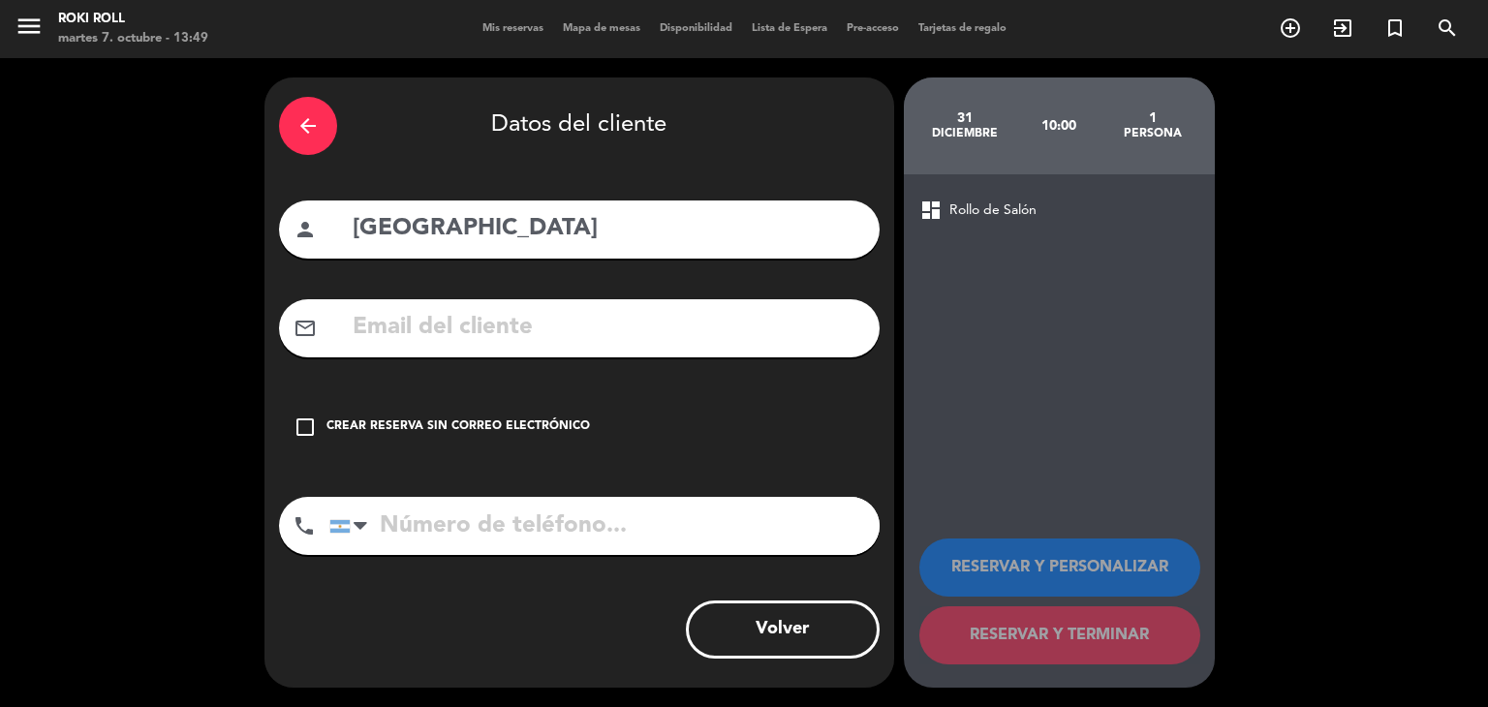
click at [547, 429] on div "Crear reserva sin correo electrónico" at bounding box center [459, 427] width 264 height 19
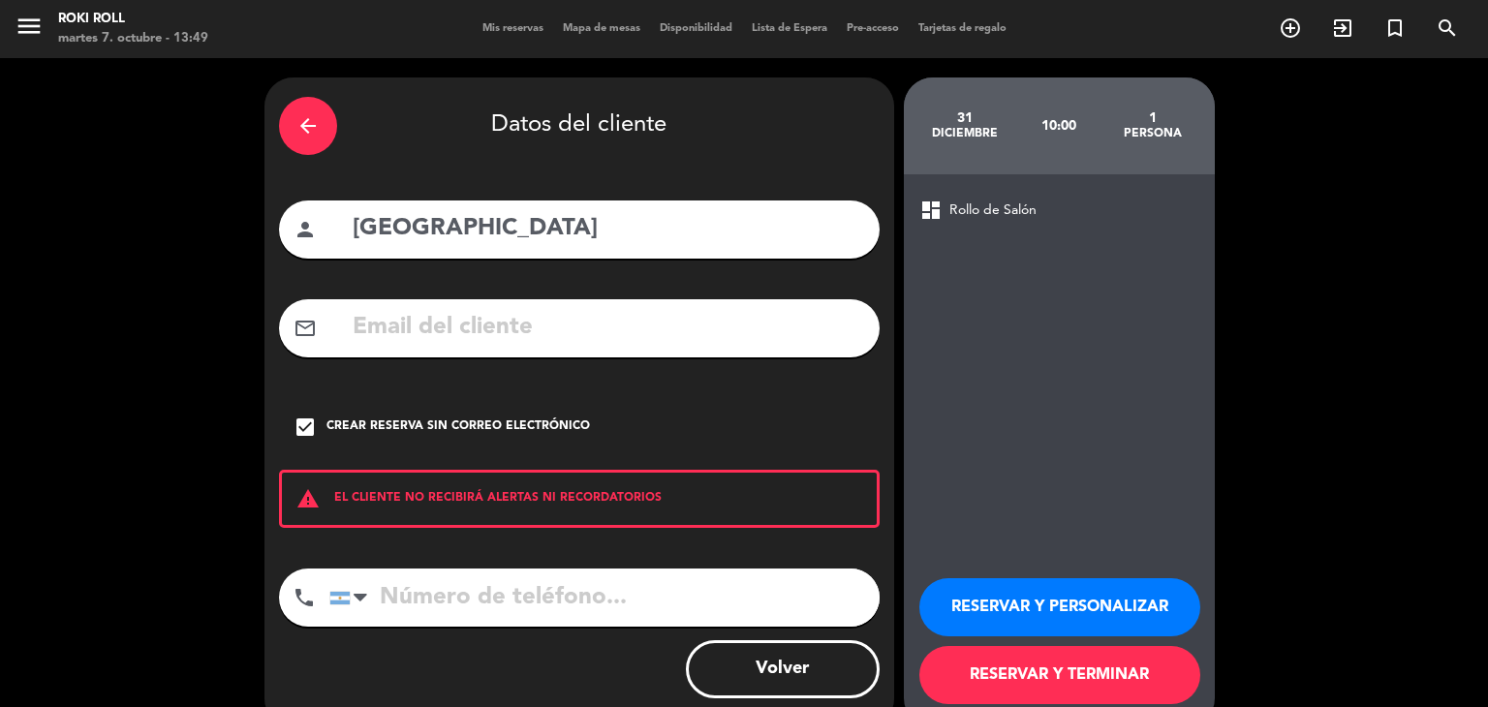
click at [1020, 669] on button "RESERVAR Y TERMINAR" at bounding box center [1060, 675] width 281 height 58
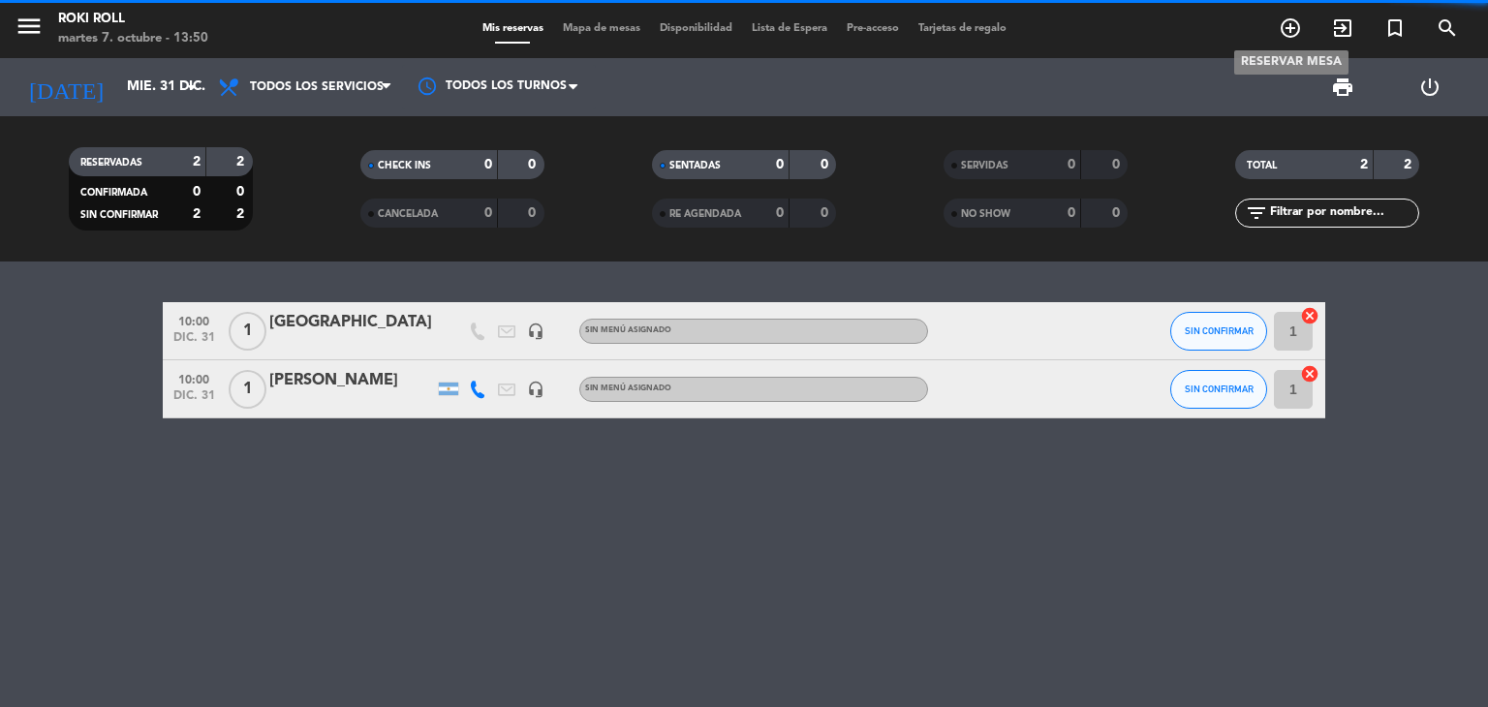
click at [1294, 37] on icon "add_circle_outline" at bounding box center [1290, 27] width 23 height 23
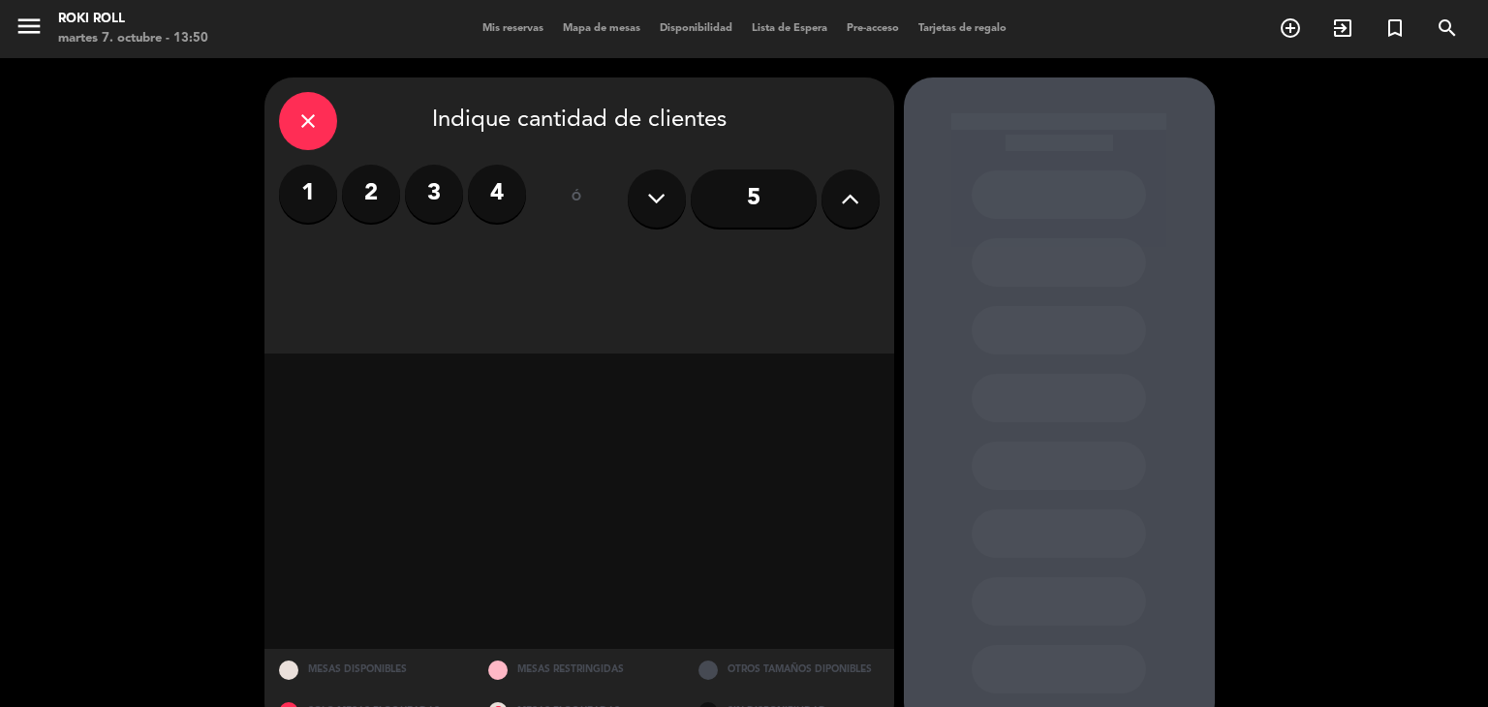
click at [310, 203] on label "1" at bounding box center [308, 194] width 58 height 58
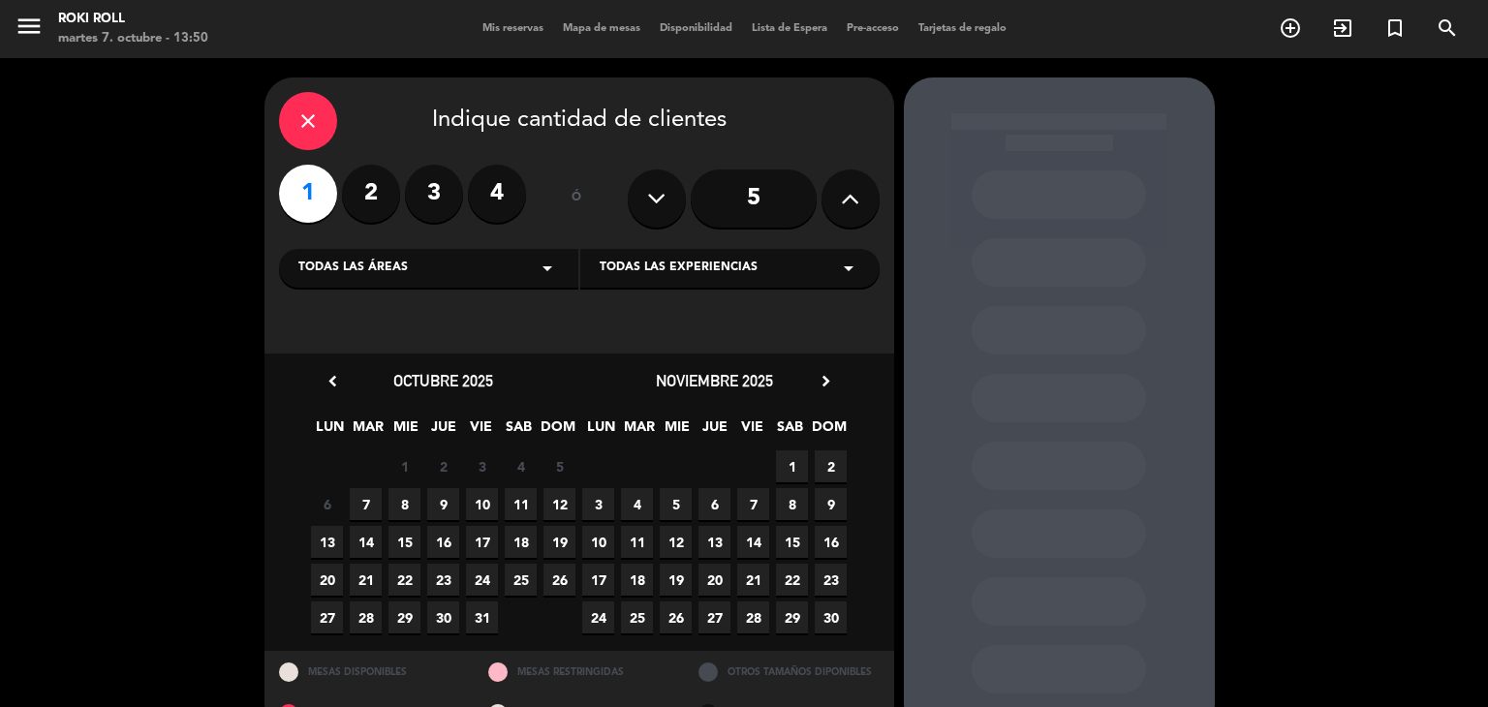
click at [817, 387] on icon "chevron_right" at bounding box center [826, 381] width 20 height 20
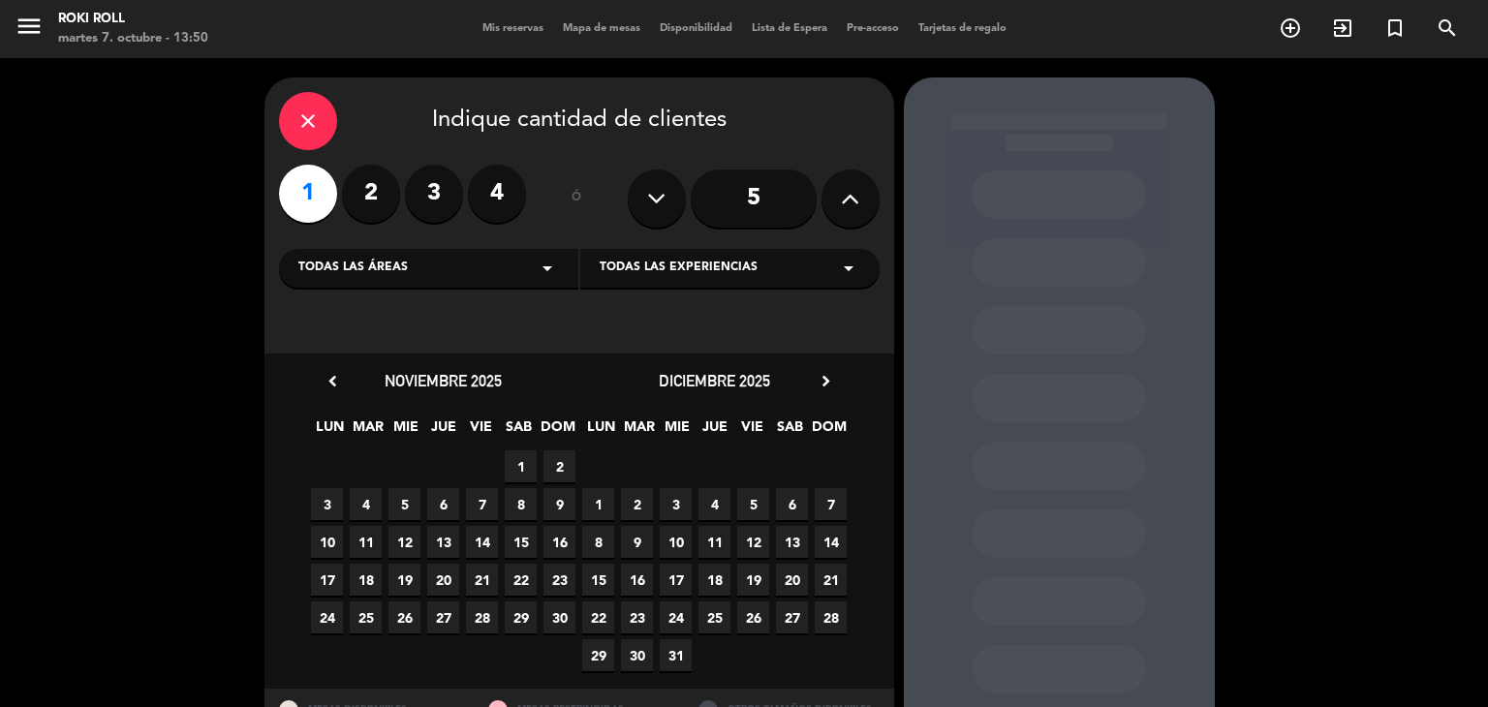
click at [673, 659] on span "31" at bounding box center [676, 655] width 32 height 32
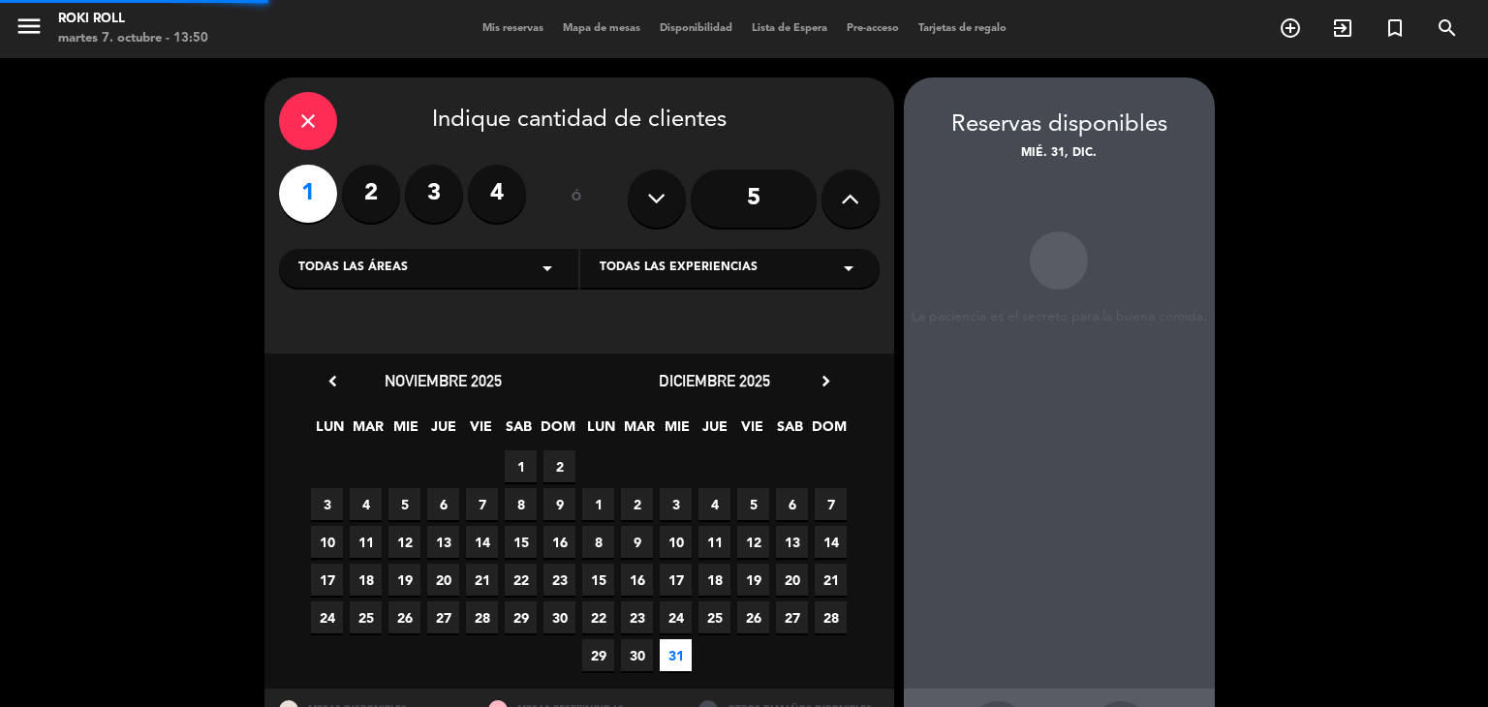
scroll to position [78, 0]
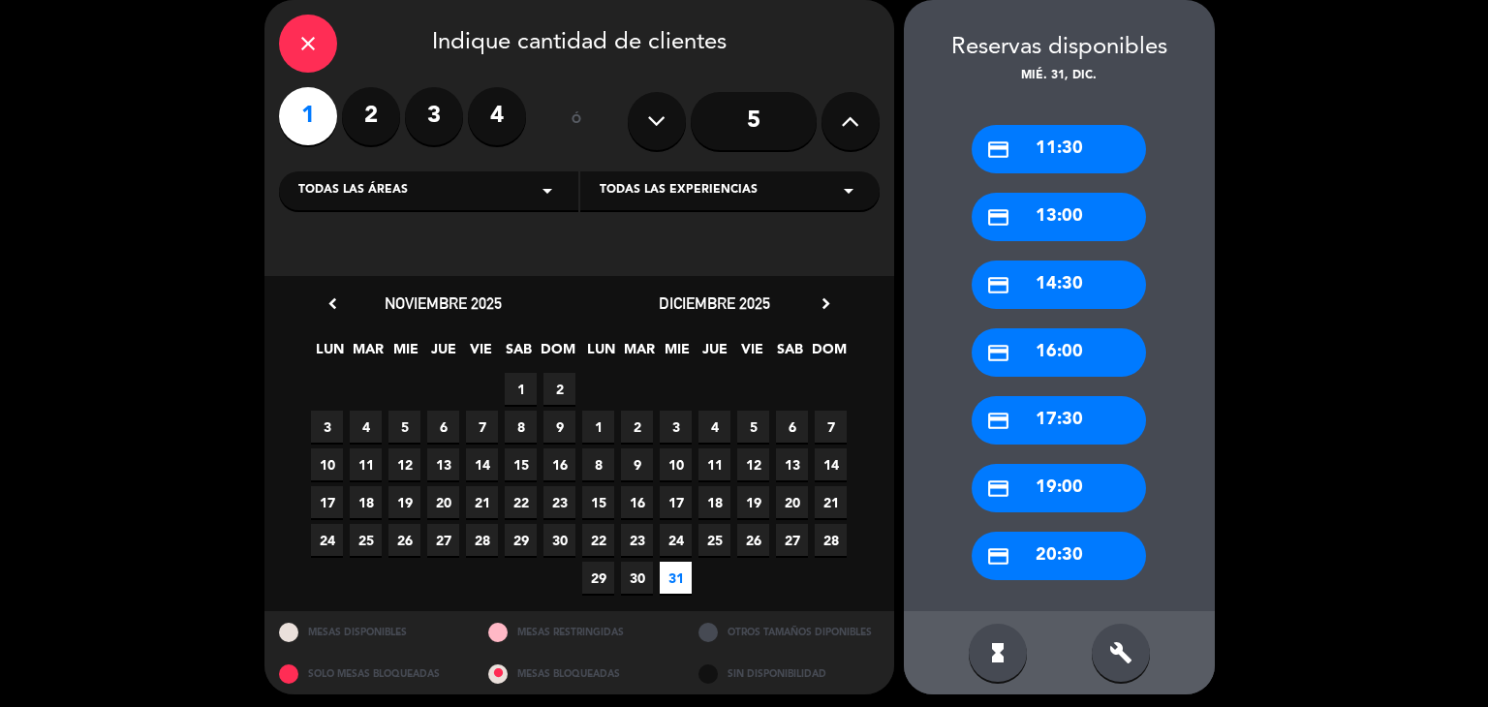
click at [1083, 223] on div "credit_card 13:00" at bounding box center [1059, 217] width 174 height 48
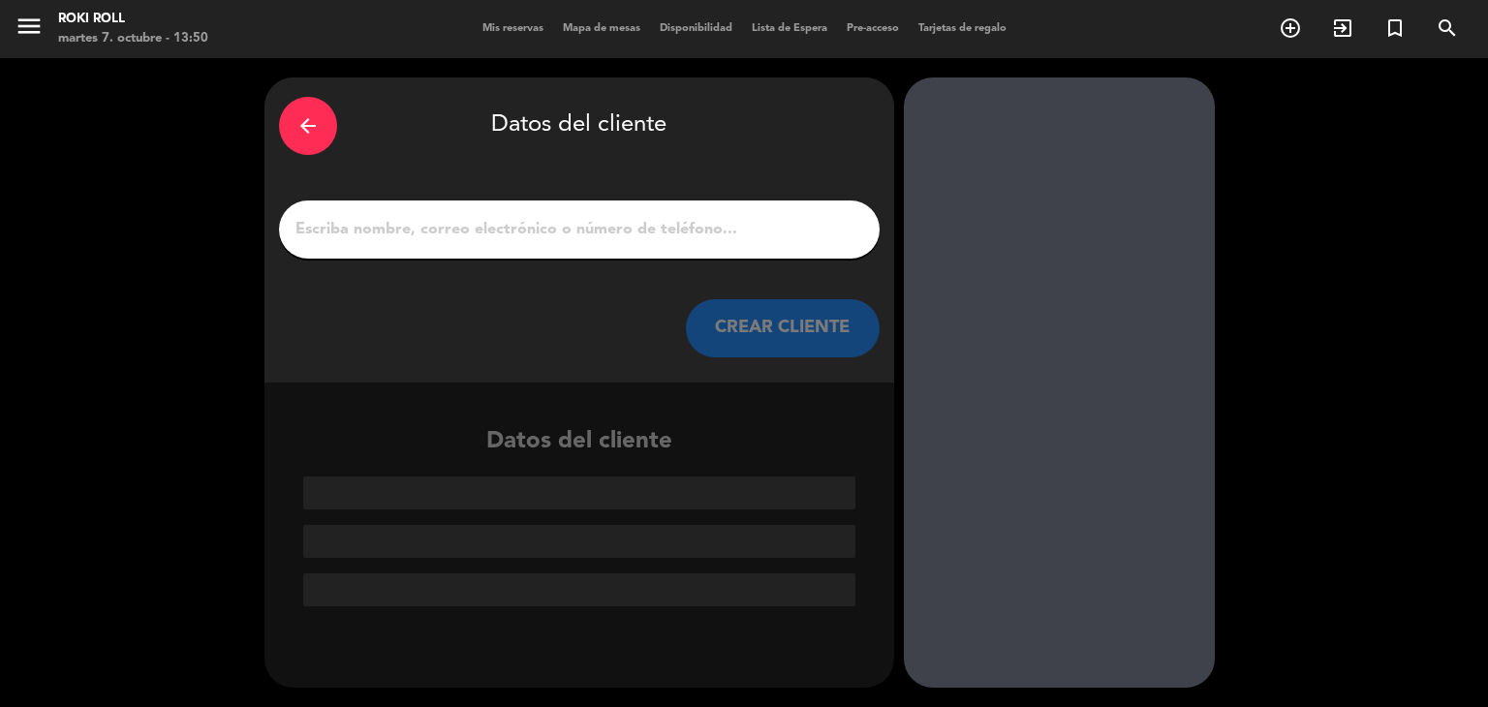
click at [319, 133] on div "arrow_back" at bounding box center [308, 126] width 58 height 58
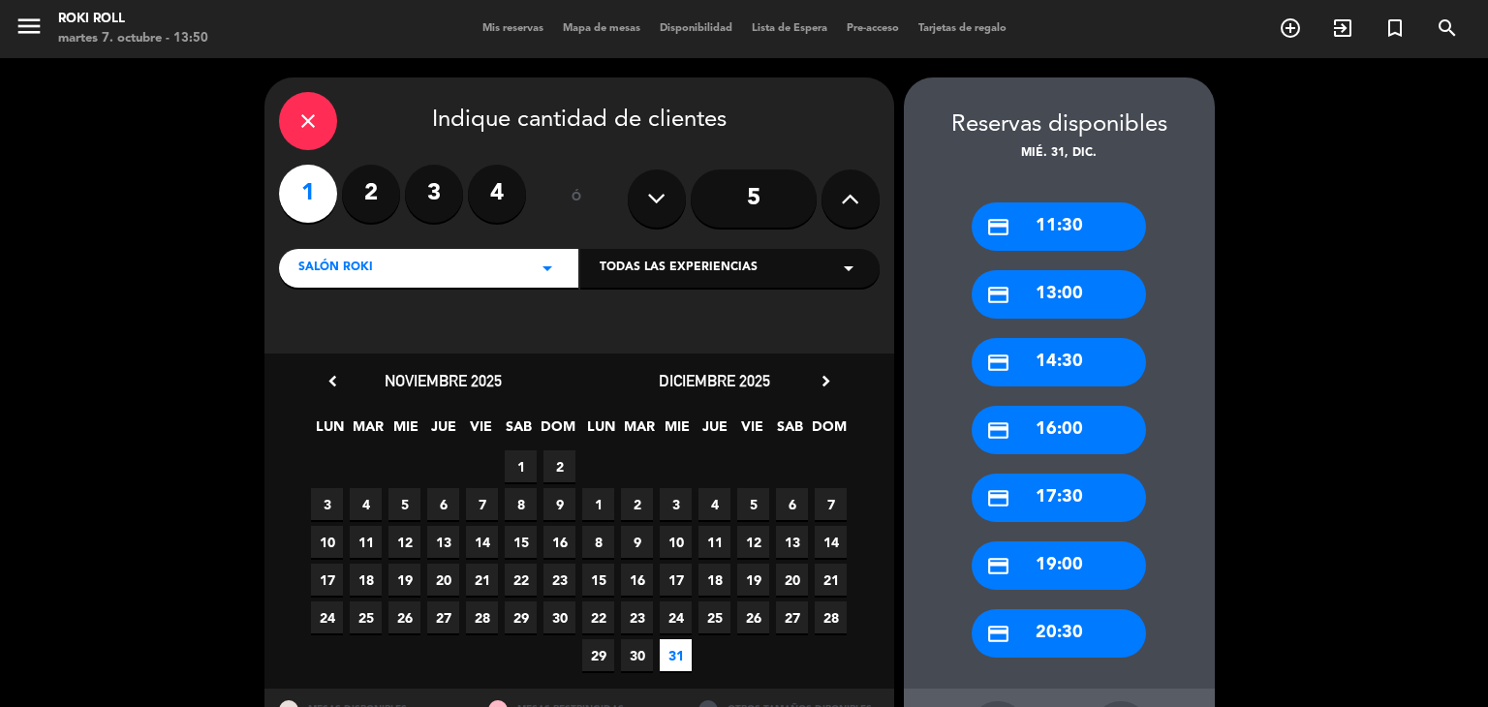
click at [1112, 224] on div "credit_card 11:30" at bounding box center [1059, 227] width 174 height 48
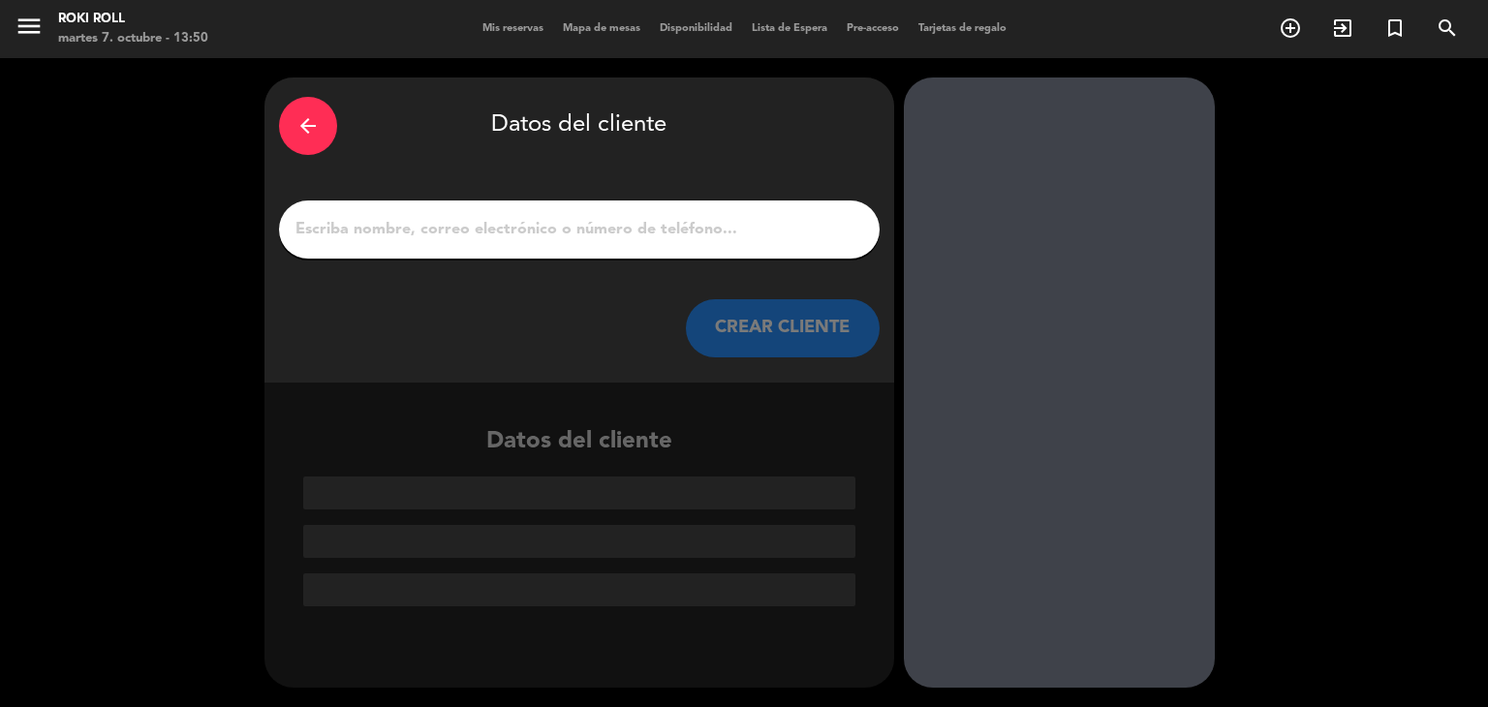
click at [767, 228] on input "1" at bounding box center [580, 229] width 572 height 27
paste input "[GEOGRAPHIC_DATA]"
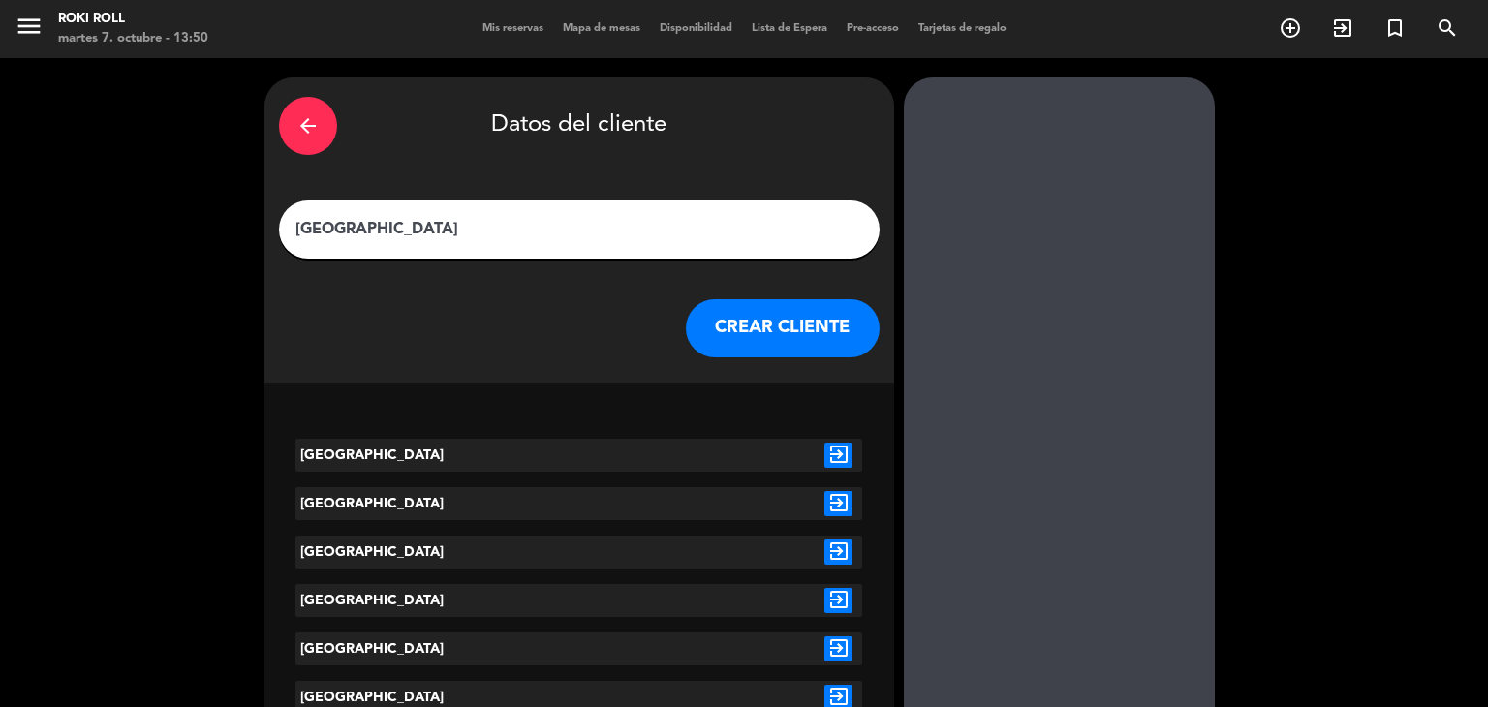
type input "[GEOGRAPHIC_DATA]"
click at [784, 349] on button "CREAR CLIENTE" at bounding box center [783, 328] width 194 height 58
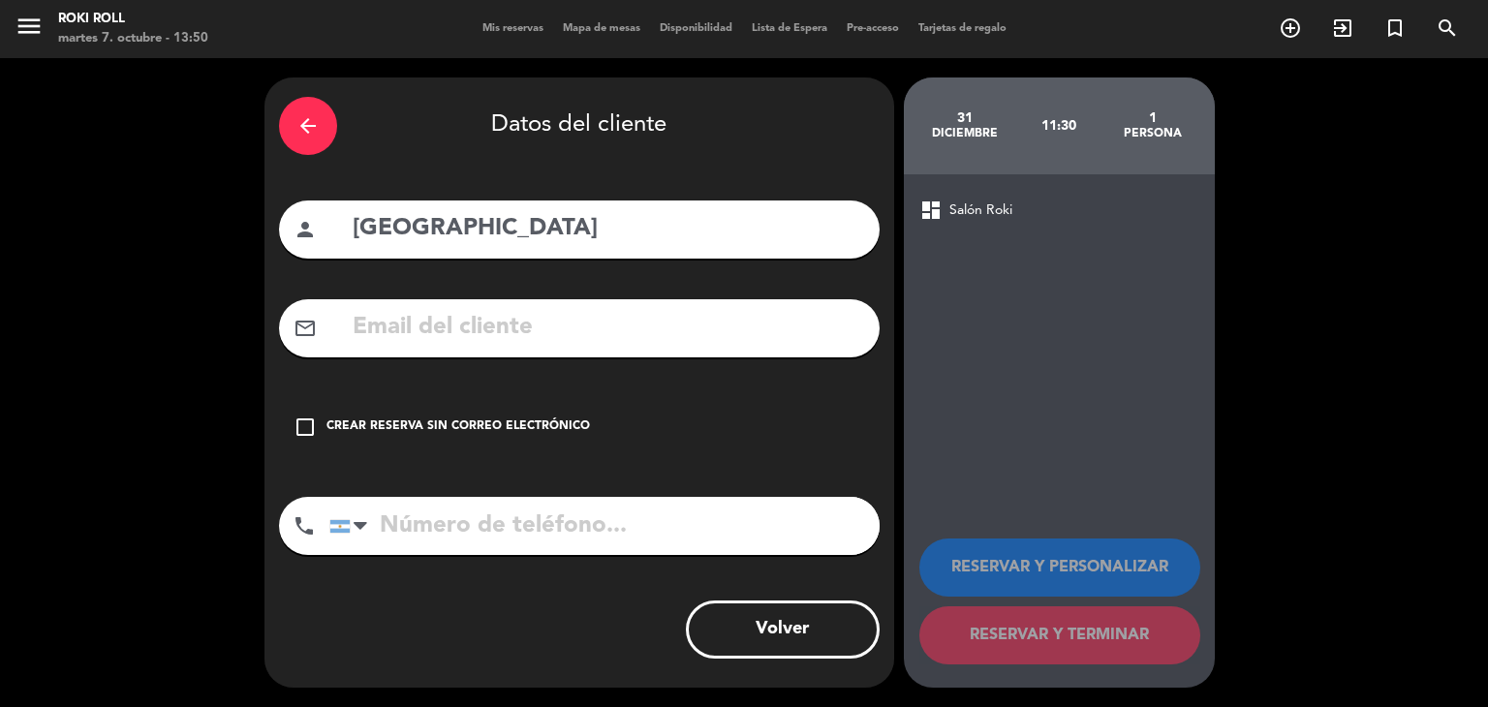
click at [572, 421] on div "Crear reserva sin correo electrónico" at bounding box center [459, 427] width 264 height 19
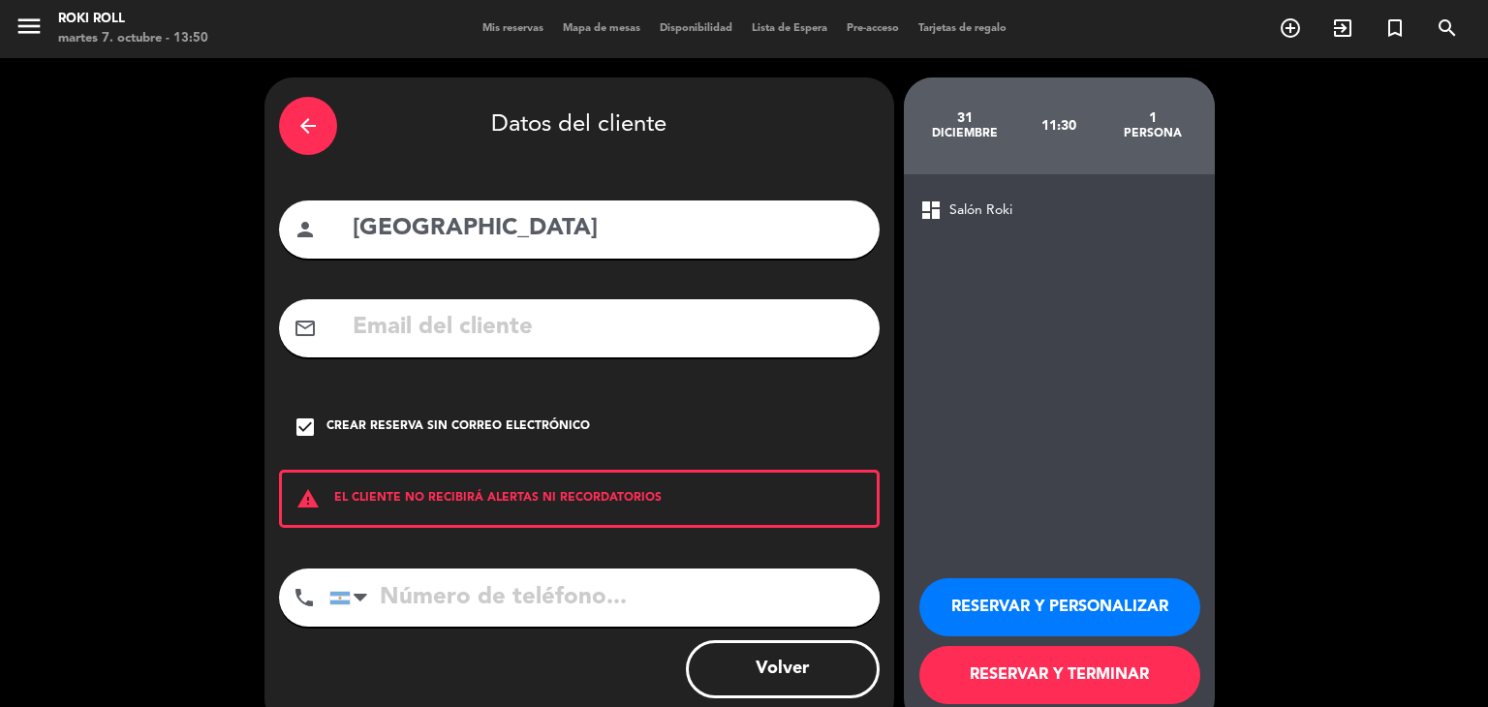
click at [1033, 682] on button "RESERVAR Y TERMINAR" at bounding box center [1060, 675] width 281 height 58
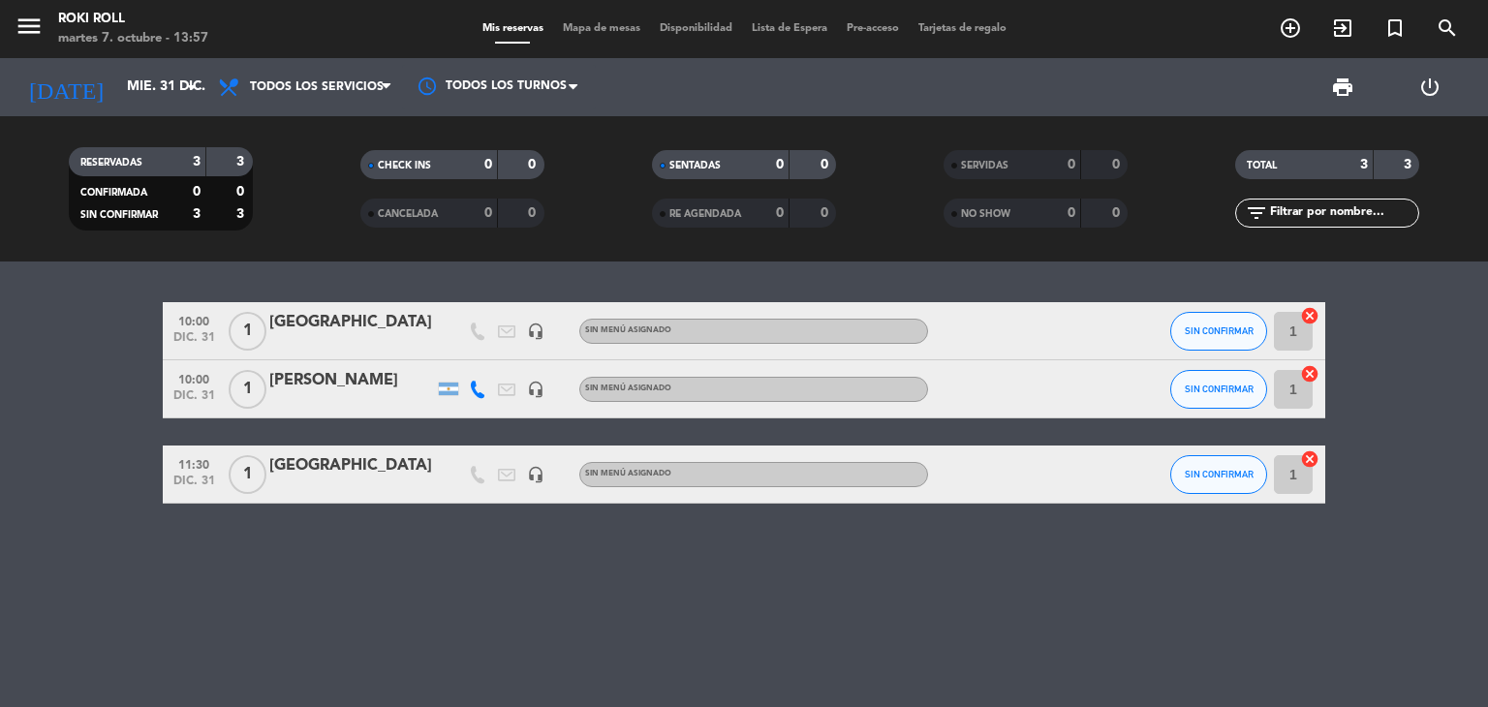
click at [463, 331] on div at bounding box center [477, 330] width 29 height 57
drag, startPoint x: 175, startPoint y: 102, endPoint x: 171, endPoint y: 144, distance: 42.9
click at [175, 115] on div "[DATE] [DATE] arrow_drop_down" at bounding box center [112, 87] width 194 height 58
click at [142, 78] on input "mié. 31 dic." at bounding box center [209, 87] width 184 height 35
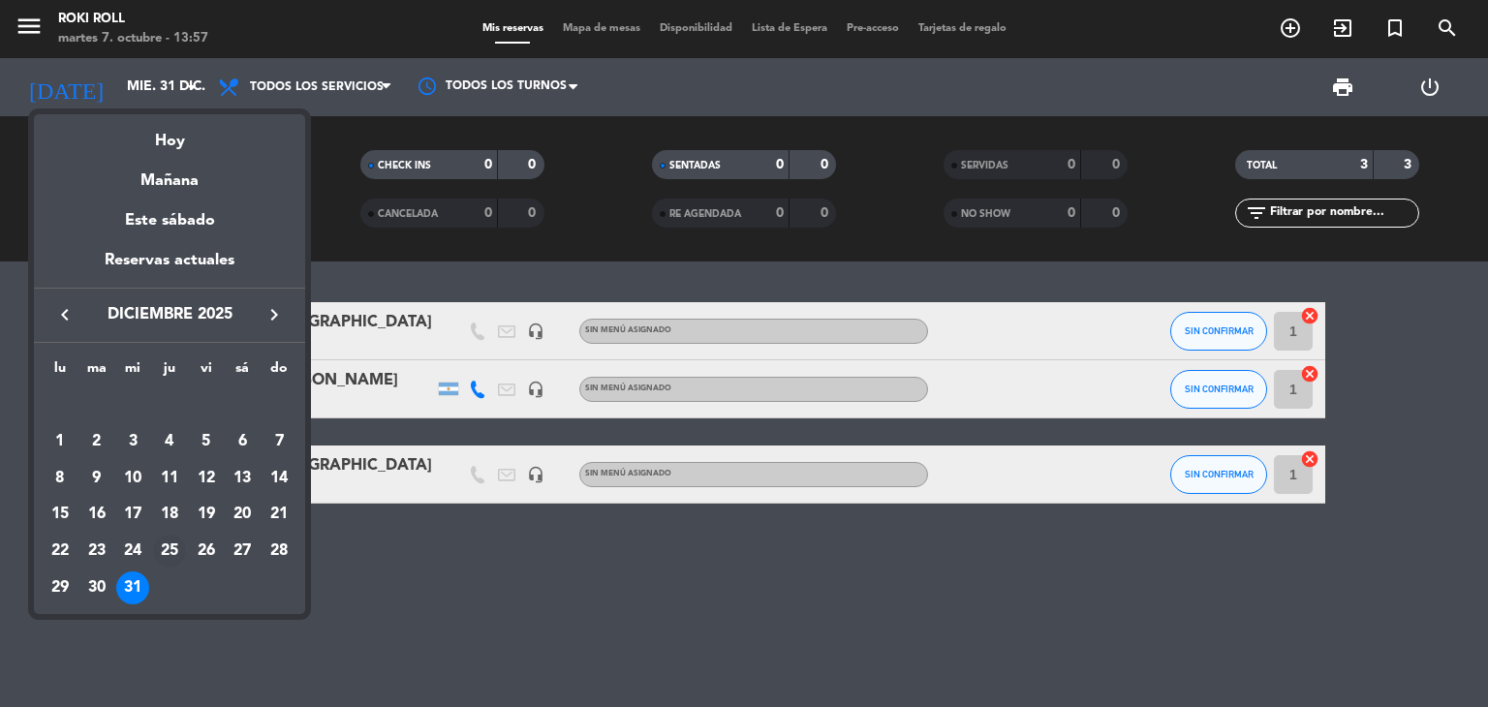
click at [171, 538] on div "25" at bounding box center [169, 551] width 33 height 33
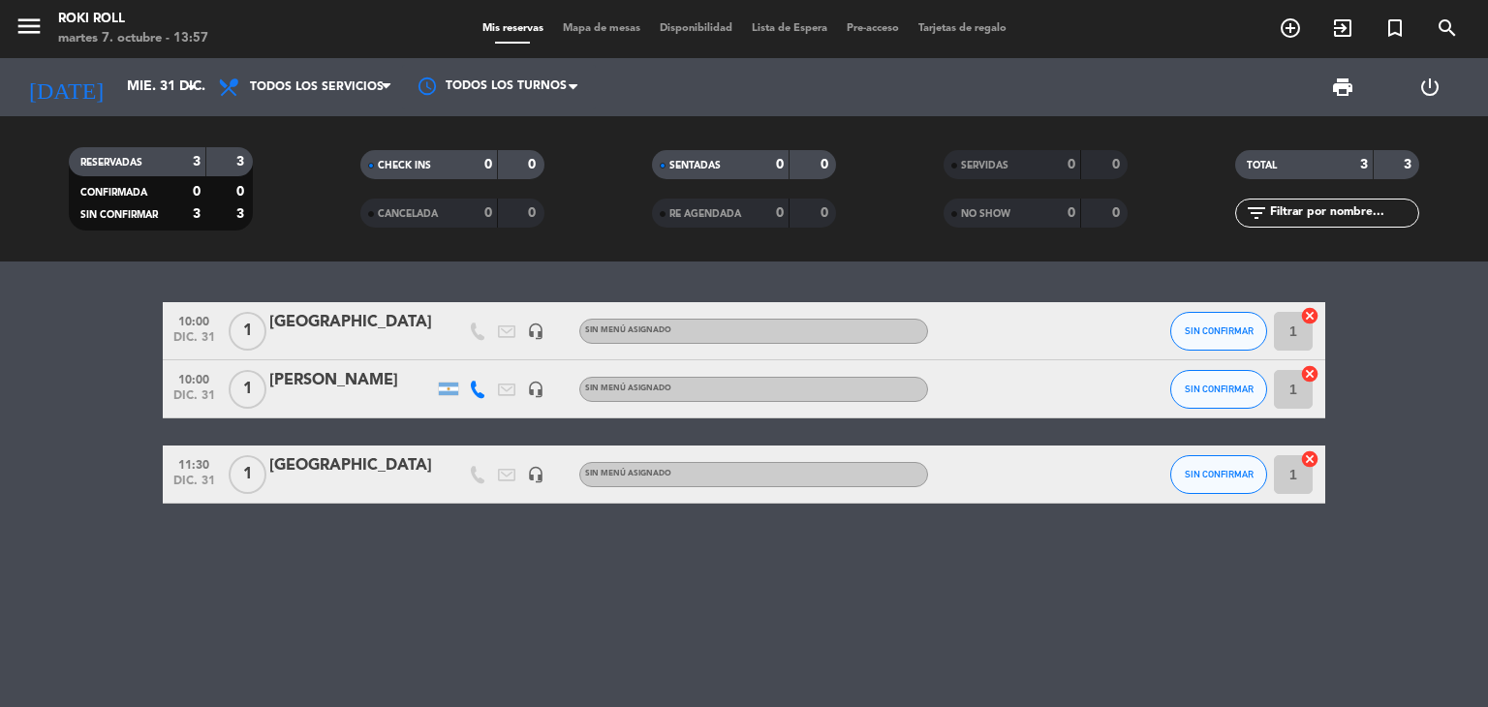
type input "[DEMOGRAPHIC_DATA][DATE]"
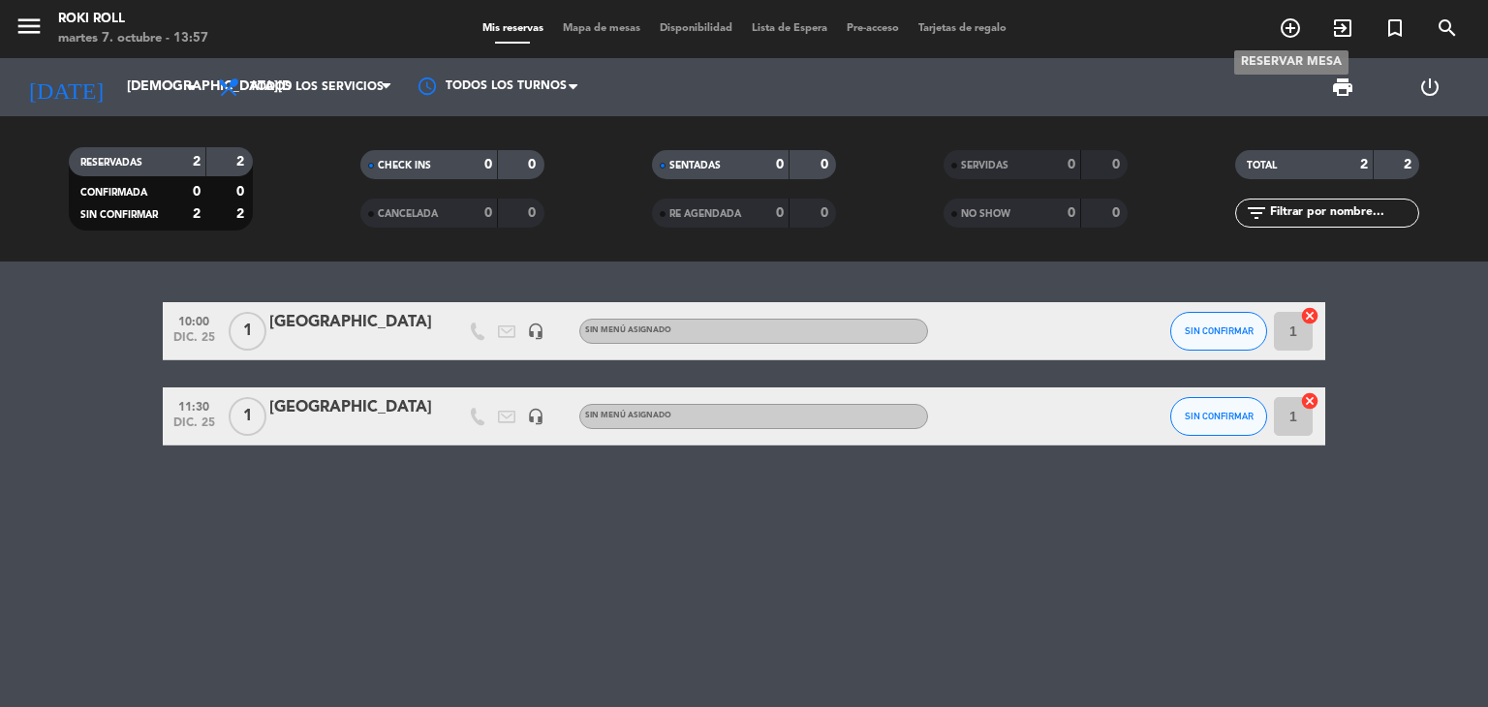
click at [1290, 39] on icon "add_circle_outline" at bounding box center [1290, 27] width 23 height 23
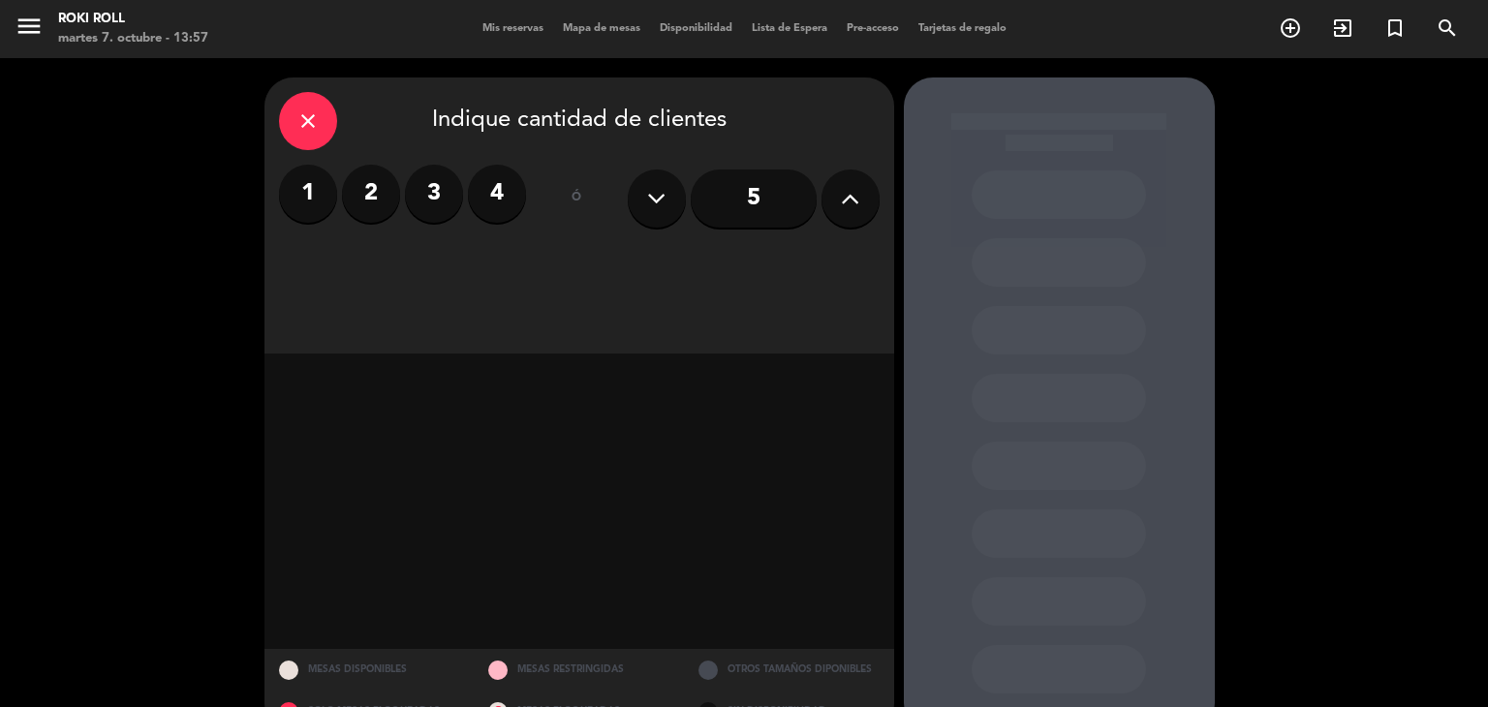
click at [326, 191] on label "1" at bounding box center [308, 194] width 58 height 58
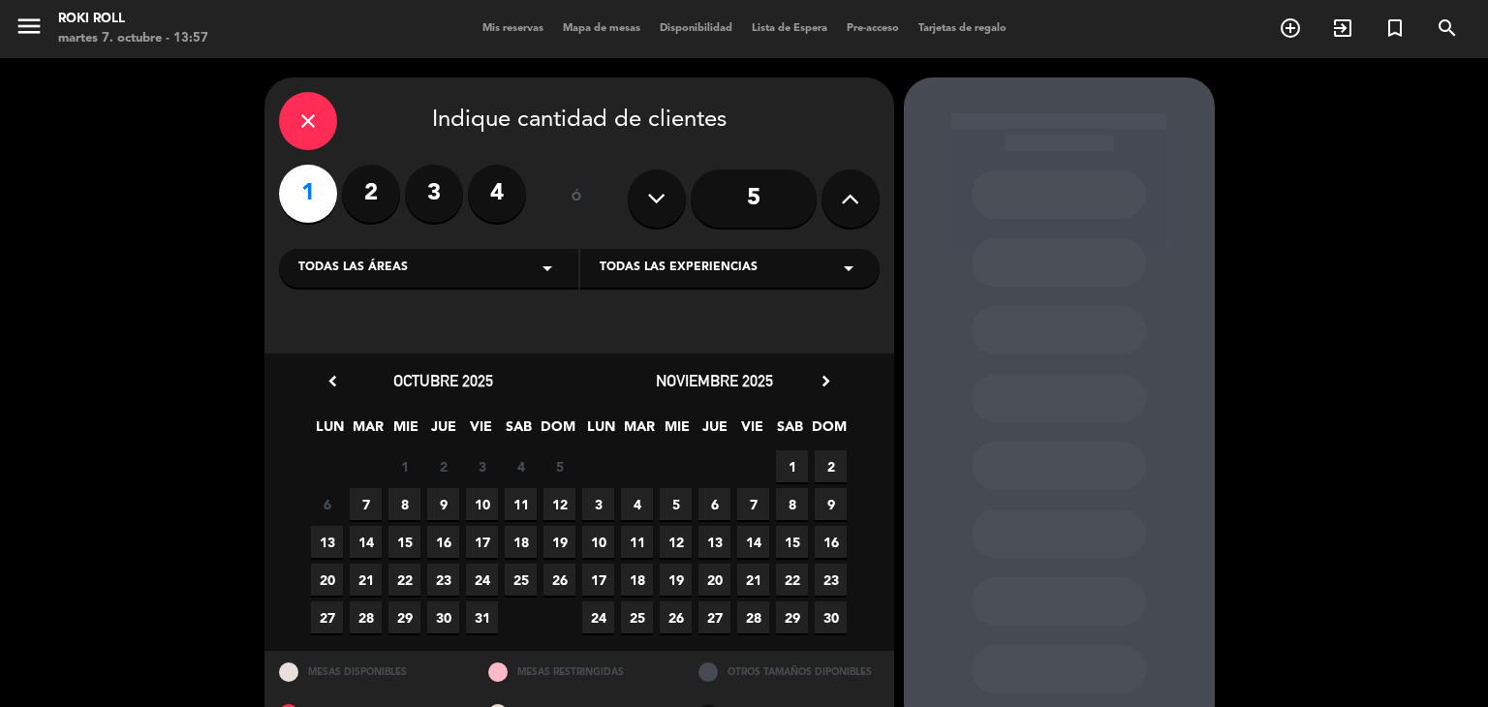
click at [825, 392] on div "noviembre 2025 chevron_right" at bounding box center [714, 381] width 271 height 26
click at [823, 383] on icon "chevron_right" at bounding box center [826, 381] width 20 height 20
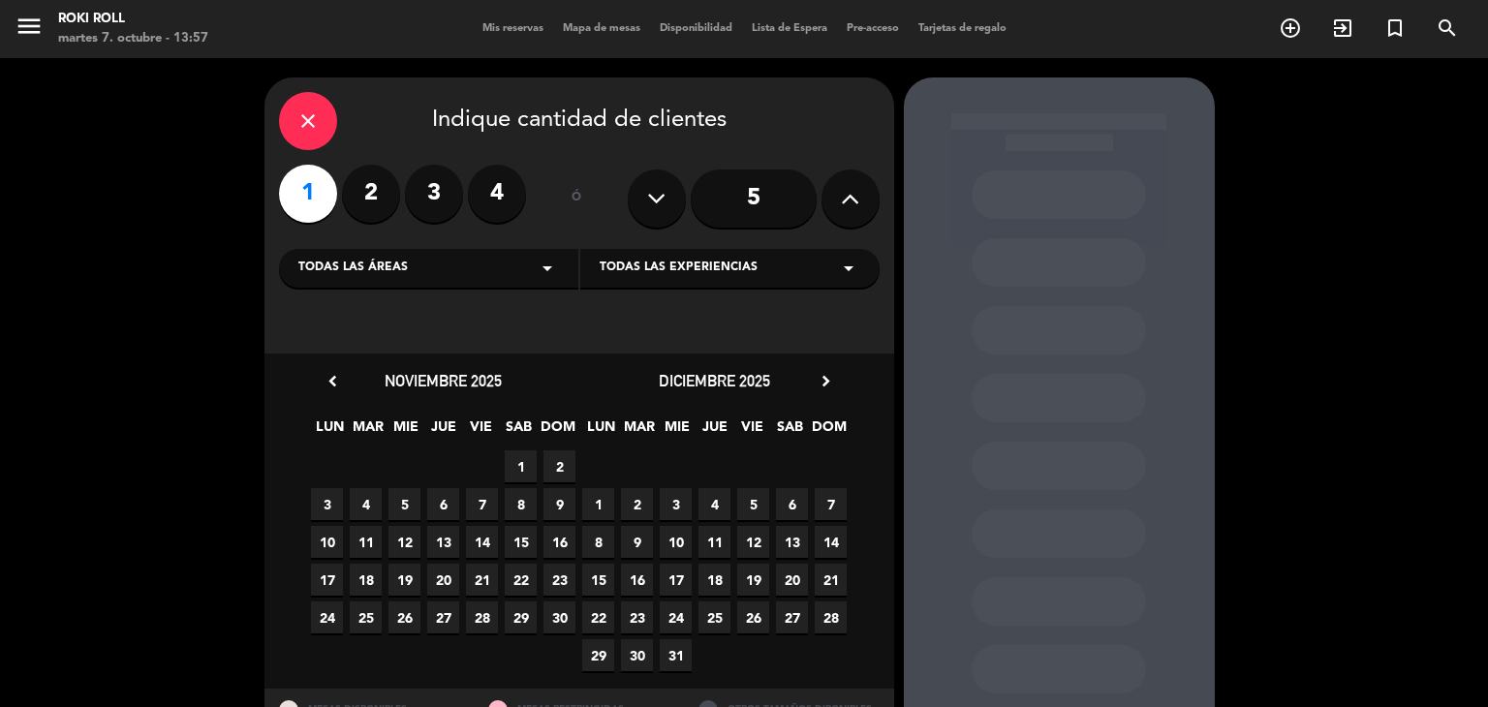
click at [600, 603] on span "22" at bounding box center [598, 618] width 32 height 32
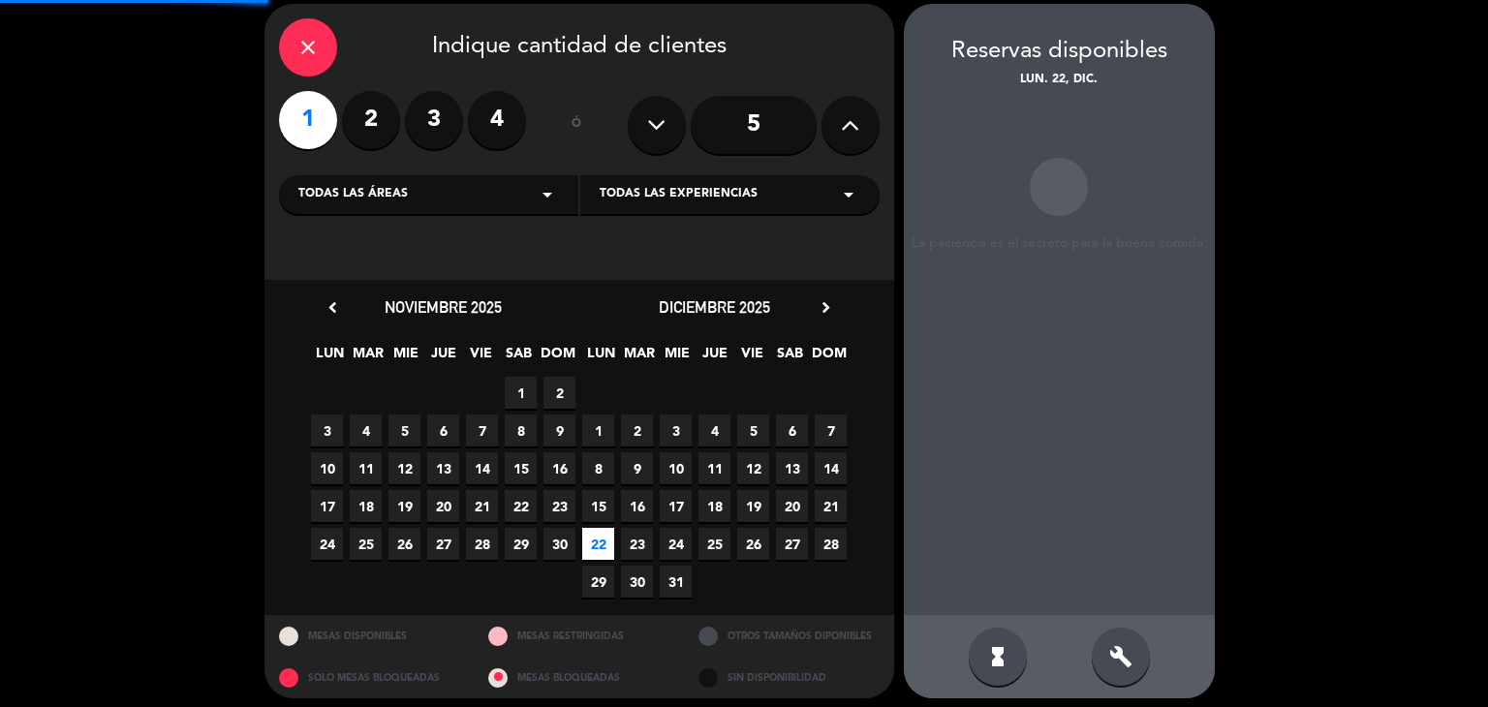
scroll to position [78, 0]
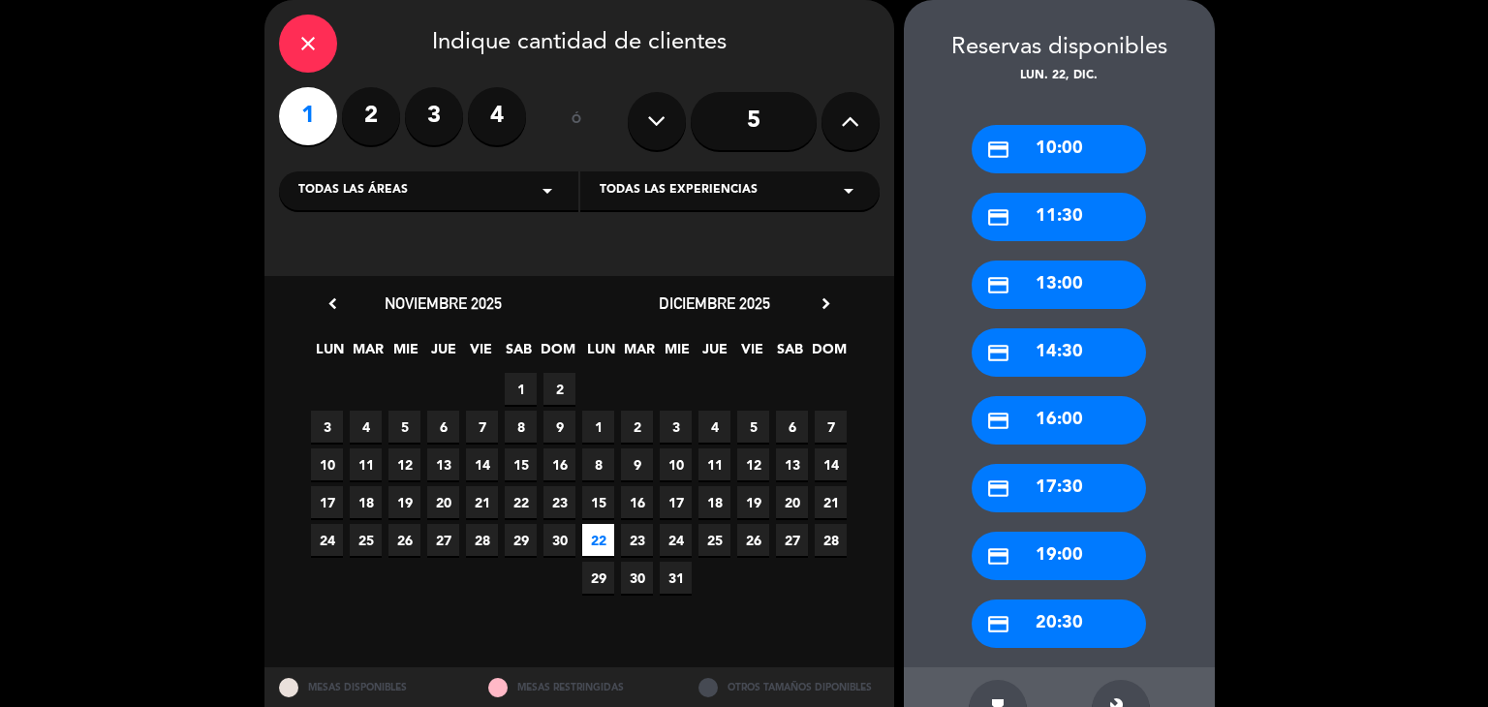
click at [833, 306] on icon "chevron_right" at bounding box center [826, 304] width 20 height 20
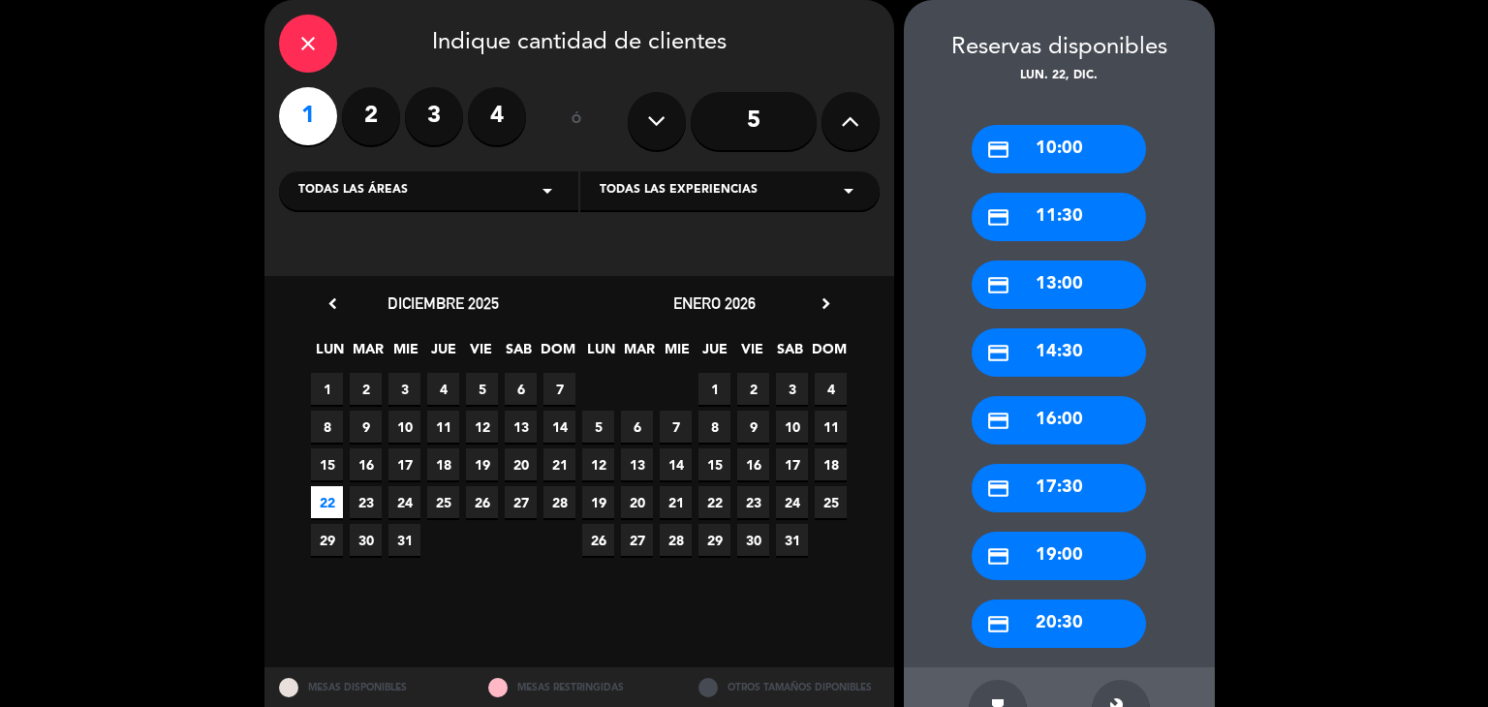
click at [724, 385] on span "1" at bounding box center [715, 389] width 32 height 32
click at [1043, 131] on div "credit_card 10:00" at bounding box center [1059, 149] width 174 height 48
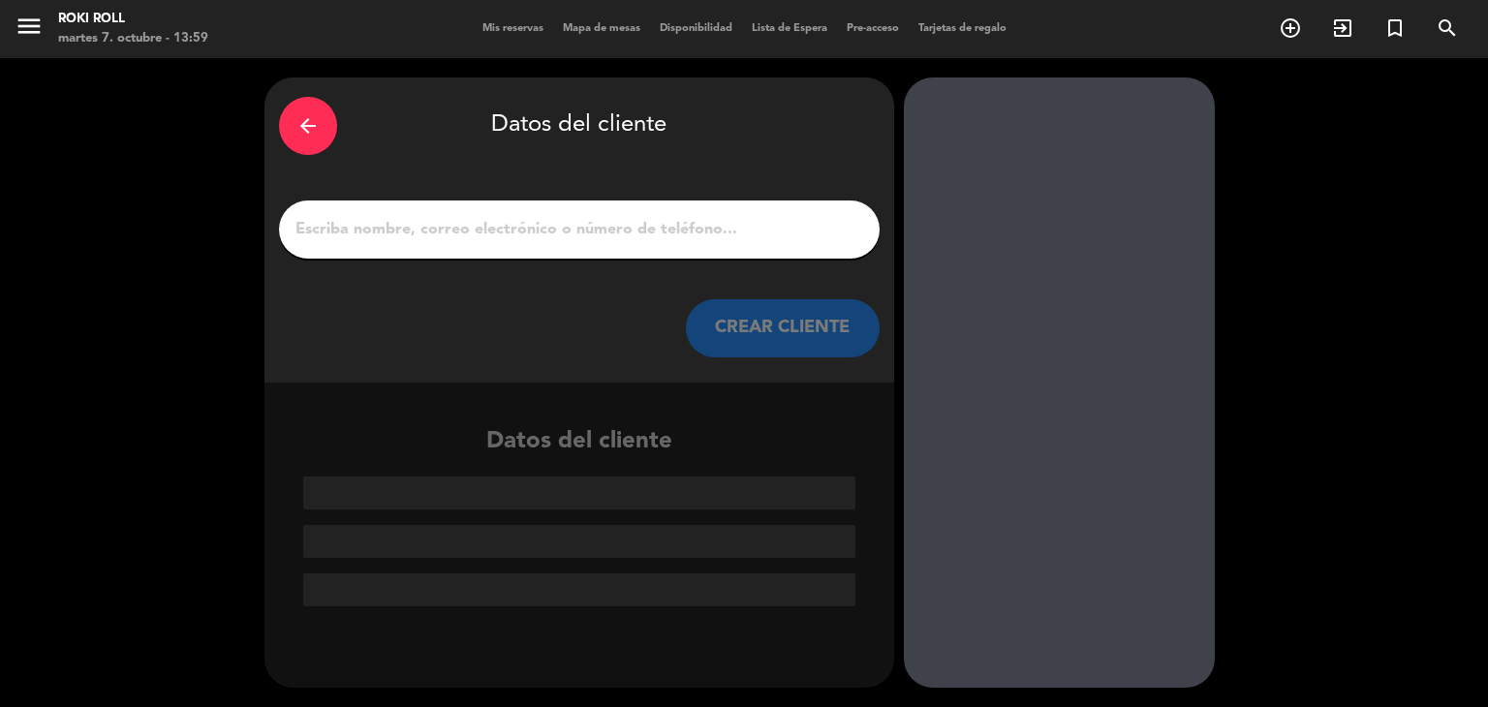
click at [702, 241] on input "1" at bounding box center [580, 229] width 572 height 27
type input "c"
click at [712, 222] on input "1" at bounding box center [580, 229] width 572 height 27
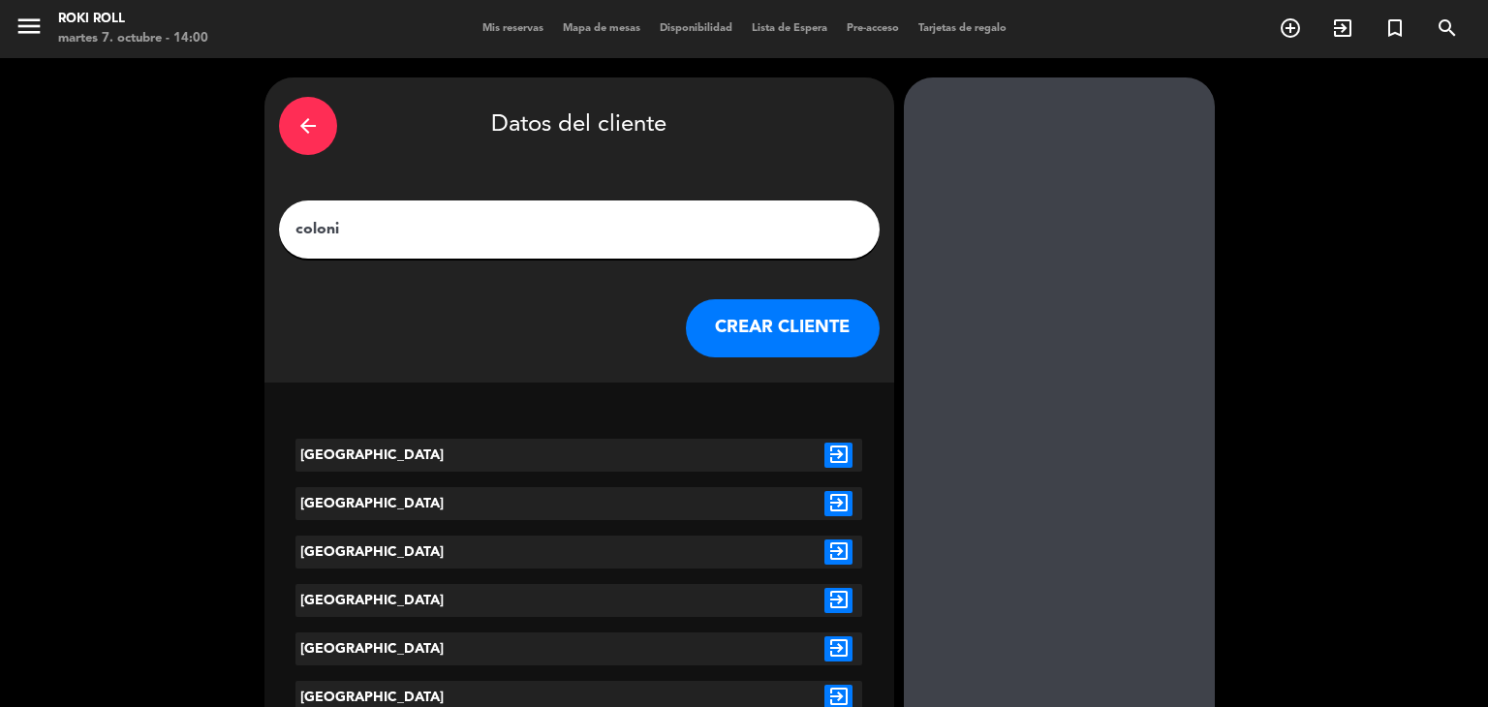
type input "coloni"
click at [839, 447] on icon "exit_to_app" at bounding box center [839, 455] width 28 height 25
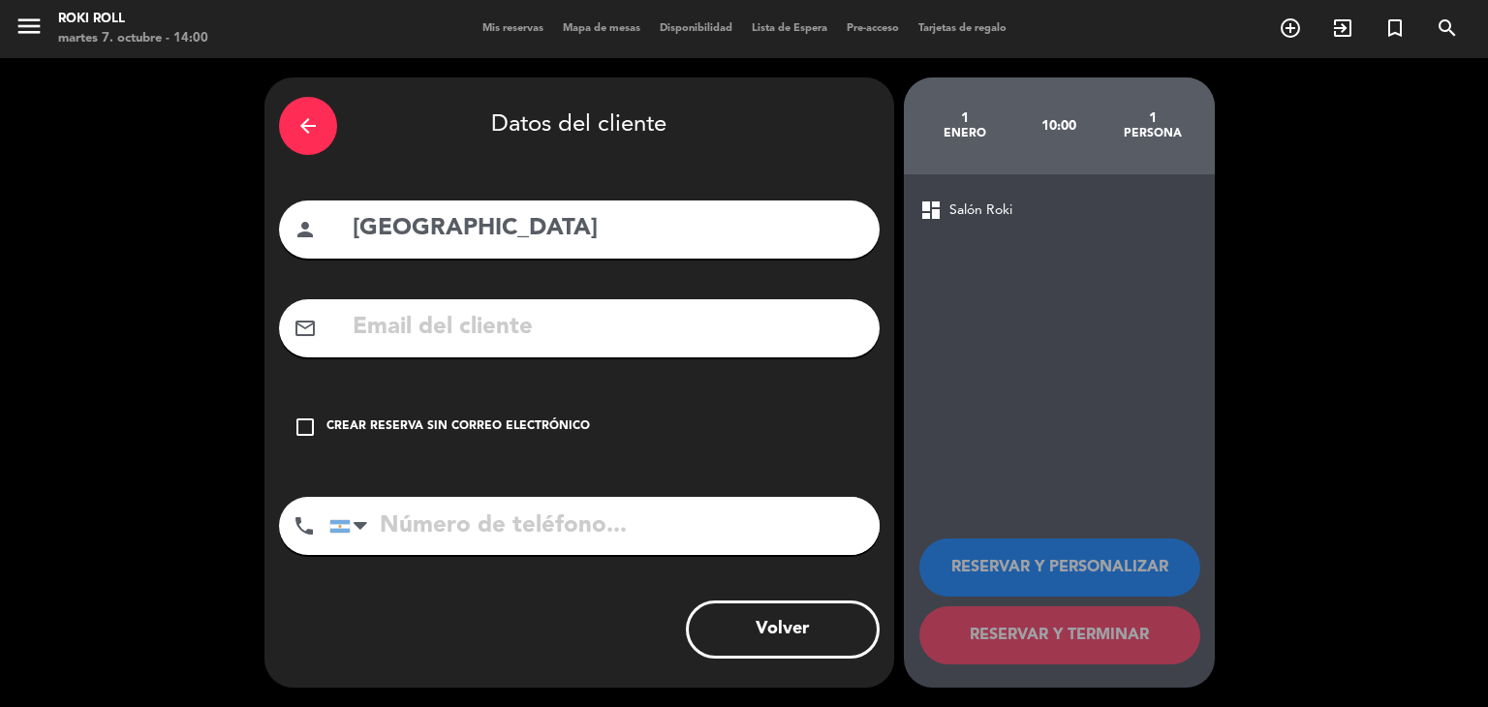
click at [515, 426] on div "Crear reserva sin correo electrónico" at bounding box center [459, 427] width 264 height 19
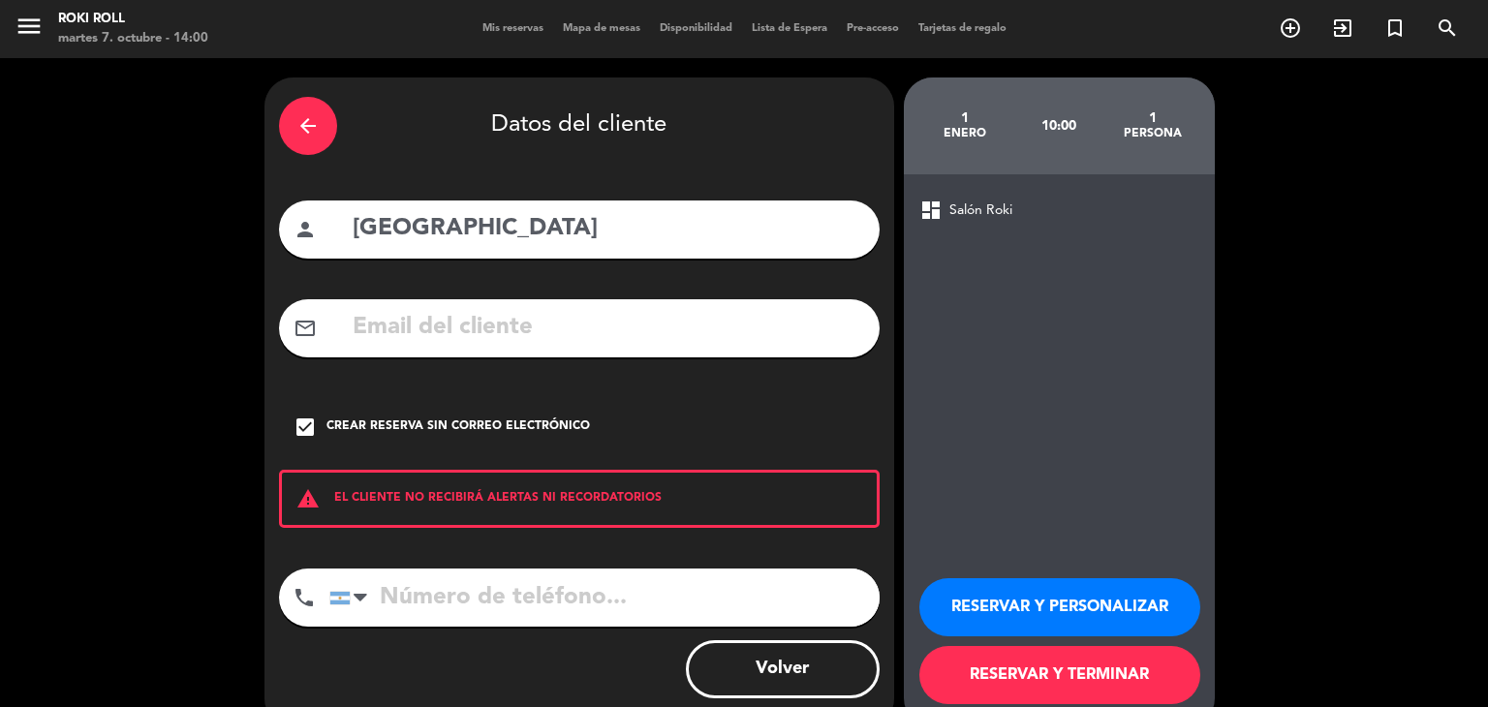
click at [1121, 656] on button "RESERVAR Y TERMINAR" at bounding box center [1060, 675] width 281 height 58
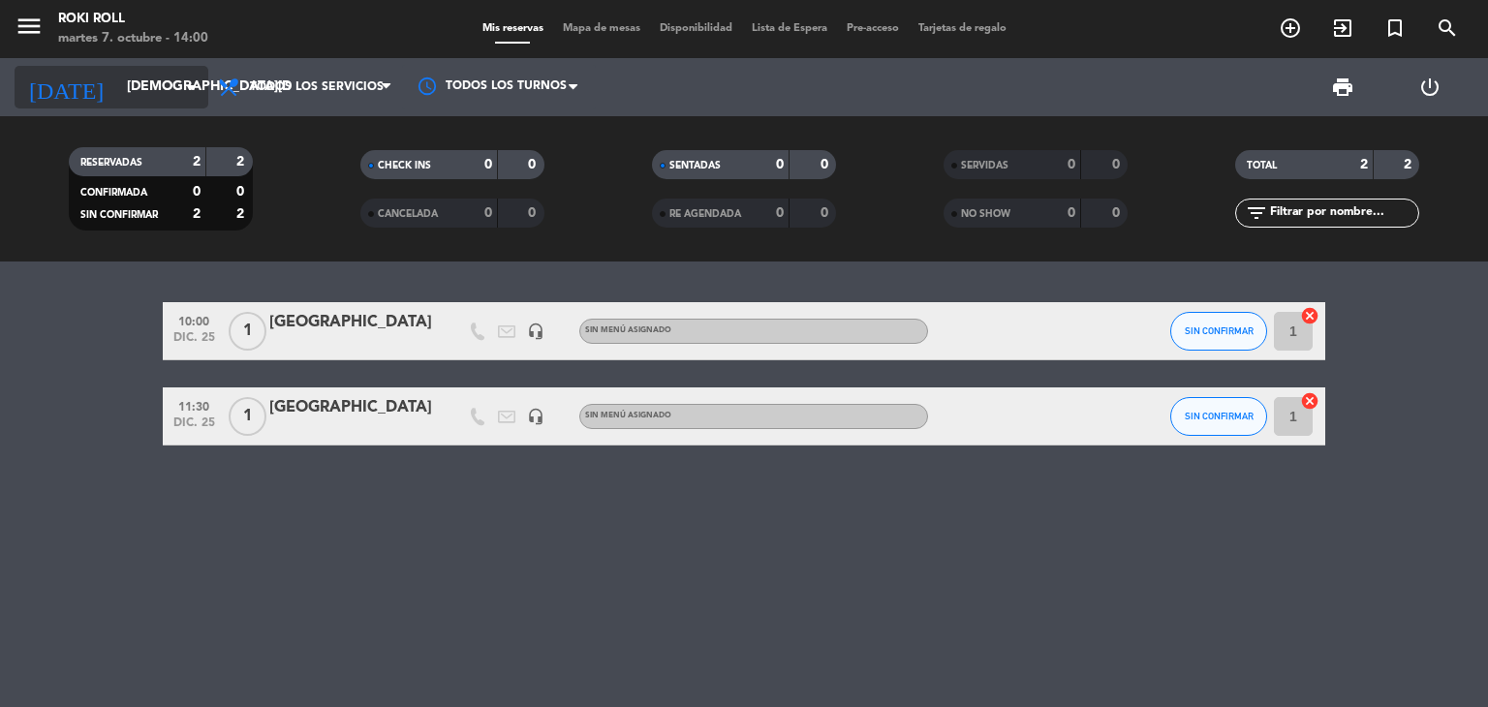
click at [140, 96] on input "[DEMOGRAPHIC_DATA][DATE]" at bounding box center [209, 87] width 184 height 35
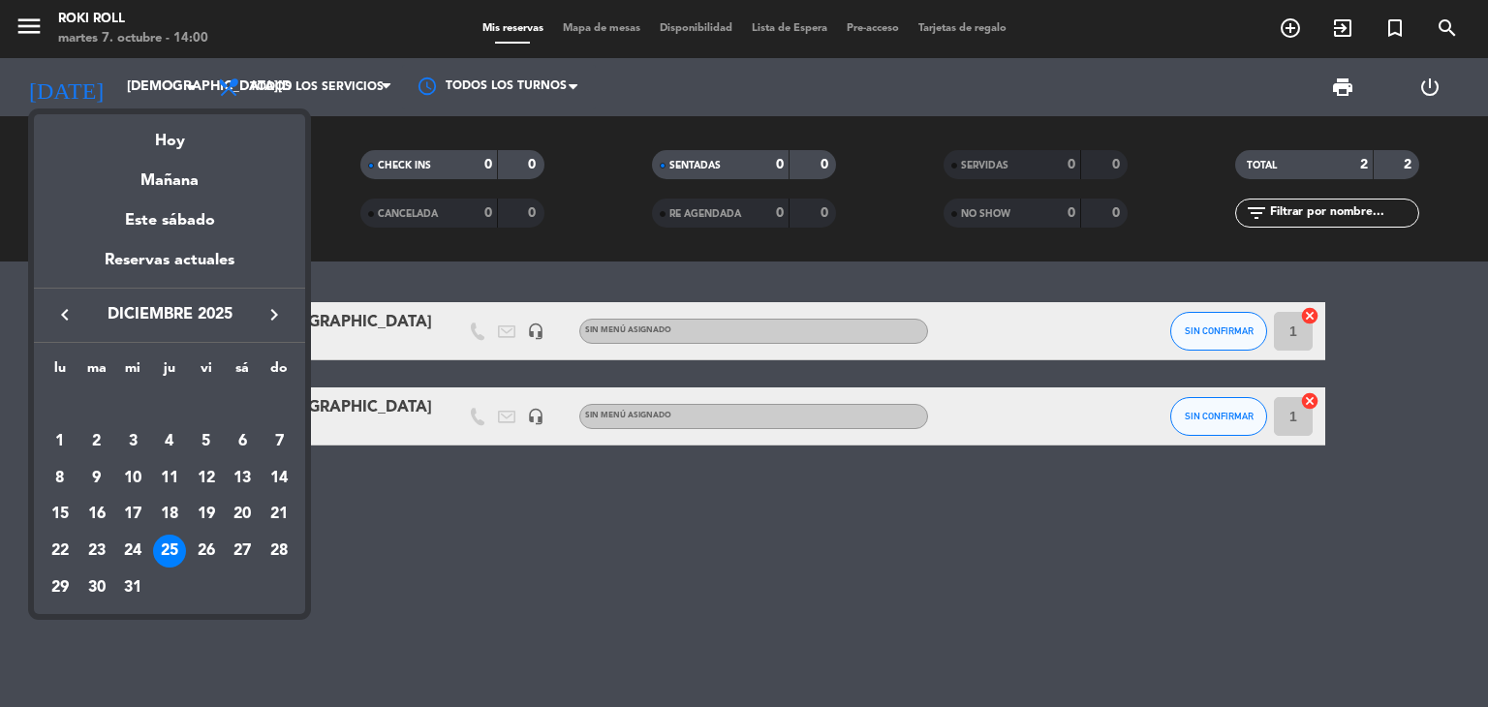
click at [278, 319] on icon "keyboard_arrow_right" at bounding box center [274, 314] width 23 height 23
click at [171, 392] on div "1" at bounding box center [169, 405] width 33 height 33
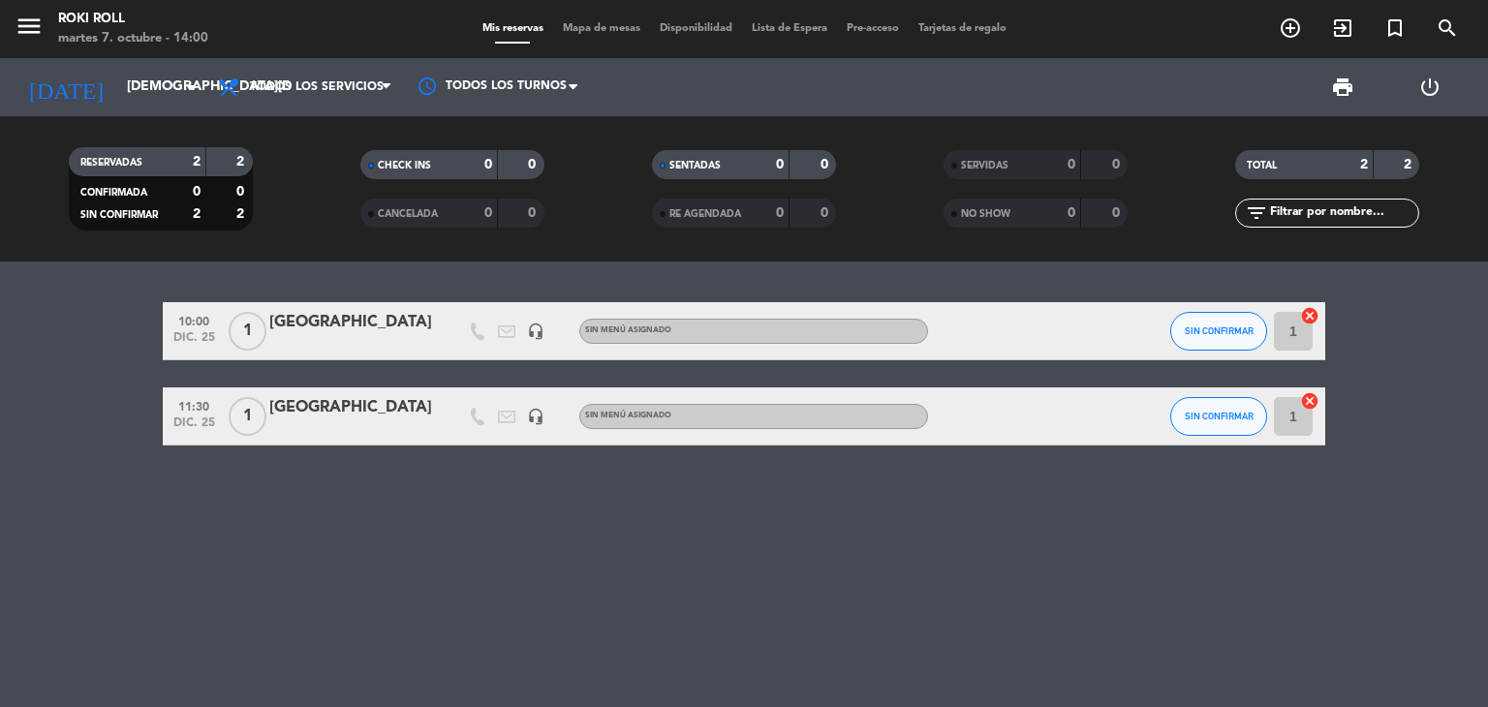
type input "[DEMOGRAPHIC_DATA][DATE]"
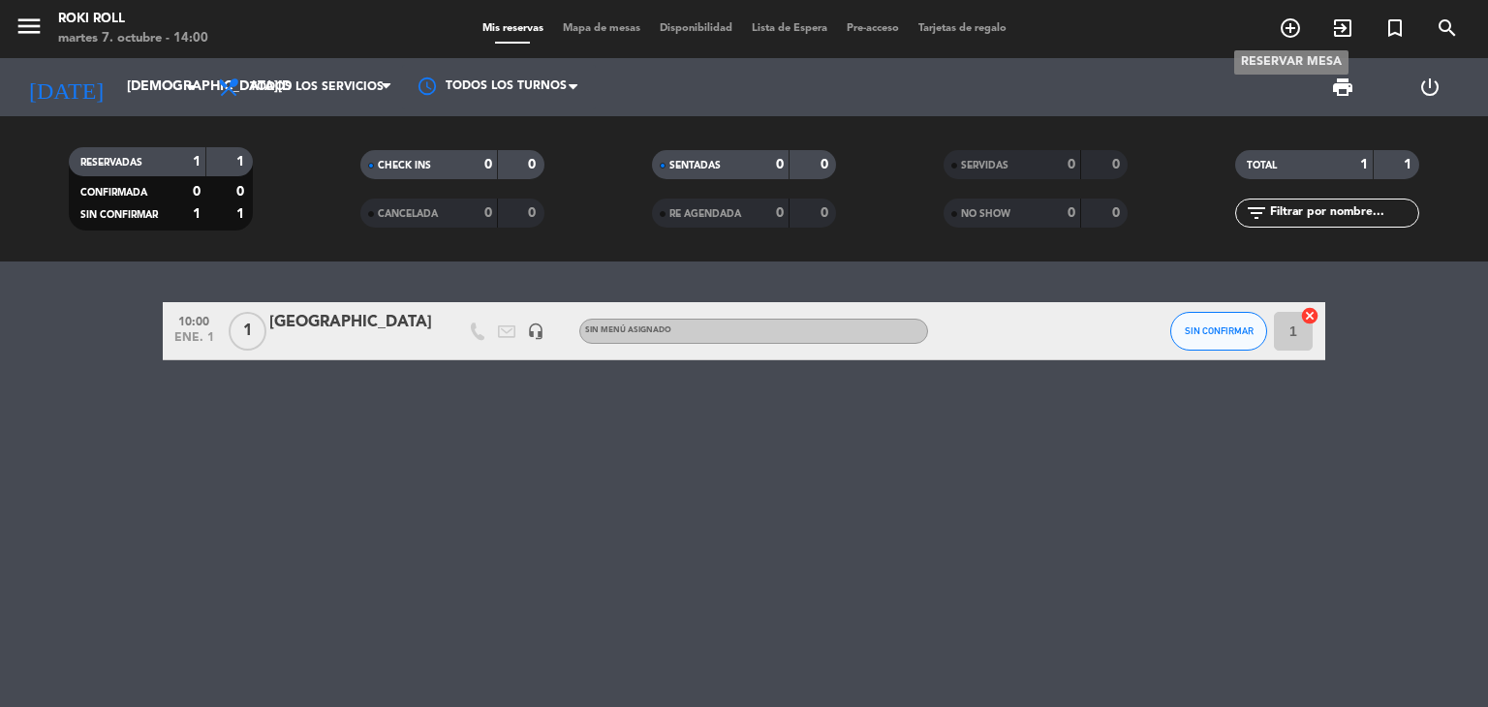
click at [1291, 33] on icon "add_circle_outline" at bounding box center [1290, 27] width 23 height 23
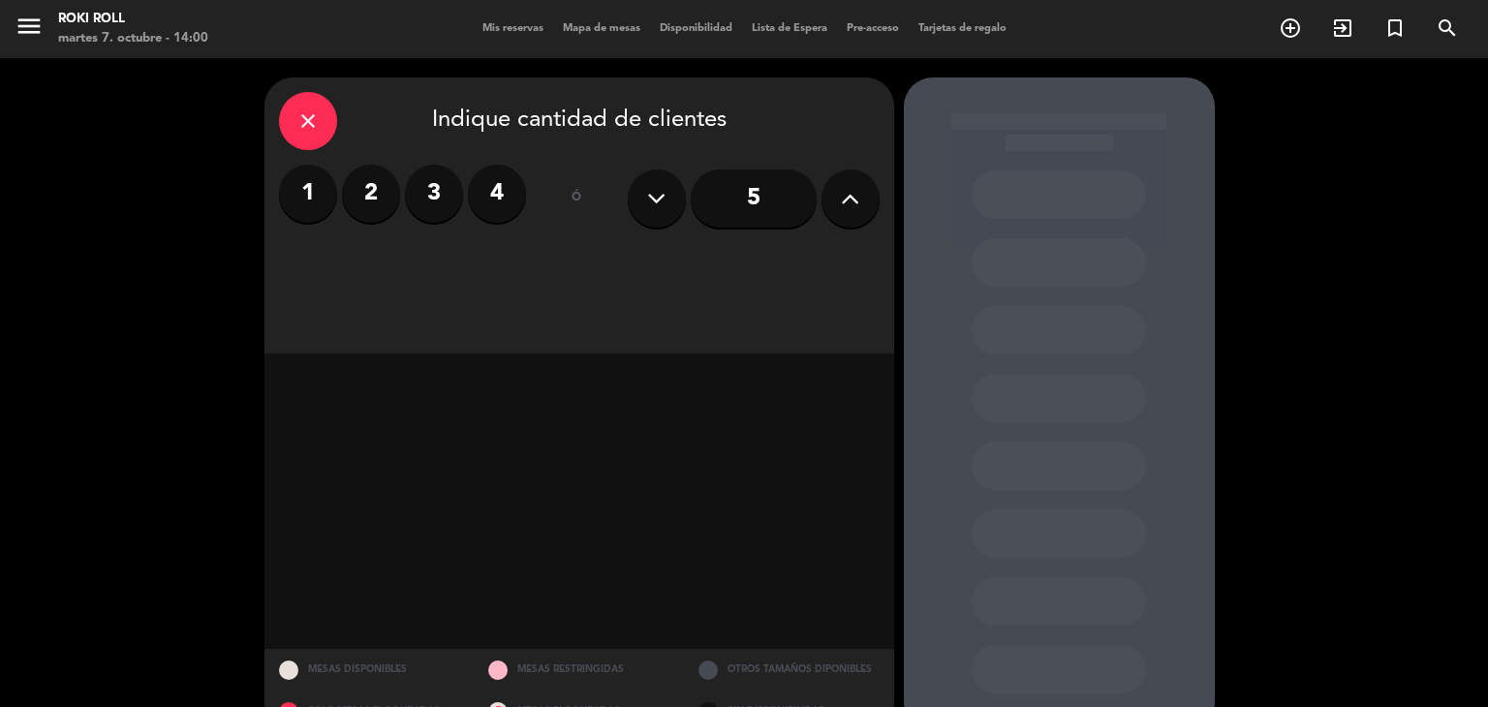
click at [322, 204] on label "1" at bounding box center [308, 194] width 58 height 58
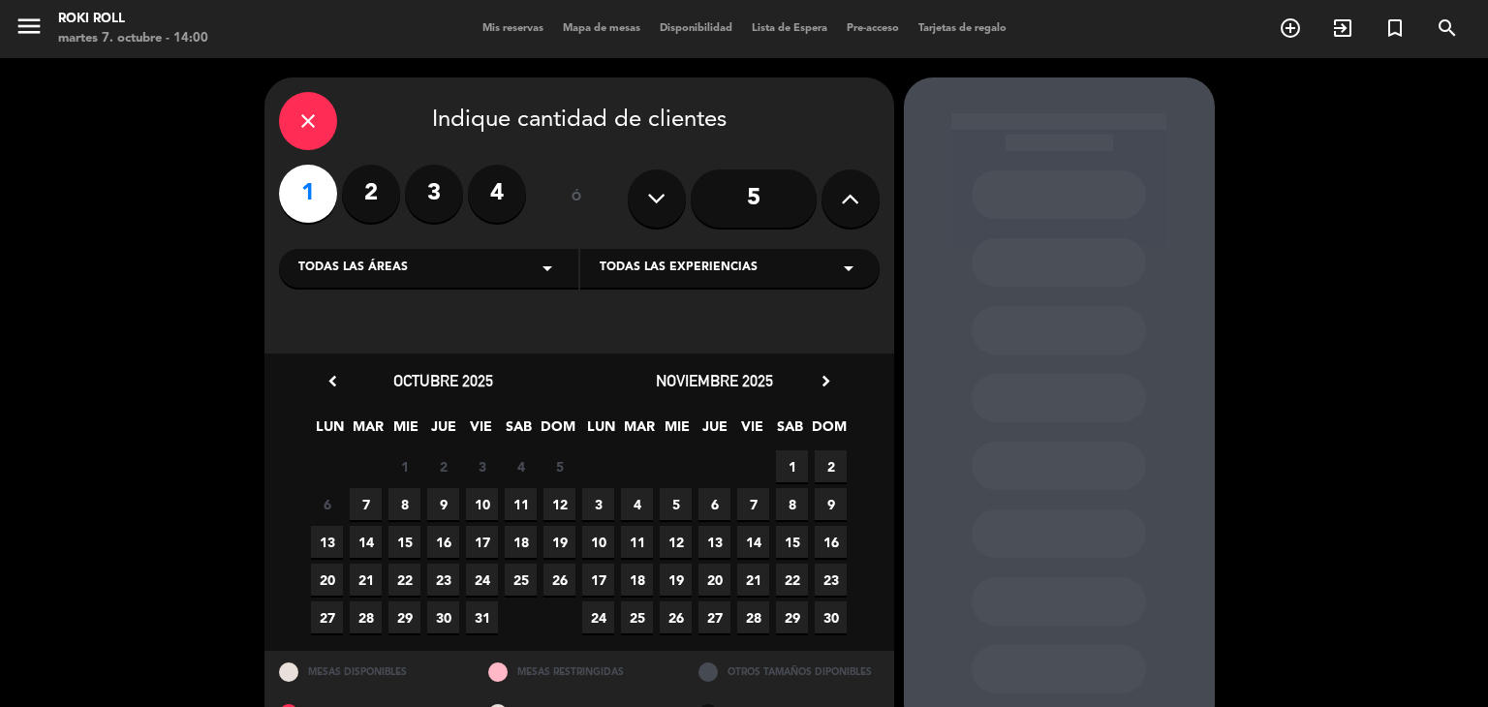
click at [830, 400] on div "[DATE] chevron_right LUN MAR MIE JUE VIE SAB DOM 27 28 29 30 31 1 2 3 4 5 6 7 8…" at bounding box center [714, 502] width 271 height 268
click at [830, 372] on icon "chevron_right" at bounding box center [826, 381] width 20 height 20
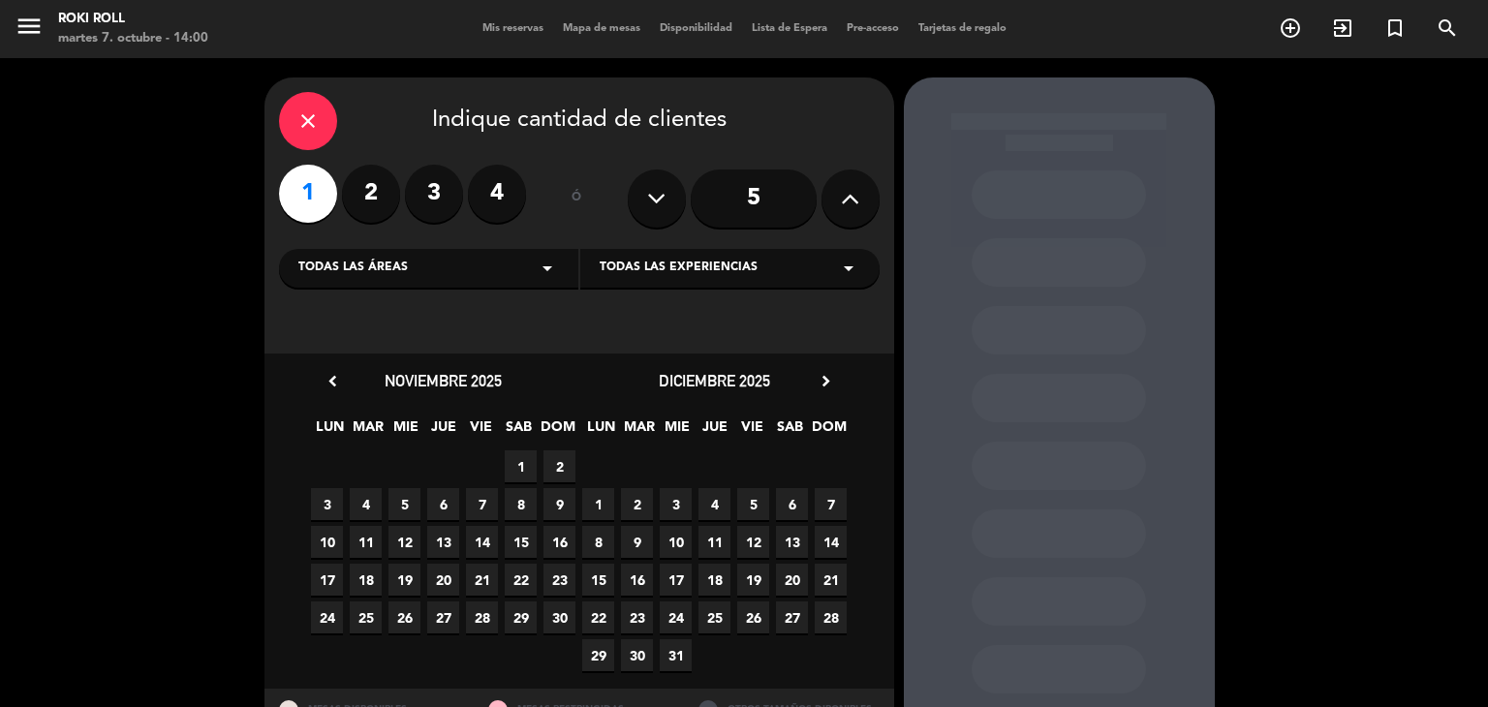
click at [601, 488] on span "1" at bounding box center [598, 504] width 32 height 32
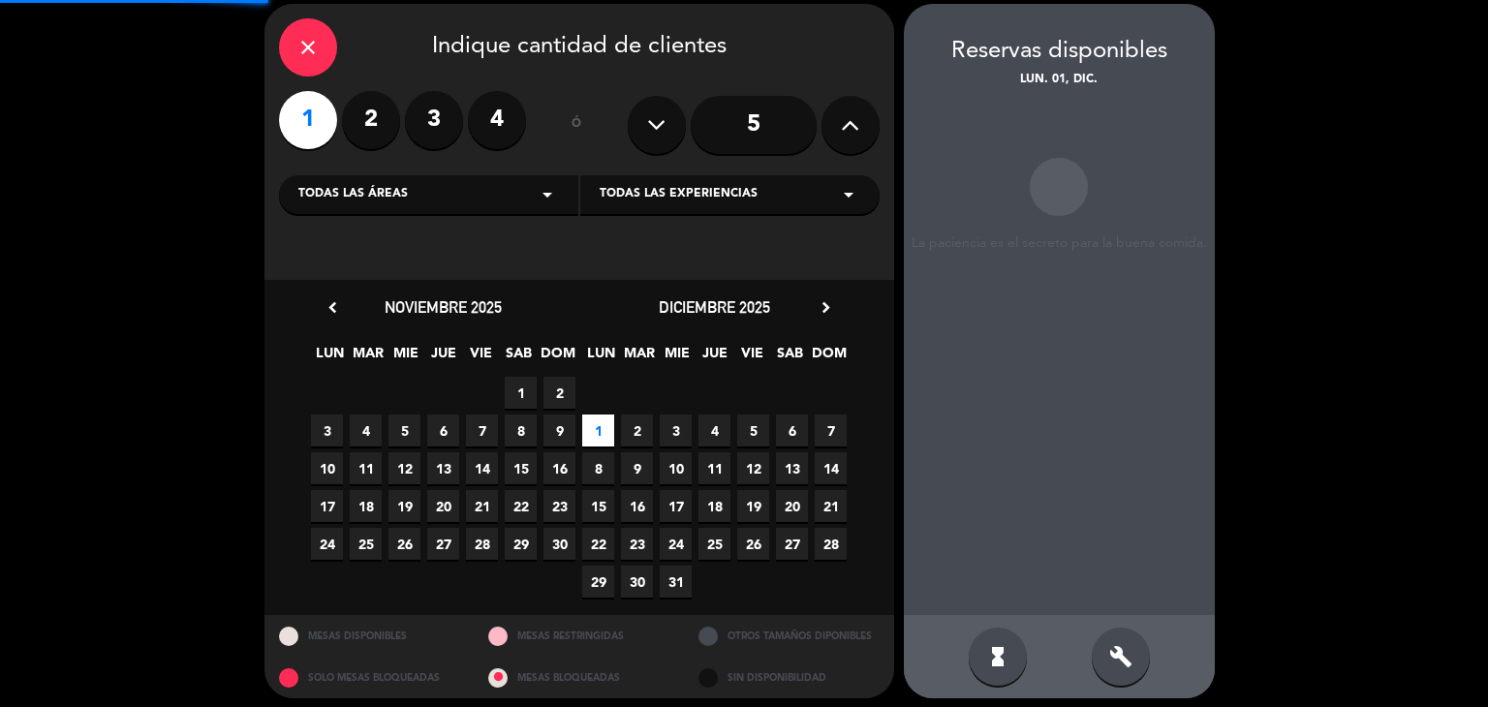
scroll to position [78, 0]
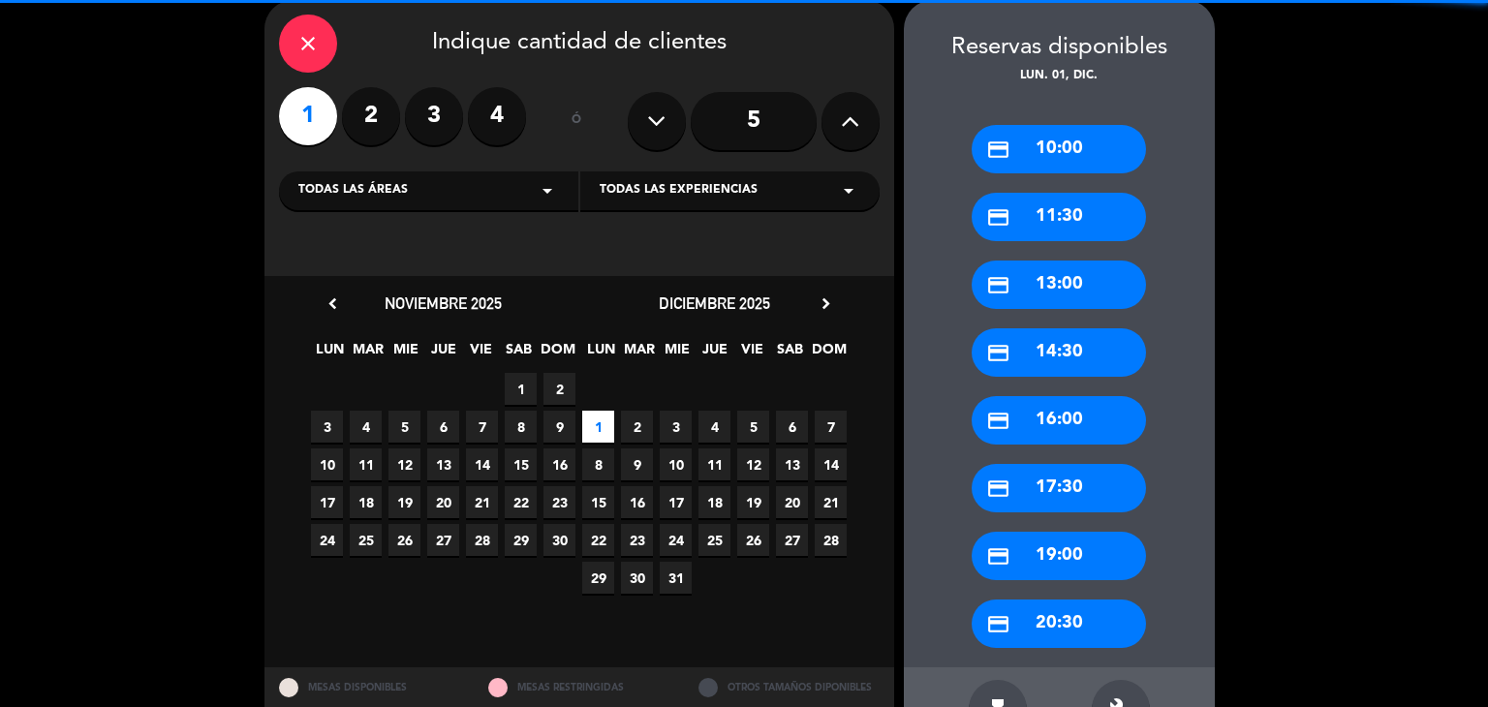
click at [1050, 125] on div "credit_card 10:00" at bounding box center [1059, 149] width 174 height 48
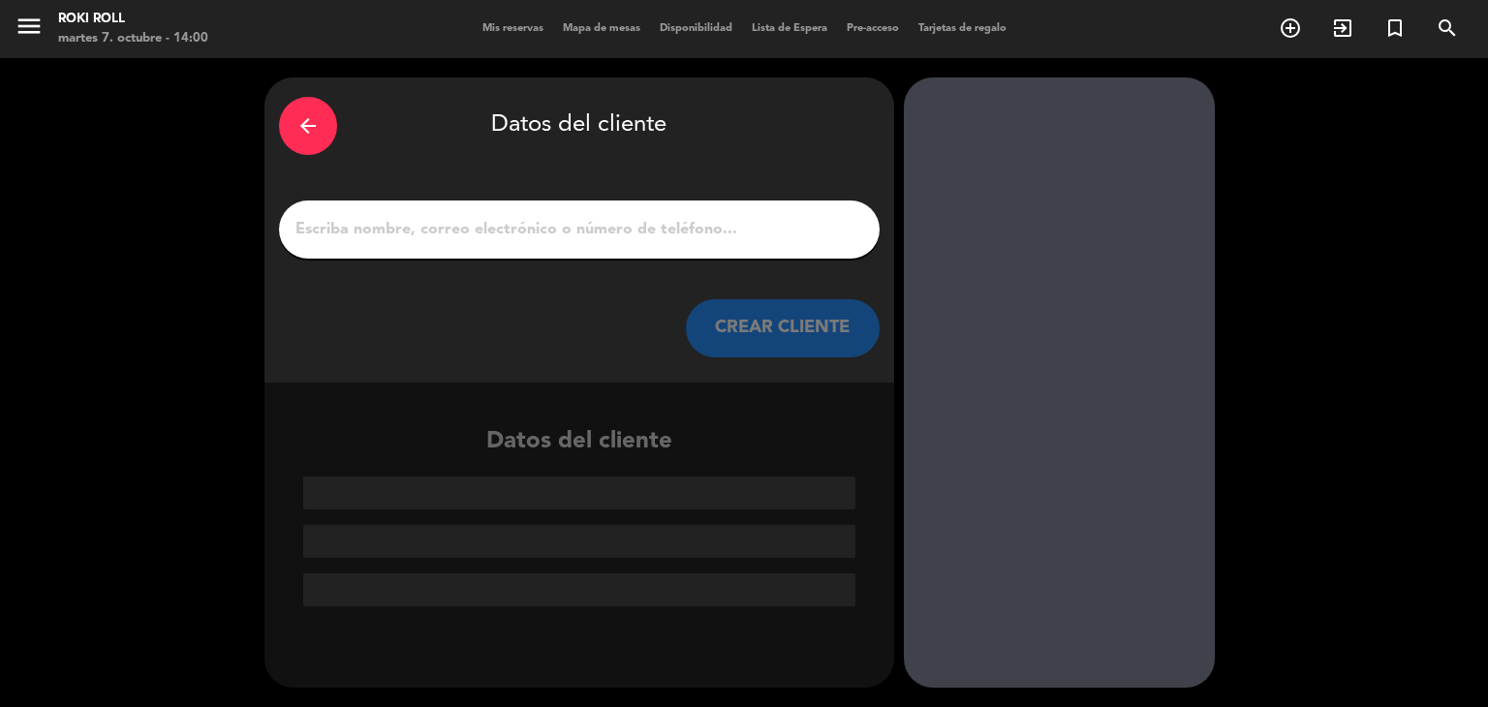
scroll to position [0, 0]
click at [331, 142] on div "arrow_back Datos del cliente" at bounding box center [579, 126] width 601 height 68
drag, startPoint x: 328, startPoint y: 133, endPoint x: 305, endPoint y: 132, distance: 22.3
click at [305, 132] on div "arrow_back" at bounding box center [308, 126] width 58 height 58
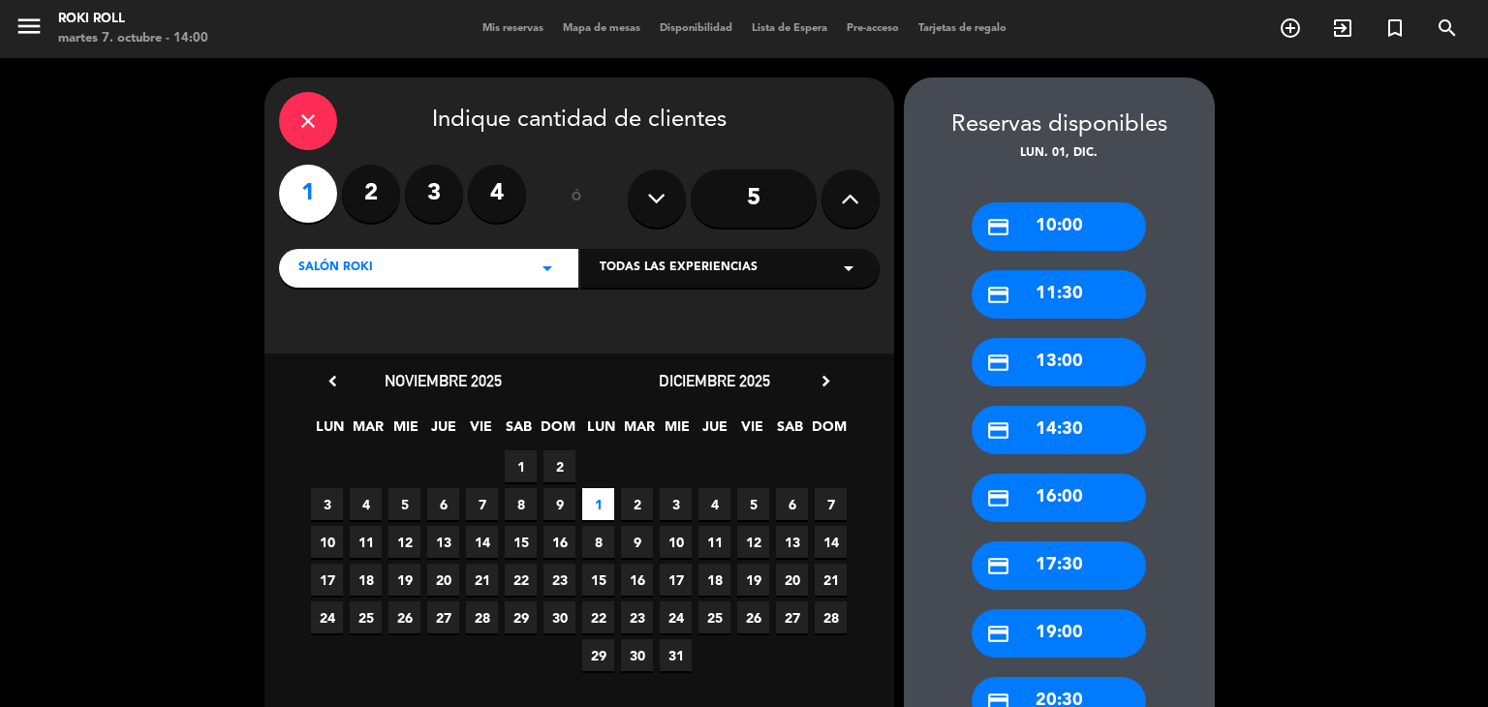
click at [1072, 292] on div "credit_card 11:30" at bounding box center [1059, 294] width 174 height 48
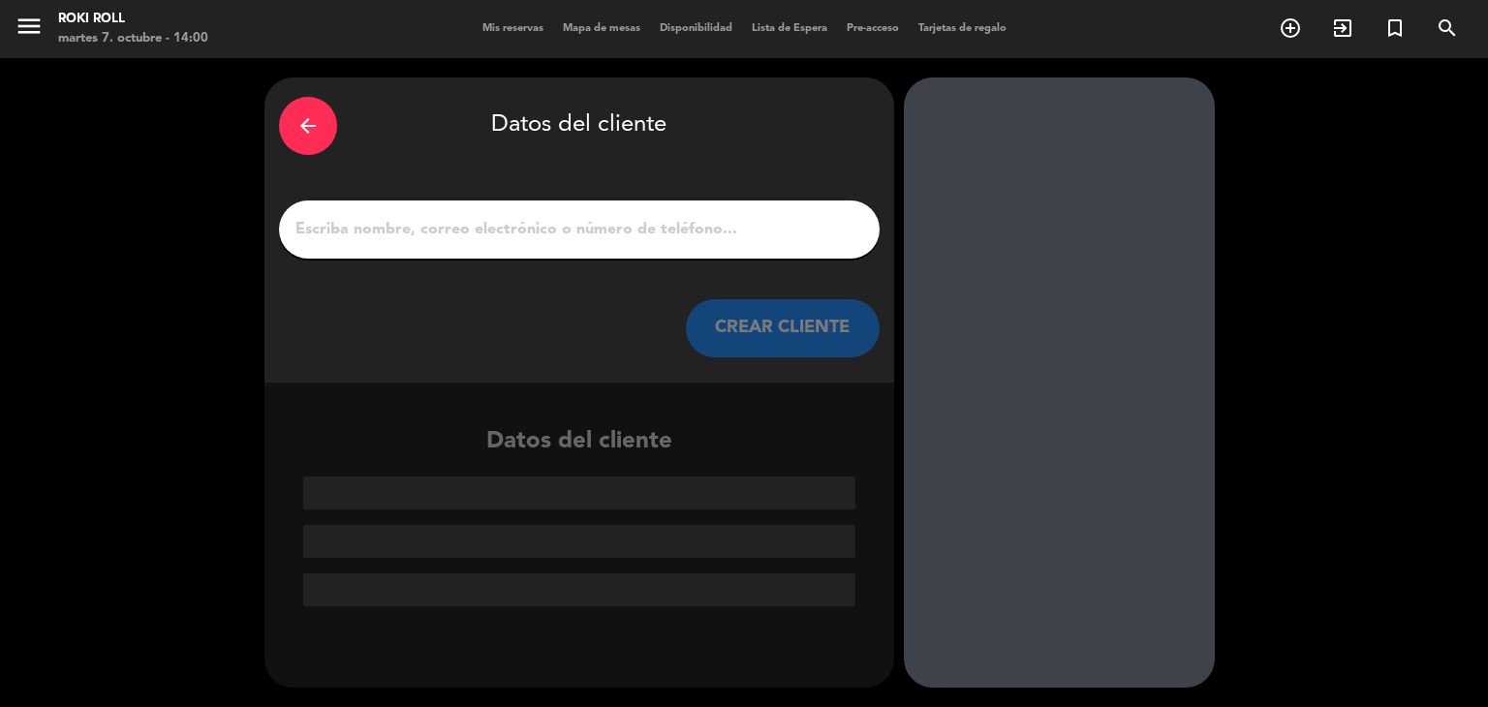
click at [640, 239] on input "1" at bounding box center [580, 229] width 572 height 27
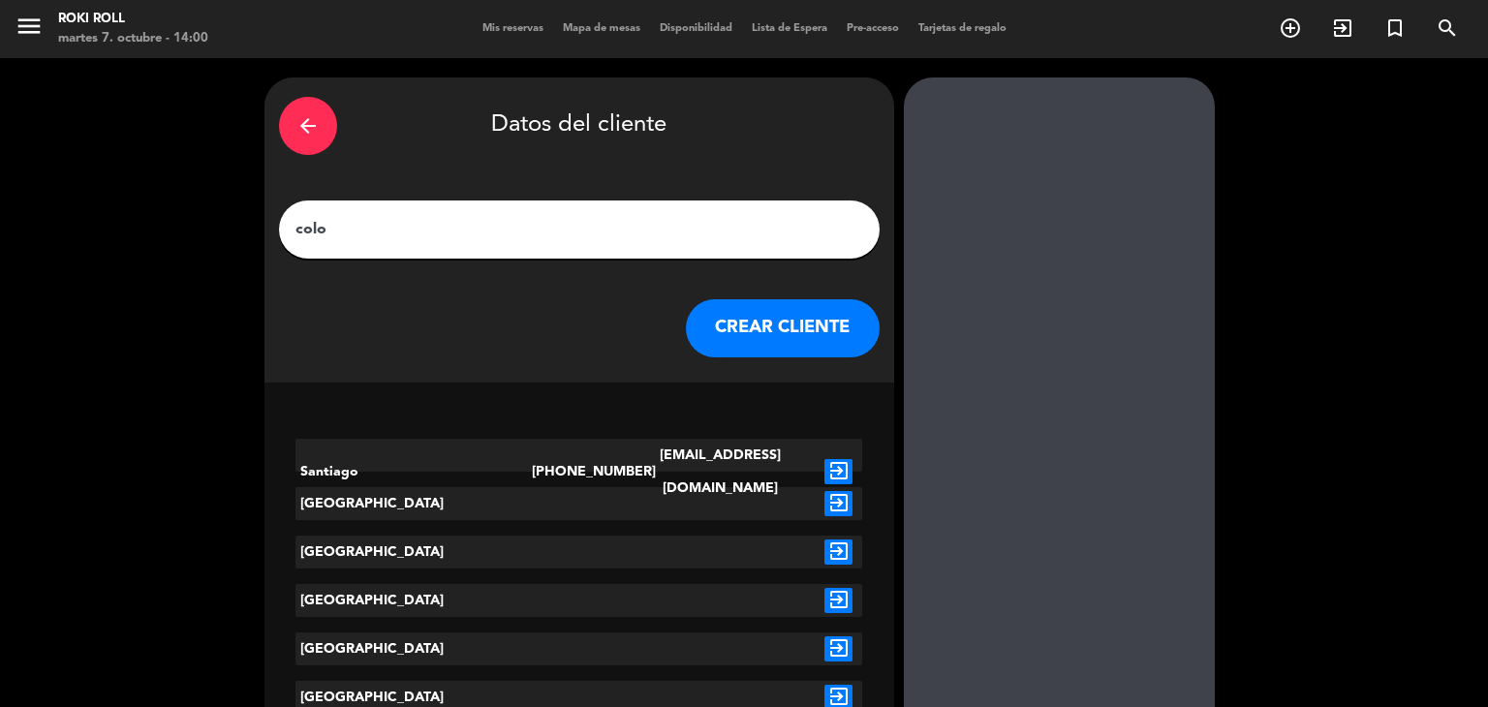
type input "colo"
click at [840, 516] on div "exit_to_app" at bounding box center [838, 503] width 47 height 33
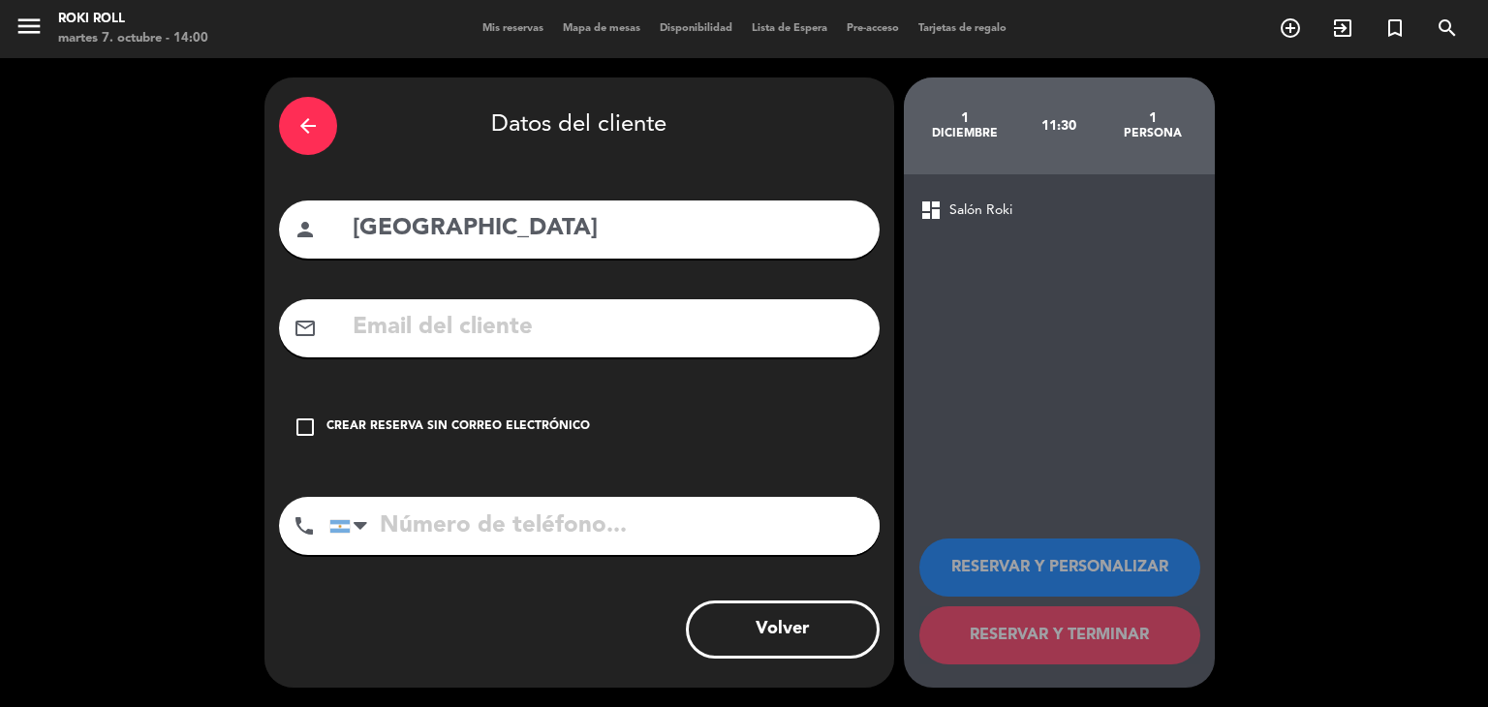
click at [515, 435] on div "Crear reserva sin correo electrónico" at bounding box center [459, 427] width 264 height 19
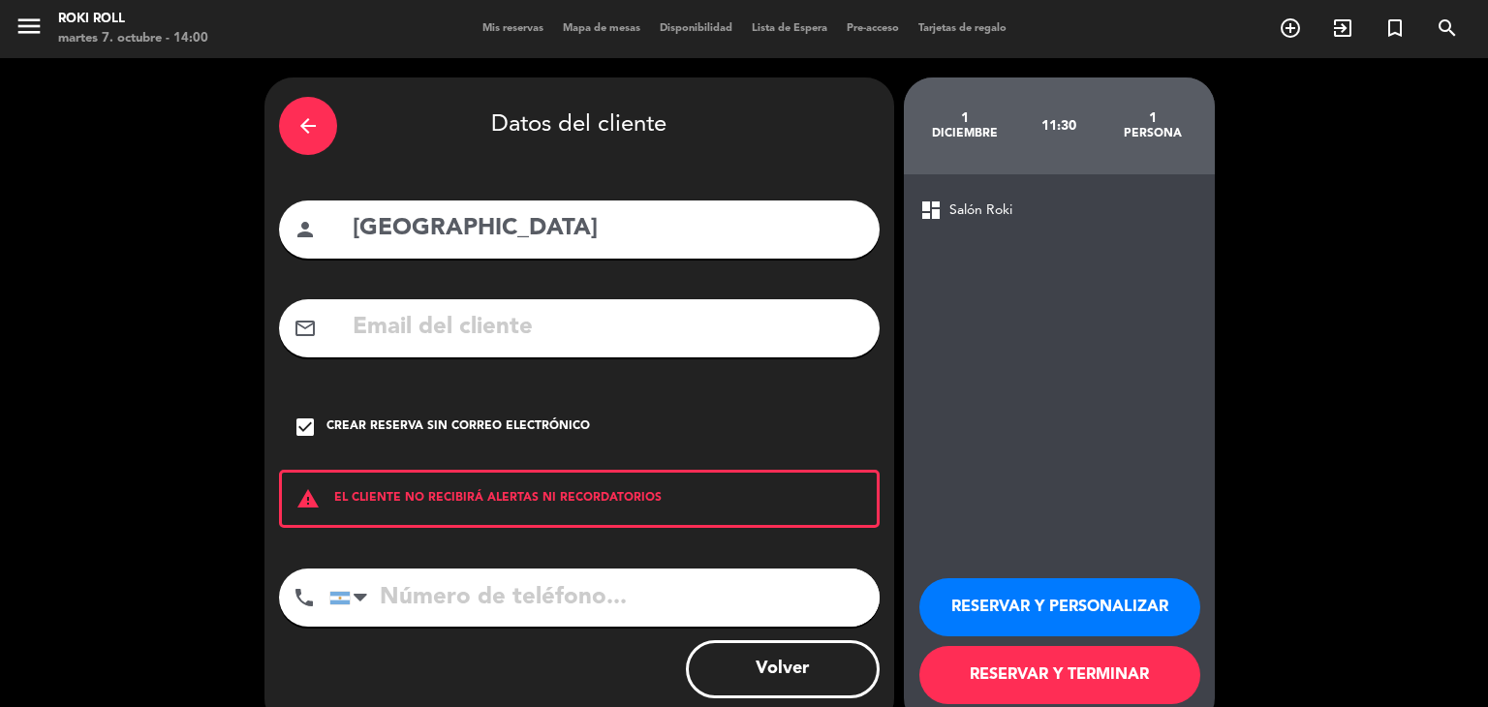
click at [1011, 671] on button "RESERVAR Y TERMINAR" at bounding box center [1060, 675] width 281 height 58
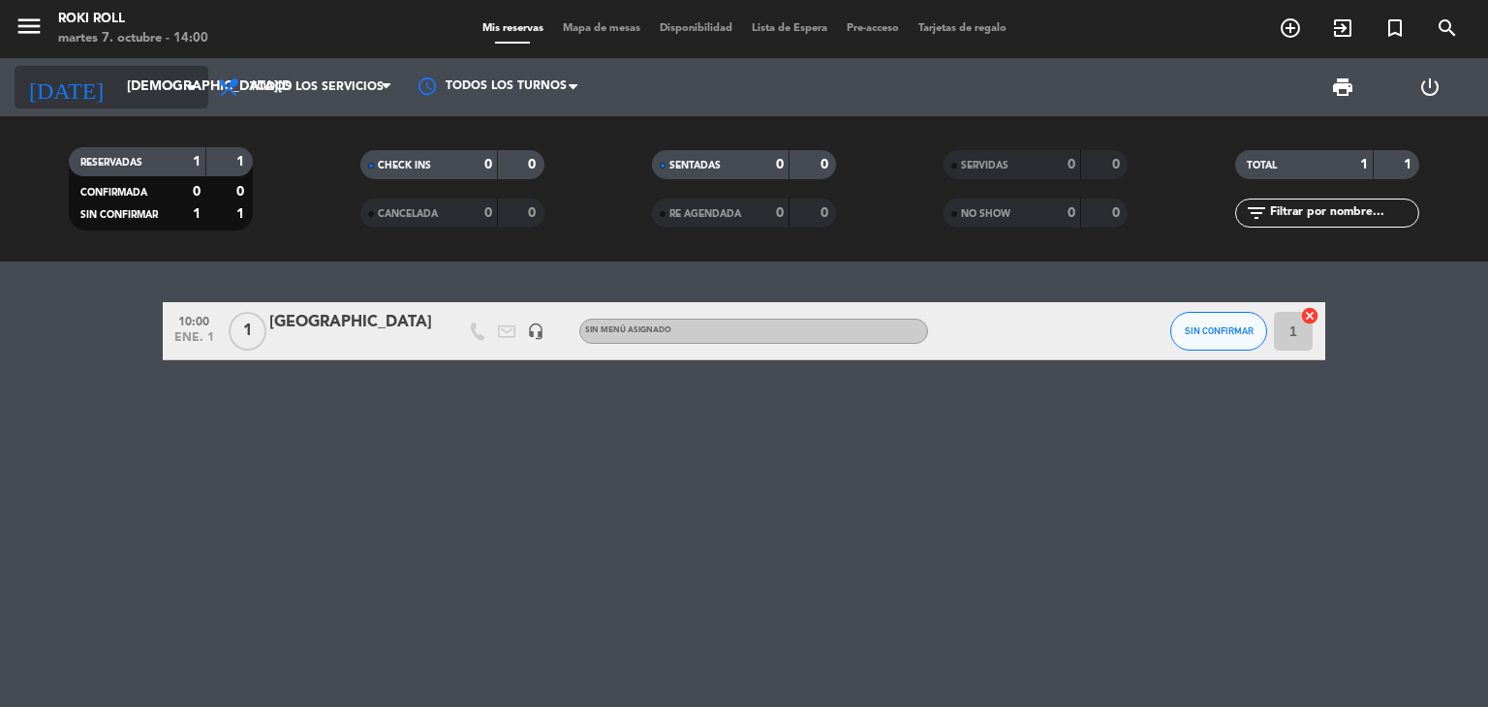
click at [146, 88] on input "[DEMOGRAPHIC_DATA][DATE]" at bounding box center [209, 87] width 184 height 35
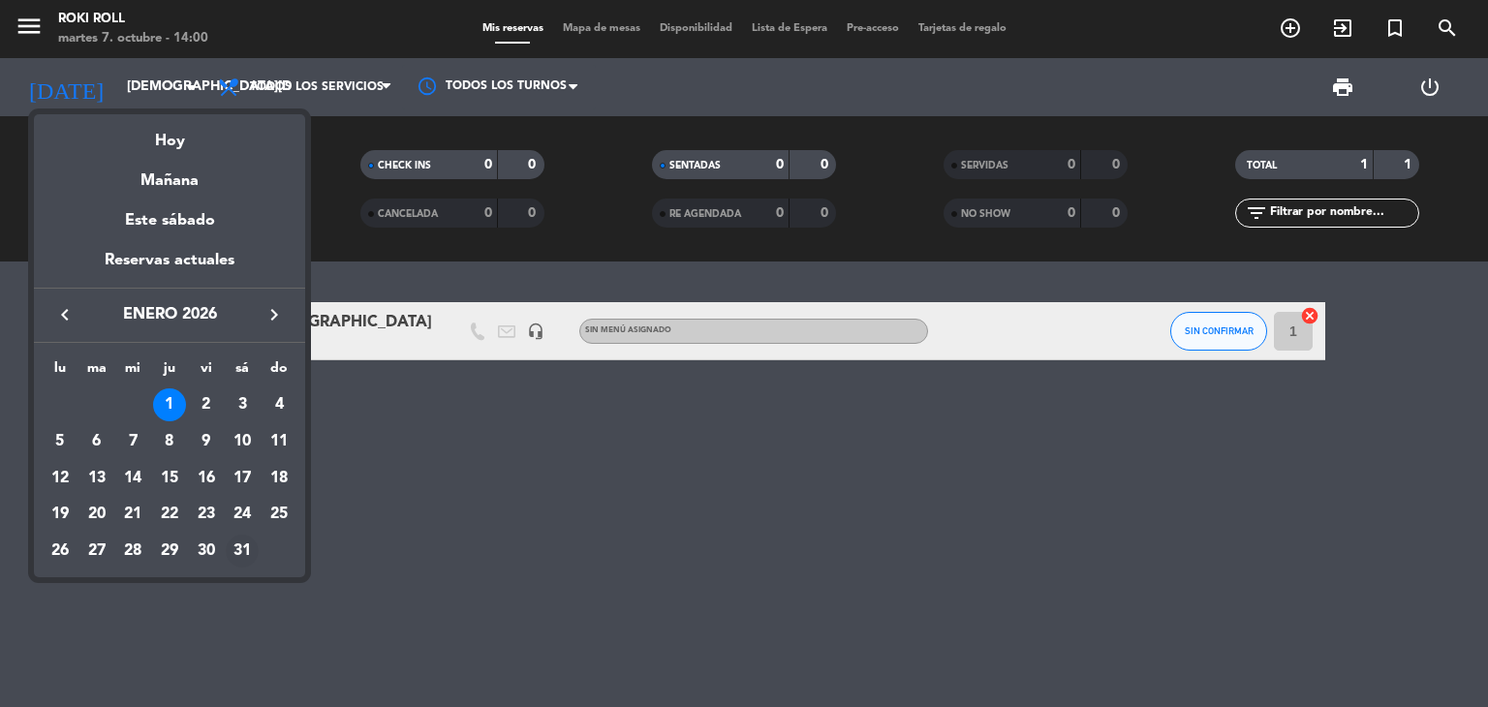
click at [235, 564] on div "31" at bounding box center [242, 551] width 33 height 33
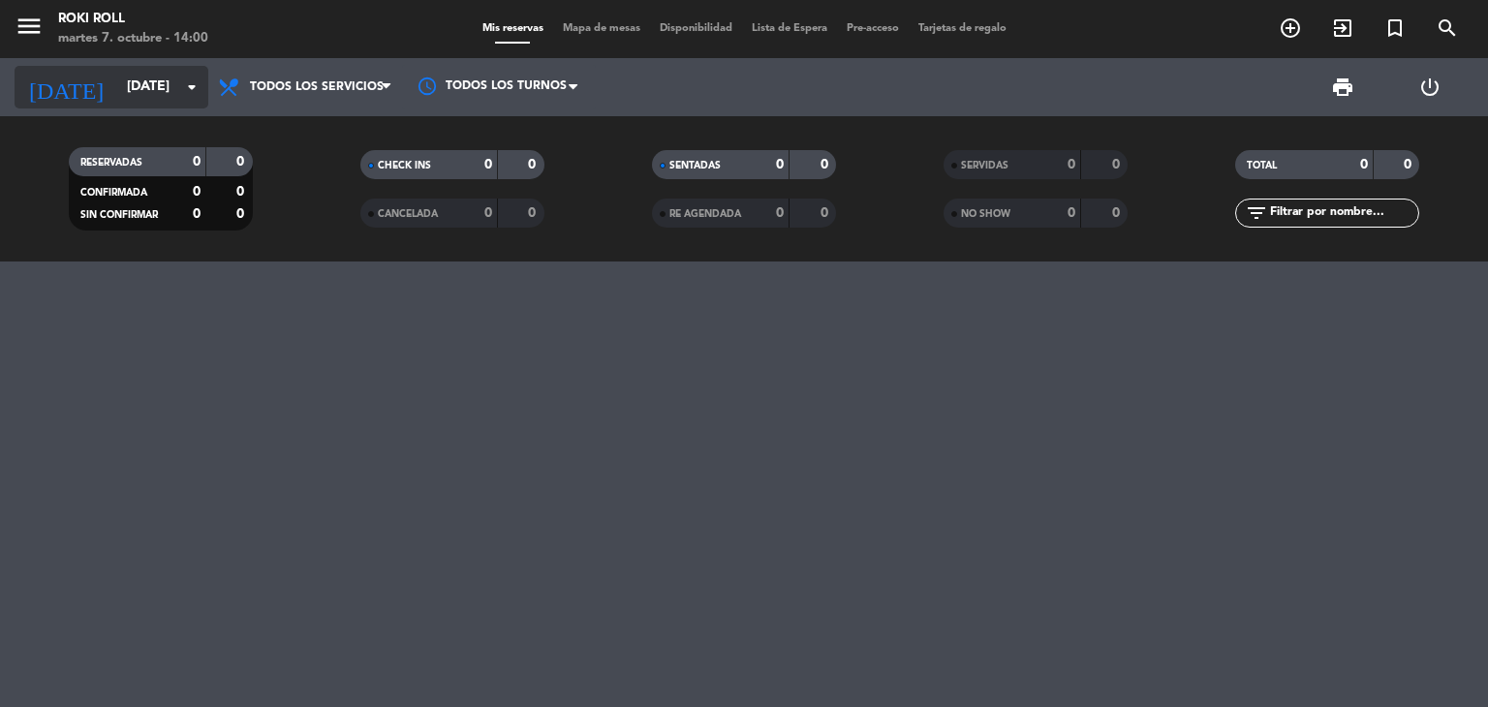
click at [158, 89] on input "[DATE]" at bounding box center [209, 87] width 184 height 35
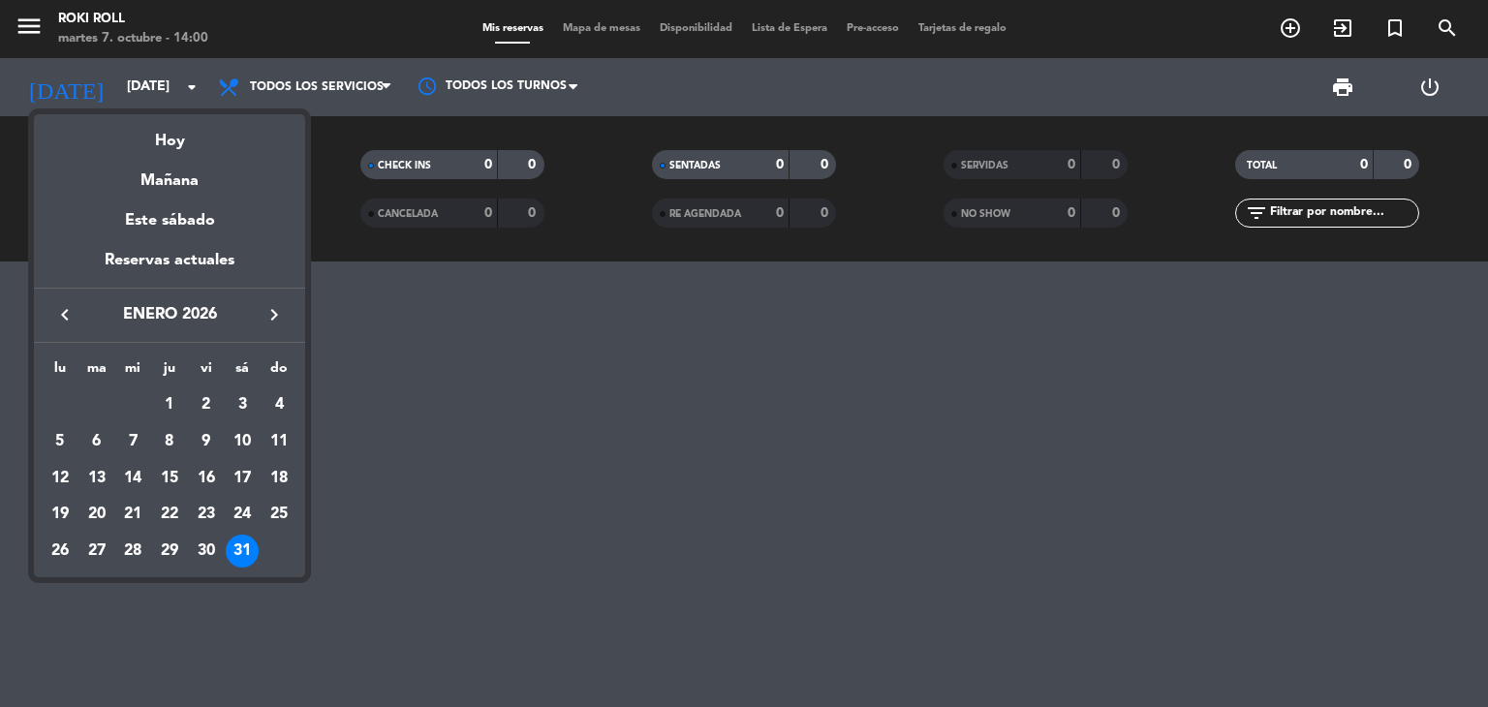
click at [61, 320] on icon "keyboard_arrow_left" at bounding box center [64, 314] width 23 height 23
click at [128, 591] on div "31" at bounding box center [132, 588] width 33 height 33
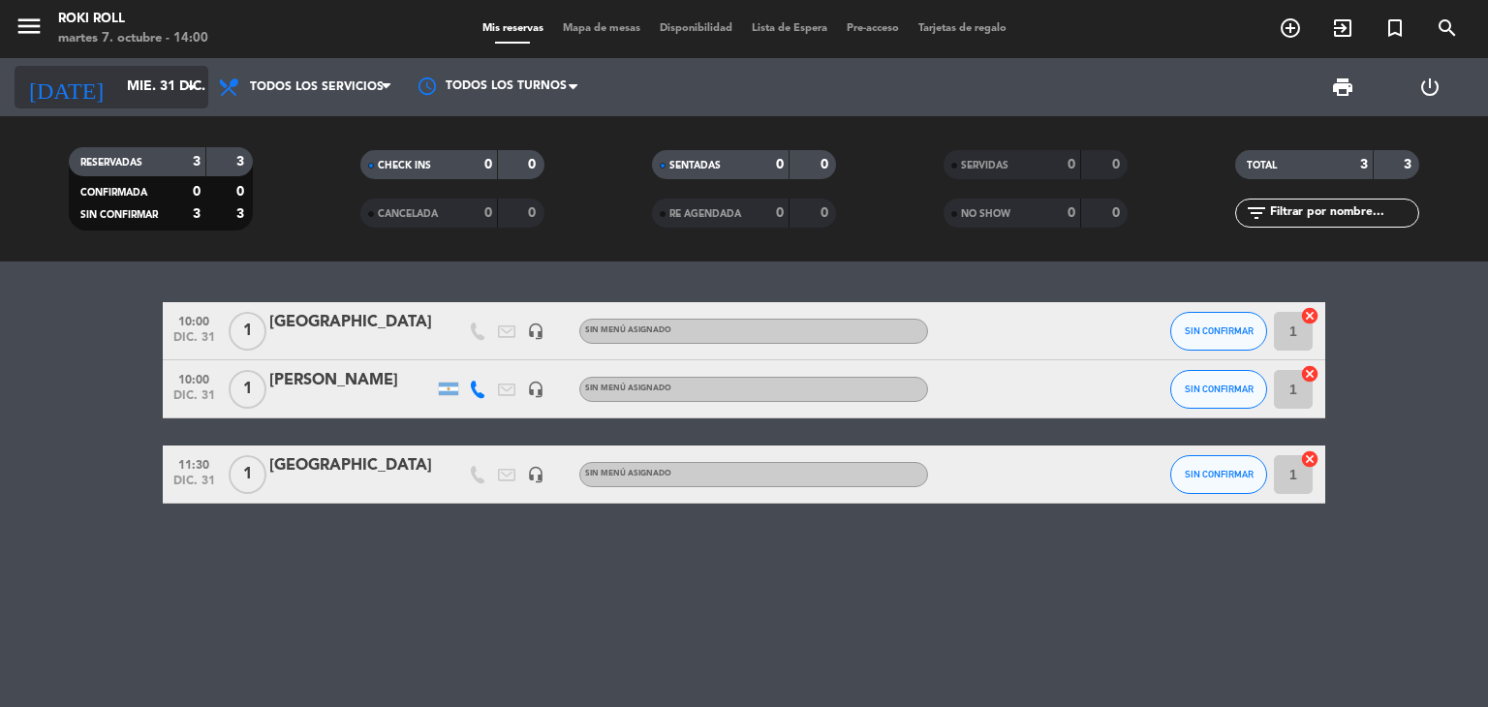
click at [98, 67] on div "[DATE] [DATE] arrow_drop_down" at bounding box center [112, 87] width 194 height 43
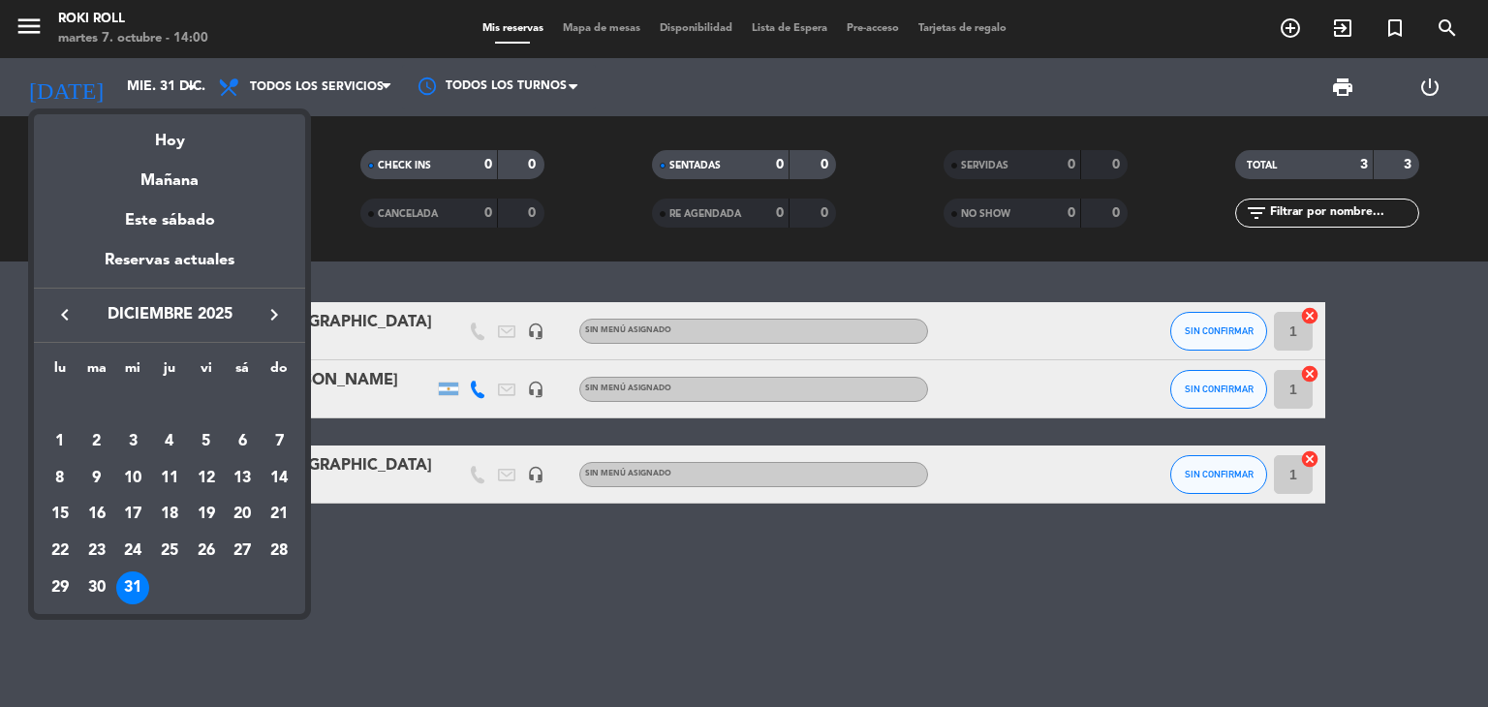
click at [281, 308] on icon "keyboard_arrow_right" at bounding box center [274, 314] width 23 height 23
click at [155, 392] on td "1" at bounding box center [169, 405] width 37 height 37
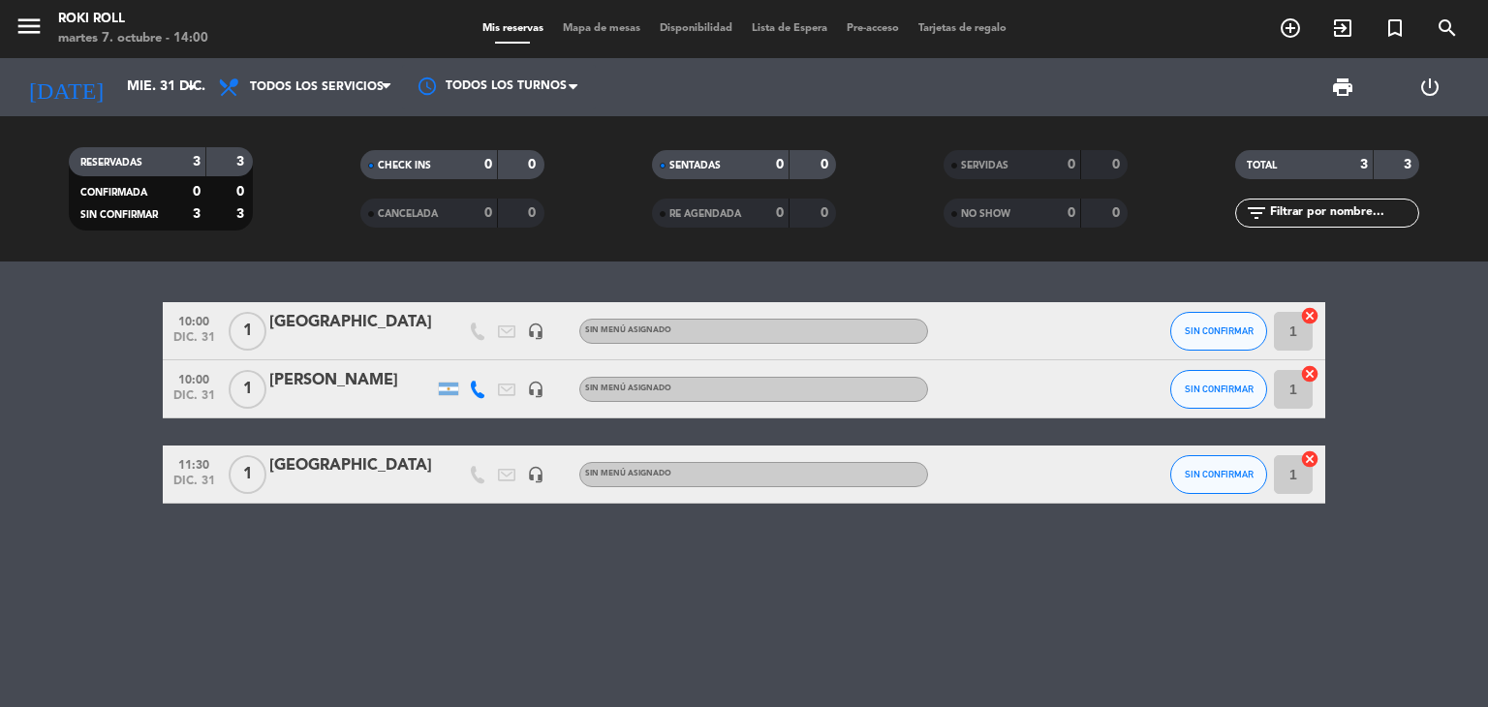
type input "[DEMOGRAPHIC_DATA][DATE]"
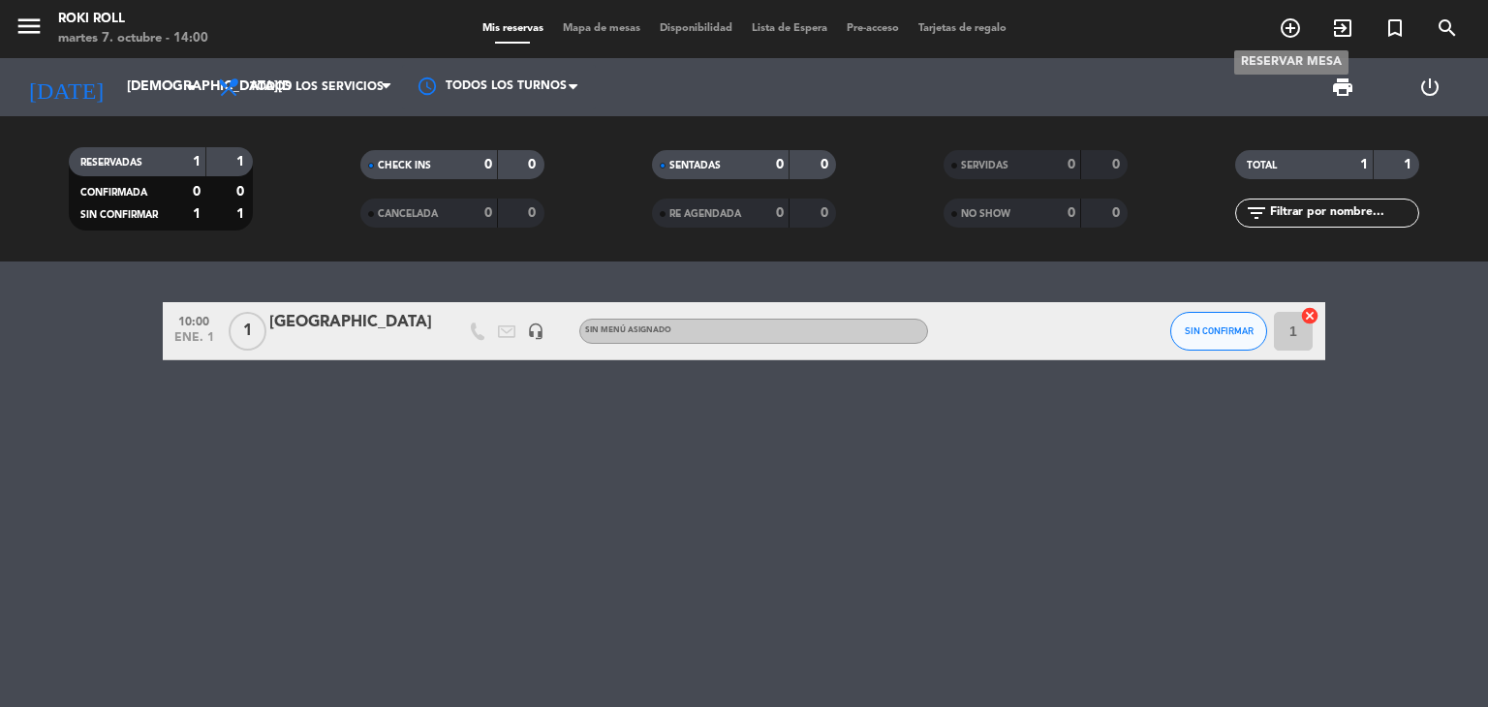
click at [1314, 20] on span "add_circle_outline" at bounding box center [1290, 28] width 52 height 33
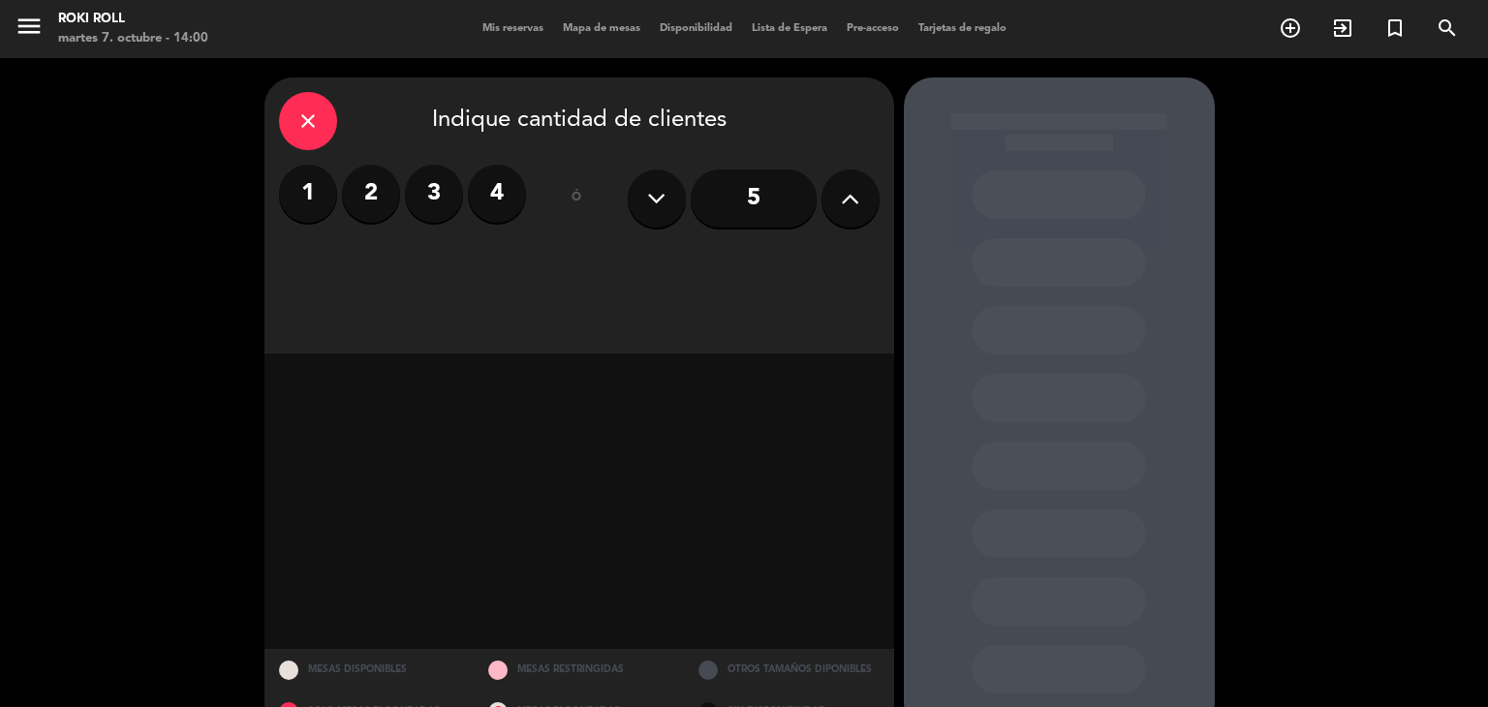
click at [311, 189] on label "1" at bounding box center [308, 194] width 58 height 58
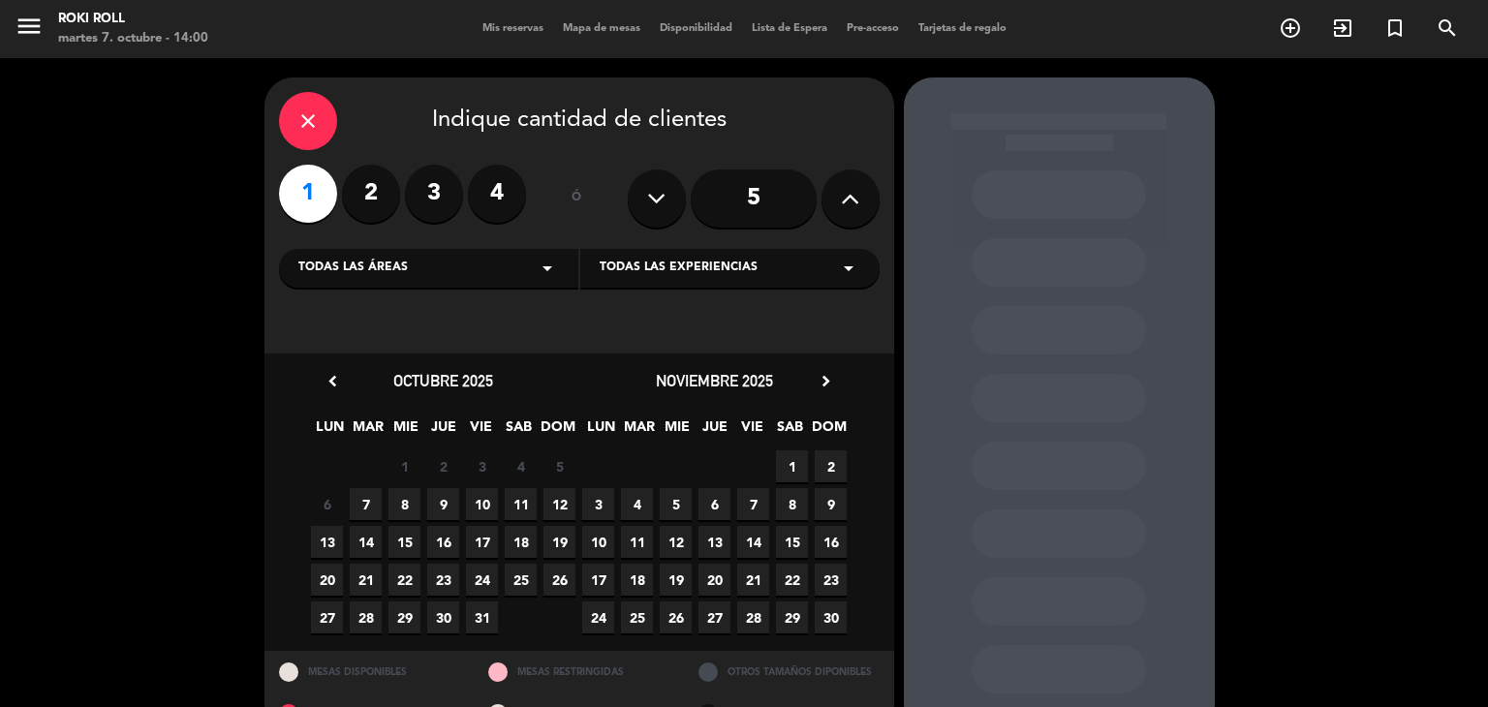
click at [822, 375] on icon "chevron_right" at bounding box center [826, 381] width 20 height 20
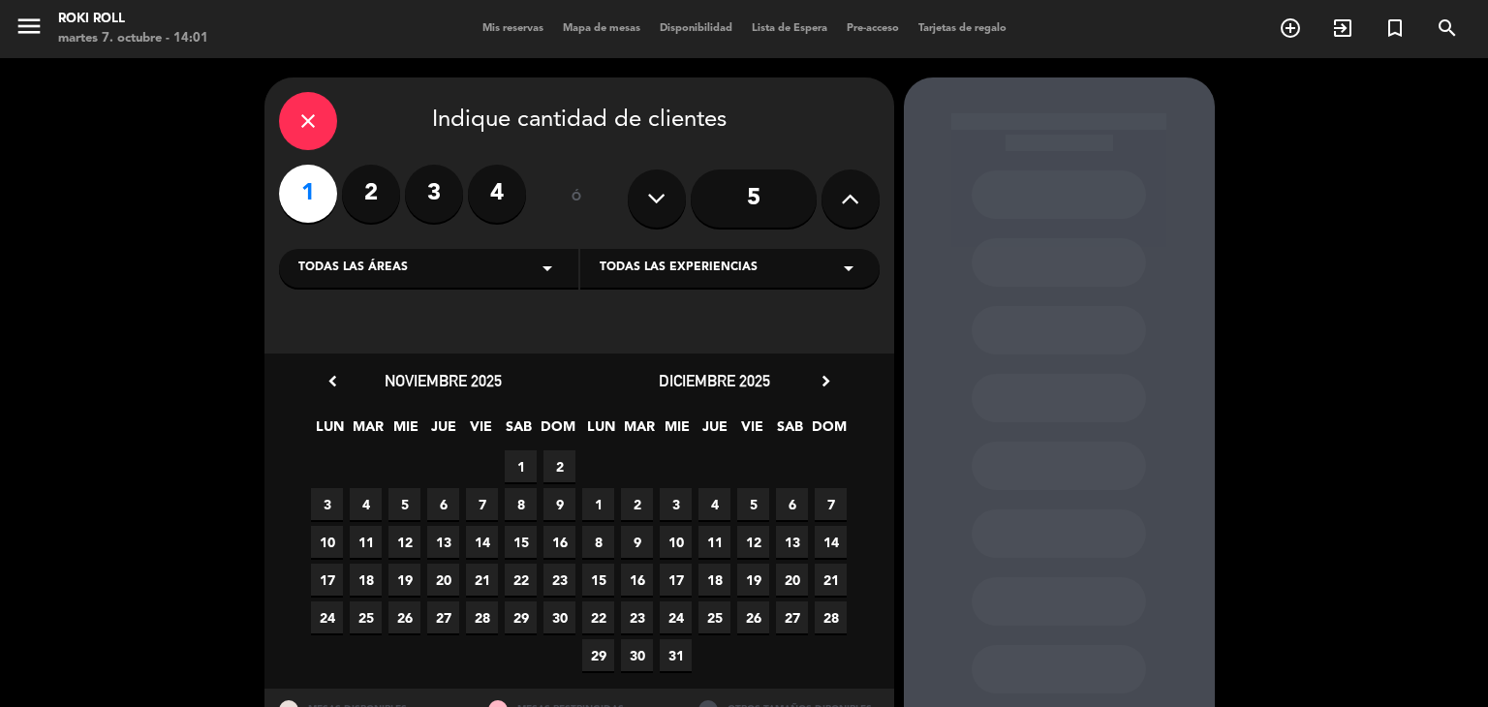
drag, startPoint x: 788, startPoint y: 369, endPoint x: 815, endPoint y: 377, distance: 28.2
click at [793, 371] on div "[DATE] chevron_right" at bounding box center [714, 381] width 271 height 26
click at [820, 377] on icon "chevron_right" at bounding box center [826, 381] width 20 height 20
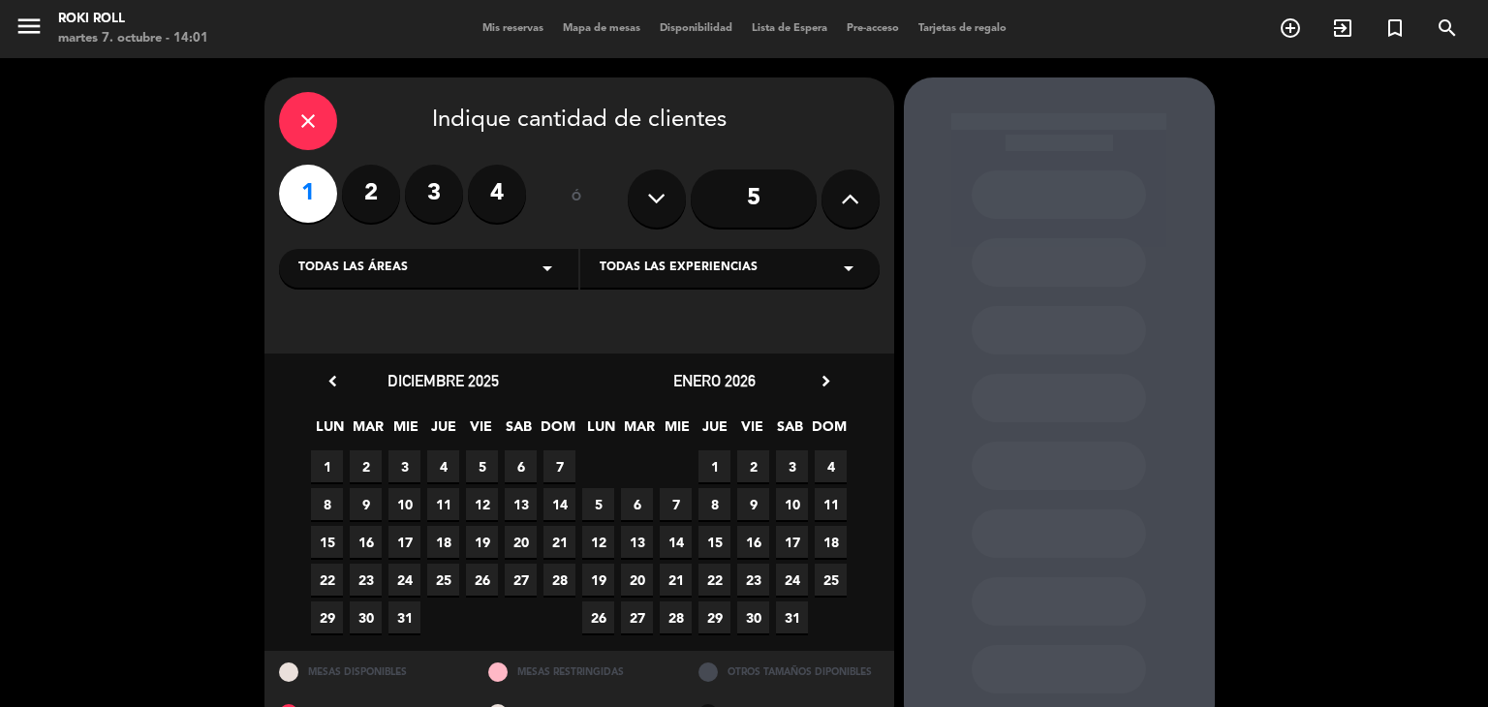
click at [725, 457] on span "1" at bounding box center [715, 467] width 32 height 32
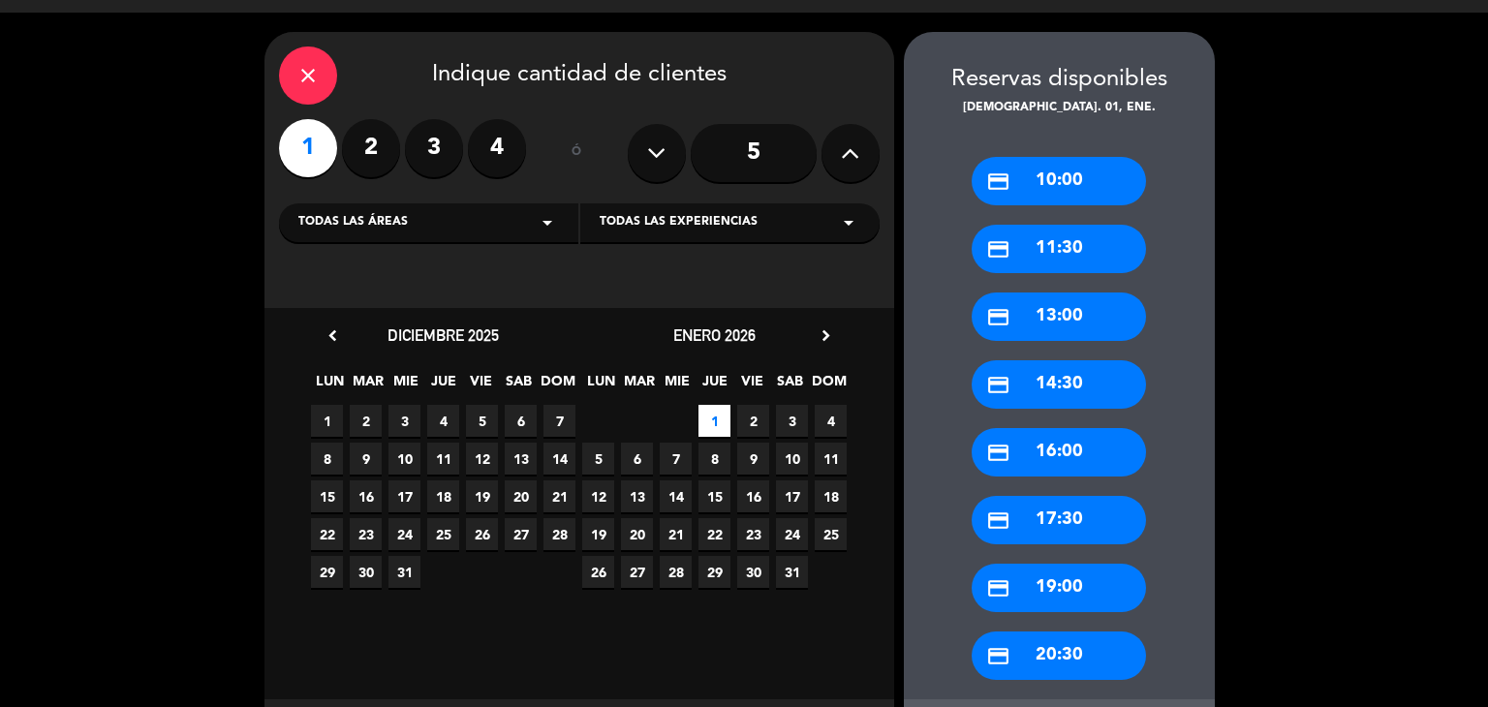
click at [1046, 252] on div "credit_card 11:30" at bounding box center [1059, 249] width 174 height 48
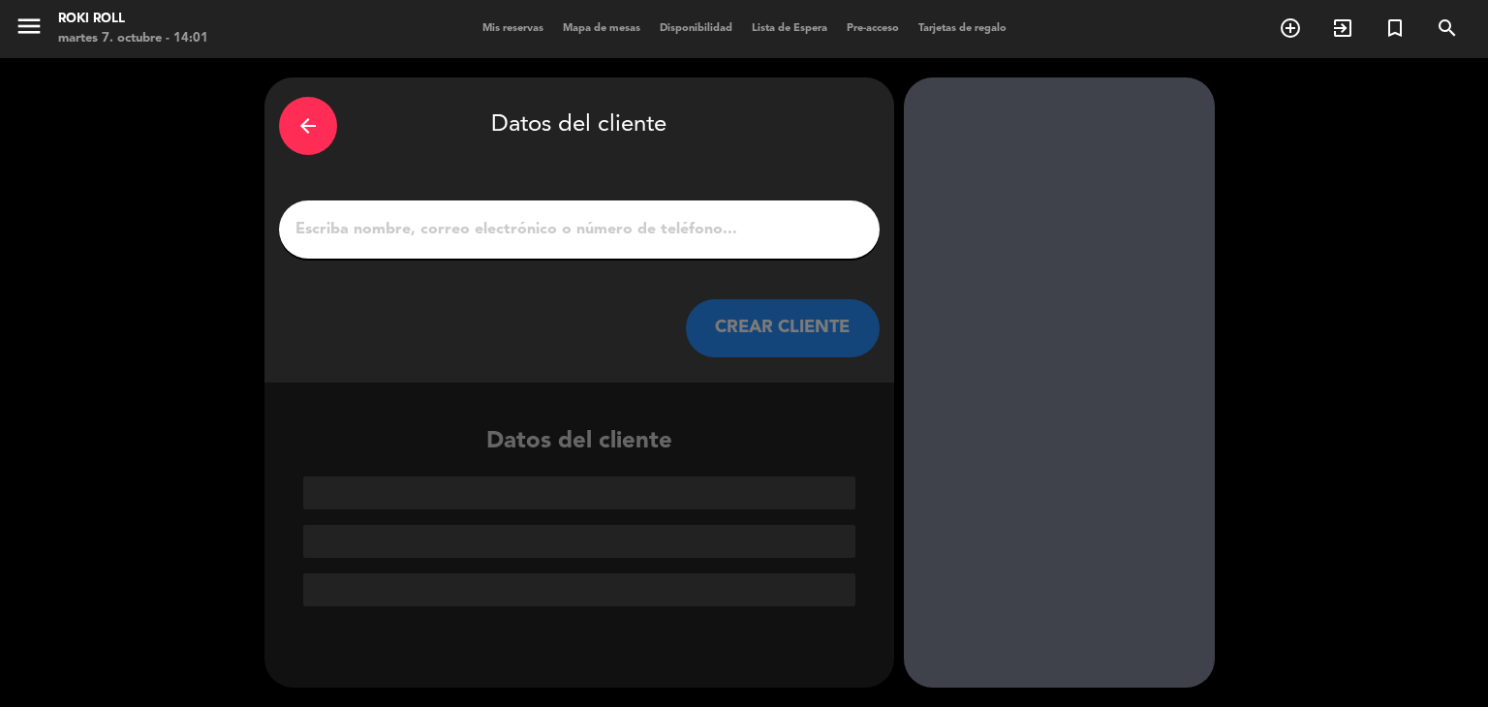
scroll to position [0, 0]
click at [522, 226] on input "1" at bounding box center [580, 229] width 572 height 27
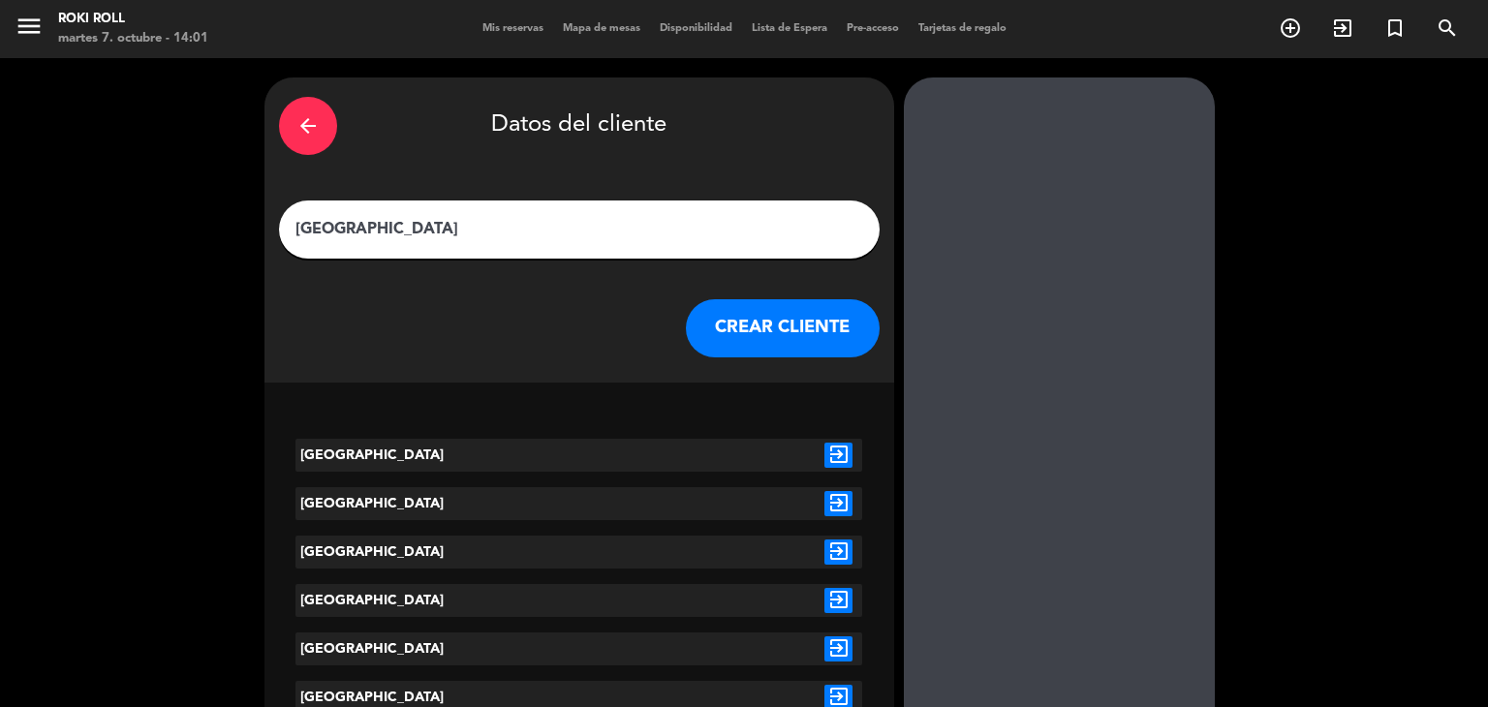
drag, startPoint x: 522, startPoint y: 226, endPoint x: 241, endPoint y: 231, distance: 281.0
type input "[GEOGRAPHIC_DATA]"
click at [755, 314] on button "CREAR CLIENTE" at bounding box center [783, 328] width 194 height 58
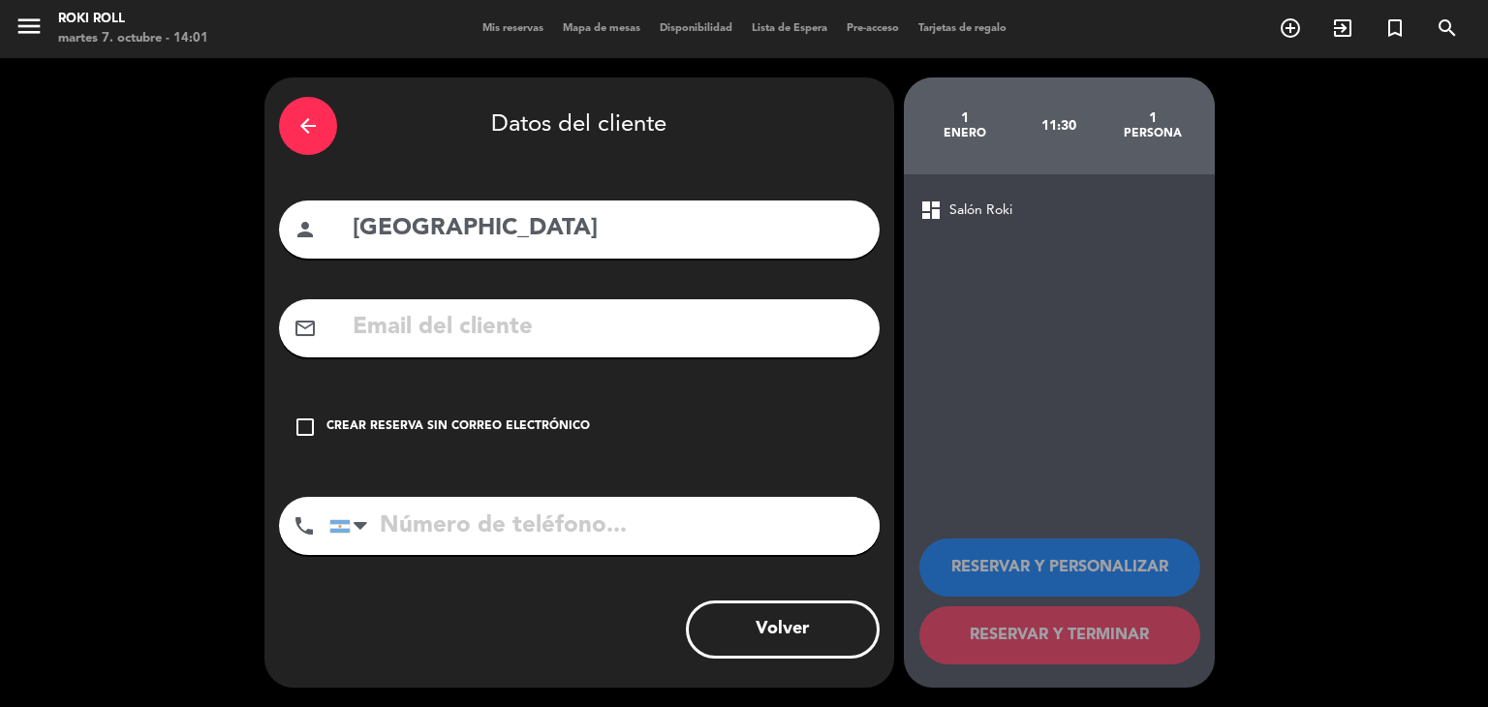
click at [568, 421] on div "Crear reserva sin correo electrónico" at bounding box center [459, 427] width 264 height 19
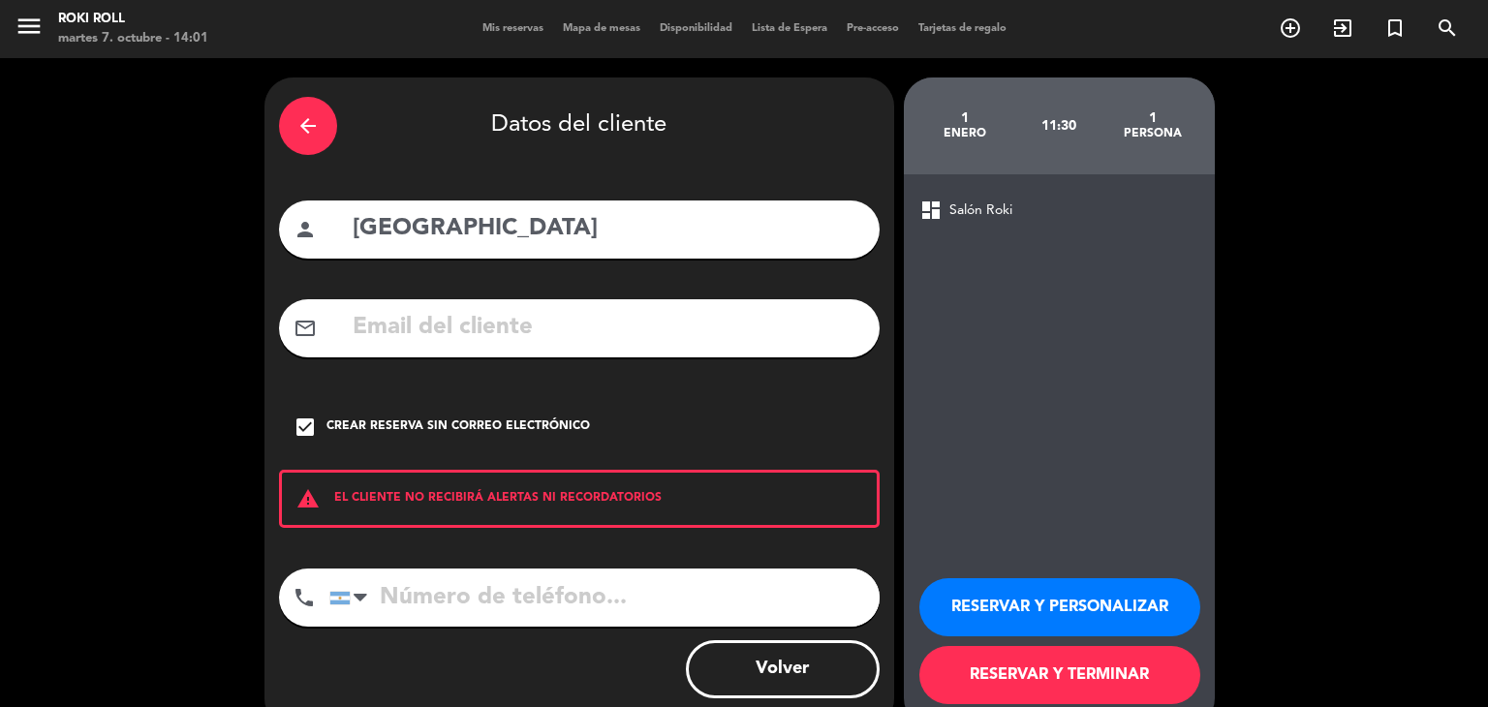
drag, startPoint x: 1143, startPoint y: 654, endPoint x: 1134, endPoint y: 679, distance: 27.0
click at [1143, 655] on button "RESERVAR Y TERMINAR" at bounding box center [1060, 675] width 281 height 58
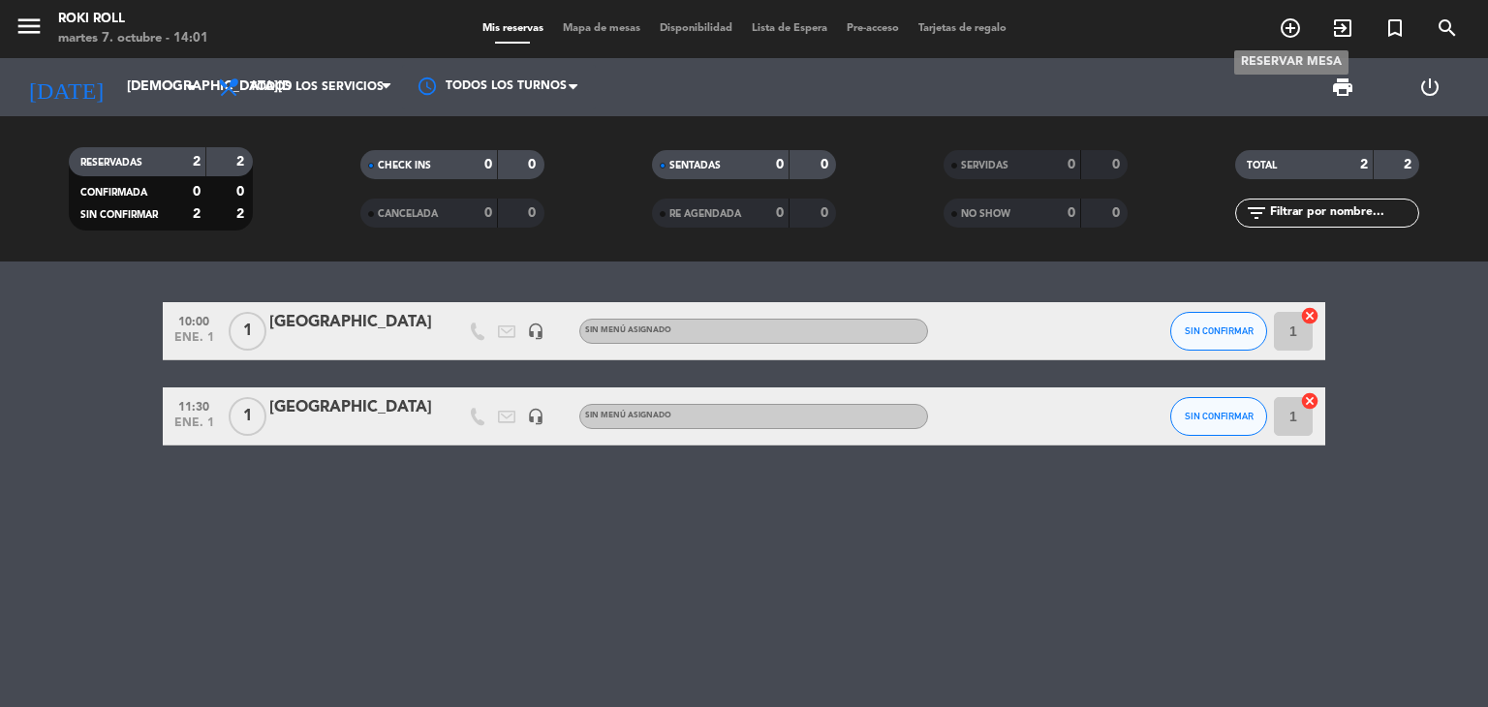
click at [1282, 23] on icon "add_circle_outline" at bounding box center [1290, 27] width 23 height 23
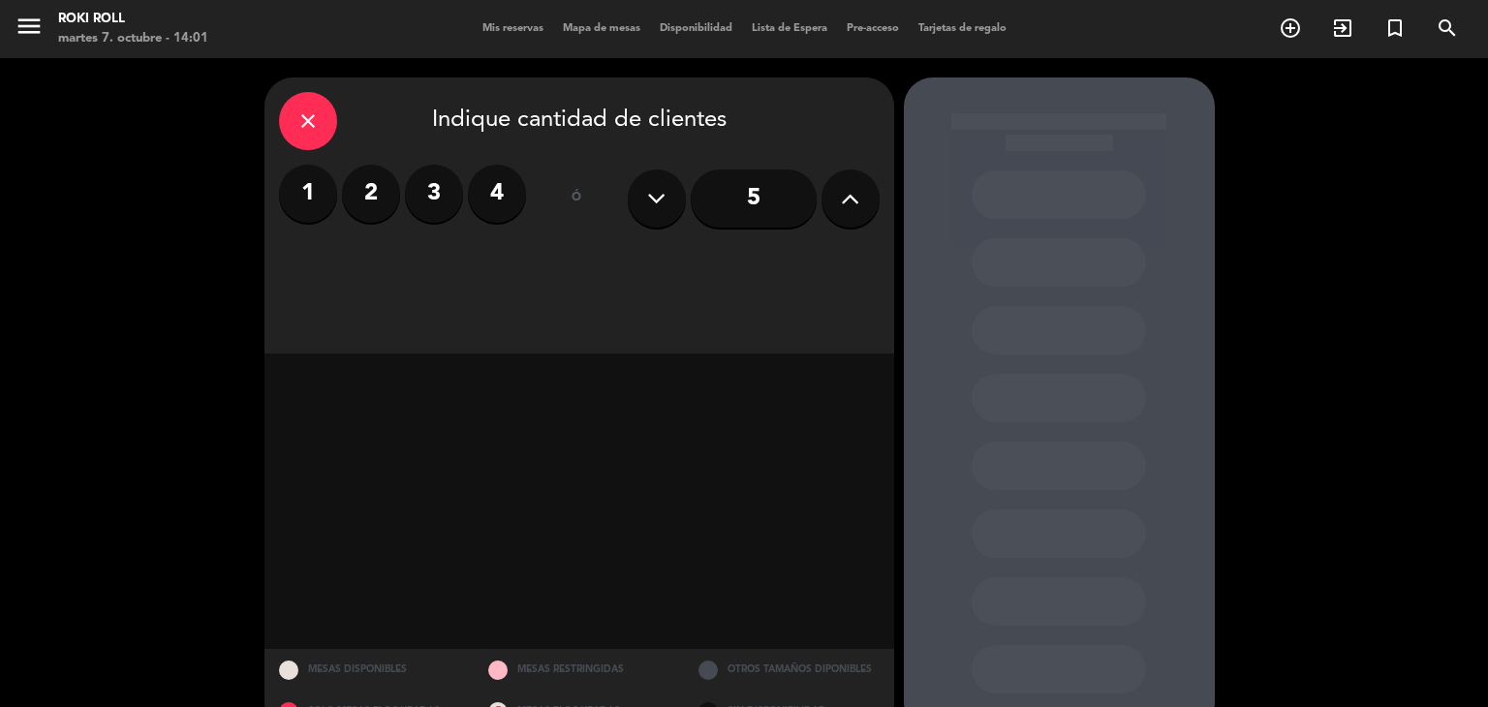
click at [328, 182] on label "1" at bounding box center [308, 194] width 58 height 58
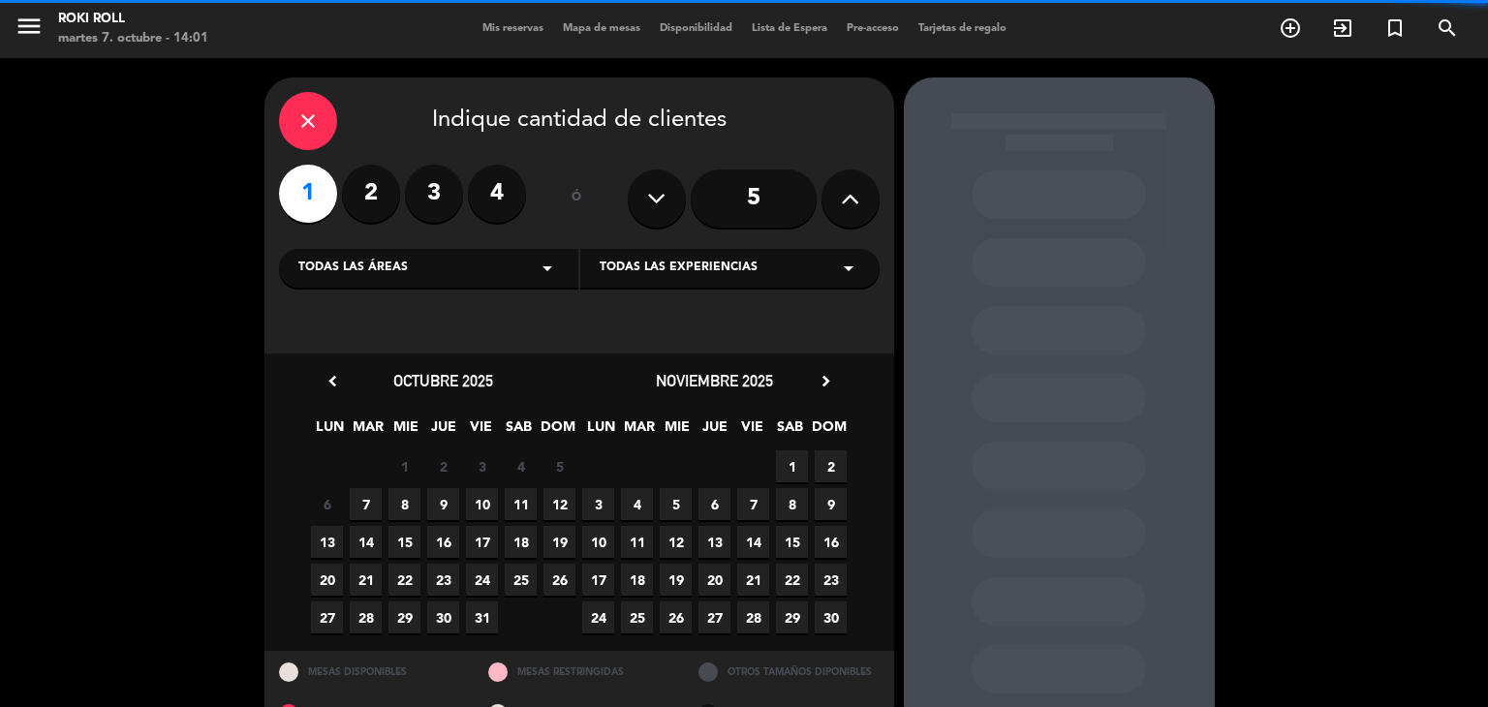
click at [694, 253] on div "Todas las experiencias arrow_drop_down" at bounding box center [729, 268] width 299 height 39
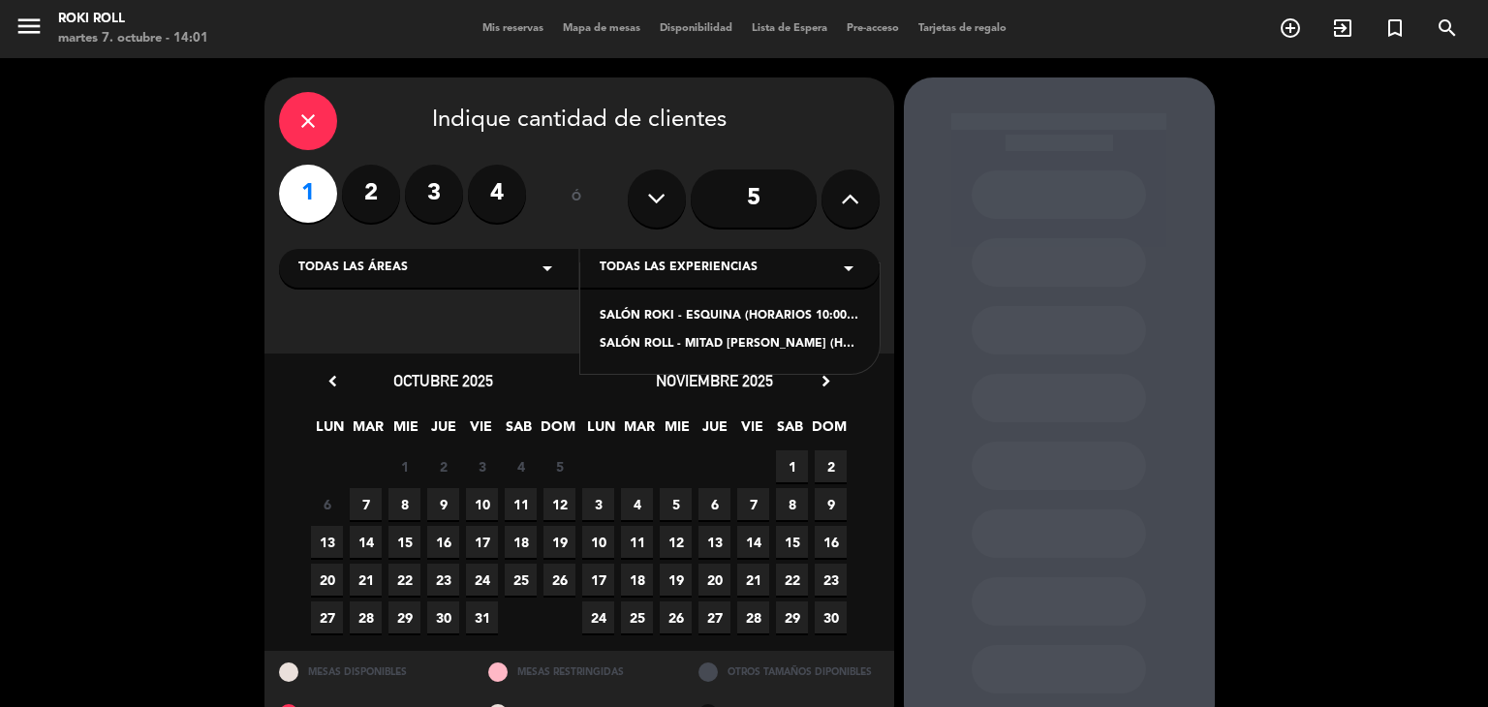
click at [705, 263] on span "Todas las experiencias" at bounding box center [679, 268] width 158 height 19
click at [826, 395] on div "[DATE] chevron_right LUN MAR MIE JUE VIE SAB DOM 27 28 29 30 31 1 2 3 4 5 6 7 8…" at bounding box center [714, 502] width 271 height 268
click at [827, 390] on icon "chevron_right" at bounding box center [826, 381] width 20 height 20
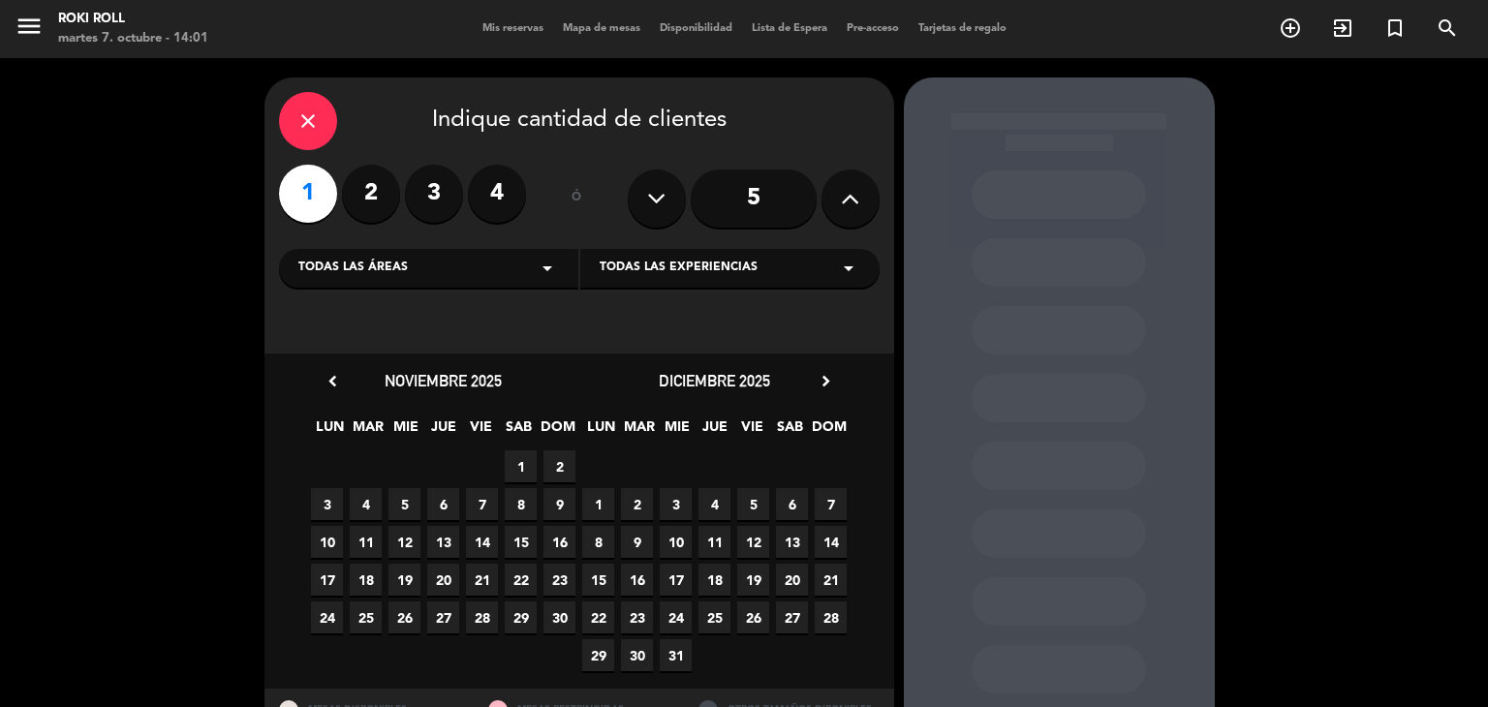
click at [827, 390] on icon "chevron_right" at bounding box center [826, 381] width 20 height 20
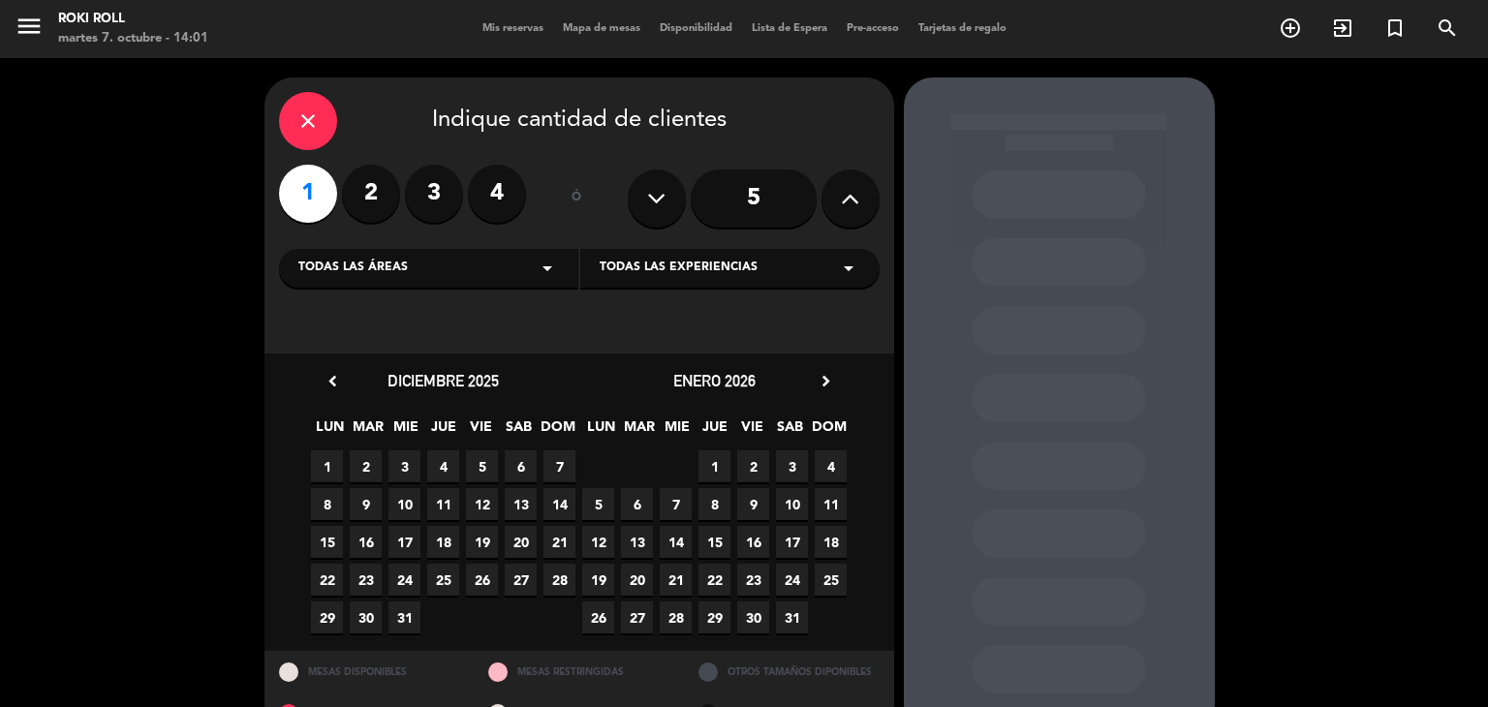
click at [754, 466] on span "2" at bounding box center [753, 467] width 32 height 32
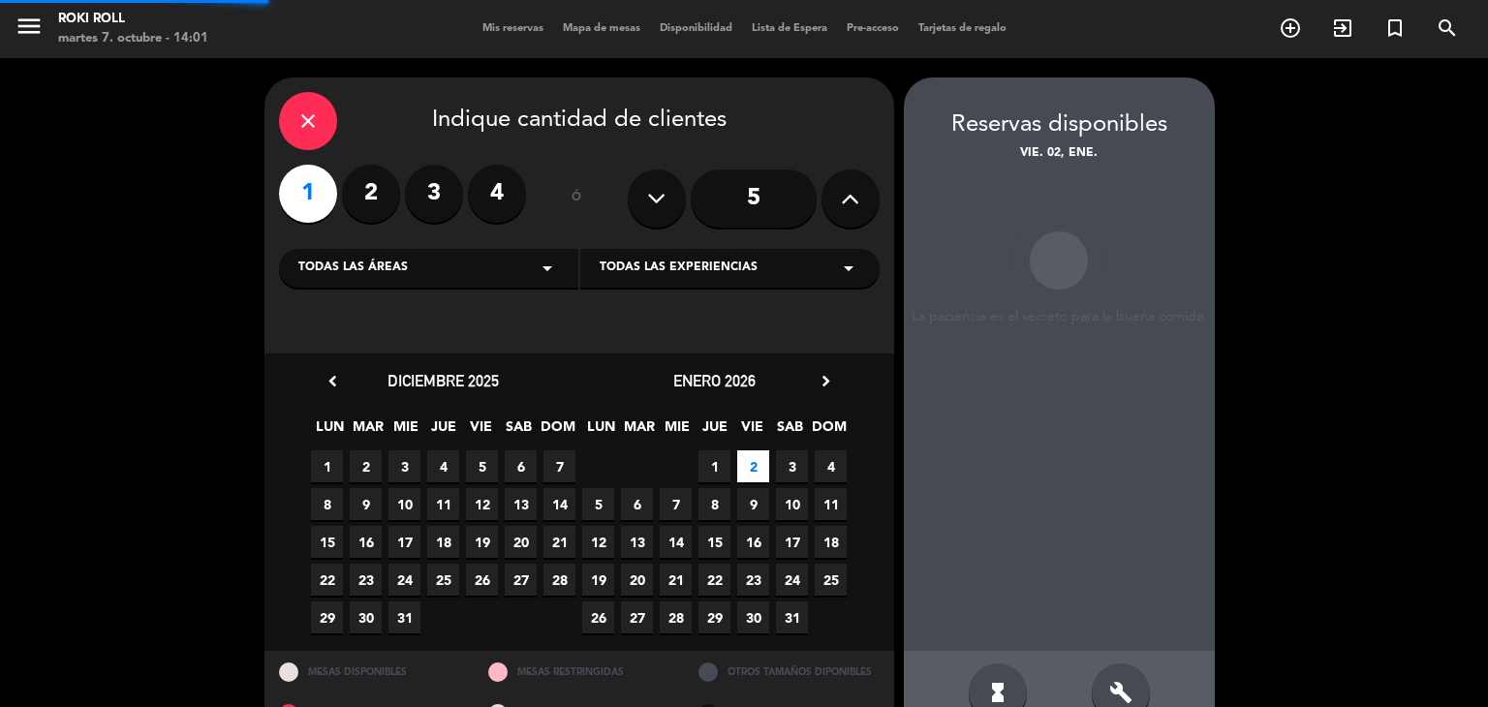
scroll to position [46, 0]
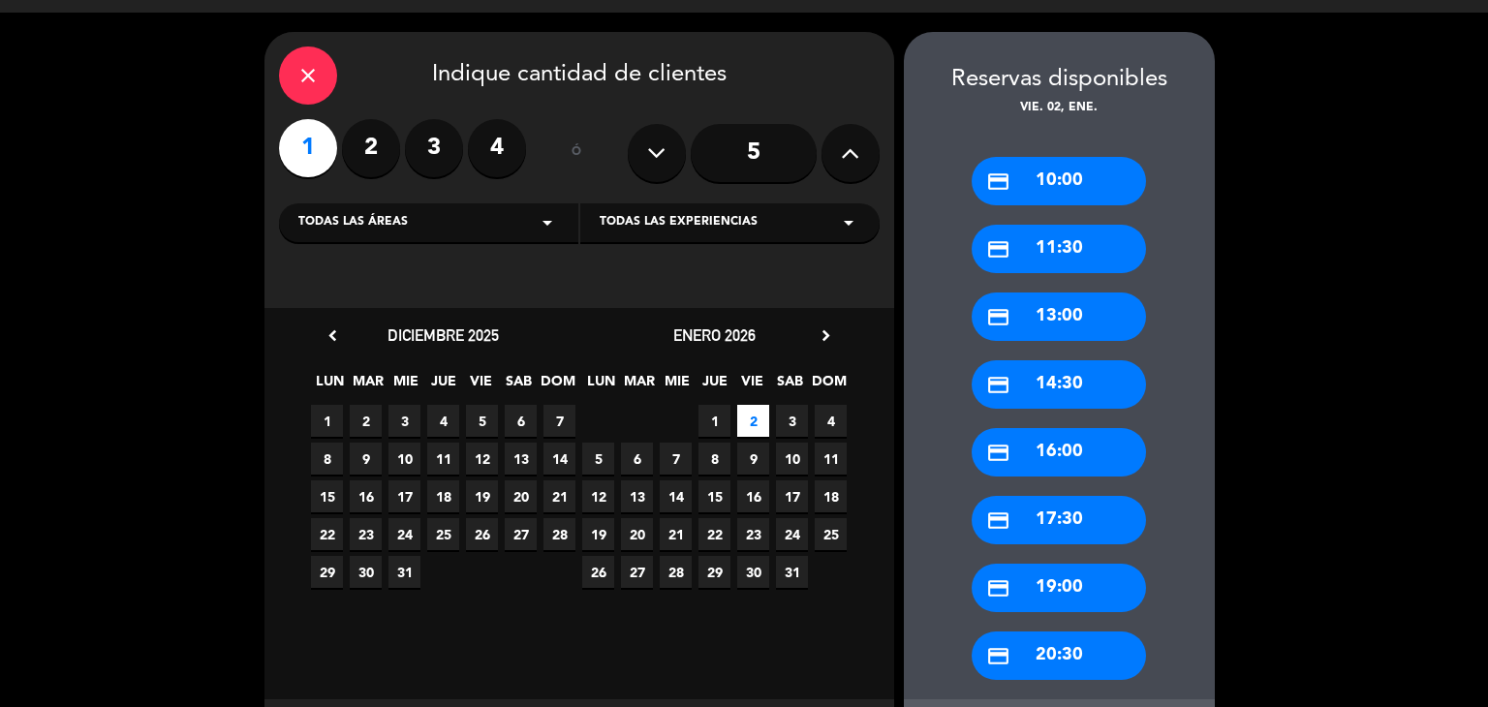
click at [1076, 184] on div "credit_card 10:00" at bounding box center [1059, 181] width 174 height 48
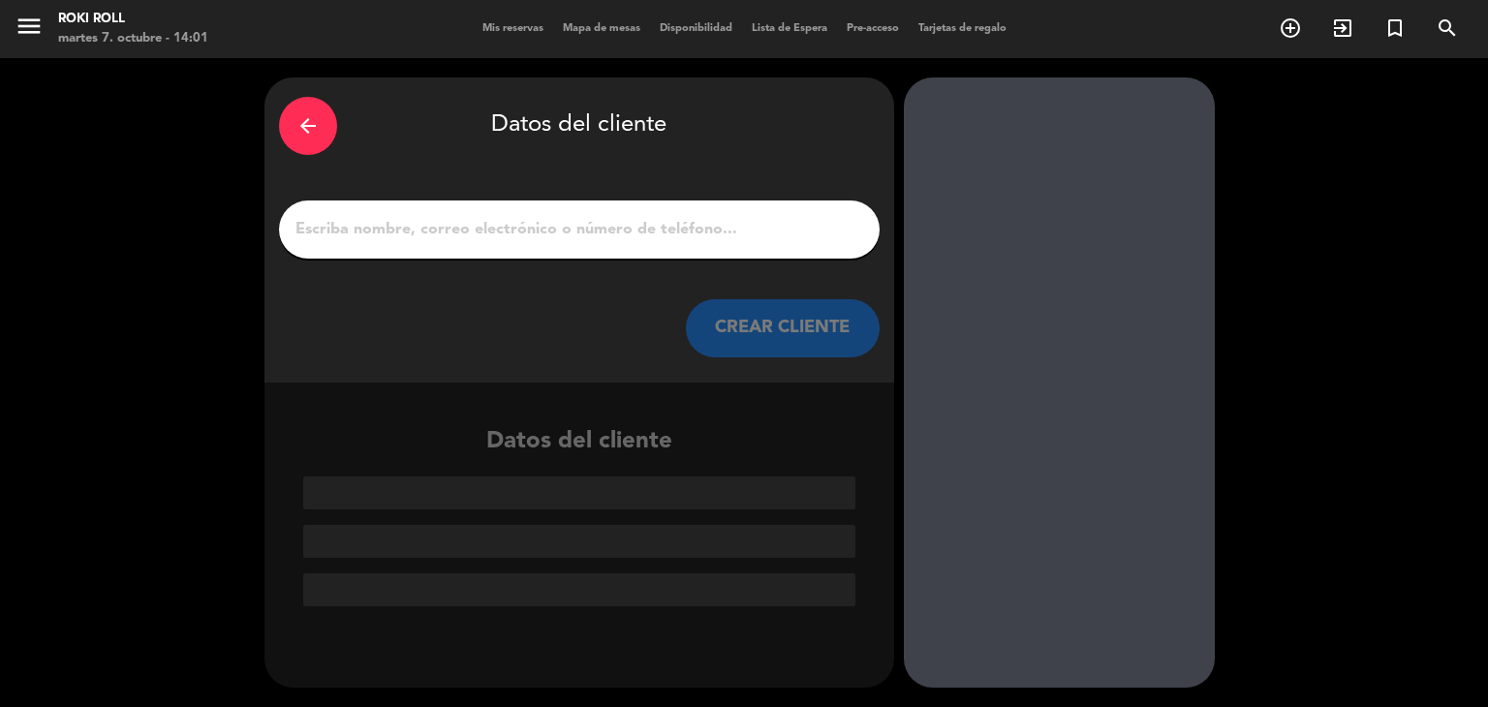
scroll to position [0, 0]
click at [726, 223] on input "1" at bounding box center [580, 229] width 572 height 27
paste input "[GEOGRAPHIC_DATA]"
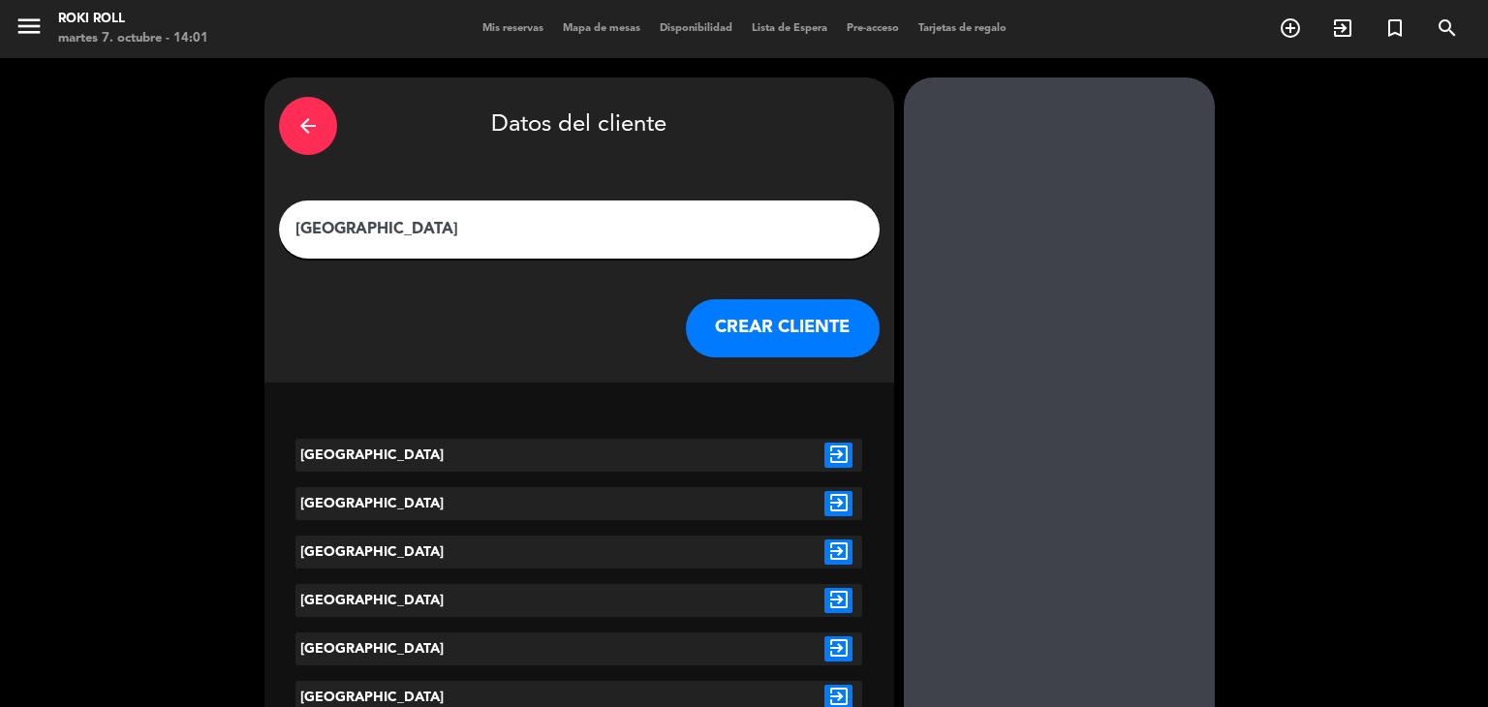
type input "[GEOGRAPHIC_DATA]"
click at [842, 465] on icon "exit_to_app" at bounding box center [839, 455] width 28 height 25
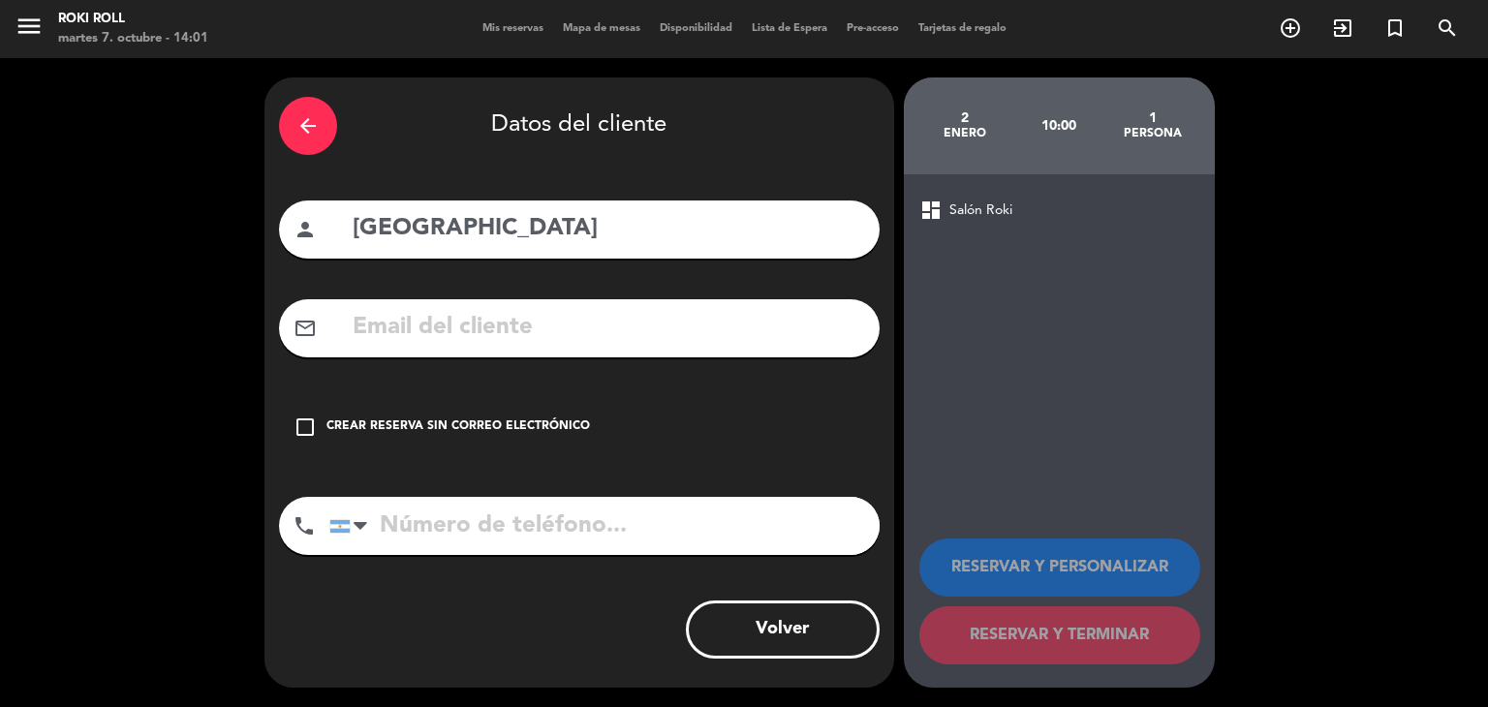
click at [549, 415] on div "check_box_outline_blank Crear reserva sin correo electrónico" at bounding box center [579, 427] width 601 height 58
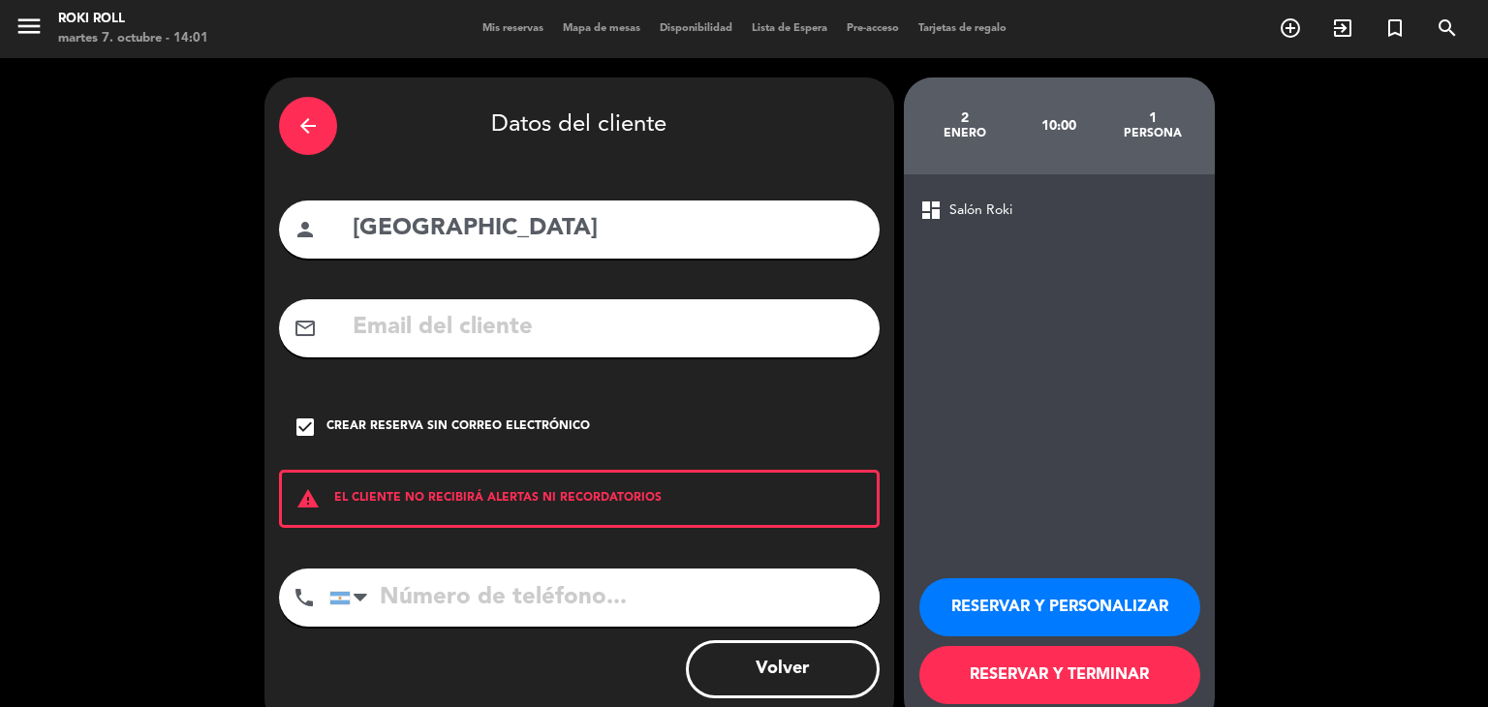
click at [1152, 668] on button "RESERVAR Y TERMINAR" at bounding box center [1060, 675] width 281 height 58
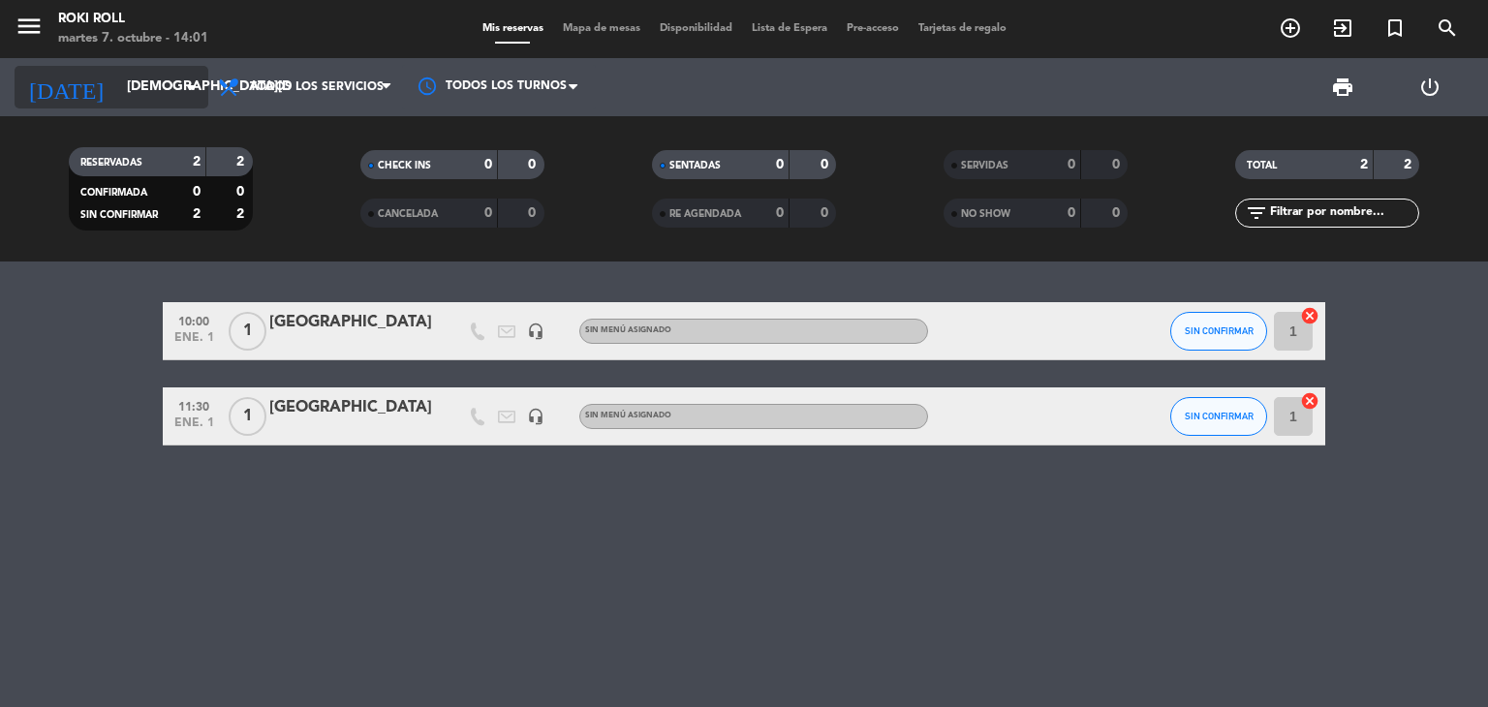
click at [127, 86] on input "[DEMOGRAPHIC_DATA][DATE]" at bounding box center [209, 87] width 184 height 35
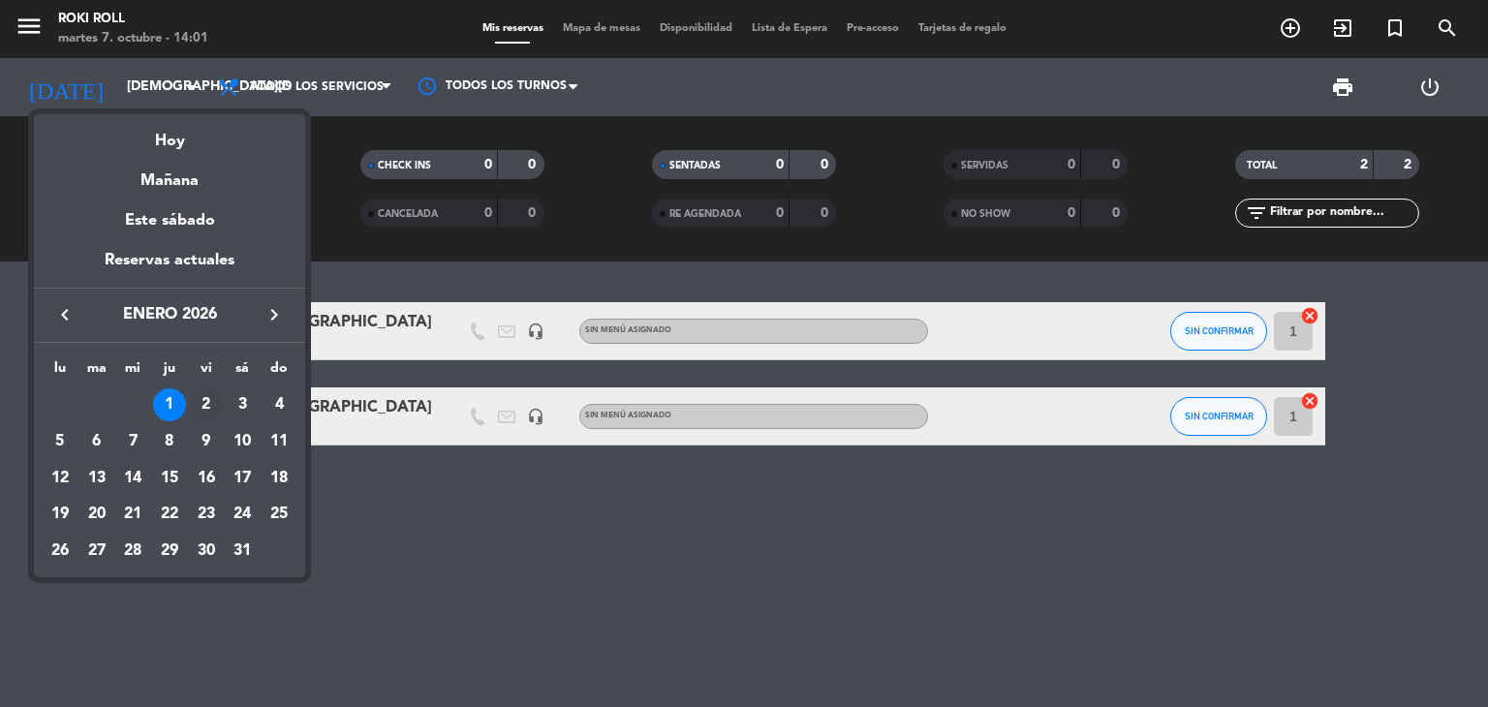
click at [200, 411] on div "2" at bounding box center [206, 405] width 33 height 33
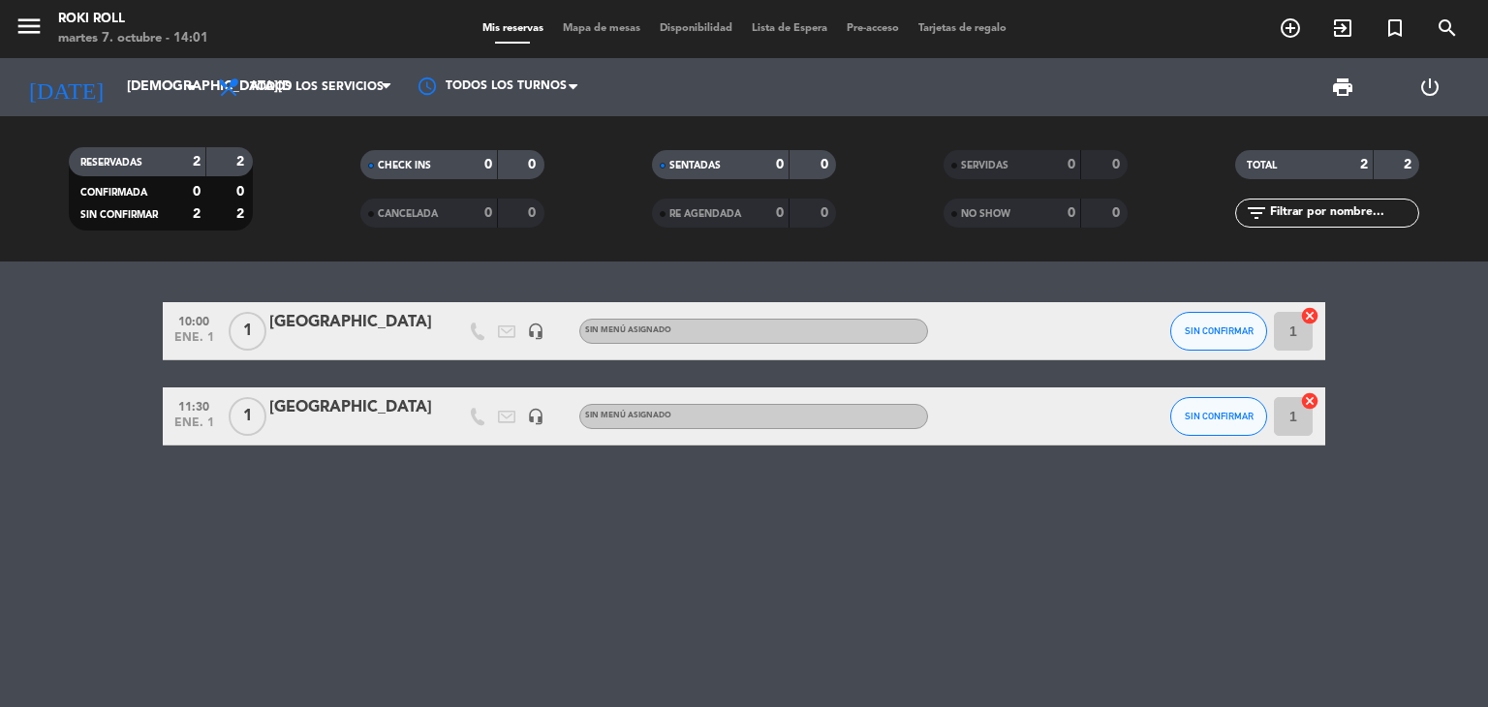
type input "vie. 2 ene."
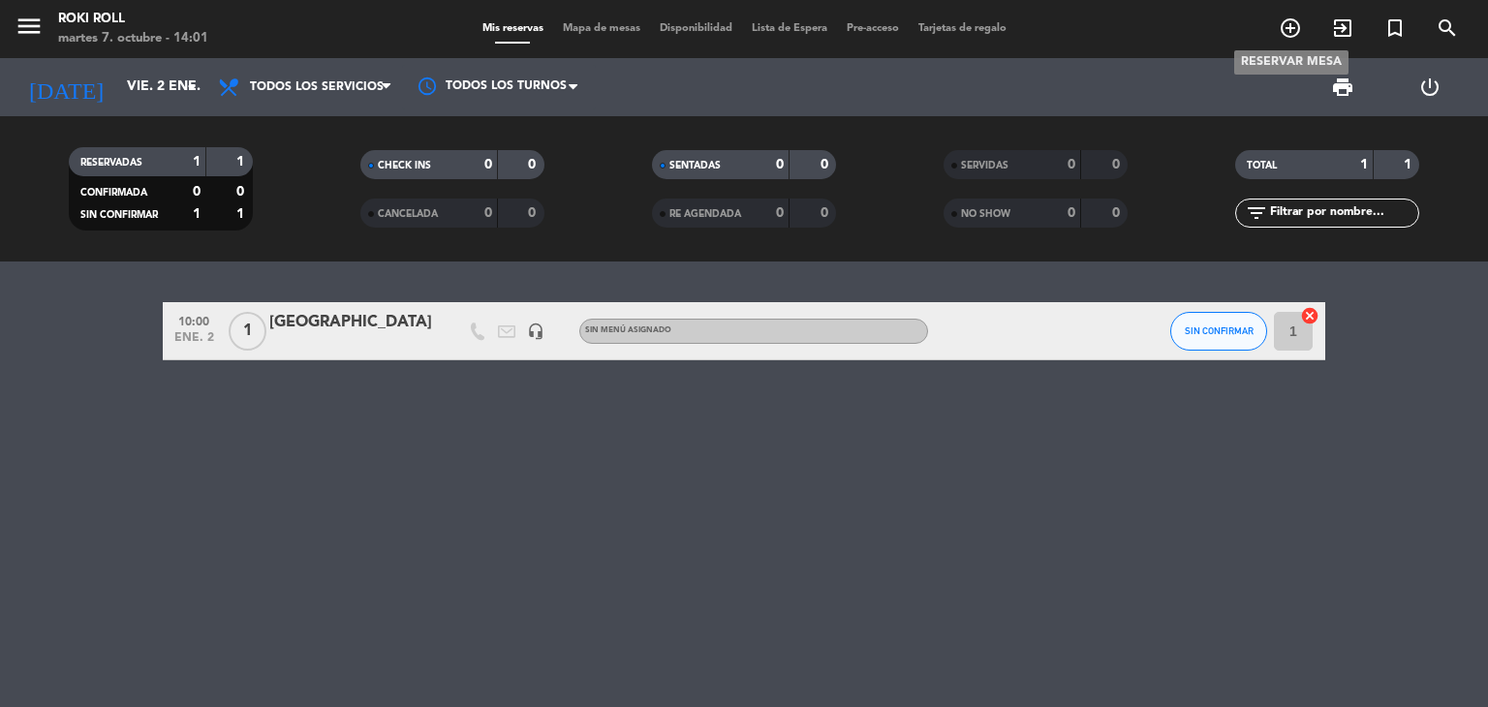
click at [1282, 24] on icon "add_circle_outline" at bounding box center [1290, 27] width 23 height 23
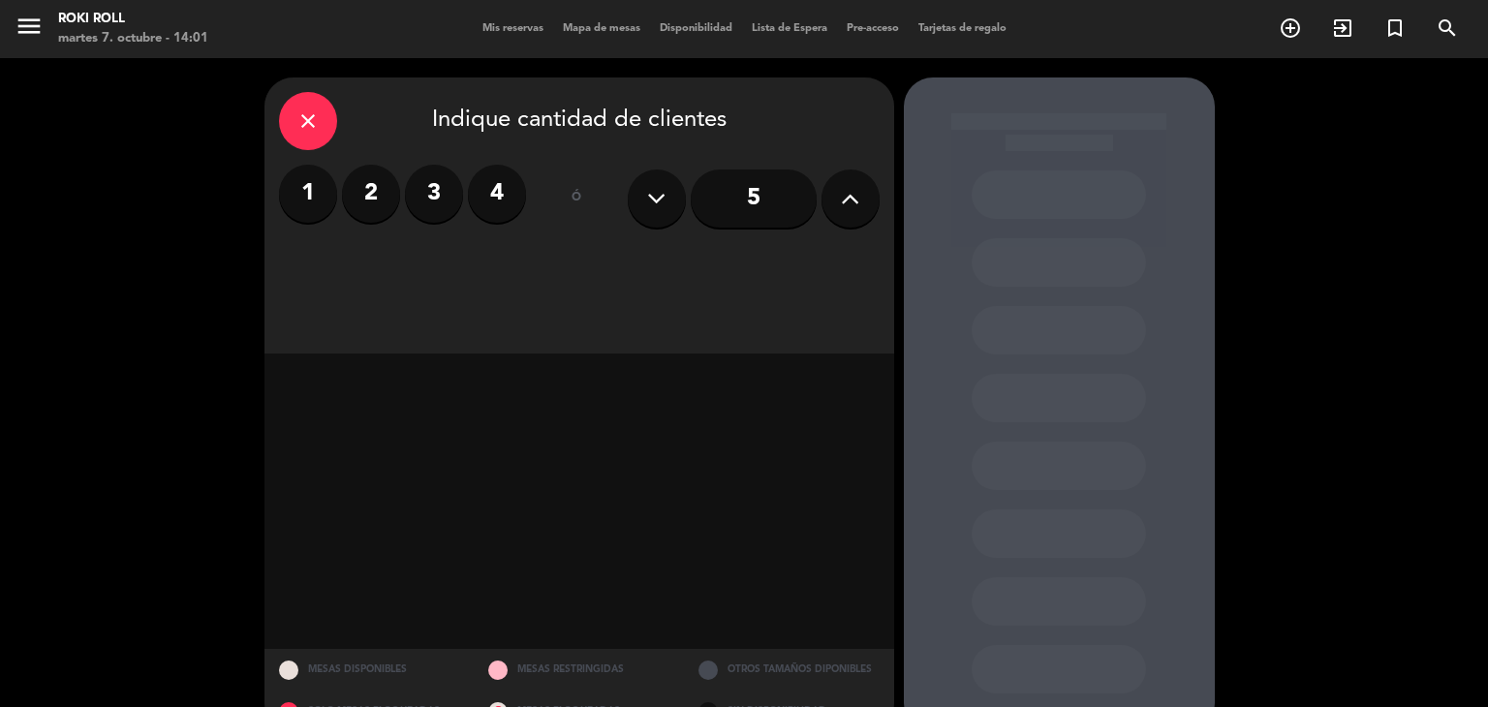
click at [286, 202] on label "1" at bounding box center [308, 194] width 58 height 58
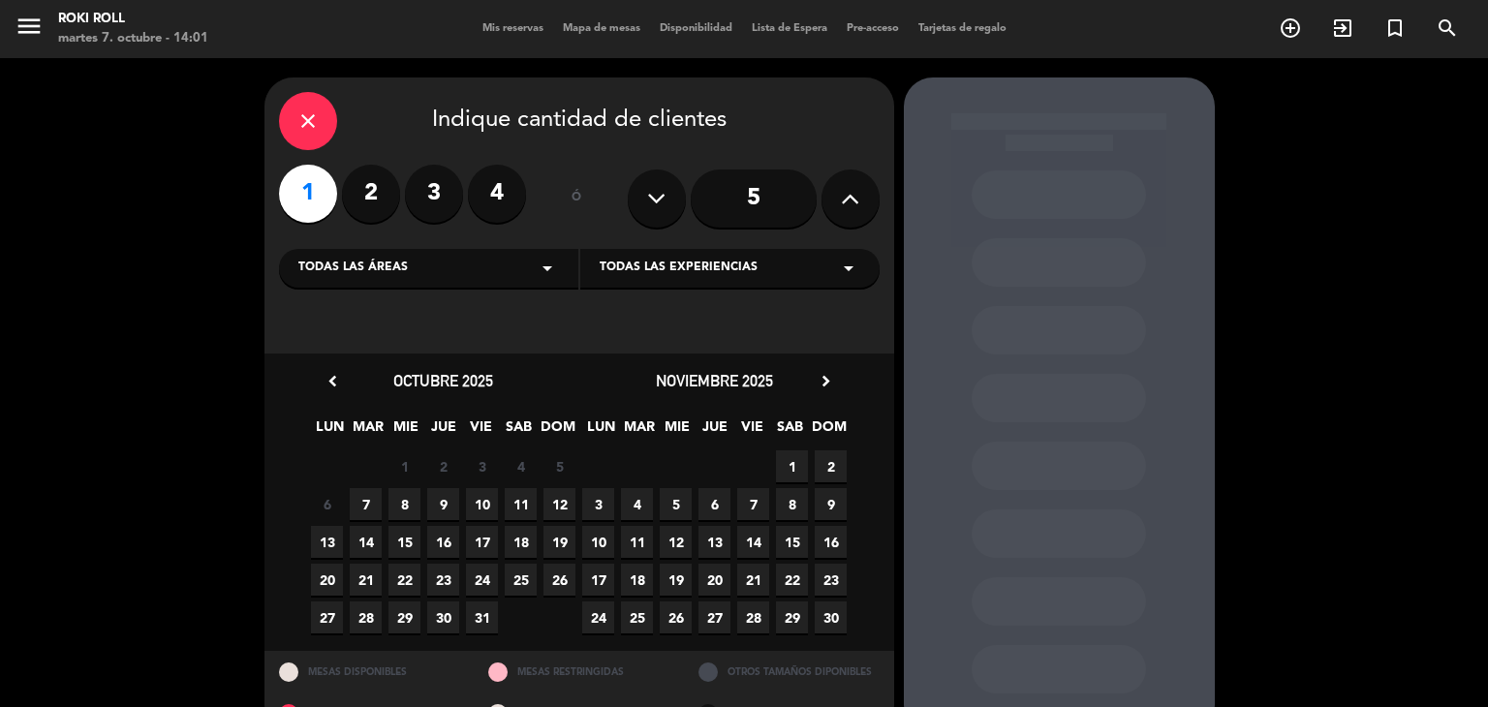
click at [826, 373] on icon "chevron_right" at bounding box center [826, 381] width 20 height 20
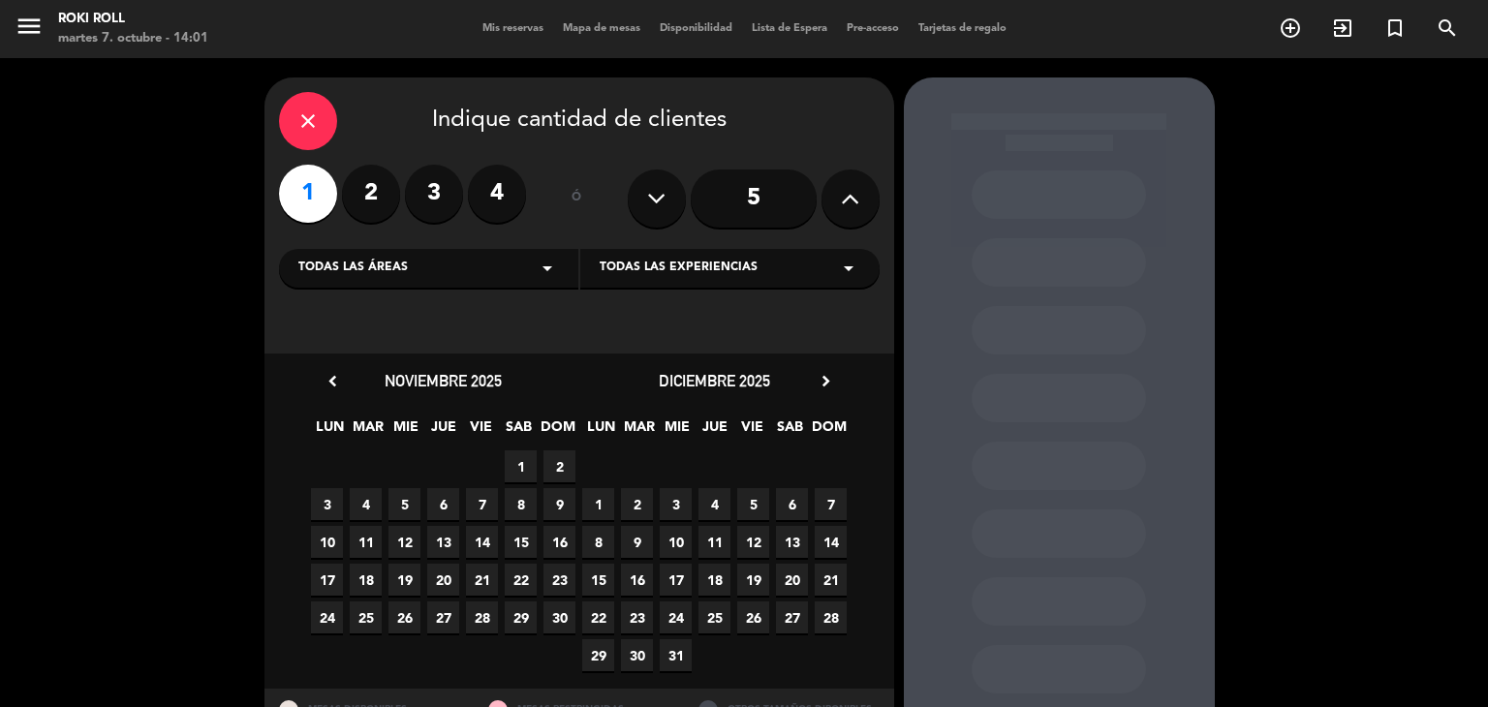
click at [824, 388] on icon "chevron_right" at bounding box center [826, 381] width 20 height 20
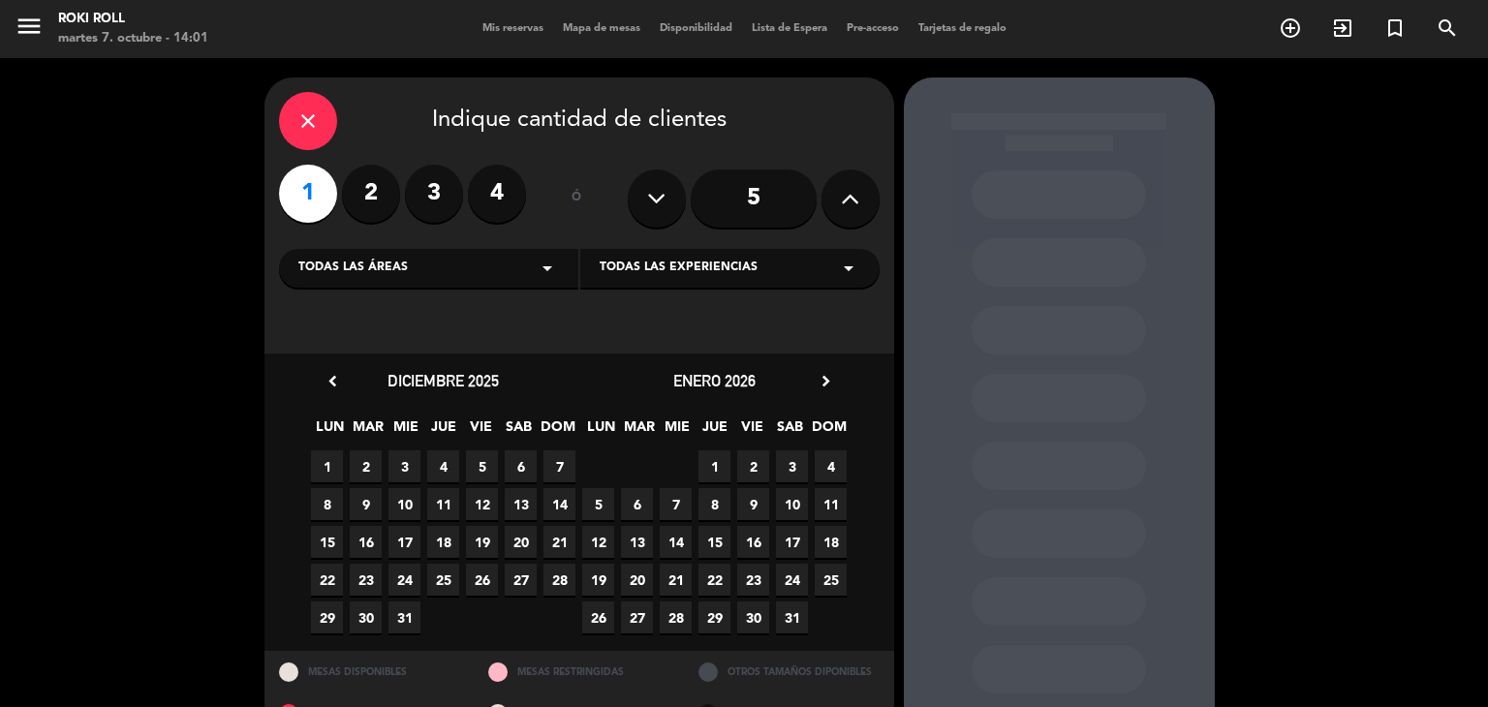
click at [760, 474] on span "2" at bounding box center [753, 467] width 32 height 32
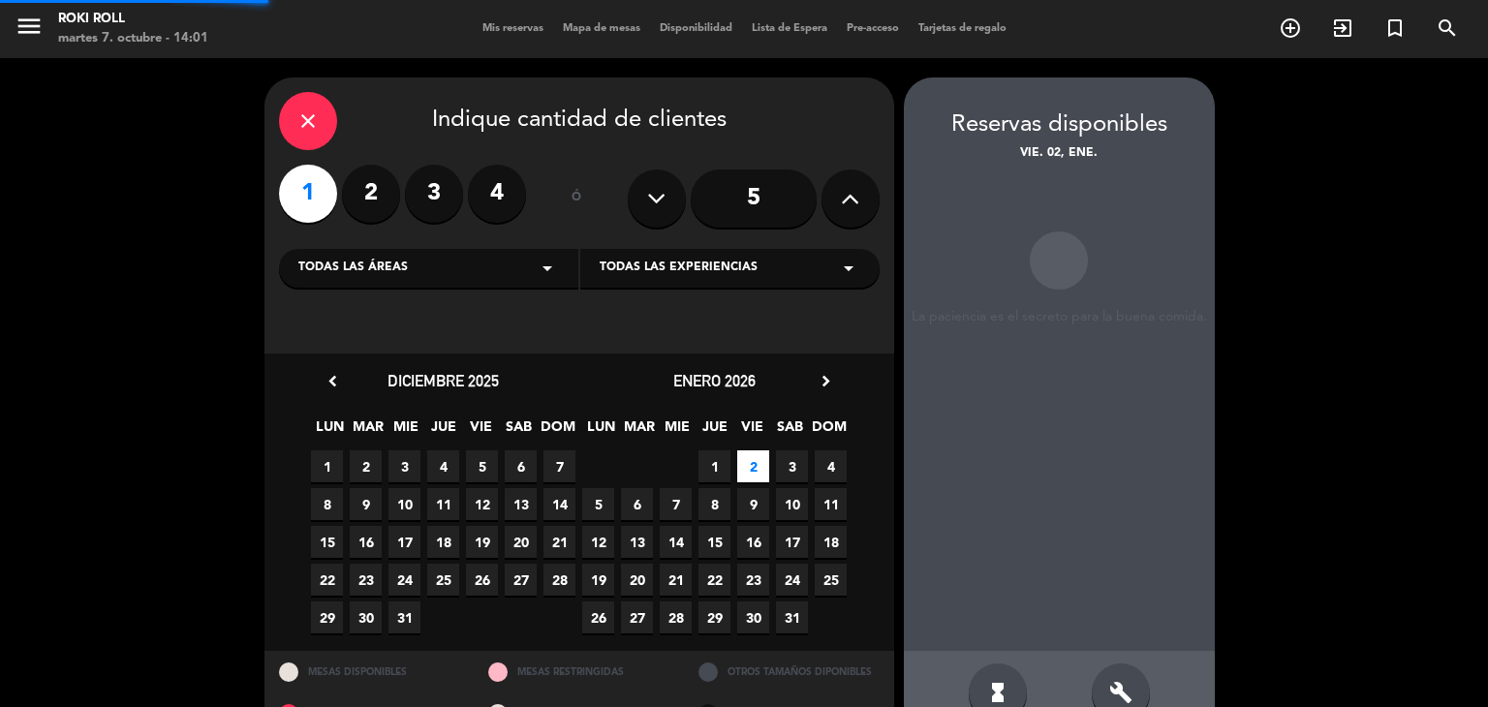
scroll to position [46, 0]
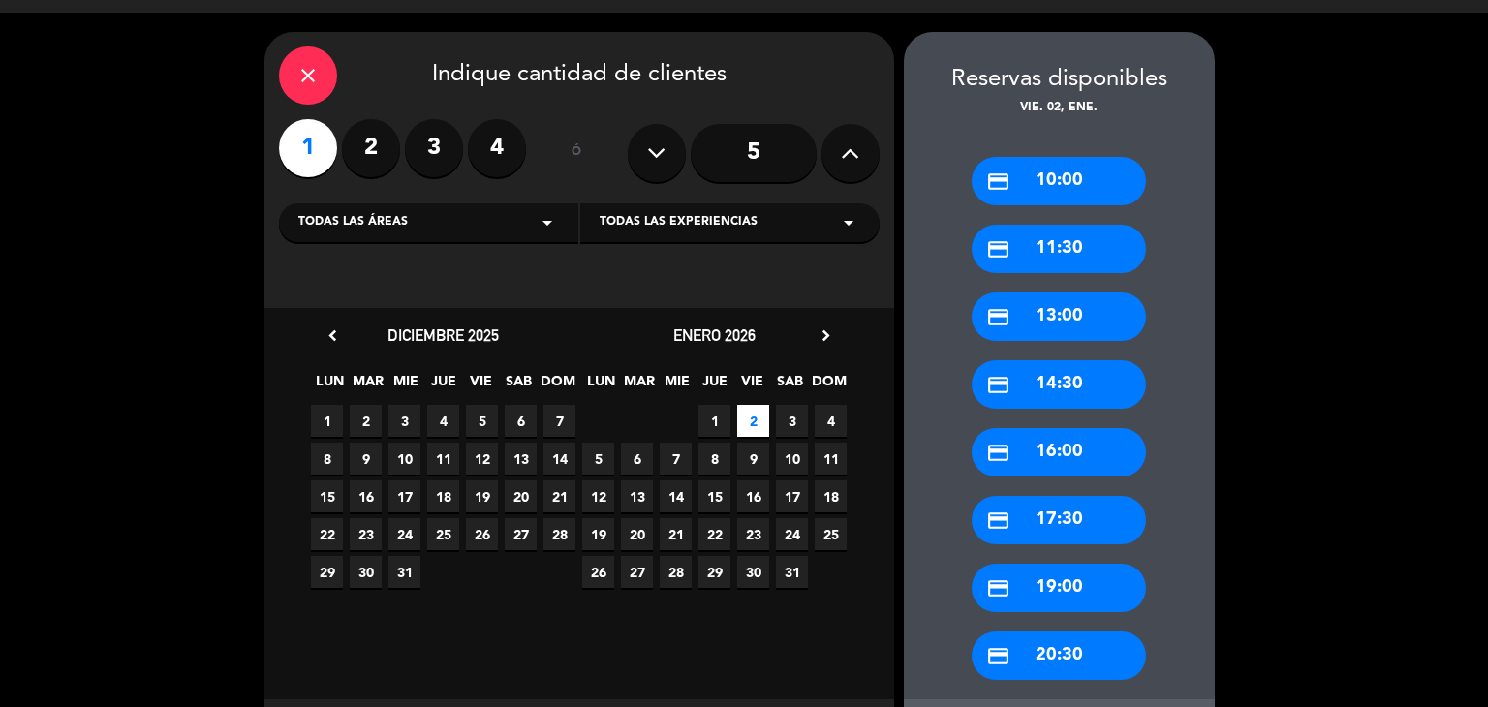
click at [1109, 254] on div "credit_card 11:30" at bounding box center [1059, 249] width 174 height 48
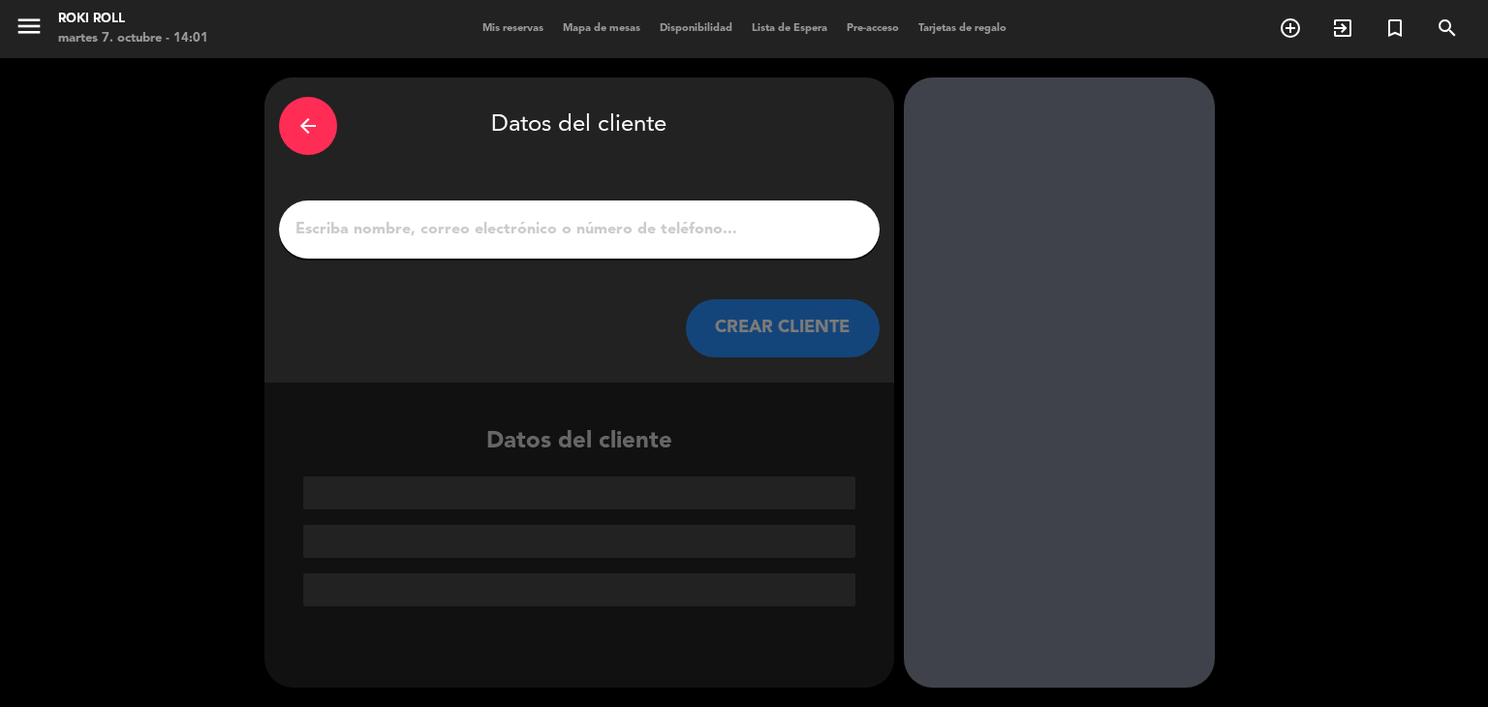
scroll to position [0, 0]
click at [742, 225] on input "1" at bounding box center [580, 229] width 572 height 27
paste input "[GEOGRAPHIC_DATA]"
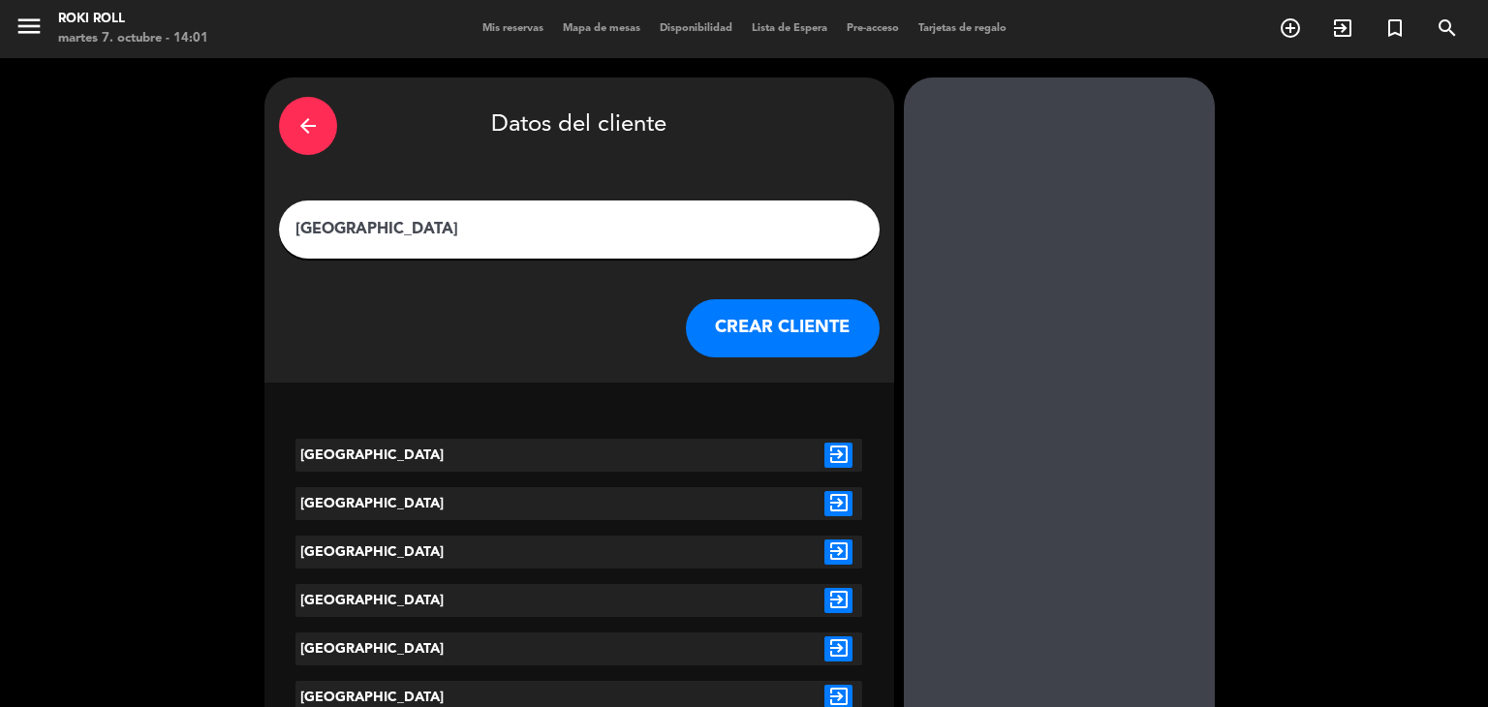
type input "[GEOGRAPHIC_DATA]"
click at [844, 457] on icon "exit_to_app" at bounding box center [839, 455] width 28 height 25
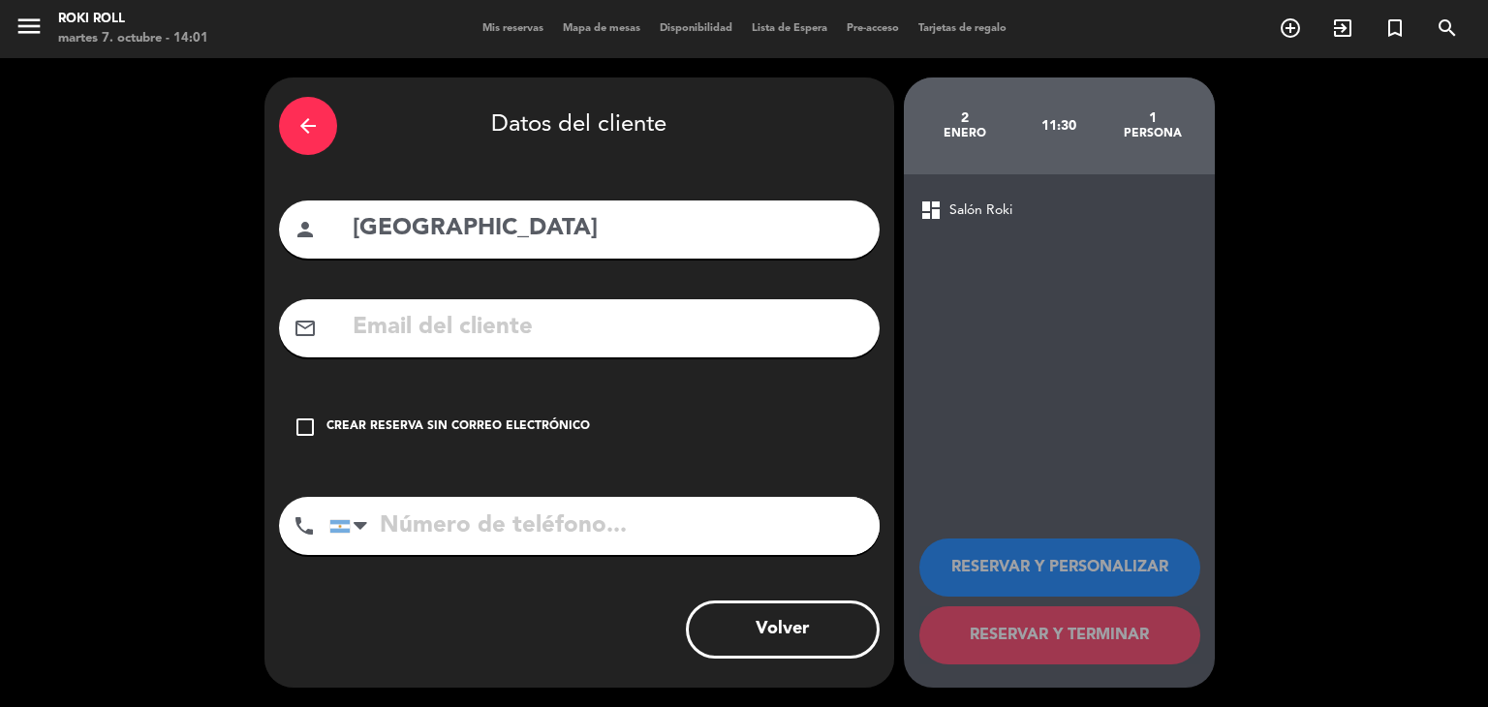
click at [573, 429] on div "Crear reserva sin correo electrónico" at bounding box center [459, 427] width 264 height 19
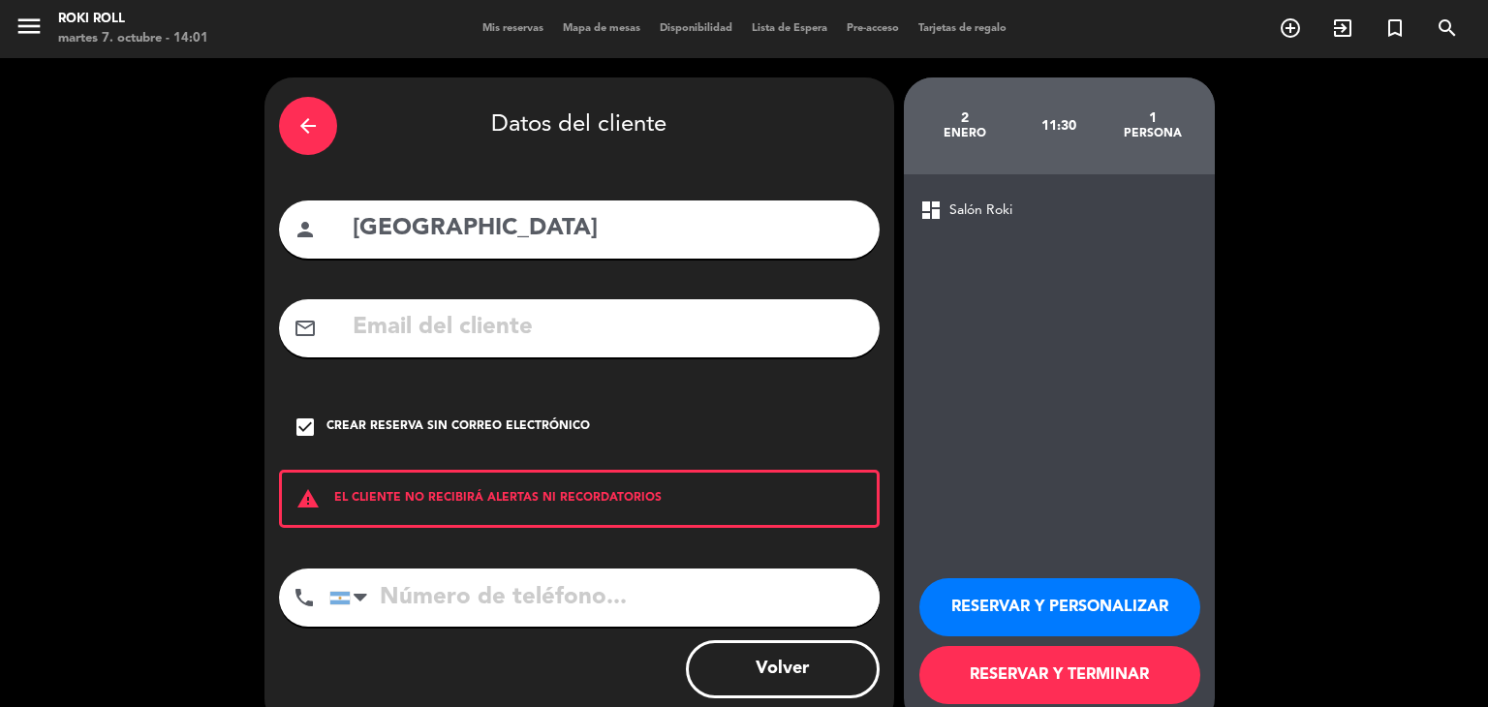
click at [997, 655] on button "RESERVAR Y TERMINAR" at bounding box center [1060, 675] width 281 height 58
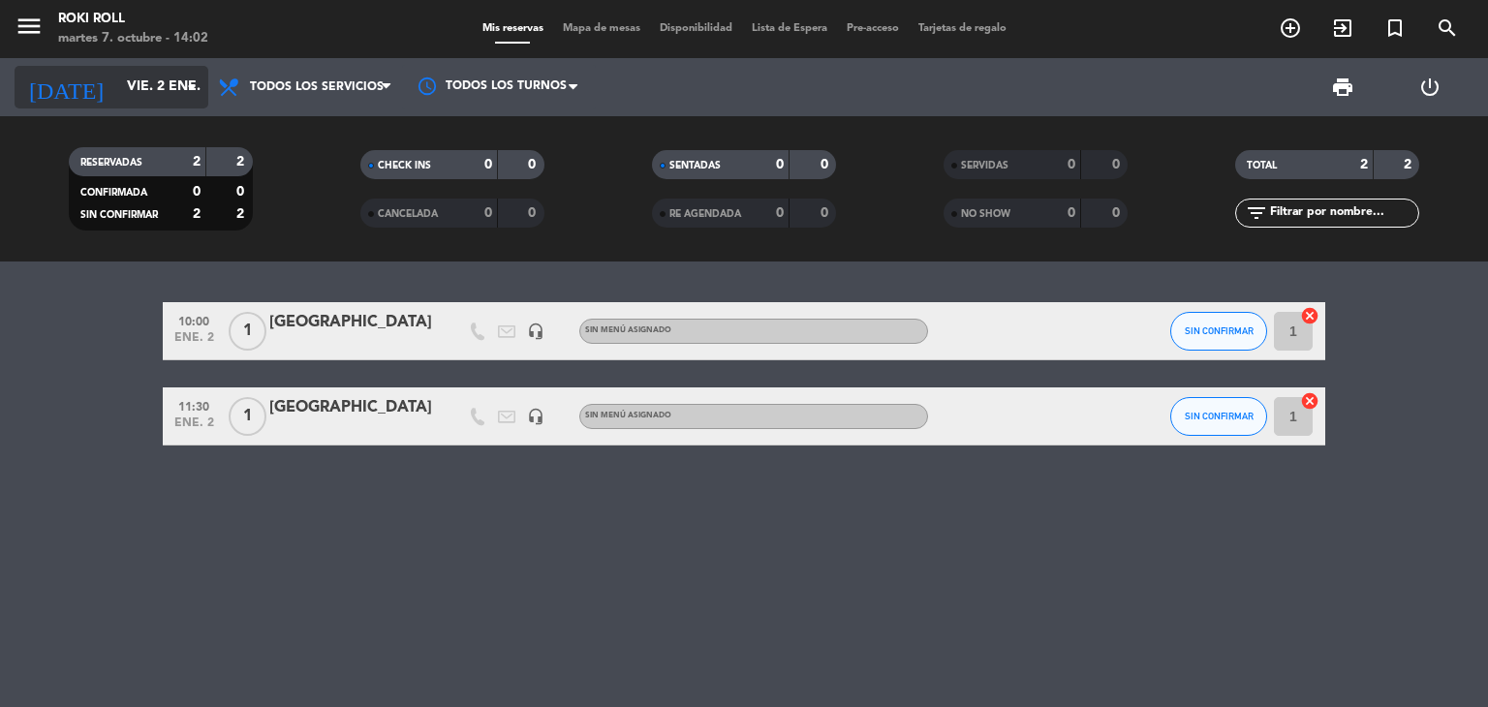
click at [117, 81] on input "vie. 2 ene." at bounding box center [209, 87] width 184 height 35
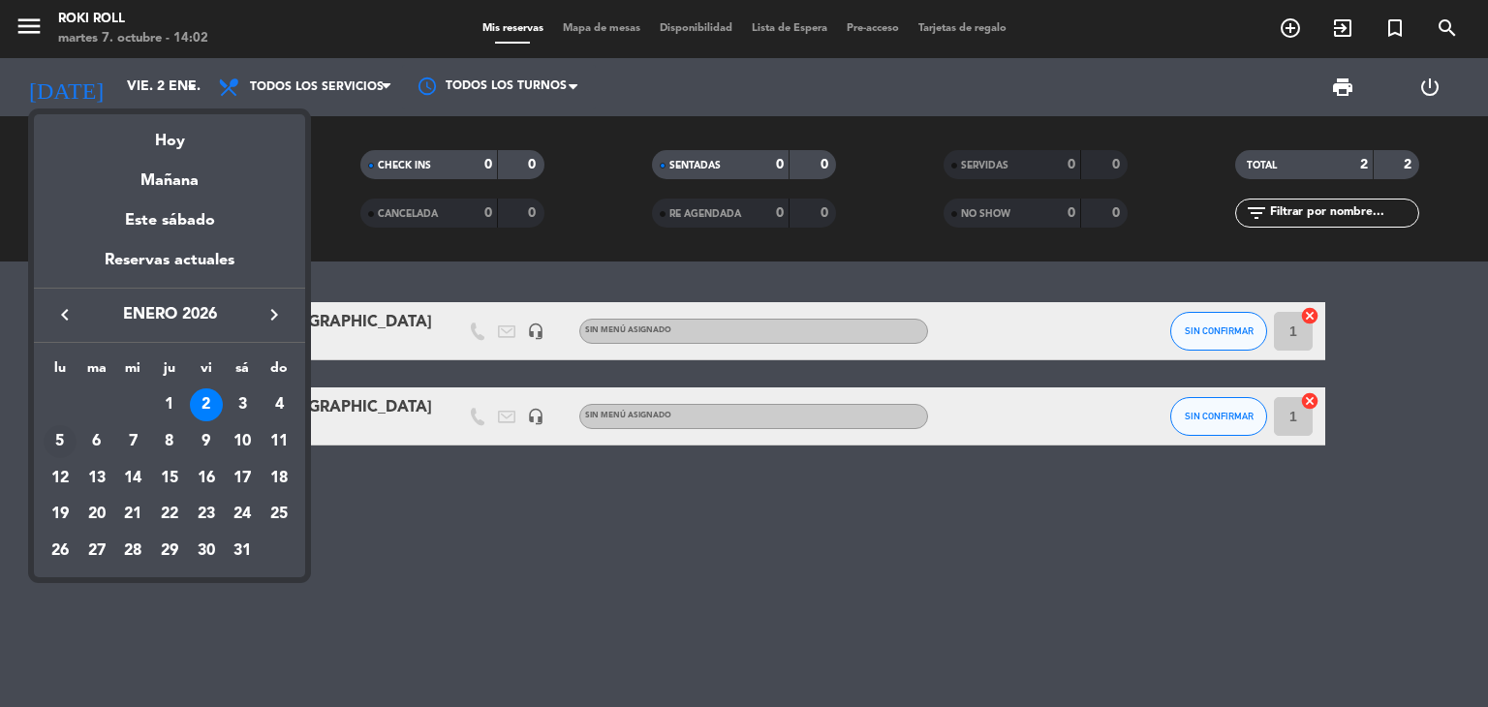
click at [48, 450] on div "5" at bounding box center [60, 441] width 33 height 33
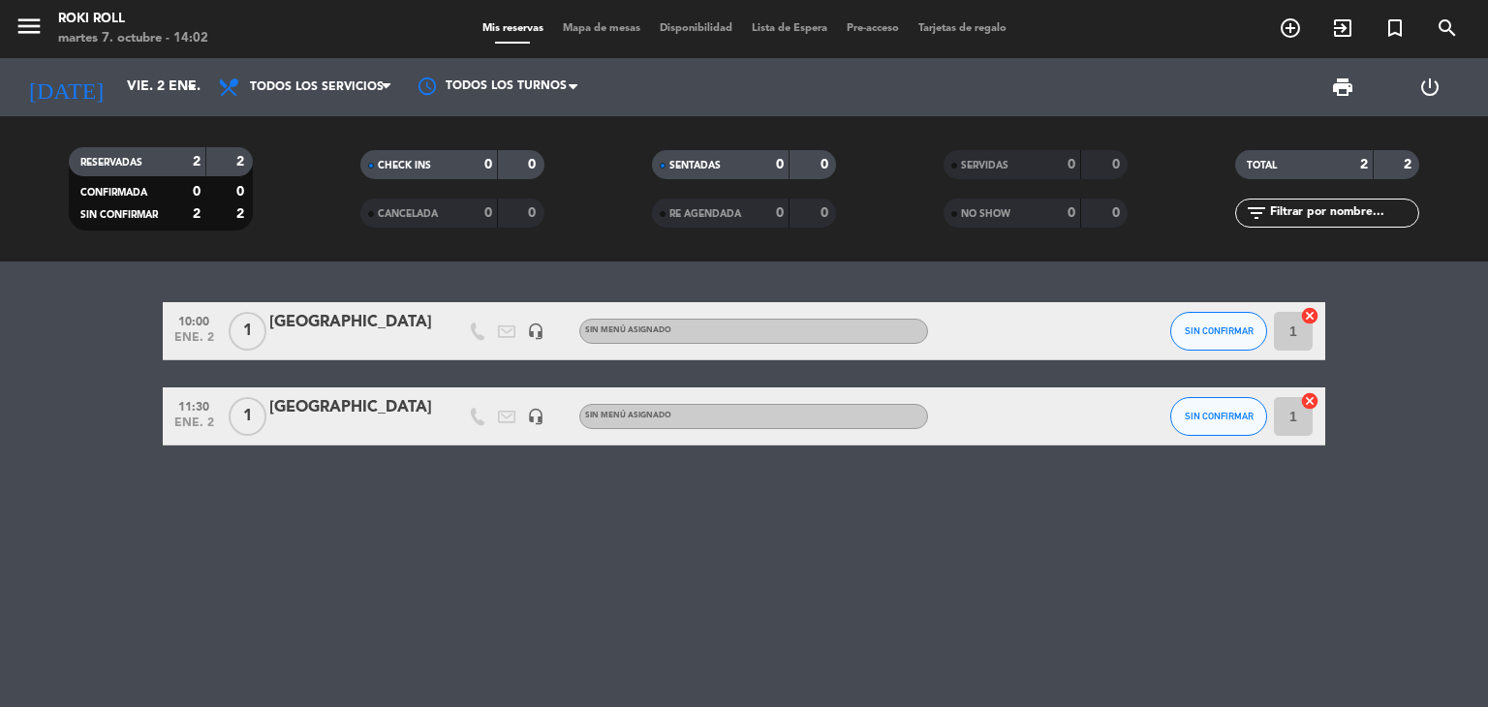
type input "lun. 5 ene."
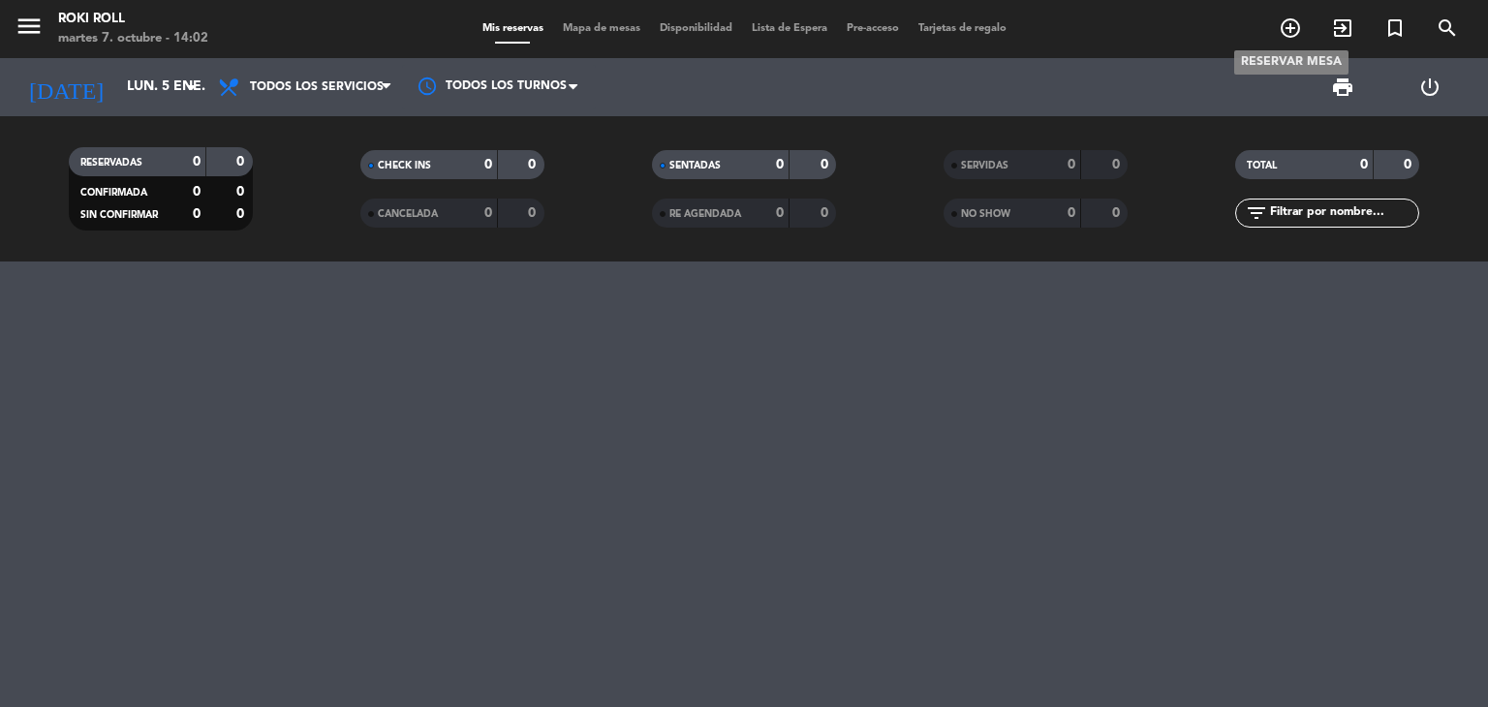
click at [1291, 32] on icon "add_circle_outline" at bounding box center [1290, 27] width 23 height 23
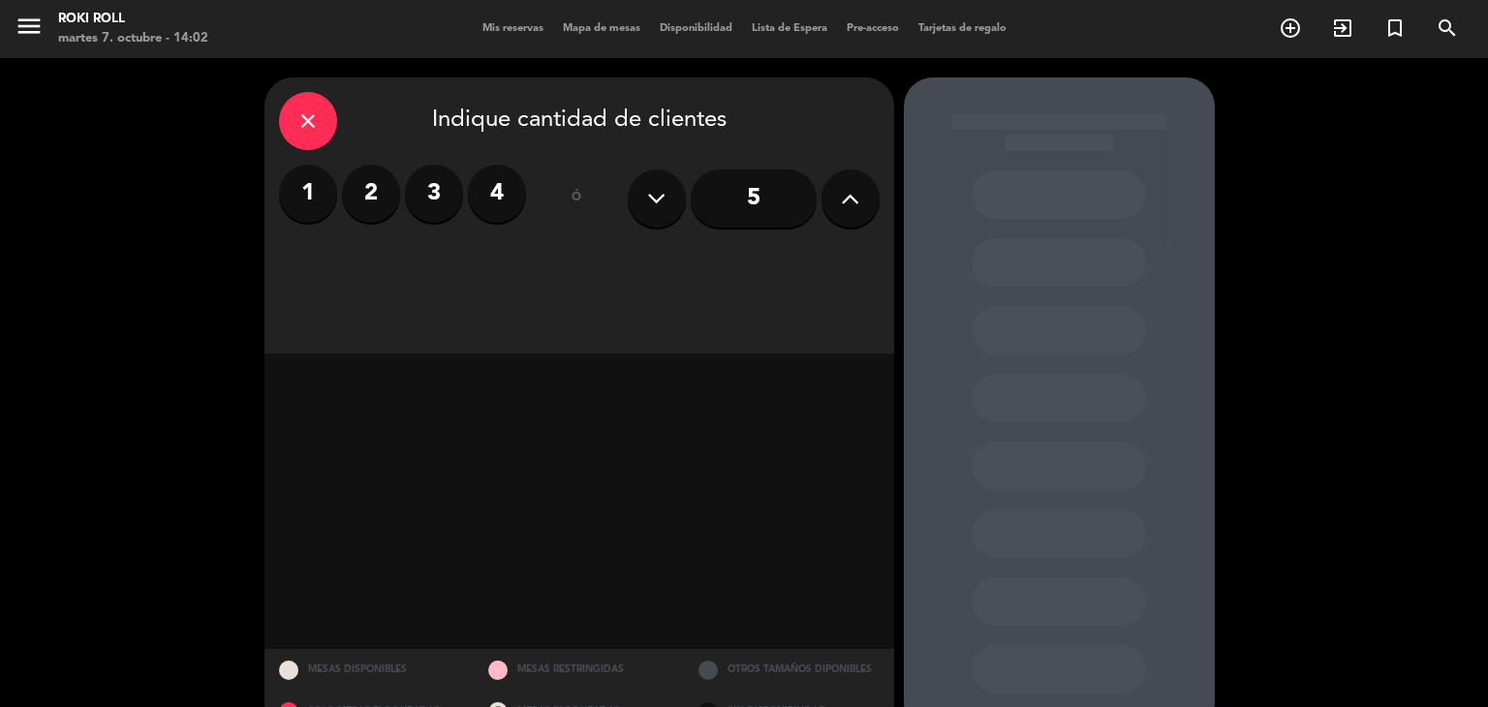
click at [279, 199] on label "1" at bounding box center [308, 194] width 58 height 58
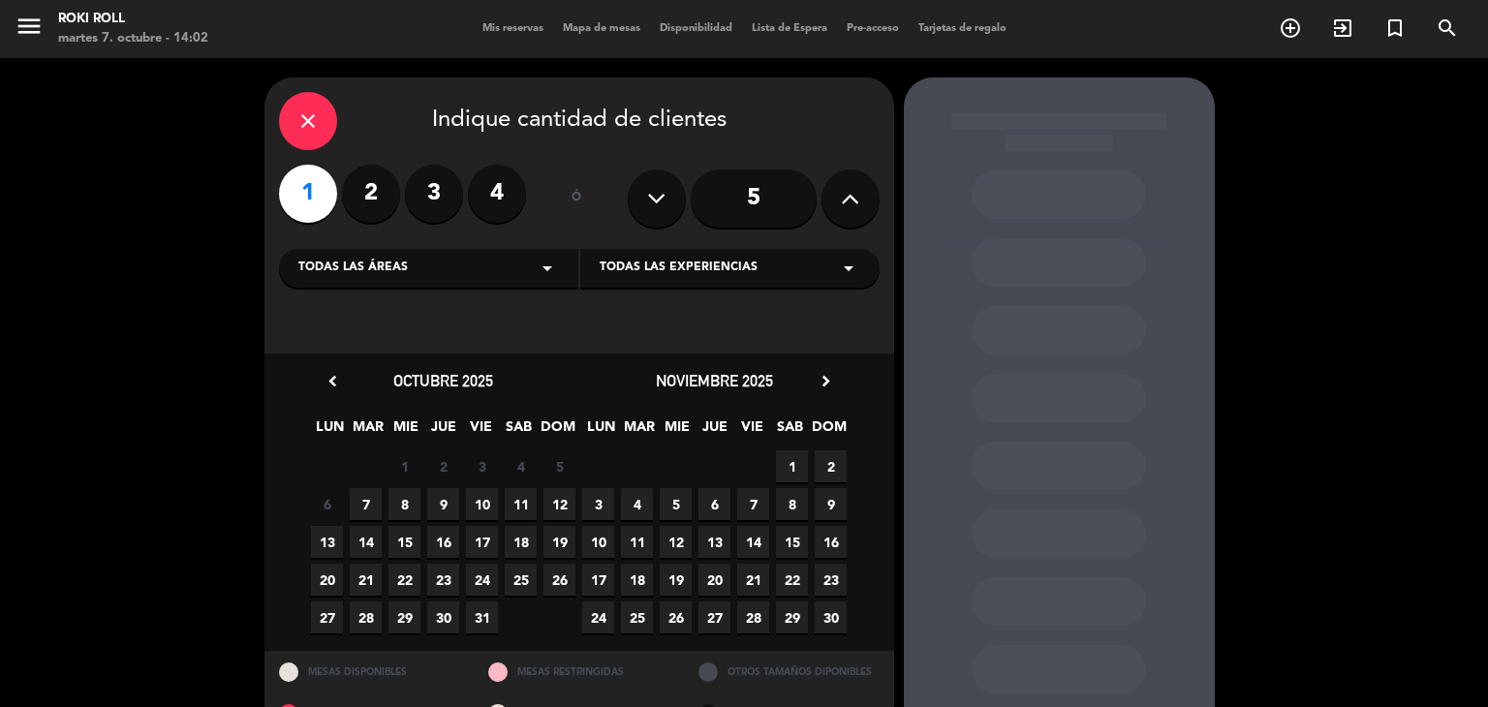
click at [806, 385] on div "noviembre 2025 chevron_right" at bounding box center [714, 381] width 271 height 26
click at [826, 375] on icon "chevron_right" at bounding box center [826, 381] width 20 height 20
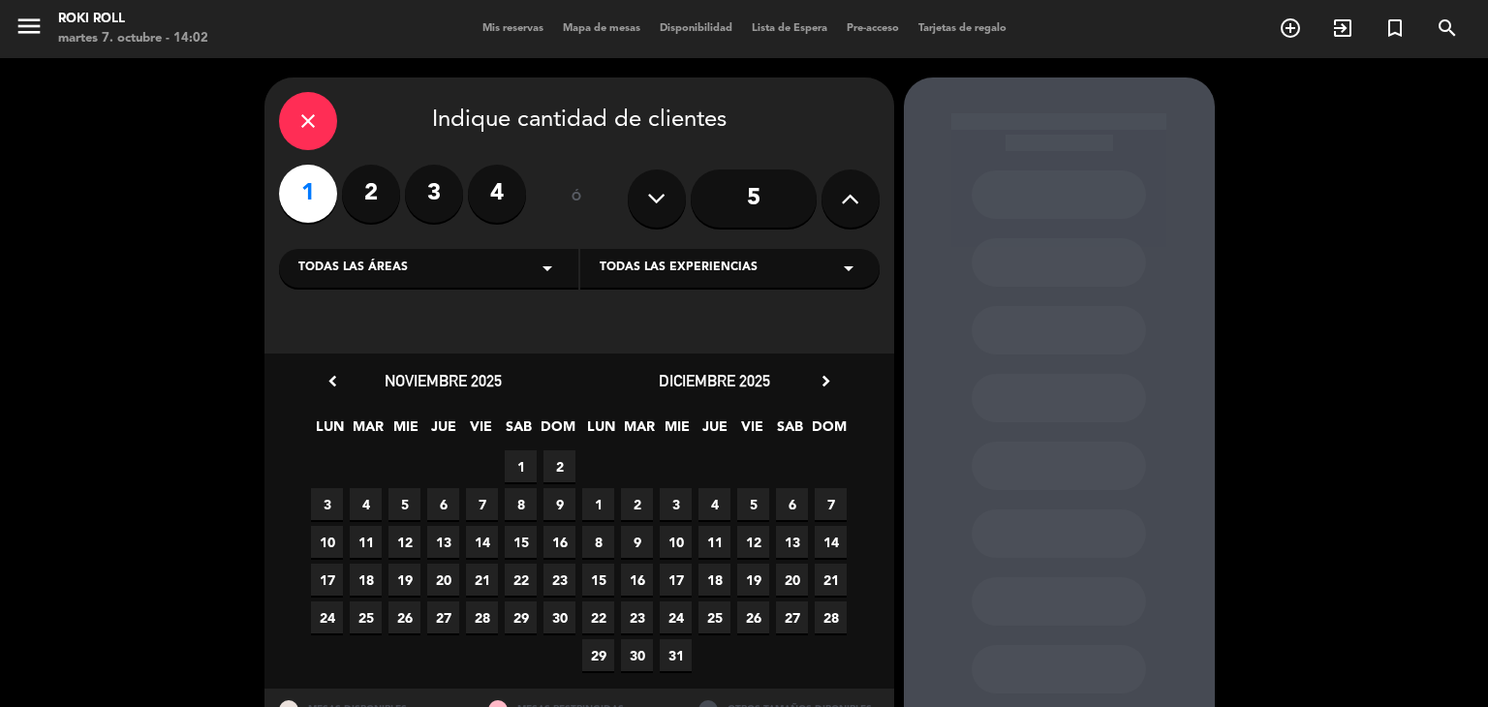
click at [827, 381] on icon "chevron_right" at bounding box center [826, 381] width 20 height 20
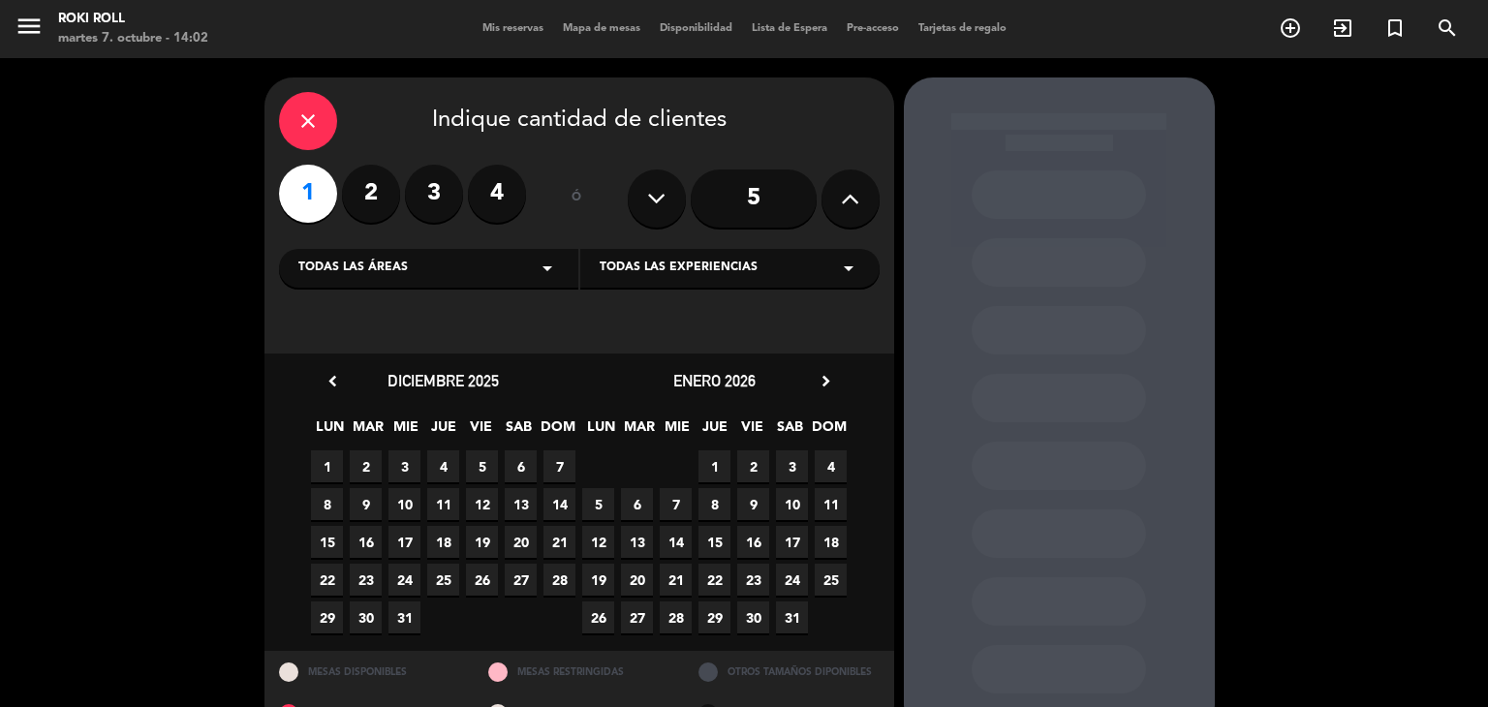
click at [594, 502] on span "5" at bounding box center [598, 504] width 32 height 32
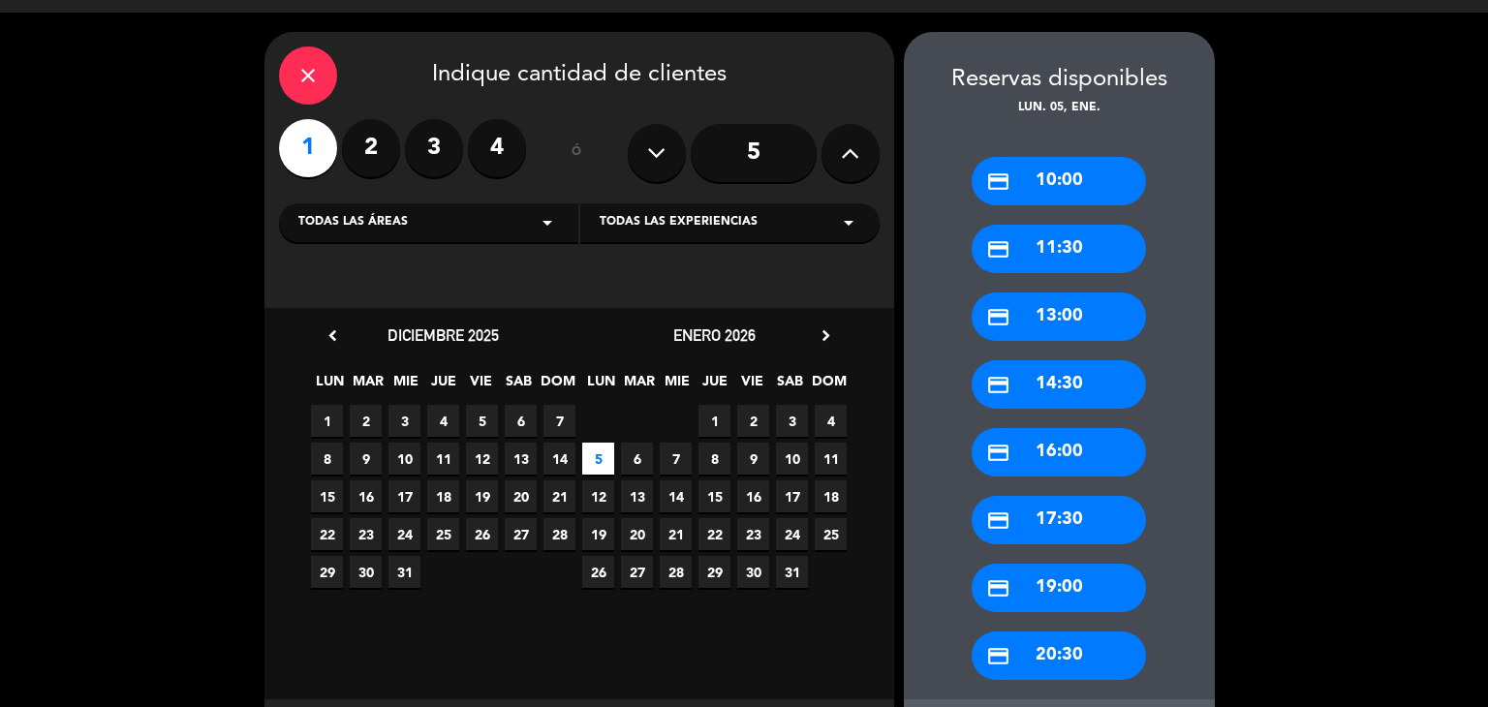
drag, startPoint x: 1027, startPoint y: 175, endPoint x: 1011, endPoint y: 164, distance: 20.2
click at [1025, 175] on div "credit_card 10:00" at bounding box center [1059, 181] width 174 height 48
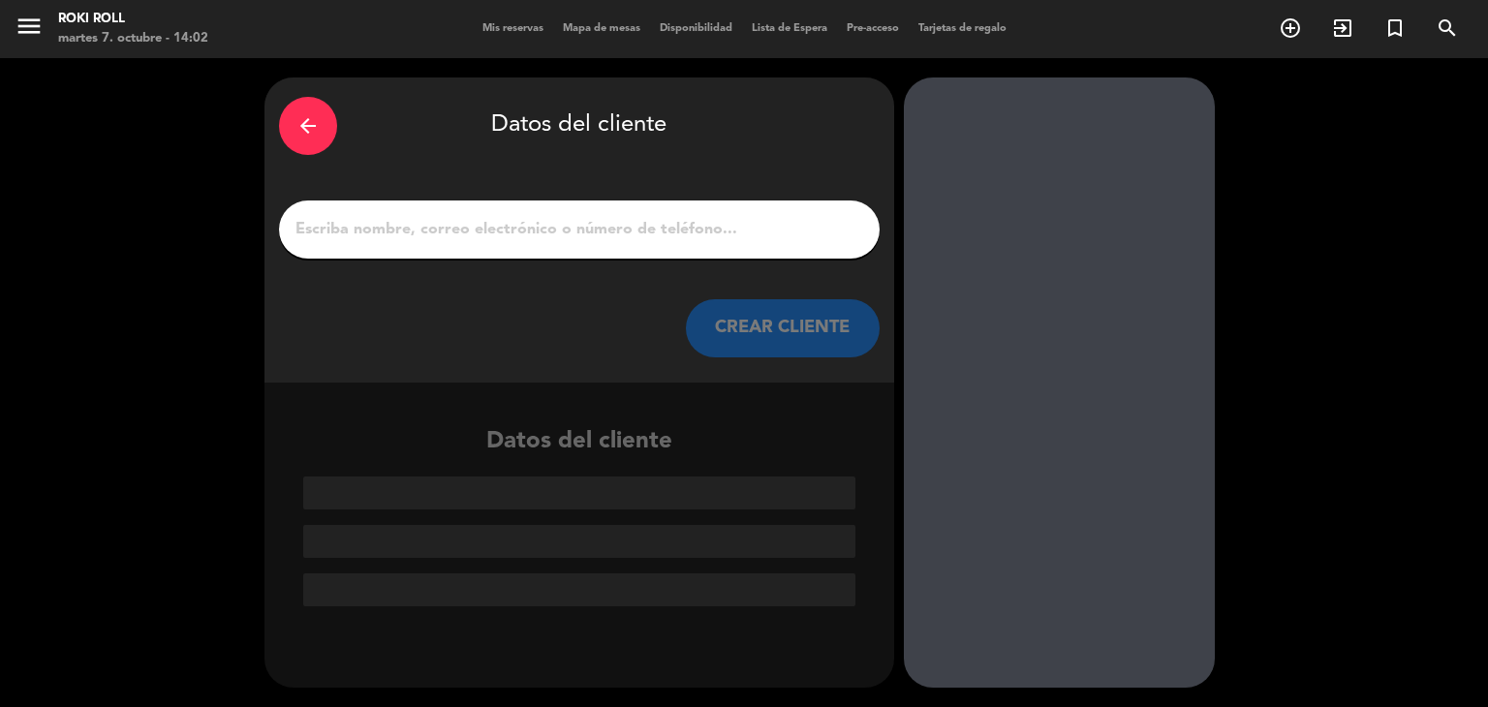
scroll to position [0, 0]
click at [425, 248] on div at bounding box center [579, 230] width 601 height 58
click at [427, 232] on input "1" at bounding box center [580, 229] width 572 height 27
paste input "[GEOGRAPHIC_DATA]"
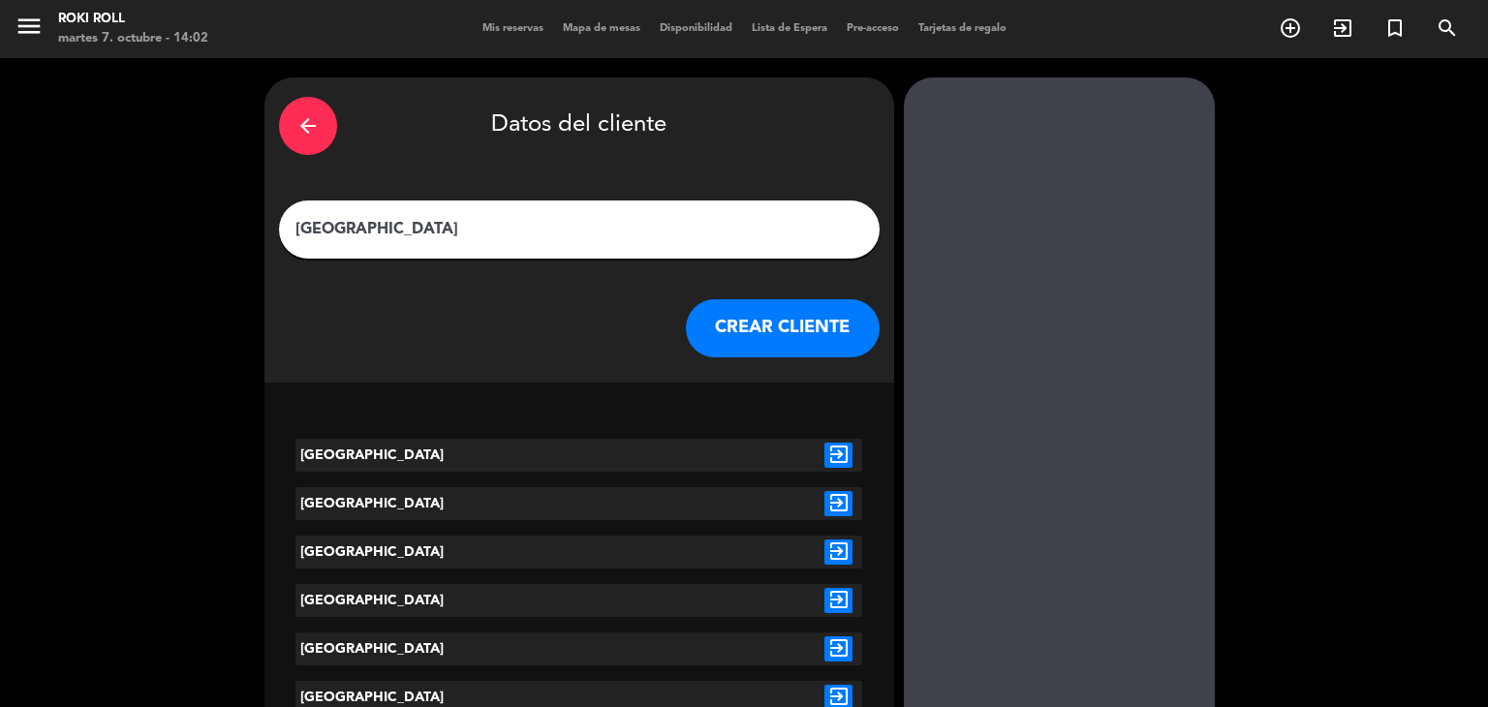
type input "[GEOGRAPHIC_DATA]"
click at [831, 450] on icon "exit_to_app" at bounding box center [839, 455] width 28 height 25
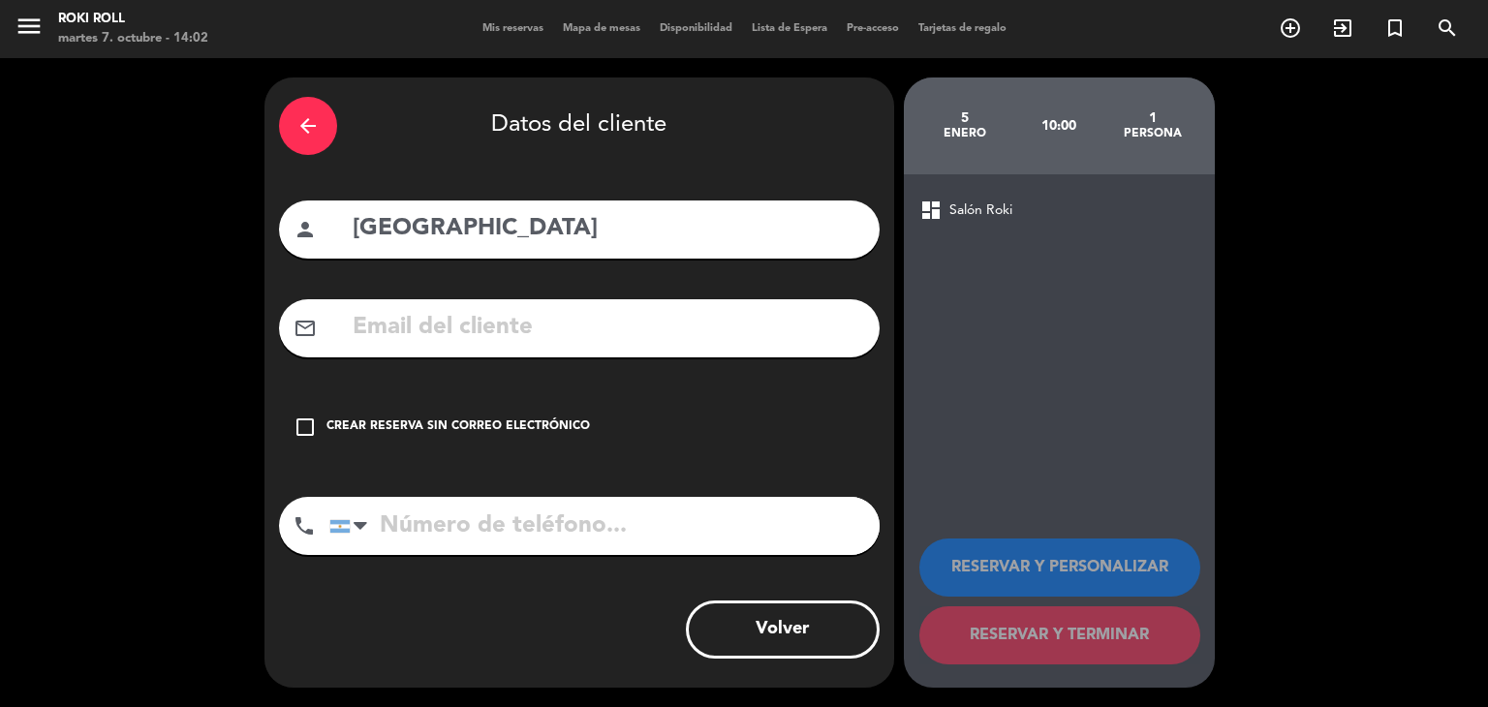
click at [543, 438] on div "check_box_outline_blank Crear reserva sin correo electrónico" at bounding box center [579, 427] width 601 height 58
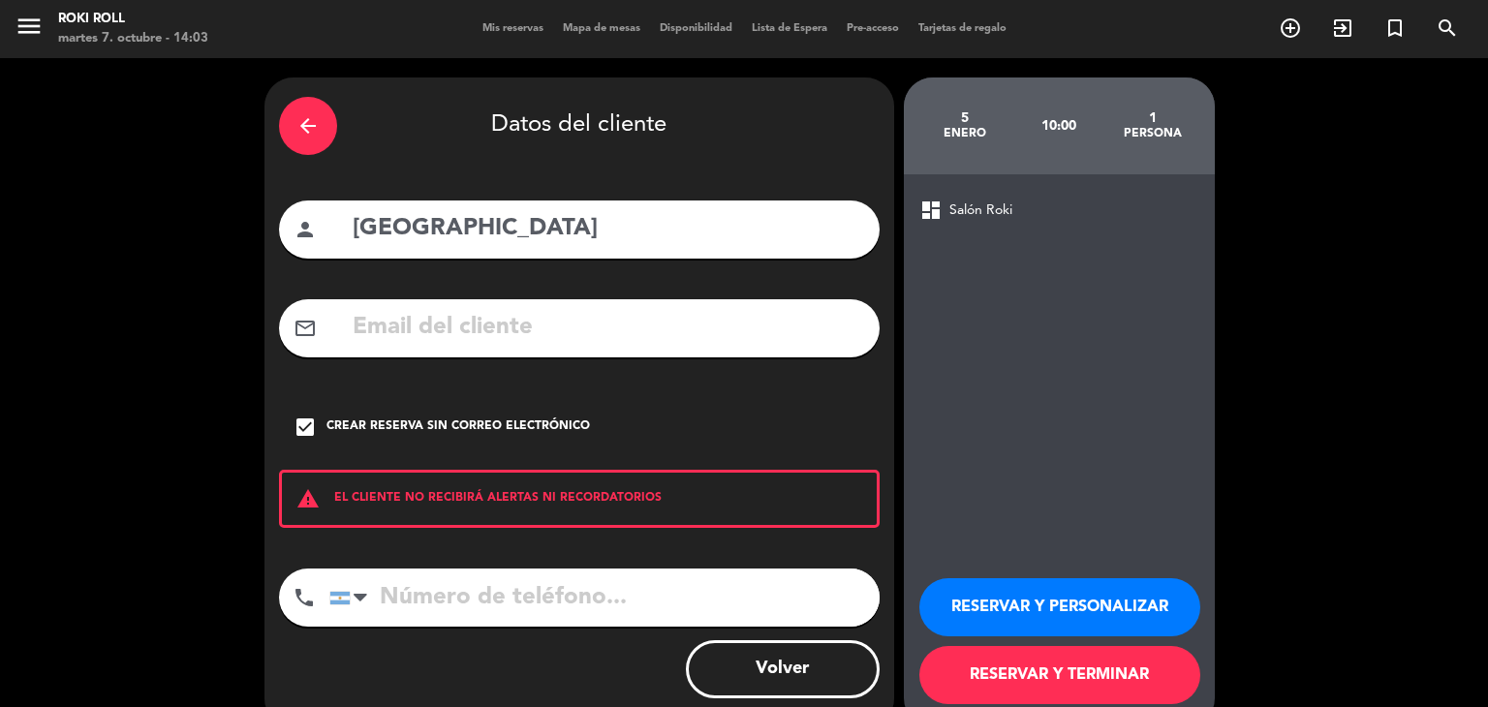
click at [1050, 681] on button "RESERVAR Y TERMINAR" at bounding box center [1060, 675] width 281 height 58
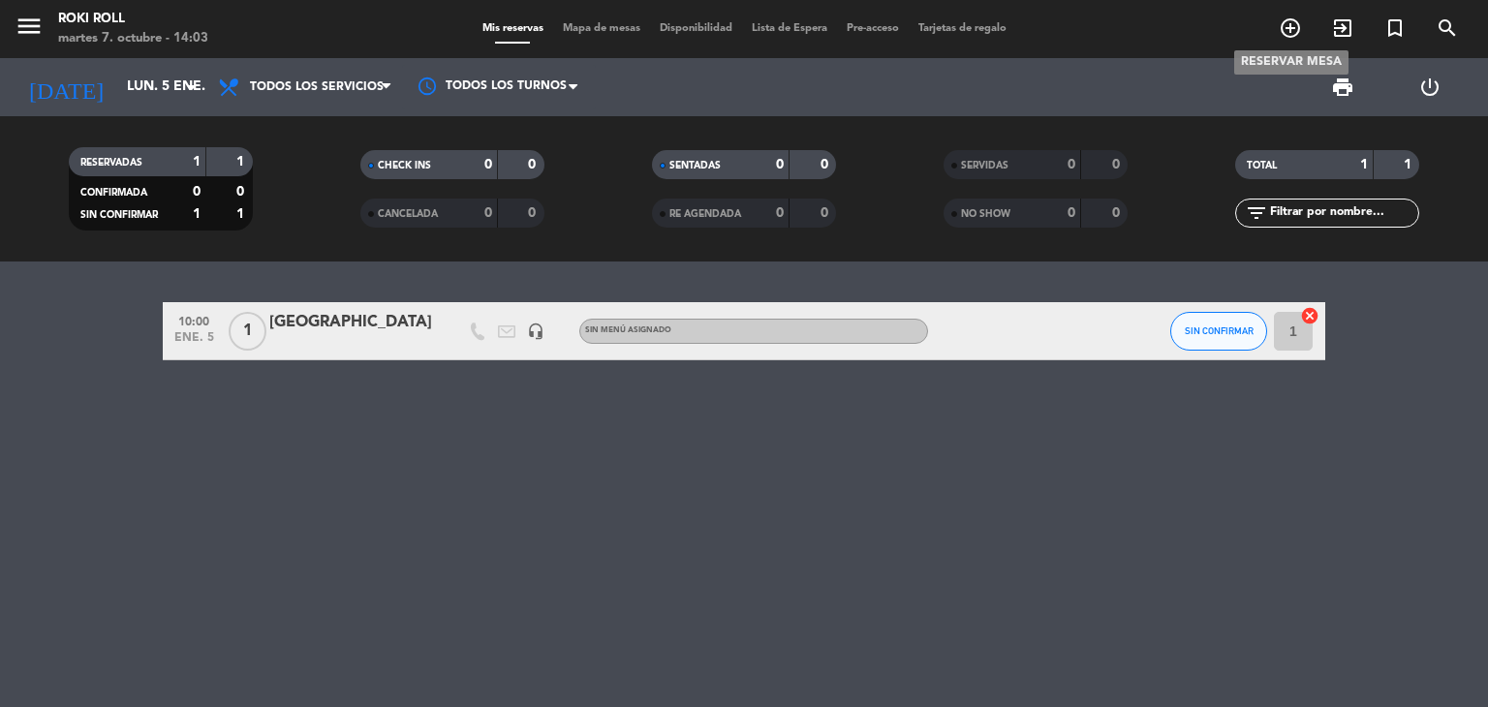
click at [1293, 32] on icon "add_circle_outline" at bounding box center [1290, 27] width 23 height 23
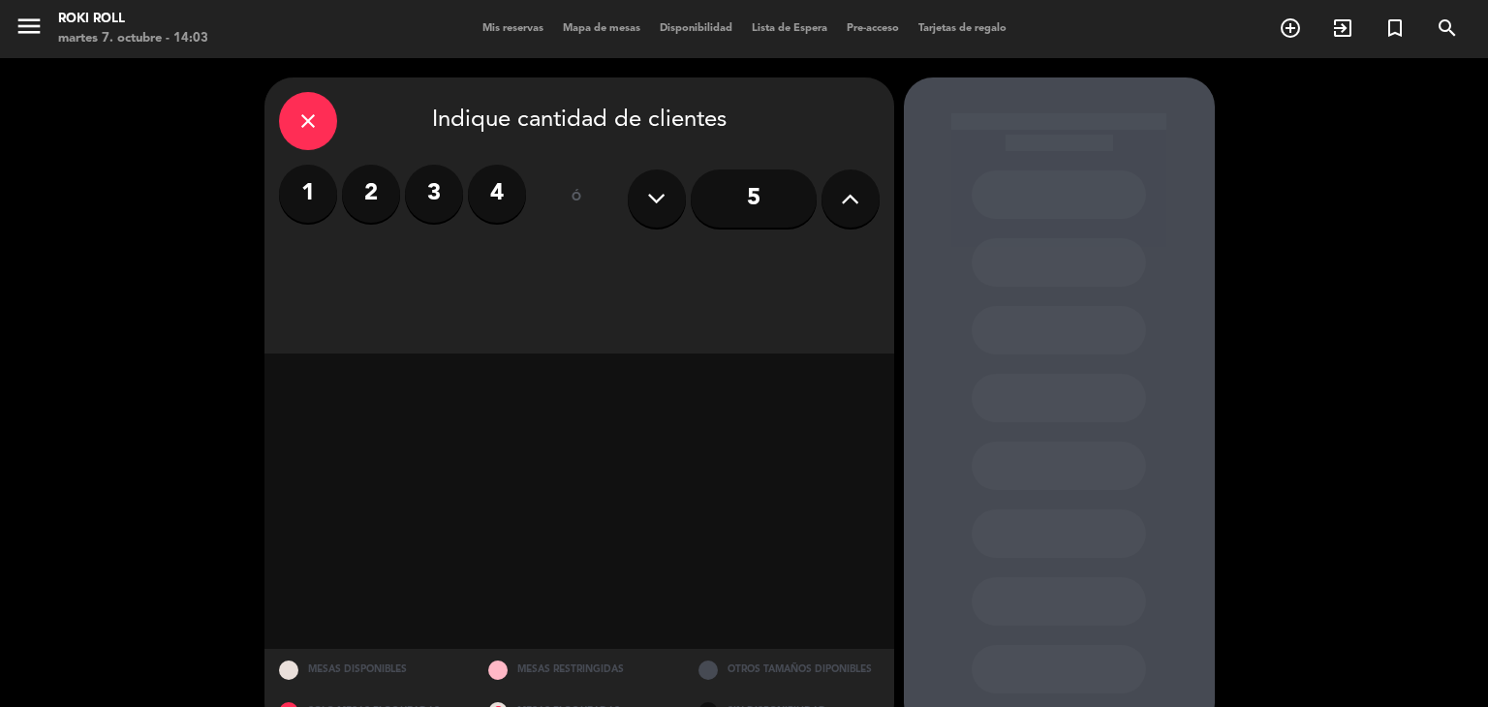
click at [296, 202] on label "1" at bounding box center [308, 194] width 58 height 58
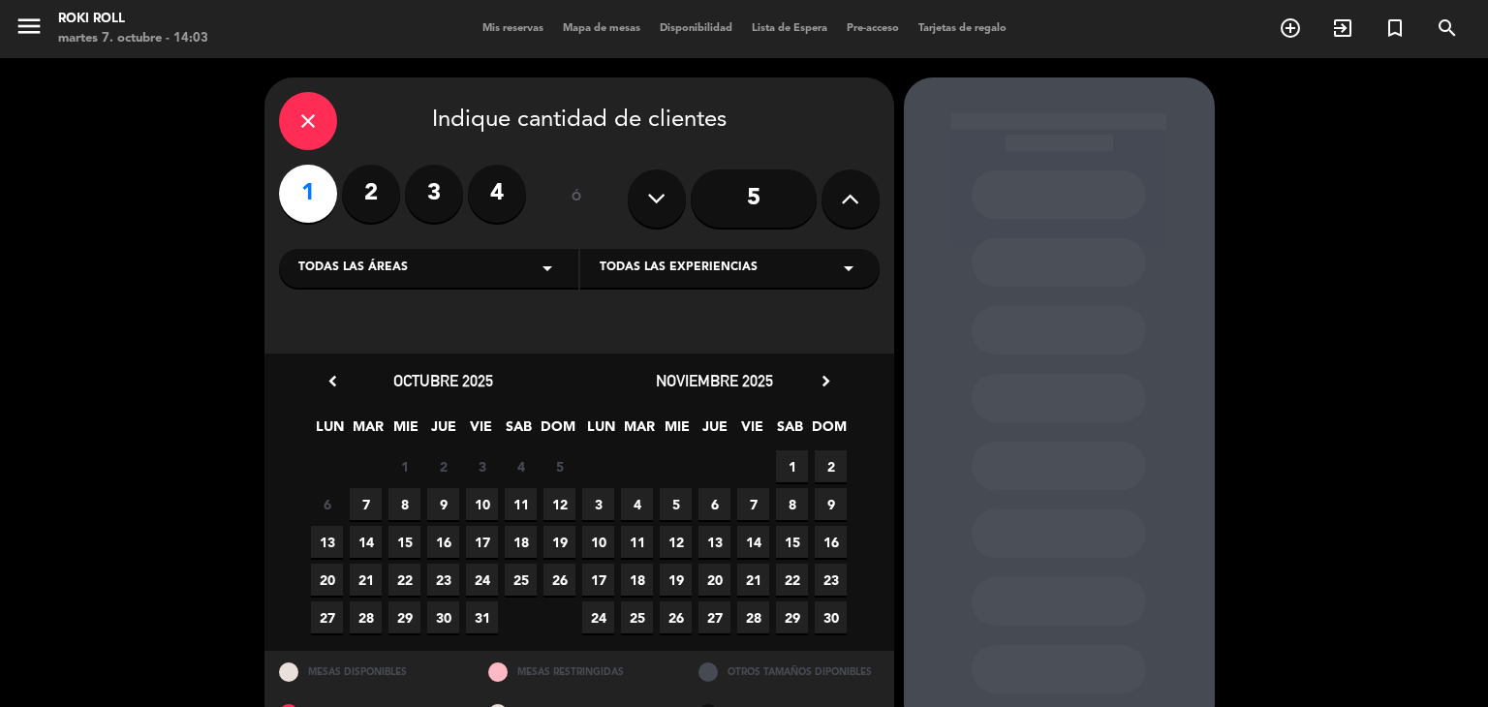
click at [821, 393] on div "noviembre 2025 chevron_right" at bounding box center [714, 381] width 271 height 26
click at [825, 388] on icon "chevron_right" at bounding box center [826, 381] width 20 height 20
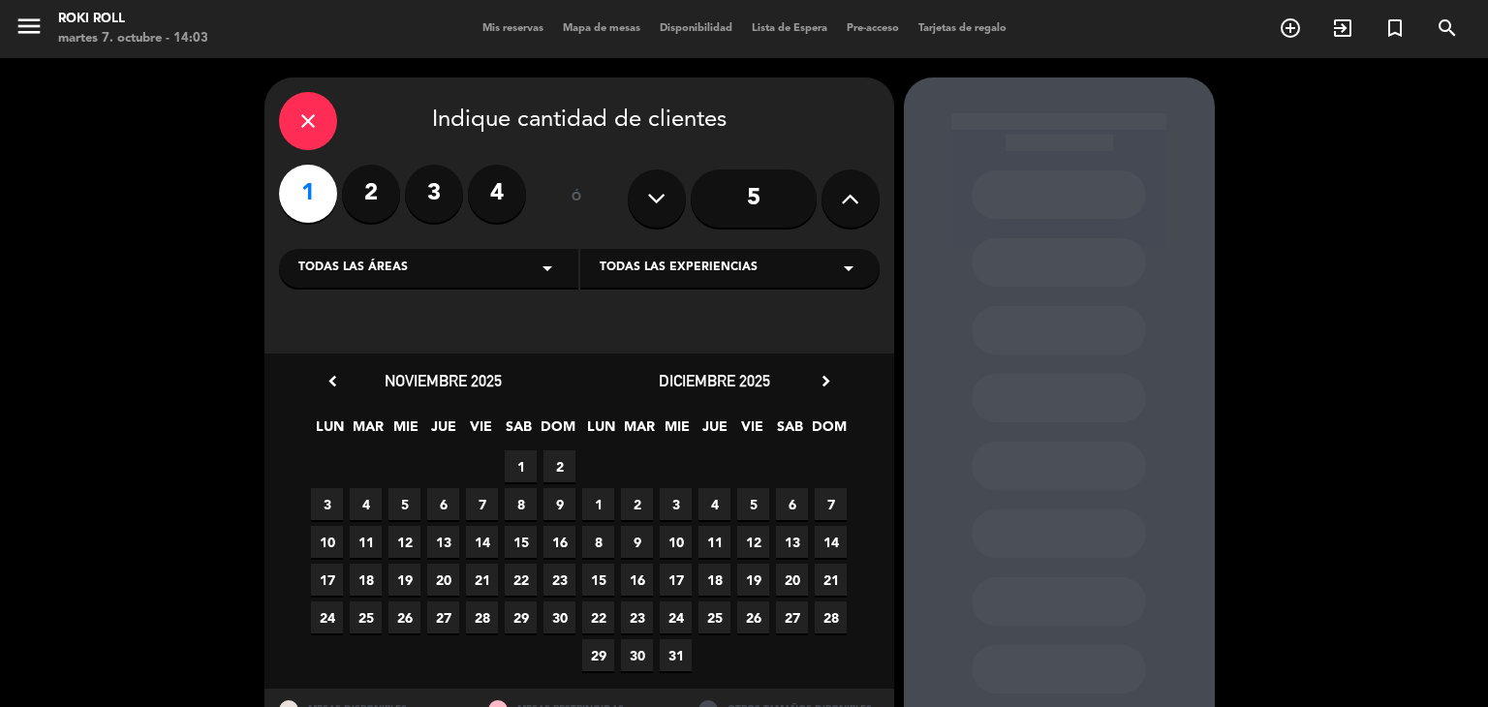
click at [810, 389] on div "[DATE] chevron_right" at bounding box center [714, 381] width 271 height 26
click at [835, 374] on icon "chevron_right" at bounding box center [826, 381] width 20 height 20
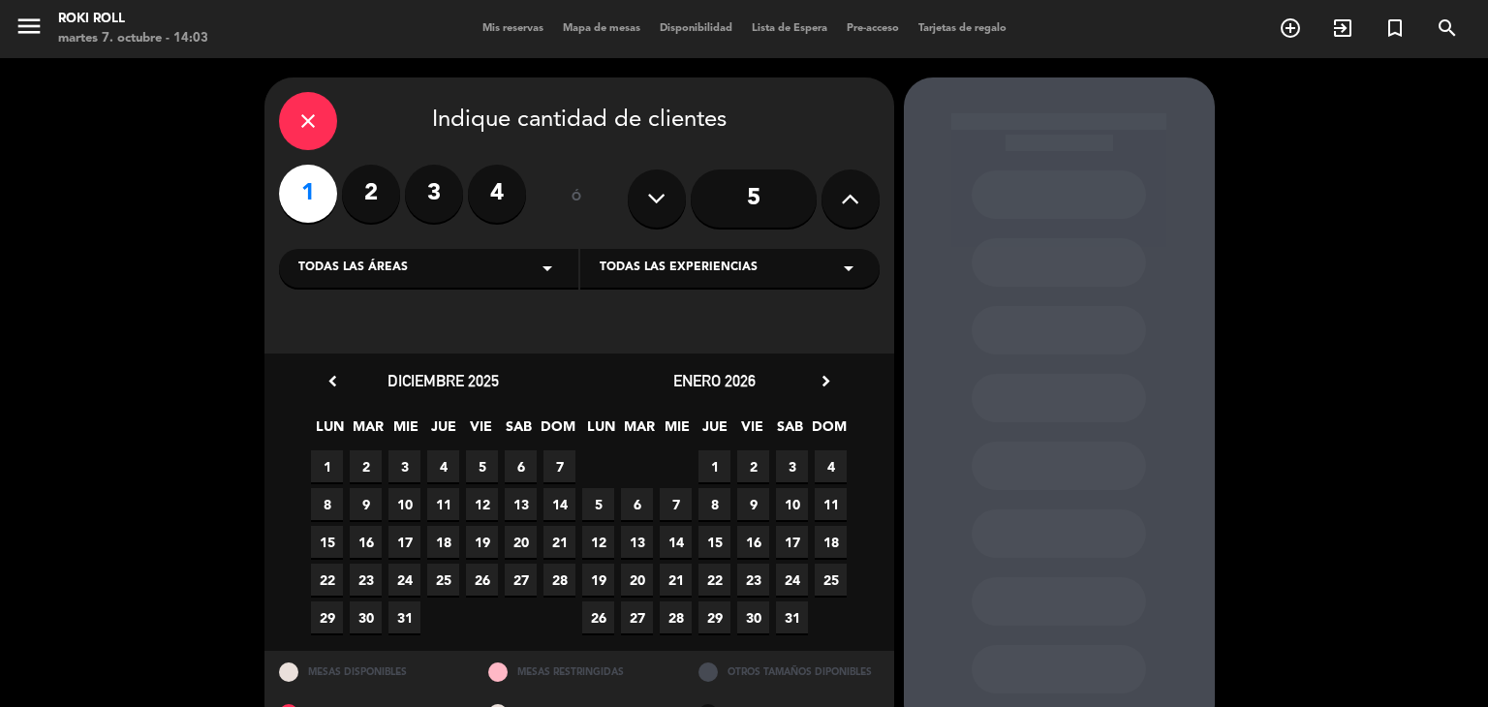
click at [603, 506] on span "5" at bounding box center [598, 504] width 32 height 32
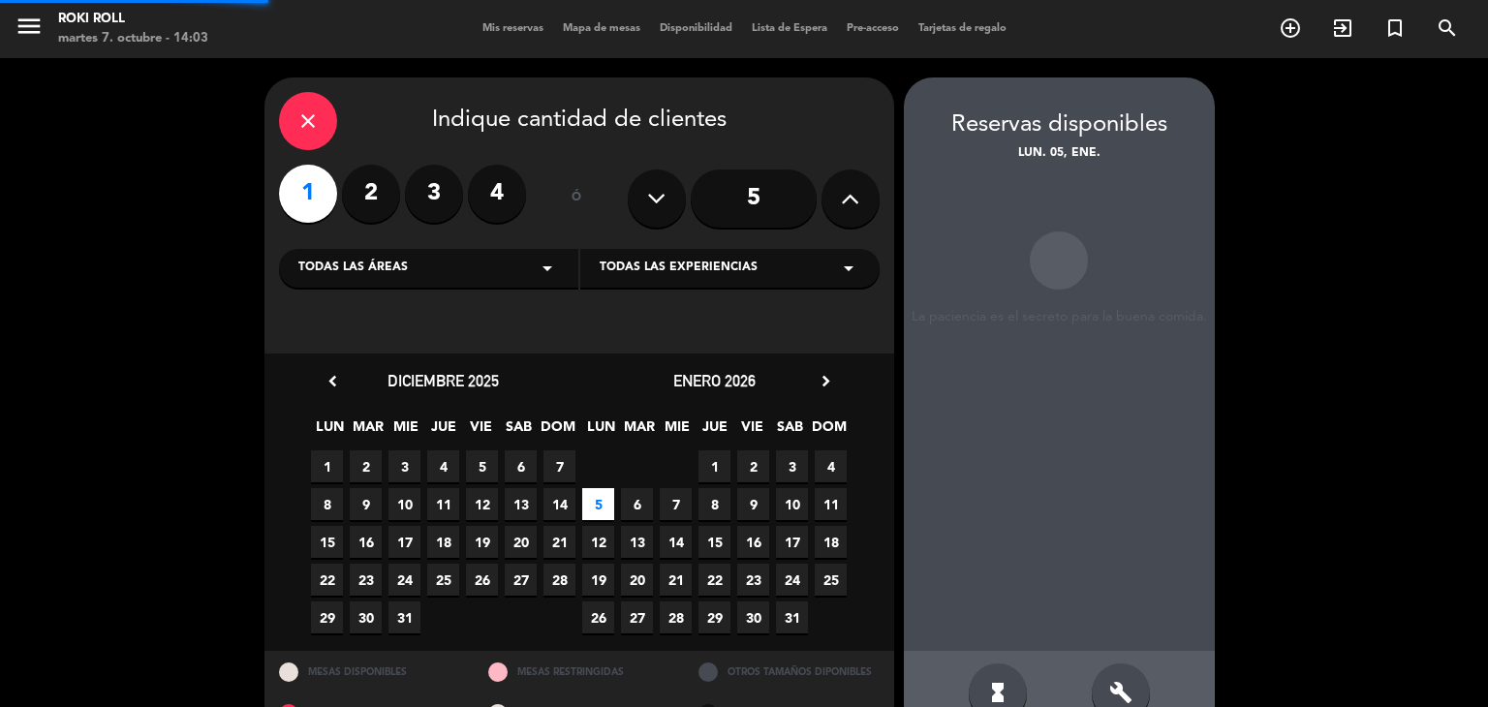
scroll to position [46, 0]
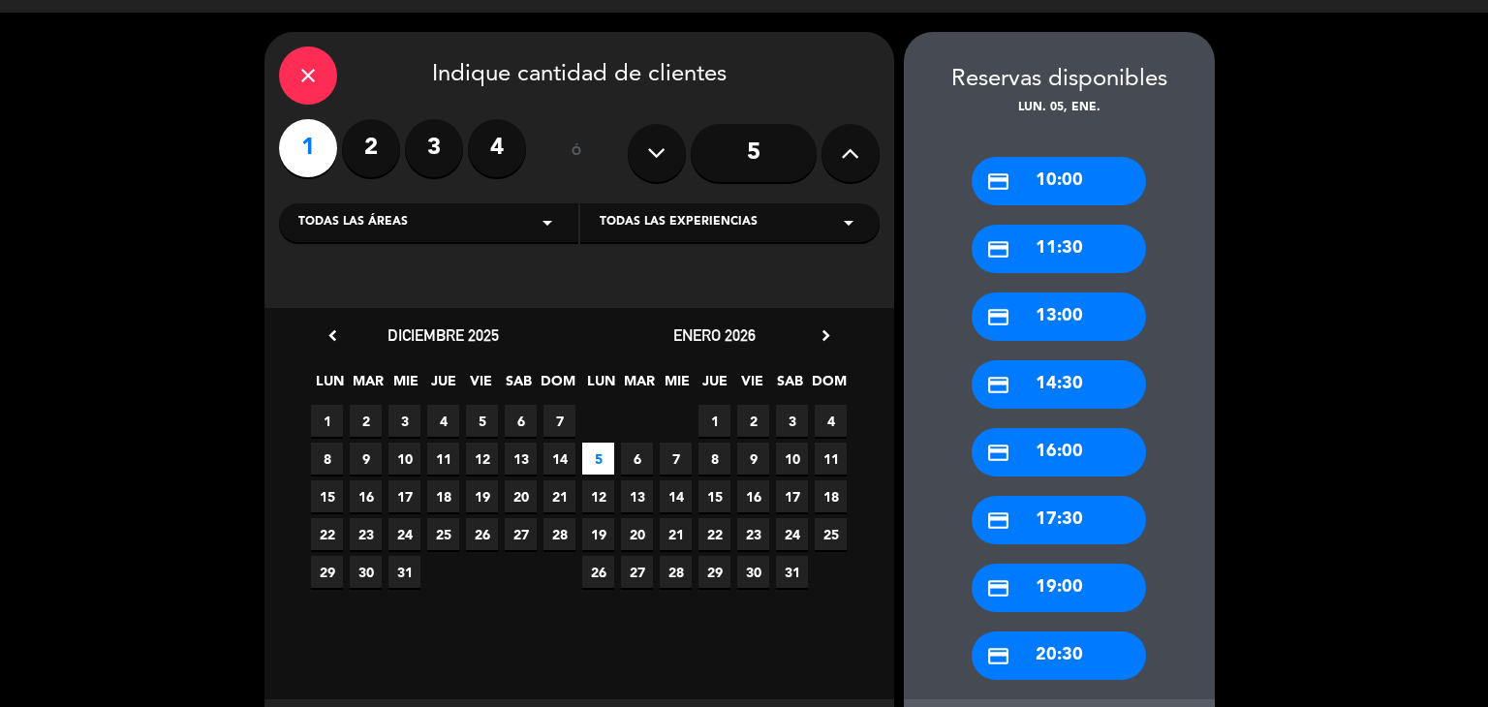
click at [1111, 247] on div "credit_card 11:30" at bounding box center [1059, 249] width 174 height 48
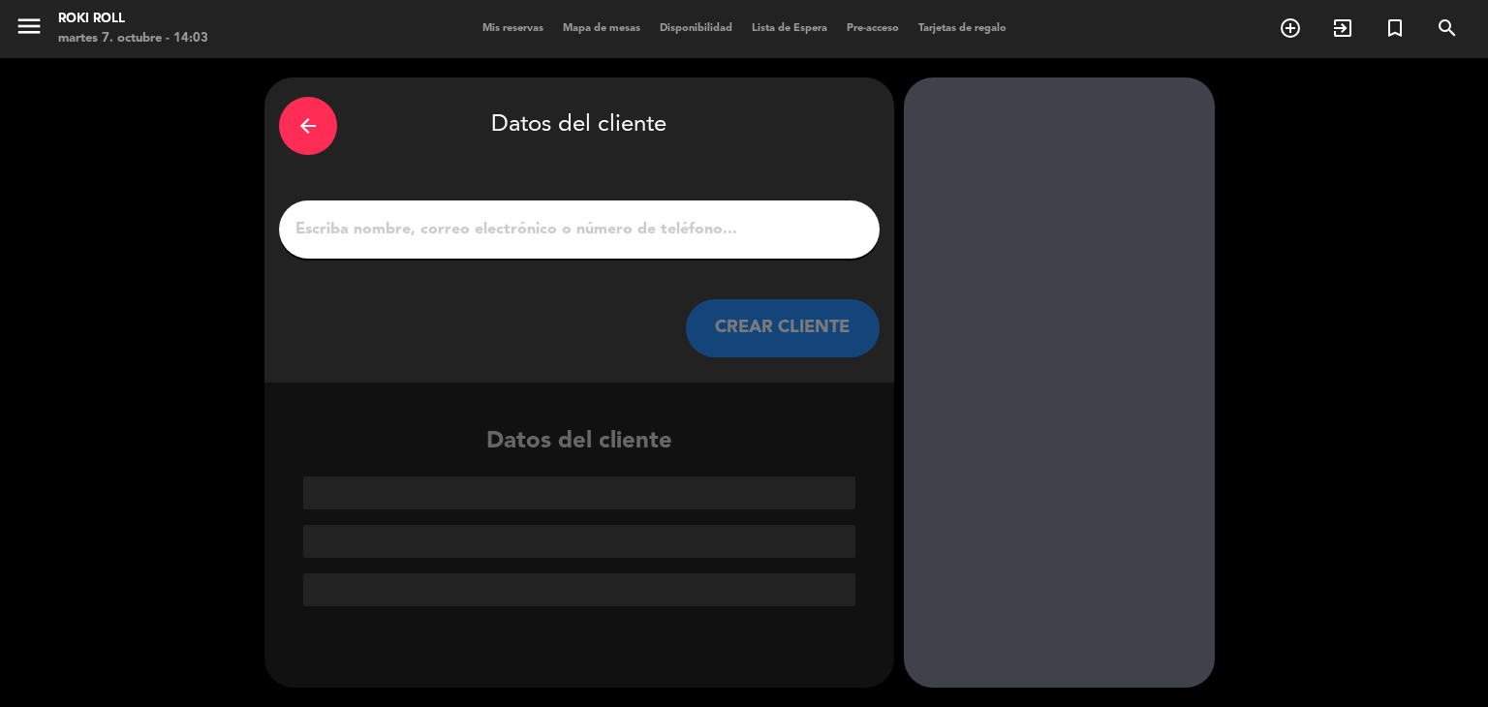
scroll to position [0, 0]
click at [614, 246] on div at bounding box center [579, 230] width 601 height 58
click at [803, 234] on input "1" at bounding box center [580, 229] width 572 height 27
paste input "[GEOGRAPHIC_DATA]"
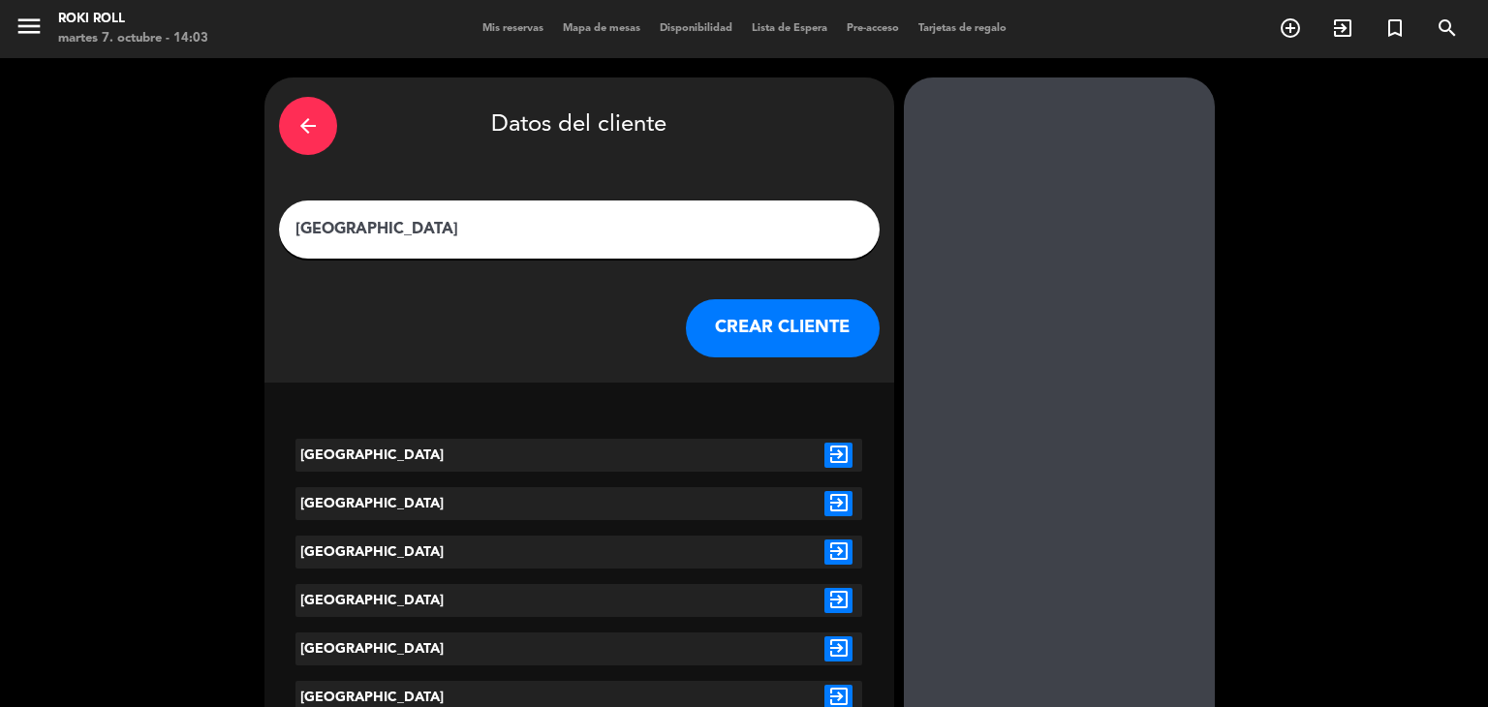
type input "[GEOGRAPHIC_DATA]"
click at [855, 456] on div "exit_to_app" at bounding box center [838, 455] width 47 height 33
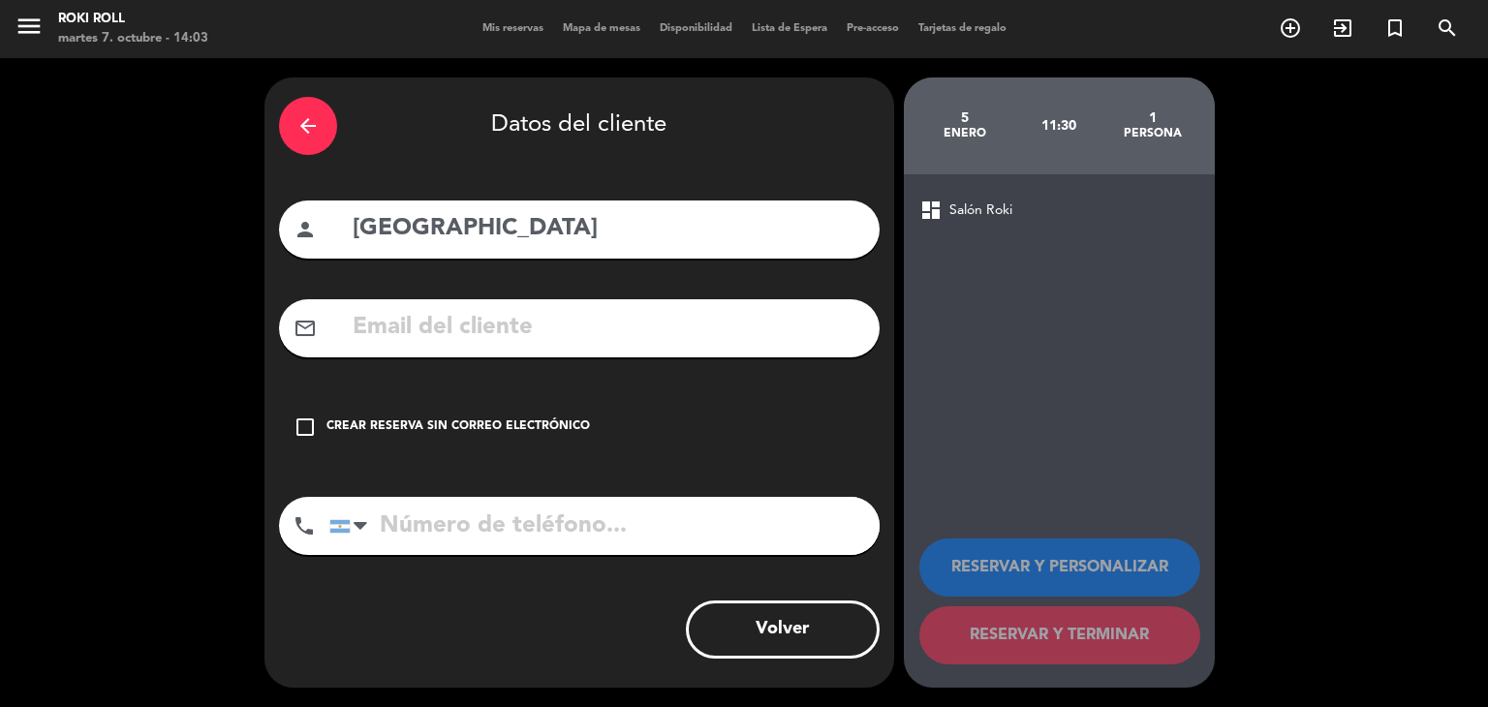
click at [839, 456] on div "arrow_back Datos del cliente person colonia mail_outline check_box_outline_blan…" at bounding box center [580, 383] width 630 height 610
drag, startPoint x: 492, startPoint y: 451, endPoint x: 484, endPoint y: 436, distance: 16.5
click at [488, 451] on div "check_box_outline_blank Crear reserva sin correo electrónico" at bounding box center [579, 427] width 601 height 58
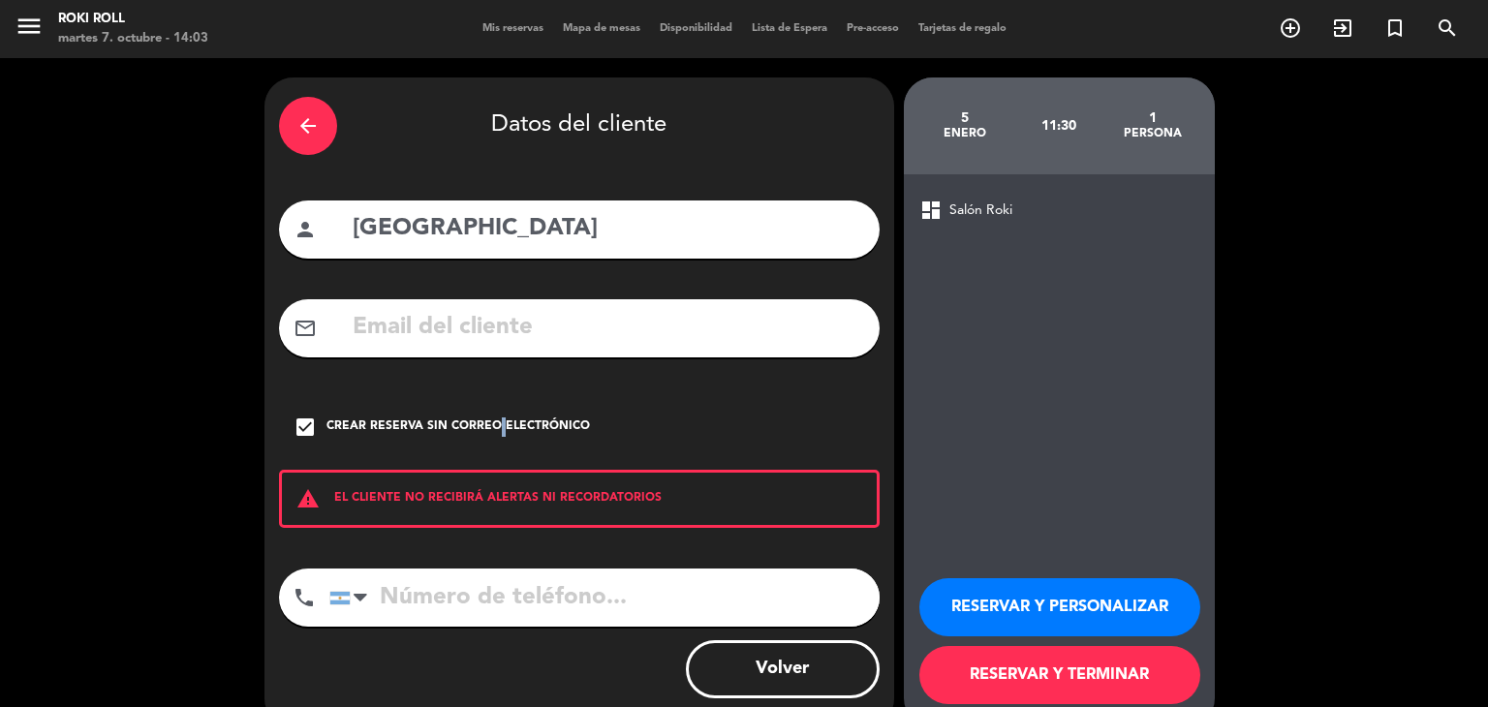
click at [1047, 675] on button "RESERVAR Y TERMINAR" at bounding box center [1060, 675] width 281 height 58
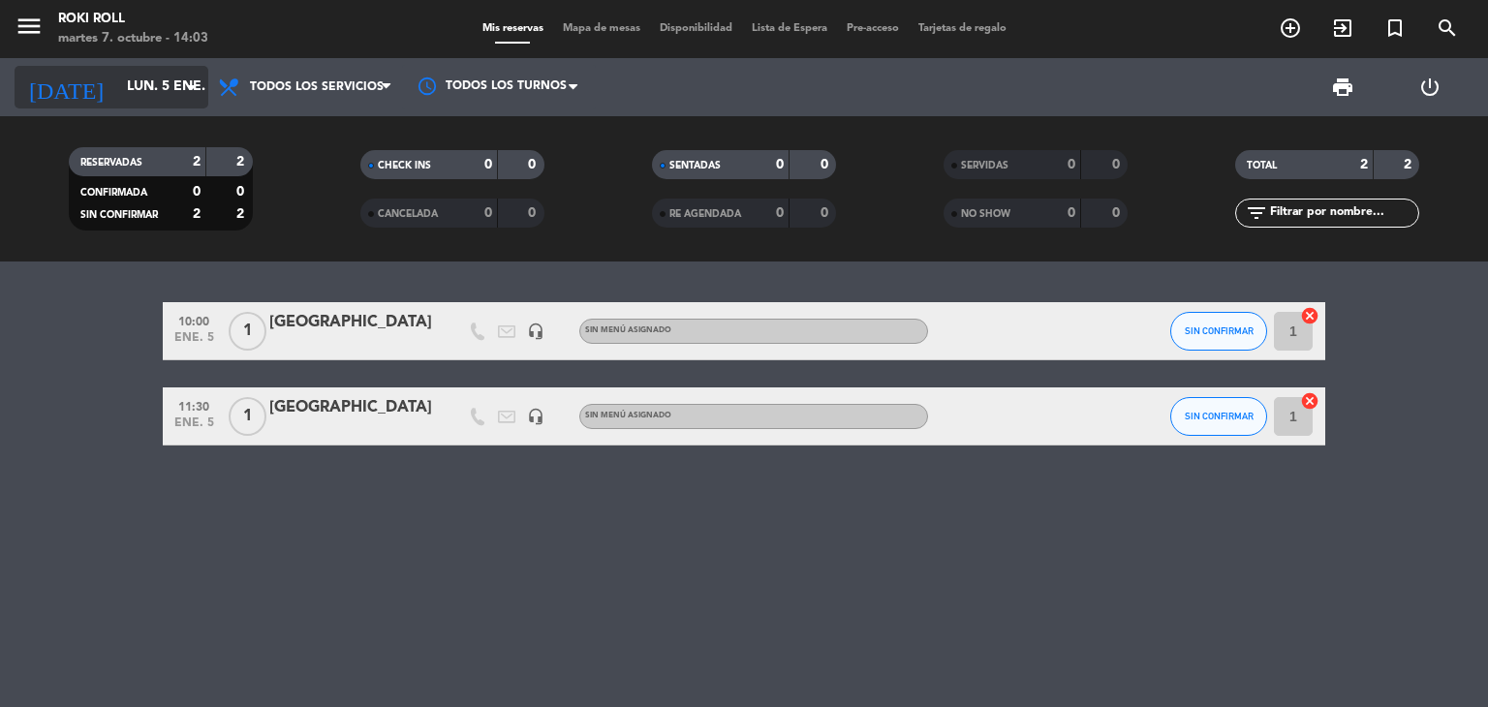
click at [194, 91] on icon "arrow_drop_down" at bounding box center [191, 87] width 23 height 23
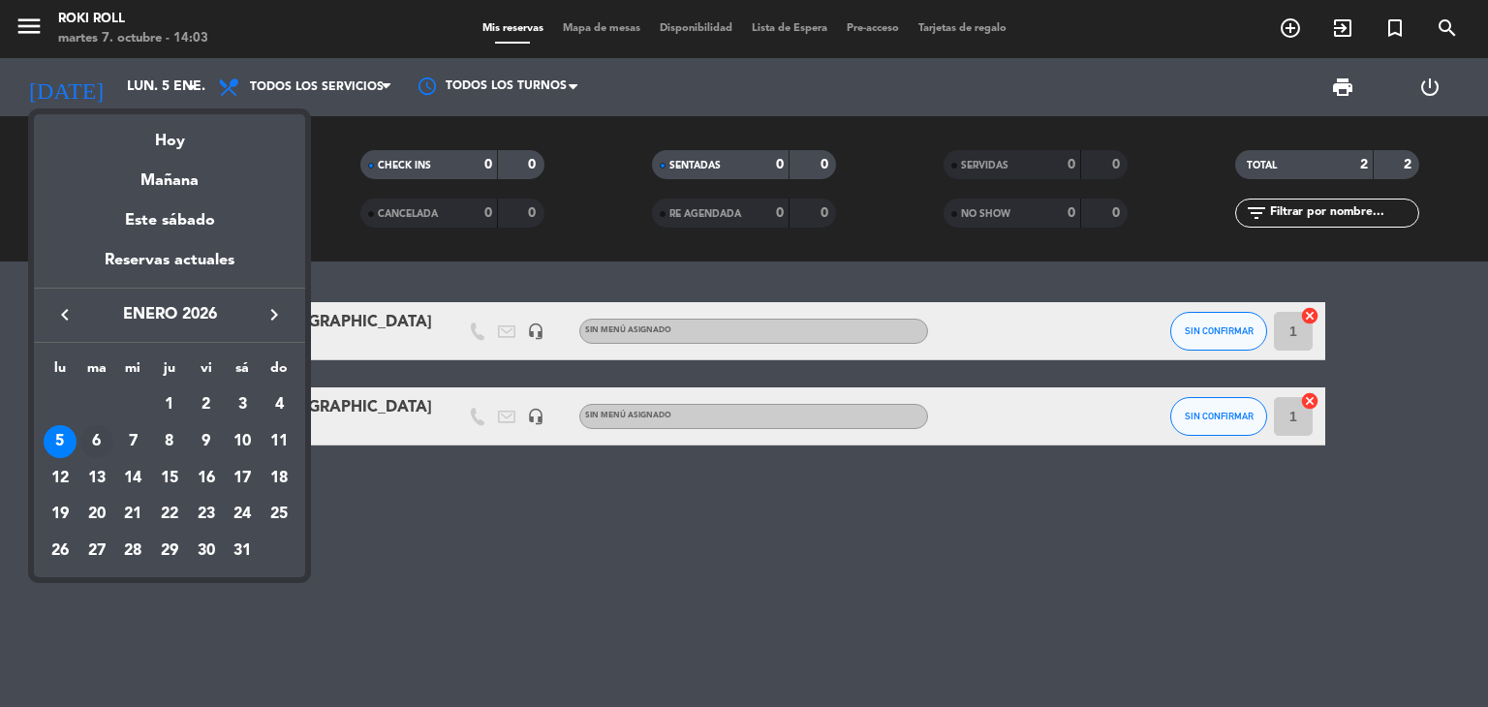
click at [93, 442] on div "6" at bounding box center [96, 441] width 33 height 33
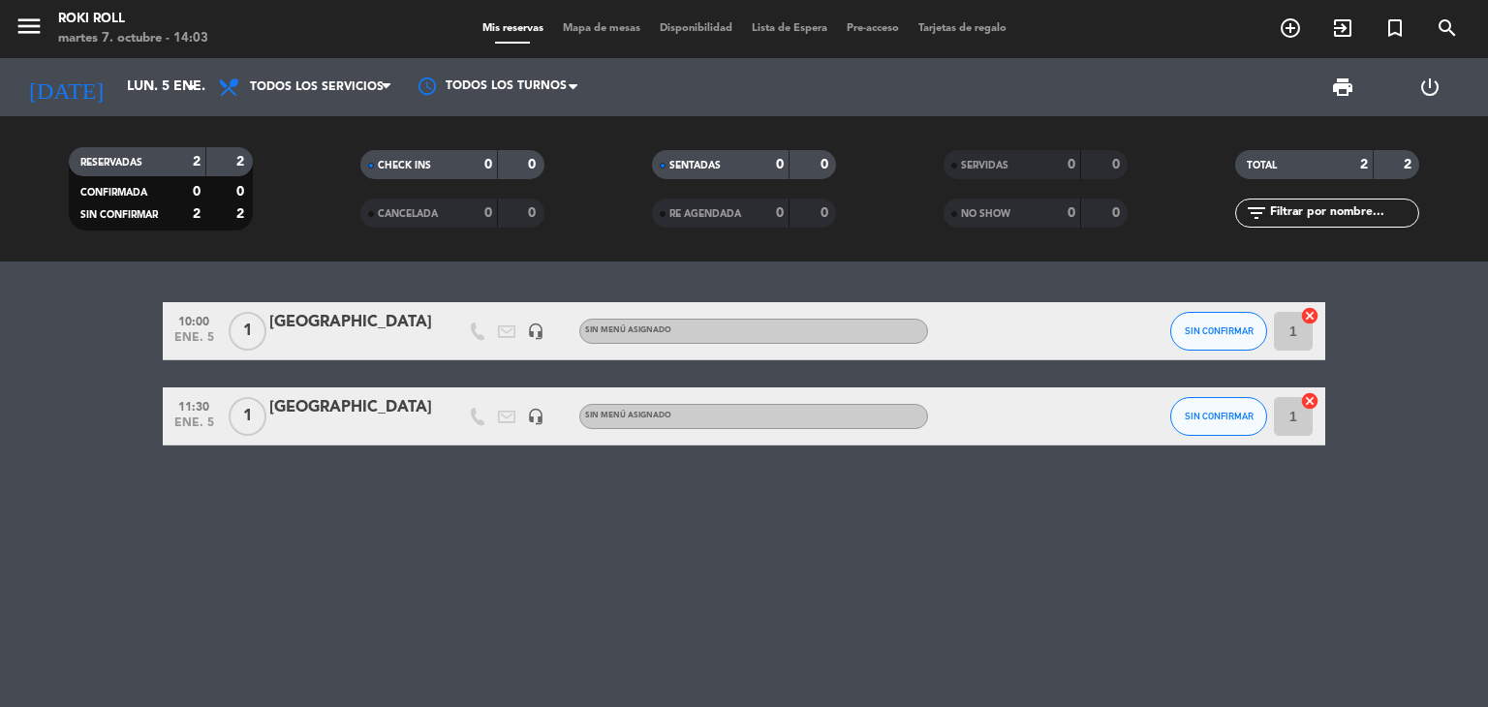
type input "[DATE]"
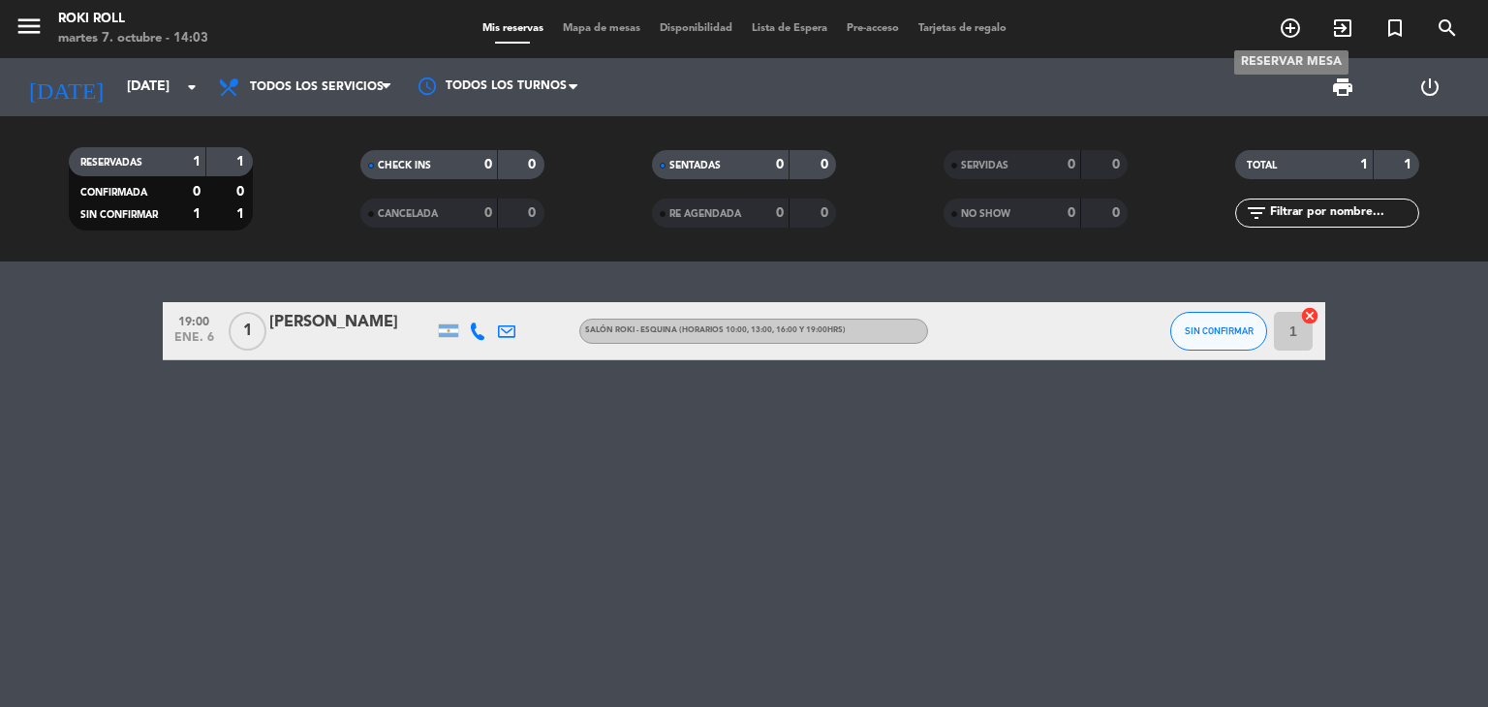
click at [1291, 21] on icon "add_circle_outline" at bounding box center [1290, 27] width 23 height 23
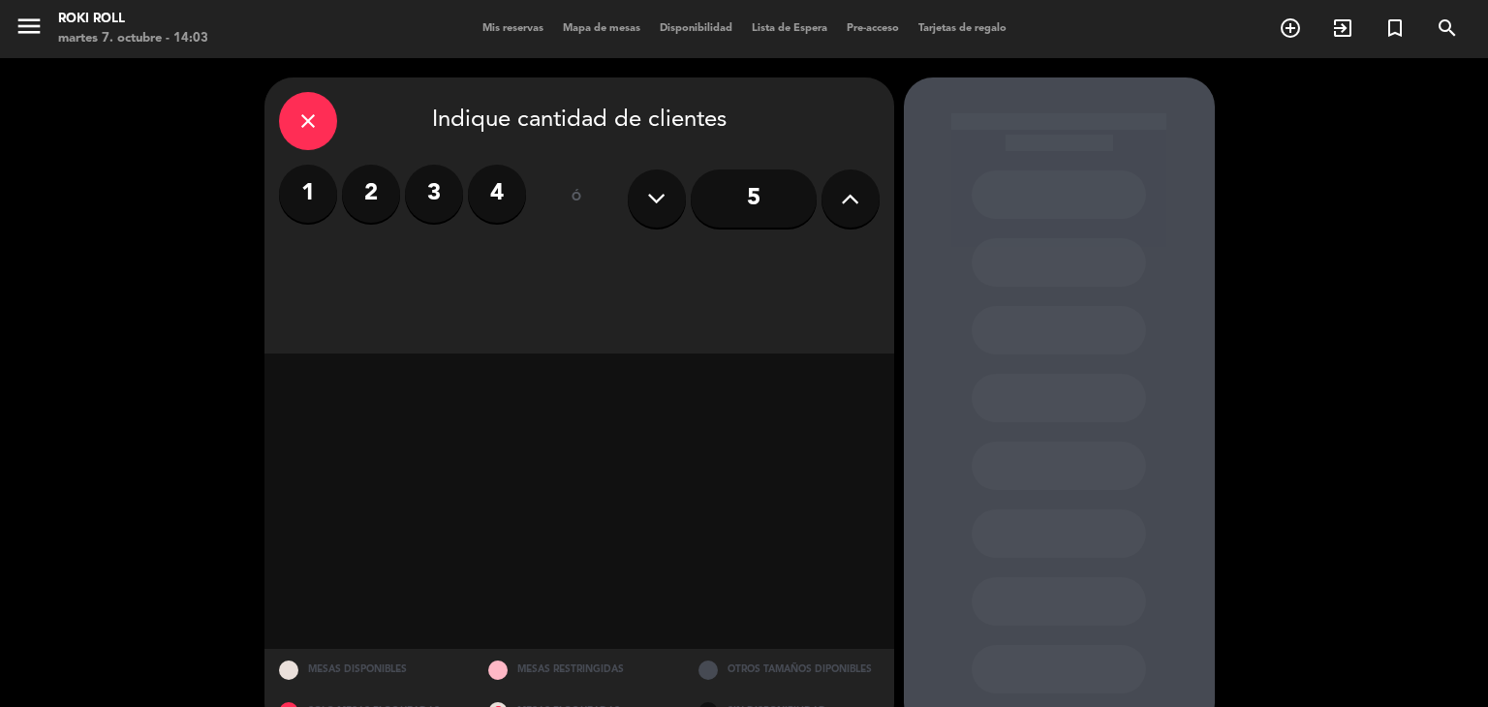
click at [322, 180] on label "1" at bounding box center [308, 194] width 58 height 58
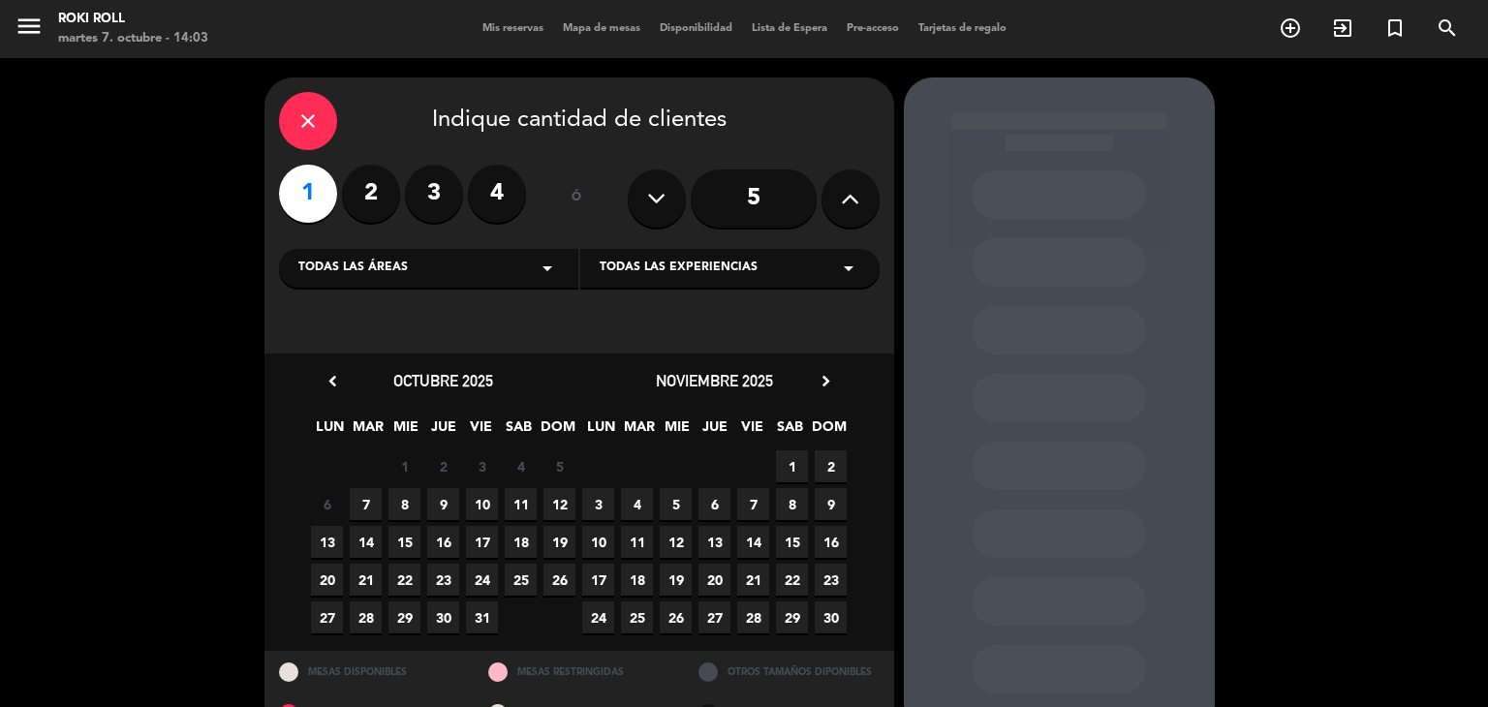
click at [828, 389] on icon "chevron_right" at bounding box center [826, 381] width 20 height 20
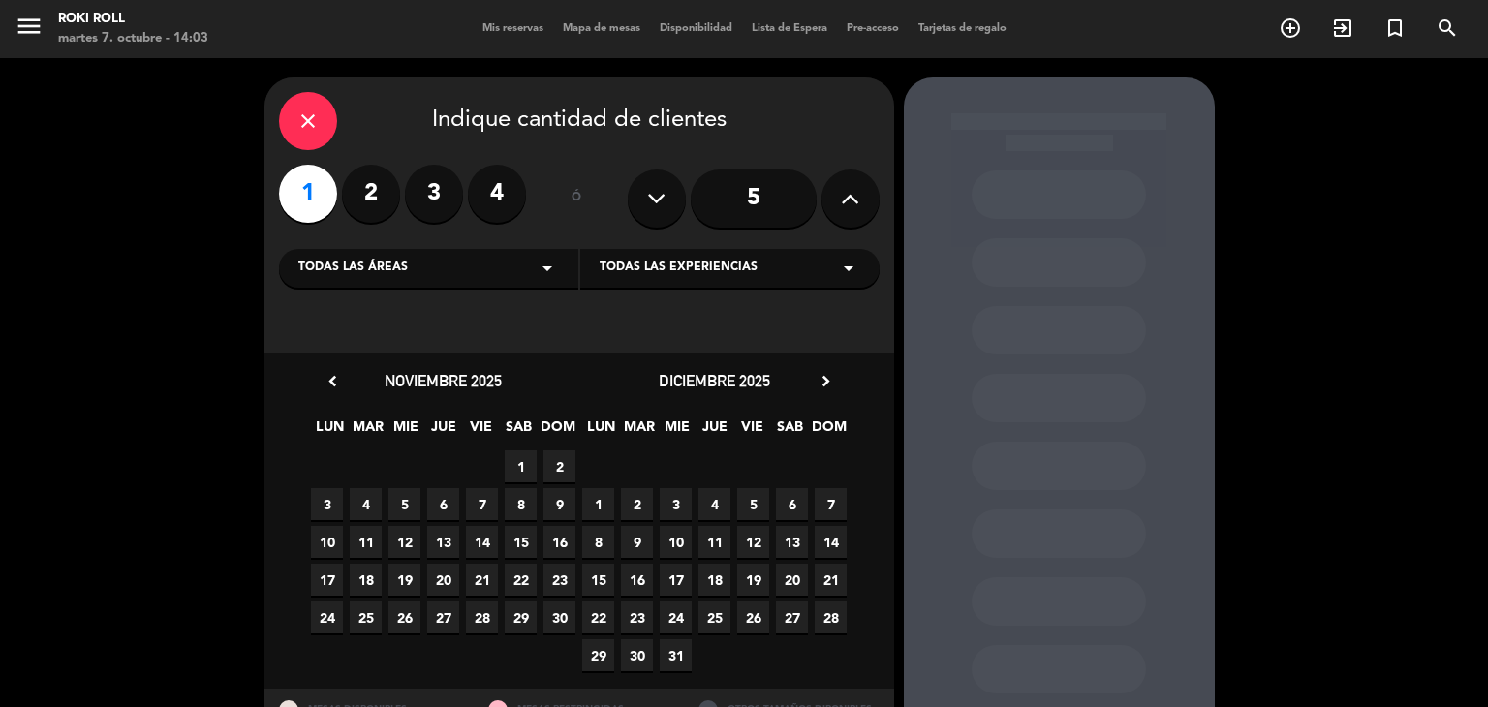
click at [828, 368] on div "[DATE] chevron_right" at bounding box center [714, 381] width 271 height 26
click at [828, 391] on div "[DATE] chevron_right" at bounding box center [714, 381] width 271 height 26
click at [824, 381] on icon "chevron_right" at bounding box center [826, 381] width 20 height 20
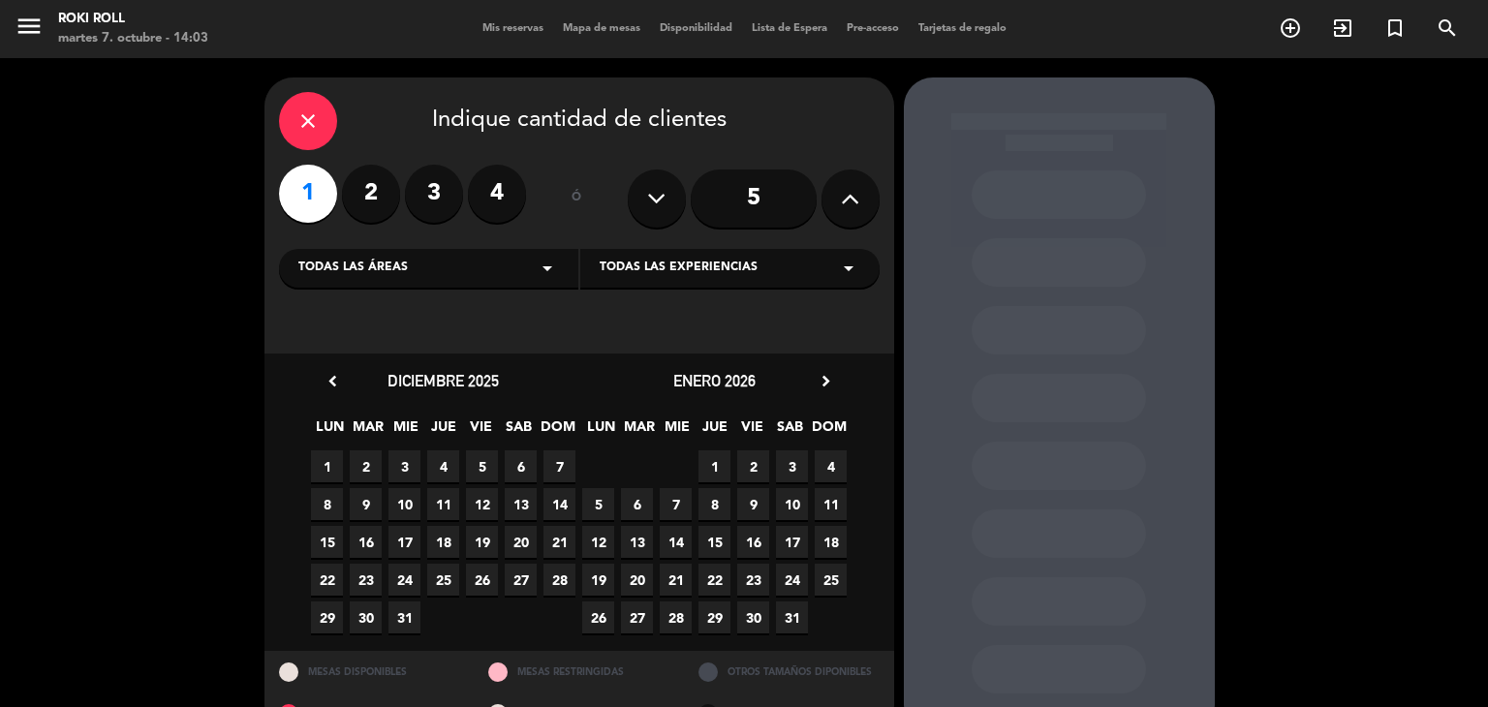
click at [640, 515] on span "6" at bounding box center [637, 504] width 32 height 32
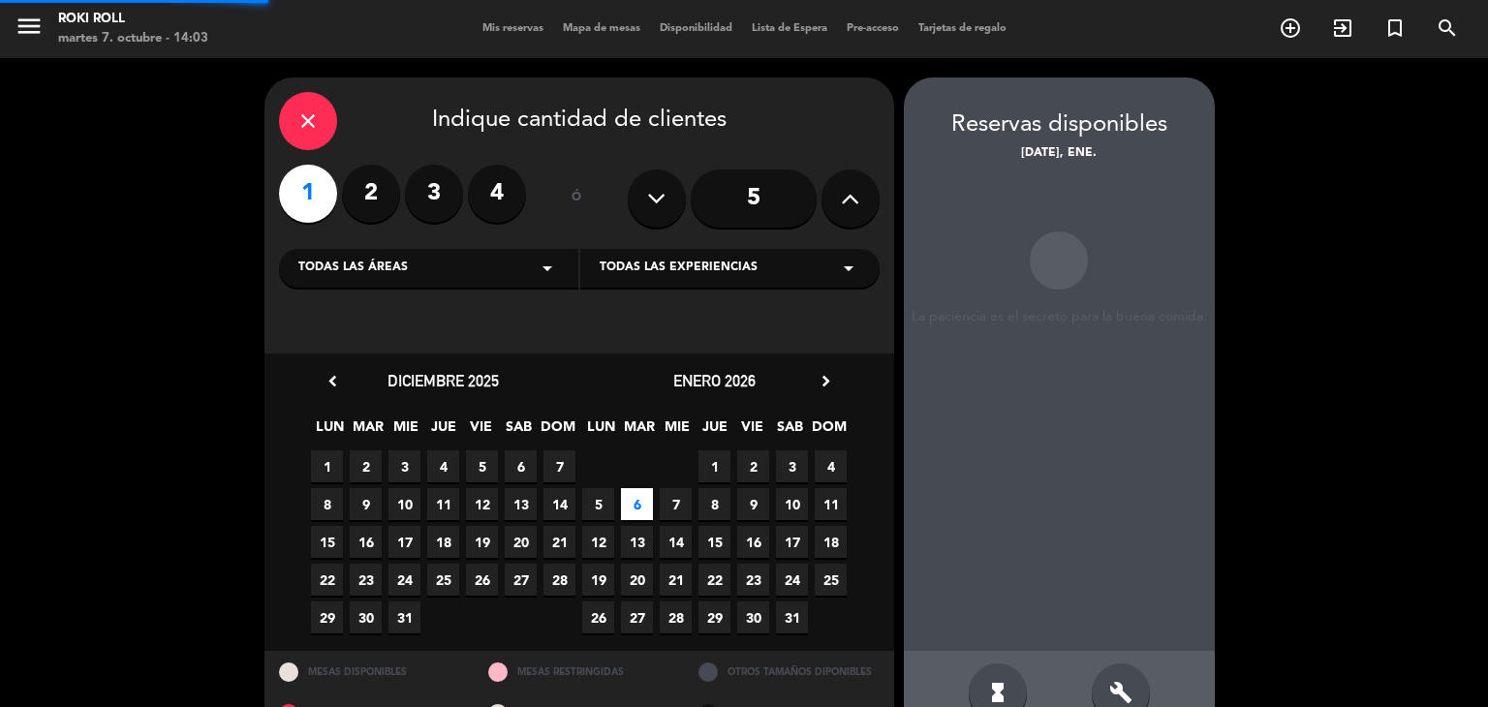
scroll to position [46, 0]
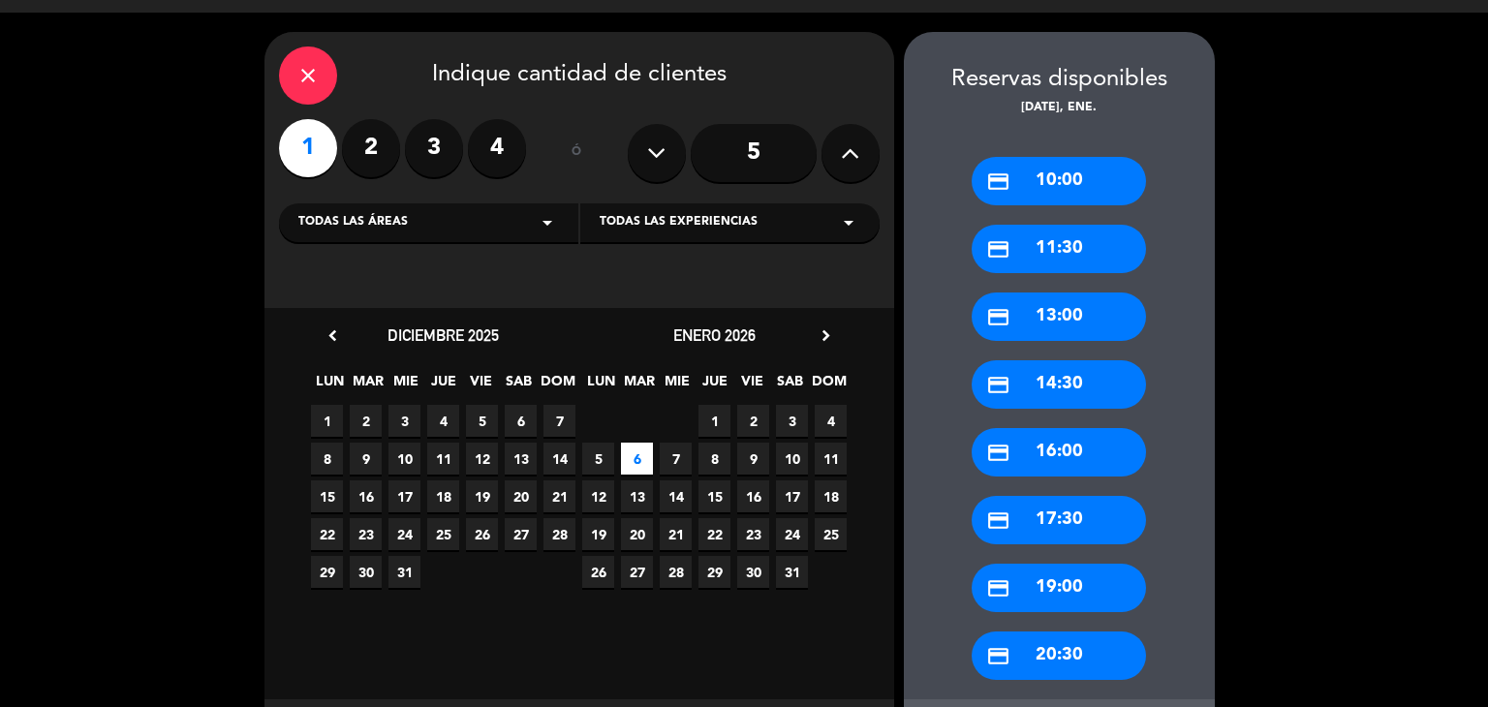
click at [1058, 195] on div "credit_card 10:00" at bounding box center [1059, 181] width 174 height 48
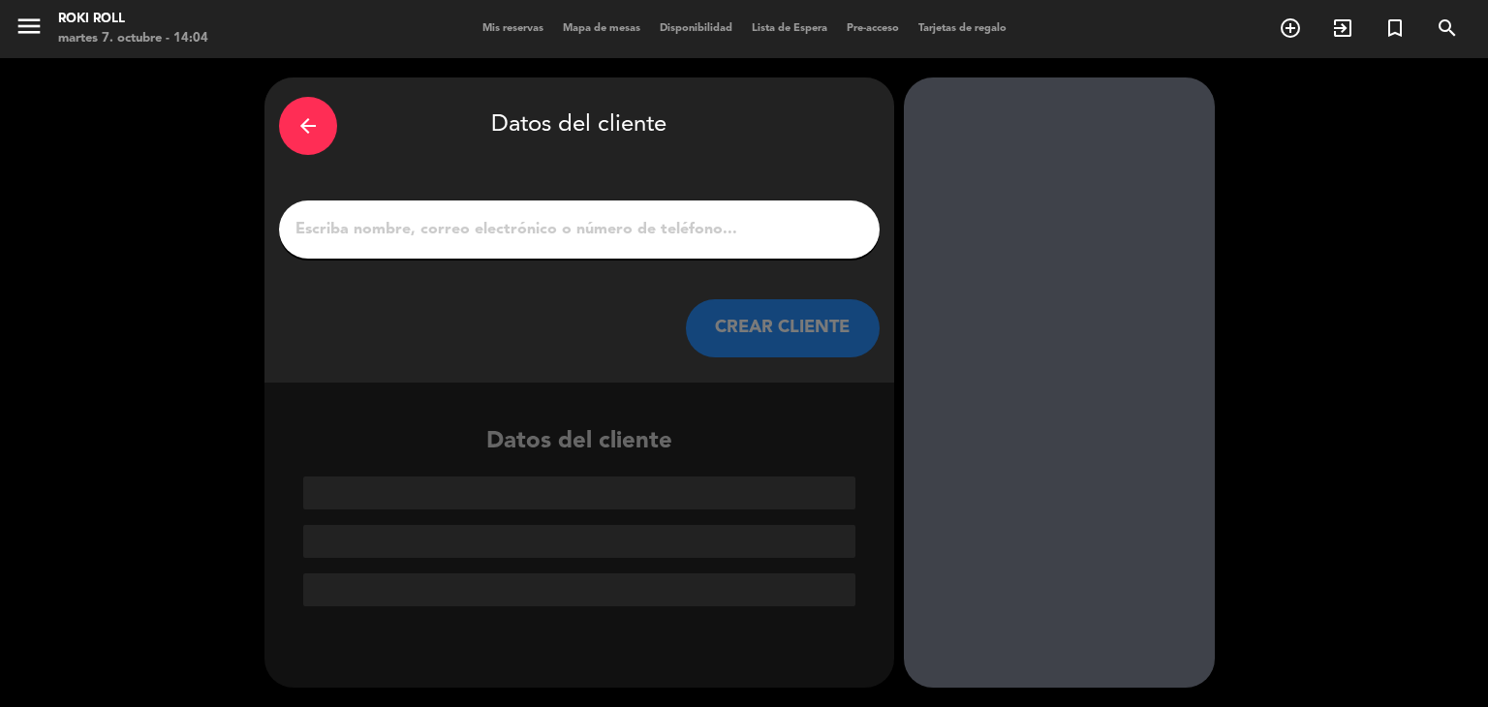
click at [399, 249] on div at bounding box center [579, 230] width 601 height 58
click at [400, 237] on input "1" at bounding box center [580, 229] width 572 height 27
click at [401, 236] on input "1" at bounding box center [580, 229] width 572 height 27
paste input "[GEOGRAPHIC_DATA]"
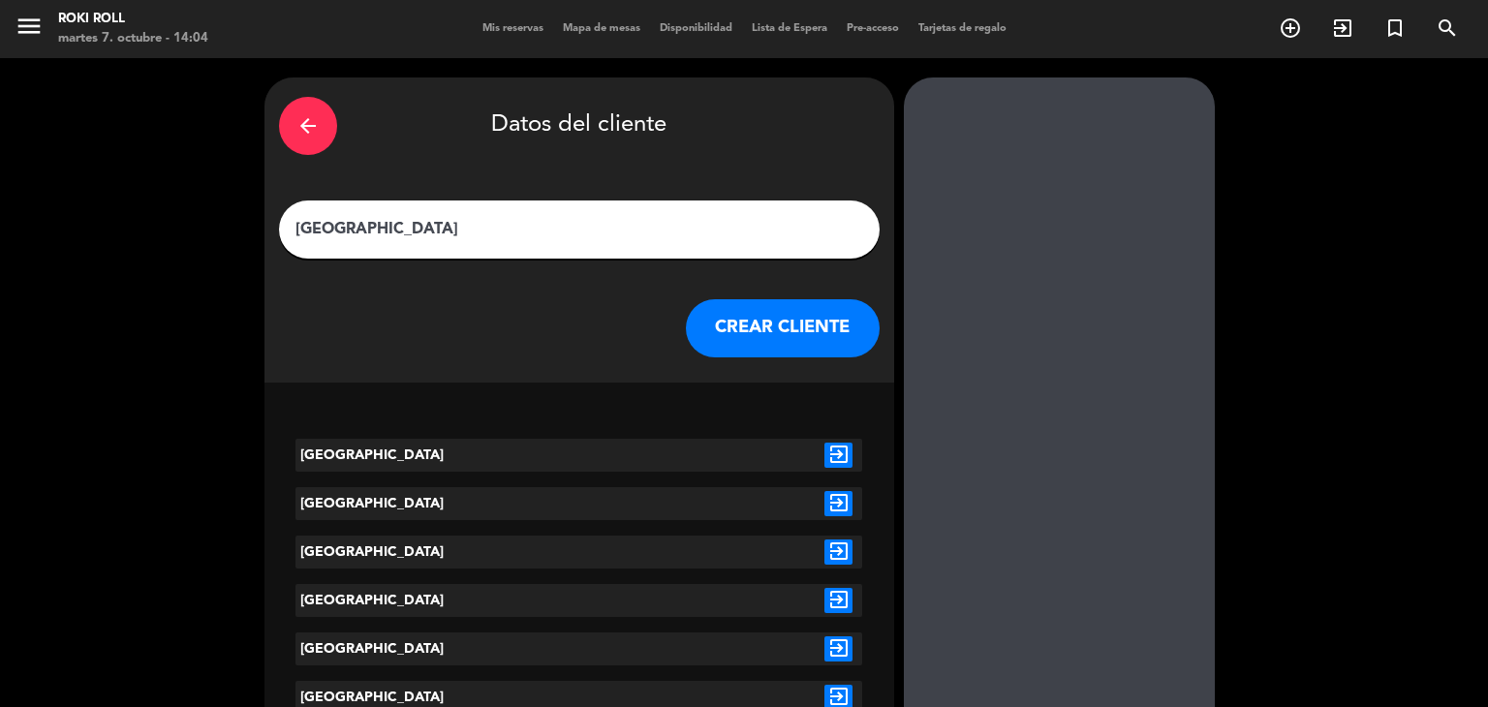
type input "[GEOGRAPHIC_DATA]"
click at [834, 446] on icon "exit_to_app" at bounding box center [839, 455] width 28 height 25
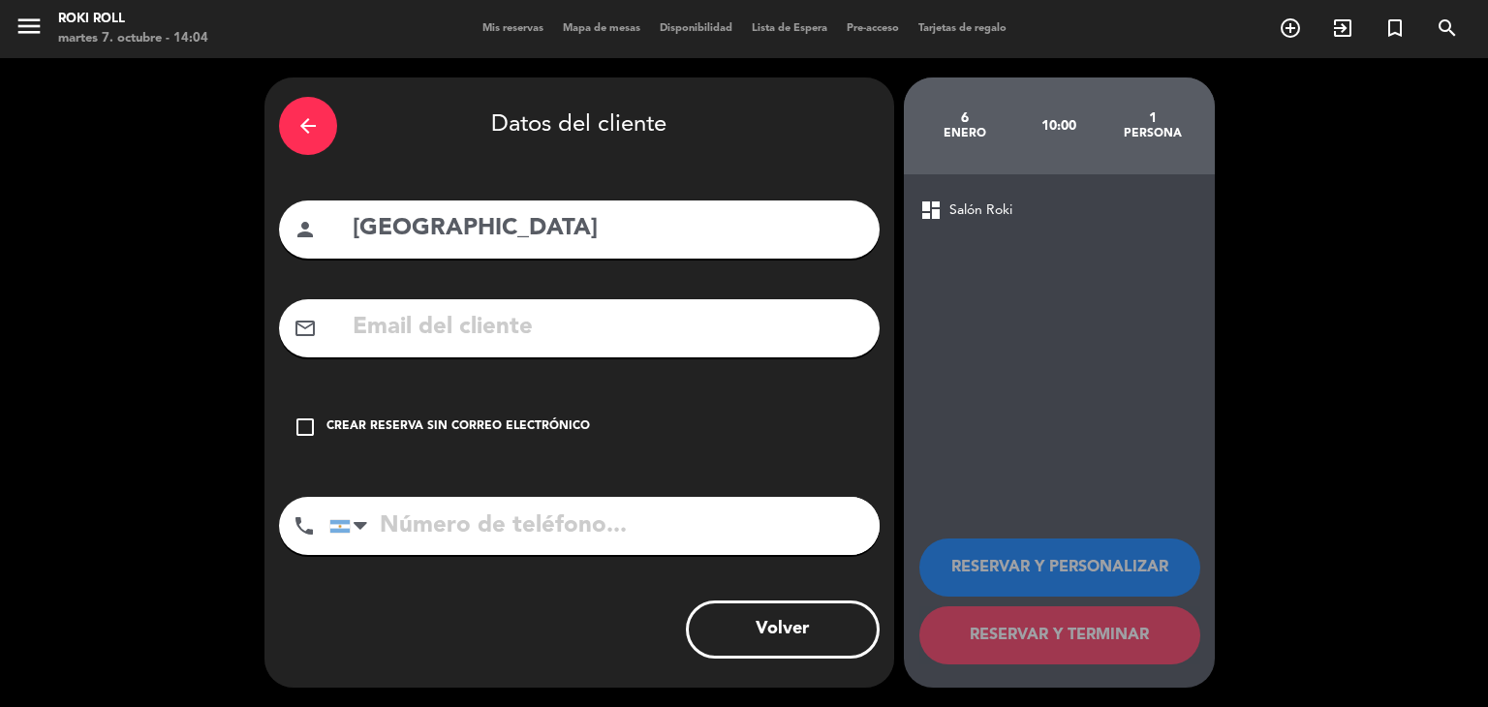
drag, startPoint x: 428, startPoint y: 419, endPoint x: 663, endPoint y: 465, distance: 239.1
click at [434, 419] on div "Crear reserva sin correo electrónico" at bounding box center [459, 427] width 264 height 19
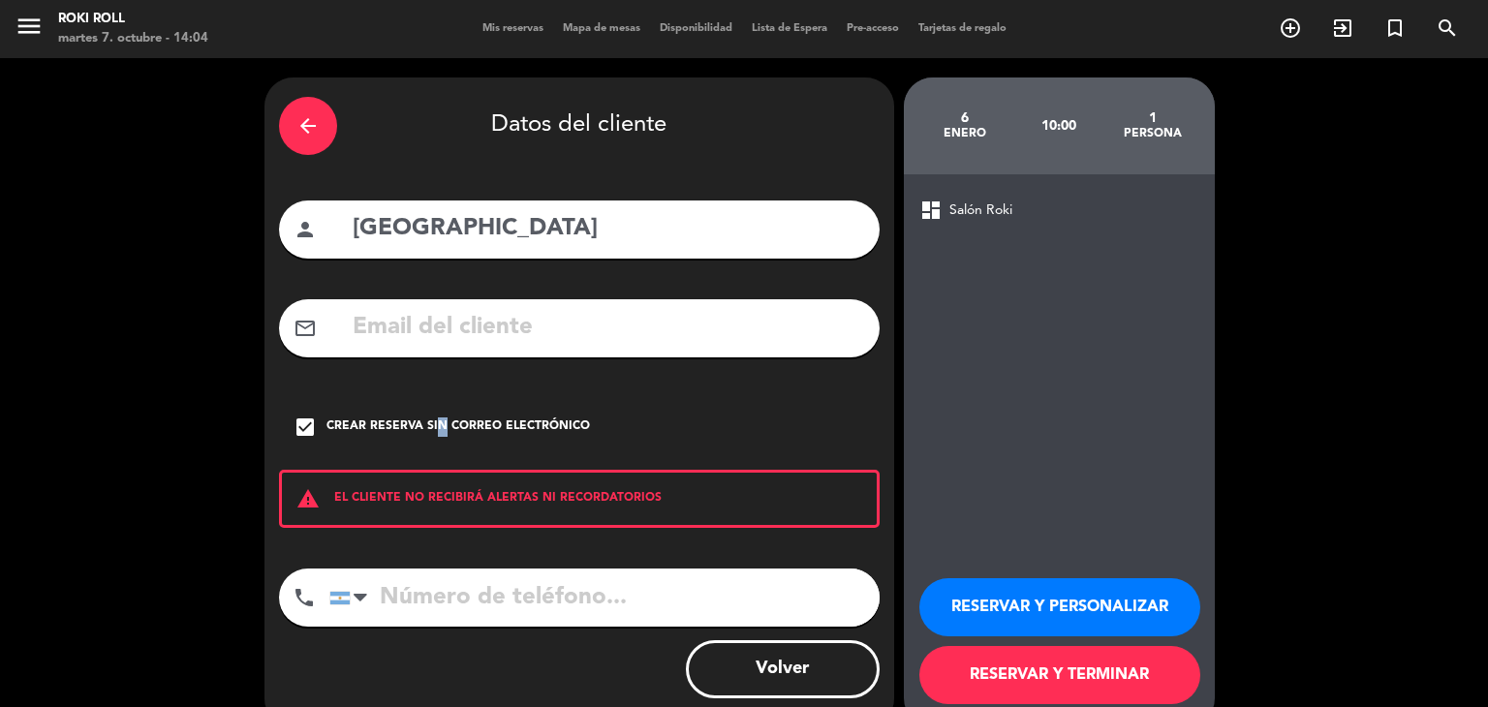
click at [1058, 667] on button "RESERVAR Y TERMINAR" at bounding box center [1060, 675] width 281 height 58
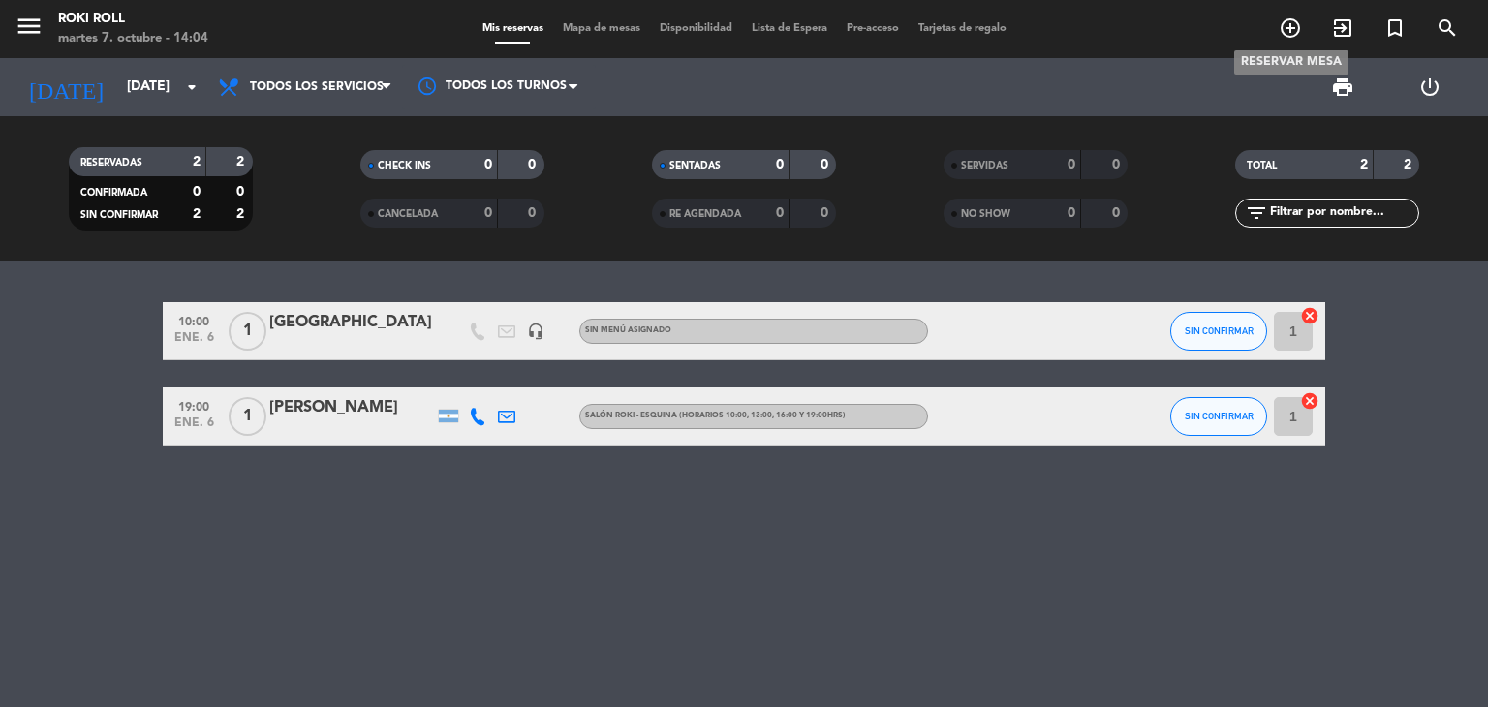
click at [1283, 38] on icon "add_circle_outline" at bounding box center [1290, 27] width 23 height 23
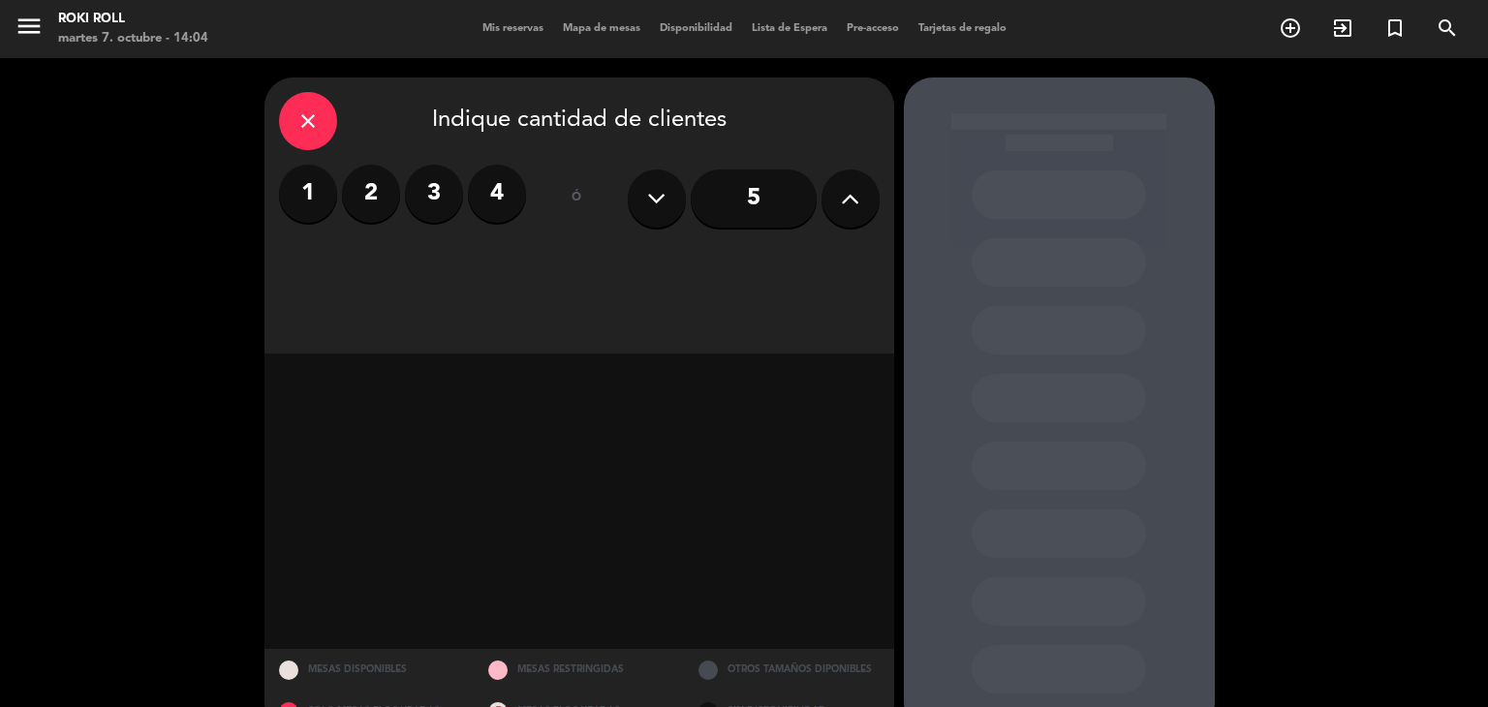
click at [310, 136] on div "close" at bounding box center [308, 121] width 58 height 58
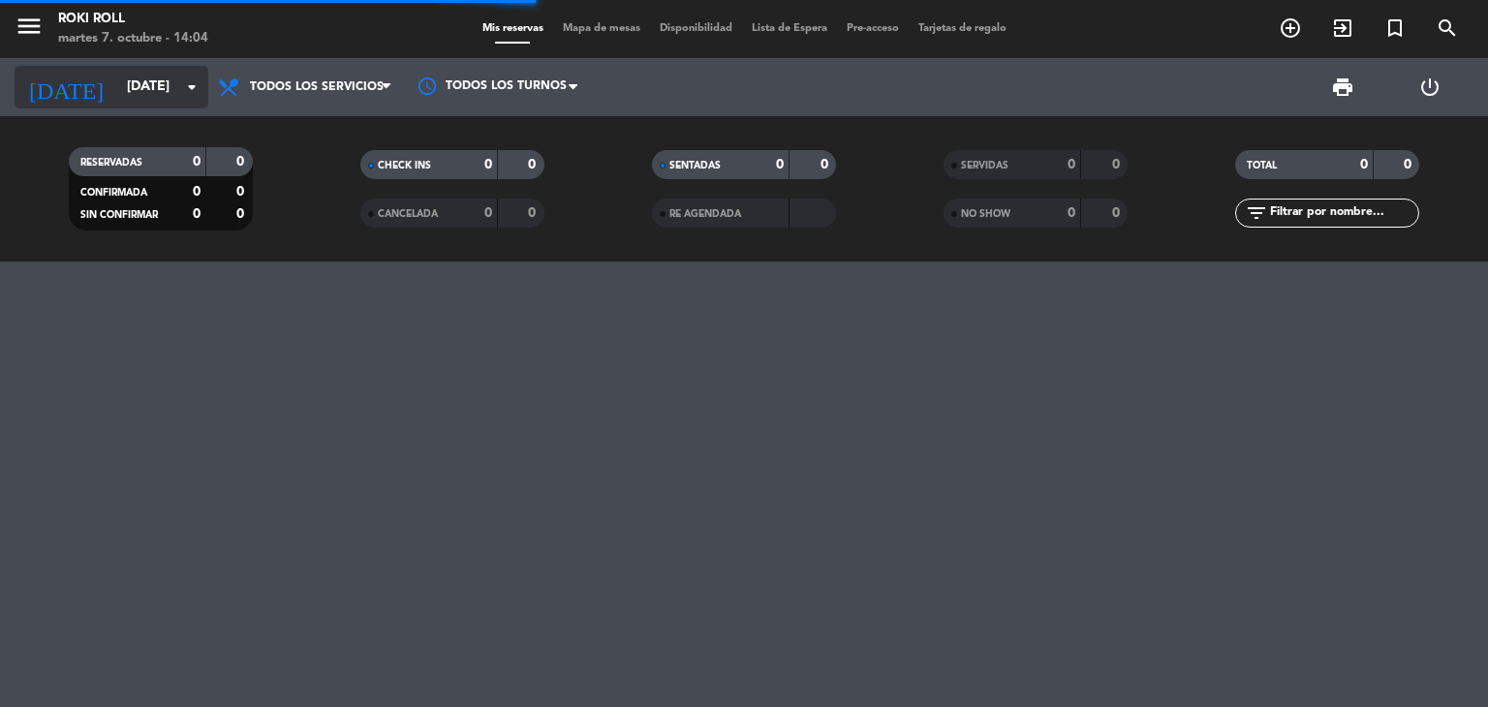
click at [109, 67] on div "[DATE] [DATE] arrow_drop_down" at bounding box center [112, 87] width 194 height 43
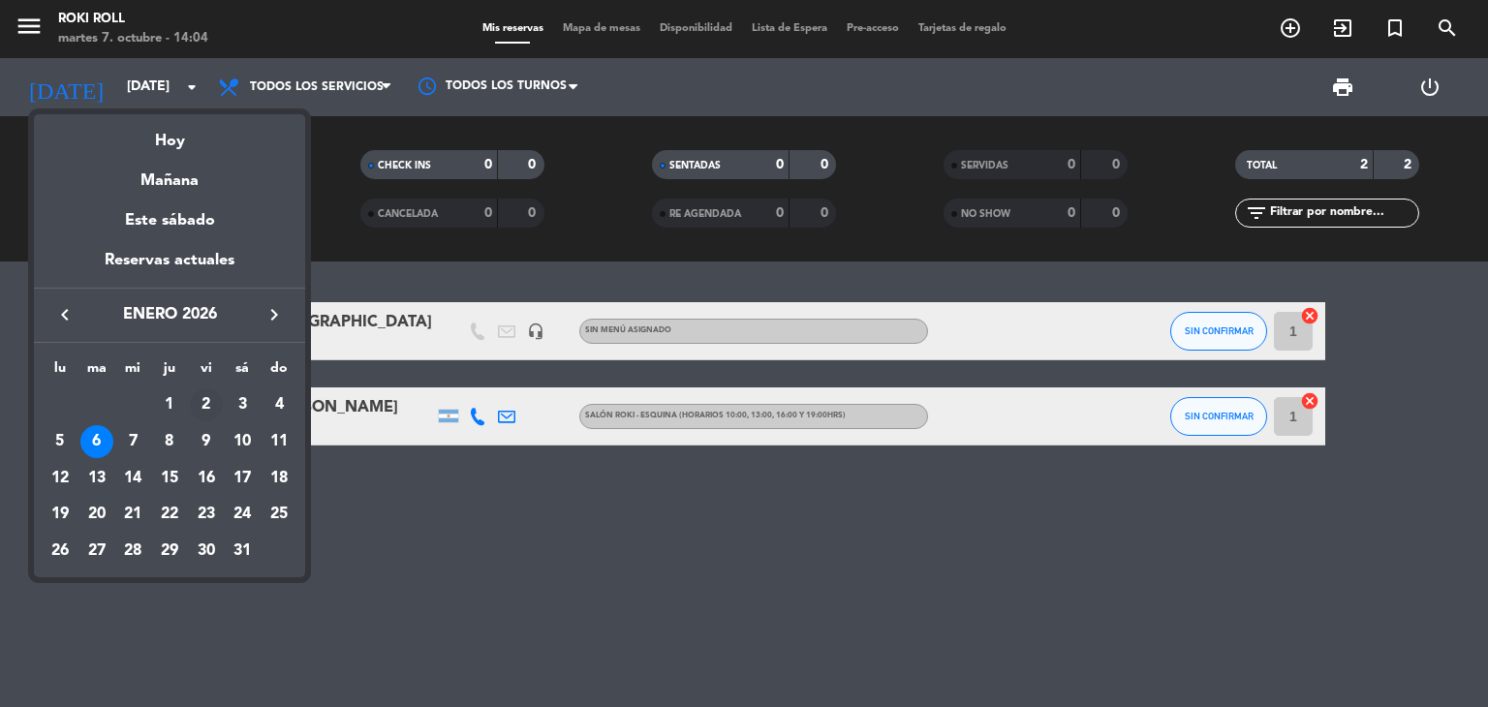
click at [216, 407] on div "2" at bounding box center [206, 405] width 33 height 33
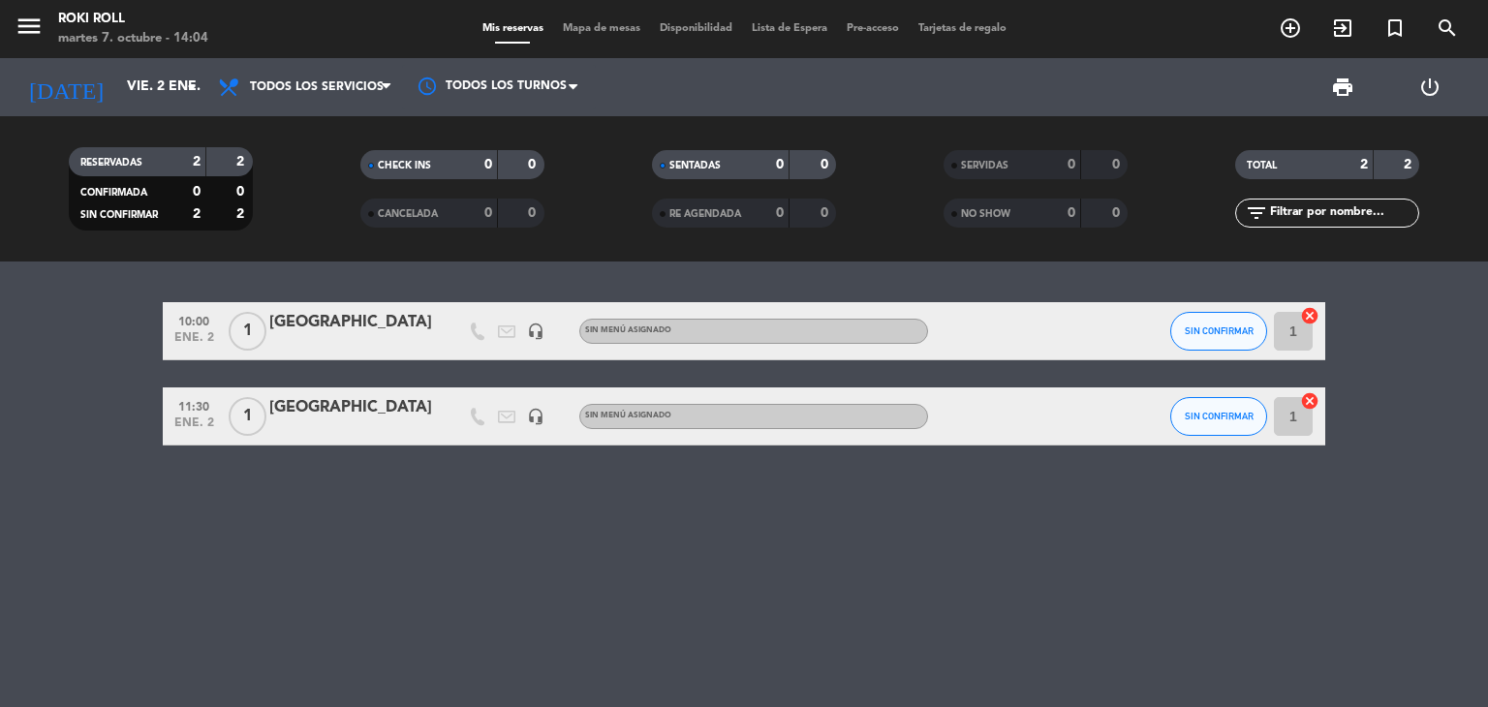
click at [364, 493] on div "10:00 [DATE] 1 colonia headset_mic Sin menú asignado SIN CONFIRMAR 1 cancel 11:…" at bounding box center [744, 485] width 1488 height 446
click at [152, 86] on input "vie. 2 ene." at bounding box center [209, 87] width 184 height 35
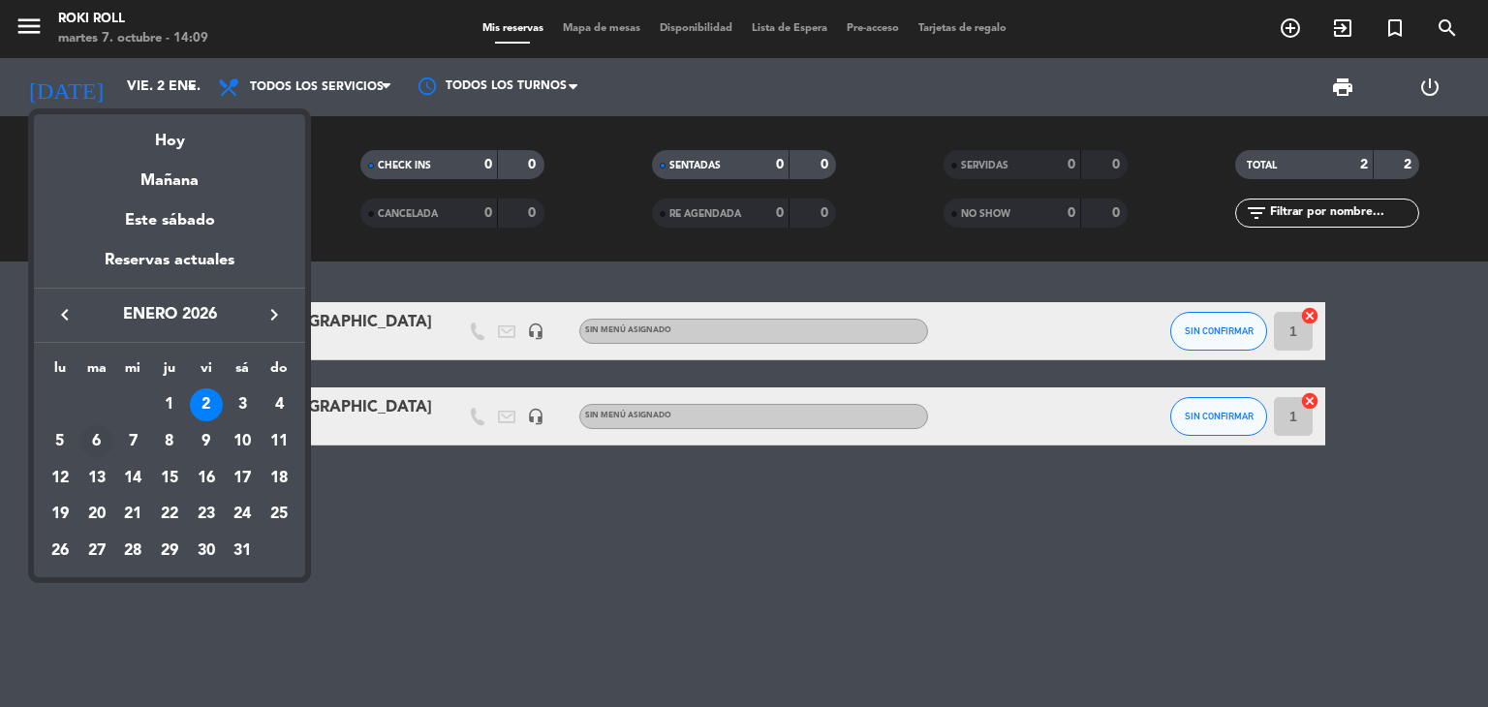
click at [96, 433] on div "6" at bounding box center [96, 441] width 33 height 33
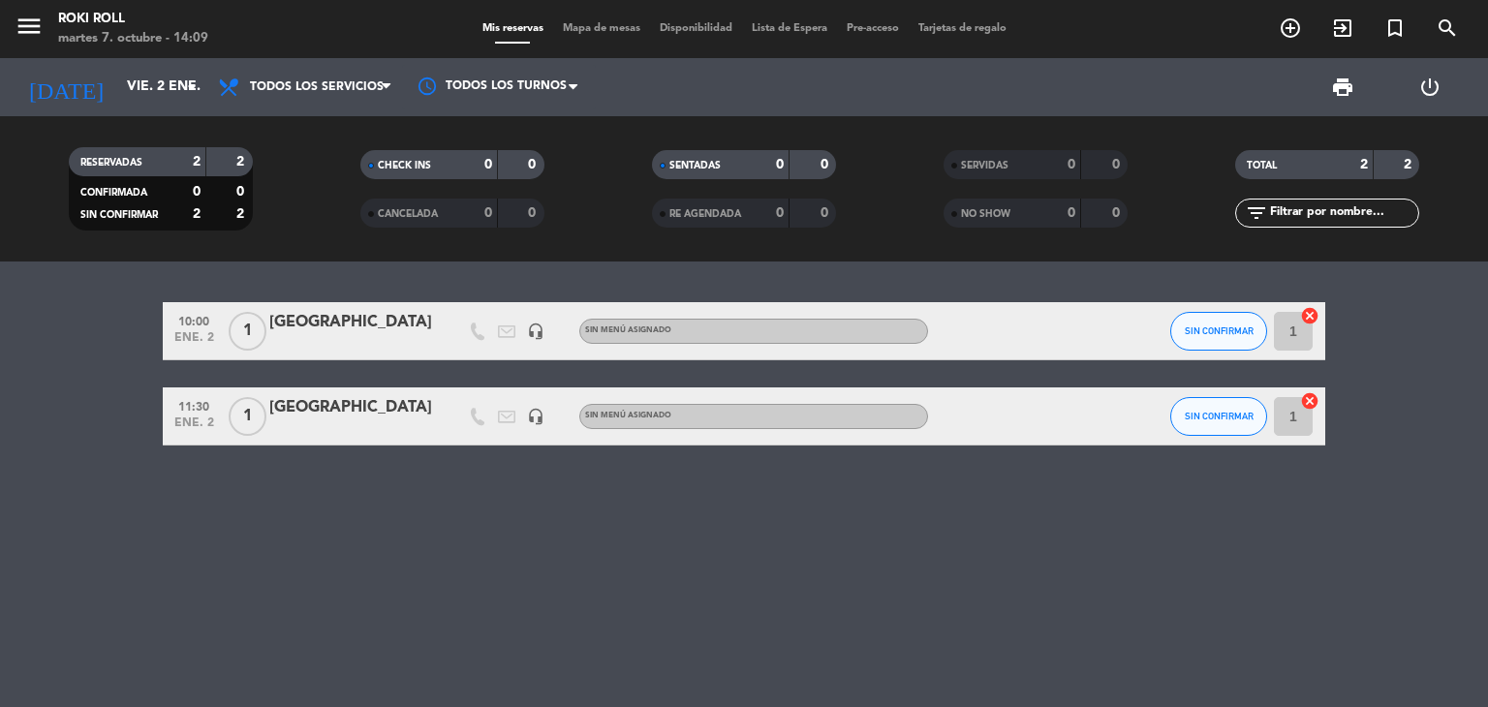
type input "[DATE]"
click at [1277, 36] on span "add_circle_outline" at bounding box center [1290, 28] width 52 height 33
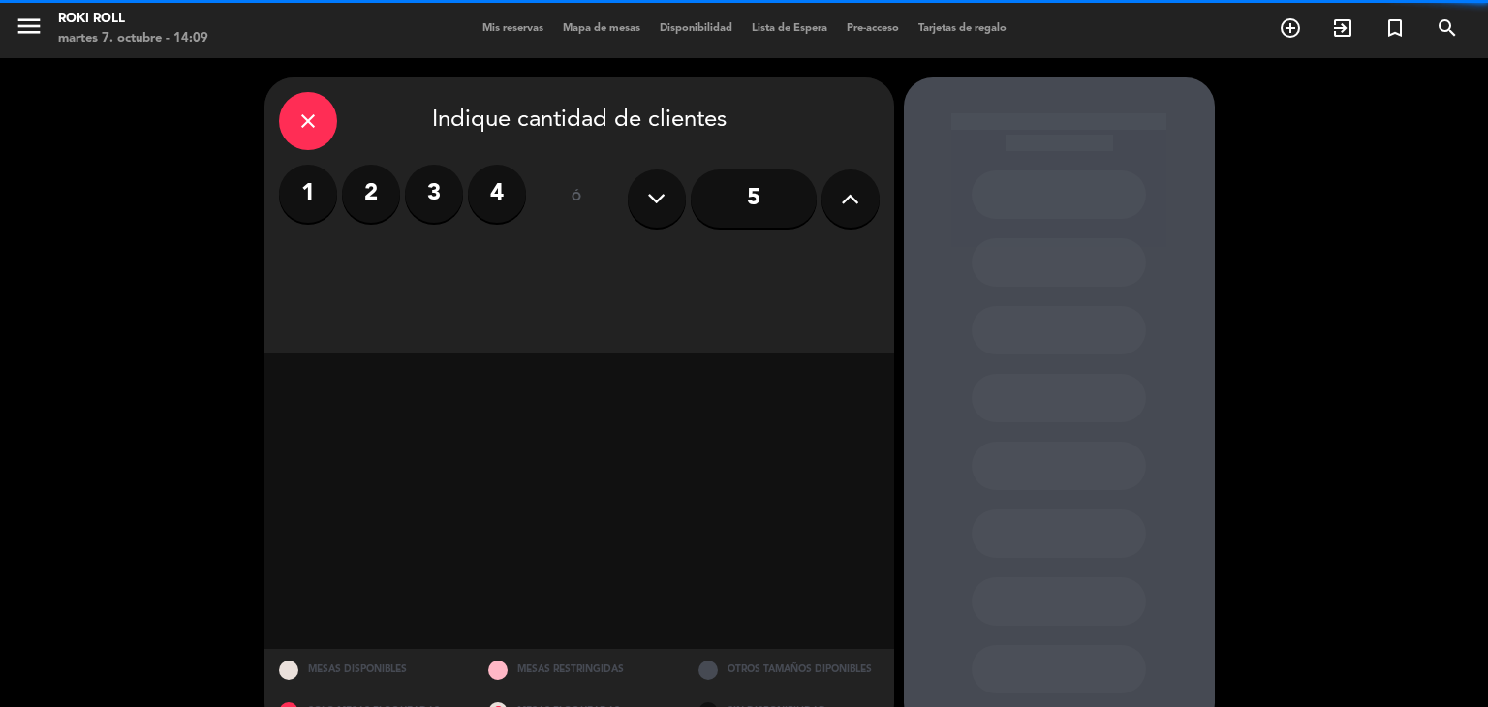
click at [296, 198] on label "1" at bounding box center [308, 194] width 58 height 58
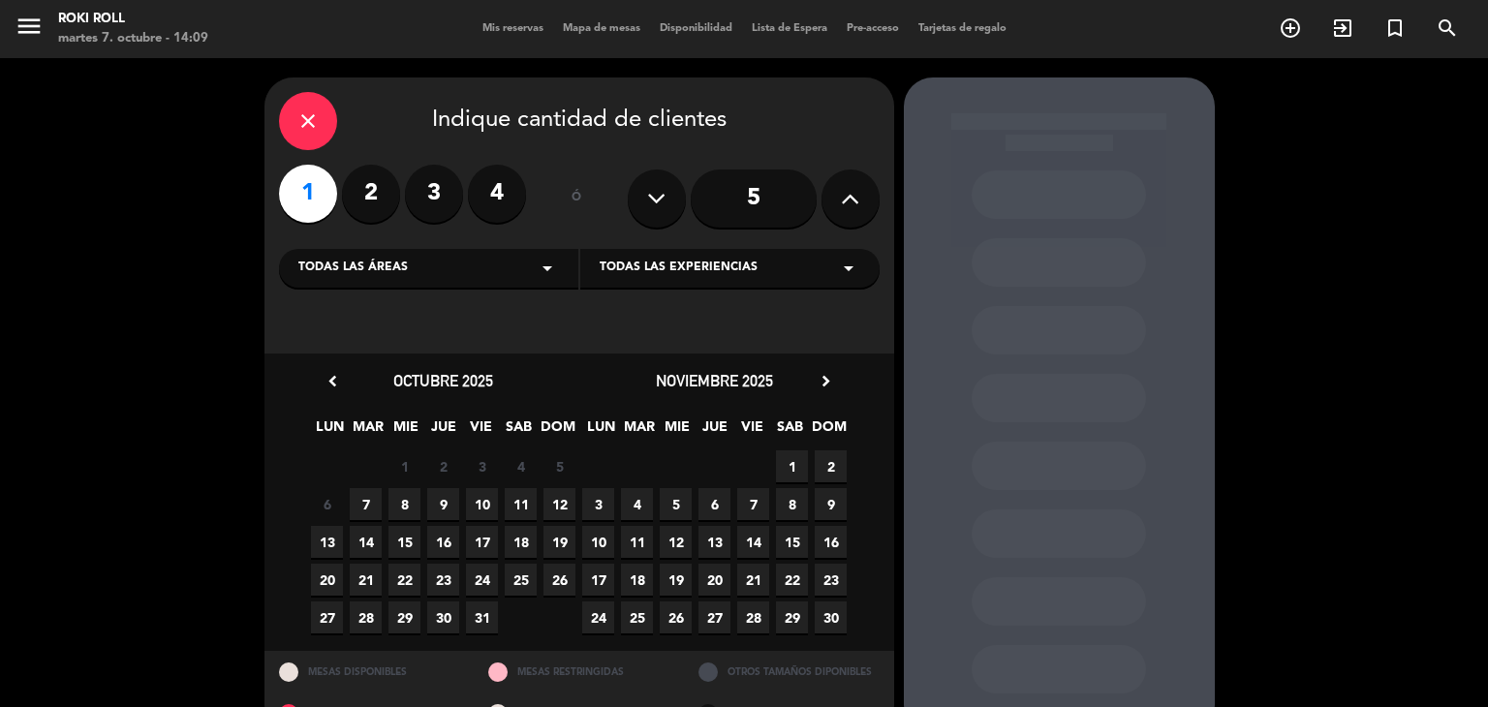
drag, startPoint x: 845, startPoint y: 370, endPoint x: 826, endPoint y: 392, distance: 29.5
click at [847, 370] on div "noviembre 2025 chevron_right" at bounding box center [714, 381] width 271 height 26
click at [828, 377] on icon "chevron_right" at bounding box center [826, 381] width 20 height 20
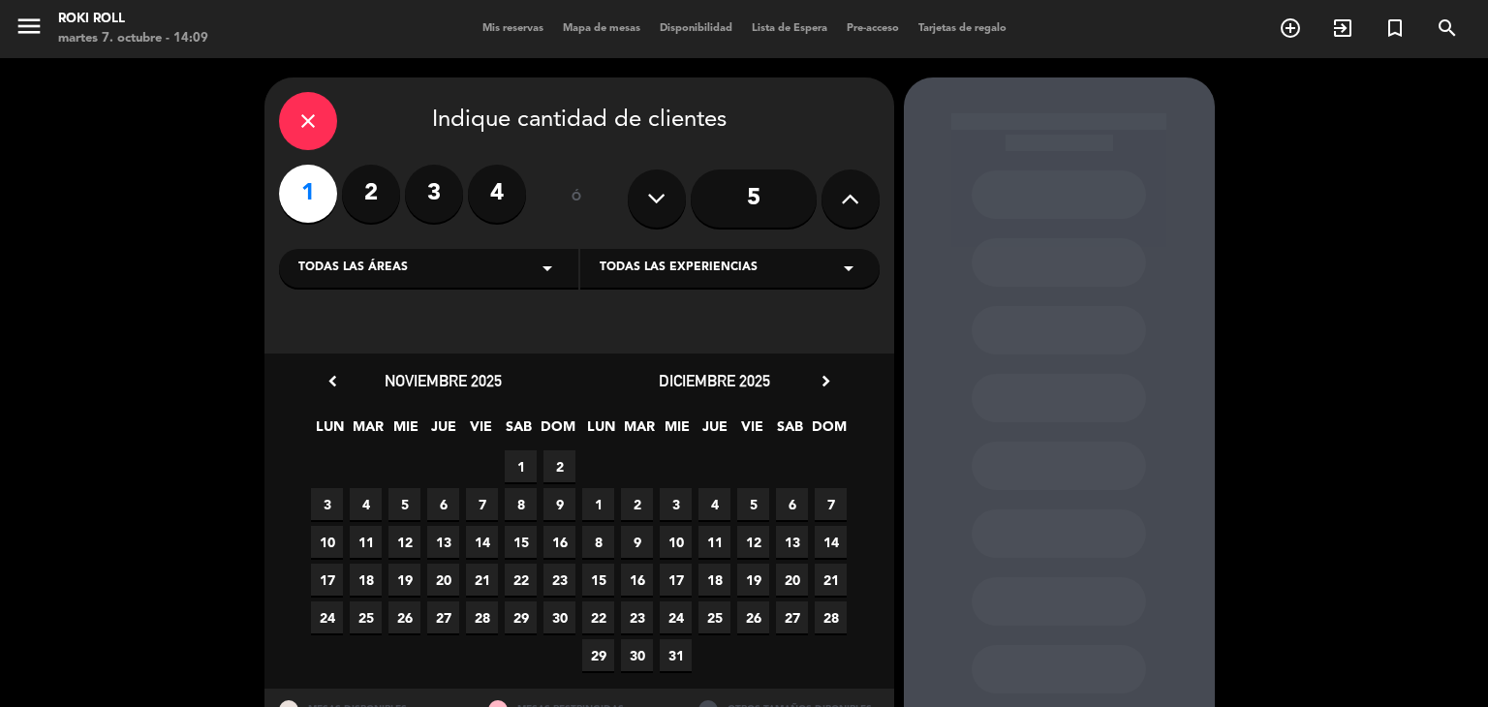
click at [799, 512] on span "6" at bounding box center [792, 504] width 32 height 32
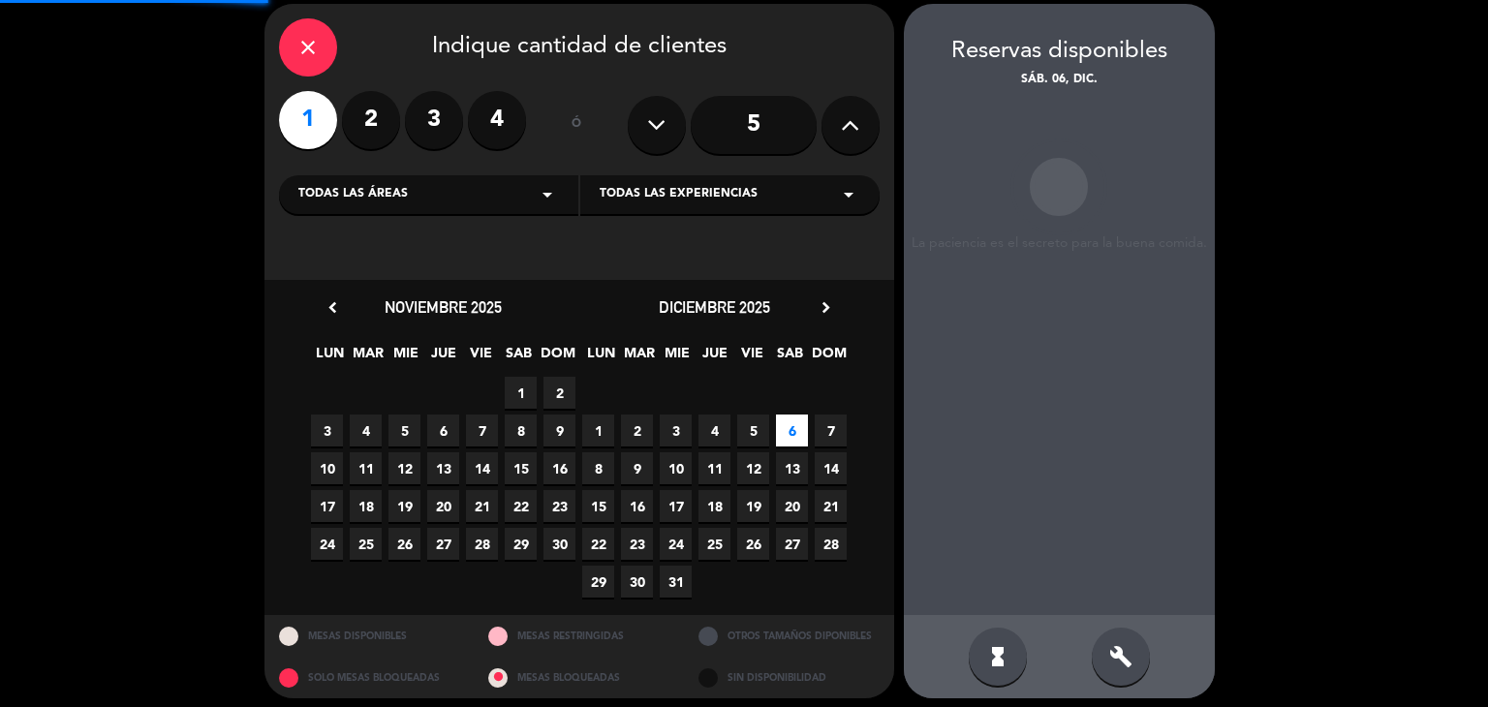
scroll to position [78, 0]
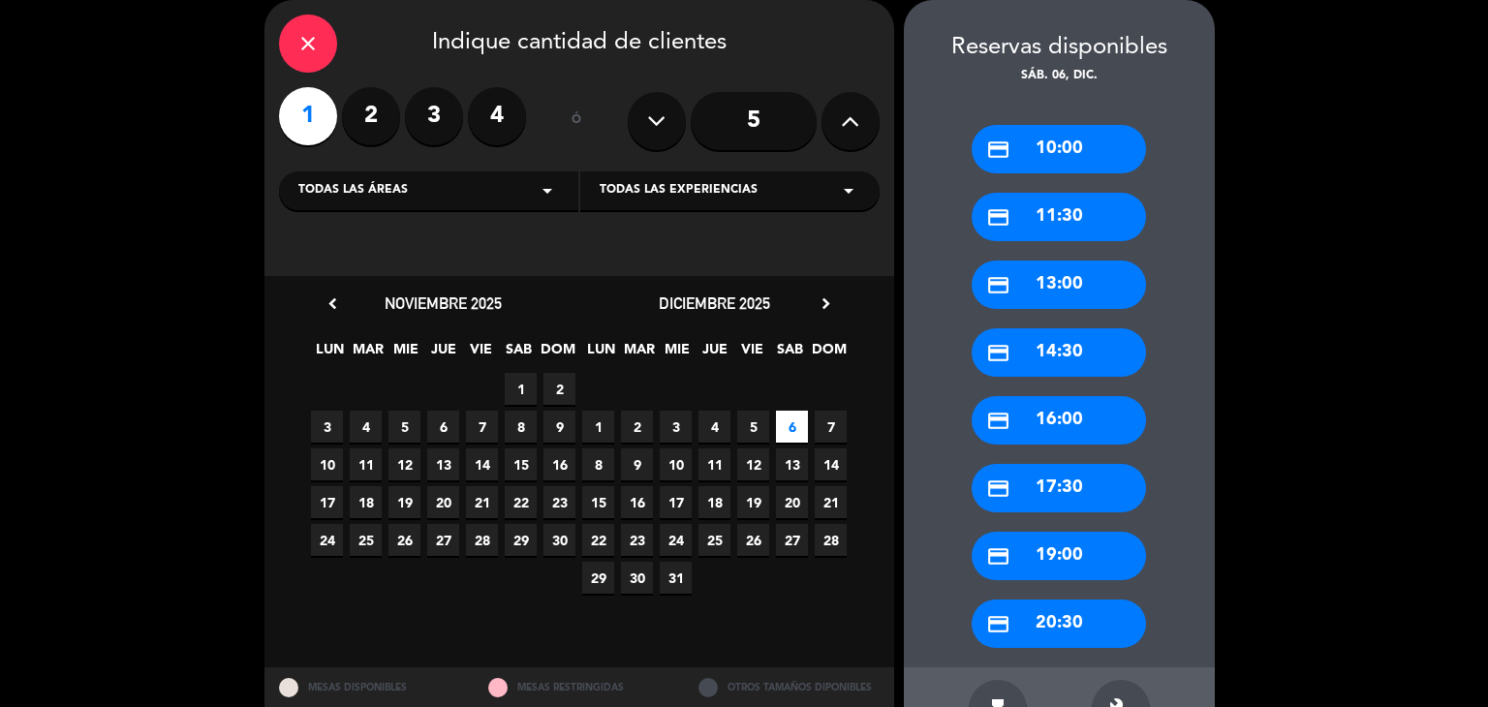
click at [1372, 151] on div "close Indique cantidad de clientes 1 2 3 4 ó 5 Todas las áreas arrow_drop_down …" at bounding box center [744, 376] width 1488 height 790
click at [305, 34] on icon "close" at bounding box center [307, 43] width 23 height 23
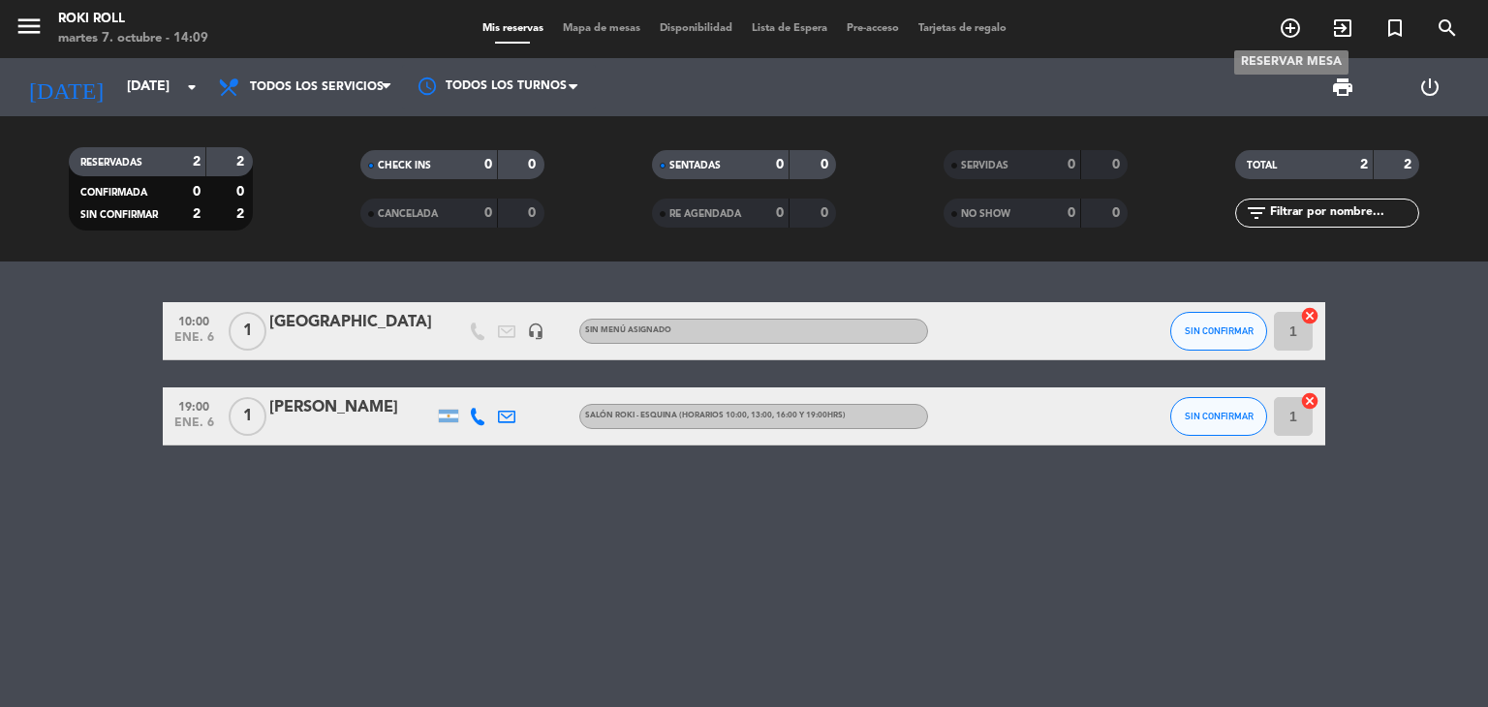
click at [1291, 16] on icon "add_circle_outline" at bounding box center [1290, 27] width 23 height 23
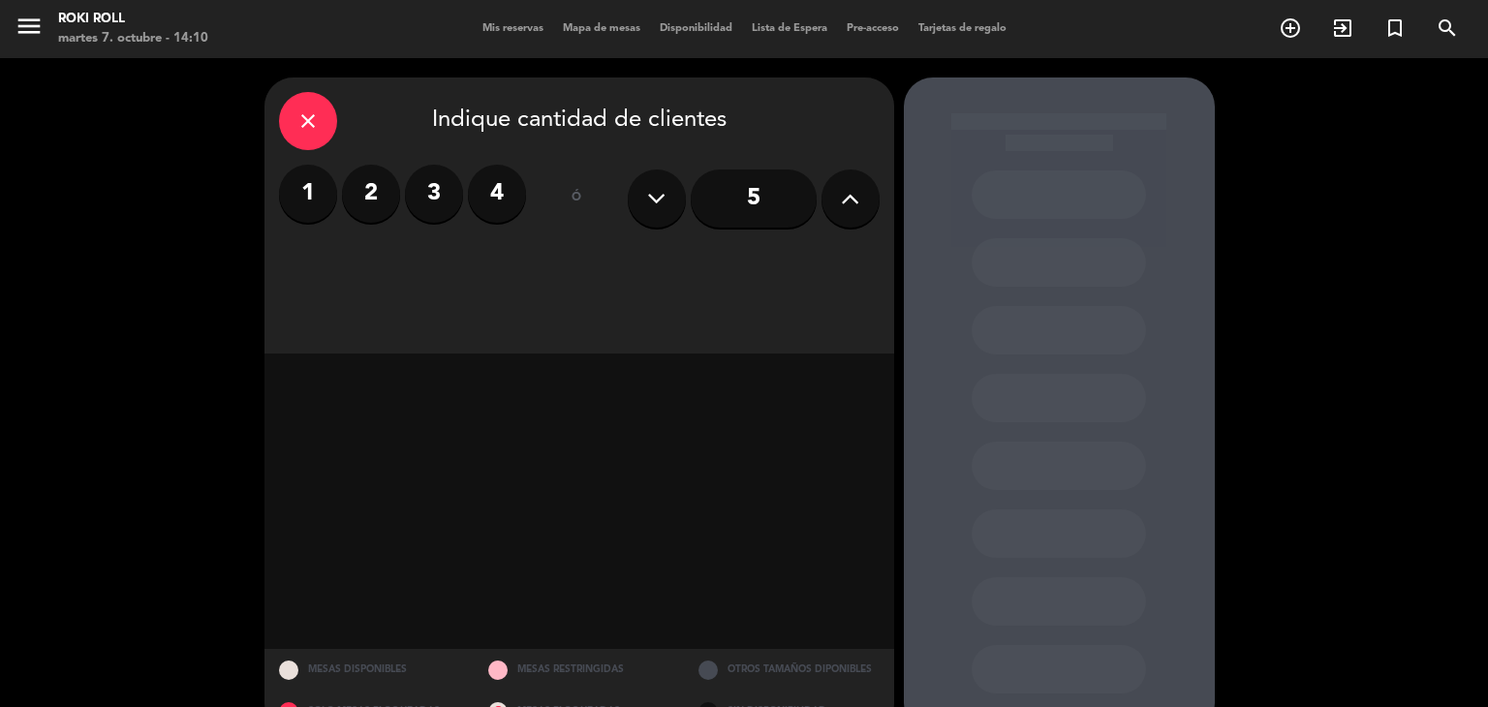
click at [352, 196] on label "2" at bounding box center [371, 194] width 58 height 58
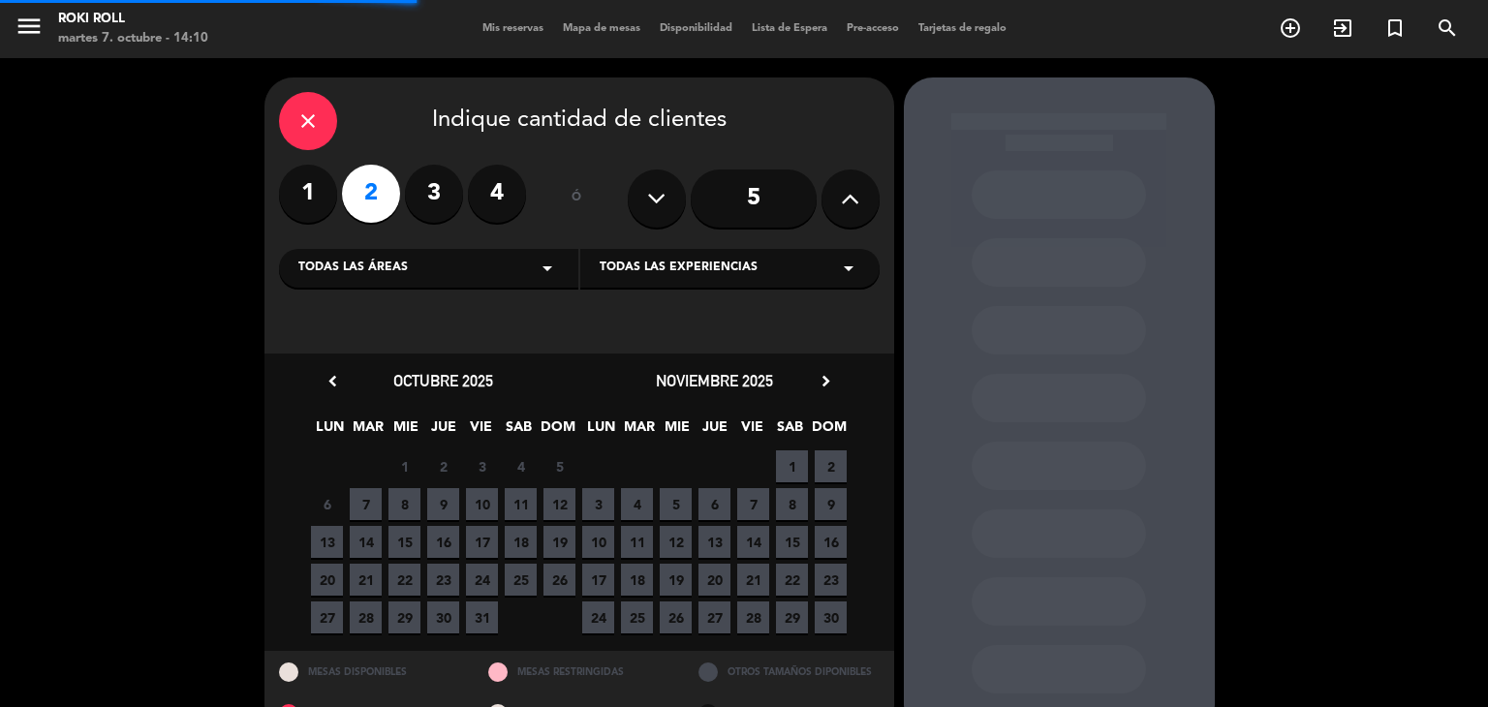
click at [320, 199] on label "1" at bounding box center [308, 194] width 58 height 58
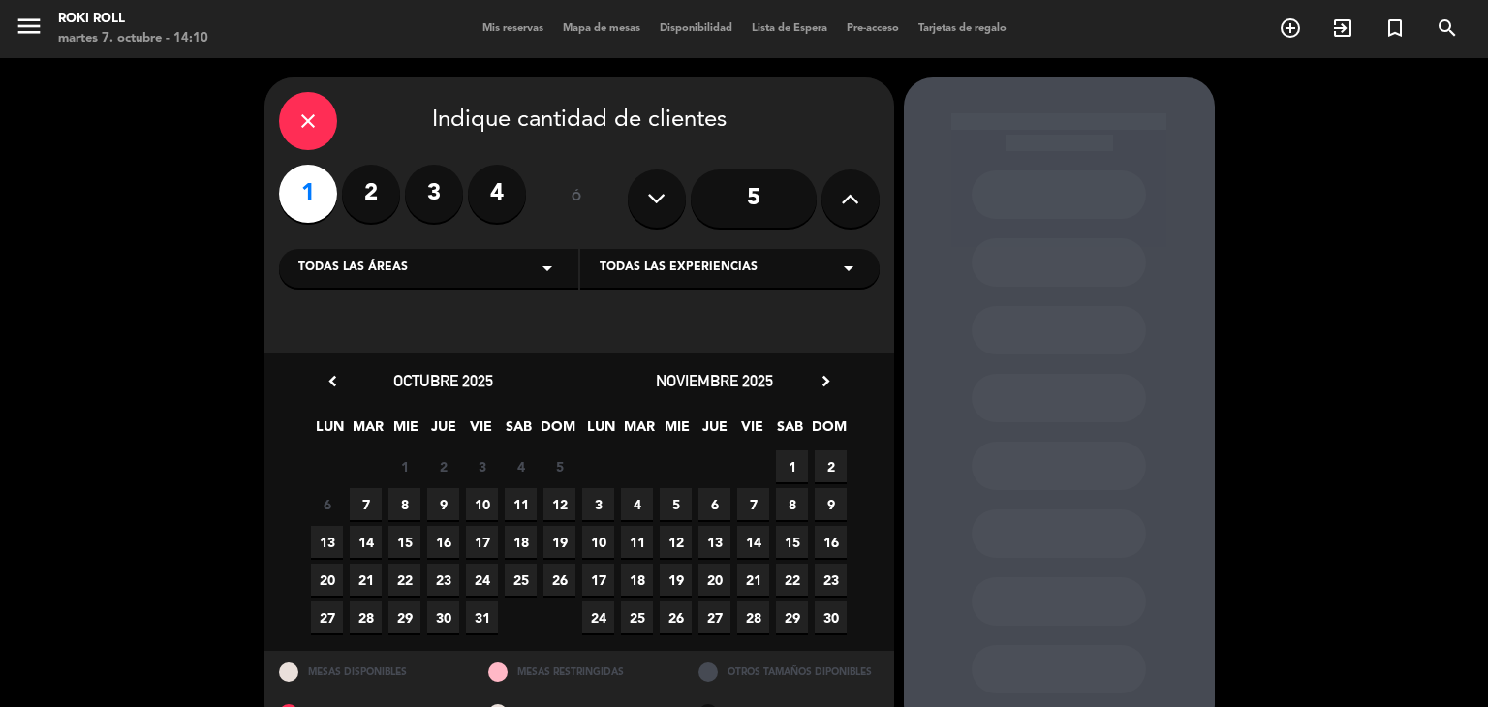
click at [823, 380] on icon "chevron_right" at bounding box center [826, 381] width 20 height 20
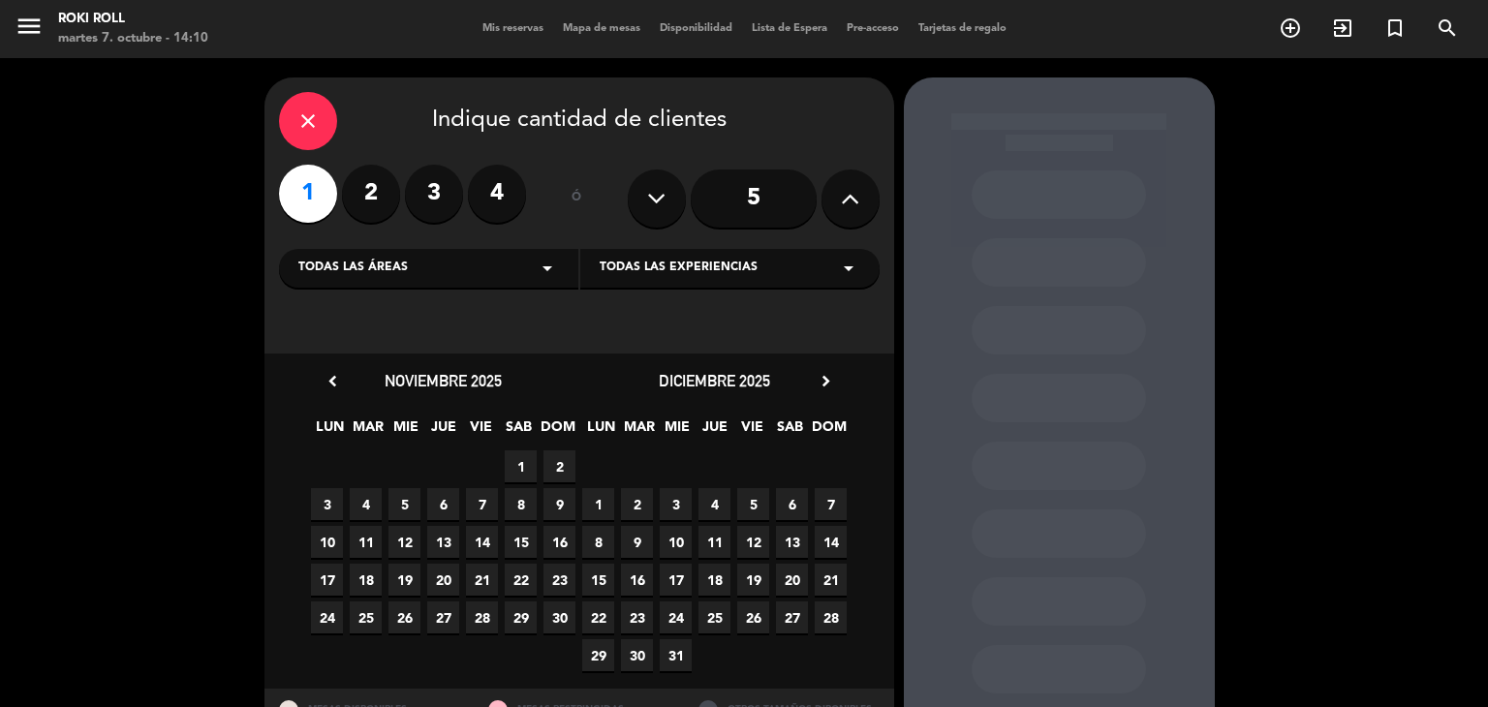
click at [823, 380] on icon "chevron_right" at bounding box center [826, 381] width 20 height 20
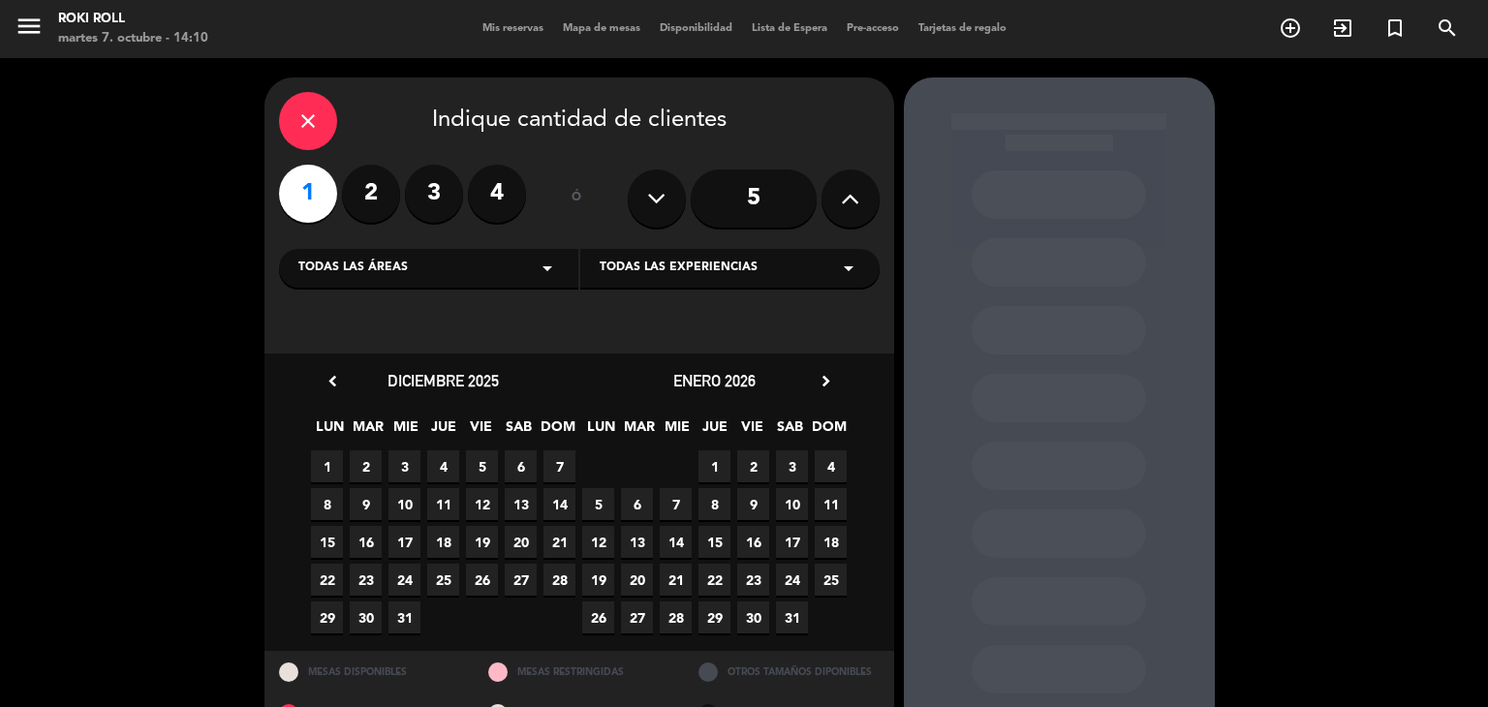
click at [643, 500] on span "6" at bounding box center [637, 504] width 32 height 32
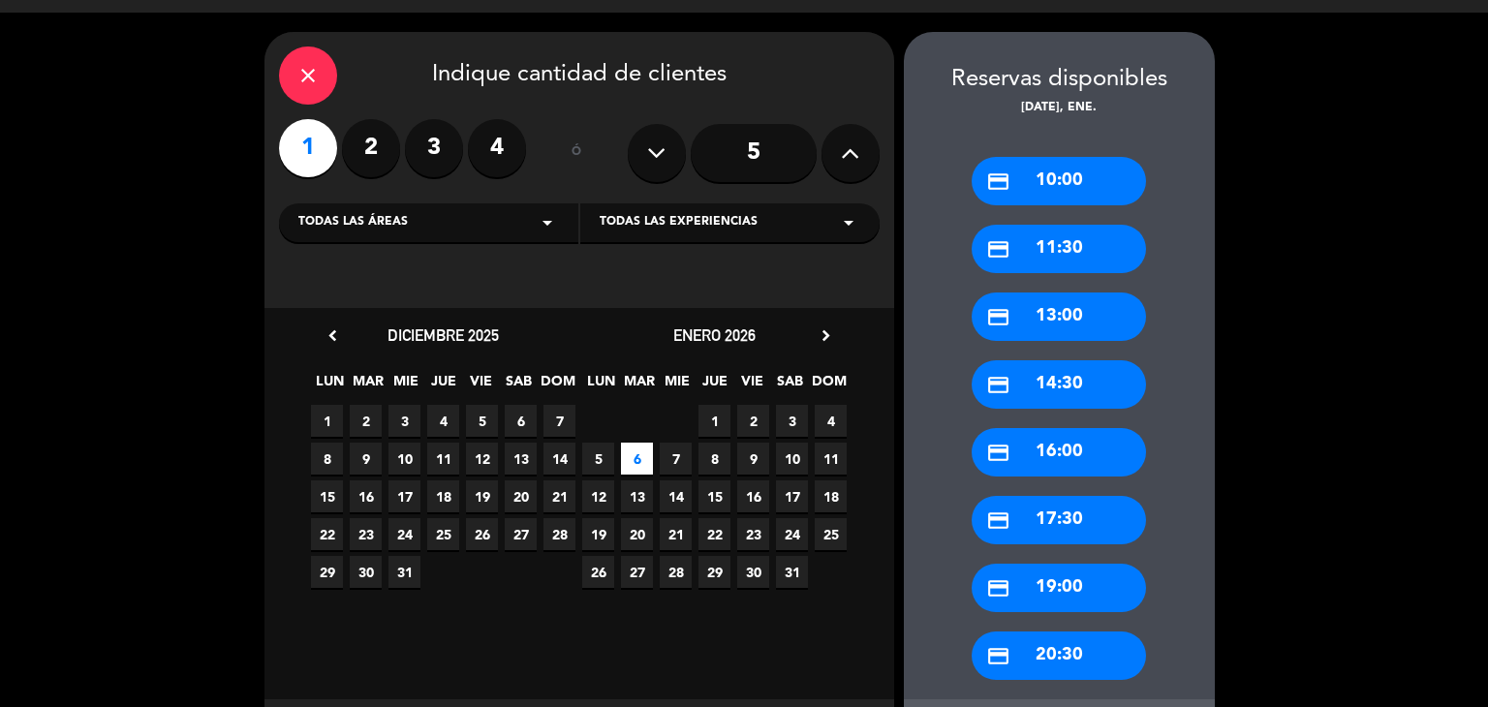
click at [1081, 237] on div "credit_card 11:30" at bounding box center [1059, 249] width 174 height 48
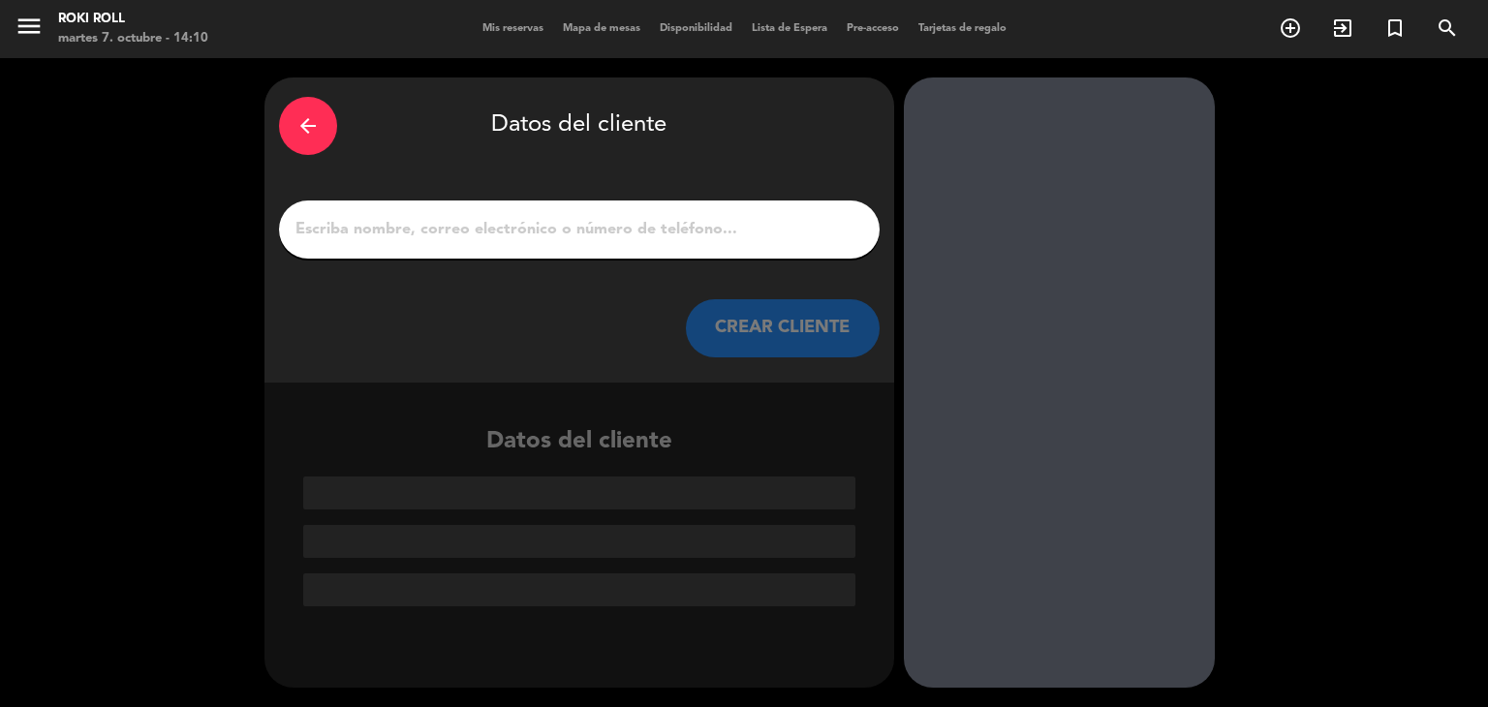
scroll to position [0, 0]
click at [616, 244] on div at bounding box center [579, 230] width 601 height 58
click at [614, 241] on input "1" at bounding box center [580, 229] width 572 height 27
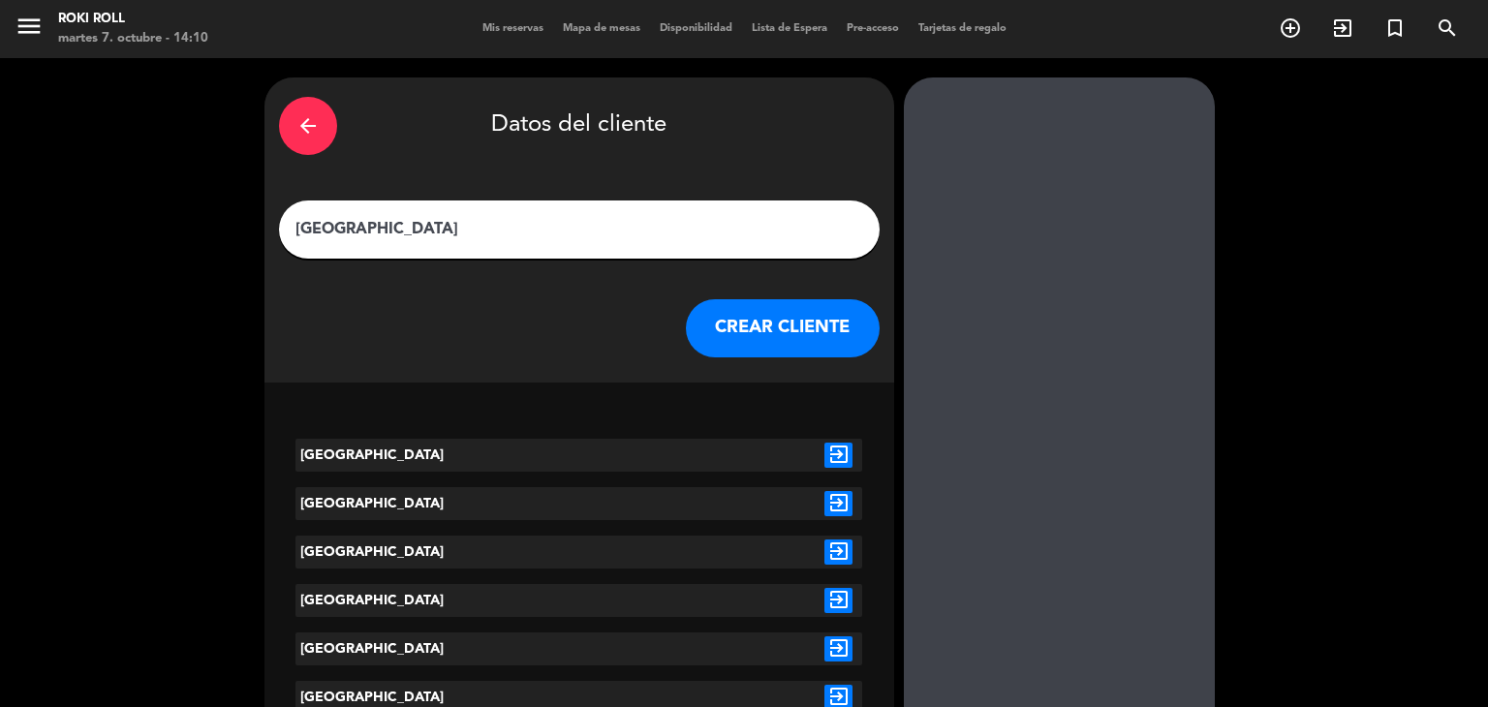
type input "[GEOGRAPHIC_DATA]"
click at [751, 315] on button "CREAR CLIENTE" at bounding box center [783, 328] width 194 height 58
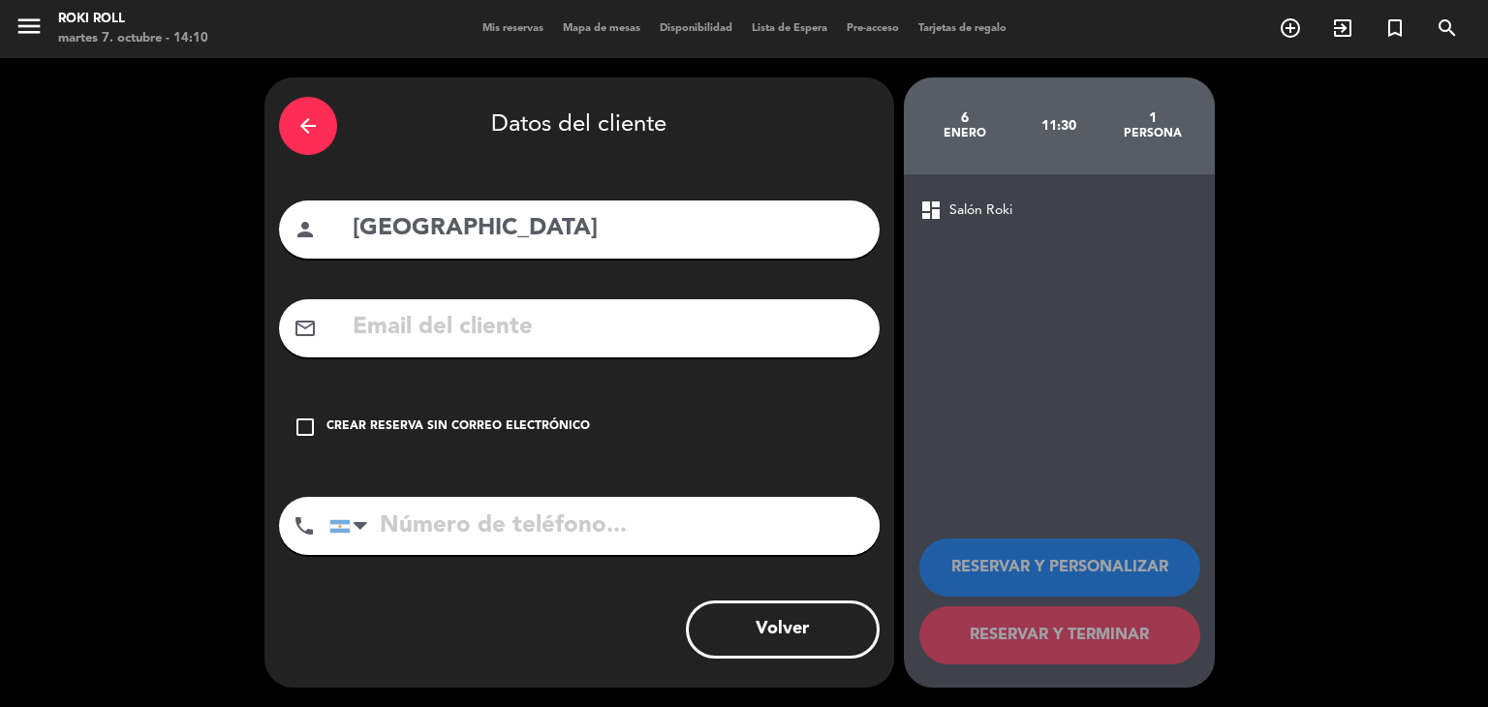
click at [566, 535] on input "tel" at bounding box center [604, 526] width 550 height 58
type input "3424230505"
drag, startPoint x: 561, startPoint y: 561, endPoint x: 550, endPoint y: 542, distance: 22.1
click at [558, 551] on div "phone [GEOGRAPHIC_DATA] +1 [GEOGRAPHIC_DATA] +44 [GEOGRAPHIC_DATA] ([GEOGRAPHIC…" at bounding box center [579, 533] width 601 height 72
drag, startPoint x: 532, startPoint y: 517, endPoint x: 250, endPoint y: 552, distance: 284.1
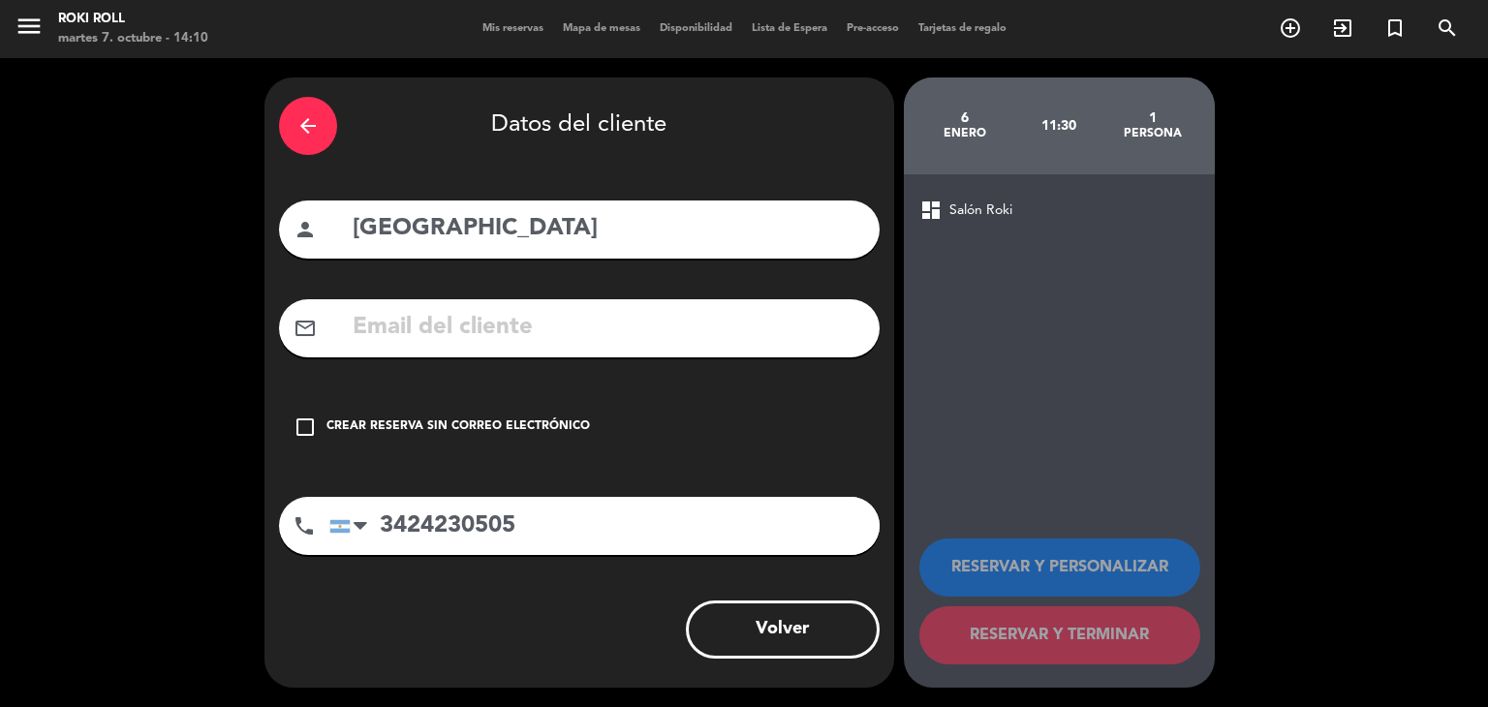
click at [250, 552] on div "arrow_back Datos del cliente person colonia mail_outline check_box_outline_blan…" at bounding box center [744, 382] width 1488 height 649
click at [578, 618] on div "Volver" at bounding box center [579, 630] width 601 height 58
click at [523, 424] on div "Crear reserva sin correo electrónico" at bounding box center [459, 427] width 264 height 19
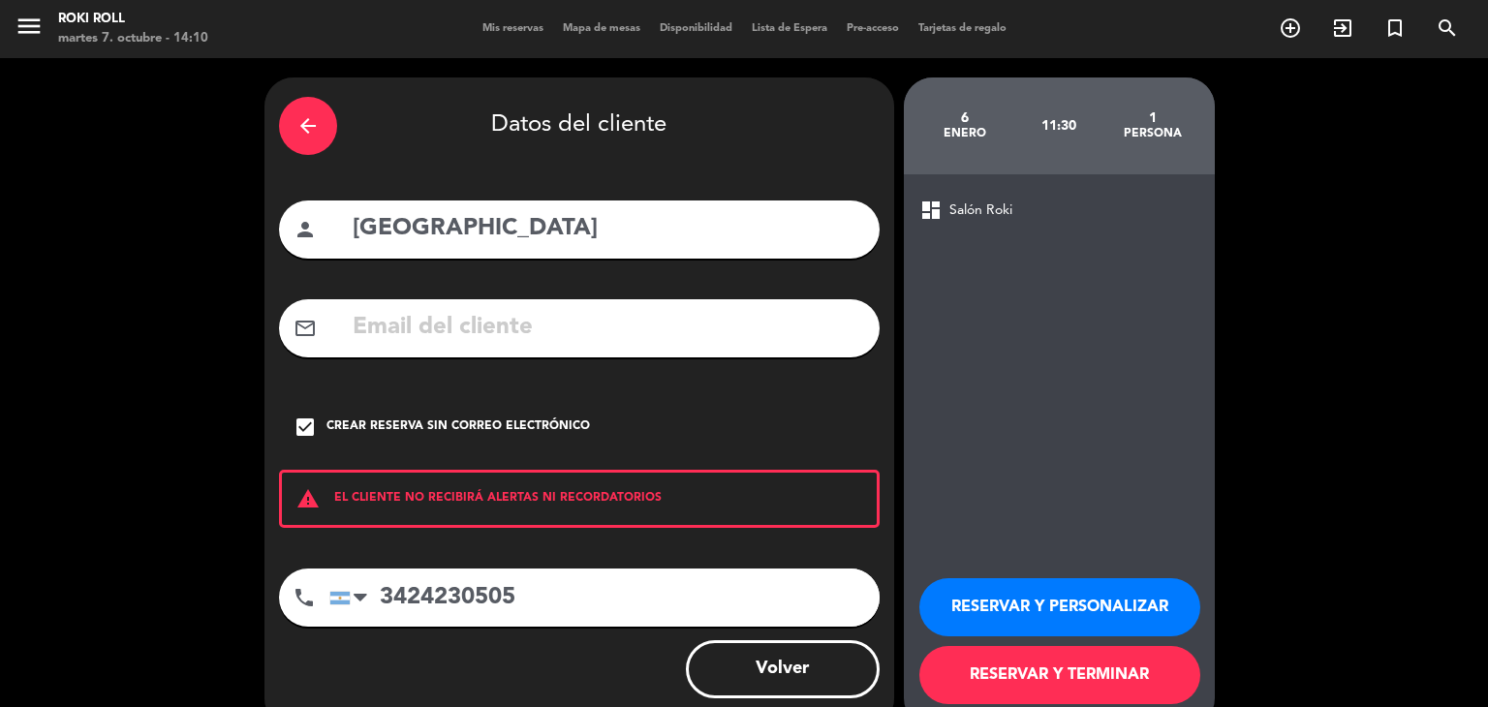
click at [1054, 671] on button "RESERVAR Y TERMINAR" at bounding box center [1060, 675] width 281 height 58
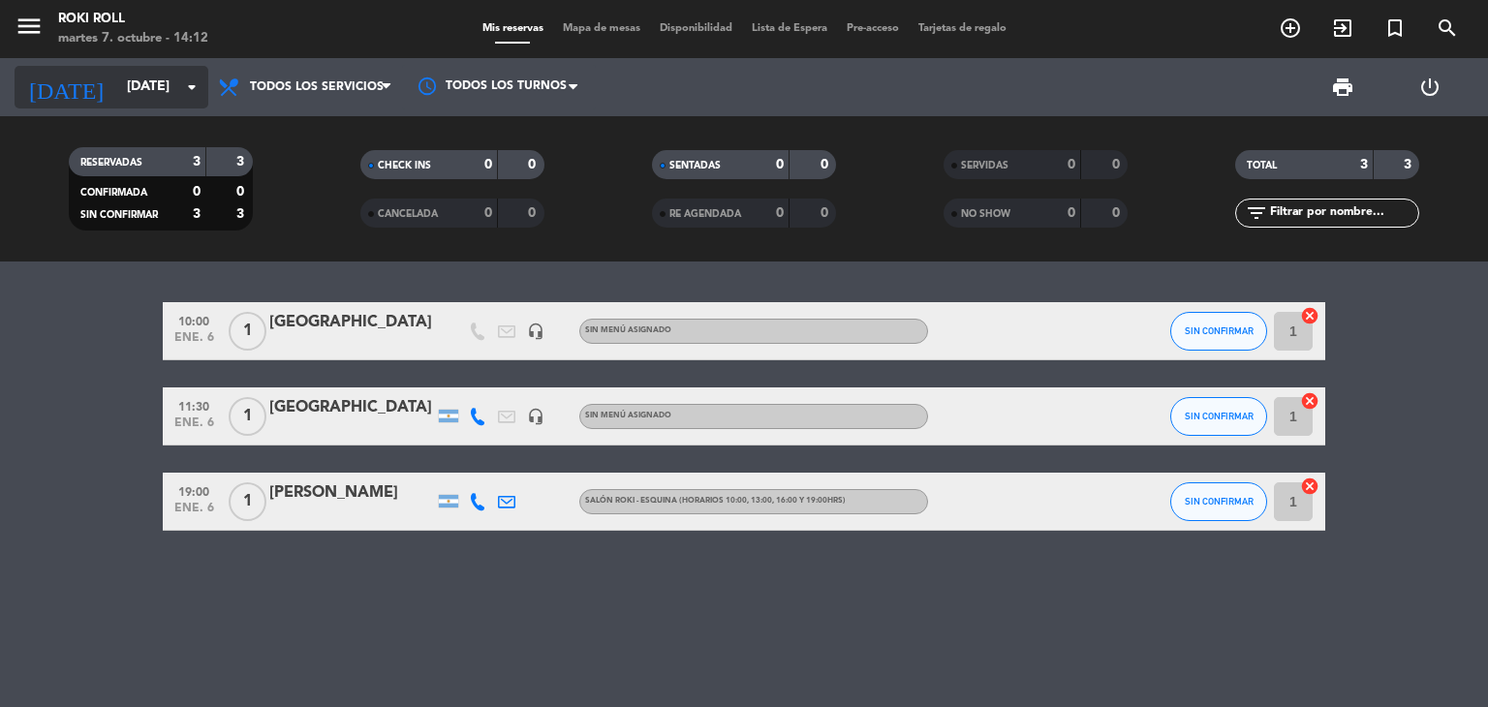
click at [140, 99] on input "[DATE]" at bounding box center [209, 87] width 184 height 35
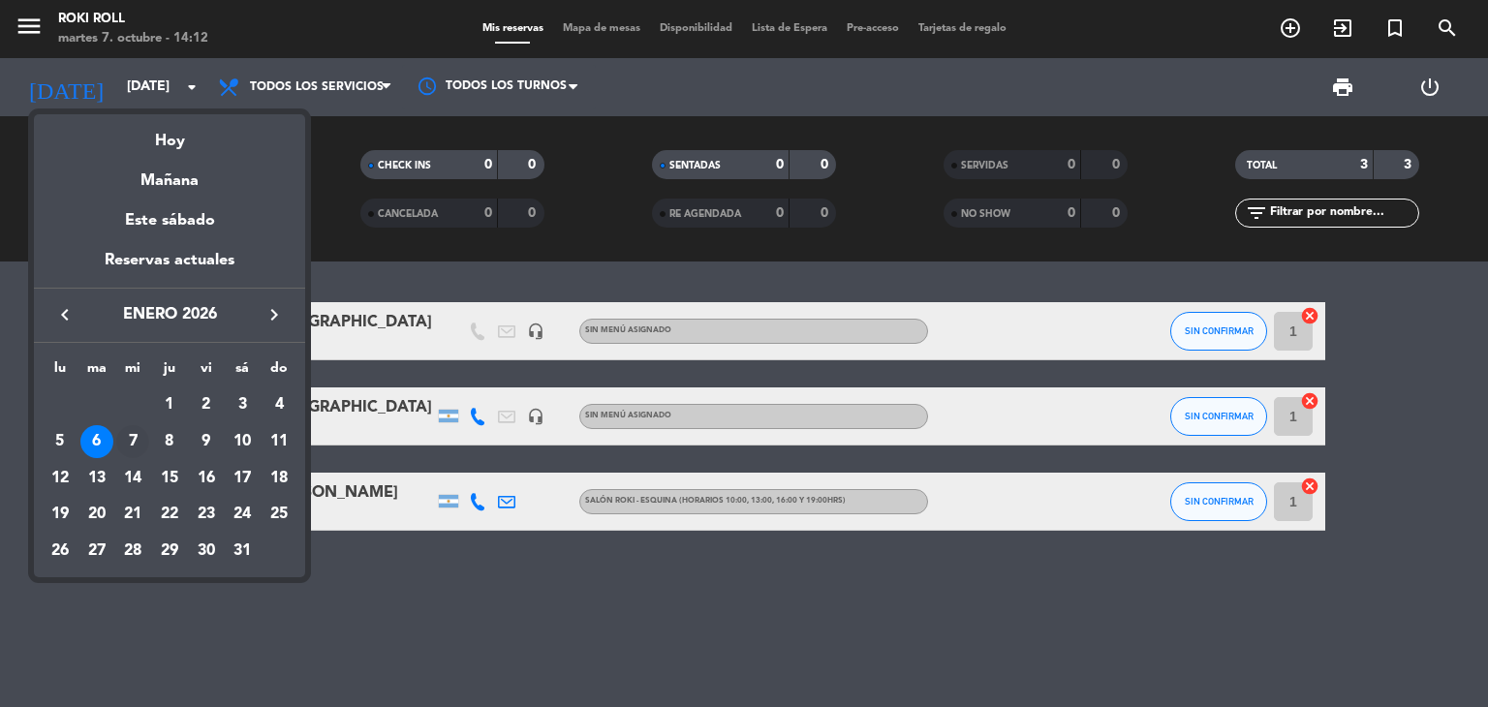
click at [131, 443] on div "7" at bounding box center [132, 441] width 33 height 33
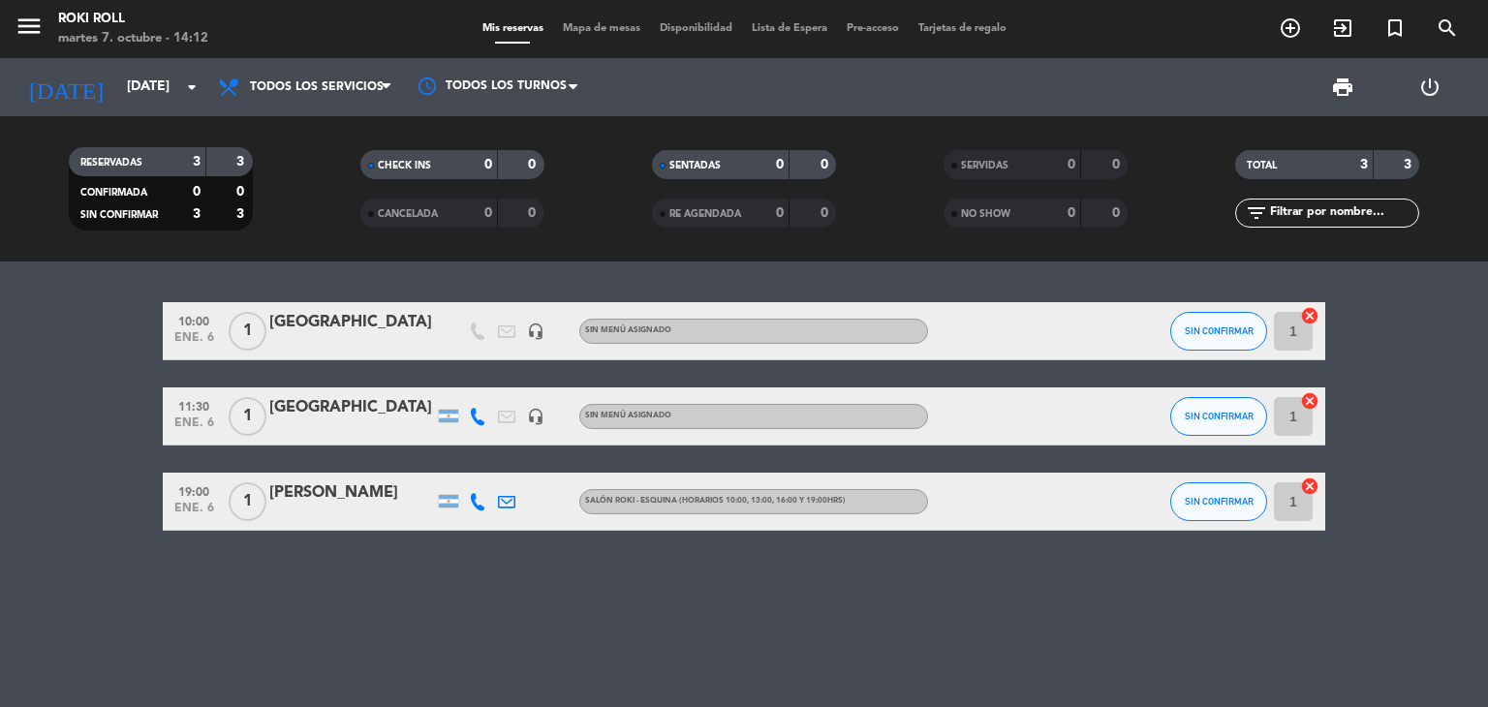
type input "[DATE]"
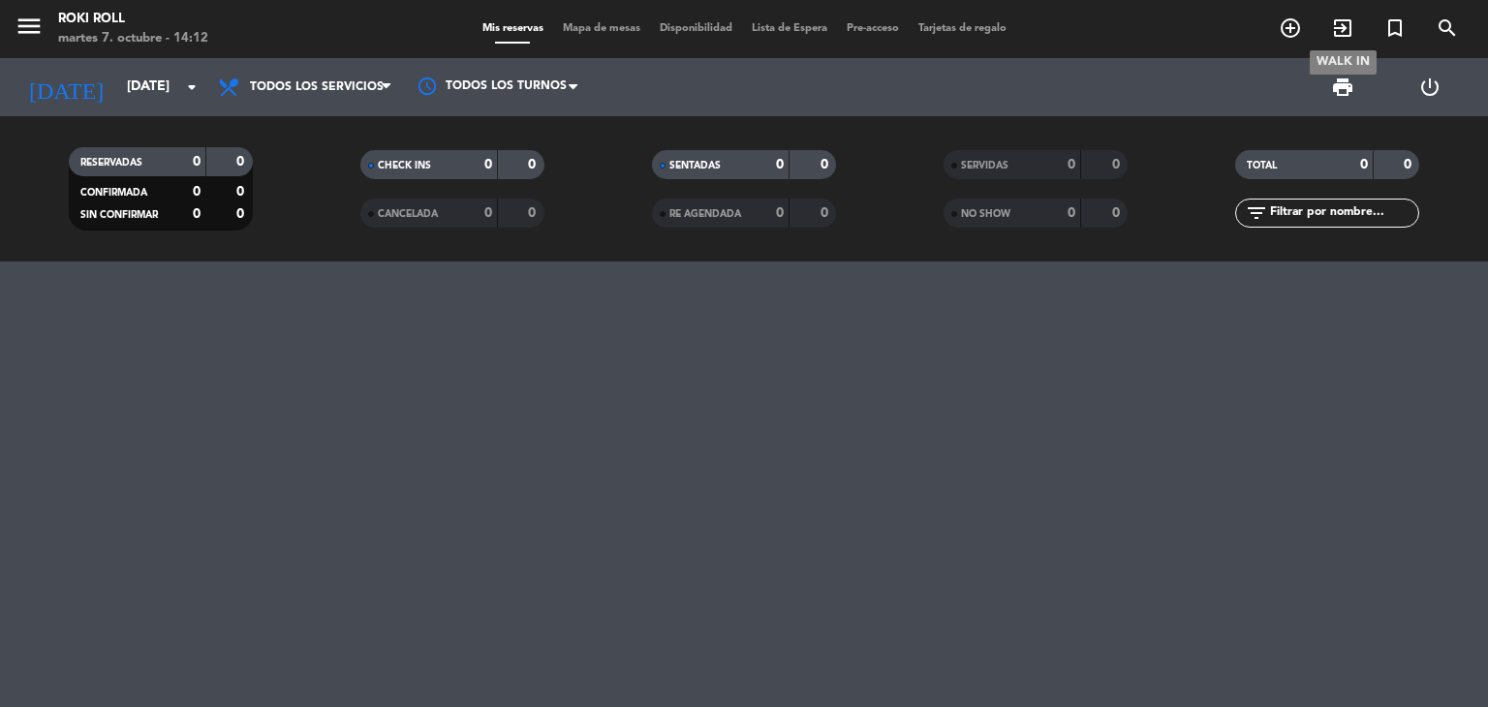
click at [1317, 37] on span "exit_to_app" at bounding box center [1343, 28] width 52 height 33
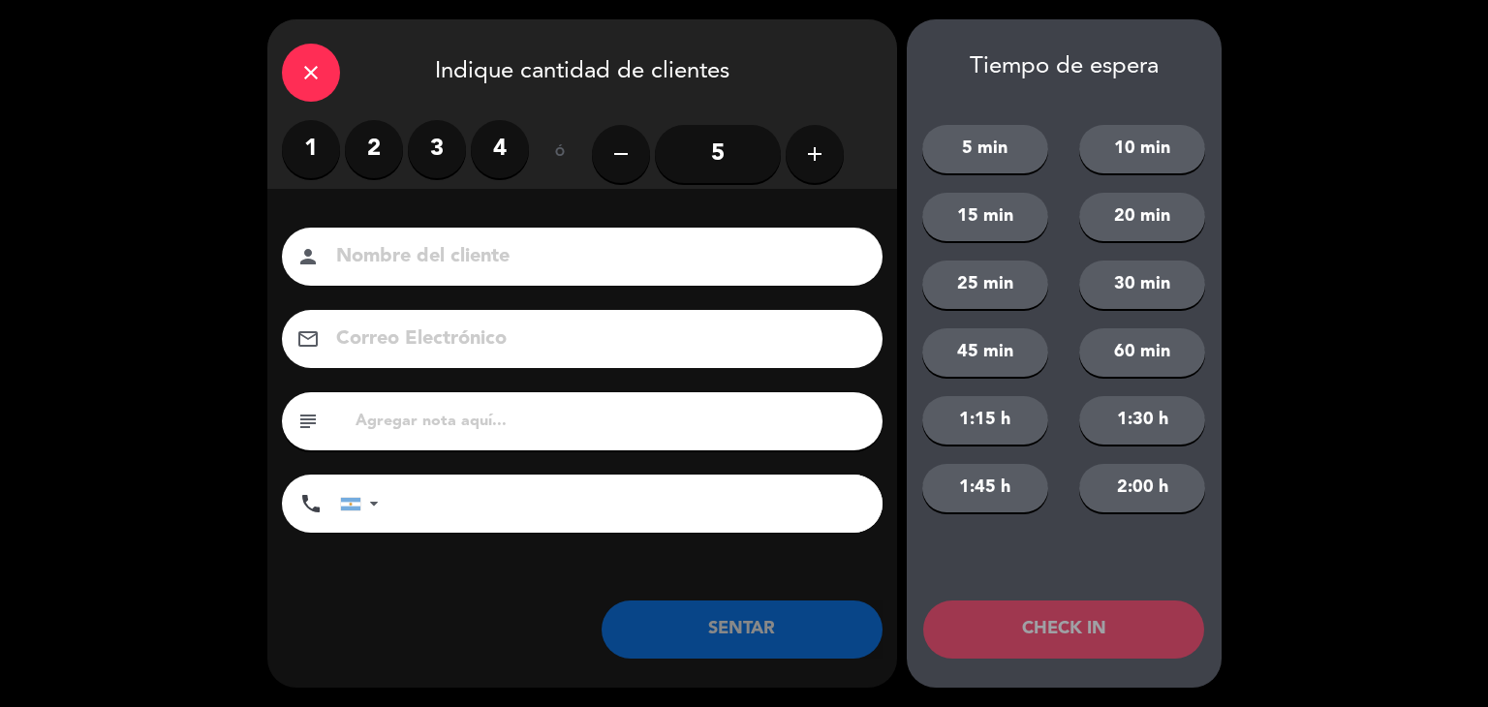
click at [322, 59] on div "close" at bounding box center [311, 73] width 58 height 58
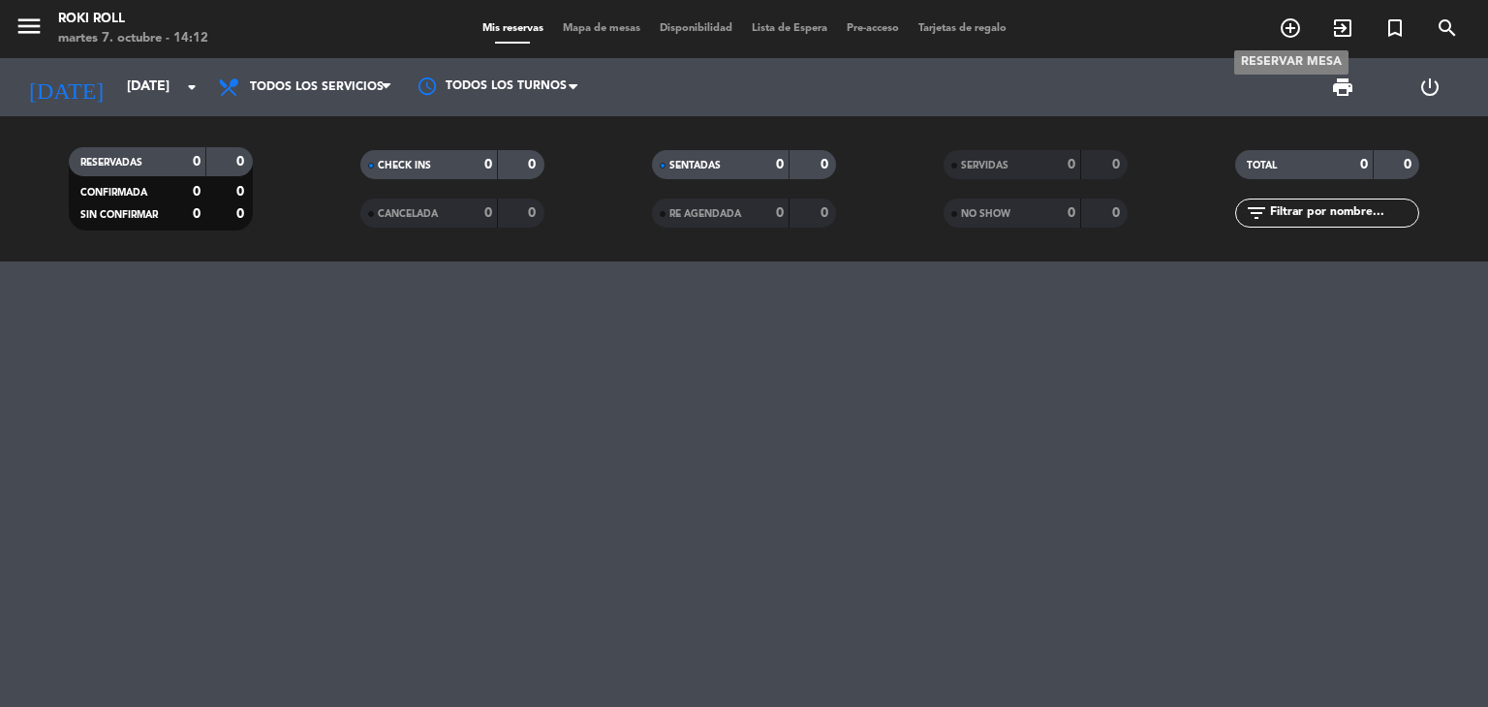
click at [1293, 37] on icon "add_circle_outline" at bounding box center [1290, 27] width 23 height 23
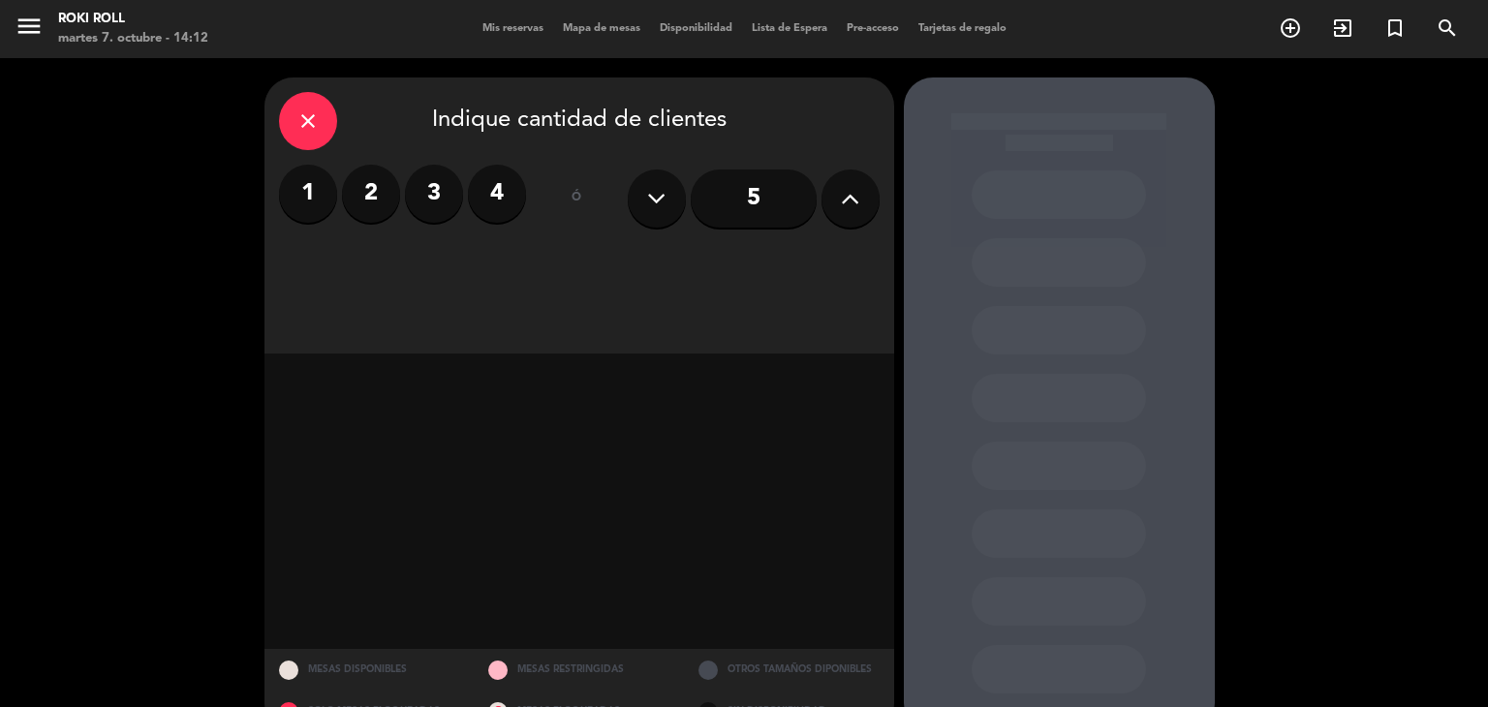
click at [333, 189] on label "1" at bounding box center [308, 194] width 58 height 58
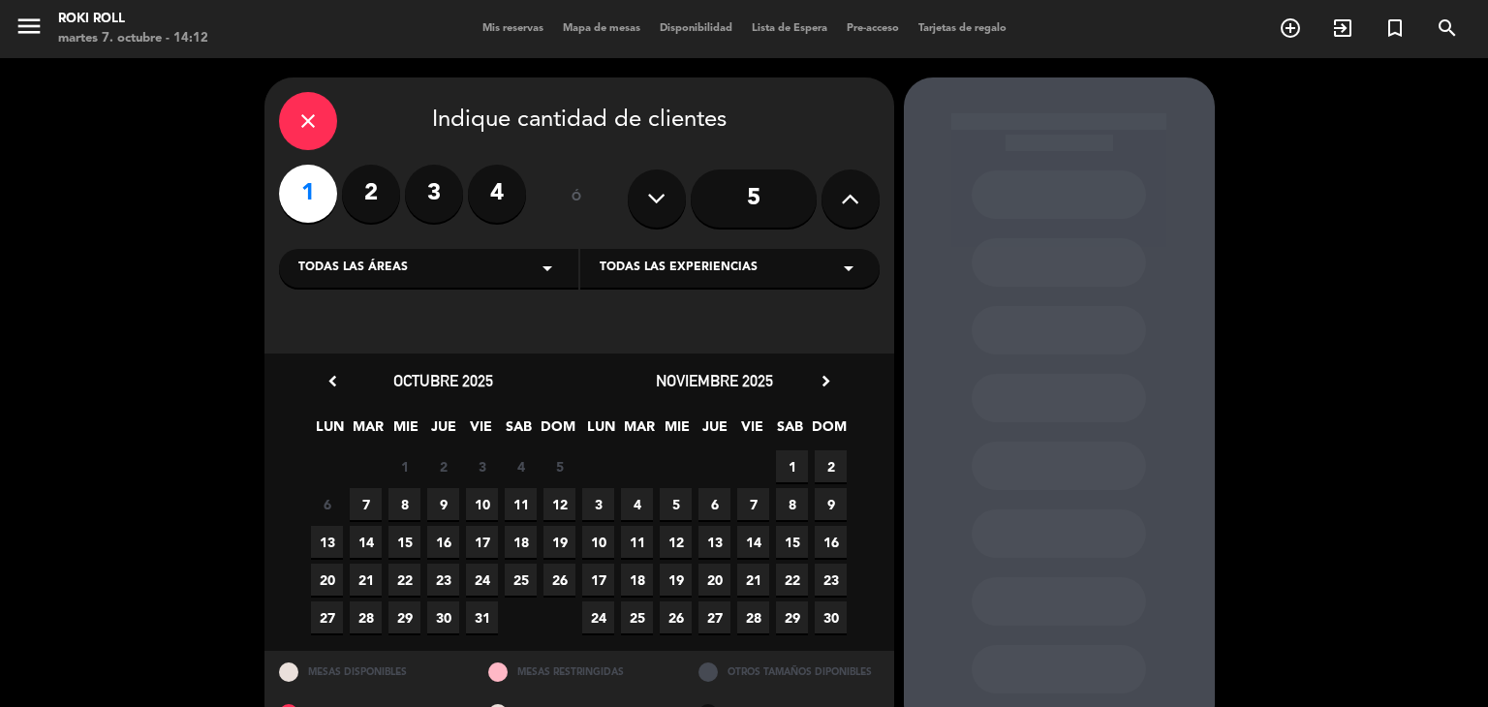
click at [825, 377] on icon "chevron_right" at bounding box center [826, 381] width 20 height 20
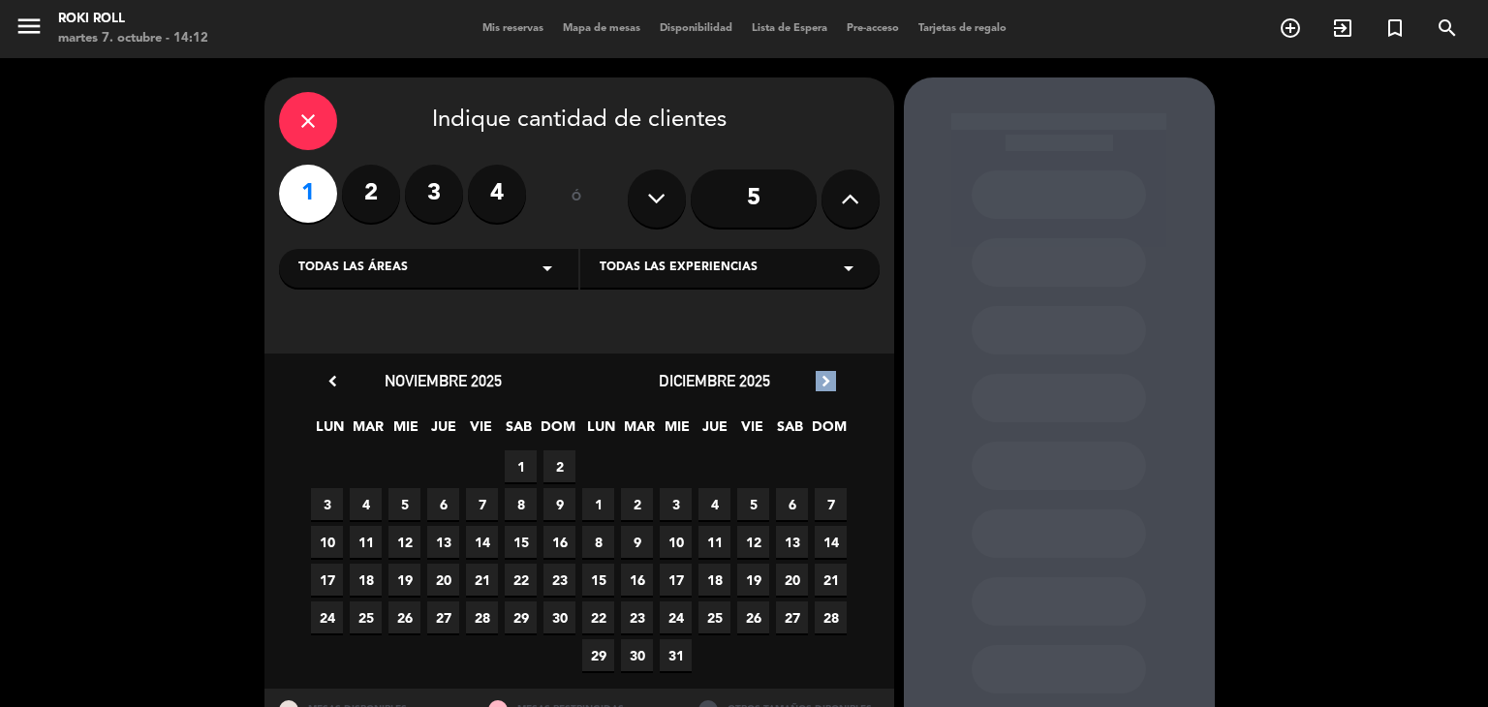
click at [825, 377] on icon "chevron_right" at bounding box center [826, 381] width 20 height 20
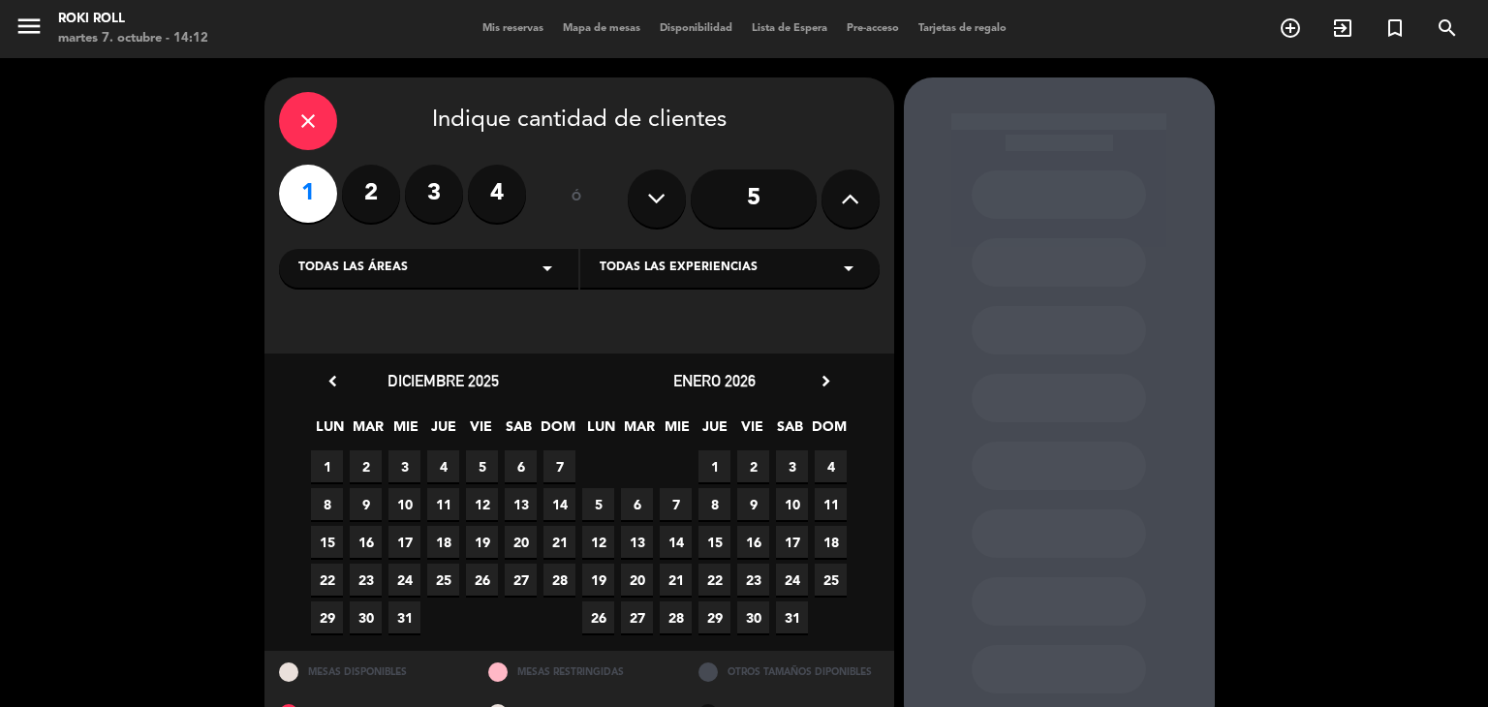
click at [672, 497] on span "7" at bounding box center [676, 504] width 32 height 32
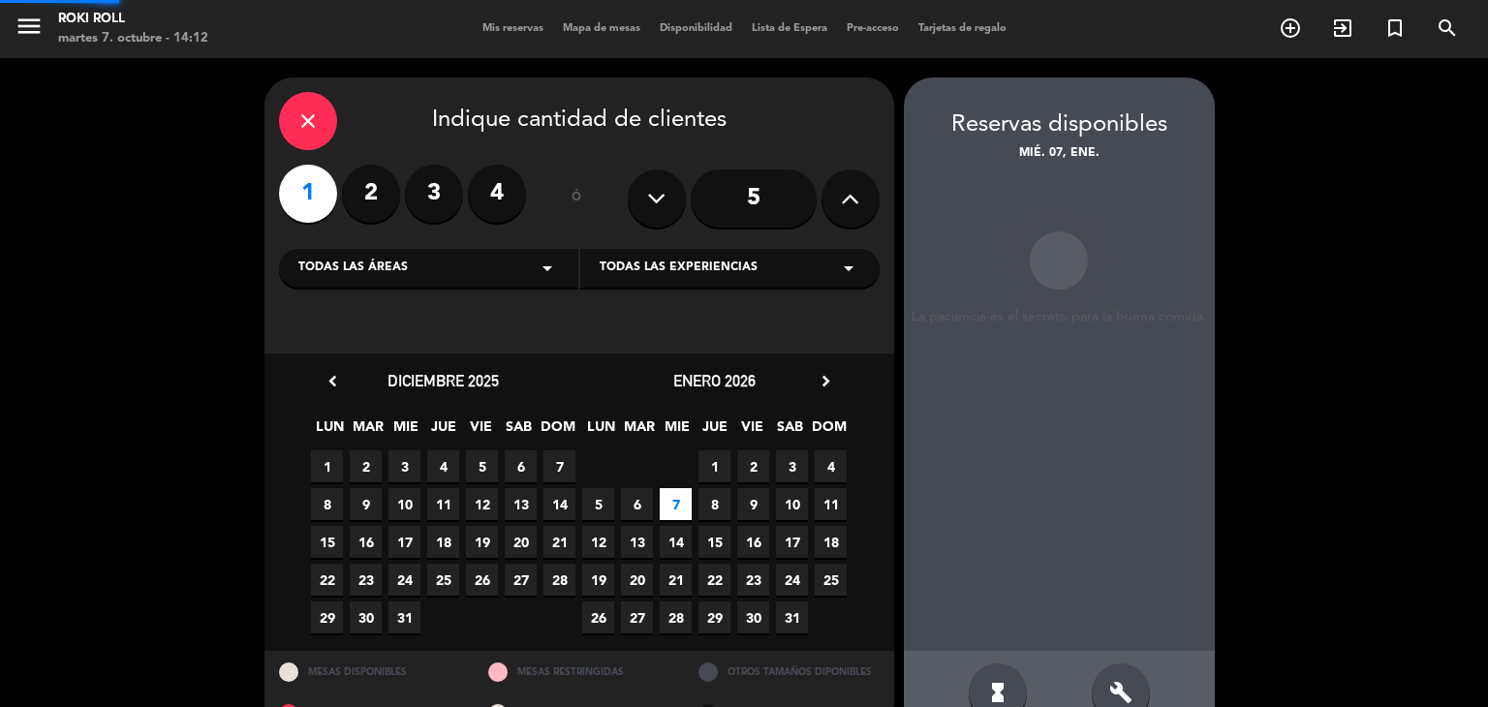
scroll to position [46, 0]
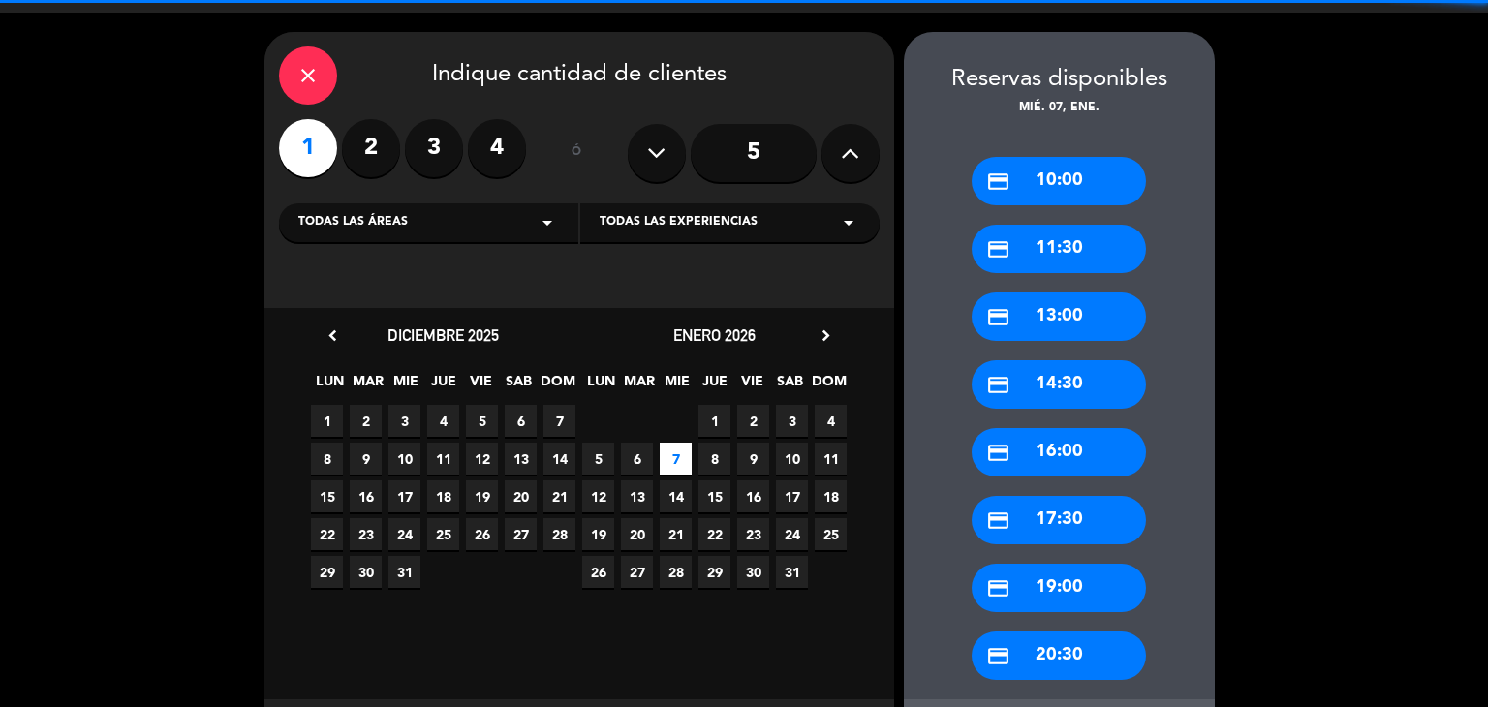
click at [1035, 171] on div "credit_card 10:00" at bounding box center [1059, 181] width 174 height 48
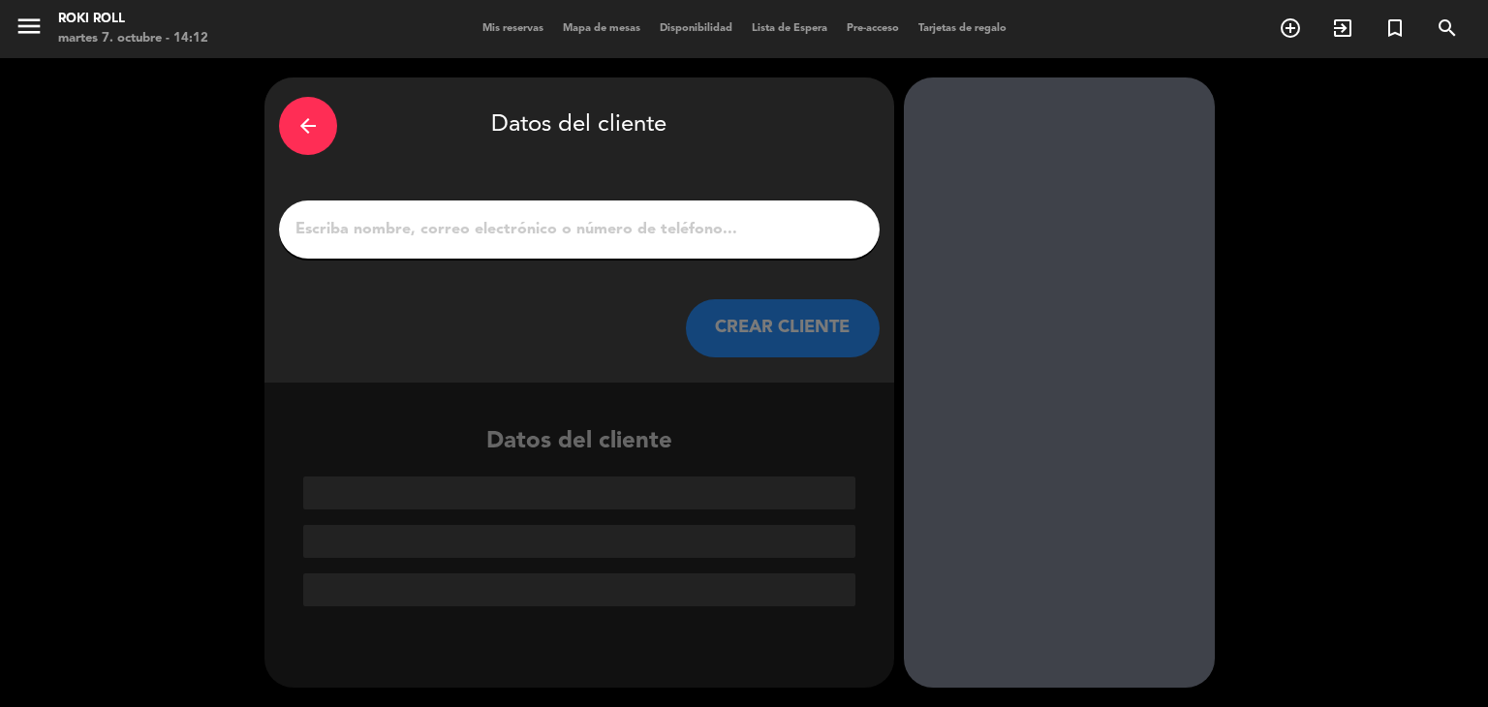
click at [550, 245] on div at bounding box center [579, 230] width 601 height 58
click at [549, 237] on input "1" at bounding box center [580, 229] width 572 height 27
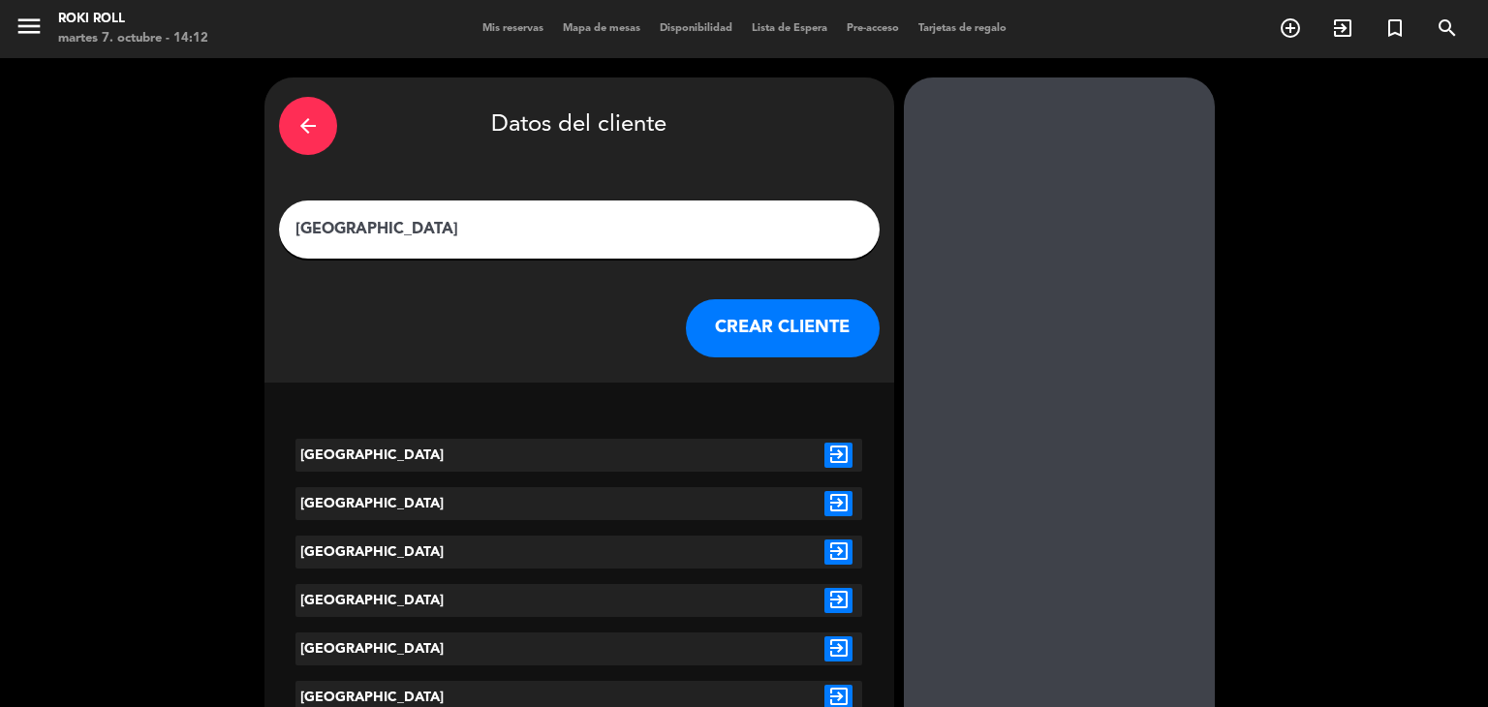
type input "[GEOGRAPHIC_DATA]"
click at [769, 305] on button "CREAR CLIENTE" at bounding box center [783, 328] width 194 height 58
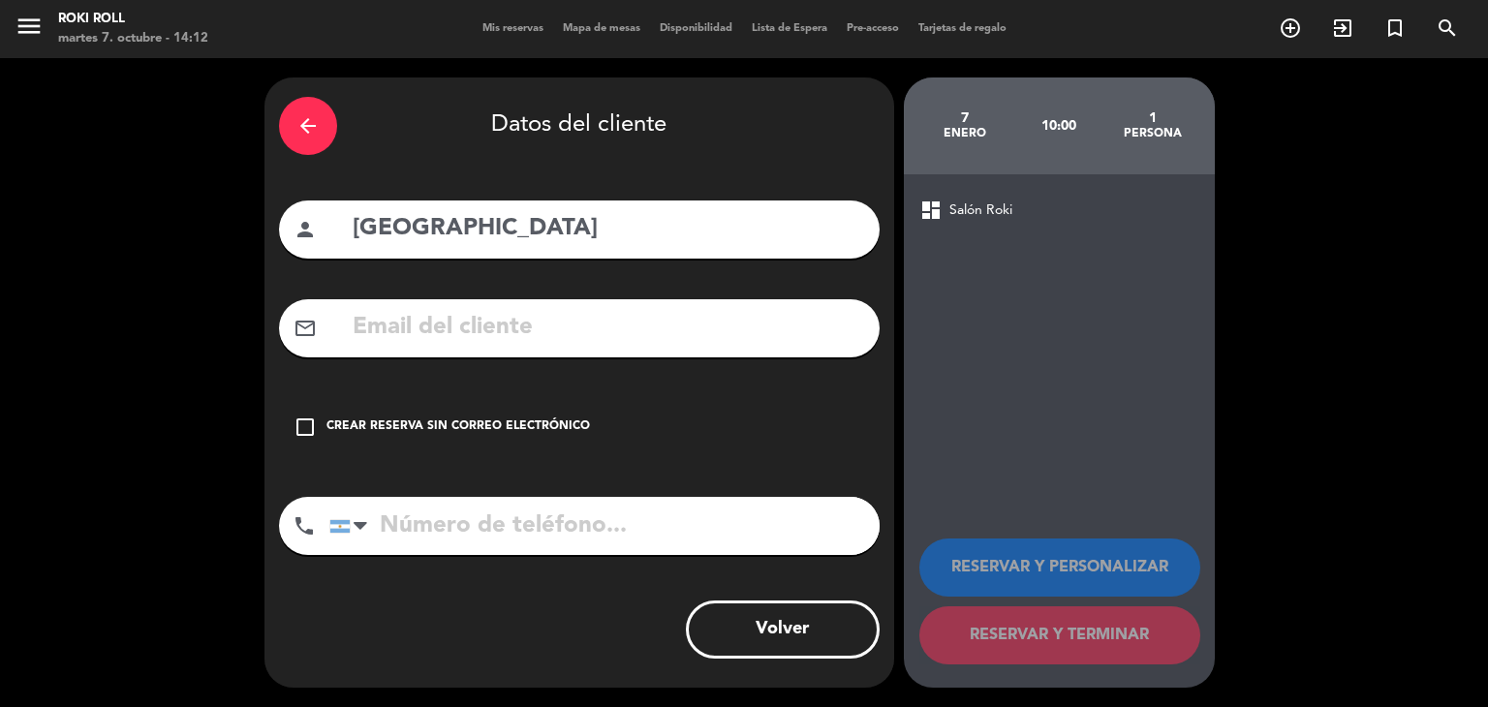
click at [639, 340] on input "text" at bounding box center [608, 328] width 515 height 40
drag, startPoint x: 658, startPoint y: 564, endPoint x: 654, endPoint y: 547, distance: 16.9
click at [655, 558] on div "phone [GEOGRAPHIC_DATA] +1 [GEOGRAPHIC_DATA] +44 [GEOGRAPHIC_DATA] ([GEOGRAPHIC…" at bounding box center [579, 533] width 601 height 72
click at [654, 547] on input "tel" at bounding box center [604, 526] width 550 height 58
click at [654, 546] on input "tel" at bounding box center [604, 526] width 550 height 58
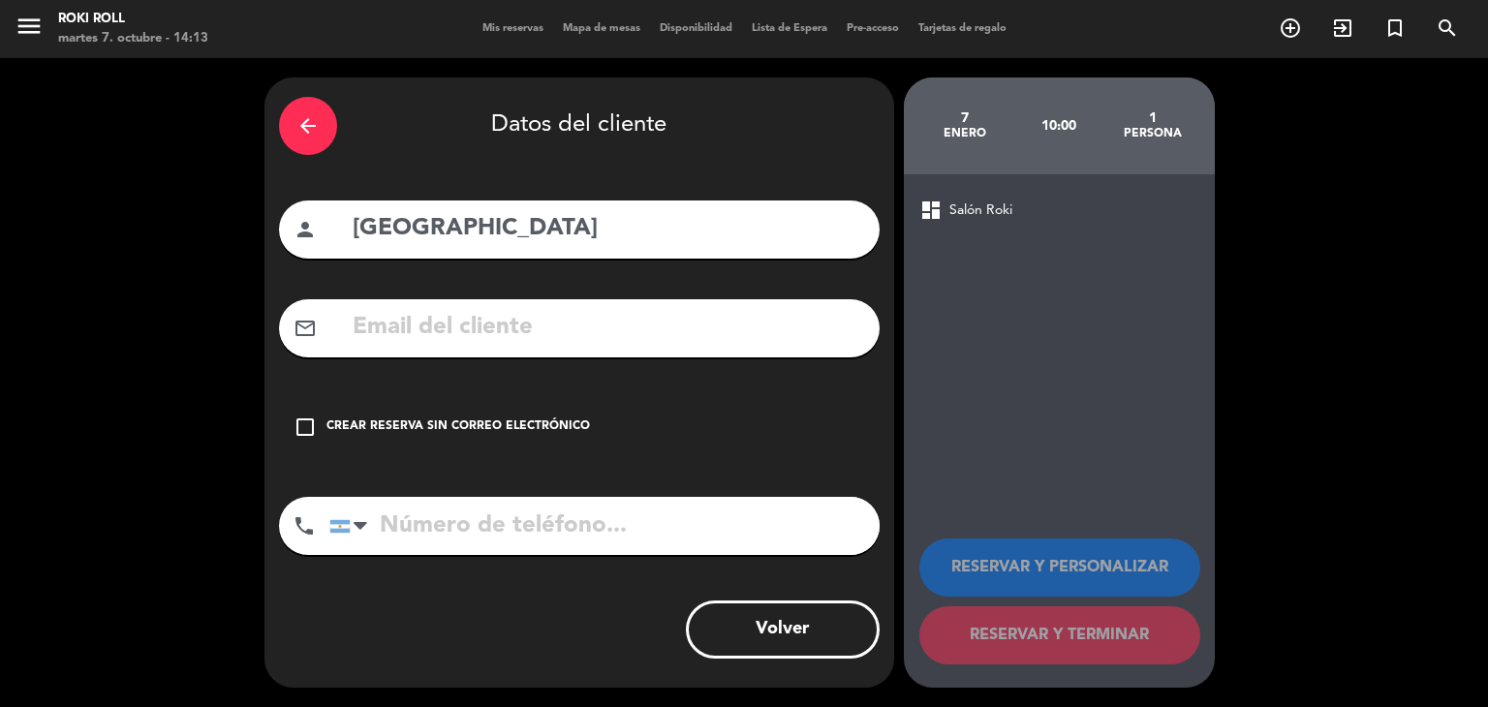
paste input "3424230505"
type input "3424230505"
click at [410, 436] on div "Crear reserva sin correo electrónico" at bounding box center [459, 427] width 264 height 19
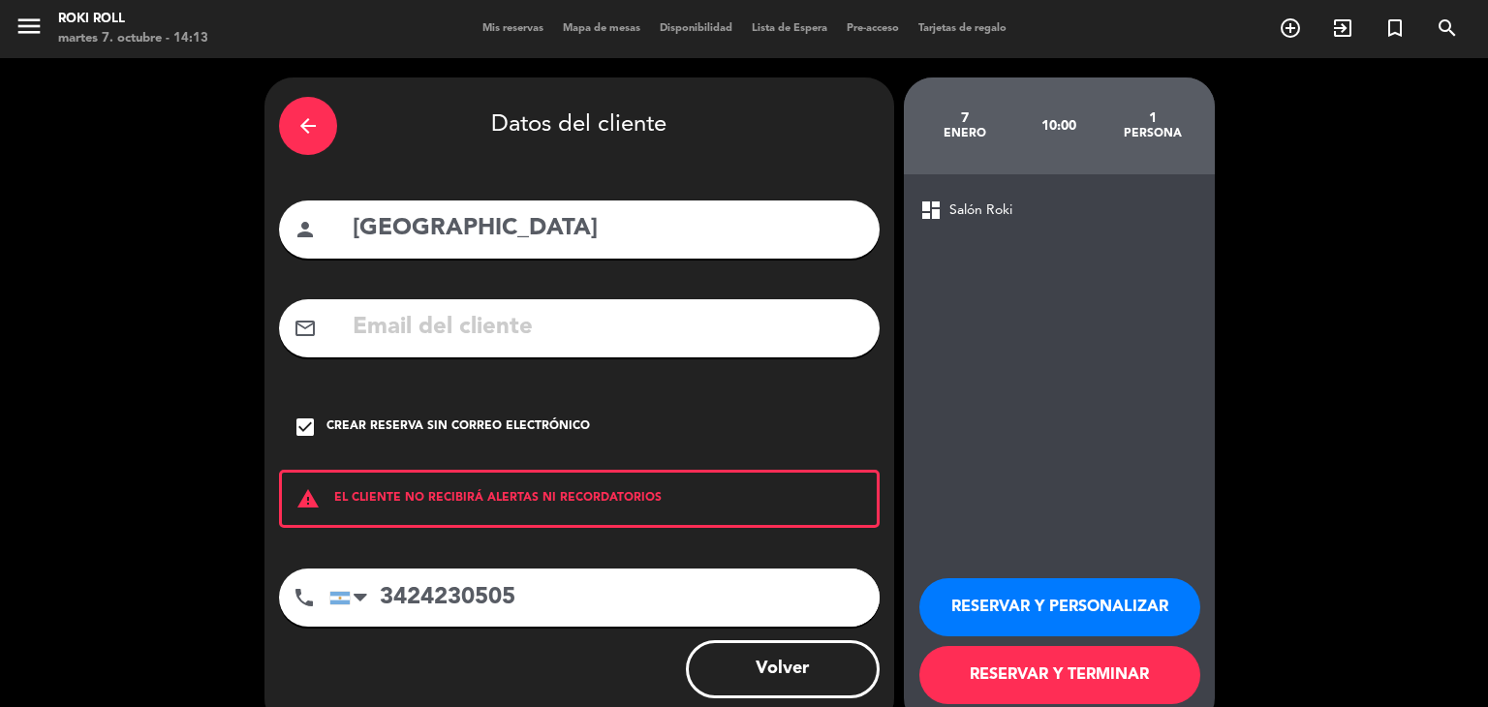
click at [1050, 675] on button "RESERVAR Y TERMINAR" at bounding box center [1060, 675] width 281 height 58
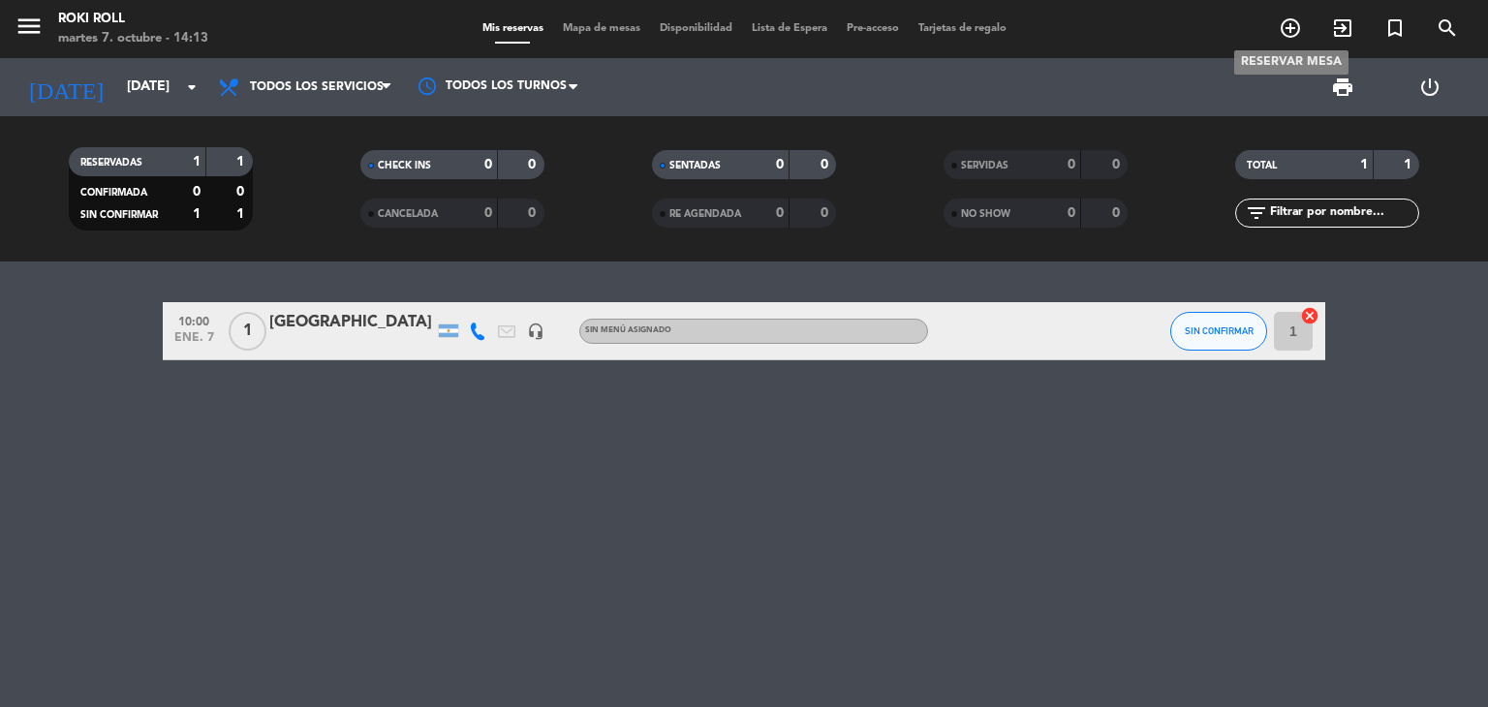
click at [1305, 21] on span "add_circle_outline" at bounding box center [1290, 28] width 52 height 33
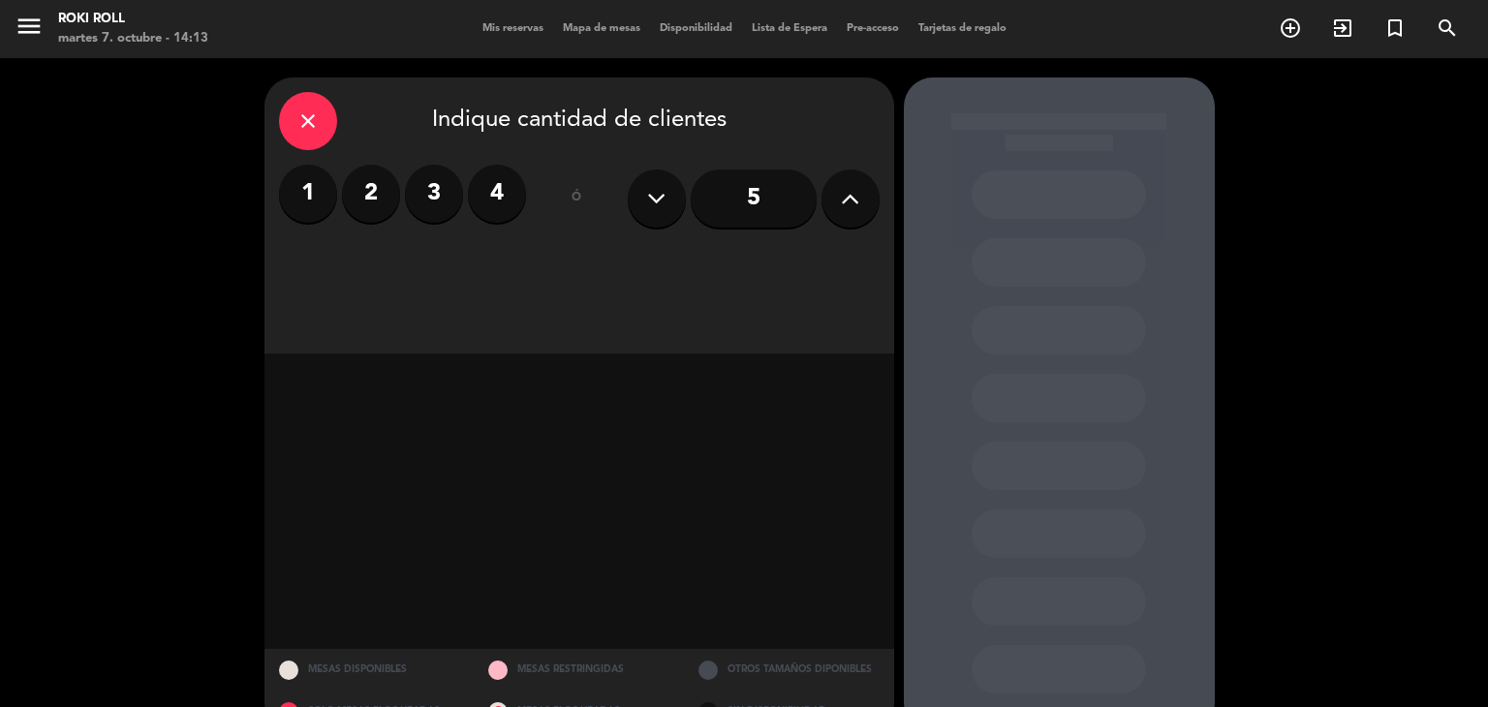
click at [289, 206] on label "1" at bounding box center [308, 194] width 58 height 58
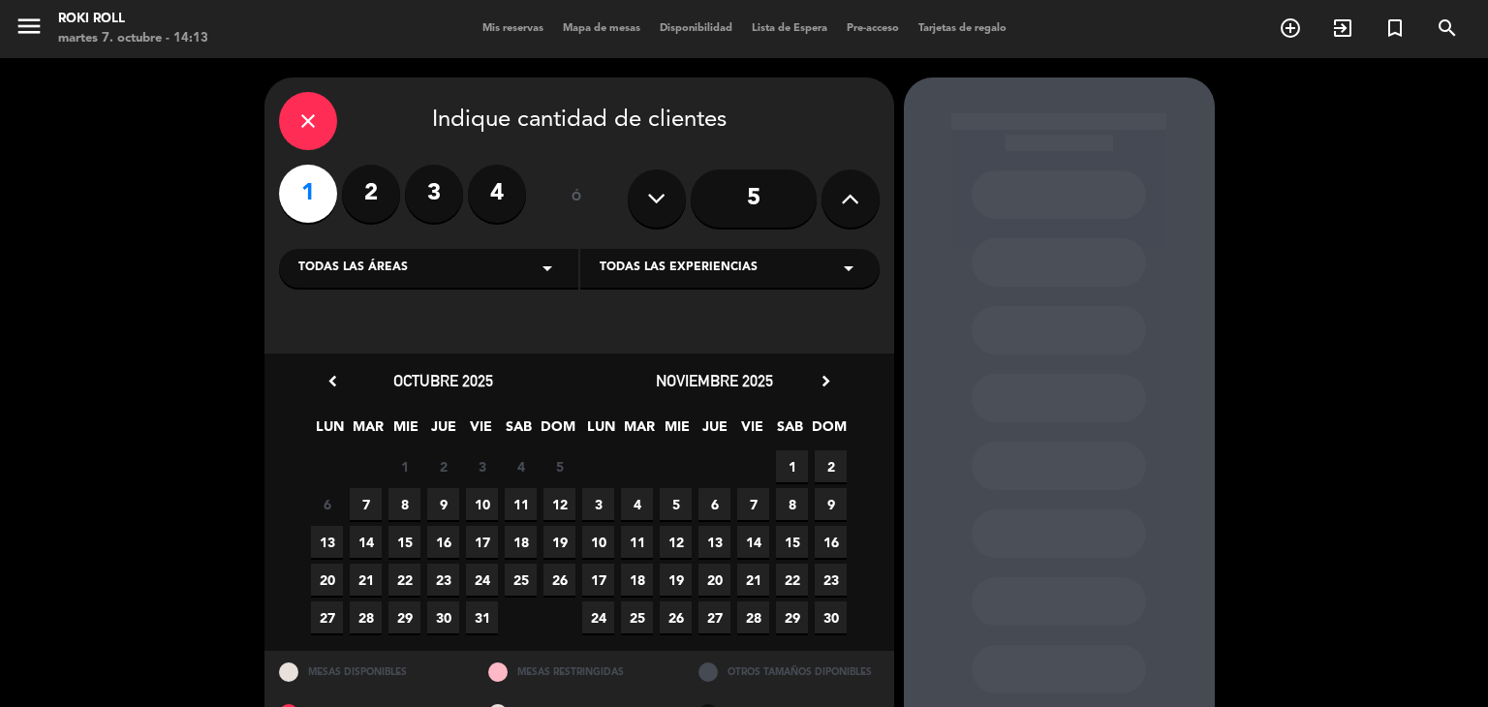
click at [819, 383] on icon "chevron_right" at bounding box center [826, 381] width 20 height 20
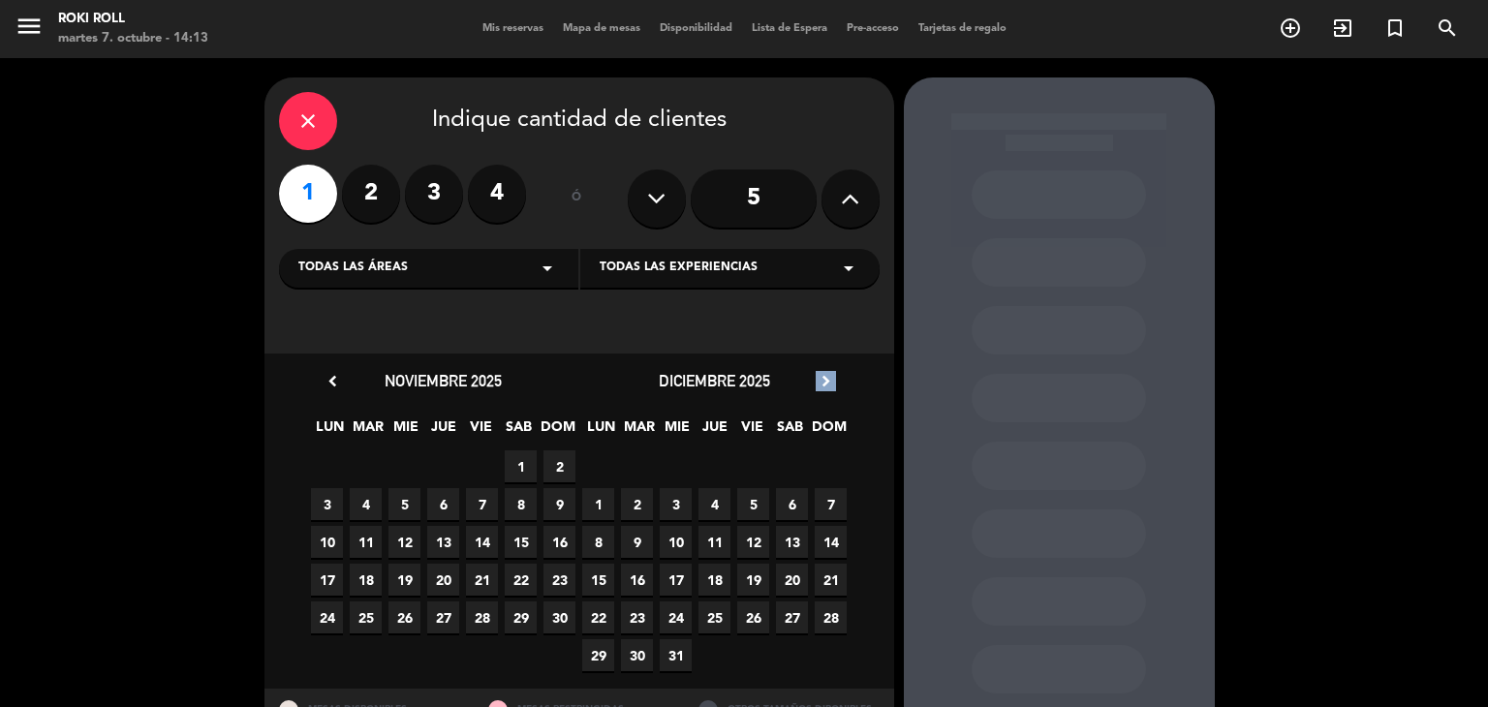
click at [819, 383] on icon "chevron_right" at bounding box center [826, 381] width 20 height 20
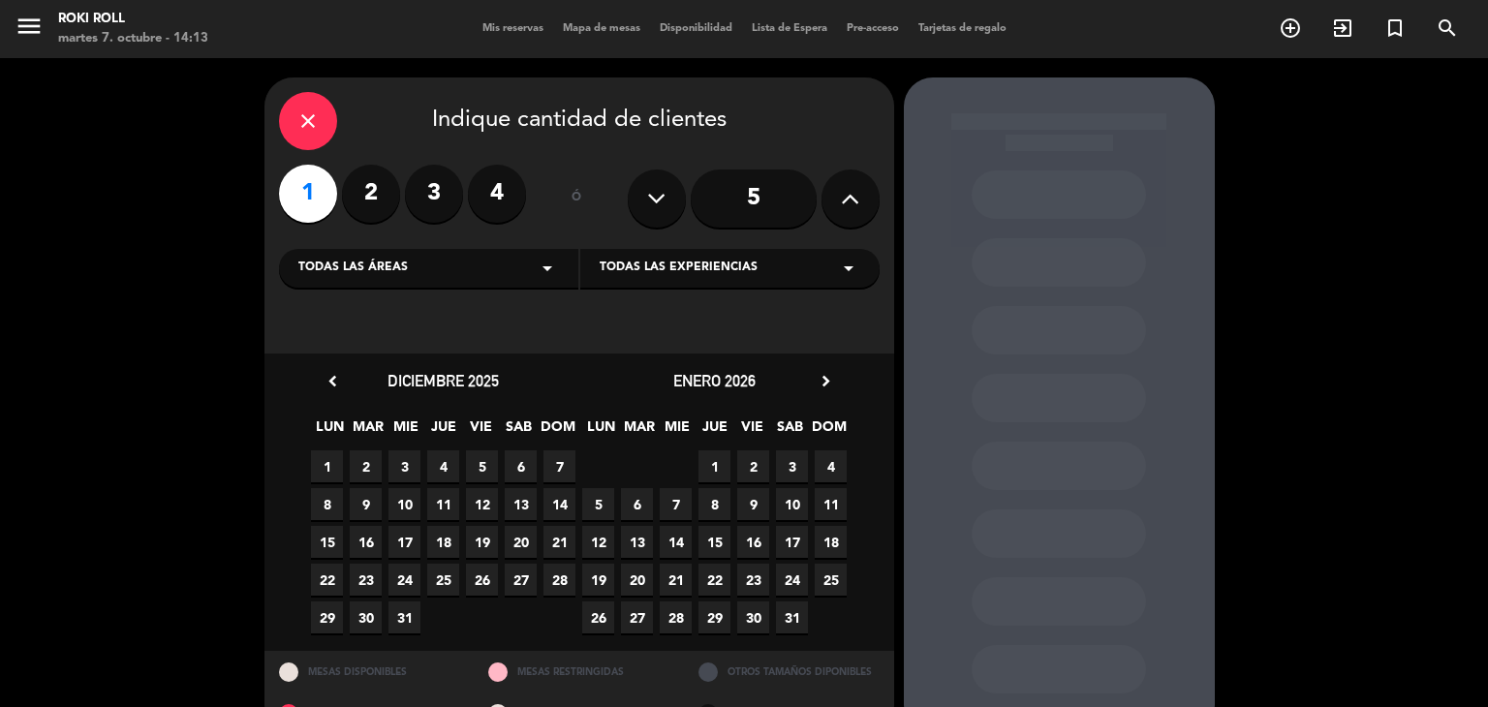
click at [679, 509] on span "7" at bounding box center [676, 504] width 32 height 32
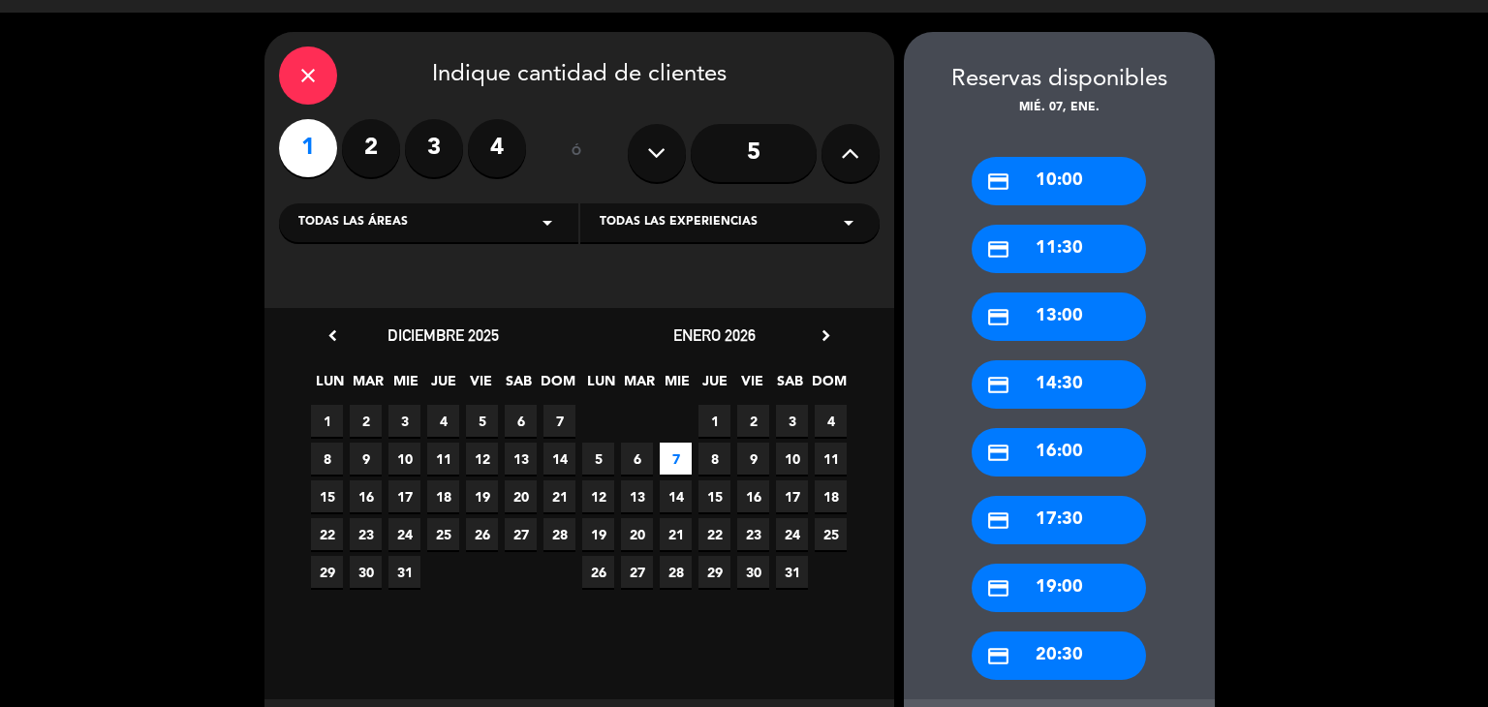
click at [1090, 251] on div "credit_card 11:30" at bounding box center [1059, 249] width 174 height 48
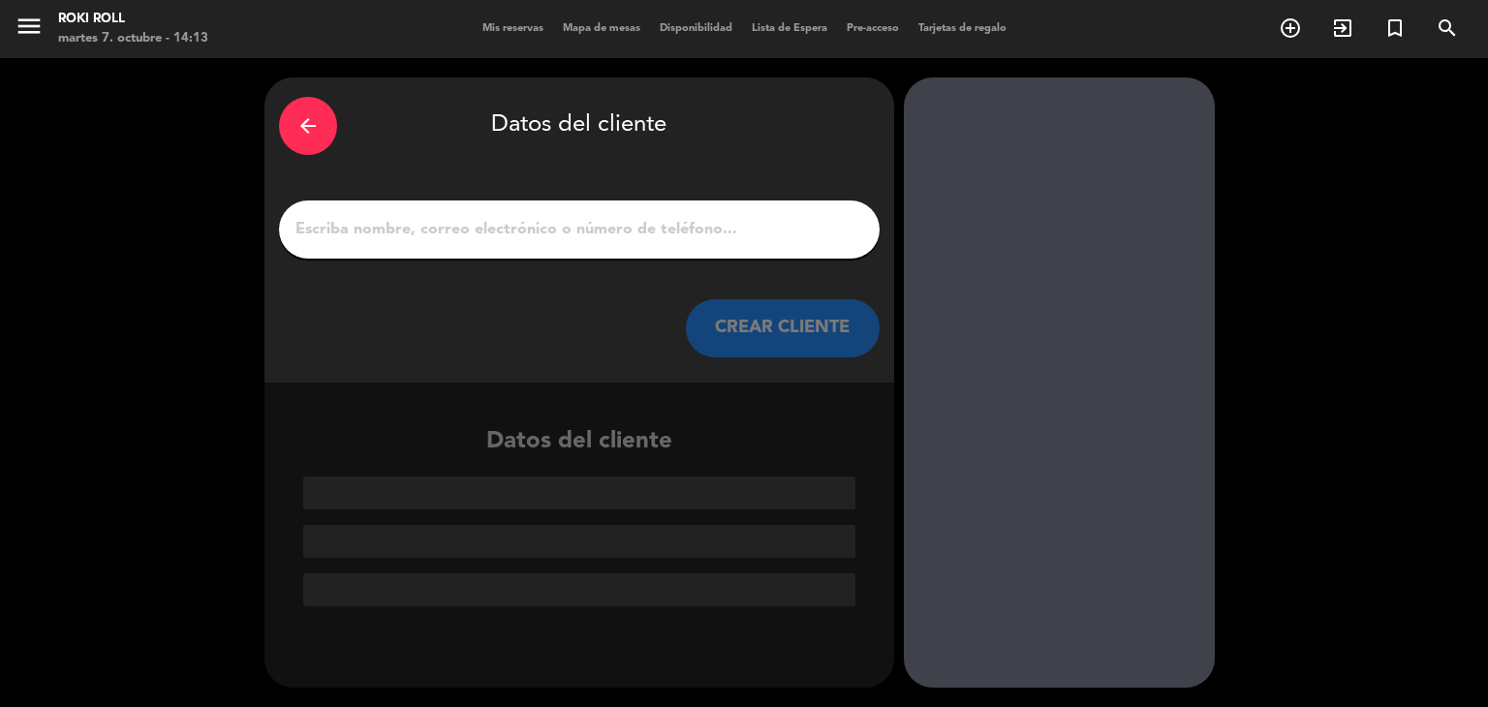
scroll to position [0, 0]
click at [545, 235] on input "1" at bounding box center [580, 229] width 572 height 27
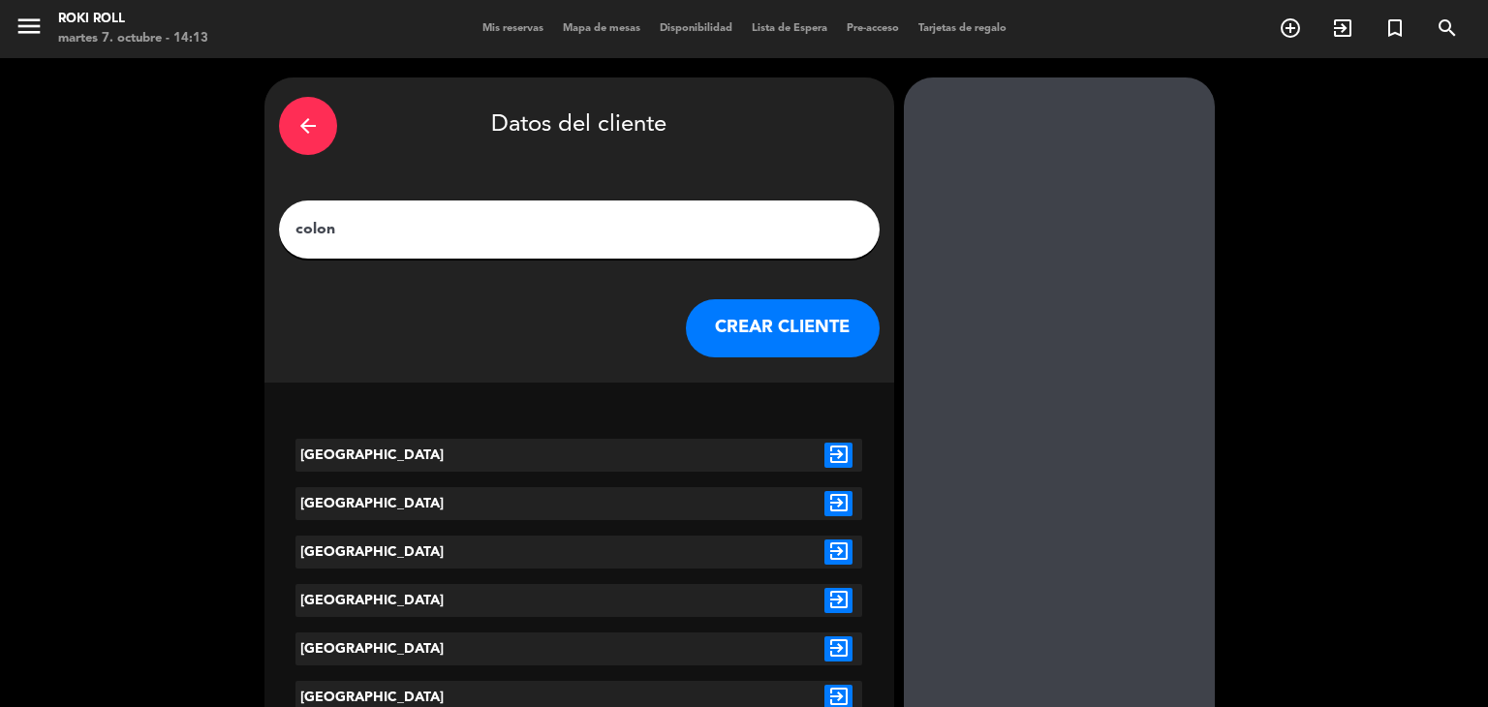
type input "colon"
click at [844, 498] on icon "exit_to_app" at bounding box center [839, 503] width 28 height 25
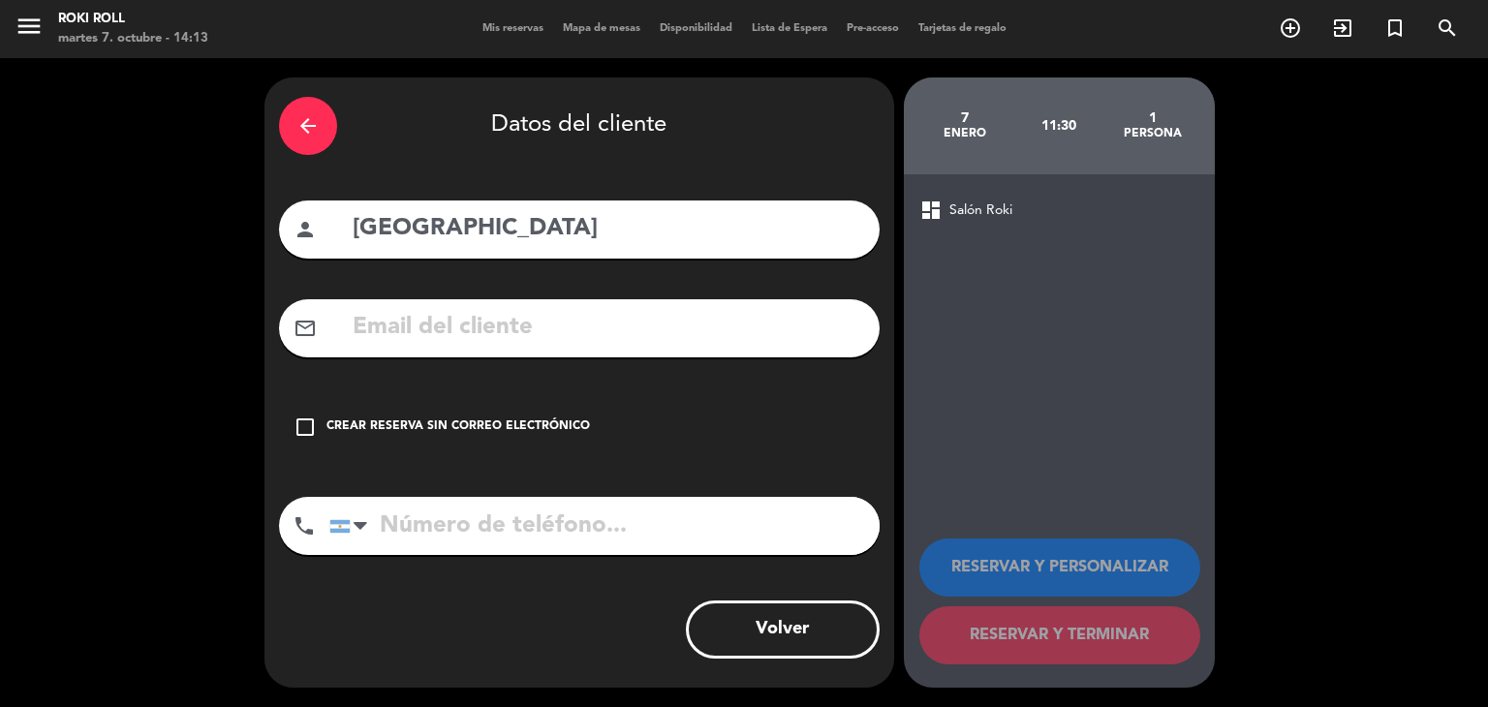
click at [762, 512] on input "tel" at bounding box center [604, 526] width 550 height 58
paste input "3424230505"
type input "3424230505"
drag, startPoint x: 439, startPoint y: 434, endPoint x: 639, endPoint y: 576, distance: 245.4
click at [440, 434] on div "Crear reserva sin correo electrónico" at bounding box center [459, 427] width 264 height 19
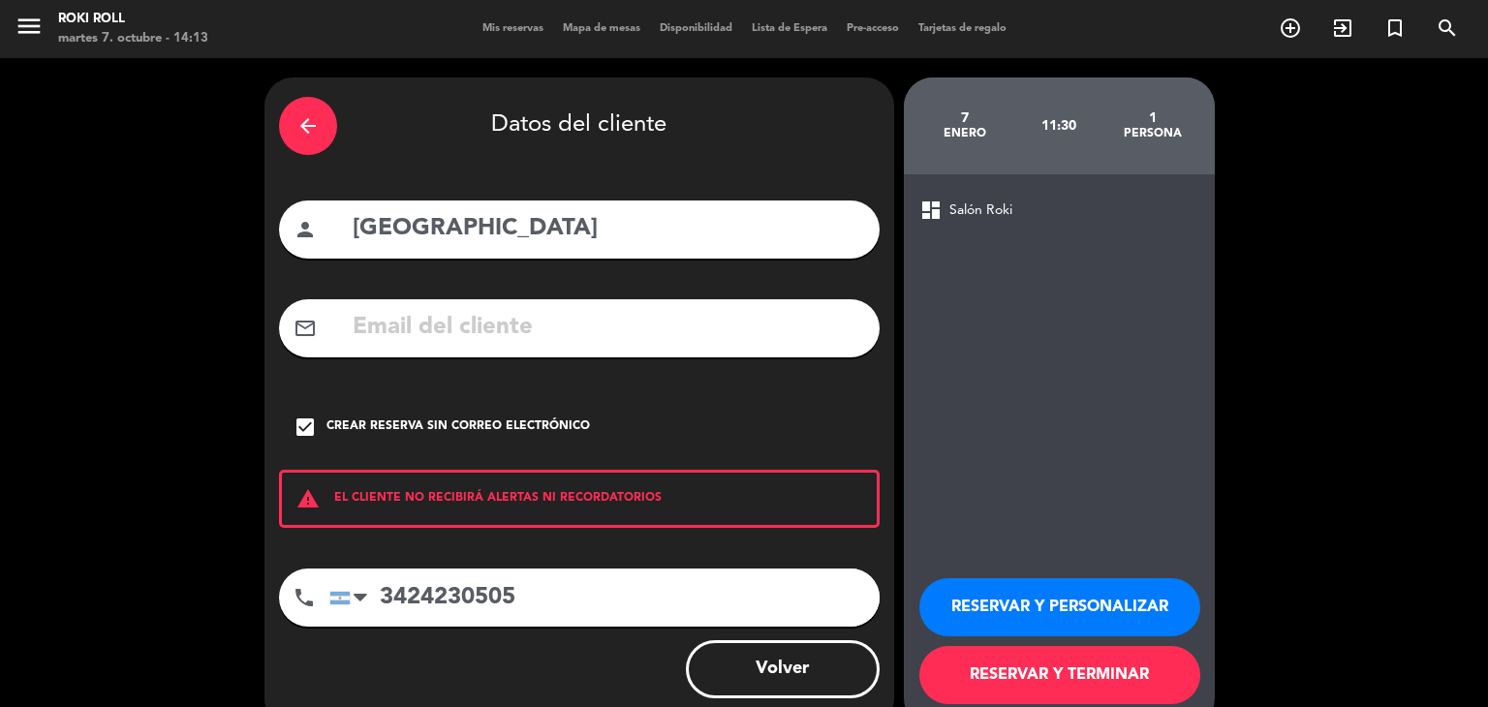
click at [1113, 671] on button "RESERVAR Y TERMINAR" at bounding box center [1060, 675] width 281 height 58
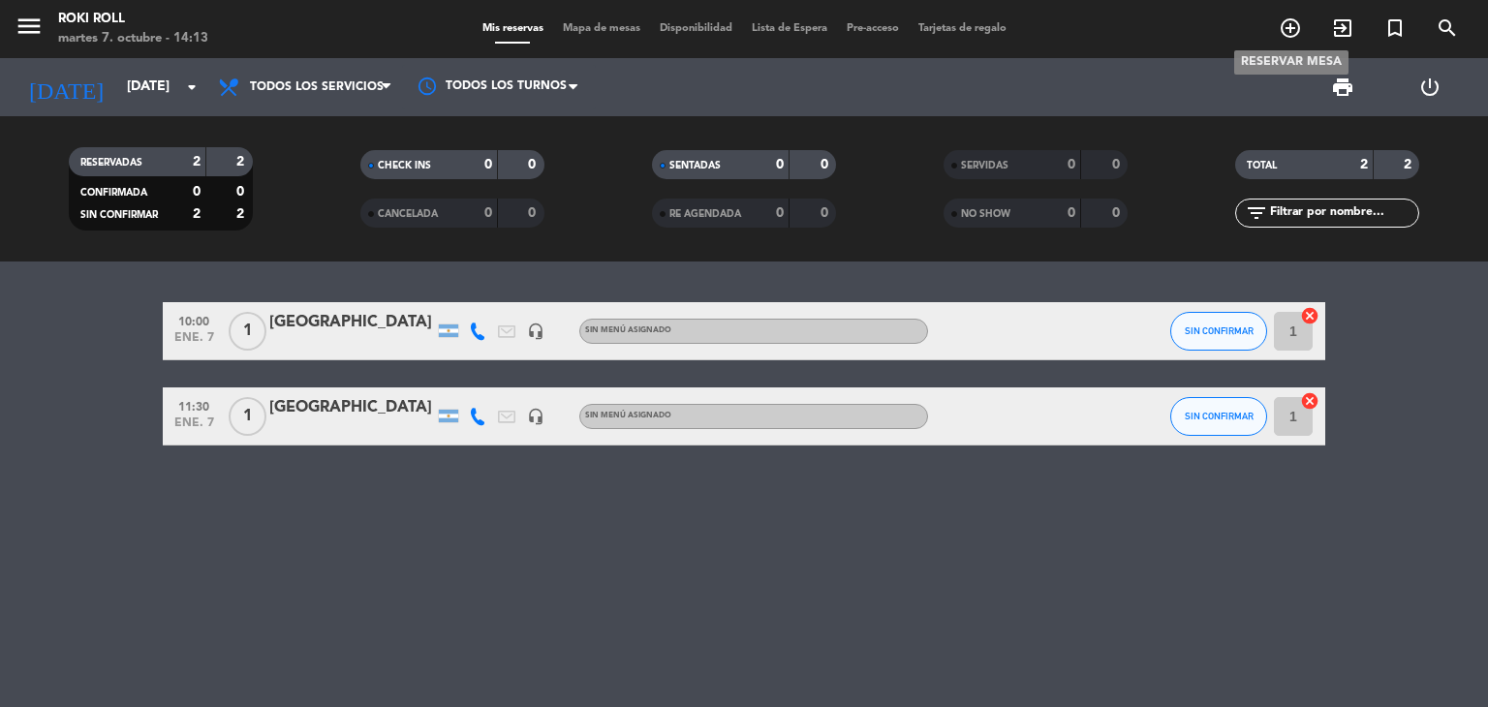
click at [1294, 28] on icon "add_circle_outline" at bounding box center [1290, 27] width 23 height 23
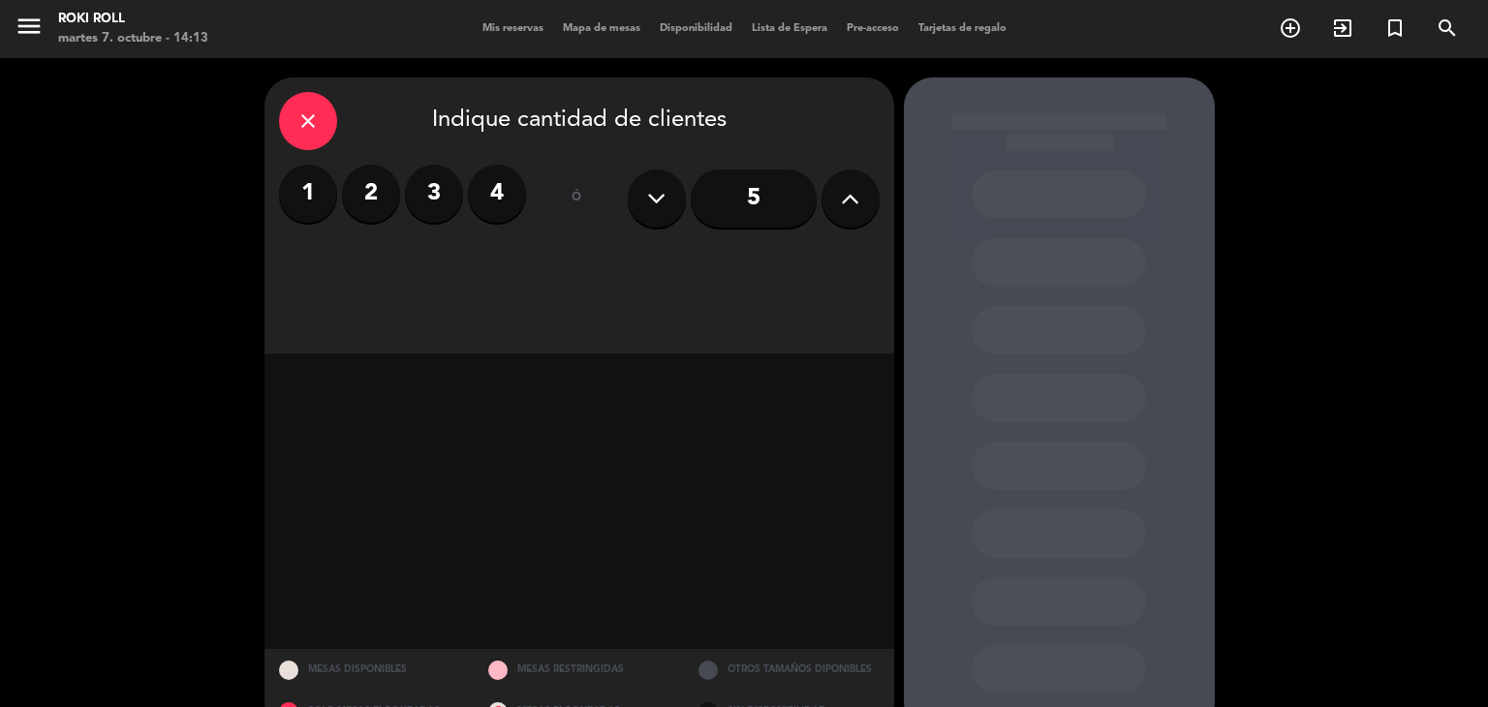
click at [321, 198] on label "1" at bounding box center [308, 194] width 58 height 58
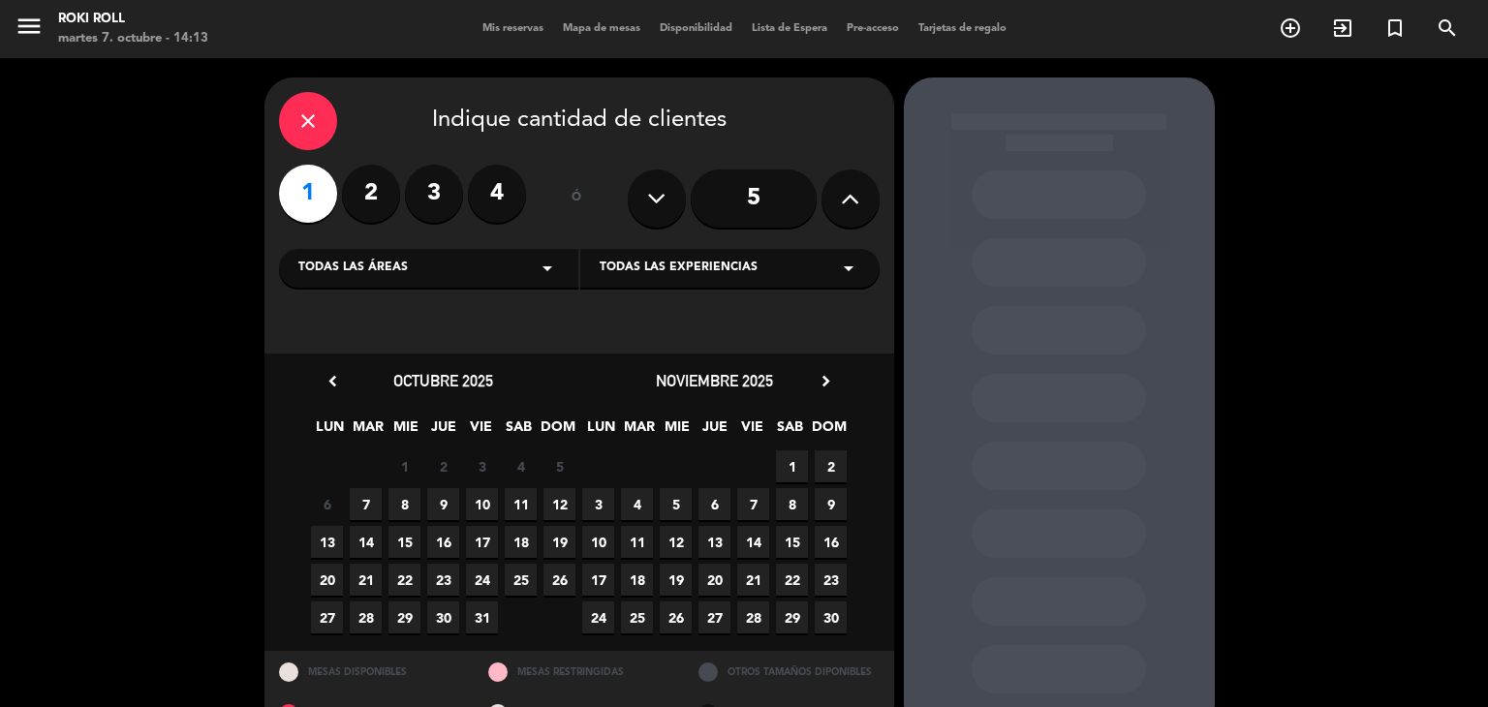
click at [824, 392] on div "noviembre 2025 chevron_right" at bounding box center [714, 381] width 271 height 26
click at [824, 386] on icon "chevron_right" at bounding box center [826, 381] width 20 height 20
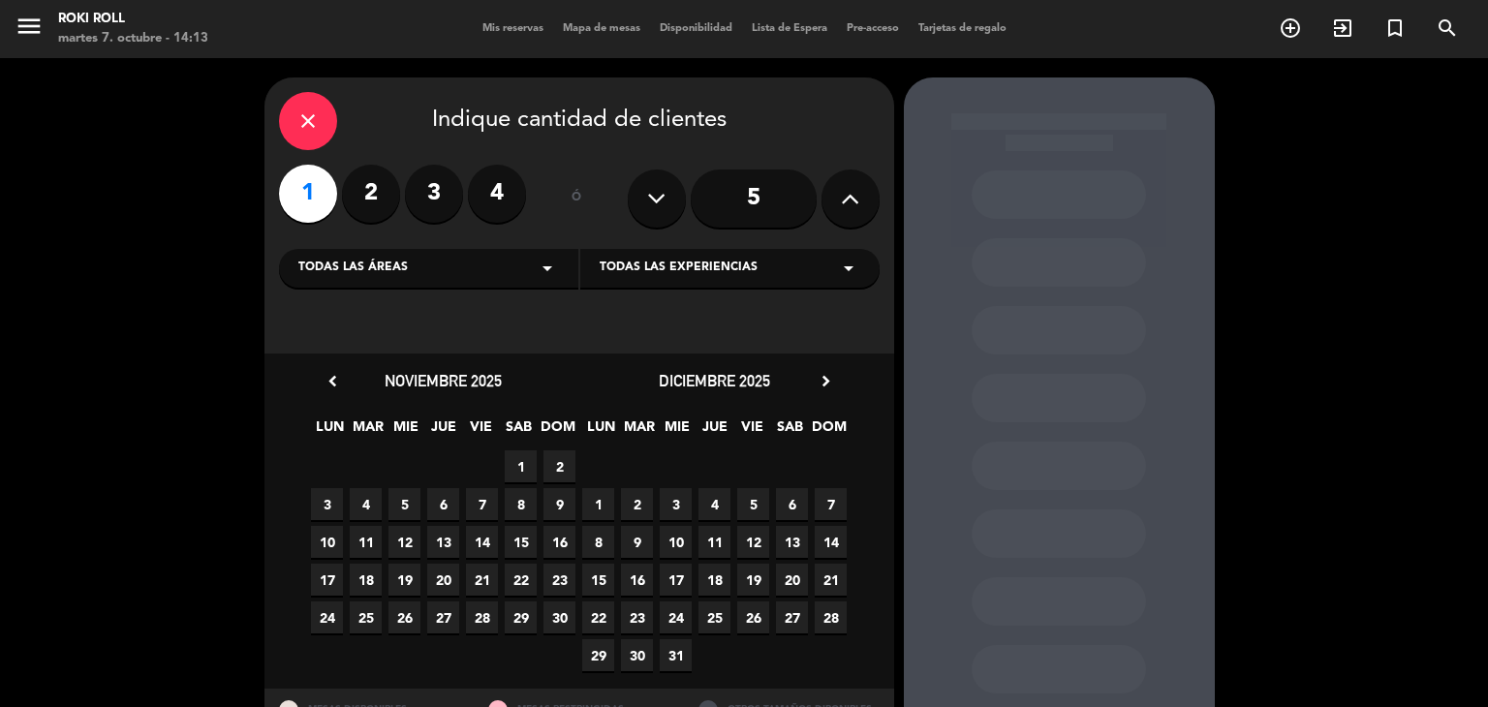
click at [824, 386] on icon "chevron_right" at bounding box center [826, 381] width 20 height 20
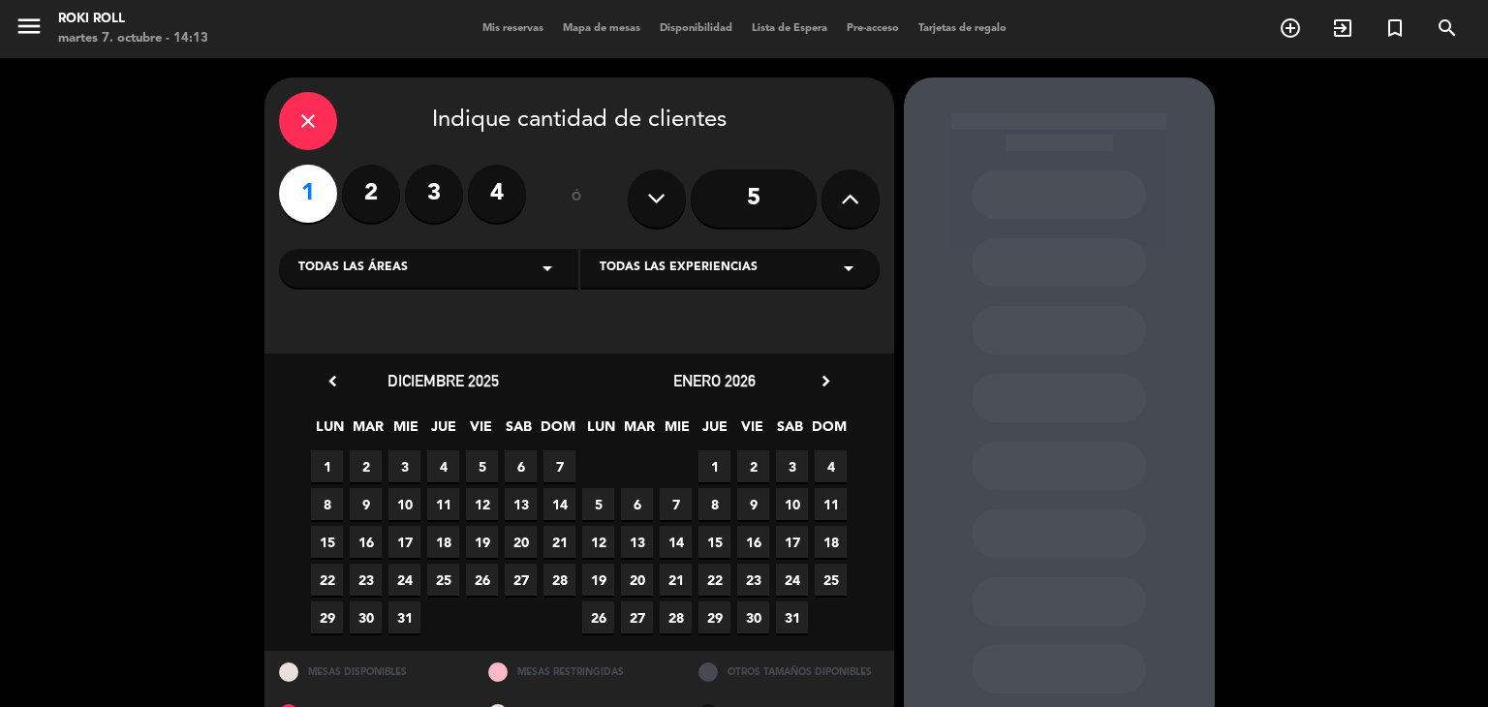
click at [728, 496] on span "8" at bounding box center [715, 504] width 32 height 32
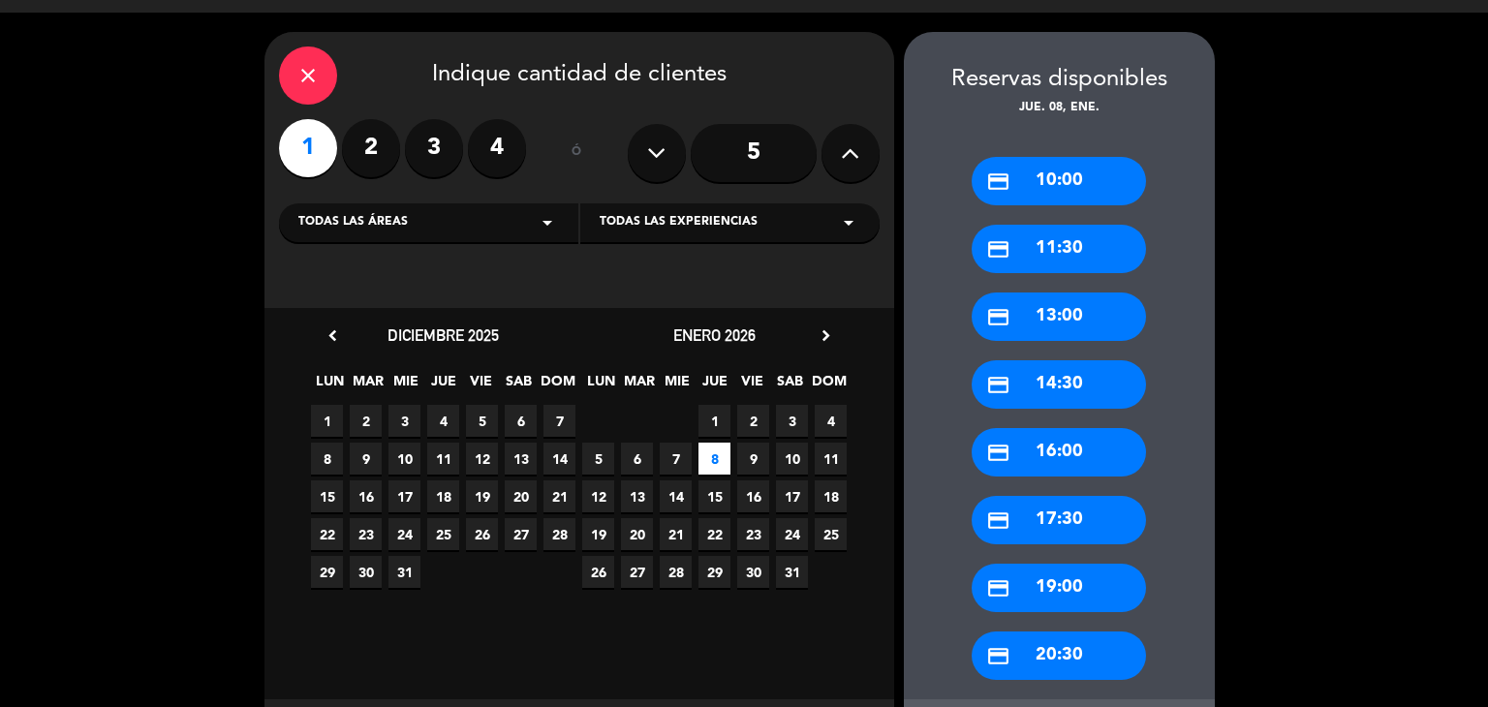
click at [1042, 174] on div "credit_card 10:00" at bounding box center [1059, 181] width 174 height 48
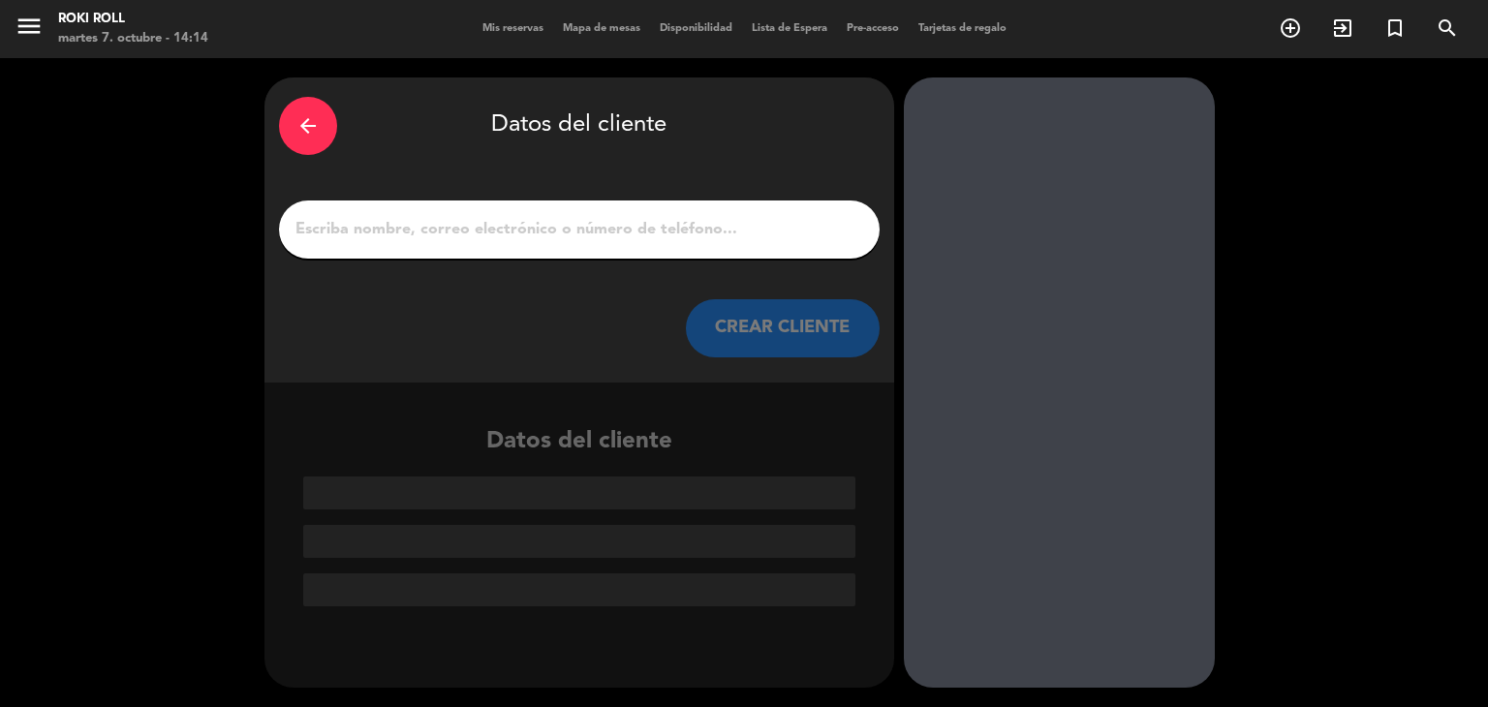
scroll to position [0, 0]
click at [567, 228] on input "1" at bounding box center [580, 229] width 572 height 27
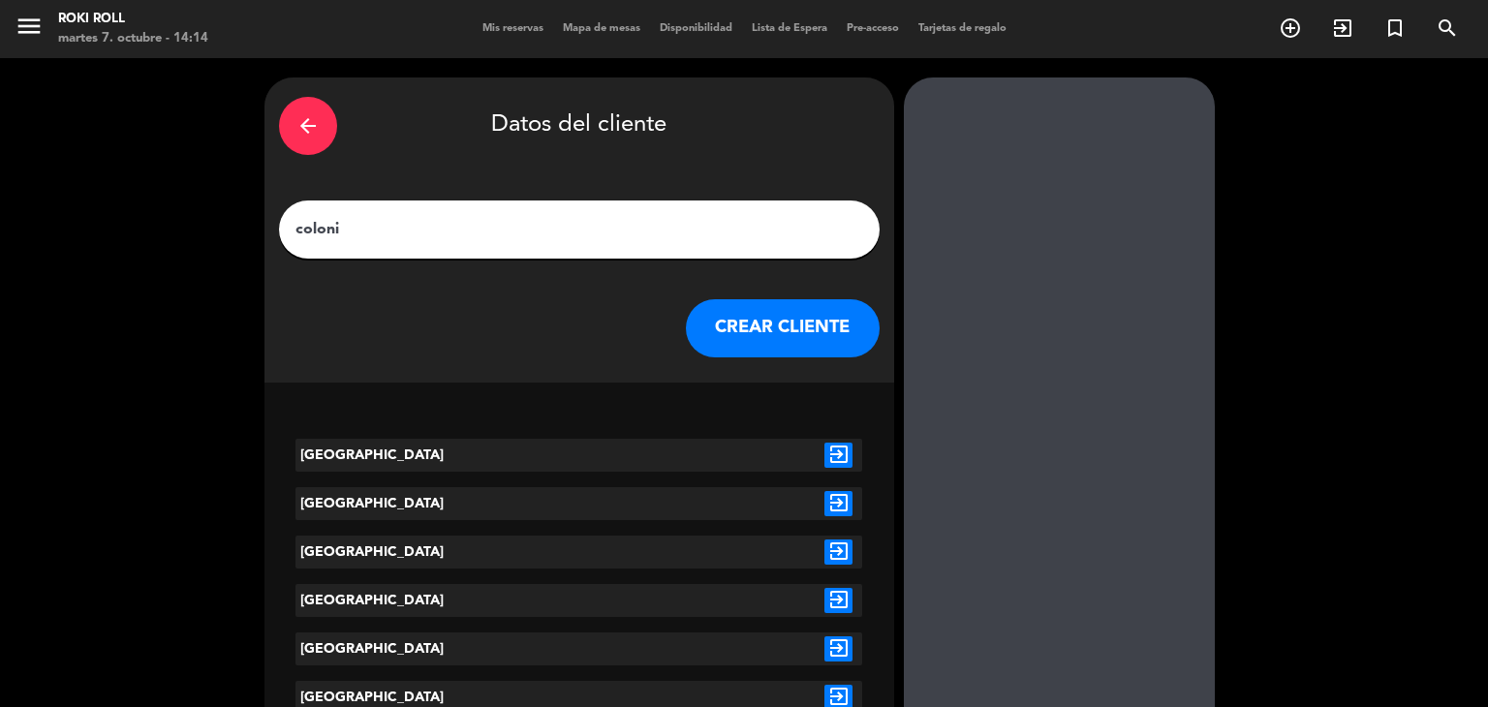
type input "coloni"
click at [847, 458] on icon "exit_to_app" at bounding box center [839, 455] width 28 height 25
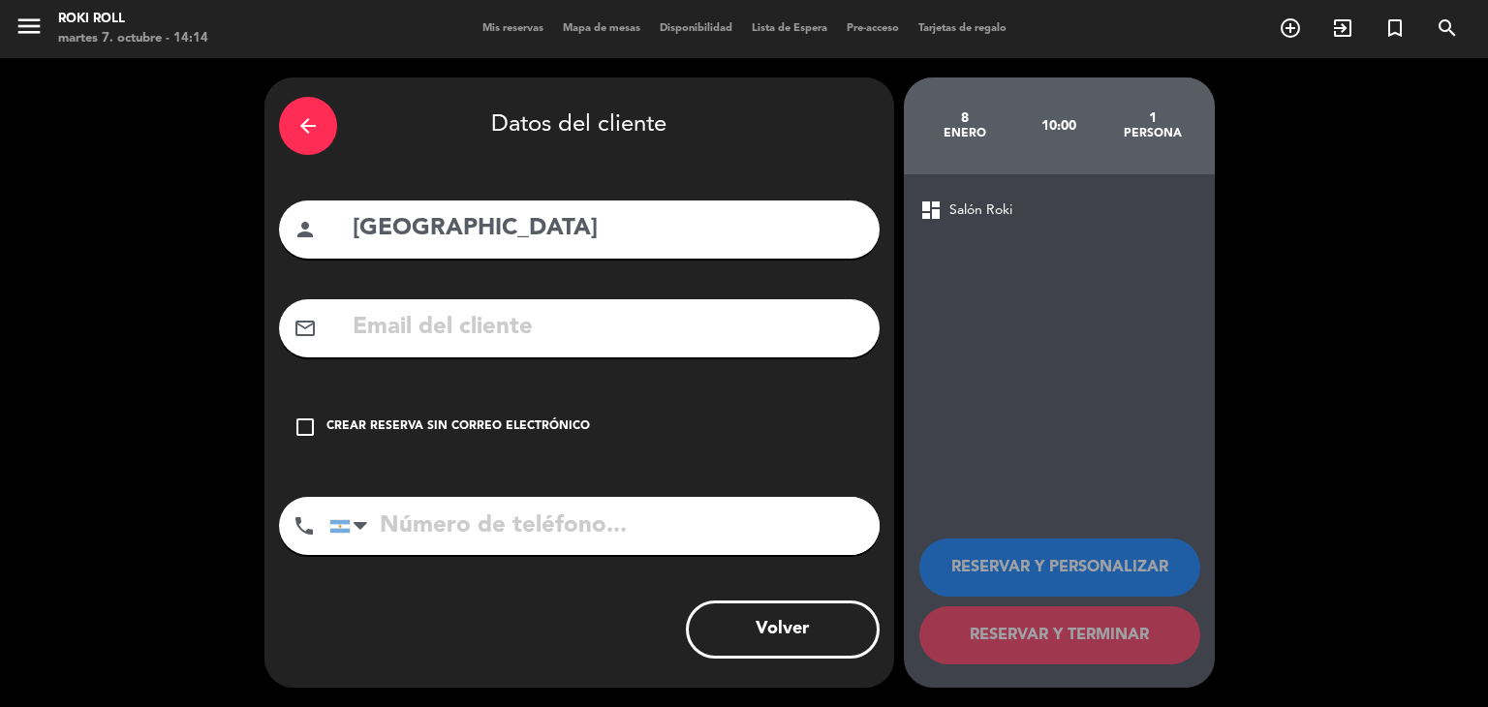
click at [778, 324] on input "text" at bounding box center [608, 328] width 515 height 40
click at [740, 533] on input "tel" at bounding box center [604, 526] width 550 height 58
type input "c"
paste input "3424230505"
type input "3424230505"
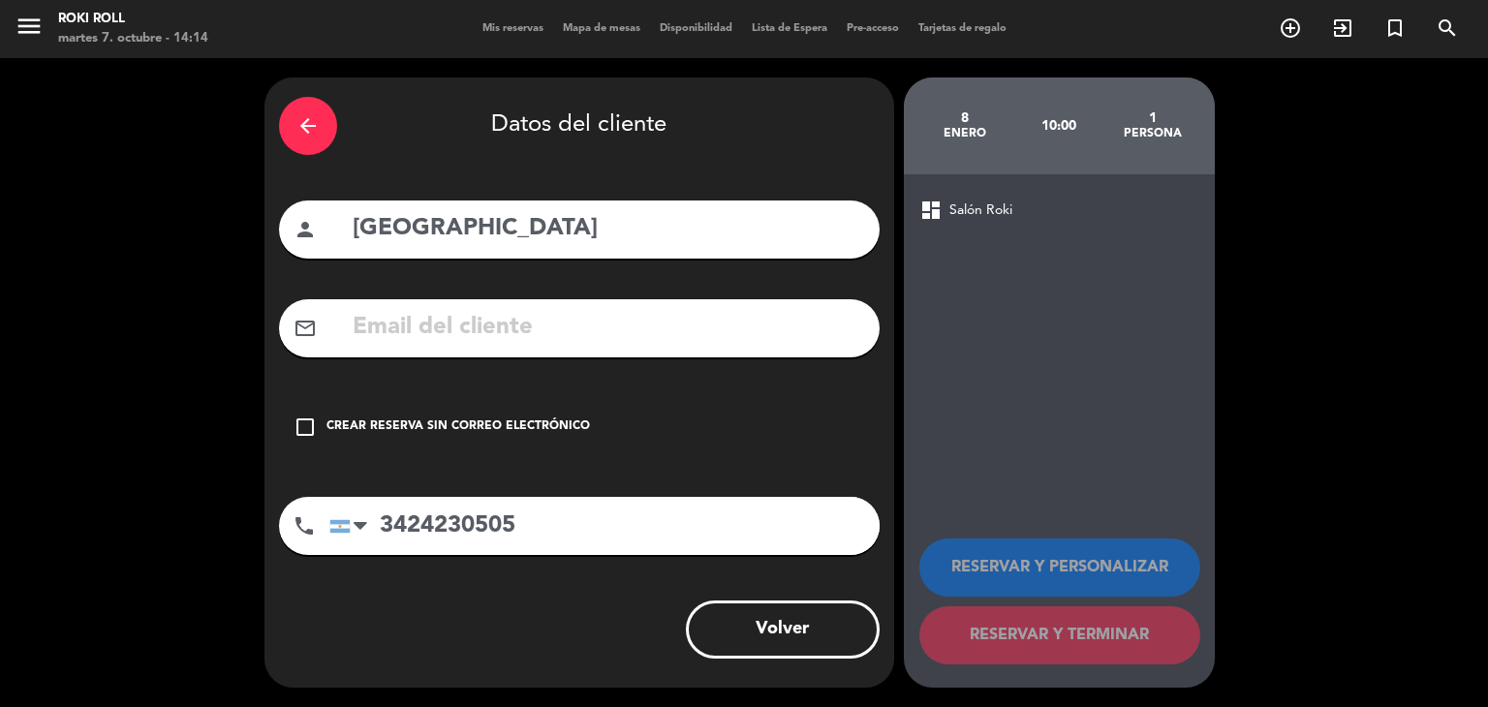
click at [565, 431] on div "Crear reserva sin correo electrónico" at bounding box center [459, 427] width 264 height 19
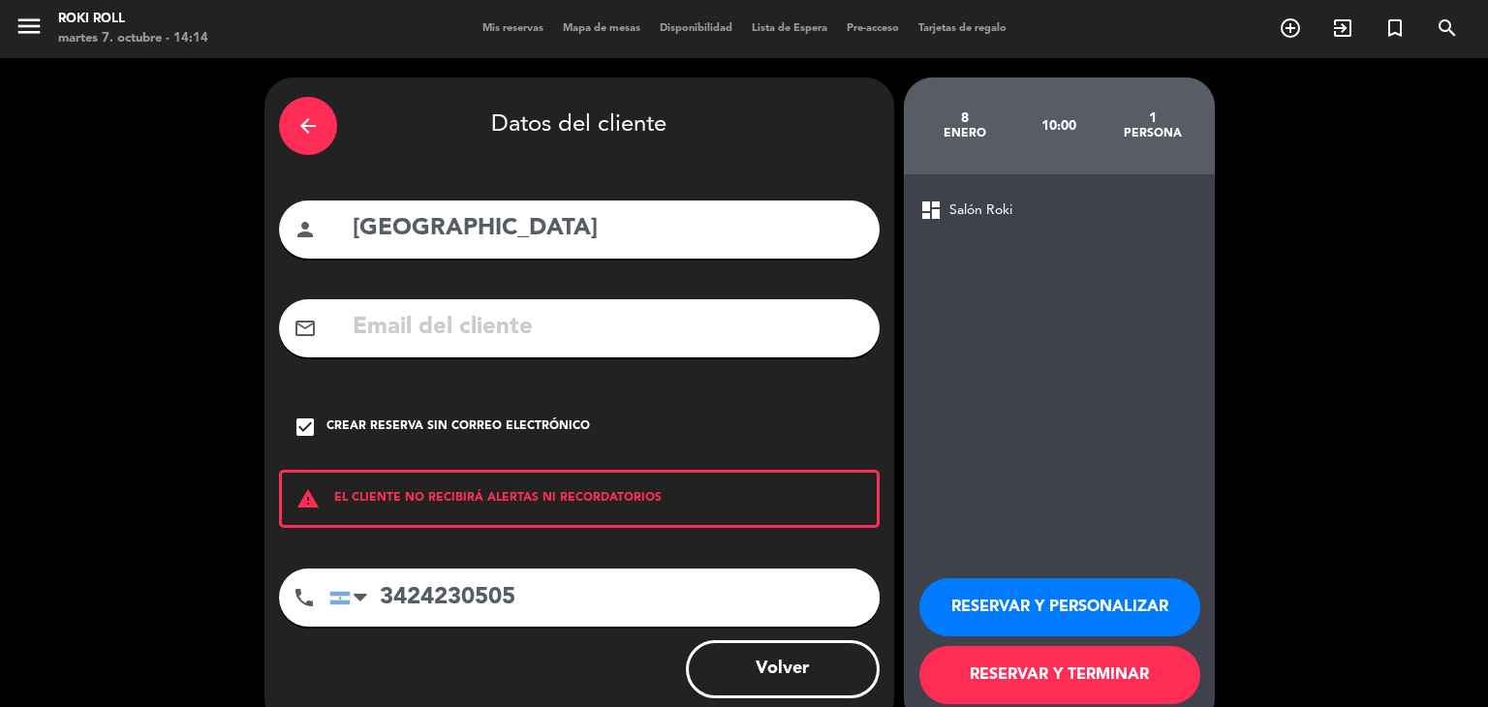
click at [971, 669] on button "RESERVAR Y TERMINAR" at bounding box center [1060, 675] width 281 height 58
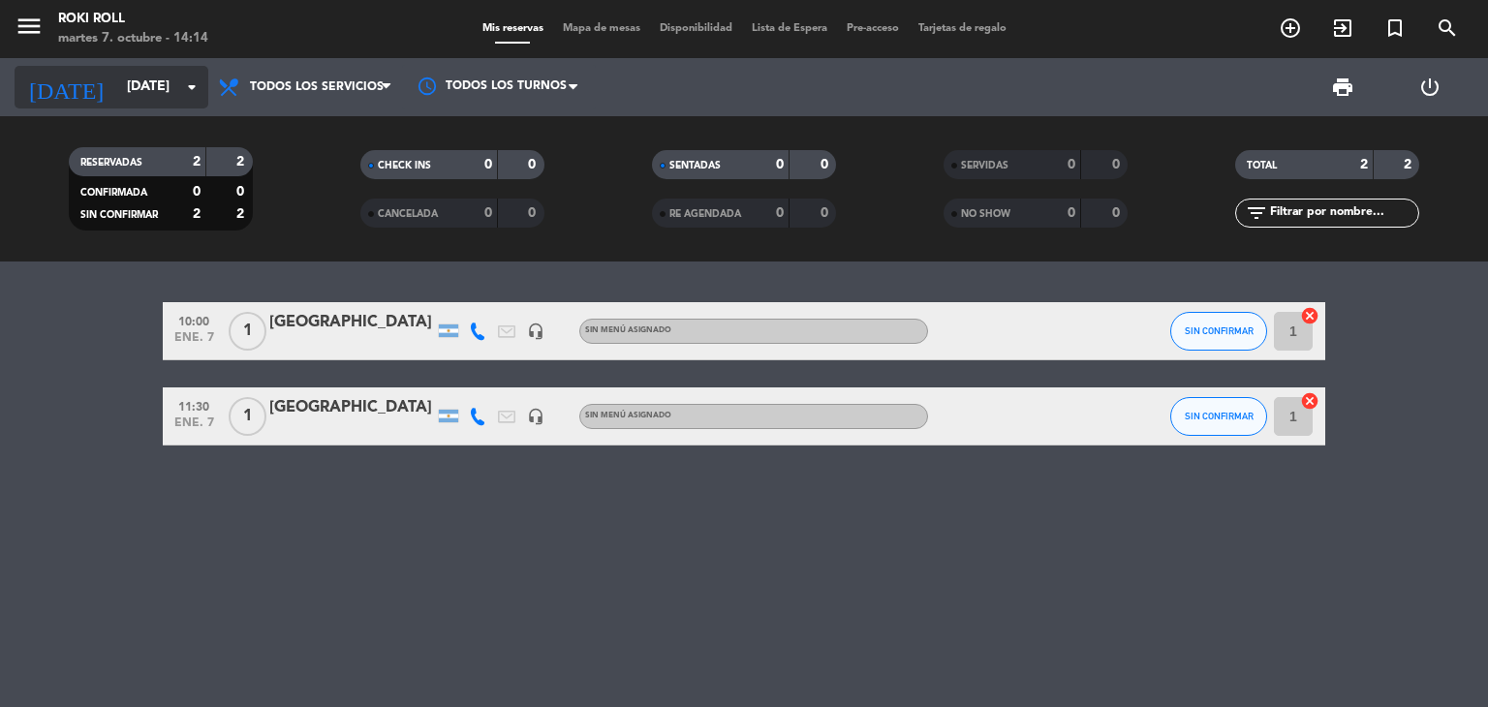
click at [175, 102] on input "[DATE]" at bounding box center [209, 87] width 184 height 35
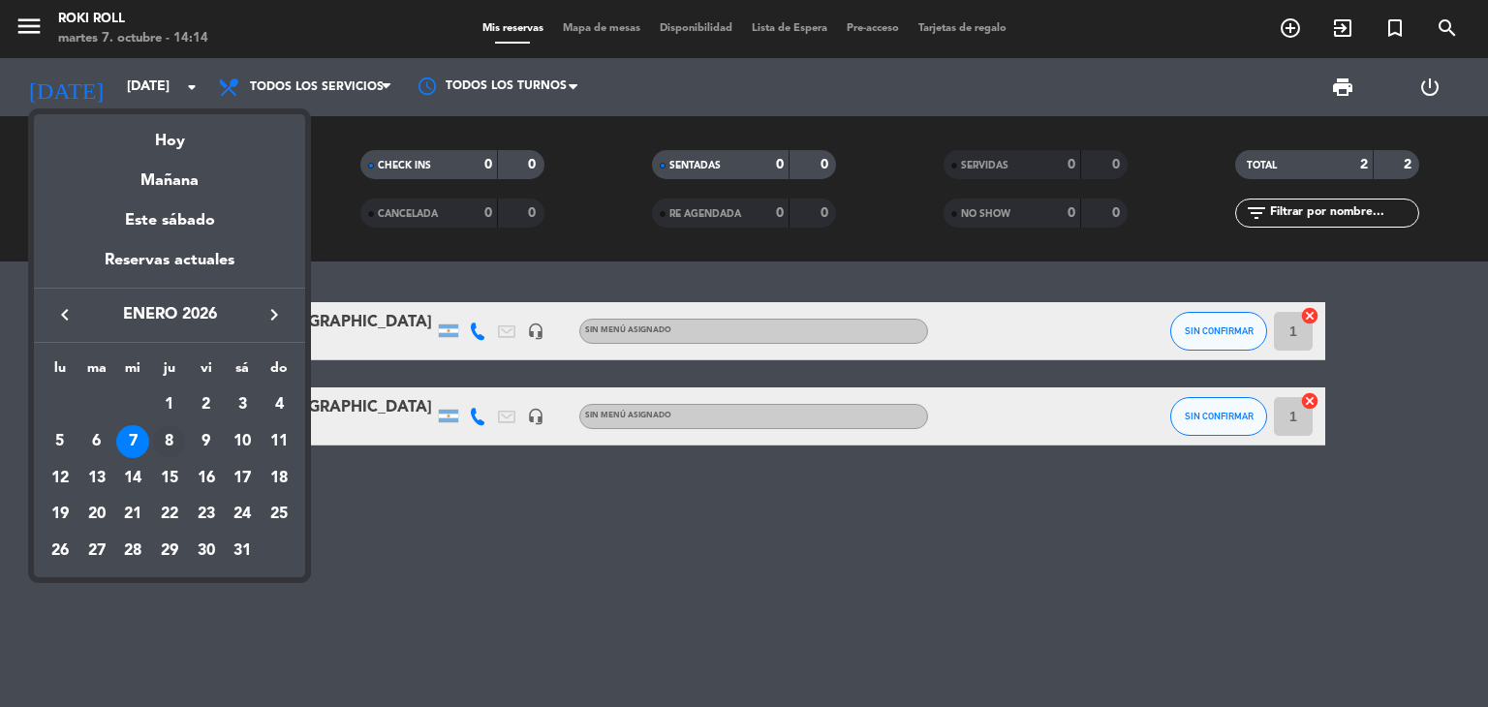
click at [153, 443] on div "8" at bounding box center [169, 441] width 33 height 33
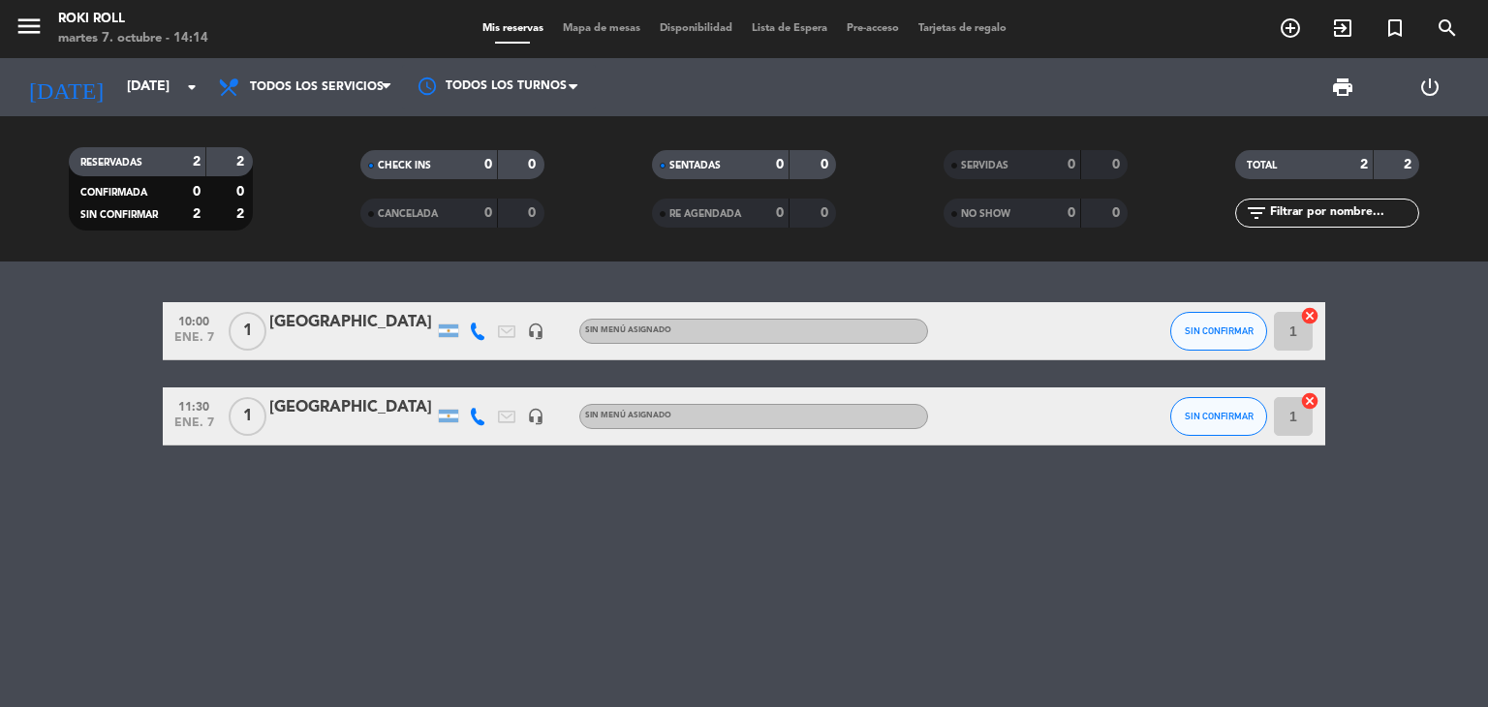
type input "[DEMOGRAPHIC_DATA][DATE]"
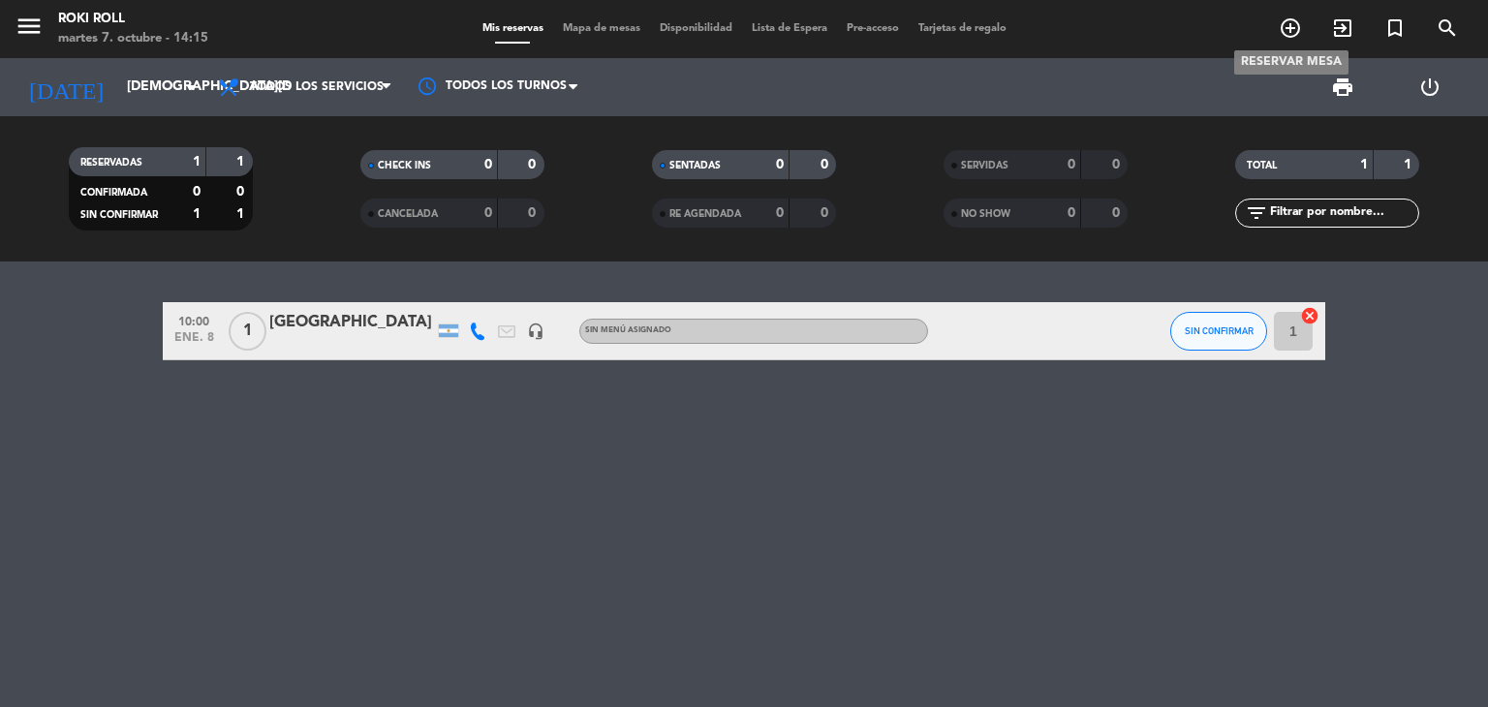
click at [1287, 22] on icon "add_circle_outline" at bounding box center [1290, 27] width 23 height 23
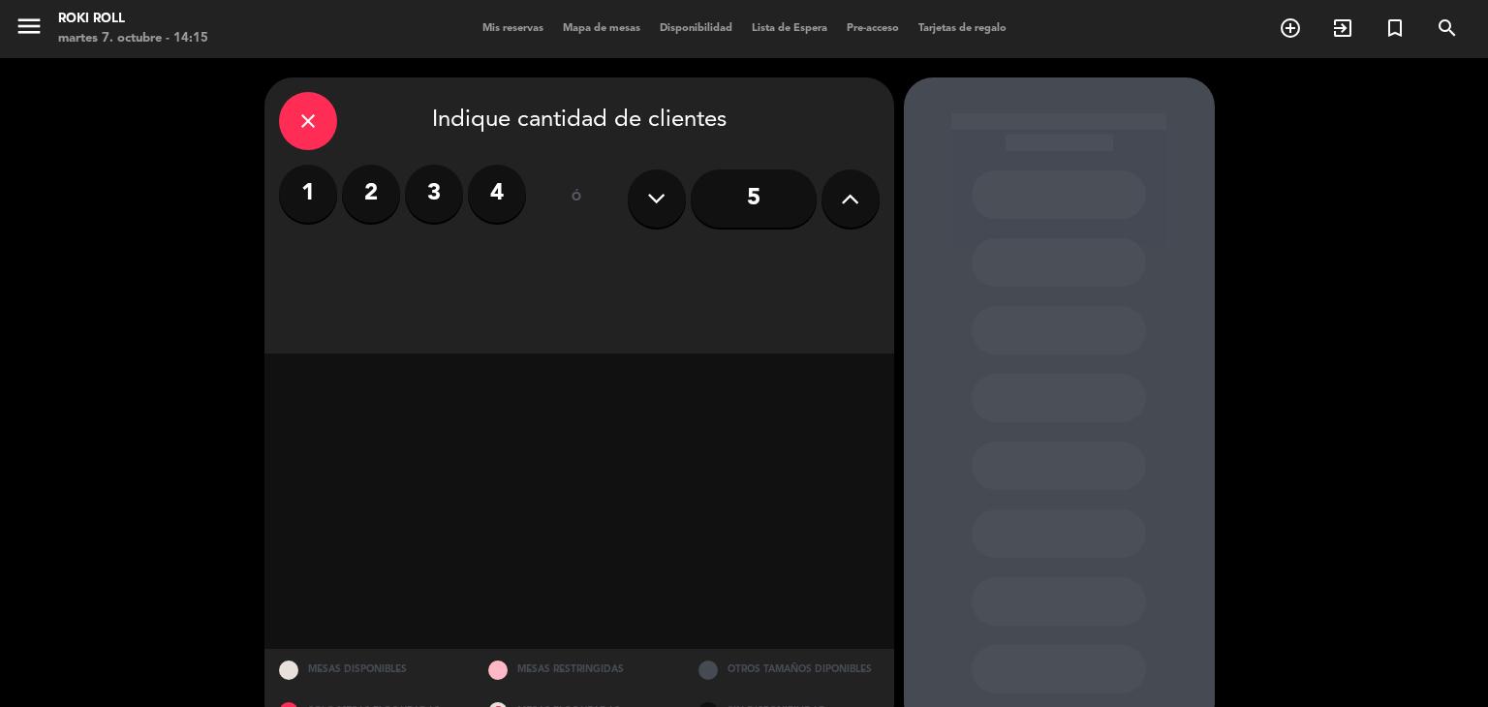
click at [300, 194] on label "1" at bounding box center [308, 194] width 58 height 58
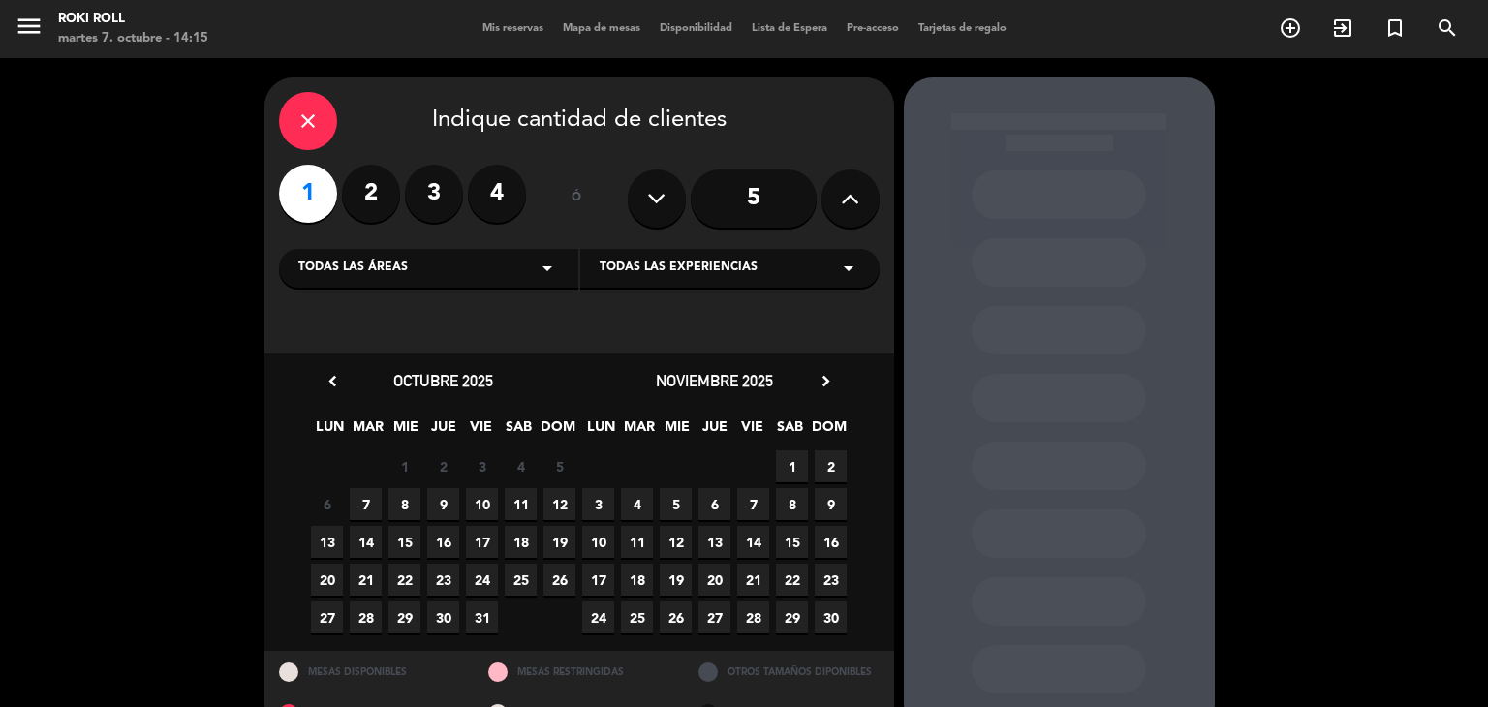
click at [822, 394] on div "noviembre 2025 chevron_right" at bounding box center [714, 381] width 271 height 26
click at [823, 383] on icon "chevron_right" at bounding box center [826, 381] width 20 height 20
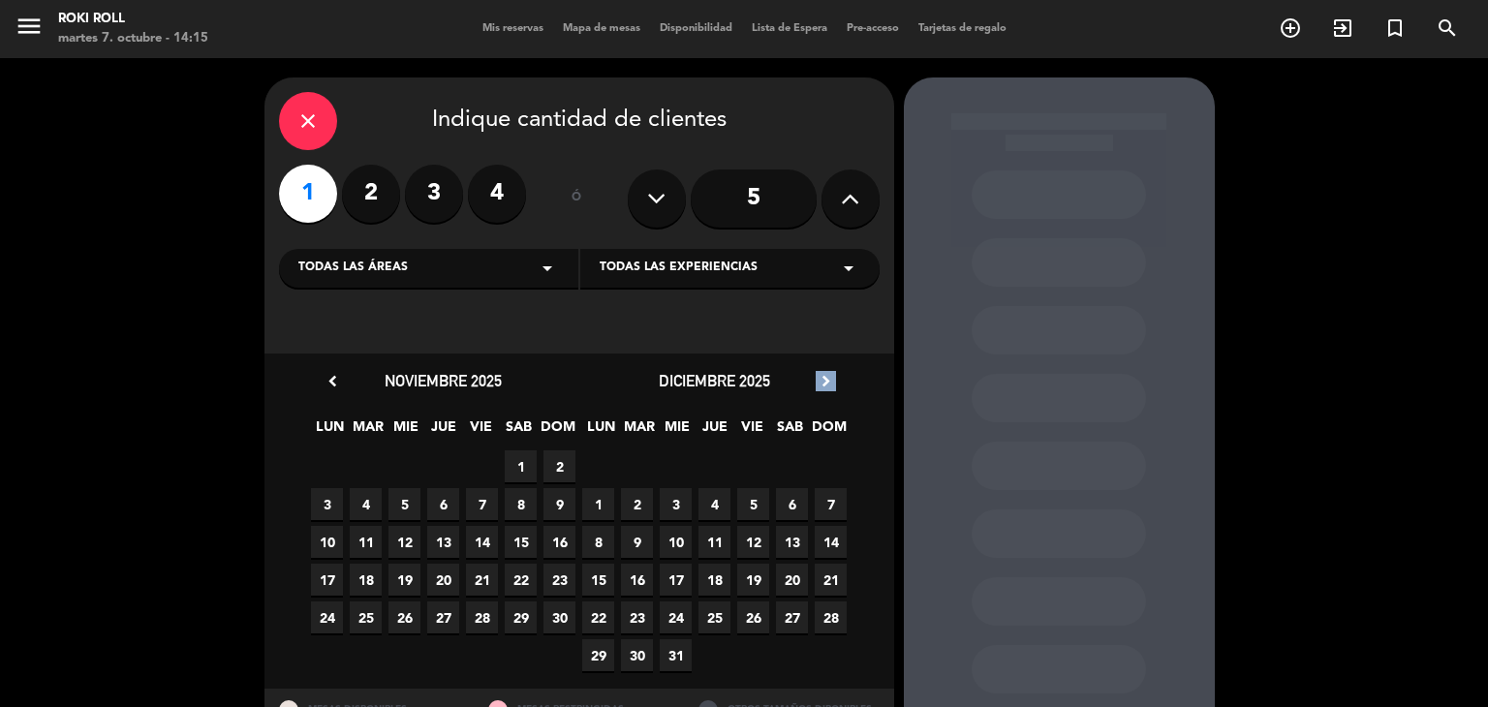
click at [823, 383] on icon "chevron_right" at bounding box center [826, 381] width 20 height 20
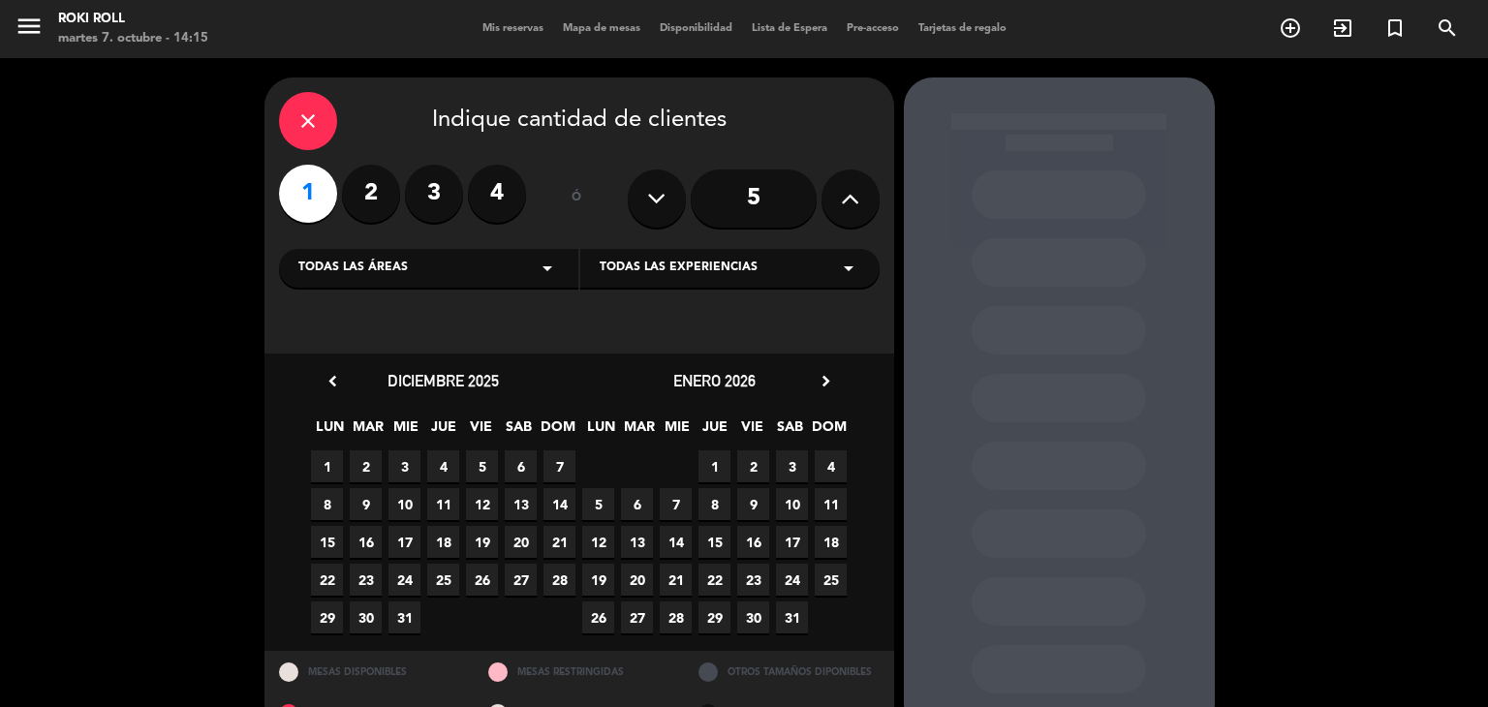
click at [723, 502] on span "8" at bounding box center [715, 504] width 32 height 32
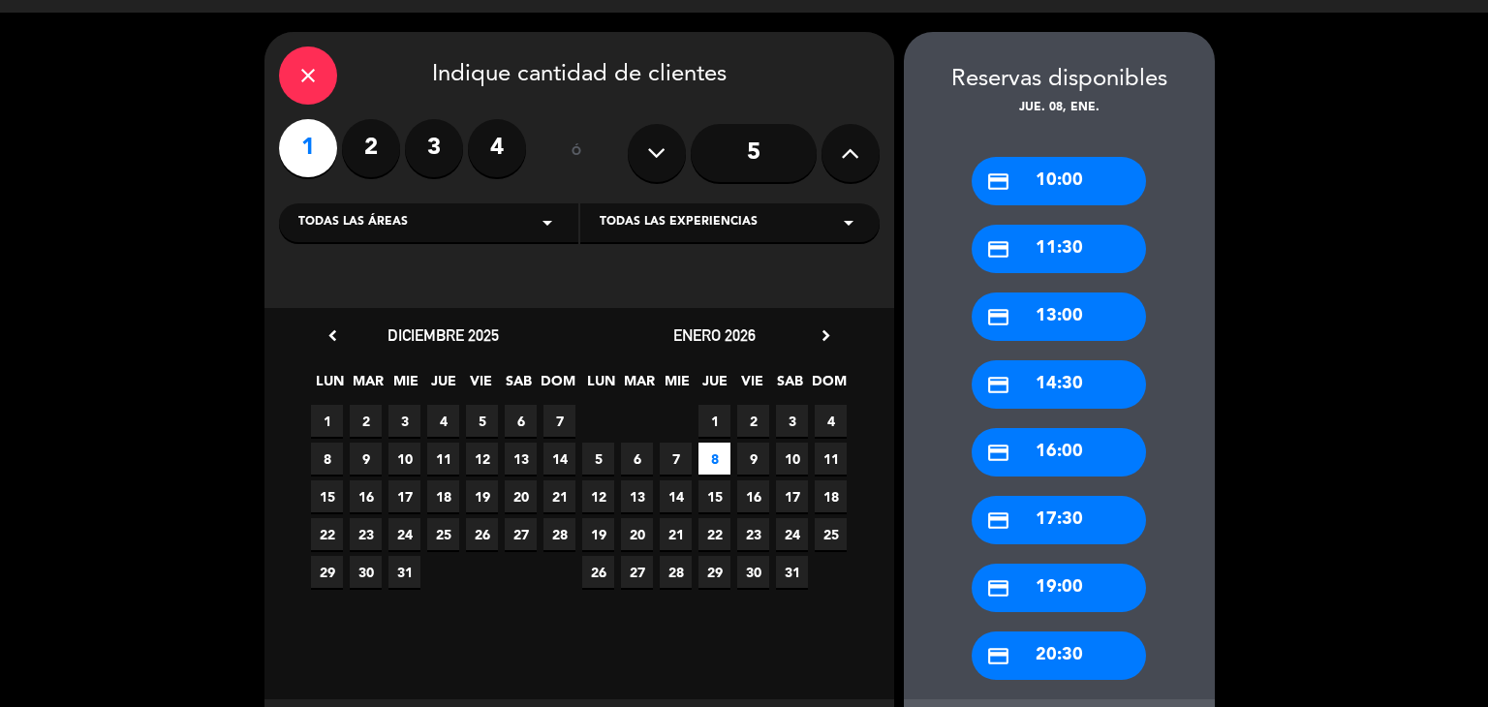
click at [1108, 258] on div "credit_card 11:30" at bounding box center [1059, 249] width 174 height 48
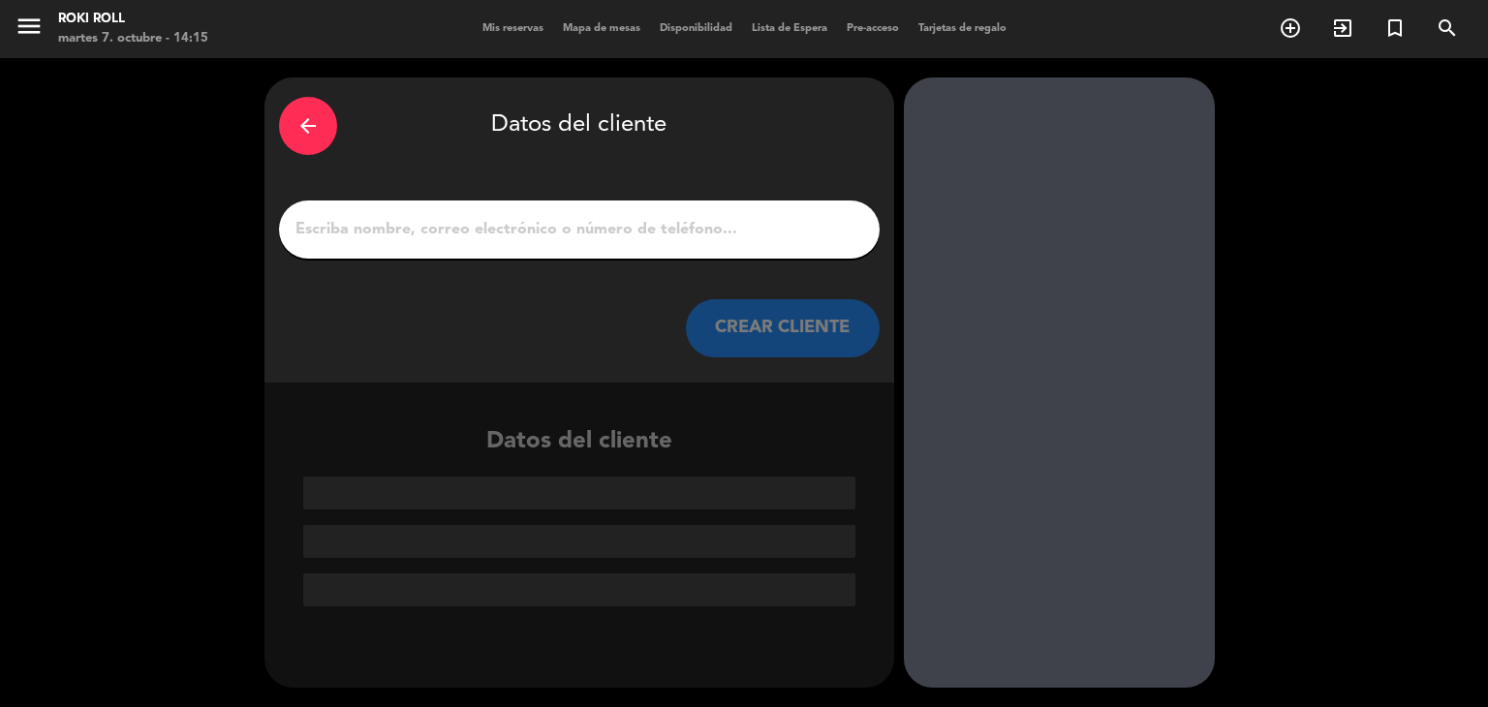
click at [471, 255] on div at bounding box center [579, 230] width 601 height 58
click at [478, 230] on input "1" at bounding box center [580, 229] width 572 height 27
paste input "3424230505"
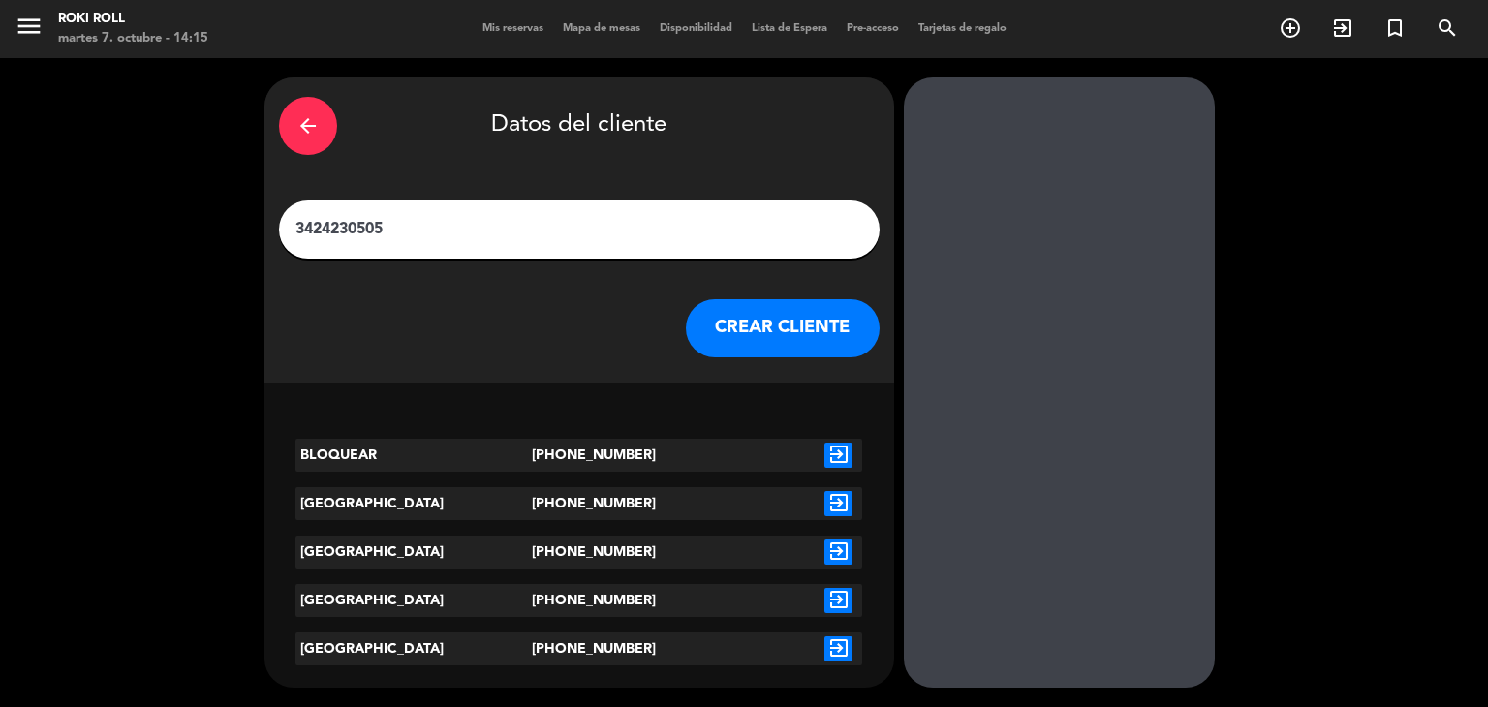
type input "3424230505"
click at [837, 510] on icon "exit_to_app" at bounding box center [839, 503] width 28 height 25
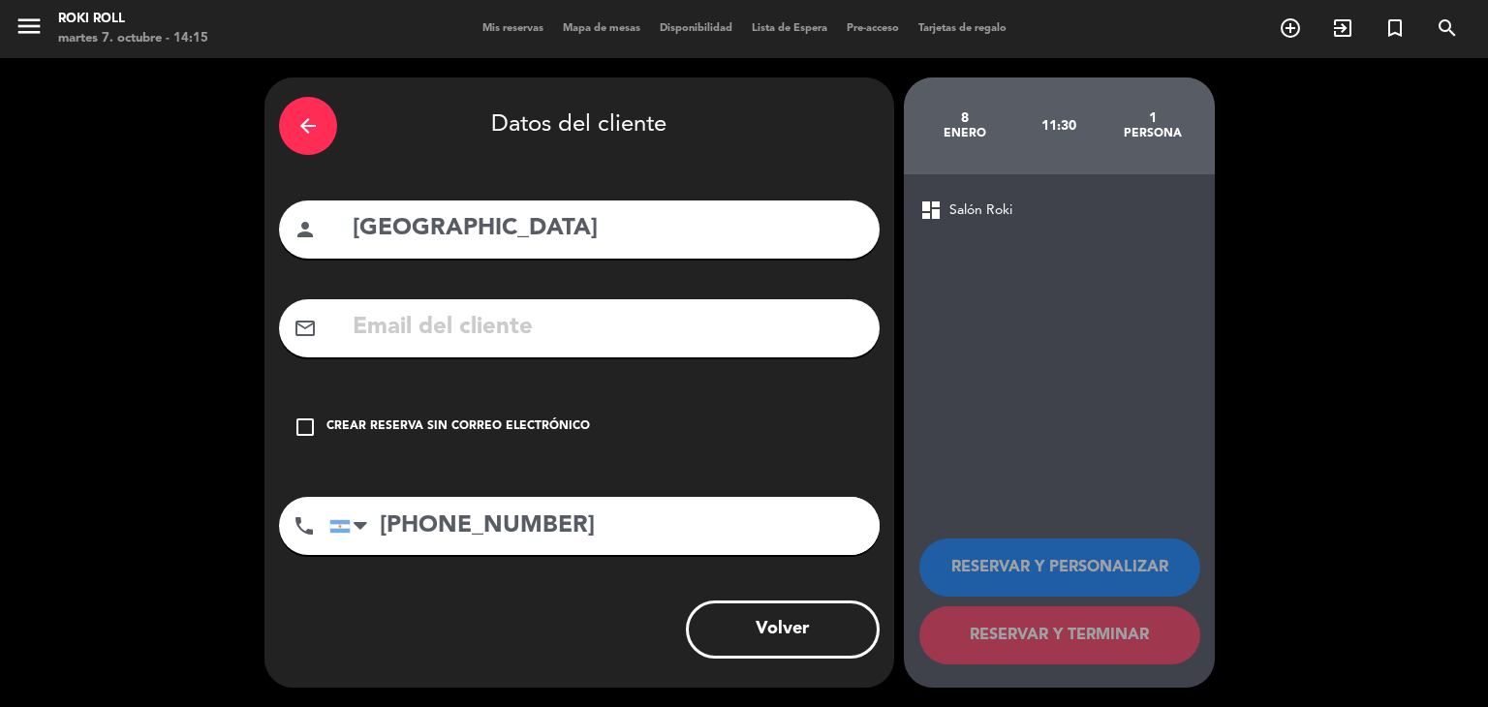
click at [773, 617] on button "Volver" at bounding box center [783, 630] width 194 height 58
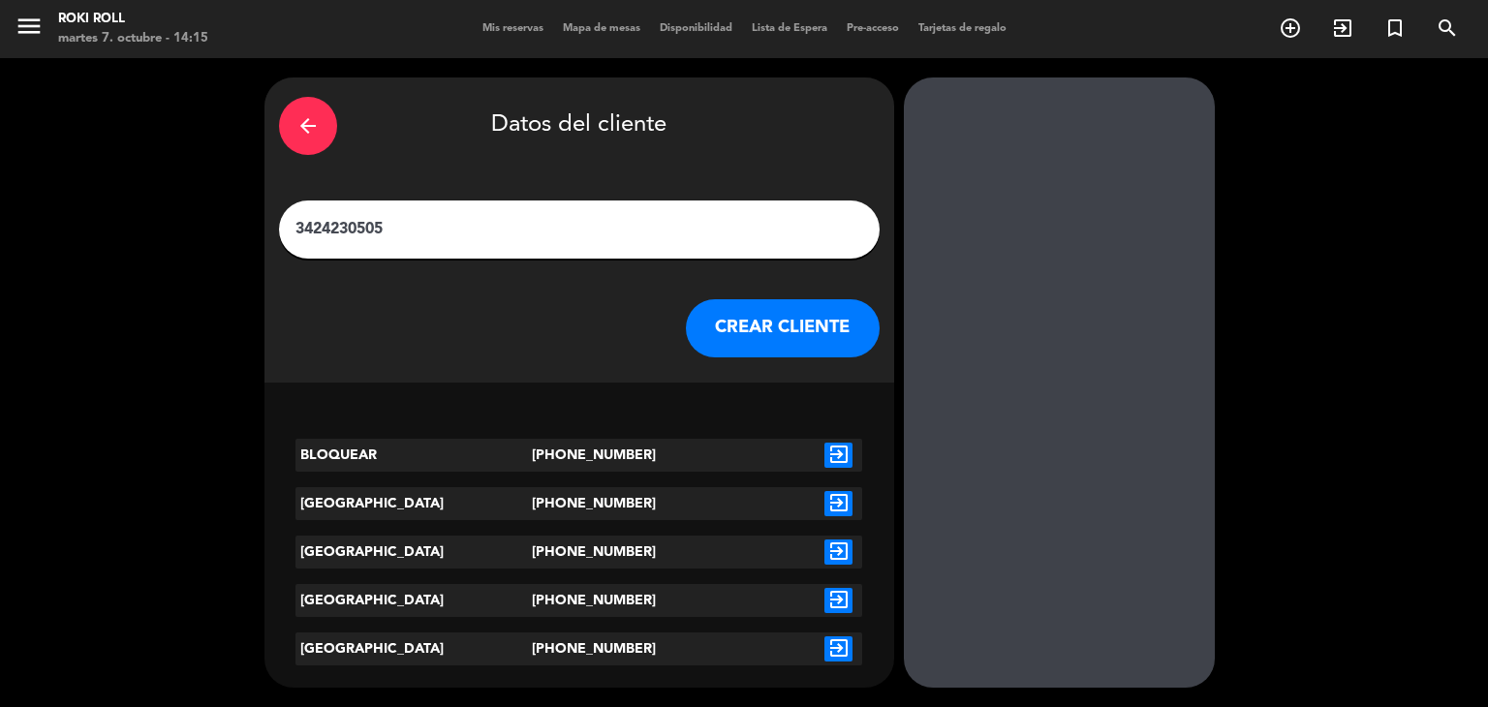
click at [847, 501] on icon "exit_to_app" at bounding box center [839, 503] width 28 height 25
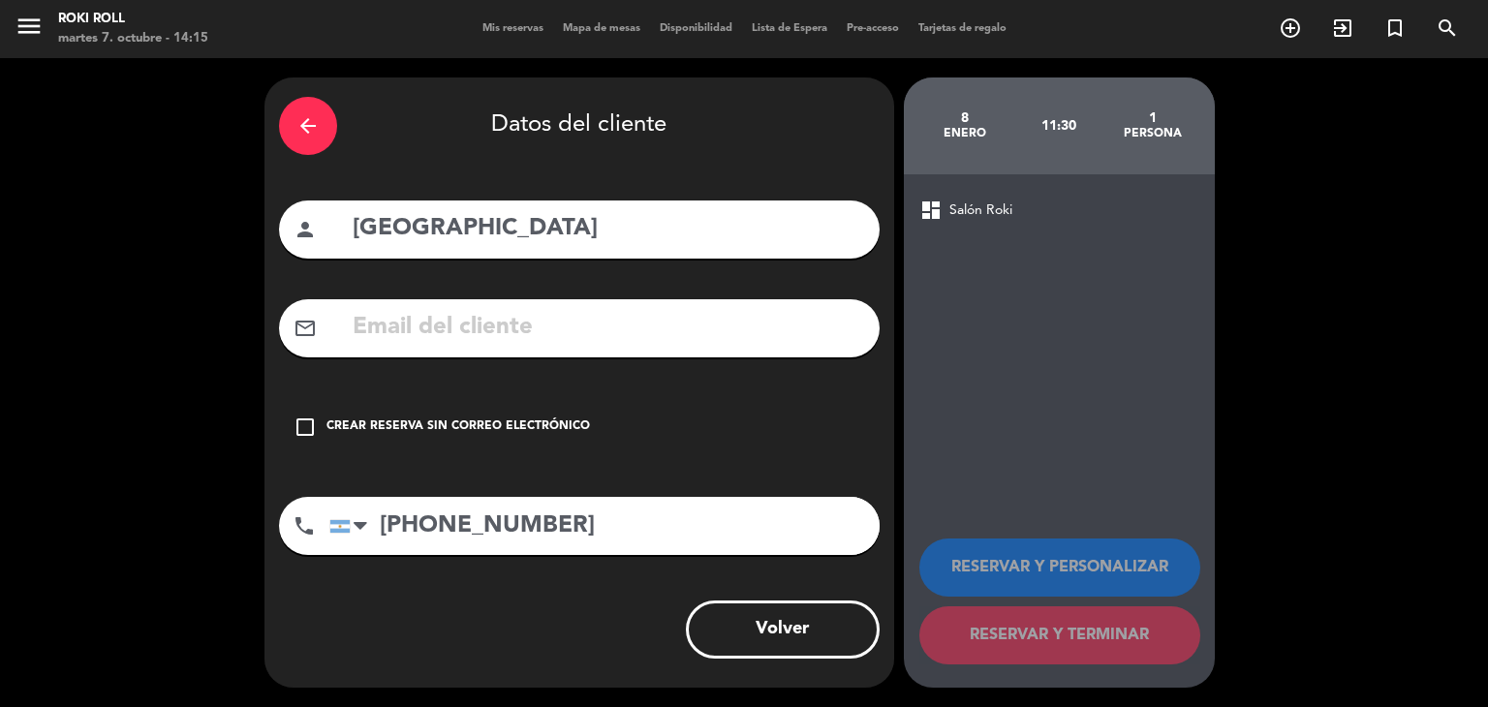
click at [570, 416] on div "check_box_outline_blank Crear reserva sin correo electrónico" at bounding box center [579, 427] width 601 height 58
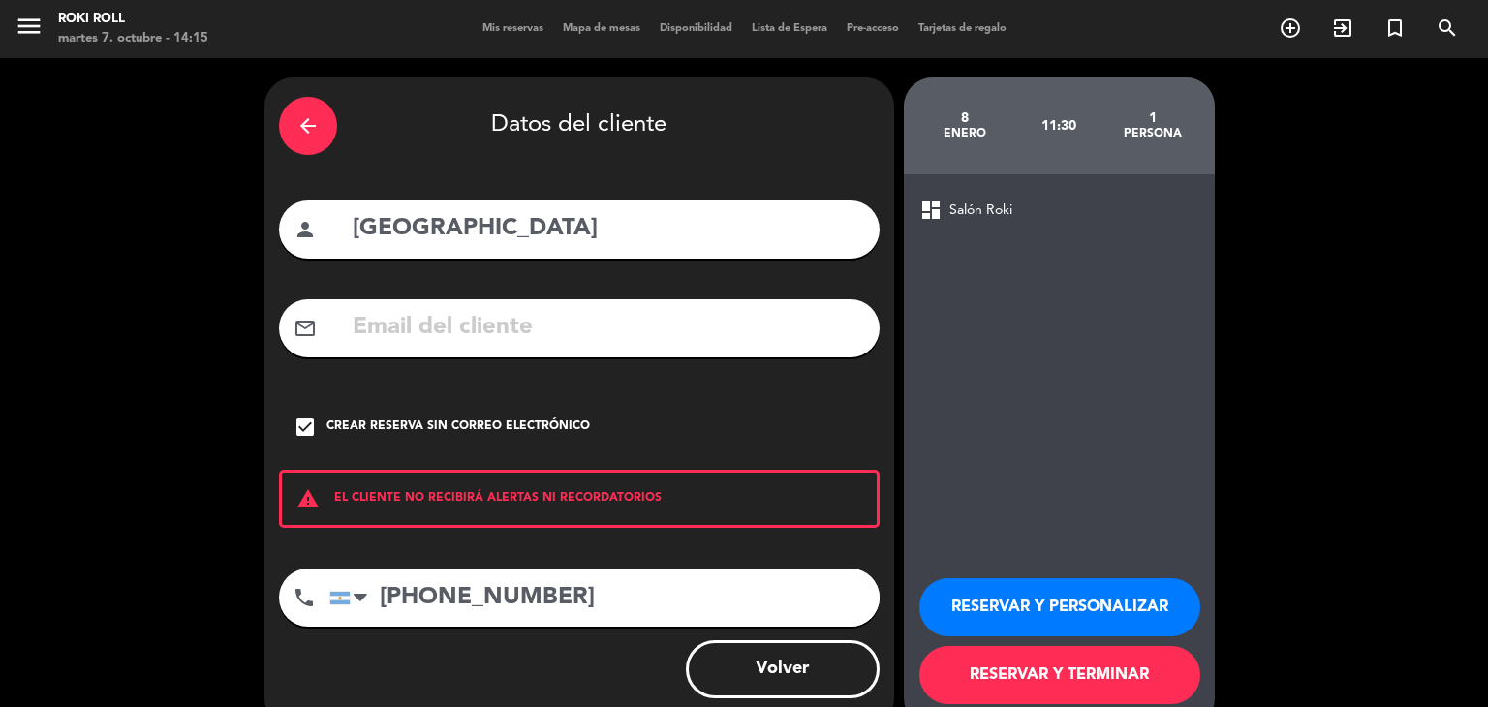
click at [1142, 673] on button "RESERVAR Y TERMINAR" at bounding box center [1060, 675] width 281 height 58
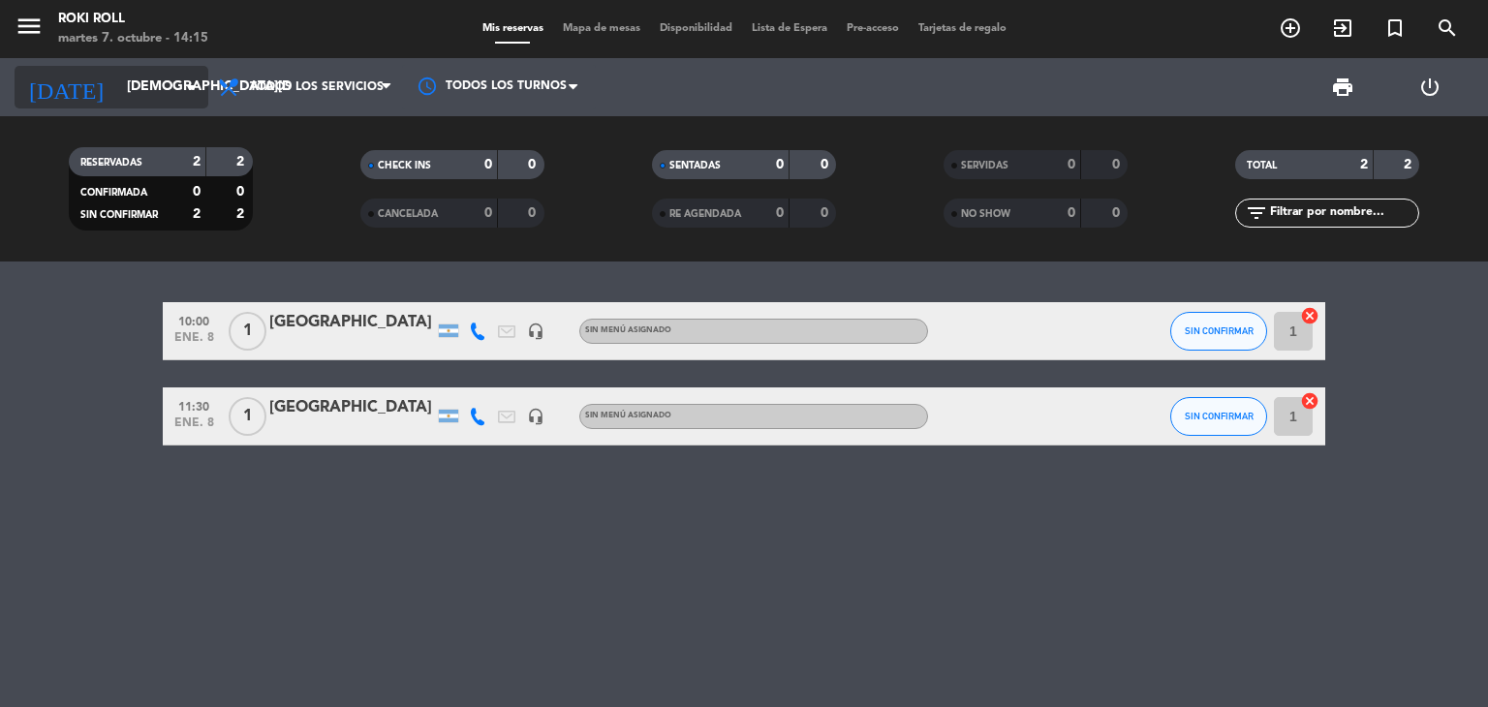
click at [117, 84] on input "[DEMOGRAPHIC_DATA][DATE]" at bounding box center [209, 87] width 184 height 35
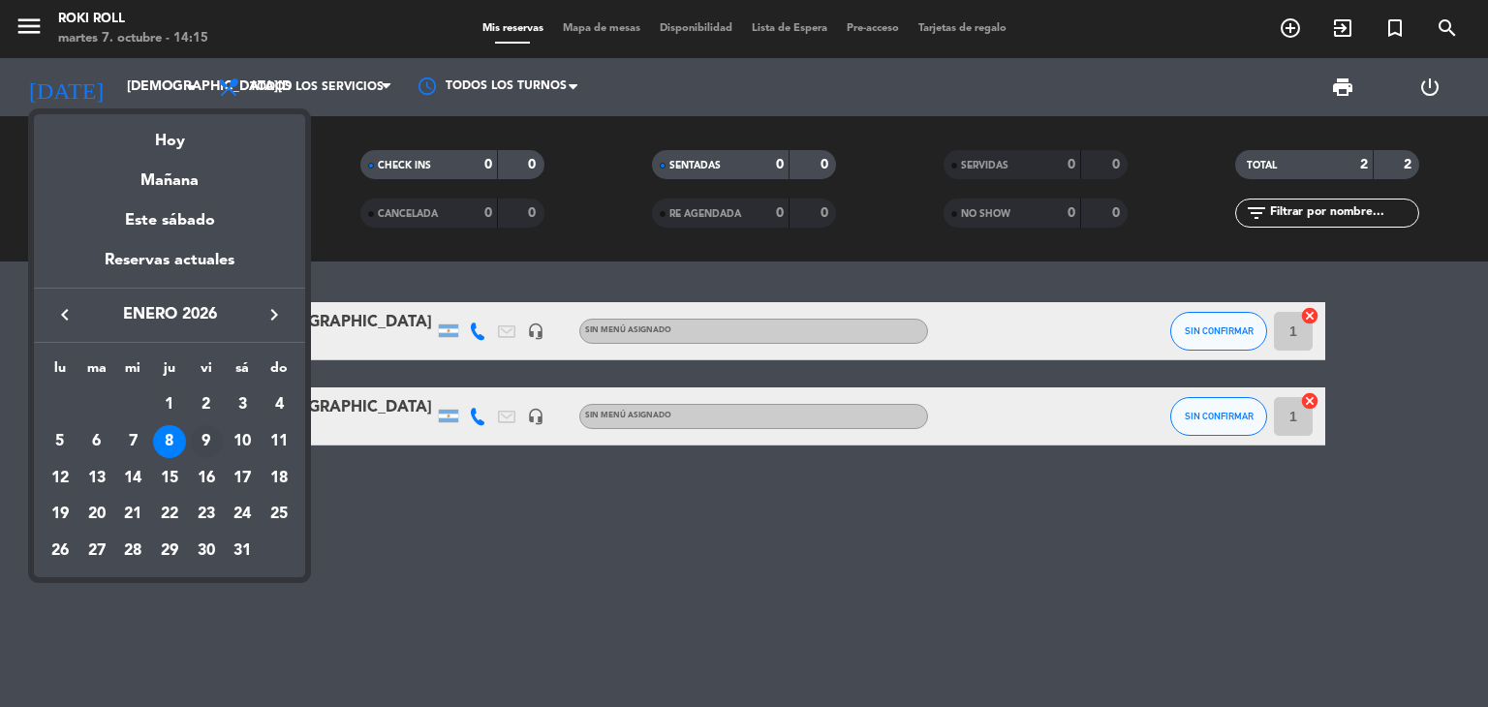
click at [194, 435] on div "9" at bounding box center [206, 441] width 33 height 33
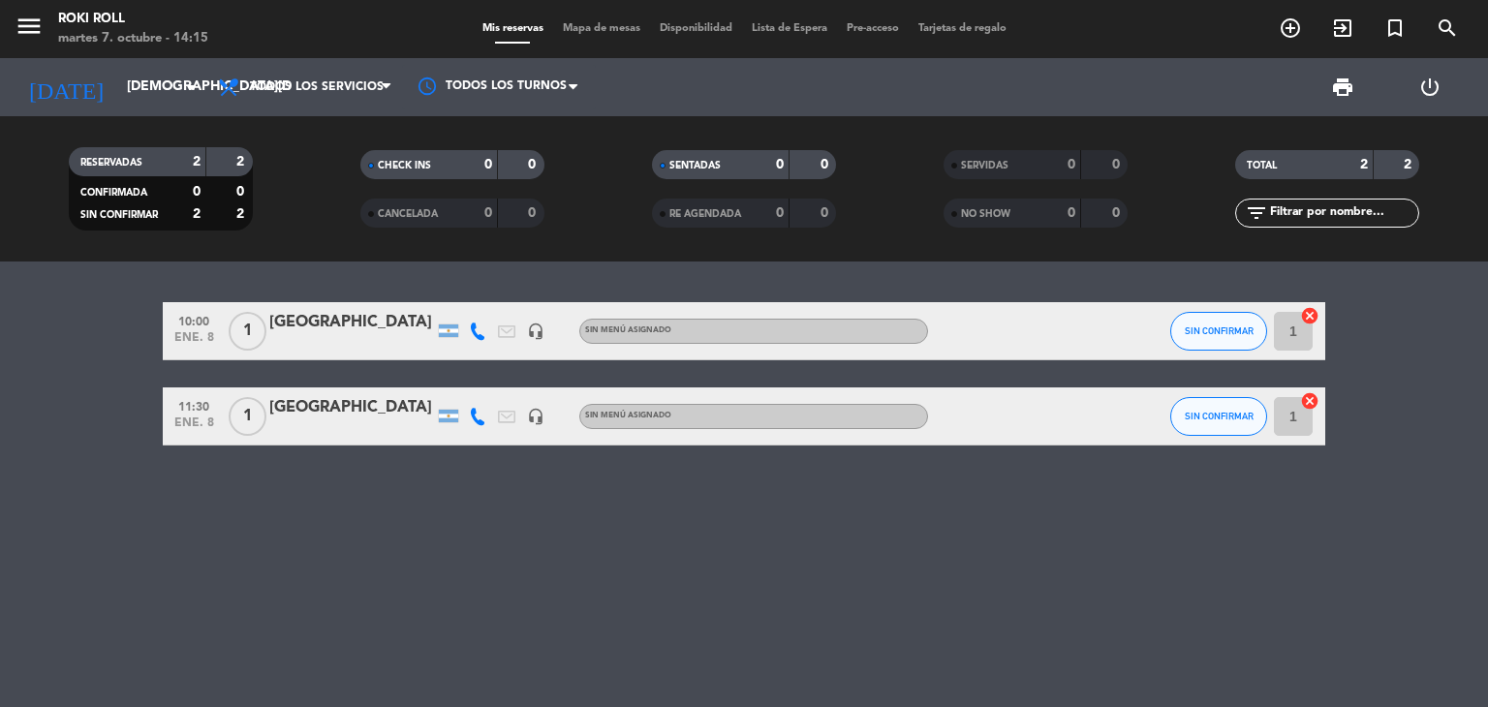
type input "vie. 9 ene."
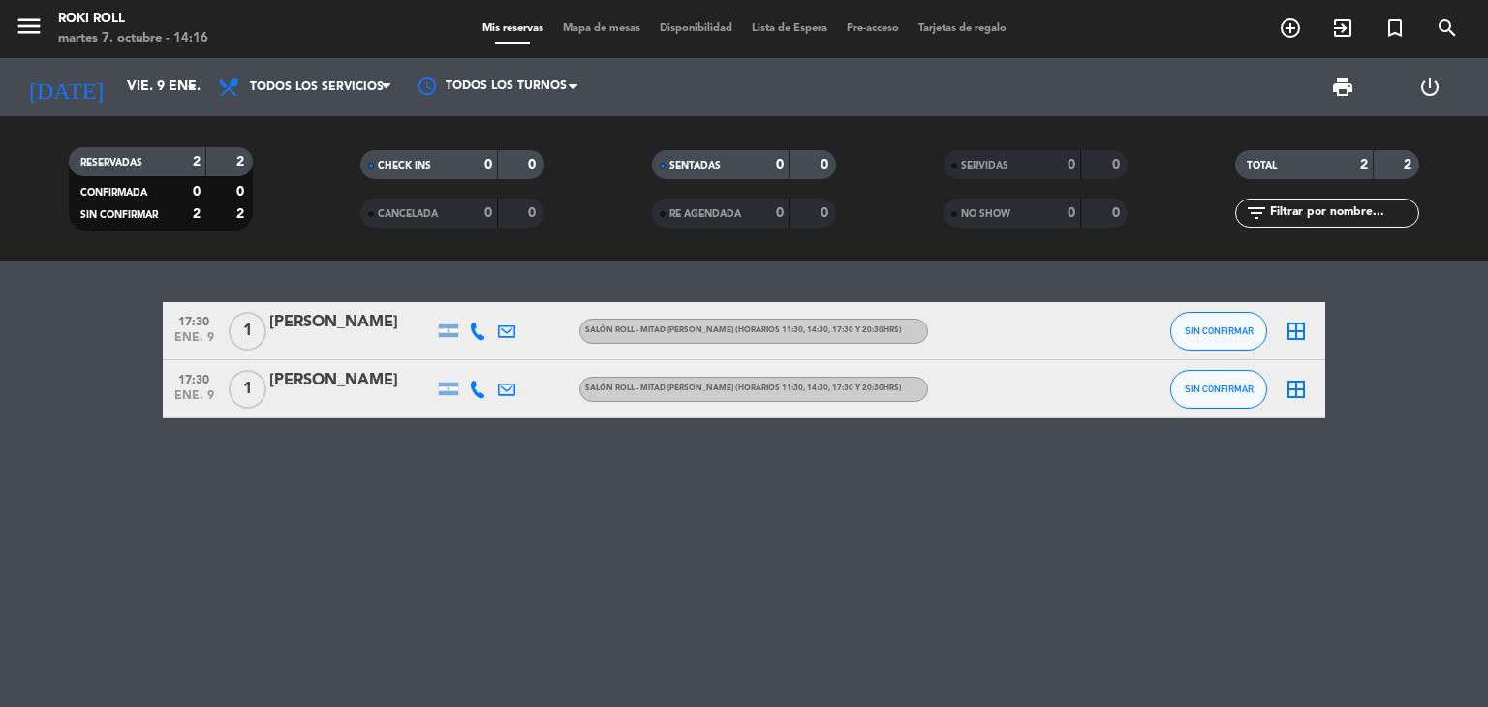
click at [289, 320] on div "[PERSON_NAME]" at bounding box center [351, 322] width 165 height 25
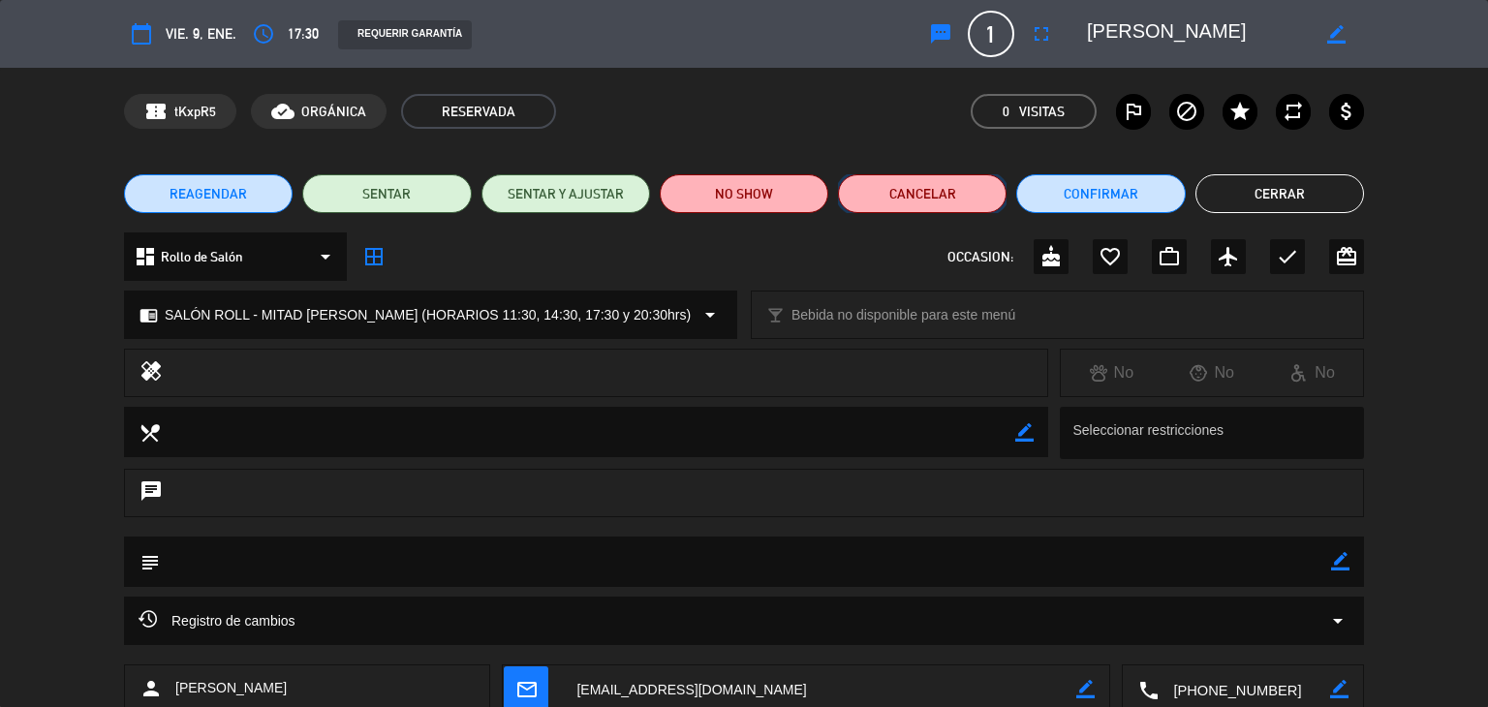
click at [956, 188] on button "Cancelar" at bounding box center [922, 193] width 169 height 39
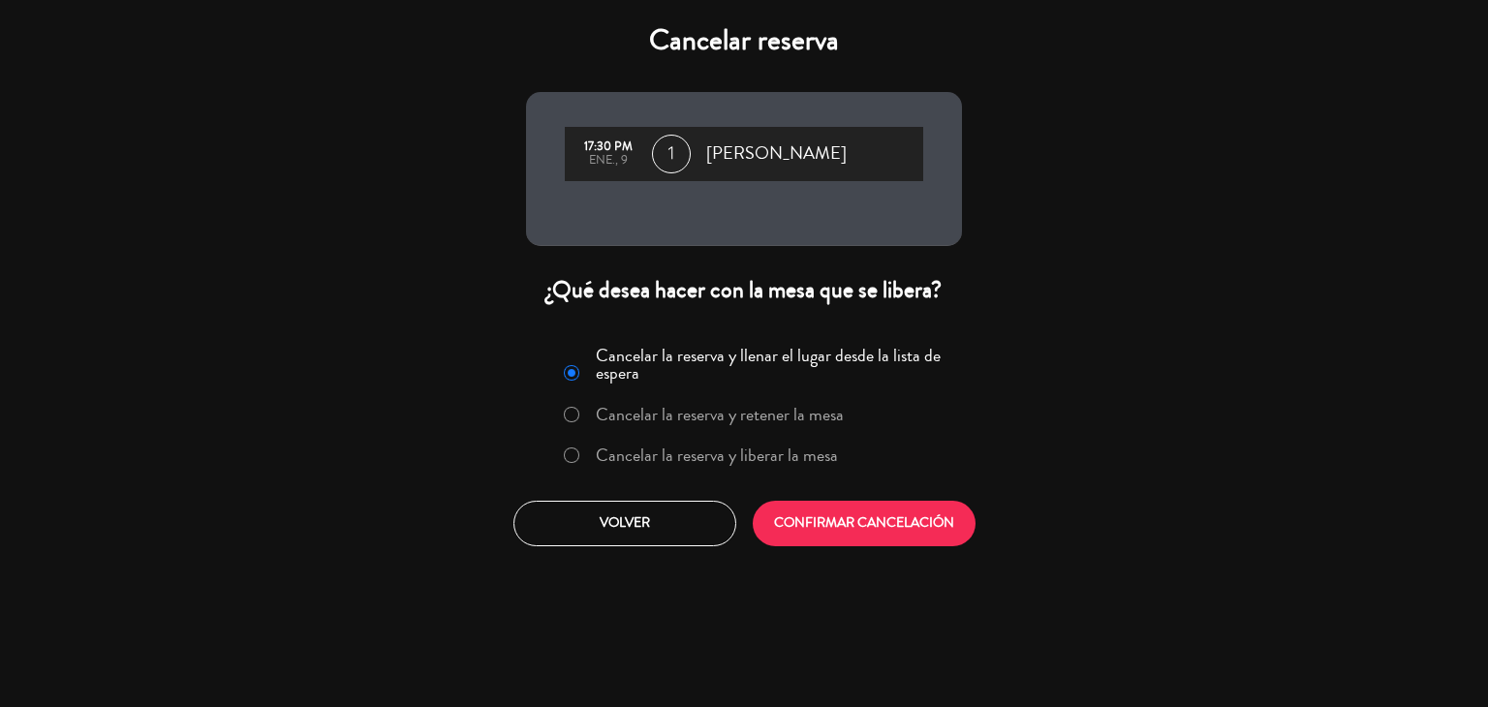
click at [808, 472] on label "Cancelar la reserva y liberar la mesa" at bounding box center [700, 456] width 295 height 35
click at [864, 496] on div "Cancelar la reserva y llenar el lugar desde la lista de espera Cancelar la rese…" at bounding box center [744, 443] width 465 height 234
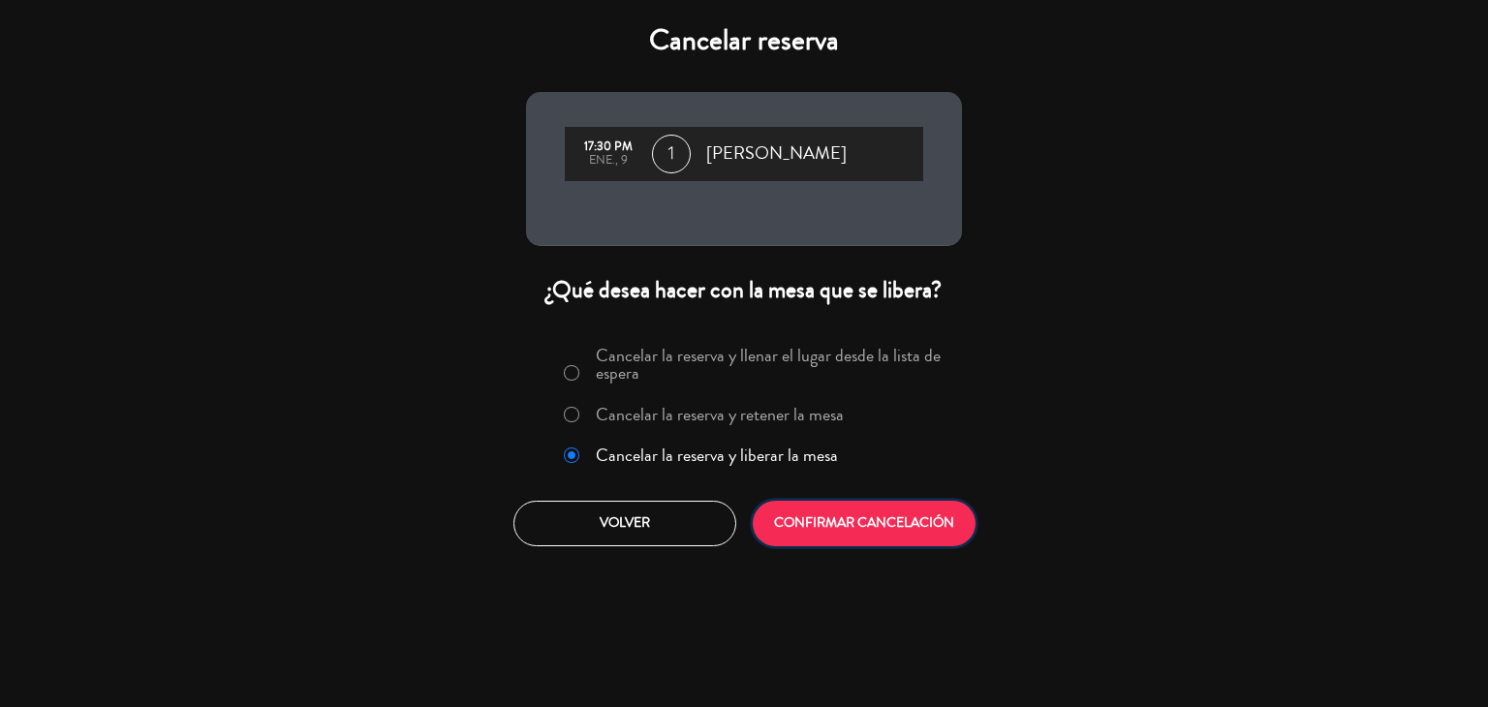
click at [860, 535] on button "CONFIRMAR CANCELACIÓN" at bounding box center [864, 524] width 223 height 46
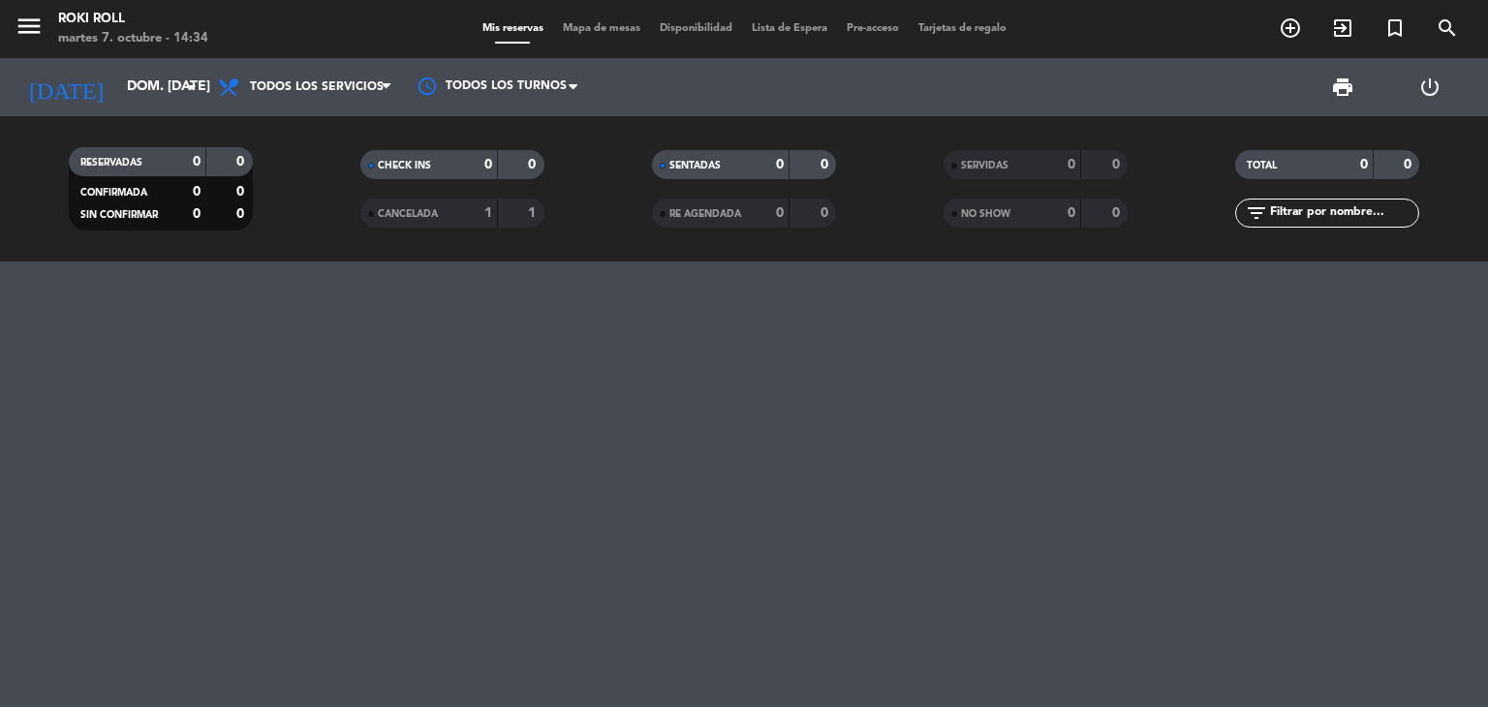
click at [1307, 203] on input "text" at bounding box center [1343, 213] width 150 height 21
type input "[GEOGRAPHIC_DATA]"
click at [131, 92] on input "dom. 1 mar." at bounding box center [209, 87] width 184 height 35
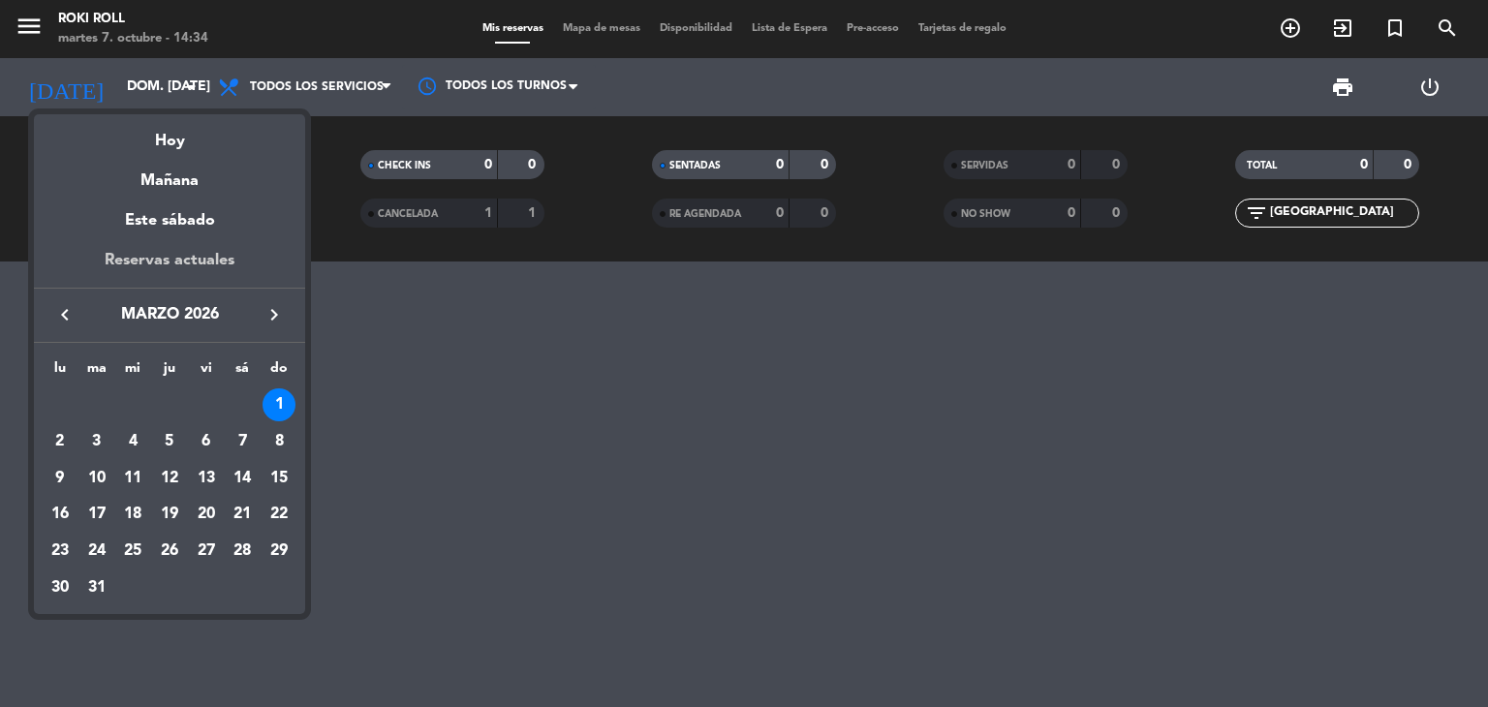
click at [157, 274] on div "Reservas actuales" at bounding box center [169, 268] width 271 height 40
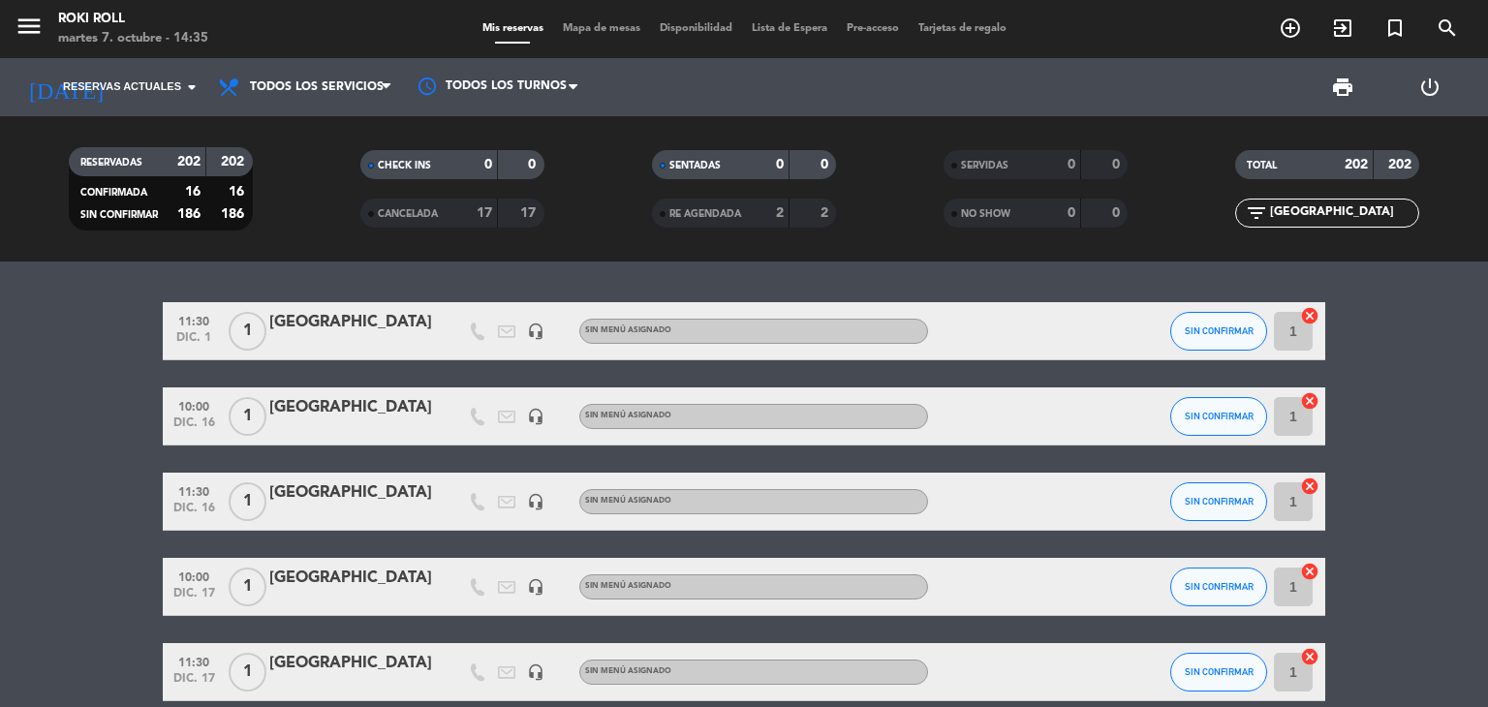
click at [271, 330] on div "[GEOGRAPHIC_DATA]" at bounding box center [351, 322] width 165 height 25
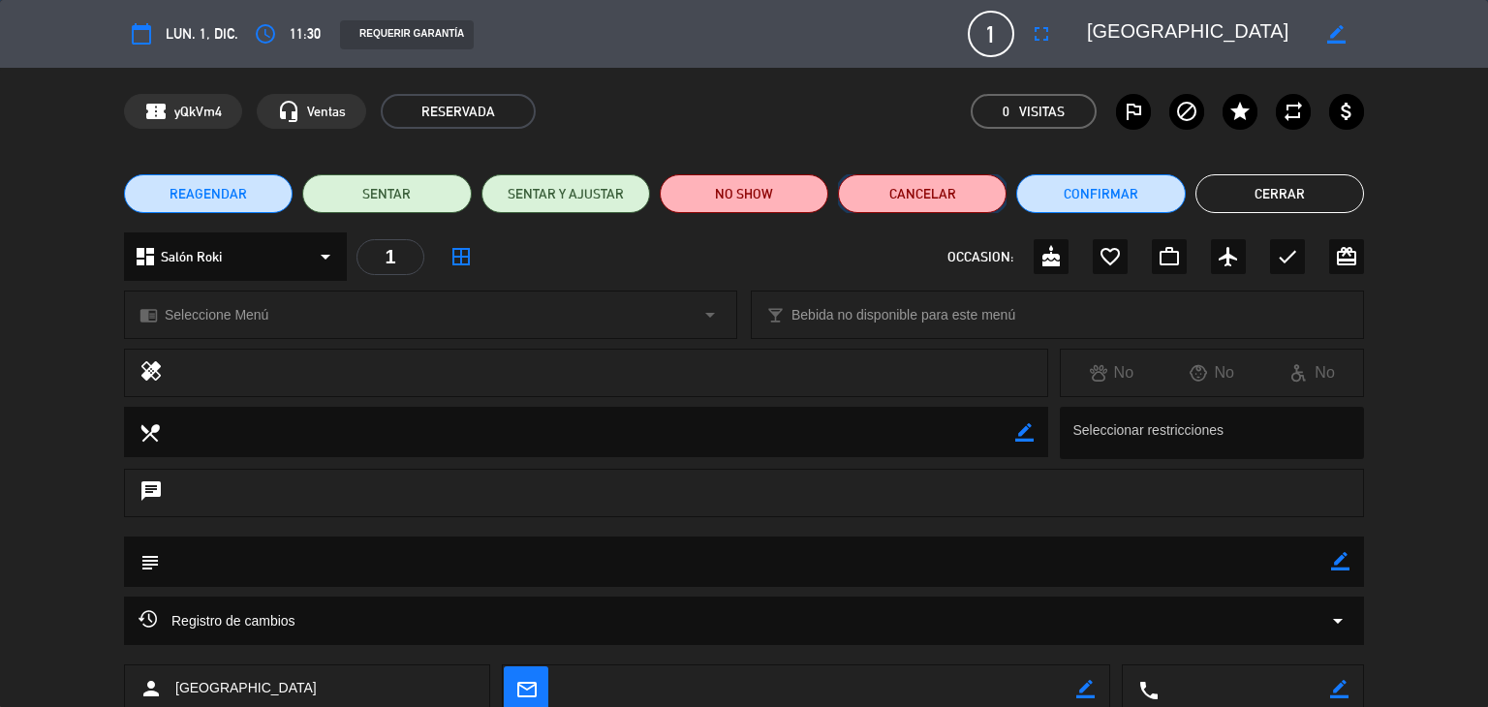
click at [961, 203] on button "Cancelar" at bounding box center [922, 193] width 169 height 39
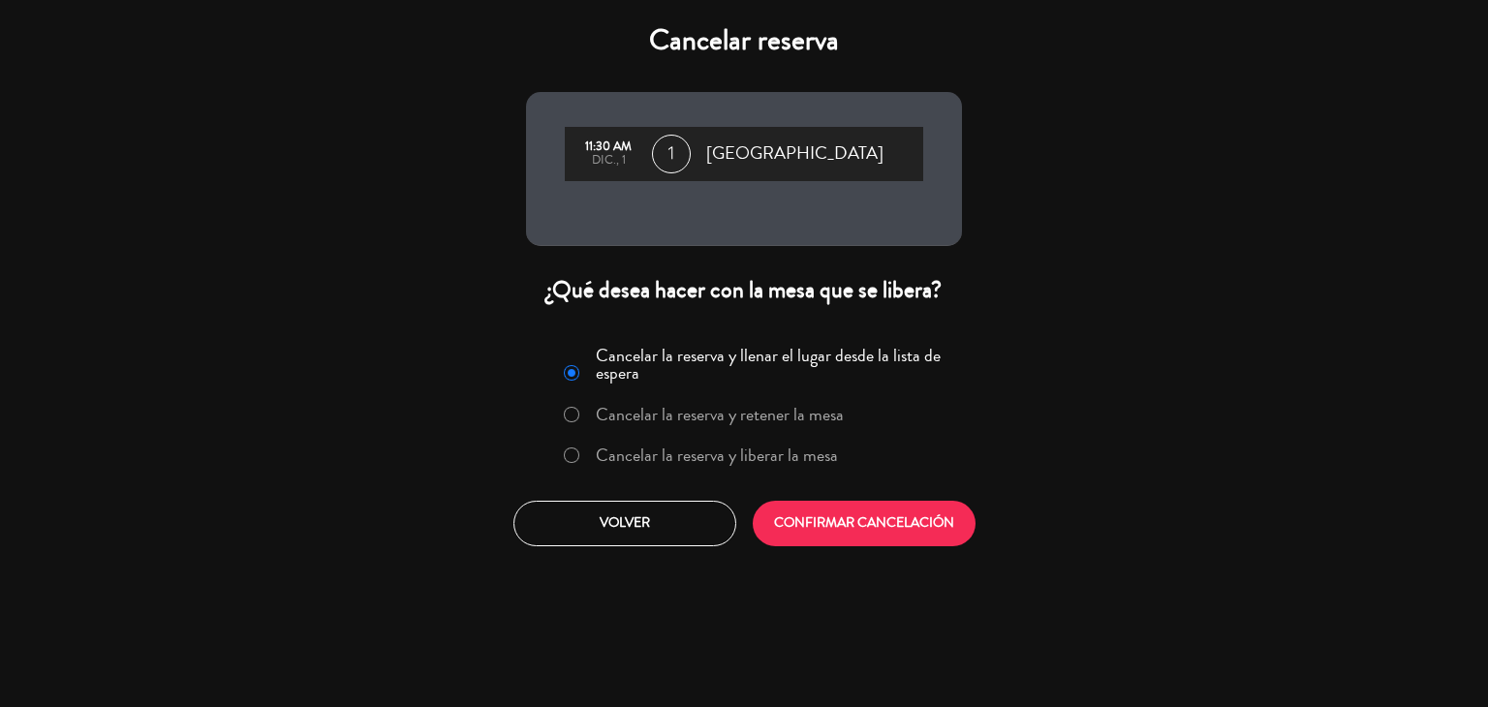
click at [795, 460] on label "Cancelar la reserva y liberar la mesa" at bounding box center [717, 455] width 242 height 17
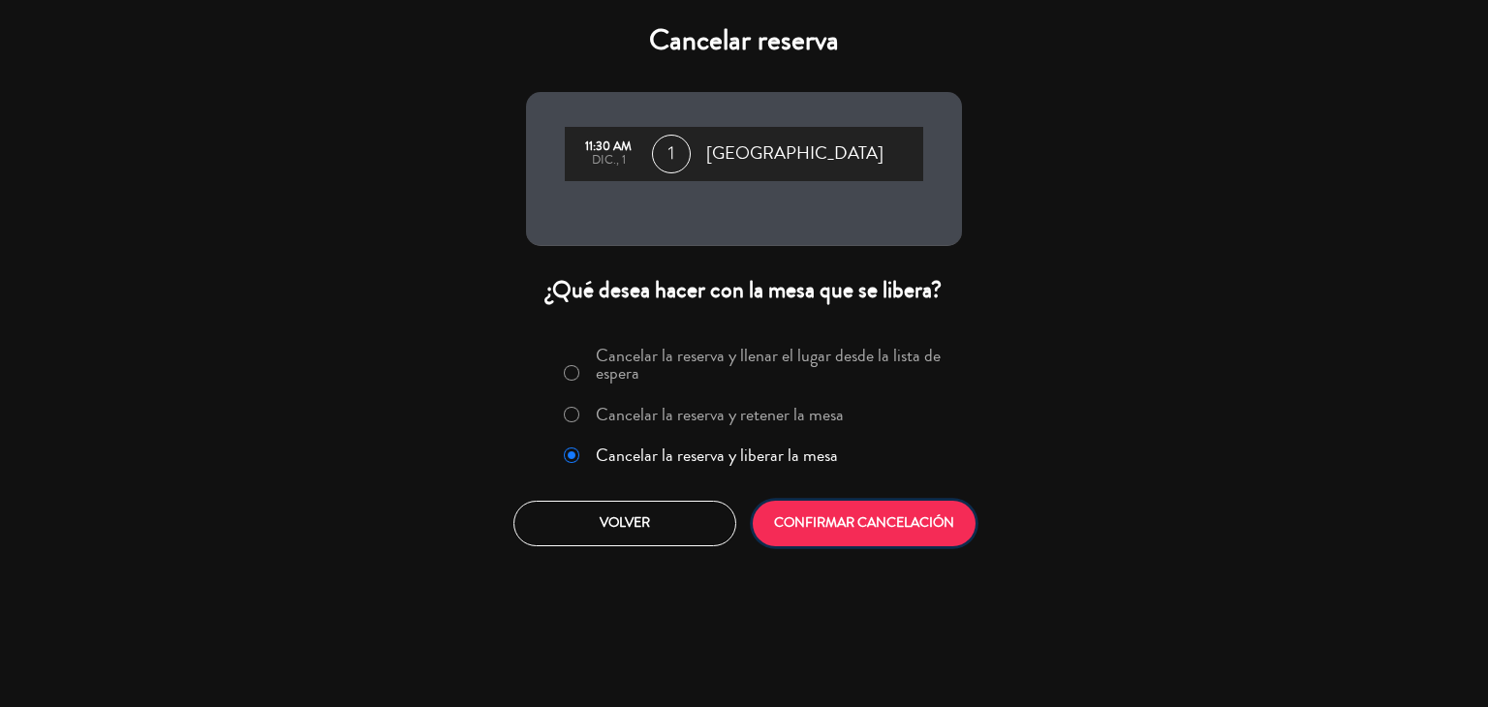
click at [835, 532] on button "CONFIRMAR CANCELACIÓN" at bounding box center [864, 524] width 223 height 46
